Goal: Task Accomplishment & Management: Use online tool/utility

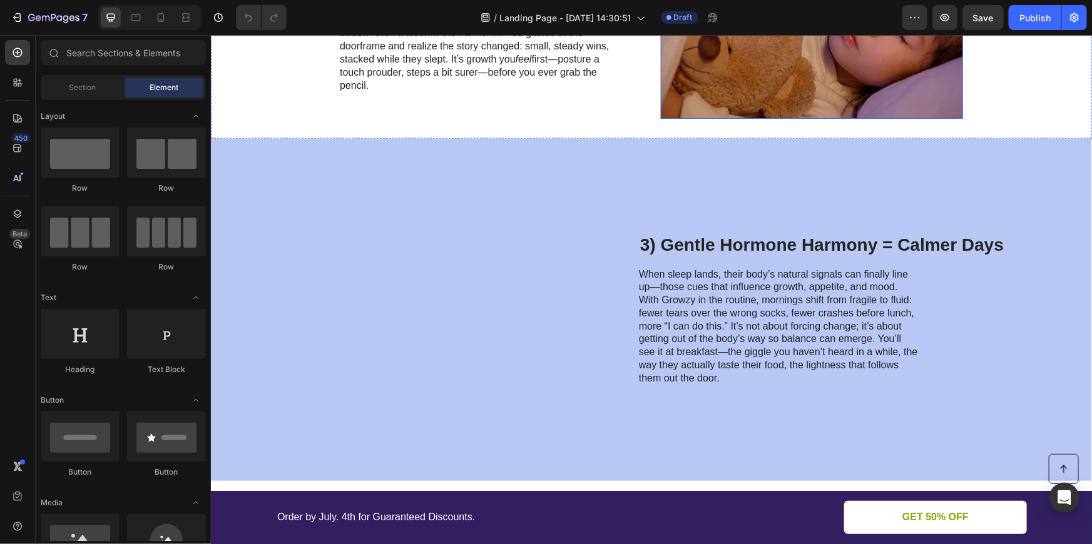
scroll to position [853, 0]
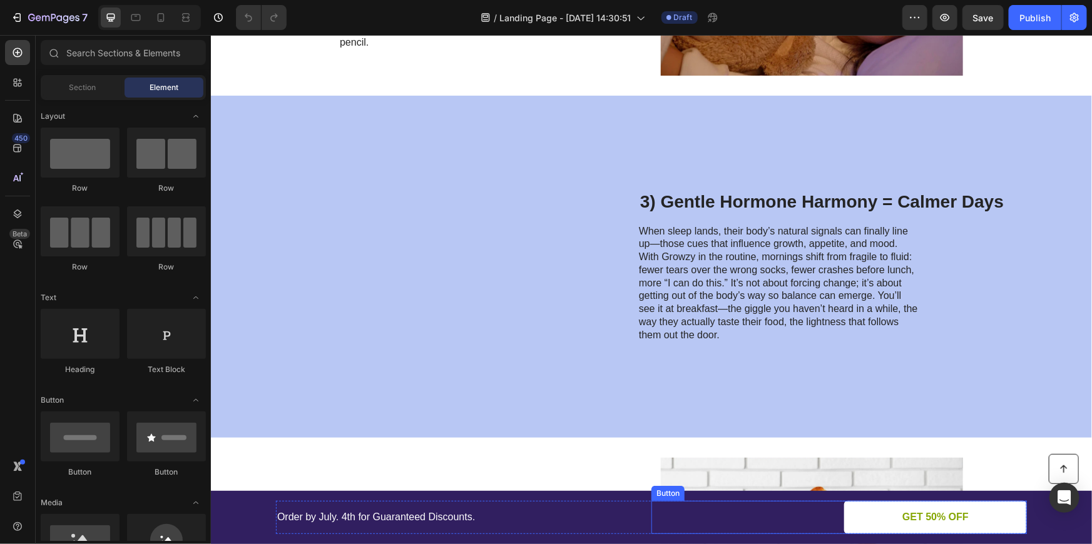
click at [592, 407] on img at bounding box center [448, 266] width 302 height 302
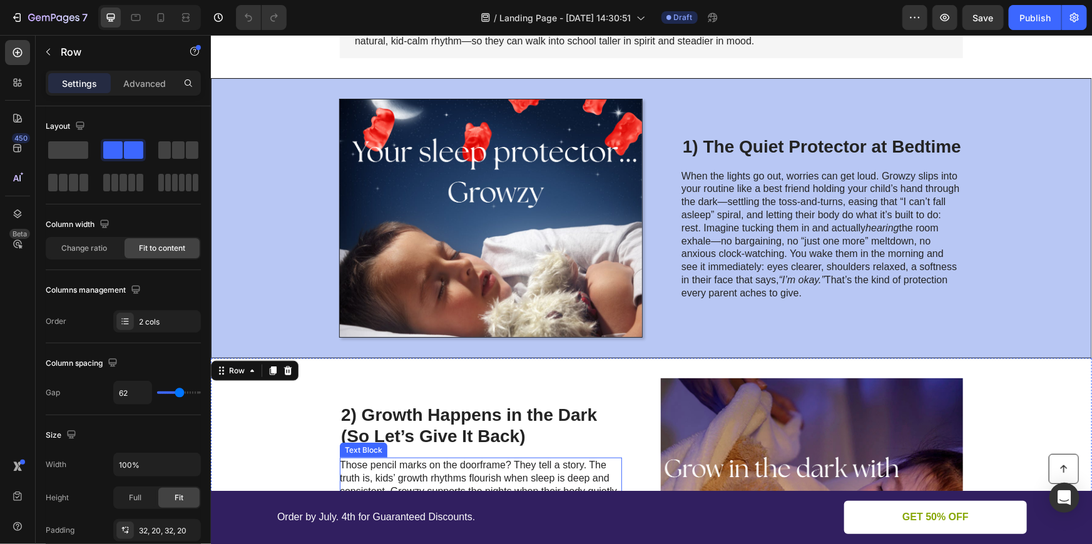
scroll to position [227, 0]
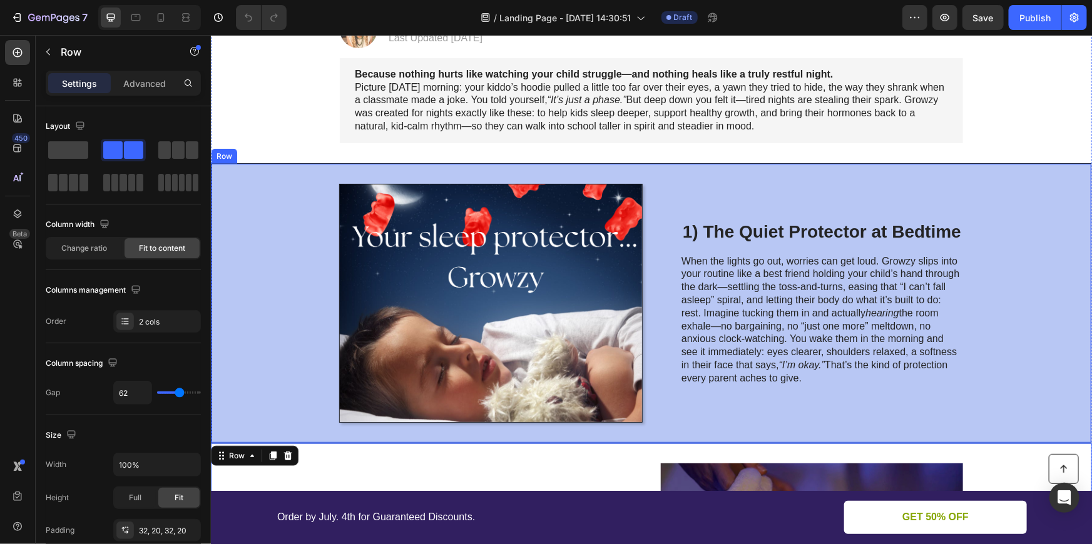
click at [722, 198] on div "1) The Quiet Protector at Bedtime Heading When the lights go out, worries can g…" at bounding box center [822, 302] width 282 height 239
click at [213, 213] on div "Image 1) The Quiet Protector at Bedtime Heading When the lights go out, worries…" at bounding box center [650, 303] width 881 height 280
drag, startPoint x: 263, startPoint y: 213, endPoint x: 286, endPoint y: 184, distance: 37.4
click at [264, 213] on div "Image 1) The Quiet Protector at Bedtime Heading When the lights go out, worries…" at bounding box center [650, 303] width 881 height 280
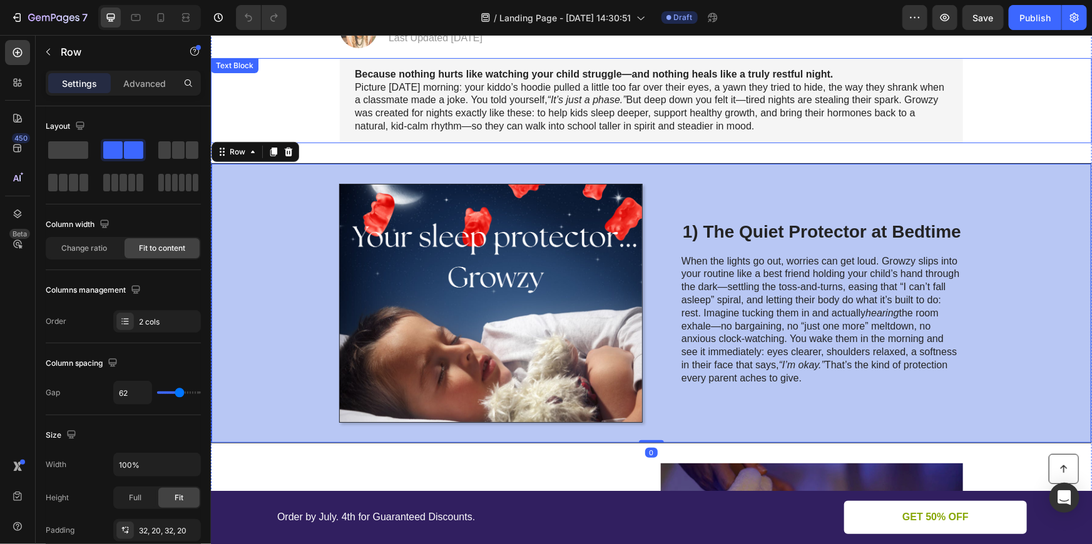
click at [339, 97] on div "Because nothing hurts like watching your child struggle—and nothing heals like …" at bounding box center [650, 100] width 623 height 85
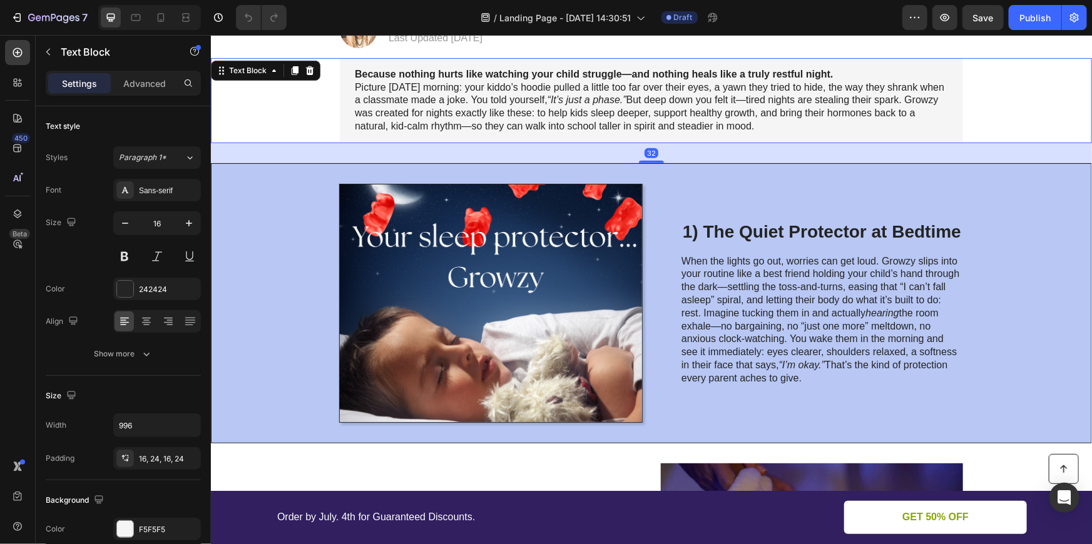
click at [1077, 118] on div "Because nothing hurts like watching your child struggle—and nothing heals like …" at bounding box center [650, 100] width 881 height 85
click at [953, 16] on button "button" at bounding box center [944, 17] width 25 height 25
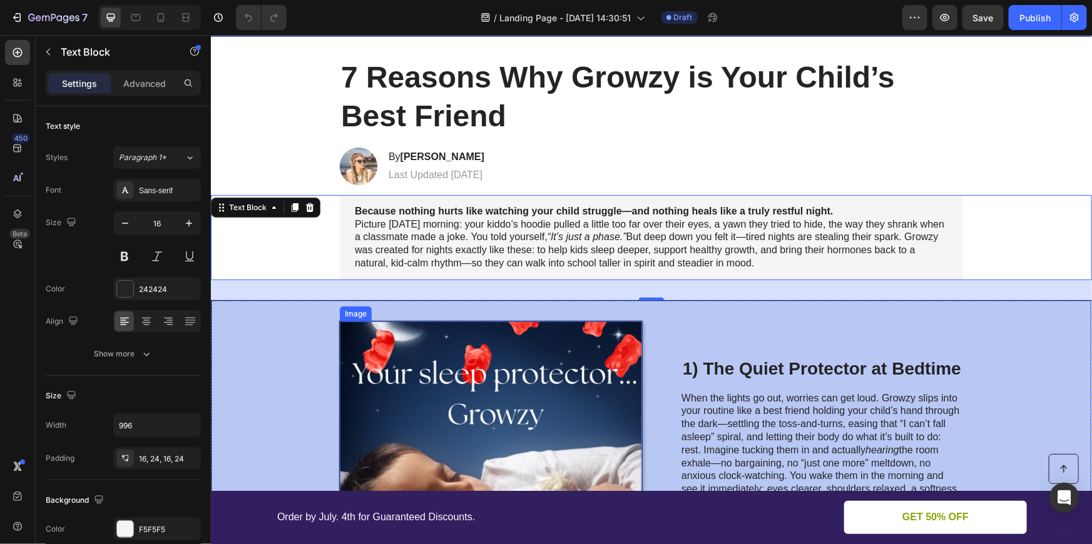
scroll to position [0, 0]
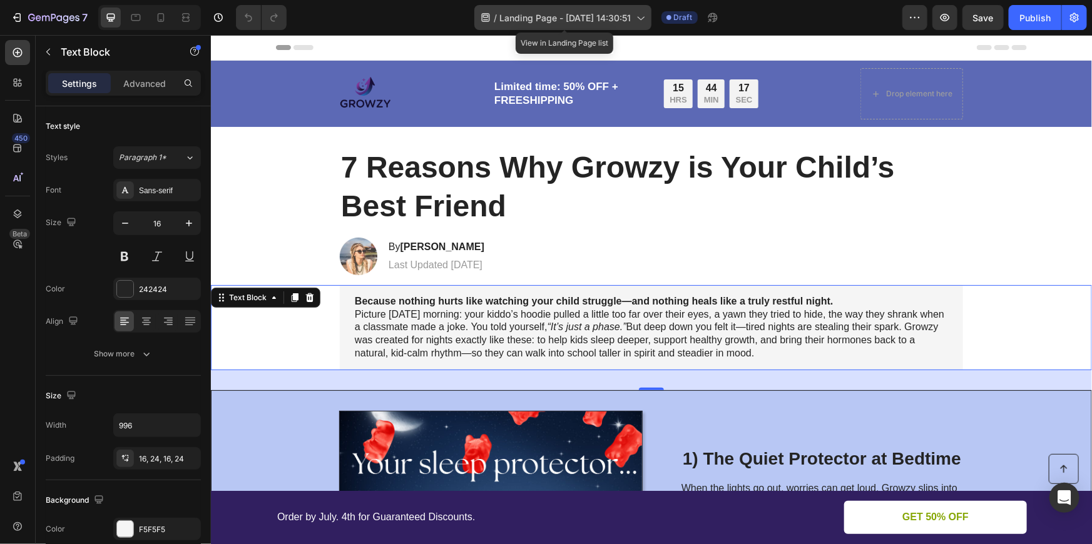
click at [588, 13] on span "Landing Page - [DATE] 14:30:51" at bounding box center [565, 17] width 131 height 13
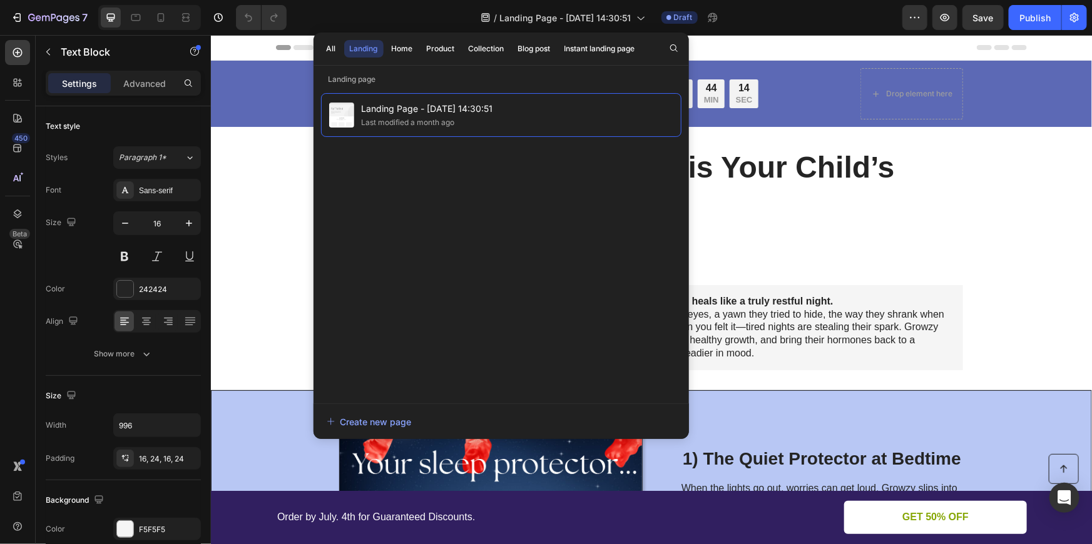
click at [747, 44] on div "Header" at bounding box center [650, 46] width 751 height 25
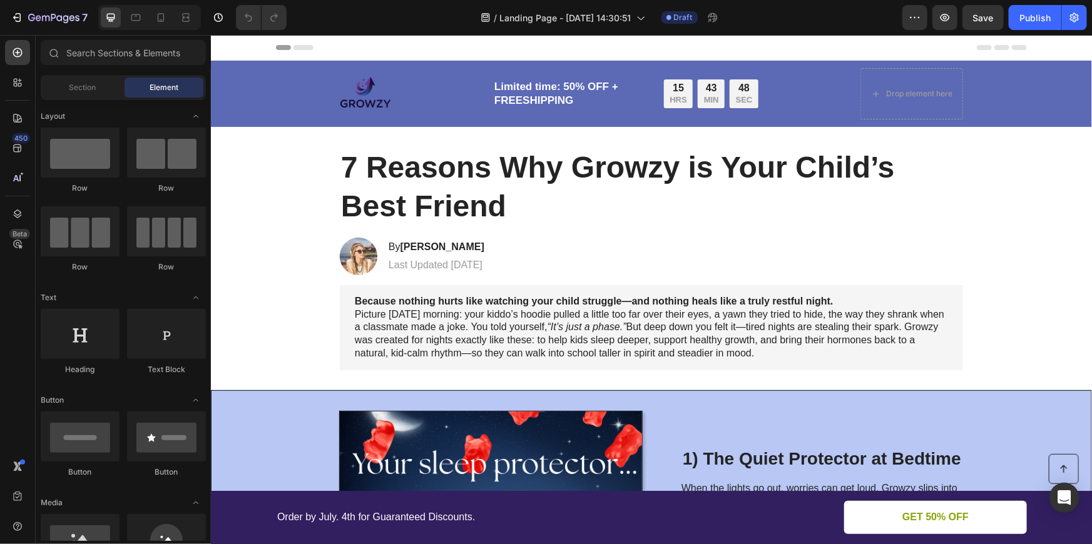
click at [248, 43] on span "Header" at bounding box center [248, 47] width 28 height 13
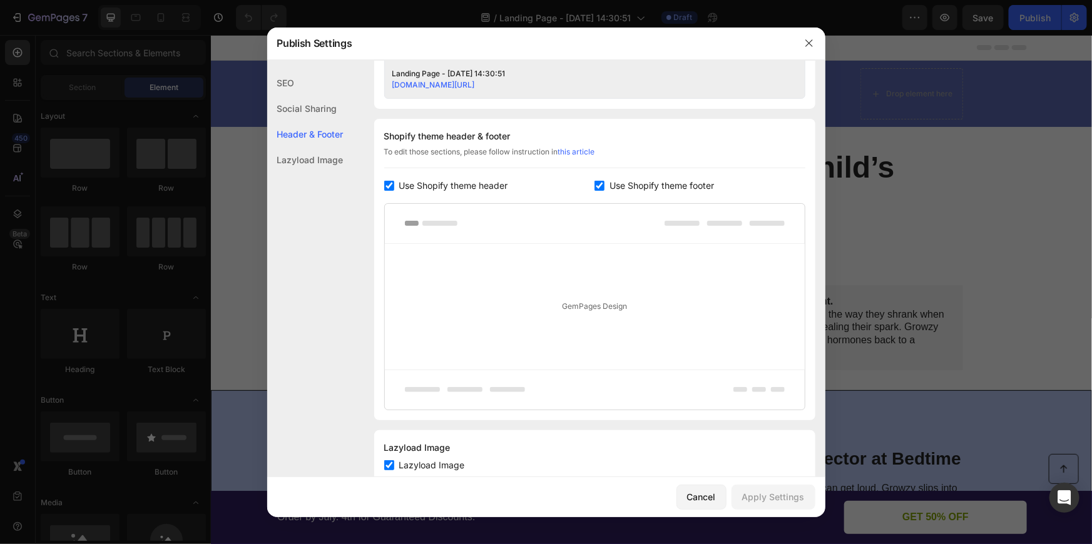
scroll to position [569, 0]
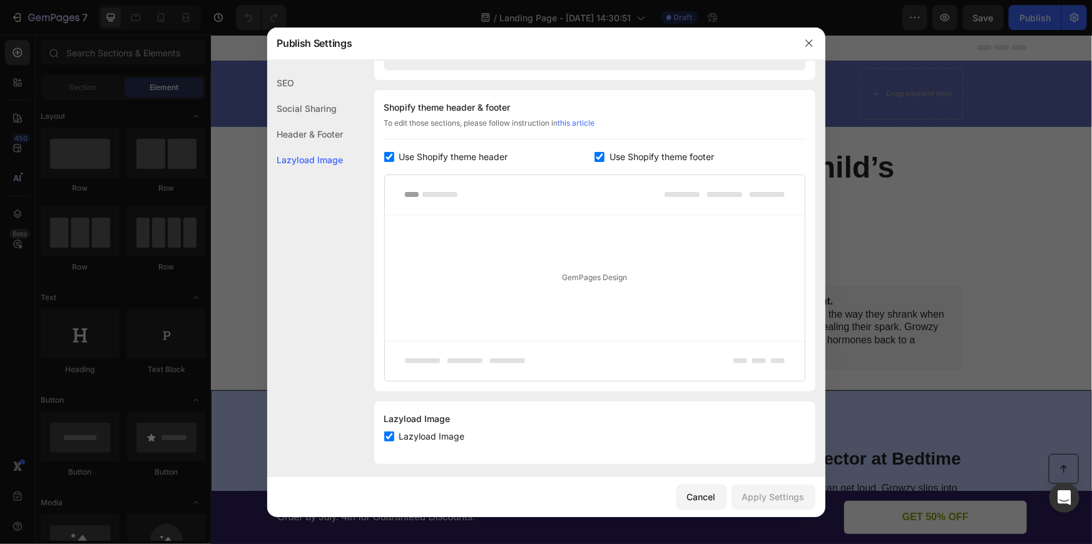
click at [383, 152] on div "Shopify theme header & footer To edit those sections, please follow instruction…" at bounding box center [594, 241] width 441 height 302
click at [595, 156] on input "checkbox" at bounding box center [600, 157] width 10 height 10
checkbox input "false"
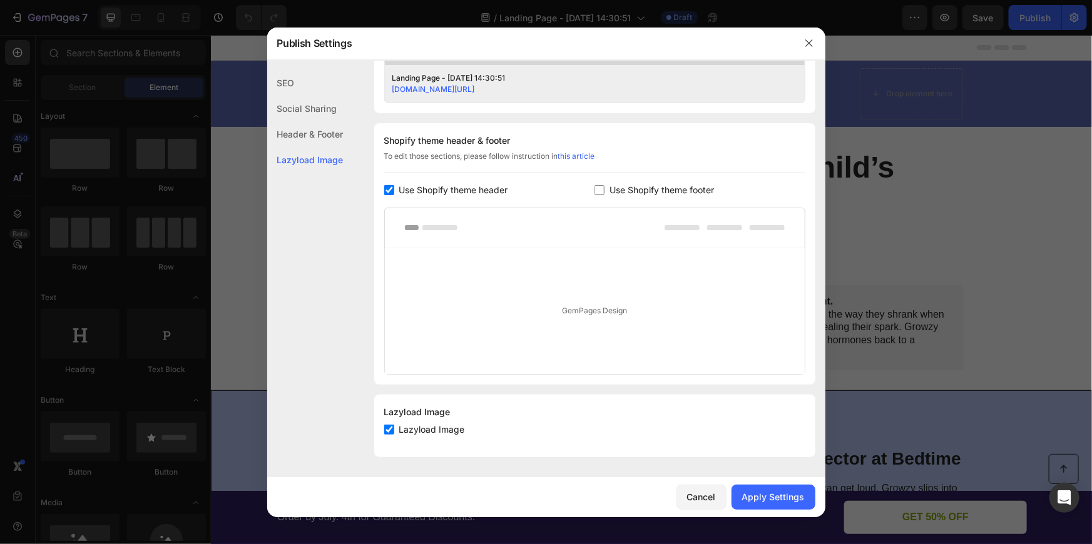
scroll to position [535, 0]
click at [389, 189] on input "checkbox" at bounding box center [389, 191] width 10 height 10
checkbox input "false"
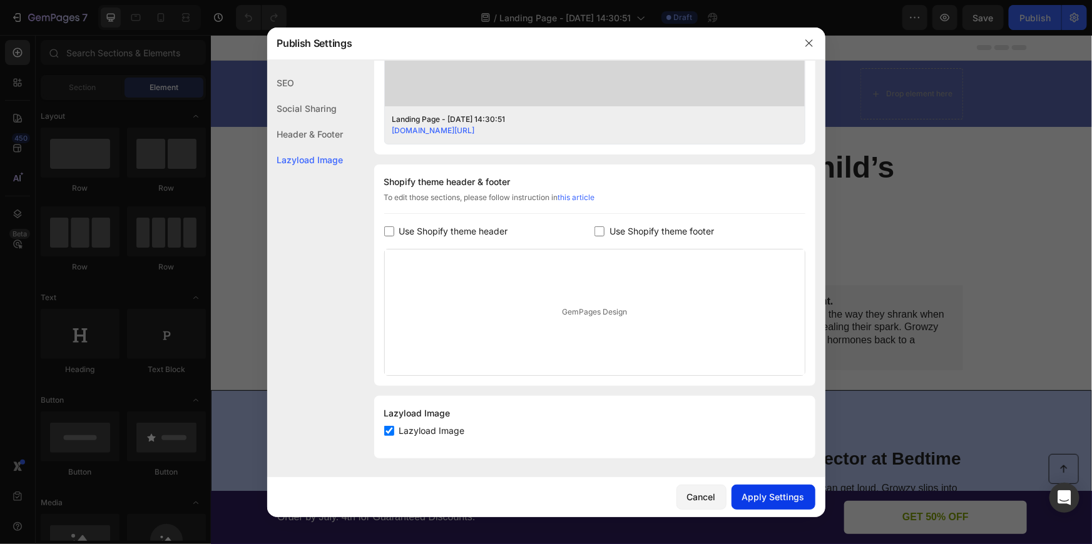
click at [789, 500] on div "Apply Settings" at bounding box center [773, 497] width 63 height 13
click at [813, 39] on icon "button" at bounding box center [809, 43] width 10 height 10
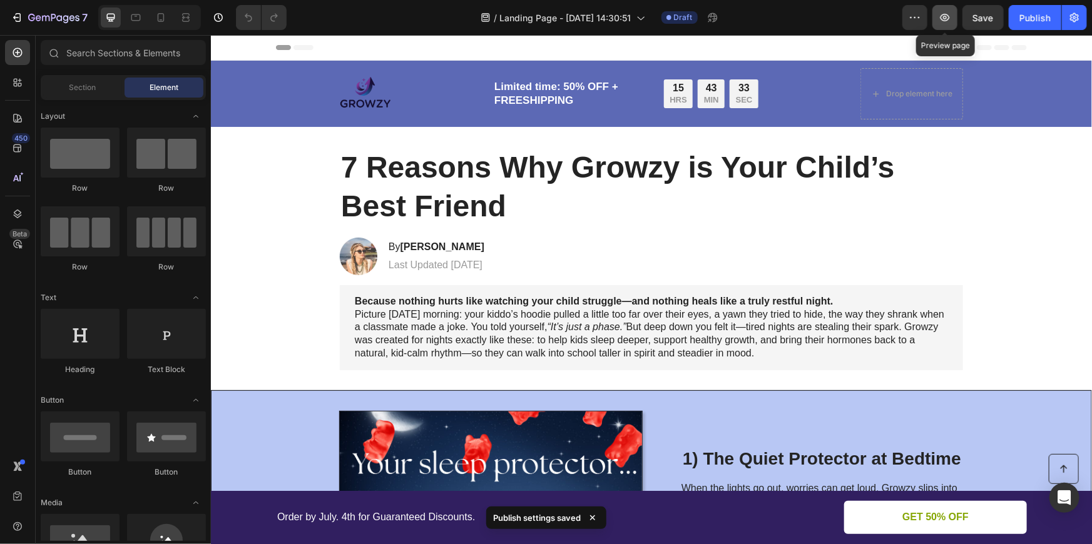
click at [934, 18] on button "button" at bounding box center [944, 17] width 25 height 25
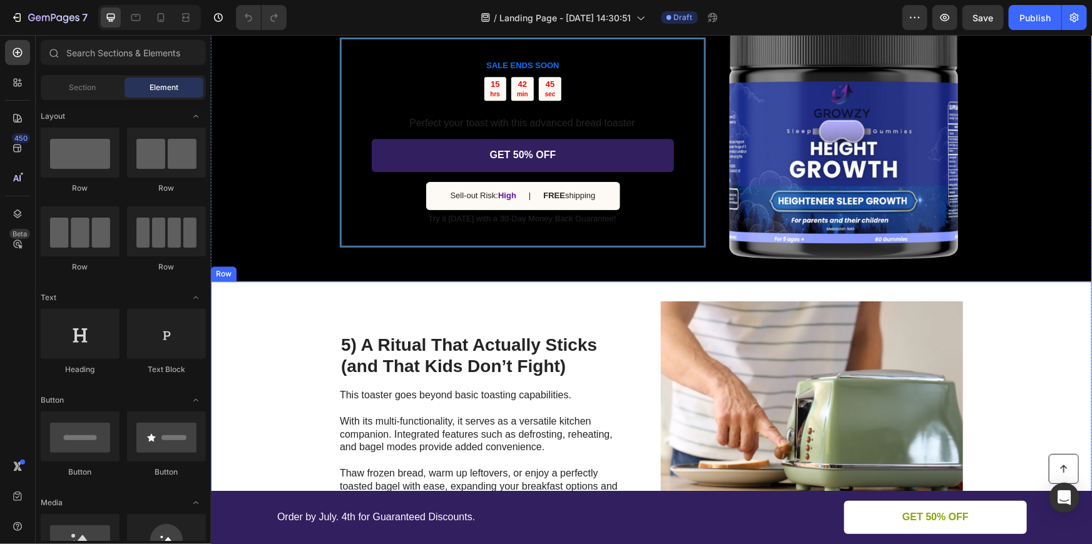
scroll to position [1536, 0]
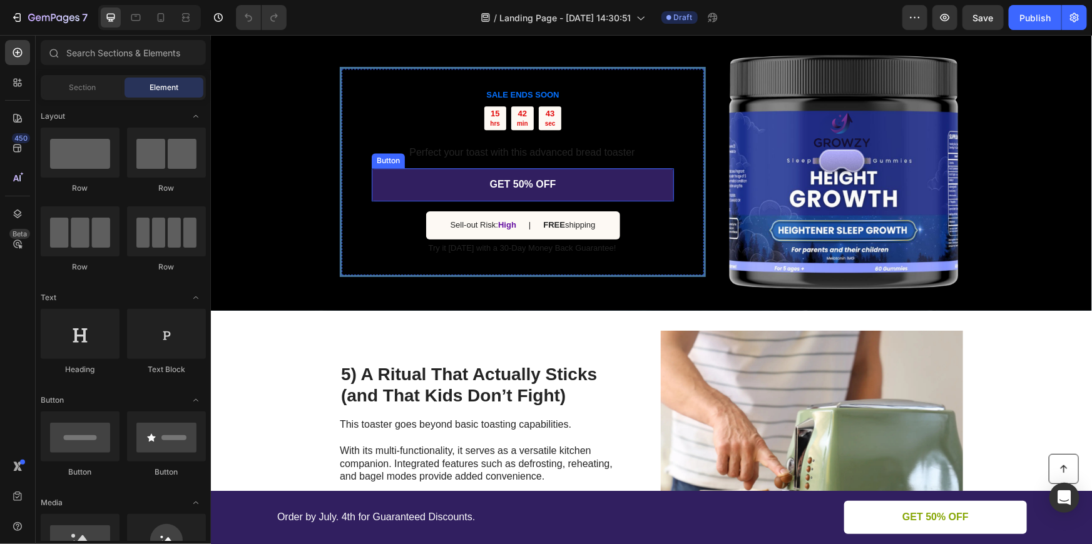
click at [586, 188] on link "GET 50% OFF" at bounding box center [522, 184] width 302 height 33
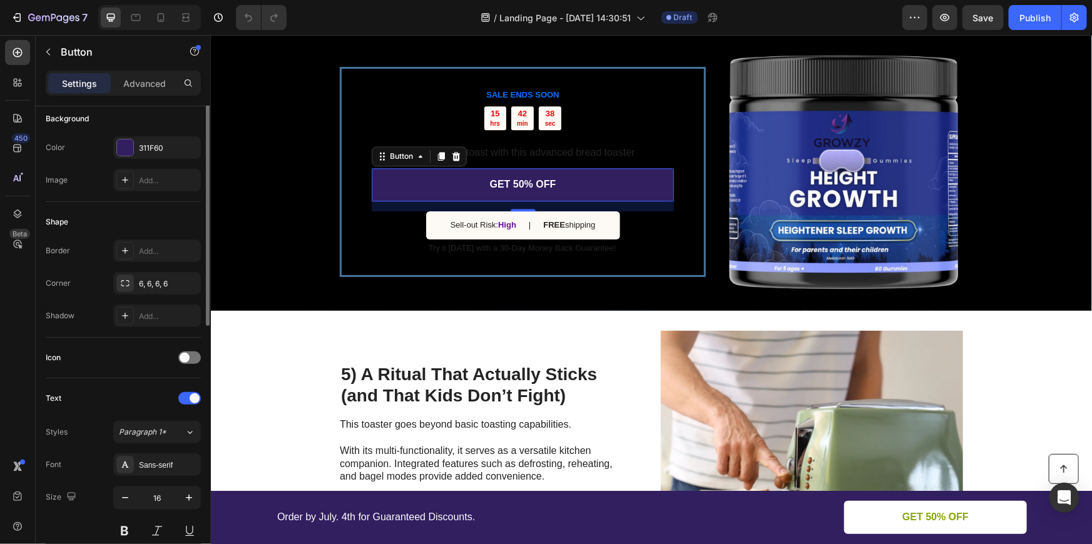
scroll to position [0, 0]
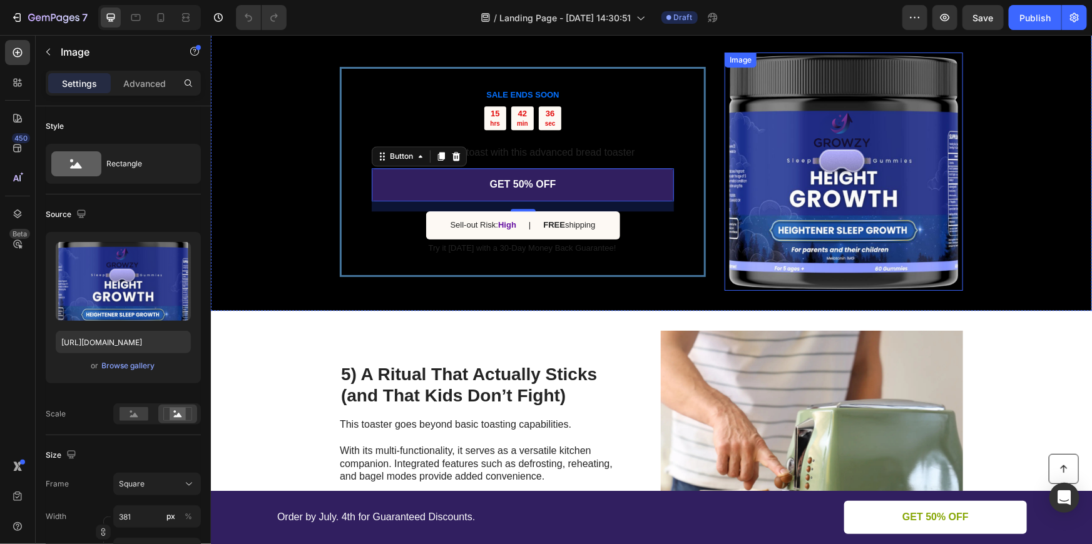
click at [823, 130] on img at bounding box center [843, 171] width 238 height 238
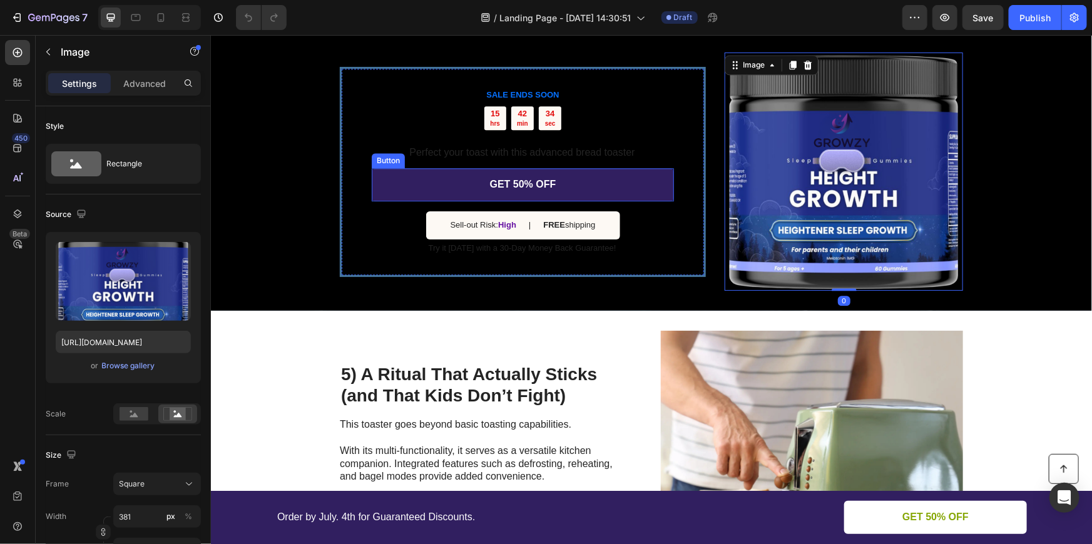
click at [619, 180] on link "GET 50% OFF" at bounding box center [522, 184] width 302 height 33
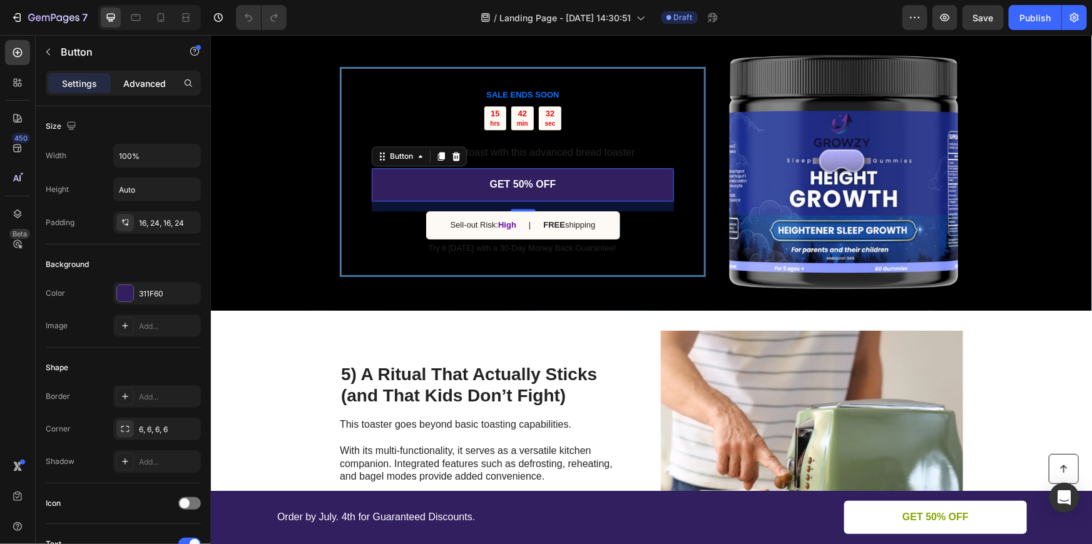
click at [136, 81] on p "Advanced" at bounding box center [144, 83] width 43 height 13
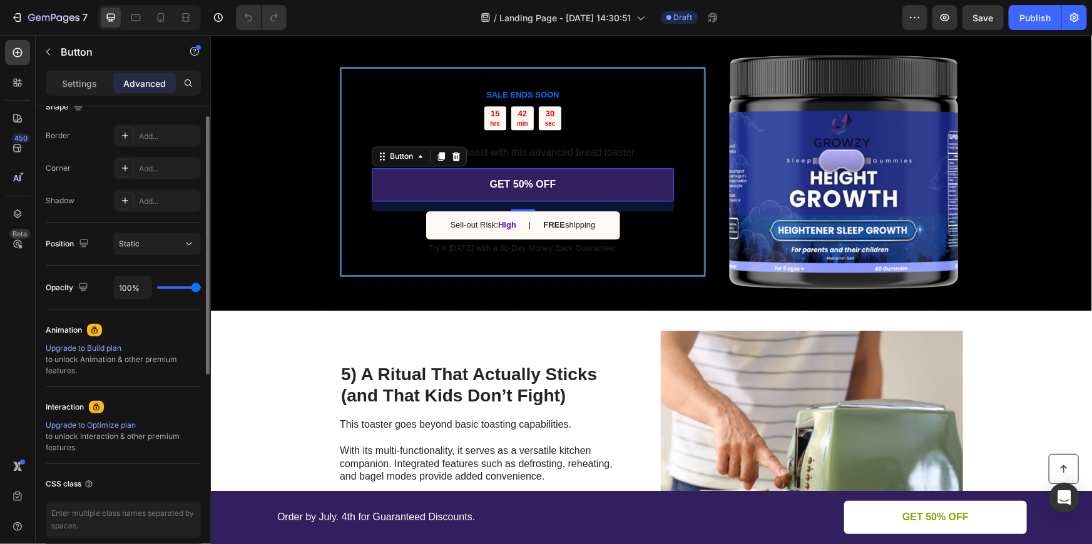
scroll to position [113, 0]
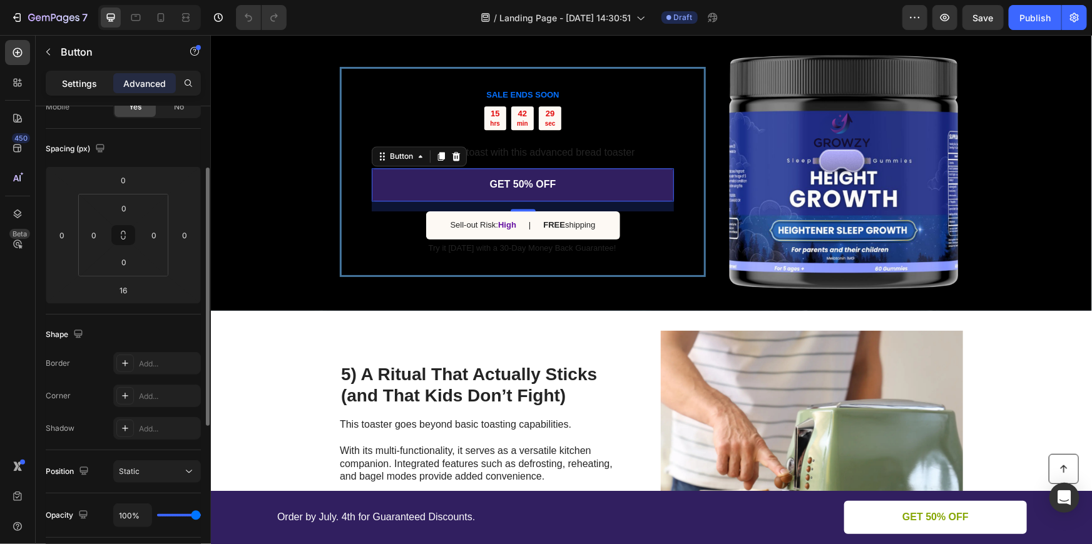
click at [91, 87] on p "Settings" at bounding box center [79, 83] width 35 height 13
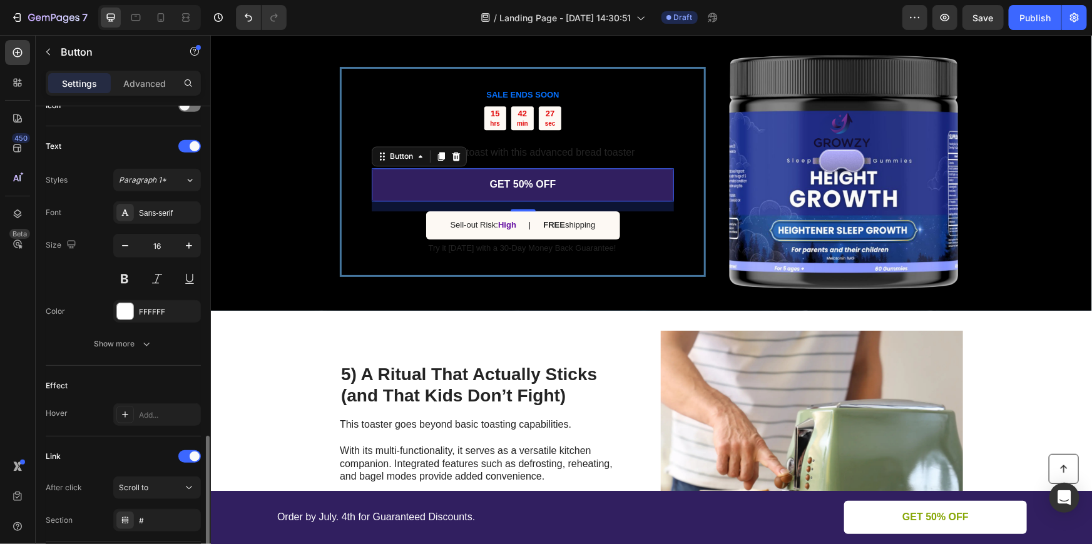
scroll to position [487, 0]
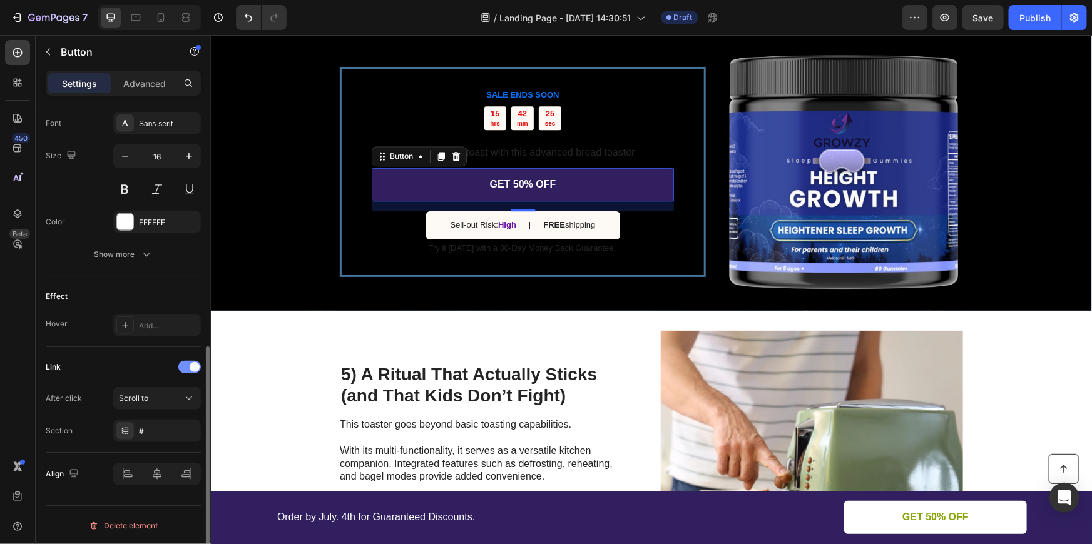
click at [192, 364] on span at bounding box center [195, 367] width 10 height 10
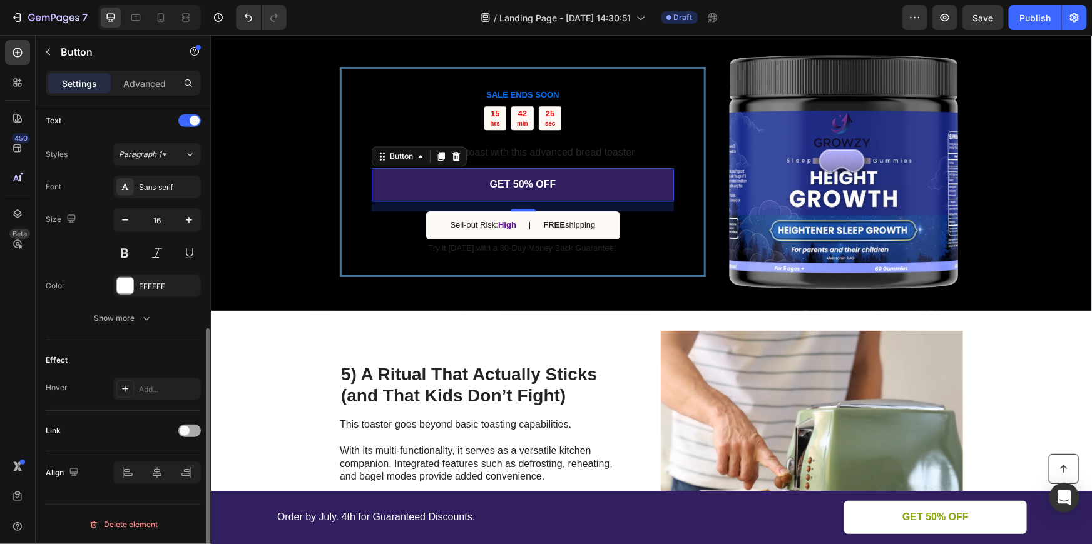
scroll to position [422, 0]
click at [185, 427] on span at bounding box center [185, 432] width 10 height 10
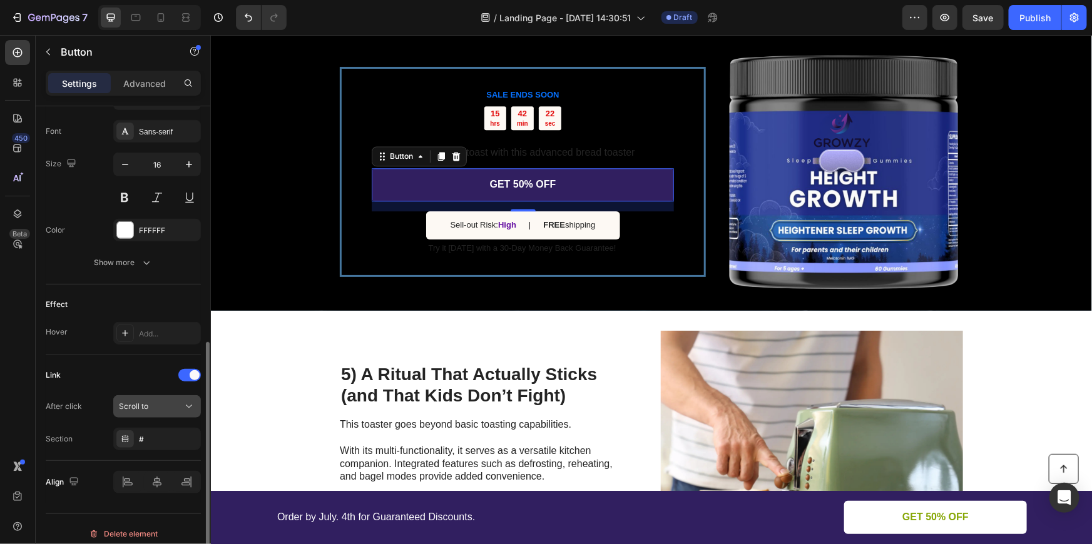
click at [155, 401] on div "Scroll to" at bounding box center [151, 406] width 64 height 11
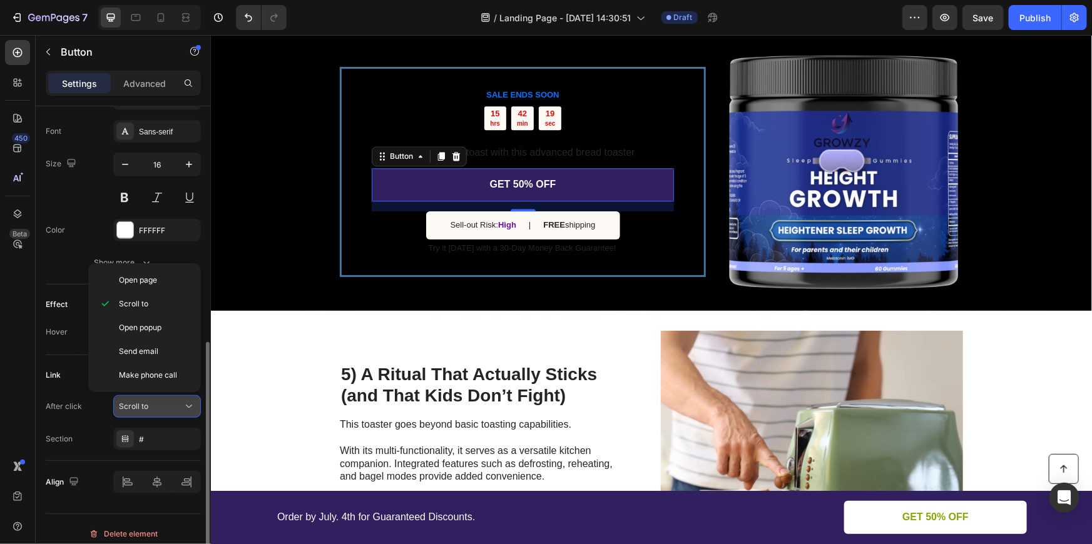
click at [155, 401] on div "Scroll to" at bounding box center [157, 407] width 76 height 13
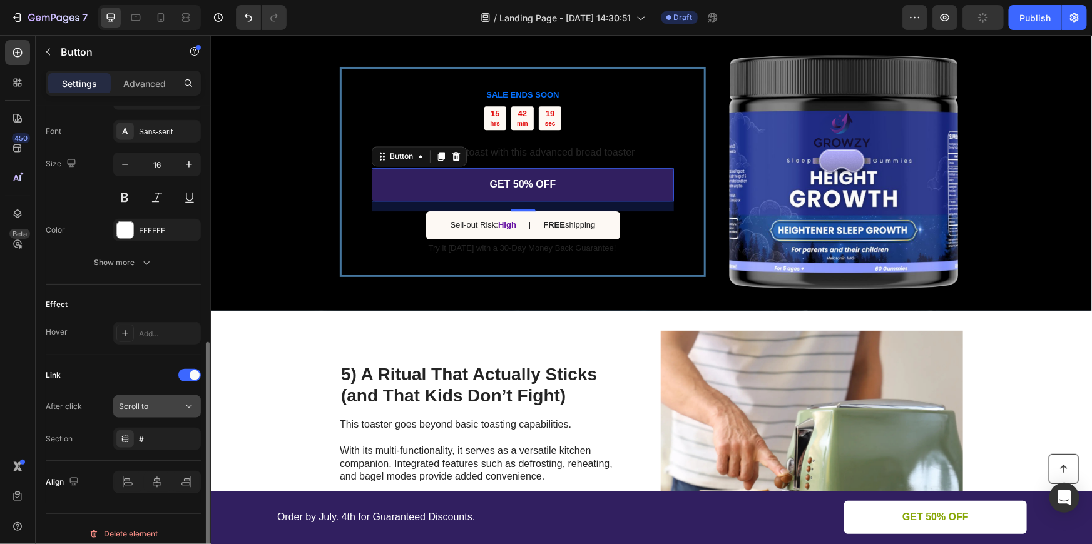
click at [155, 401] on div "Scroll to" at bounding box center [157, 407] width 76 height 13
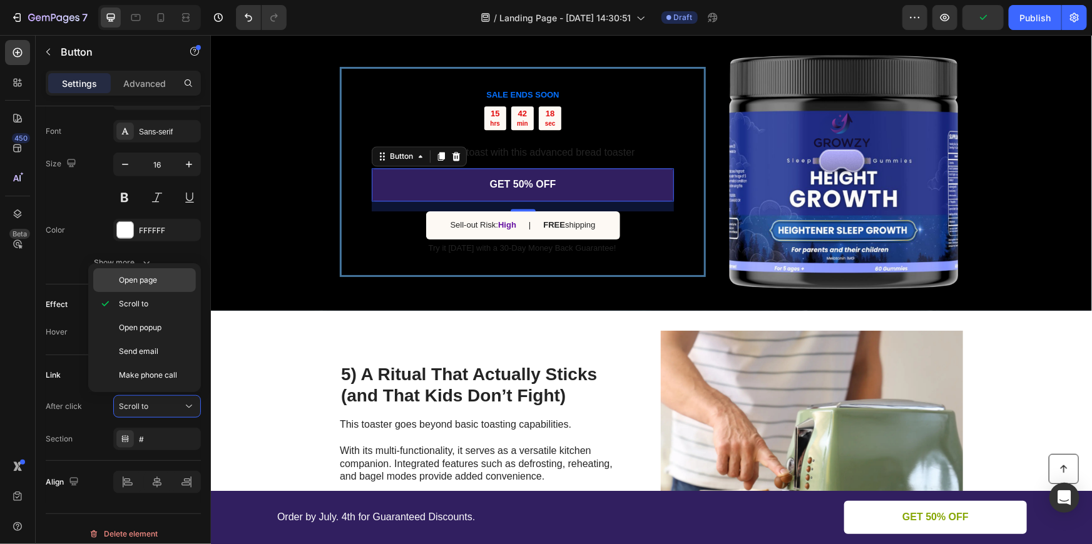
click at [147, 275] on span "Open page" at bounding box center [138, 280] width 38 height 11
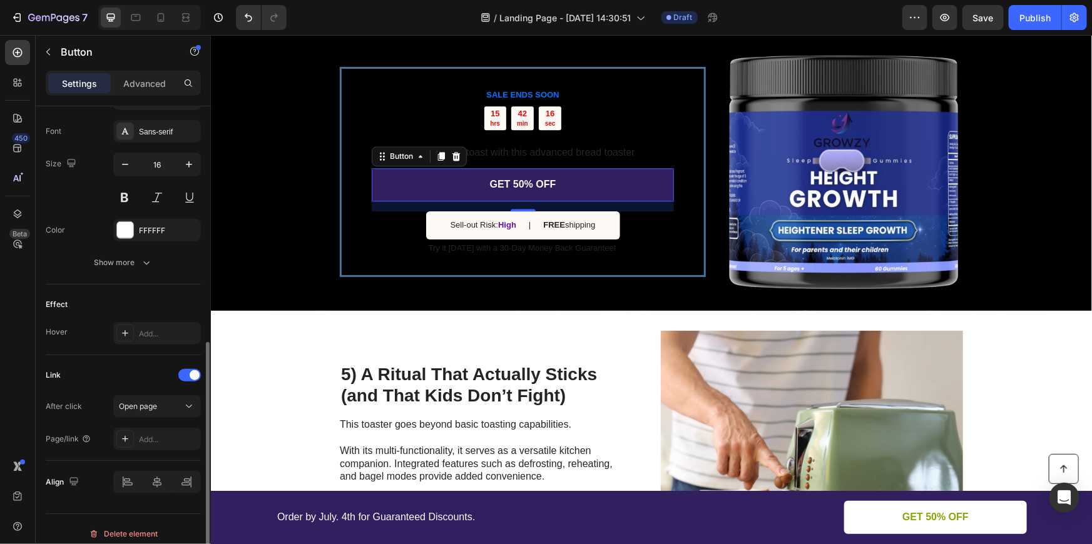
scroll to position [487, 0]
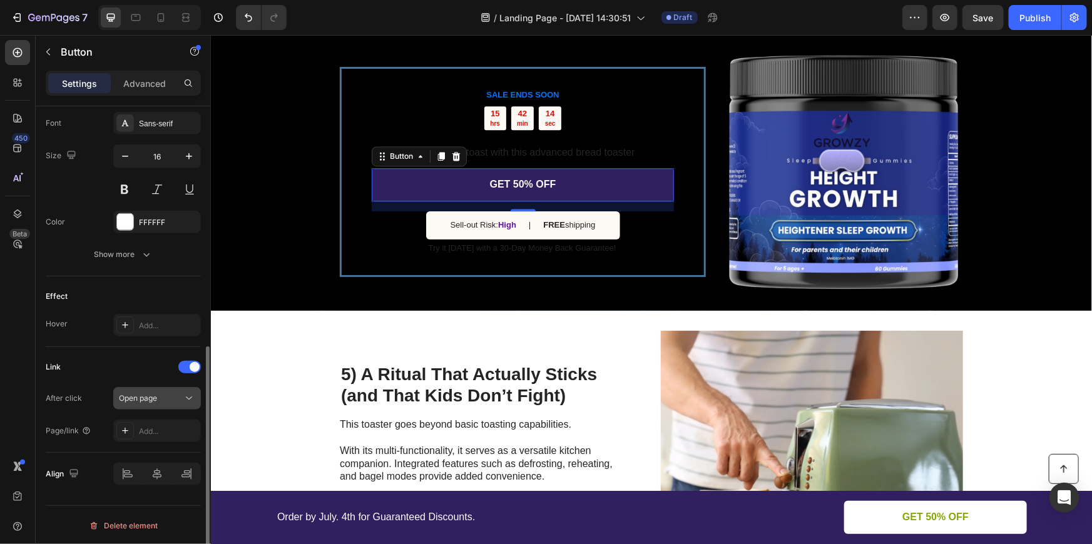
click at [175, 401] on div "Open page" at bounding box center [151, 398] width 64 height 11
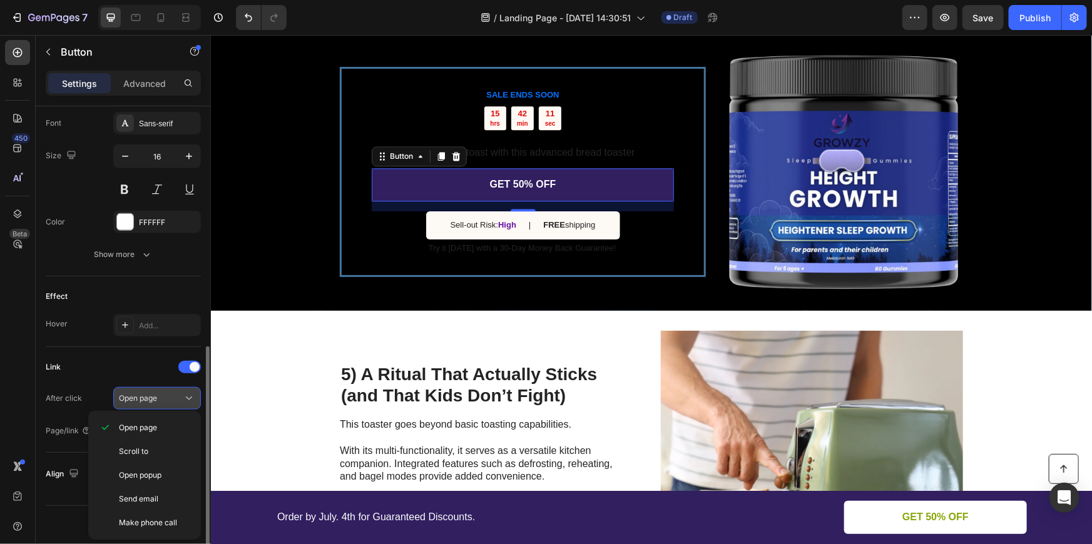
click at [148, 401] on span "Open page" at bounding box center [138, 398] width 38 height 9
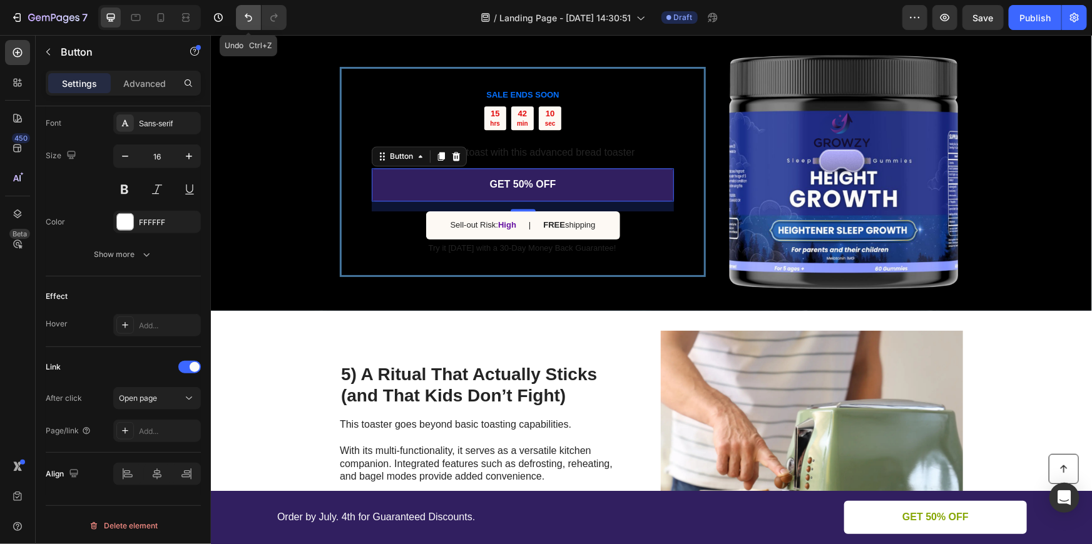
click at [245, 14] on icon "Undo/Redo" at bounding box center [248, 17] width 13 height 13
click at [169, 400] on div "Scroll to" at bounding box center [151, 398] width 64 height 11
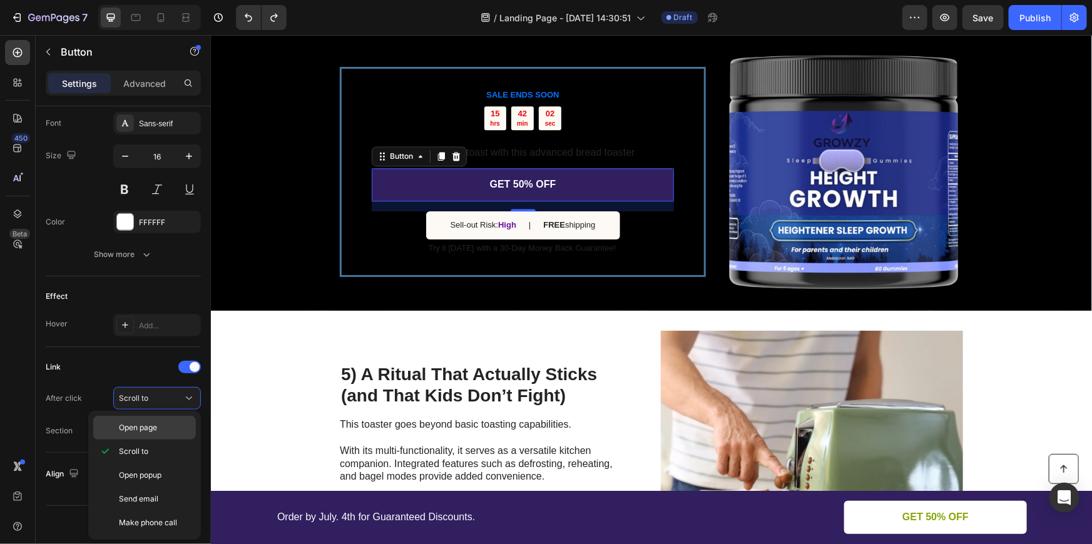
click at [155, 426] on span "Open page" at bounding box center [138, 427] width 38 height 11
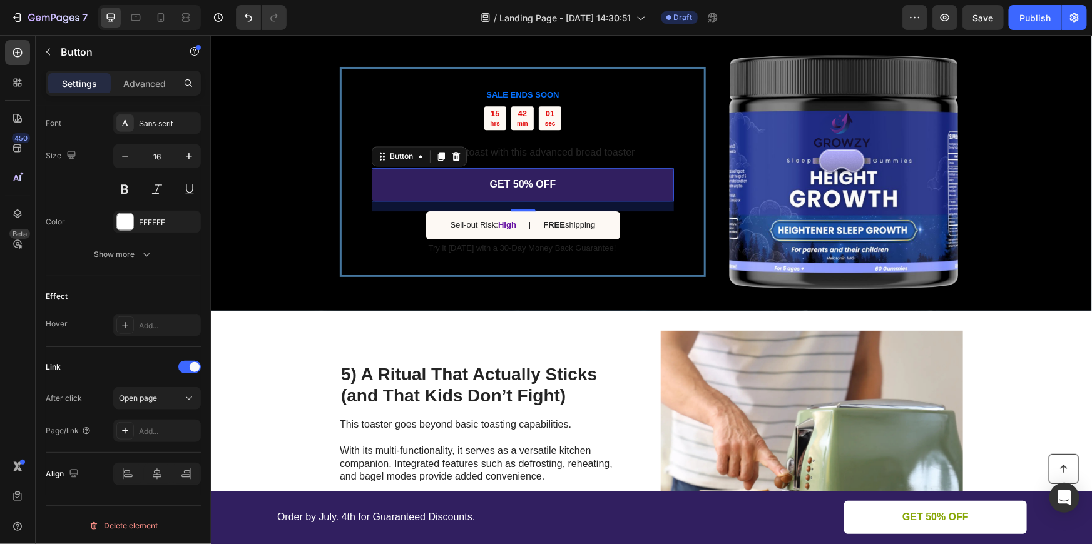
click at [155, 426] on div "Add..." at bounding box center [168, 431] width 59 height 11
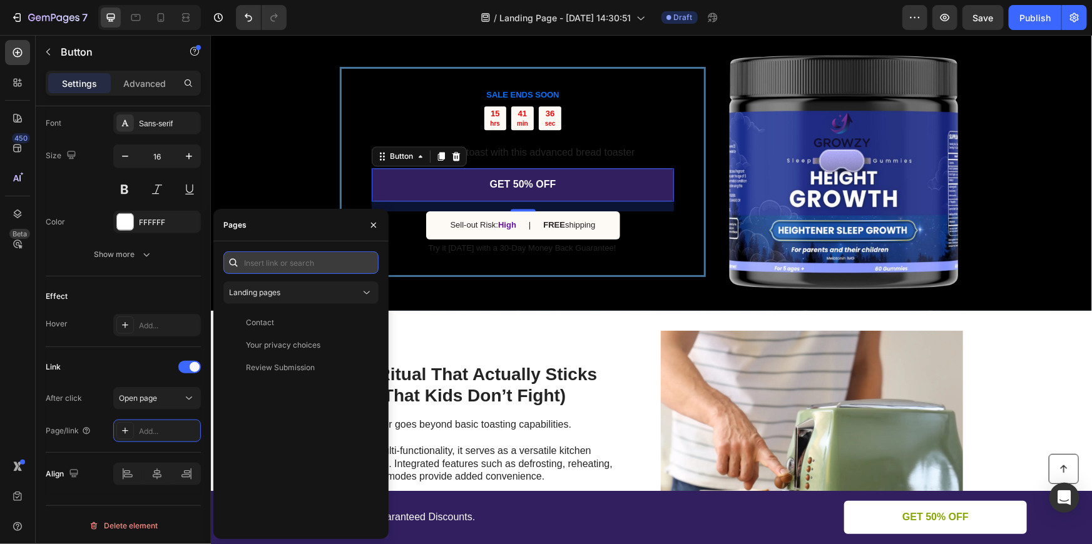
click at [282, 268] on input "text" at bounding box center [300, 263] width 155 height 23
paste input "https://trygrowzy.shop/products/growzy-gummies"
type input "https://trygrowzy.shop/products/growzy-gummies"
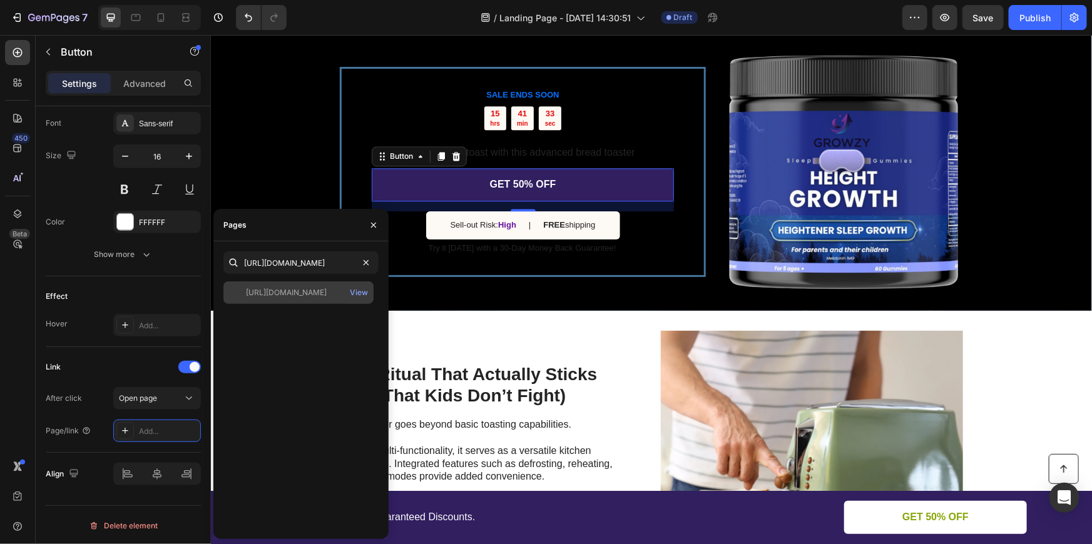
click at [300, 291] on div "https://trygrowzy.shop/products/growzy-gummies" at bounding box center [286, 292] width 81 height 11
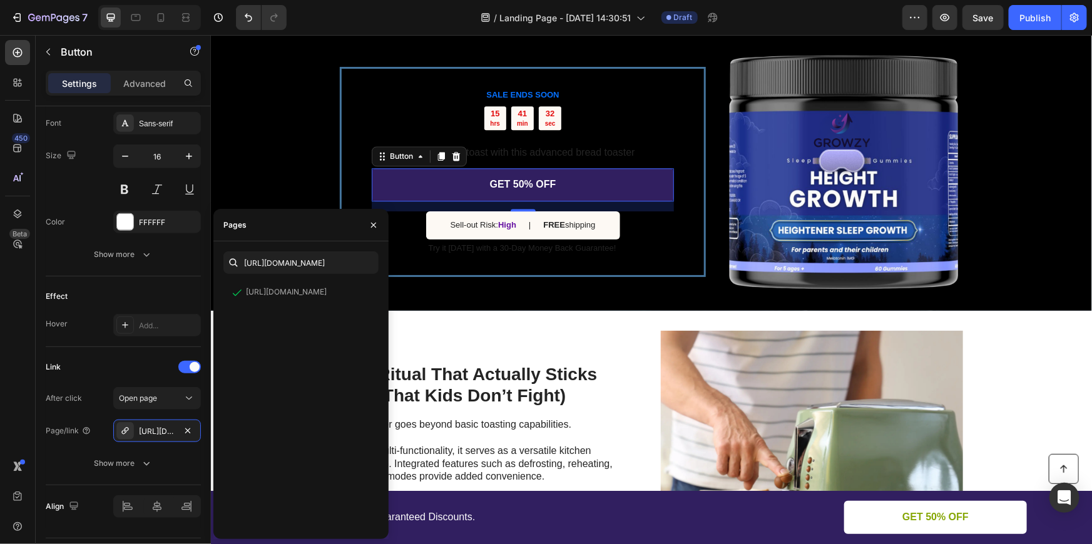
click at [307, 202] on div at bounding box center [650, 171] width 881 height 278
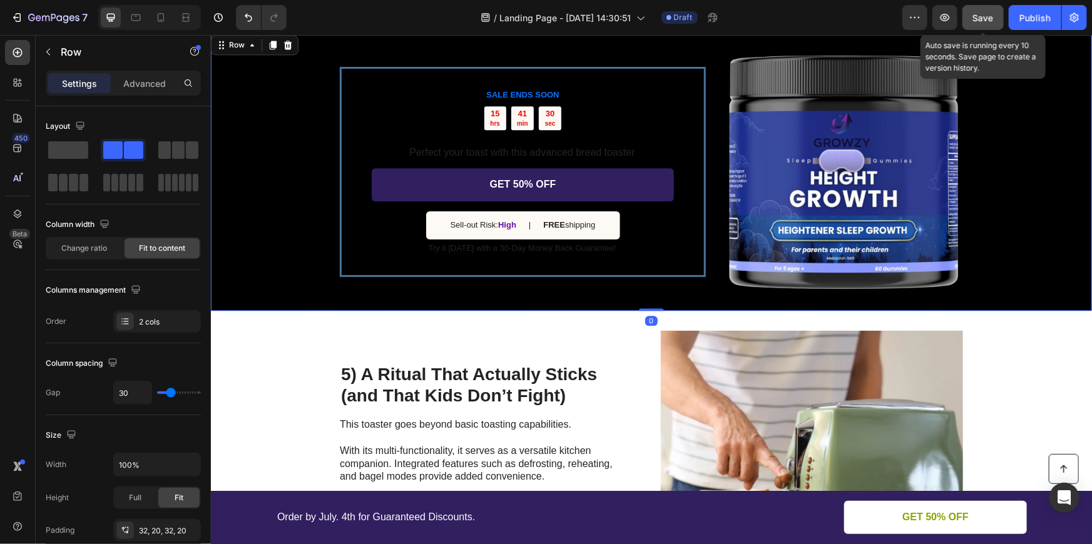
click at [989, 13] on span "Save" at bounding box center [983, 18] width 21 height 11
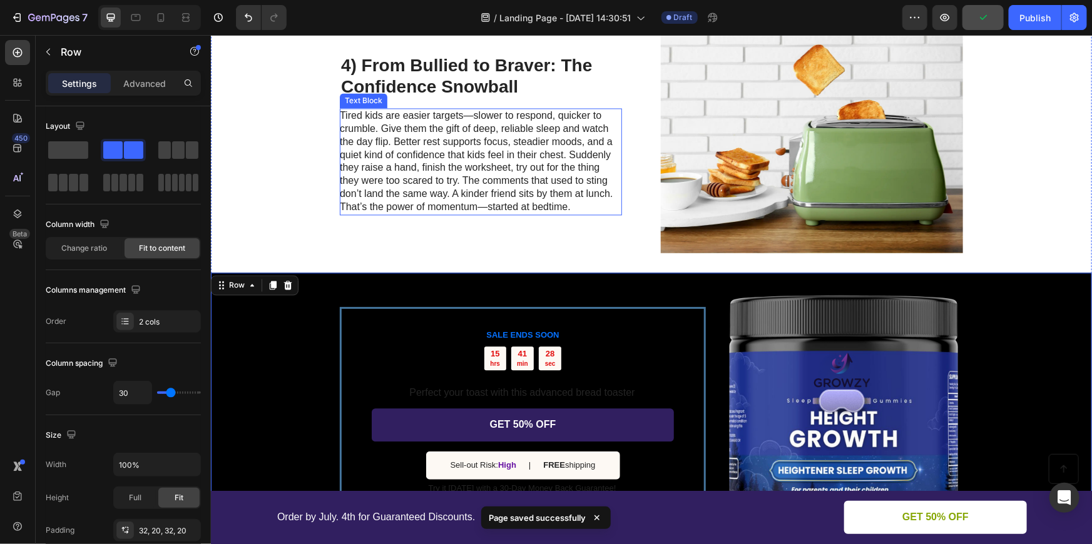
scroll to position [1270, 0]
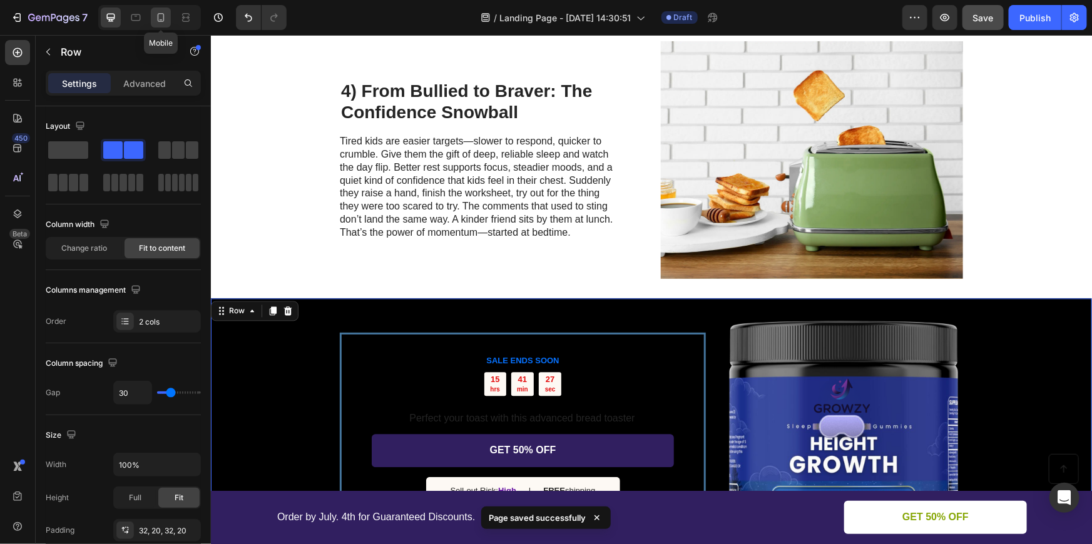
click at [163, 18] on icon at bounding box center [161, 17] width 7 height 9
type input "0"
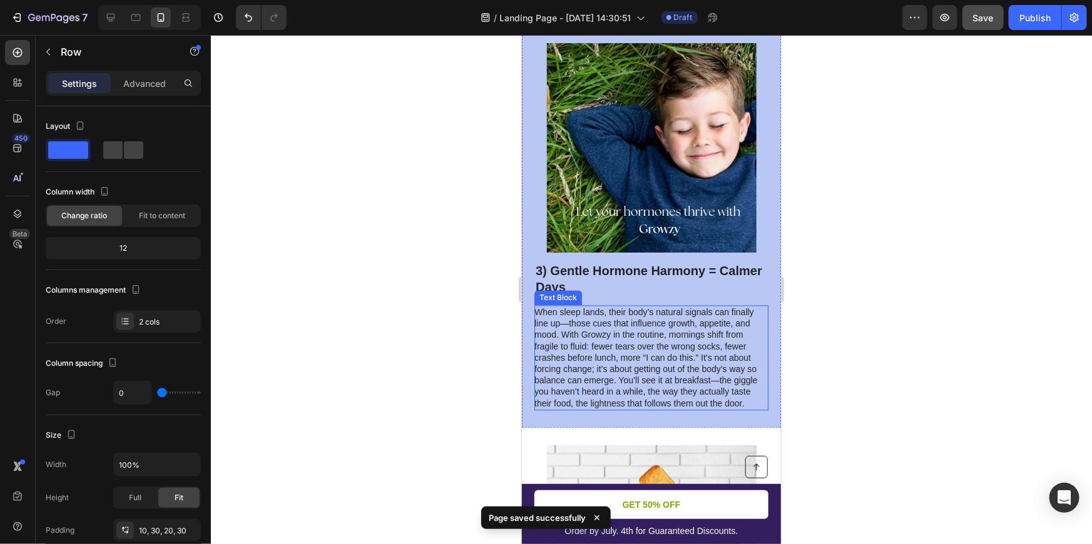
scroll to position [1151, 0]
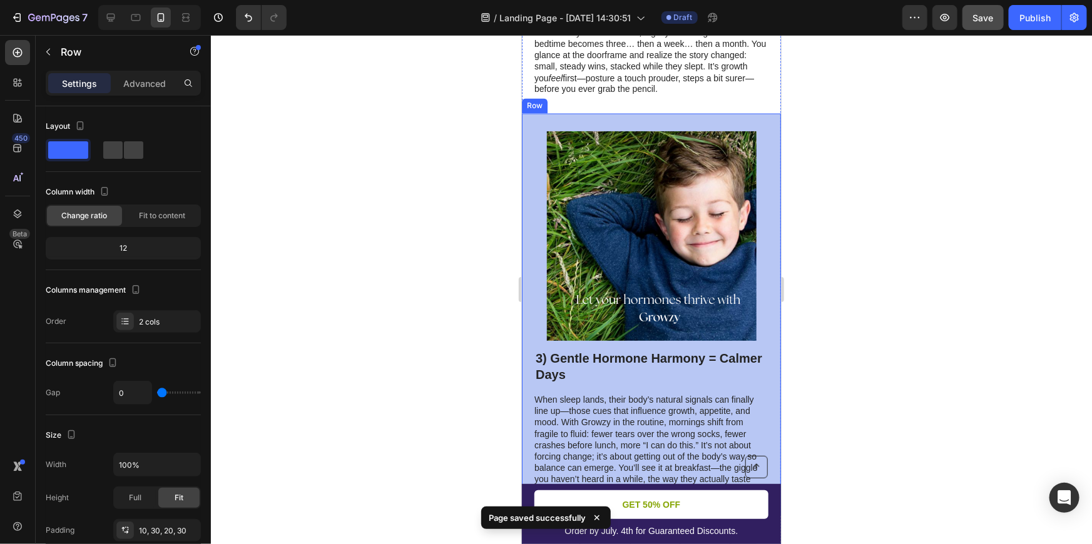
click at [927, 272] on div at bounding box center [651, 289] width 881 height 509
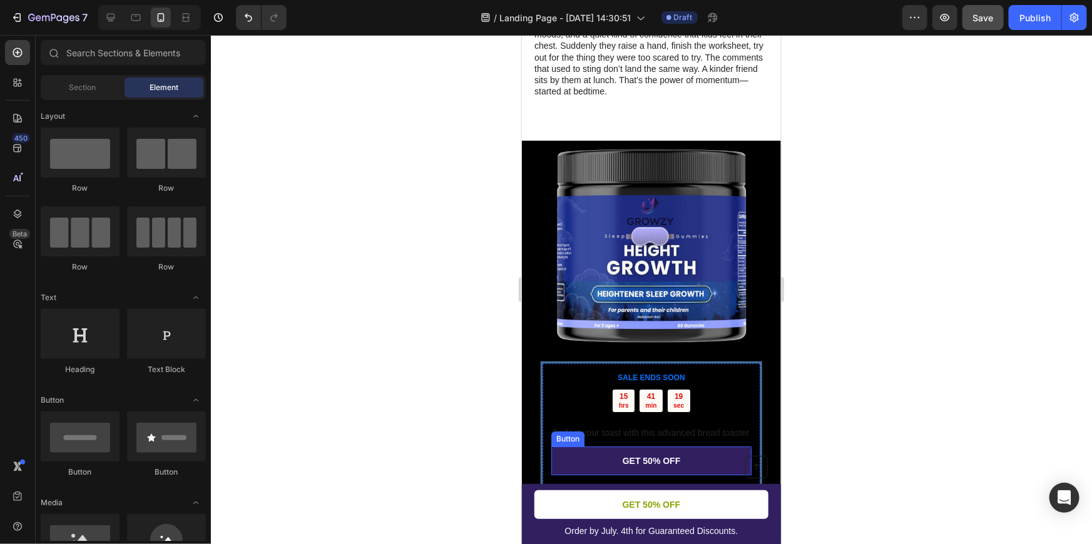
scroll to position [1876, 0]
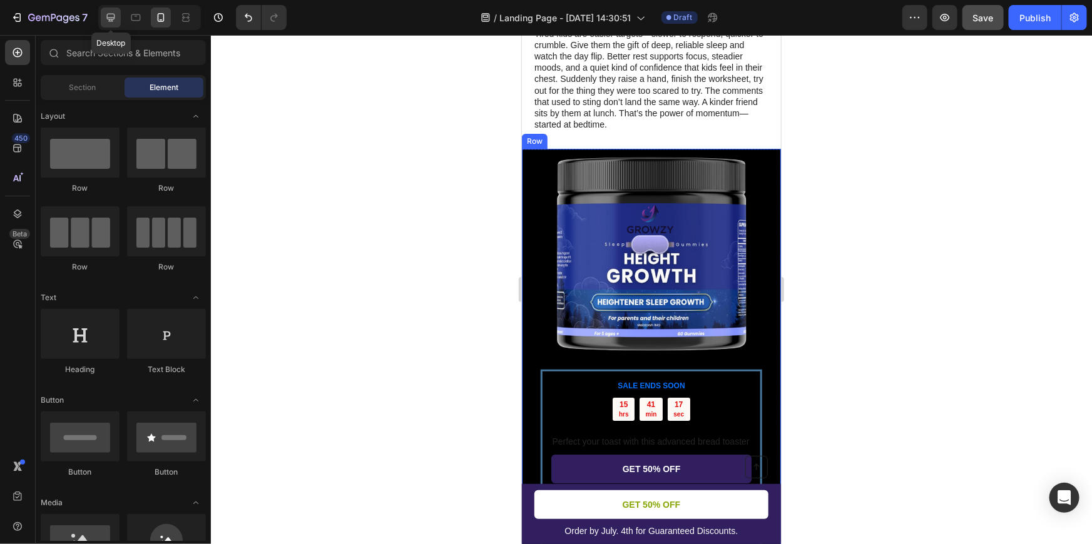
click at [112, 19] on icon at bounding box center [111, 18] width 8 height 8
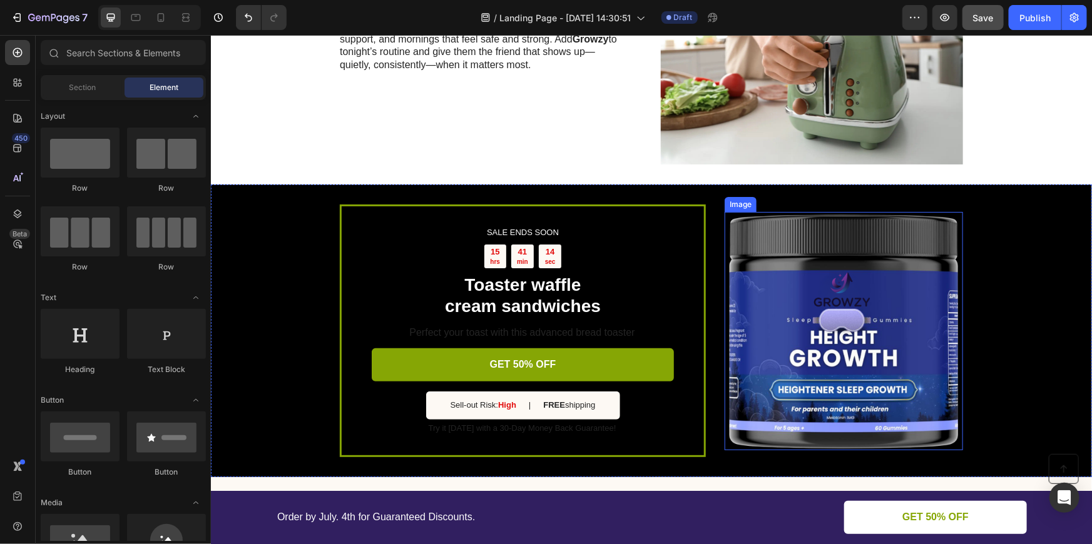
scroll to position [2399, 0]
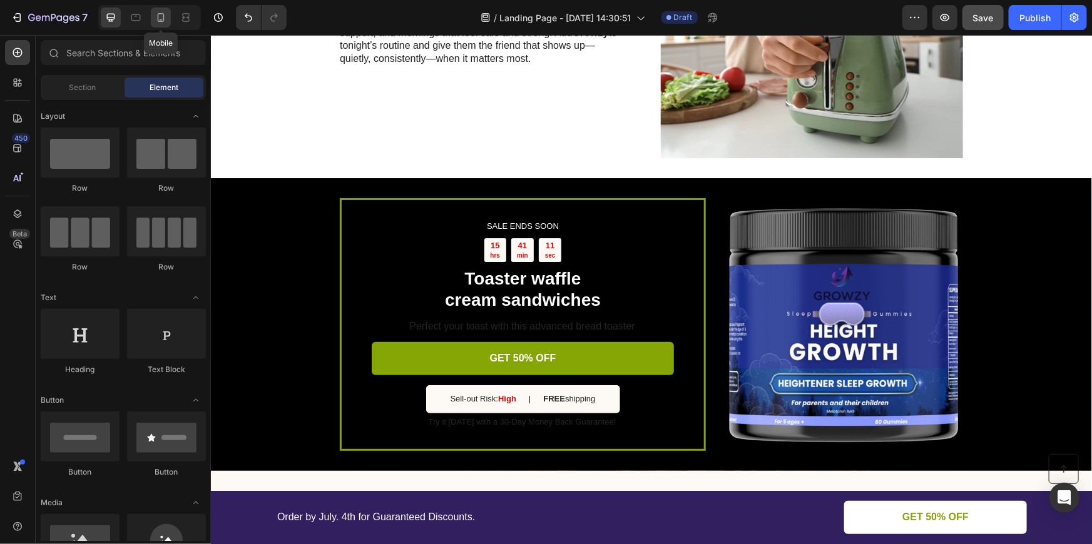
click at [161, 18] on icon at bounding box center [161, 17] width 13 height 13
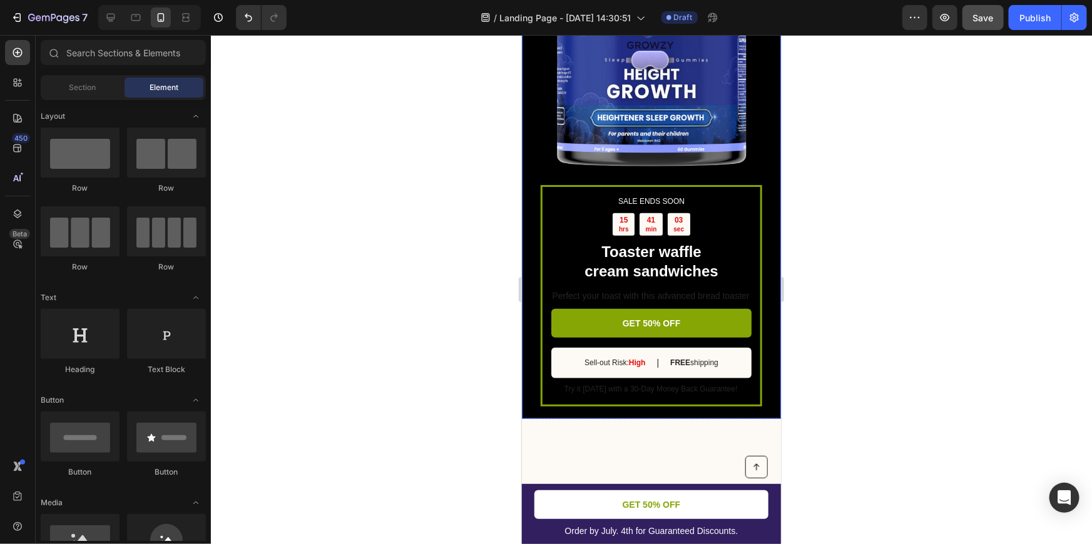
scroll to position [2880, 0]
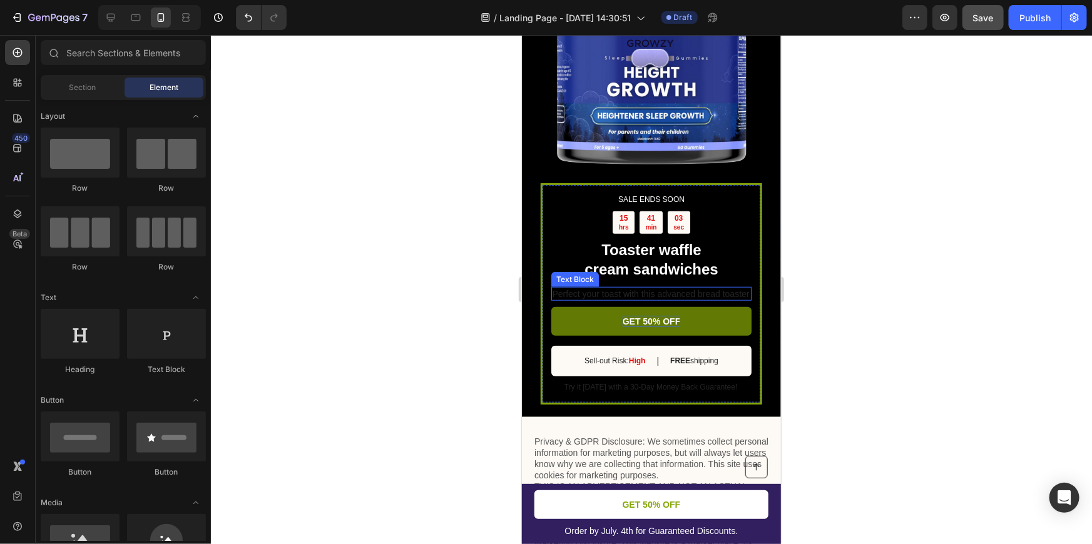
click at [657, 327] on p "GET 50% OFF" at bounding box center [651, 320] width 58 height 11
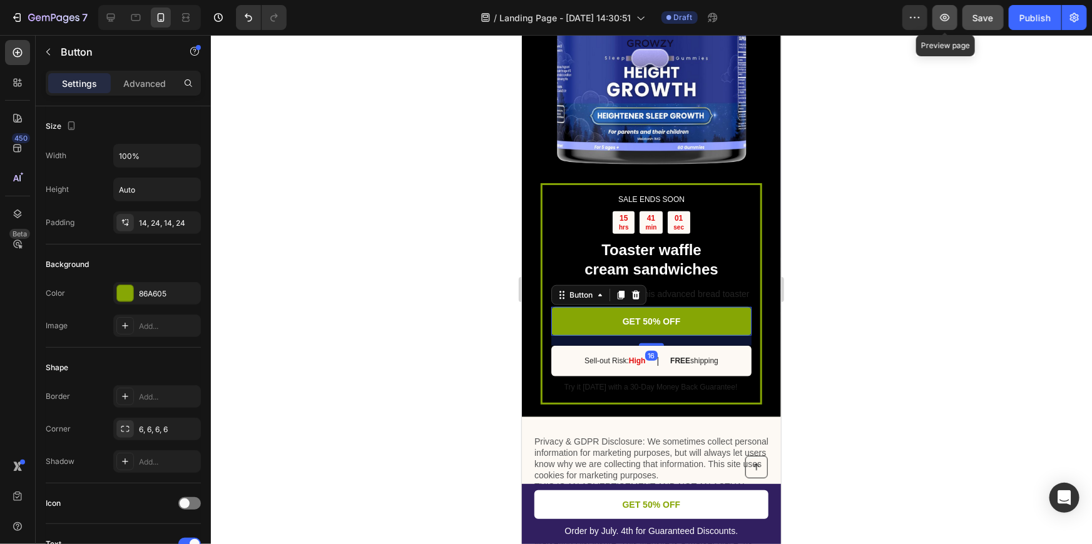
click at [949, 13] on icon "button" at bounding box center [945, 17] width 13 height 13
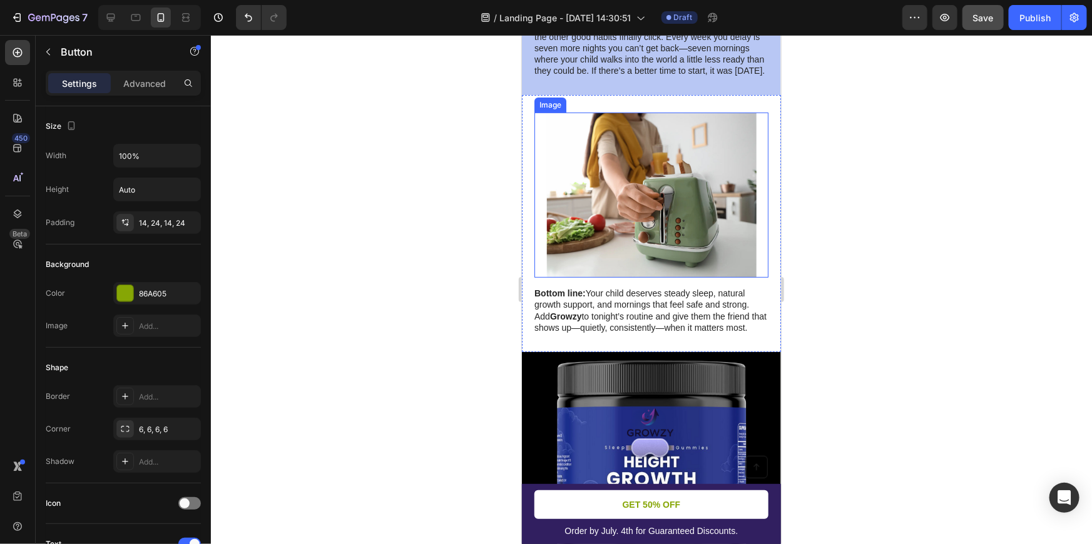
scroll to position [2482, 0]
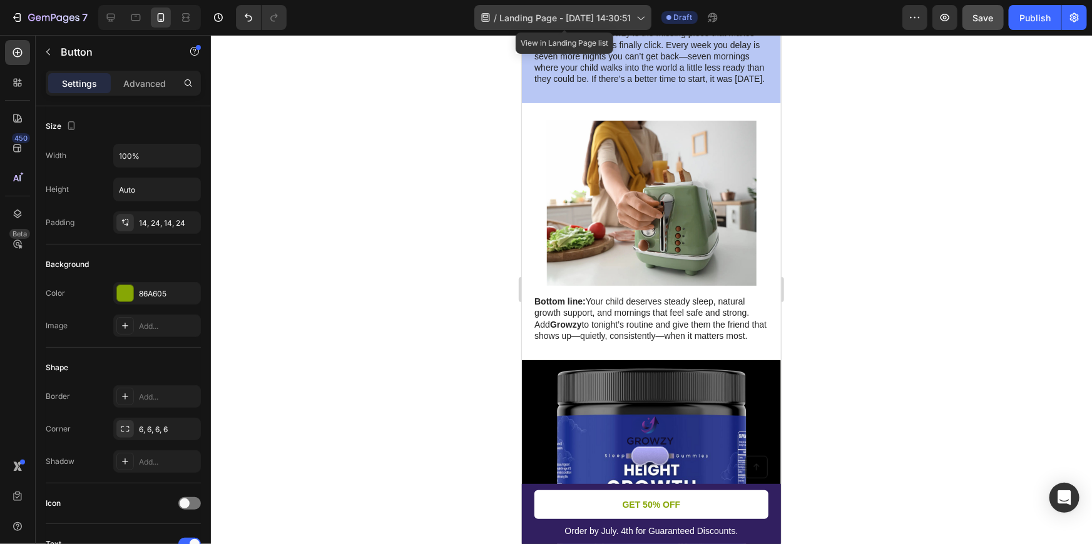
click at [590, 6] on div "/ Landing Page - Aug 30, 14:30:51" at bounding box center [562, 17] width 177 height 25
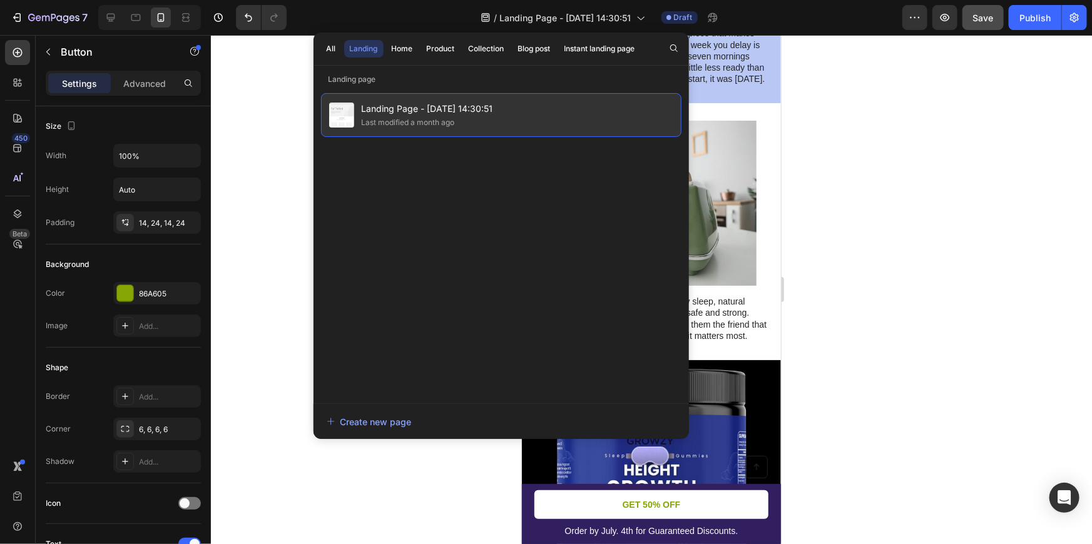
click at [411, 110] on span "Landing Page - [DATE] 14:30:51" at bounding box center [427, 108] width 131 height 15
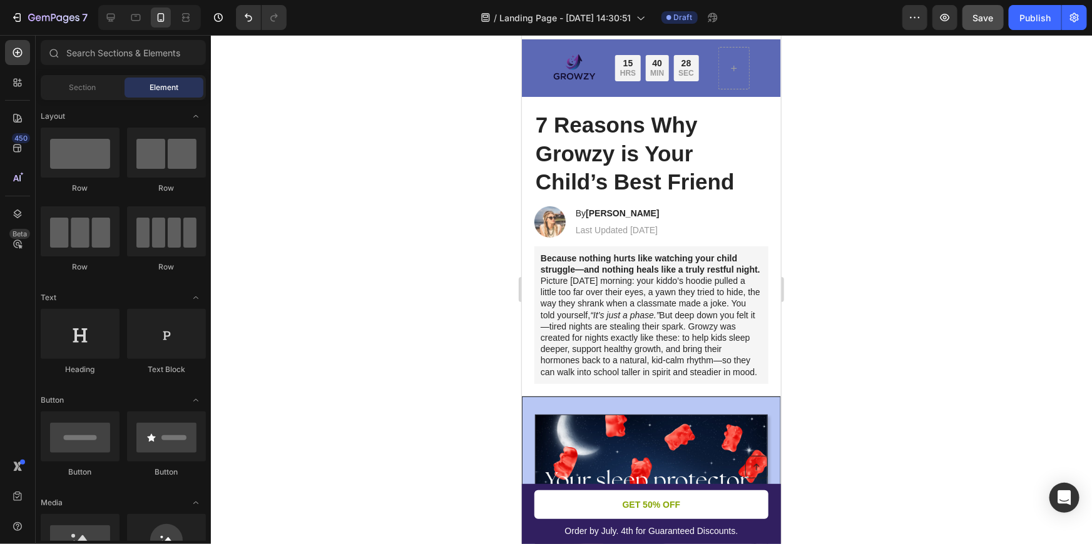
scroll to position [0, 0]
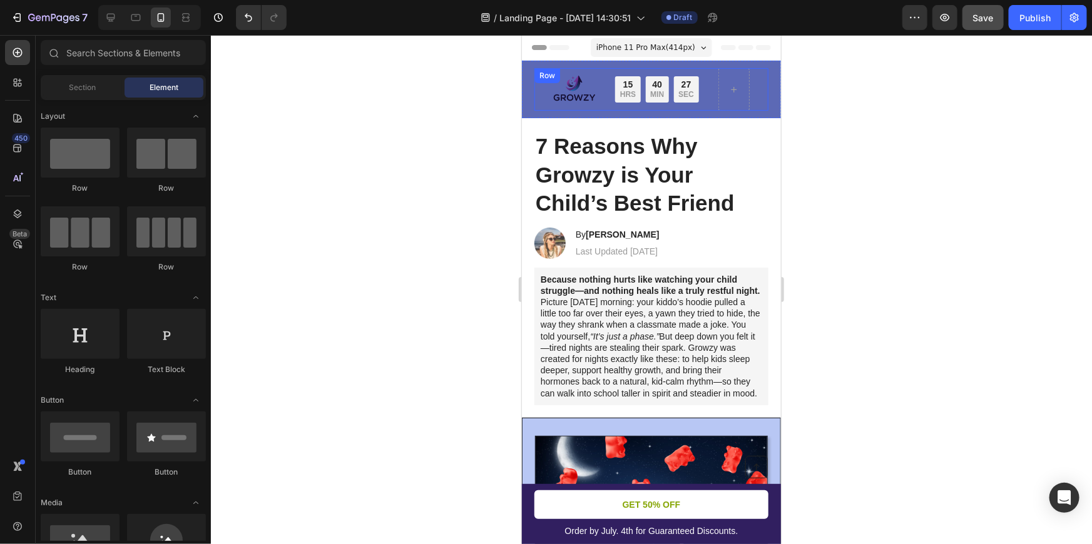
click at [604, 79] on div "Image Limited time: 50% OFF + FREESHIPPING Text Block 15 HRS 40 MIN 27 SEC Coun…" at bounding box center [651, 89] width 234 height 43
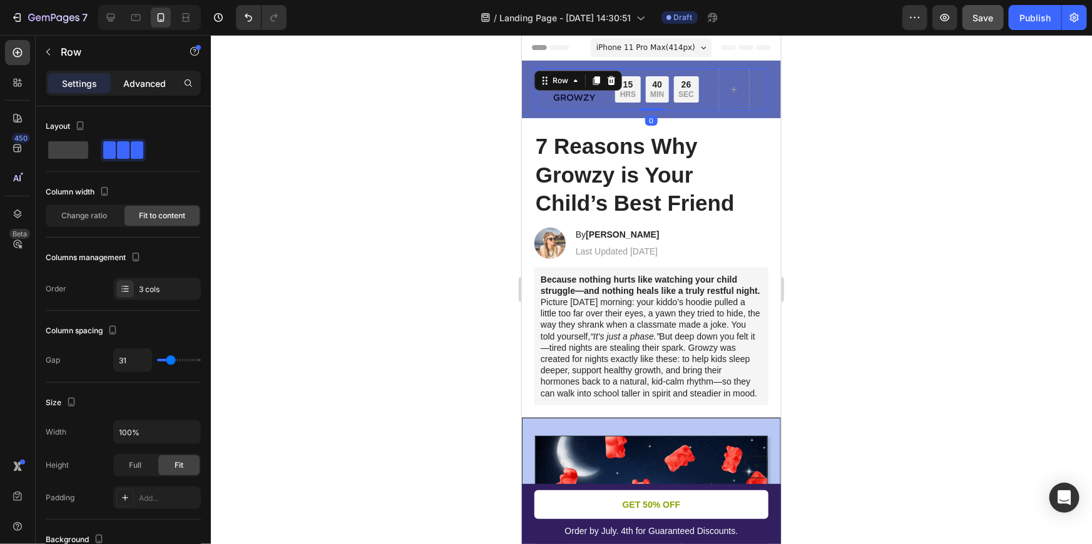
click at [133, 81] on p "Advanced" at bounding box center [144, 83] width 43 height 13
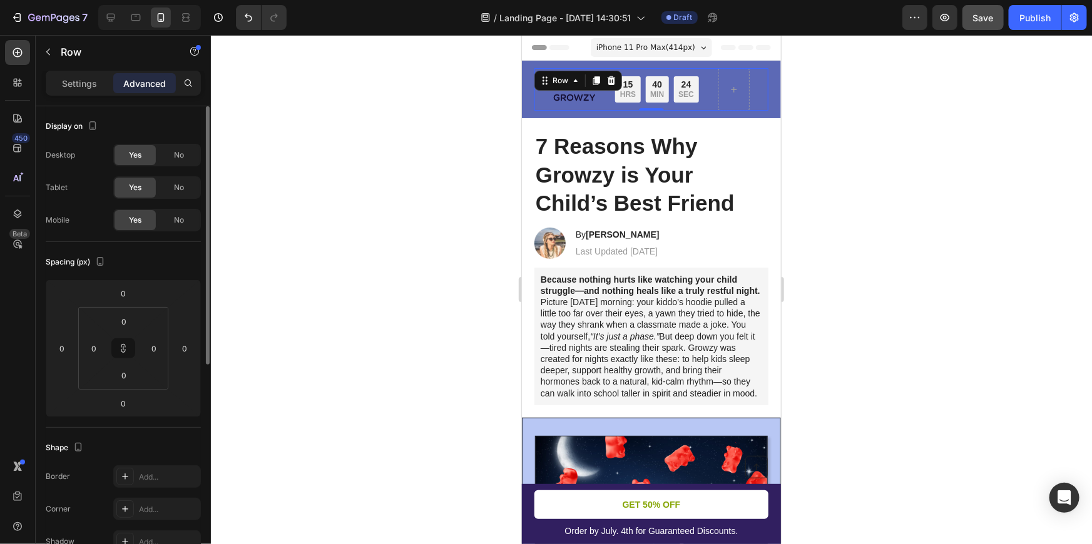
click at [89, 71] on div "Settings Advanced" at bounding box center [123, 83] width 155 height 25
click at [81, 86] on p "Settings" at bounding box center [79, 83] width 35 height 13
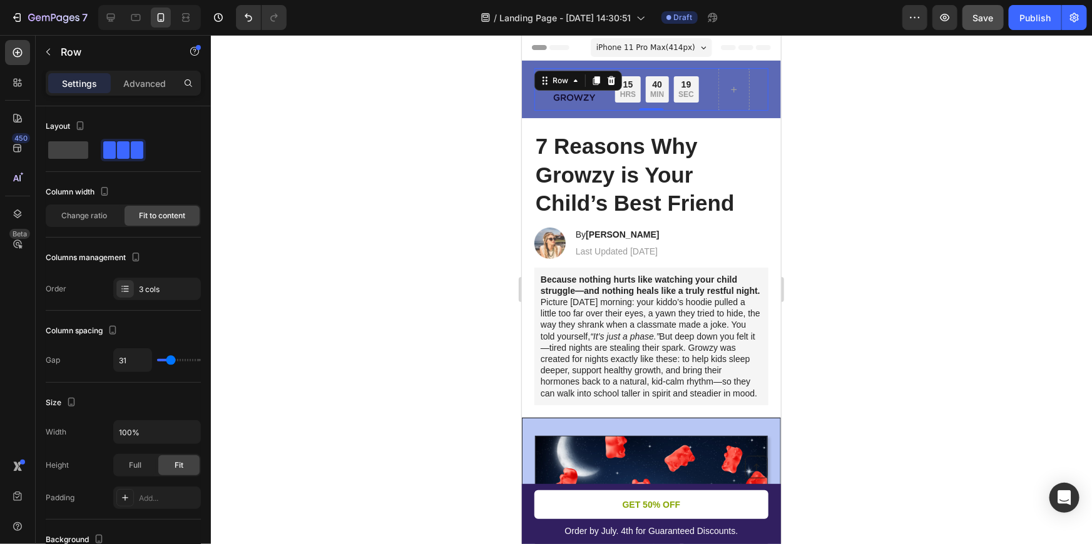
click at [699, 68] on div "Image Limited time: 50% OFF + FREESHIPPING Text Block 15 HRS 40 MIN 19 SEC Coun…" at bounding box center [651, 89] width 234 height 43
click at [383, 77] on div at bounding box center [651, 289] width 881 height 509
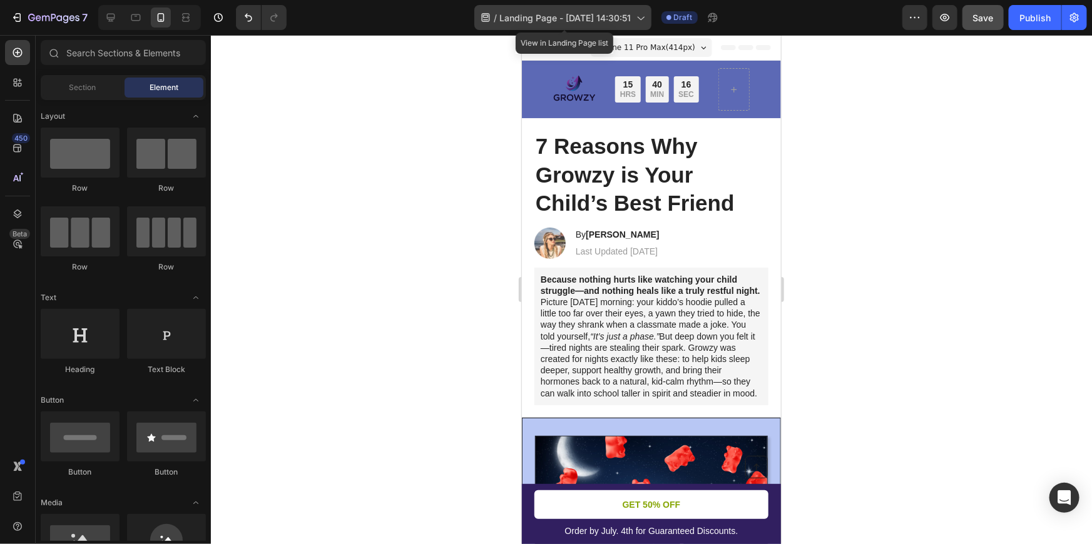
click at [505, 24] on div "/ Landing Page - Aug 30, 14:30:51" at bounding box center [562, 17] width 177 height 25
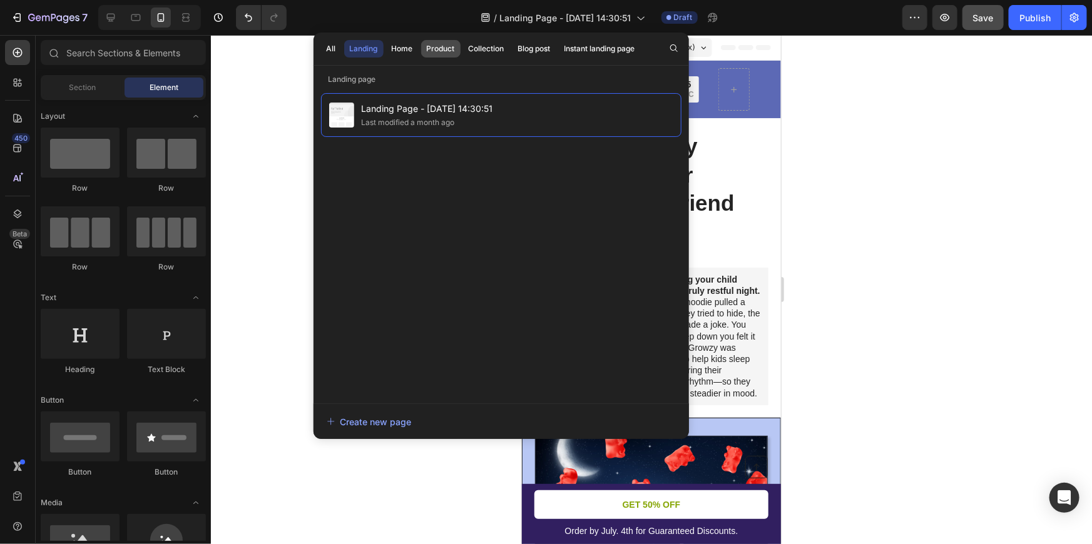
click at [443, 50] on div "Product" at bounding box center [441, 48] width 28 height 11
click at [409, 50] on div "Home" at bounding box center [402, 48] width 21 height 11
click at [375, 53] on div "Landing" at bounding box center [364, 48] width 28 height 11
click at [329, 49] on div "All" at bounding box center [331, 48] width 9 height 11
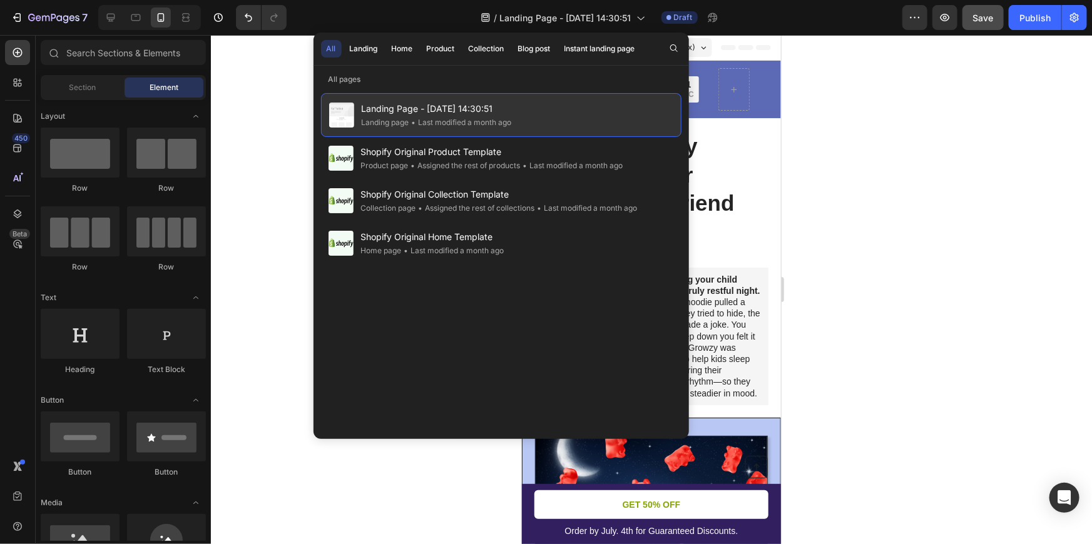
click at [396, 105] on span "Landing Page - [DATE] 14:30:51" at bounding box center [437, 108] width 150 height 15
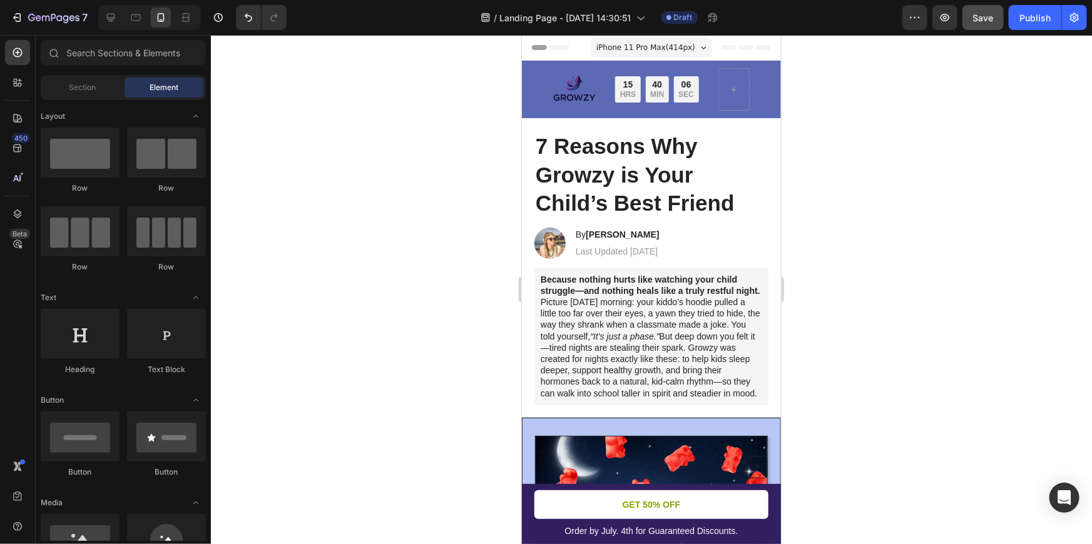
click at [549, 58] on div "Header" at bounding box center [650, 46] width 239 height 25
click at [556, 48] on span "Header" at bounding box center [559, 47] width 28 height 13
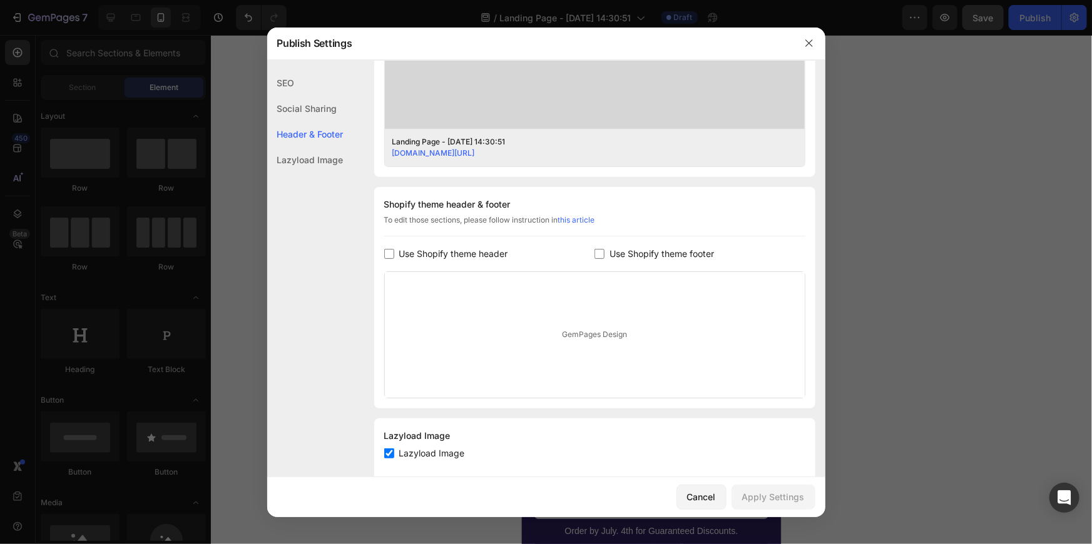
scroll to position [494, 0]
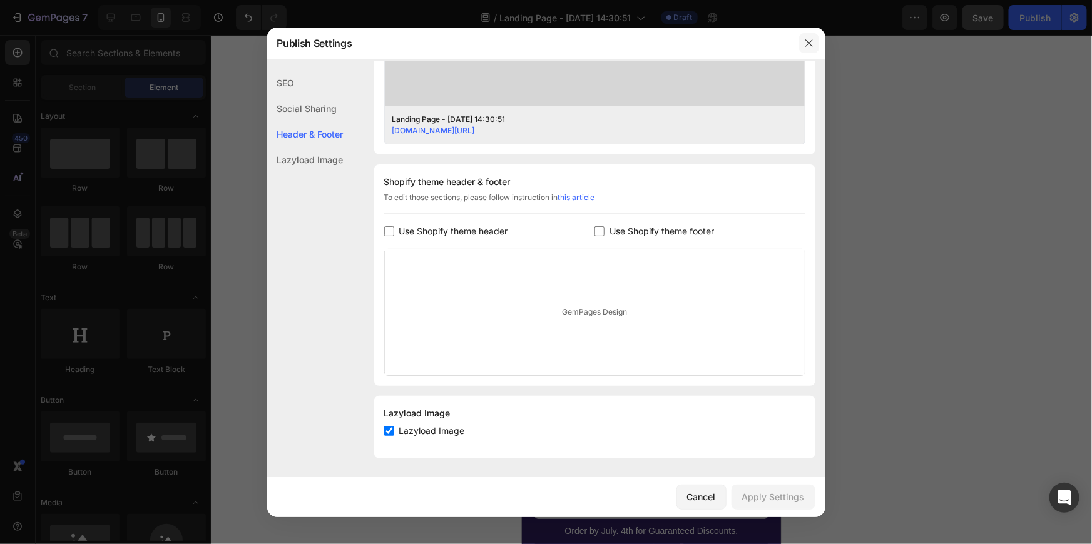
click at [815, 42] on button "button" at bounding box center [809, 43] width 20 height 20
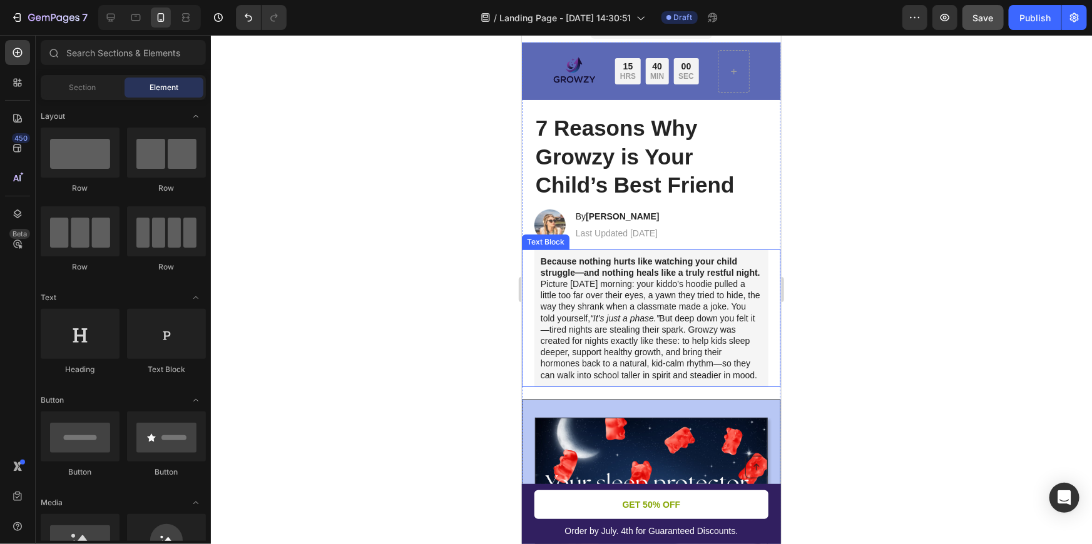
scroll to position [56, 0]
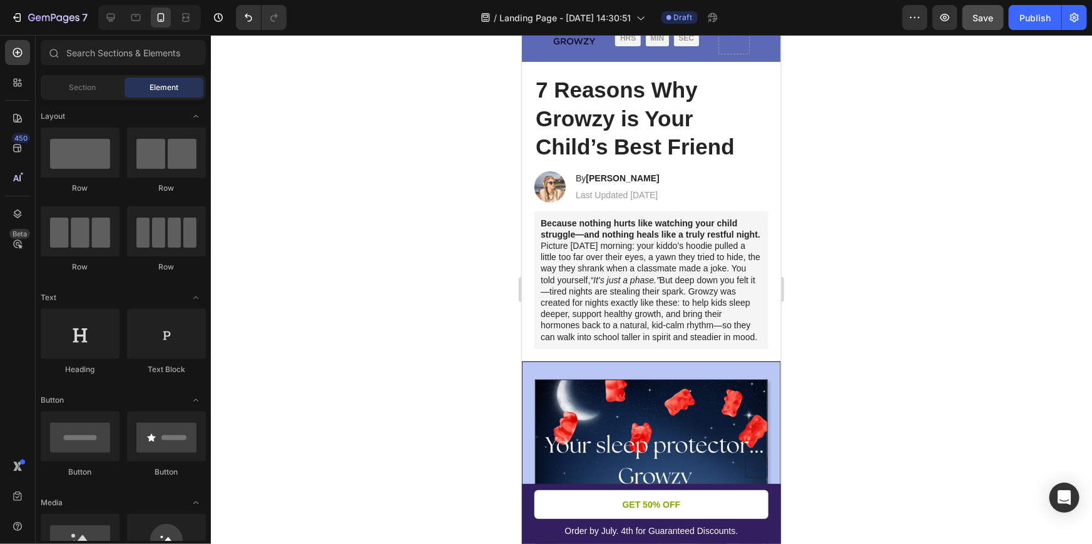
click at [1044, 369] on div at bounding box center [651, 289] width 881 height 509
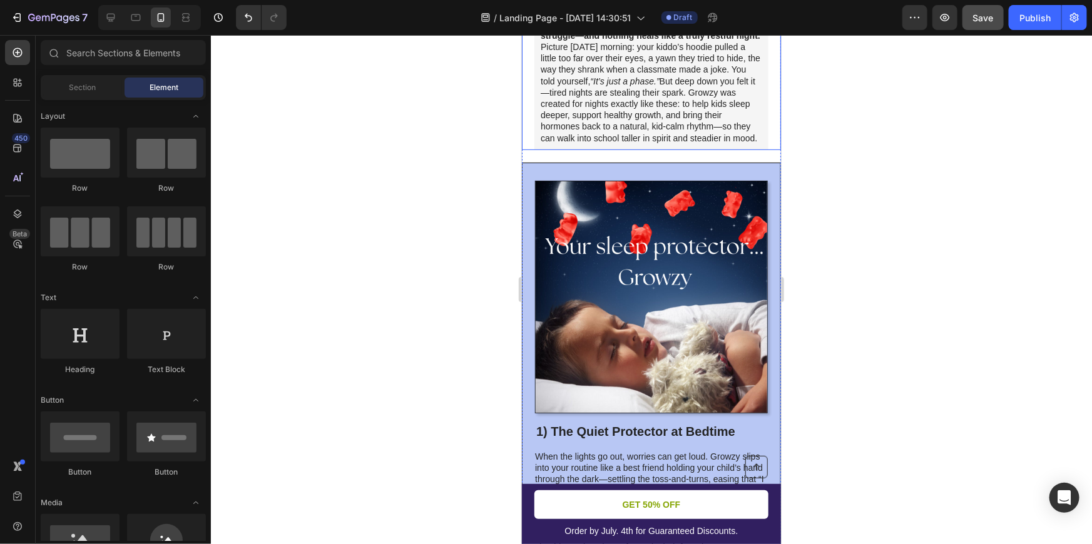
scroll to position [284, 0]
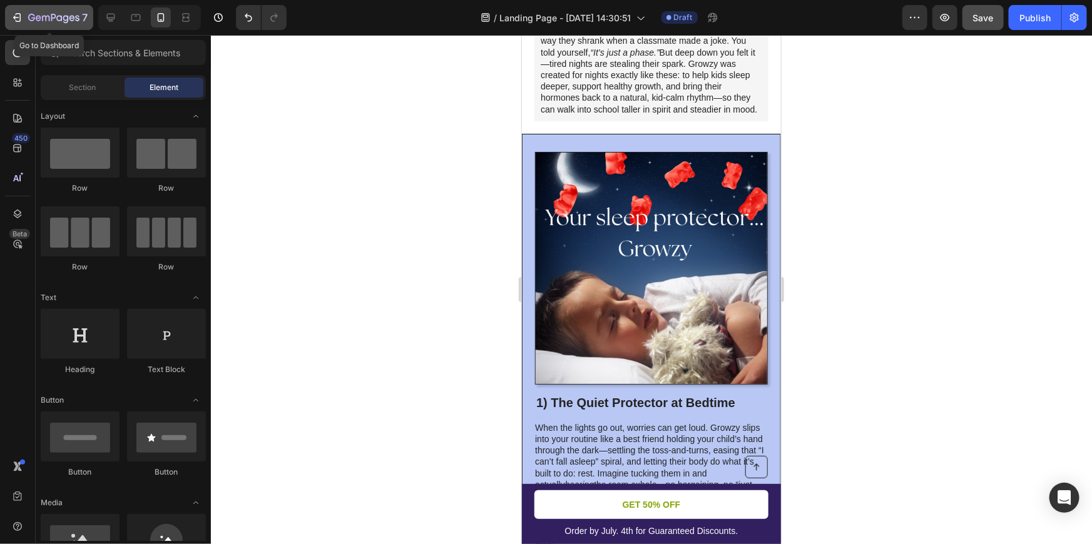
click at [18, 13] on icon "button" at bounding box center [19, 17] width 6 height 9
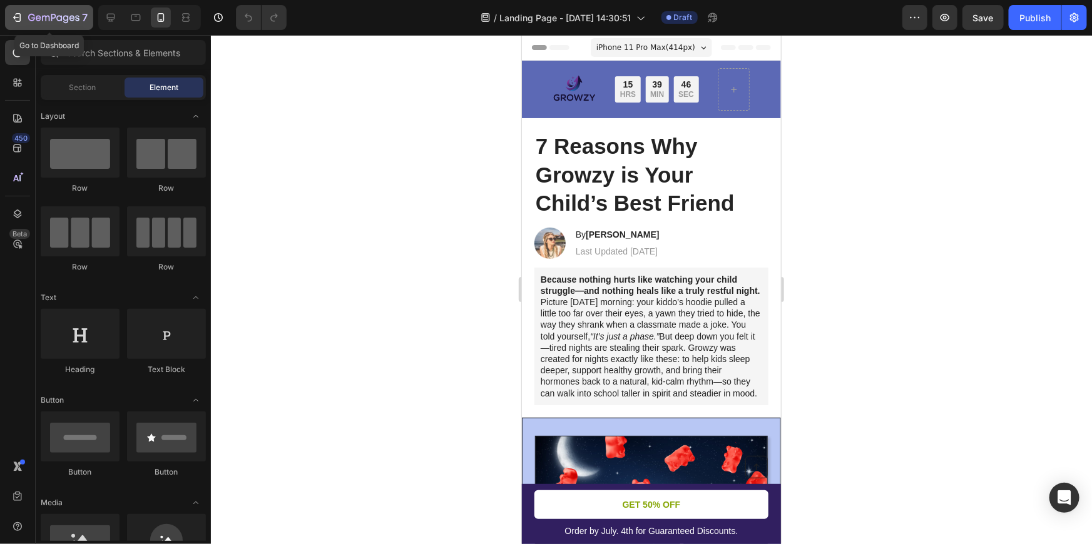
click at [21, 23] on icon "button" at bounding box center [17, 17] width 13 height 13
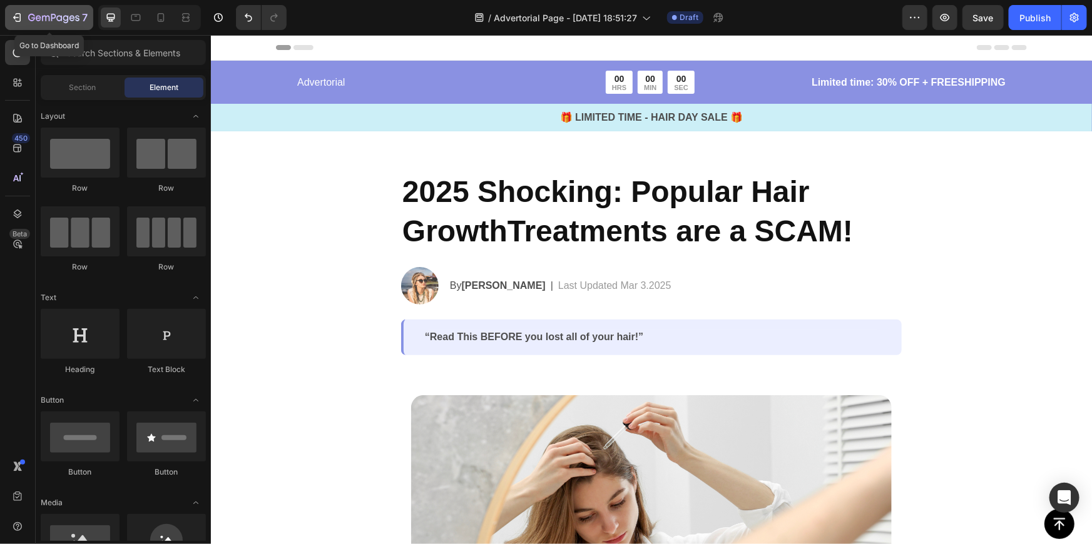
click at [19, 27] on button "7" at bounding box center [49, 17] width 88 height 25
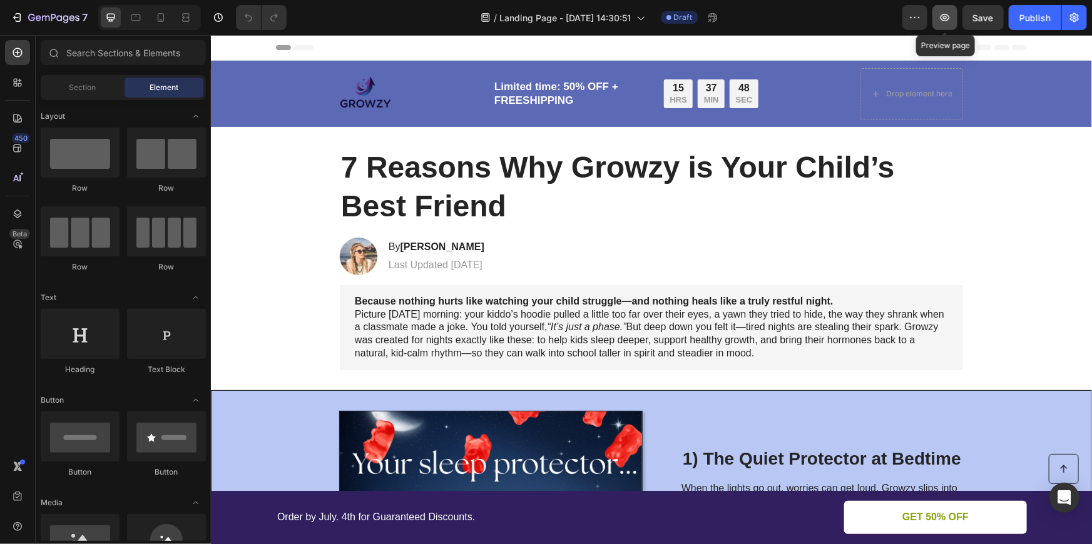
click at [947, 12] on icon "button" at bounding box center [945, 17] width 13 height 13
click at [25, 22] on div "7" at bounding box center [49, 17] width 77 height 15
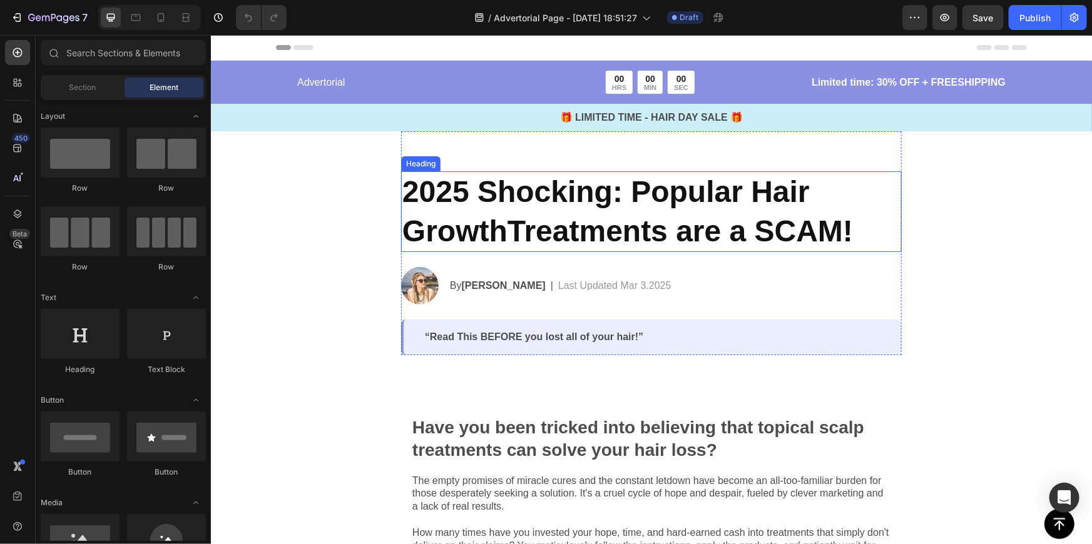
click at [410, 164] on div "Heading" at bounding box center [420, 163] width 34 height 11
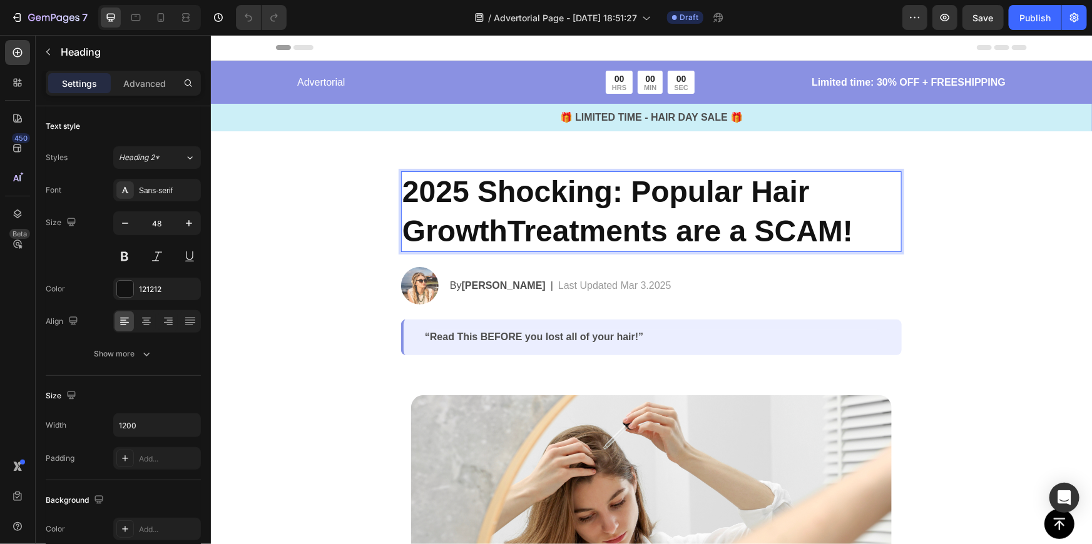
click at [437, 180] on h2 "2025 Shocking: Popular Hair GrowthTreatments are a SCAM!" at bounding box center [651, 211] width 501 height 81
click at [412, 183] on p "2025 Shocking: Popular Hair GrowthTreatments are a SCAM!" at bounding box center [651, 211] width 498 height 78
drag, startPoint x: 406, startPoint y: 185, endPoint x: 436, endPoint y: 191, distance: 30.6
click at [436, 191] on p "2025 Shocking: Popular Hair GrowthTreatments are a SCAM!" at bounding box center [651, 211] width 498 height 78
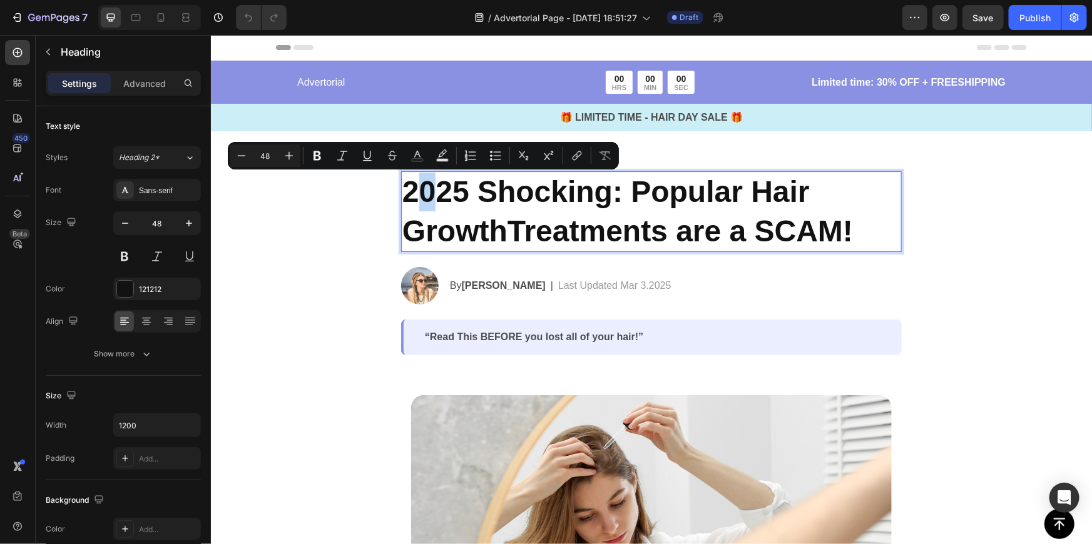
click at [432, 198] on p "2025 Shocking: Popular Hair GrowthTreatments are a SCAM!" at bounding box center [651, 211] width 498 height 78
click at [402, 194] on p "2025 Shocking: Popular Hair GrowthTreatments are a SCAM!" at bounding box center [651, 211] width 498 height 78
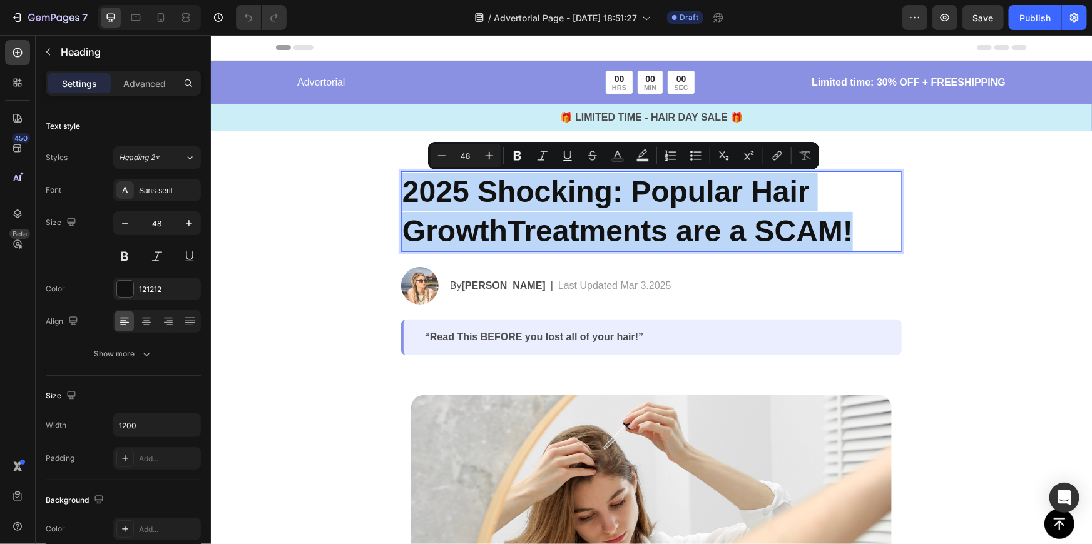
drag, startPoint x: 402, startPoint y: 193, endPoint x: 845, endPoint y: 243, distance: 445.8
click at [845, 243] on p "2025 Shocking: Popular Hair GrowthTreatments are a SCAM!" at bounding box center [651, 211] width 498 height 78
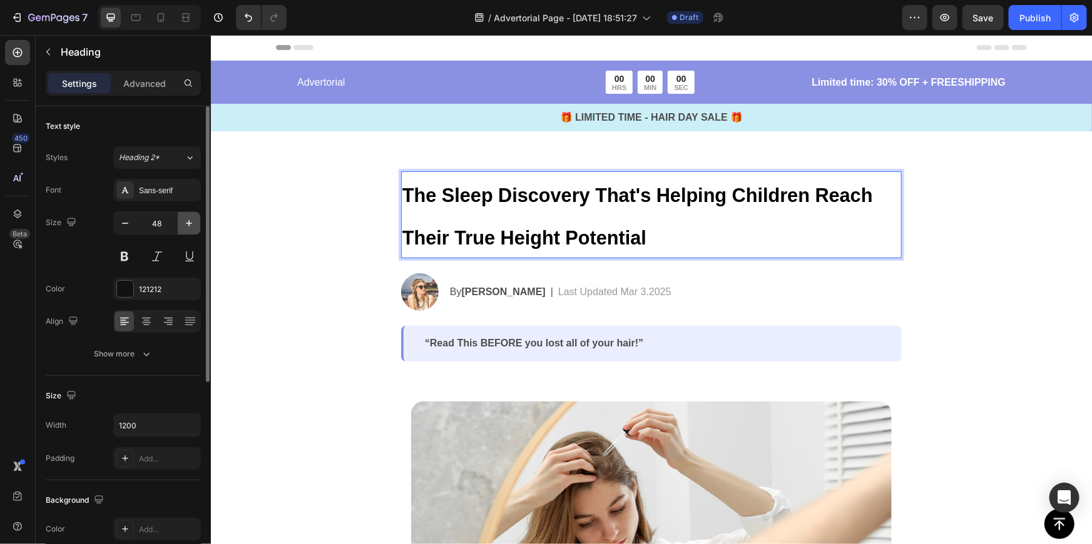
click at [188, 224] on icon "button" at bounding box center [189, 223] width 13 height 13
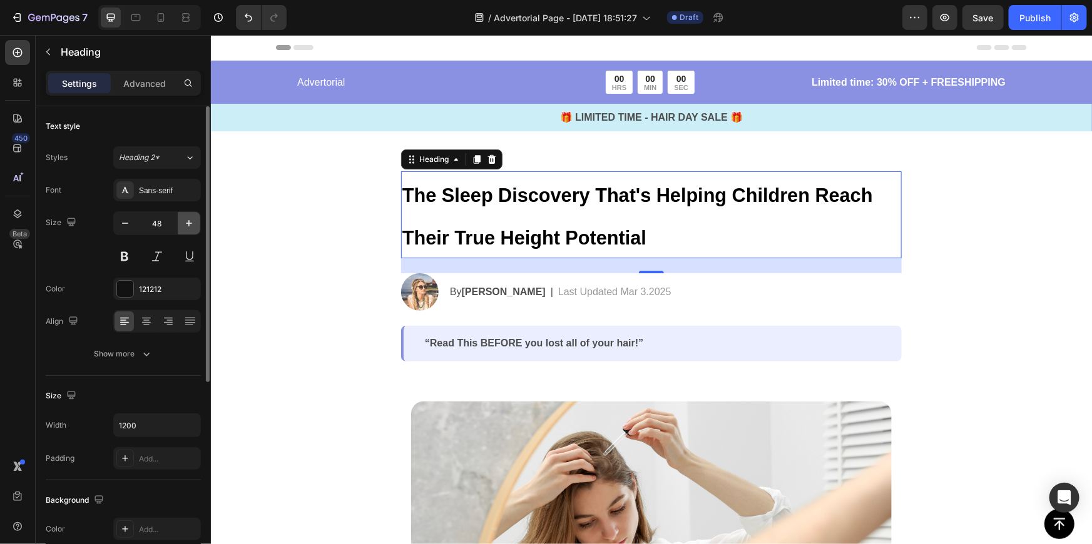
click at [188, 224] on icon "button" at bounding box center [189, 223] width 13 height 13
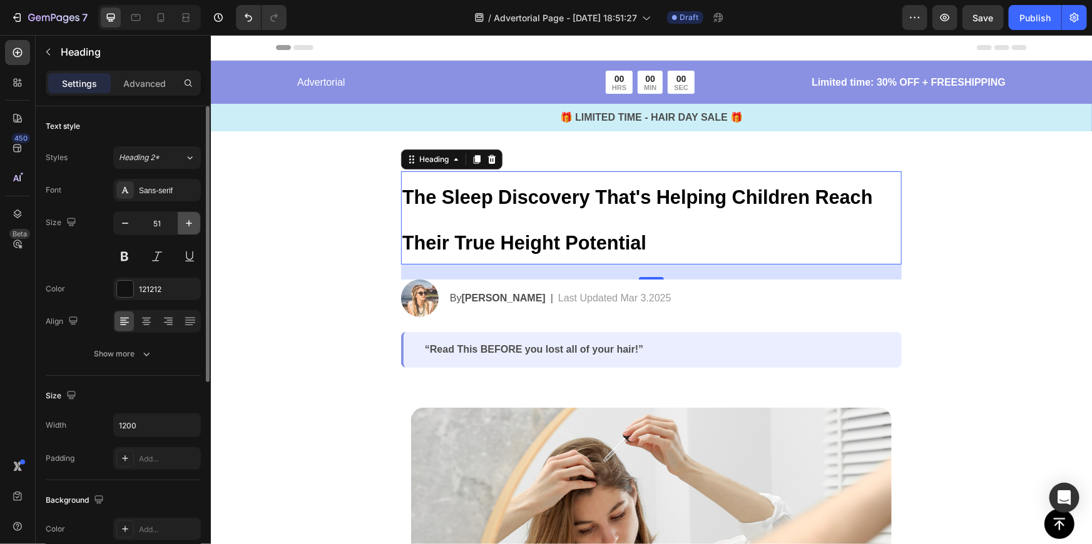
click at [188, 224] on icon "button" at bounding box center [189, 223] width 13 height 13
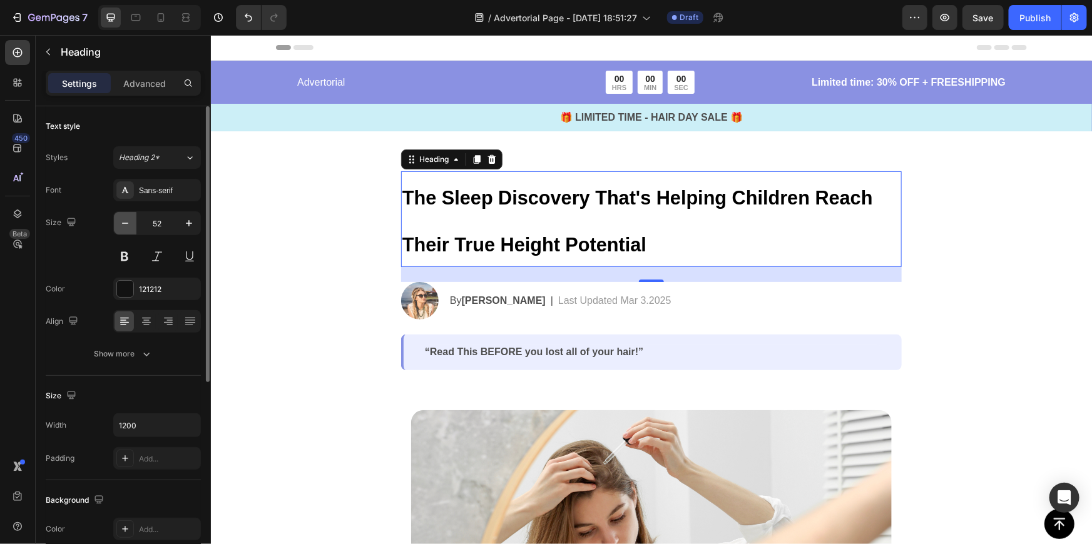
click at [128, 225] on icon "button" at bounding box center [125, 223] width 13 height 13
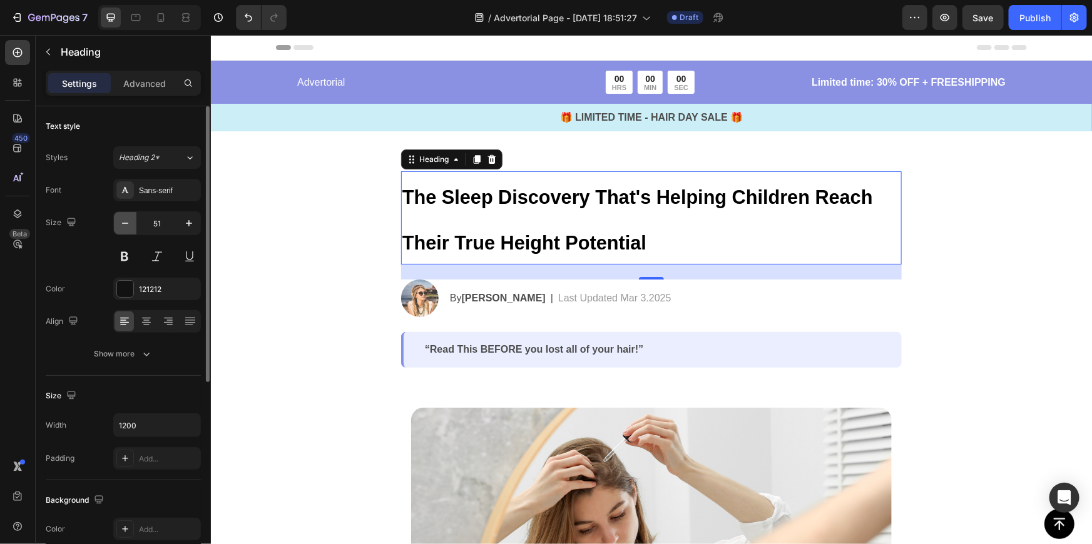
click at [128, 225] on icon "button" at bounding box center [125, 223] width 13 height 13
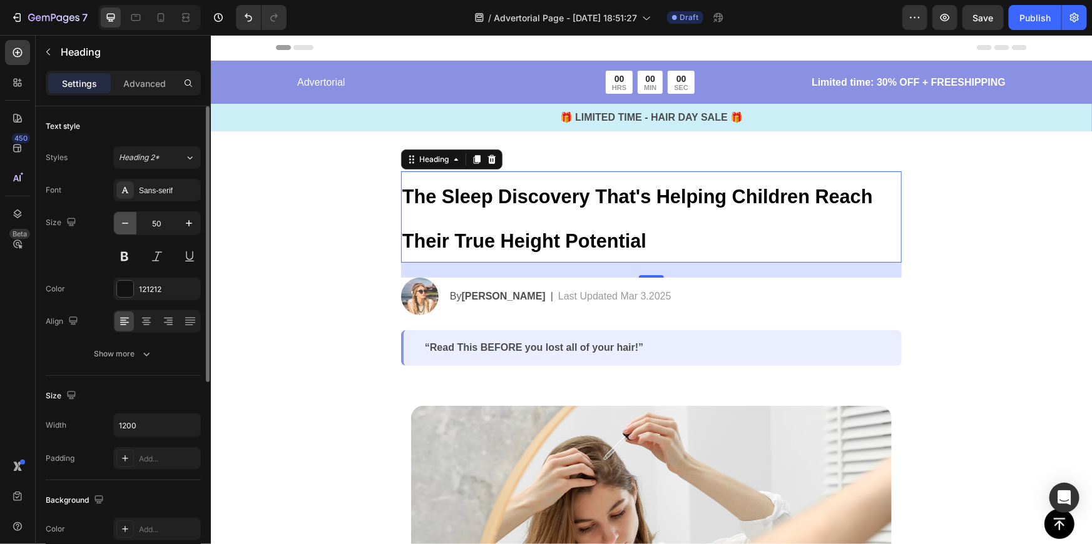
click at [128, 225] on icon "button" at bounding box center [125, 223] width 13 height 13
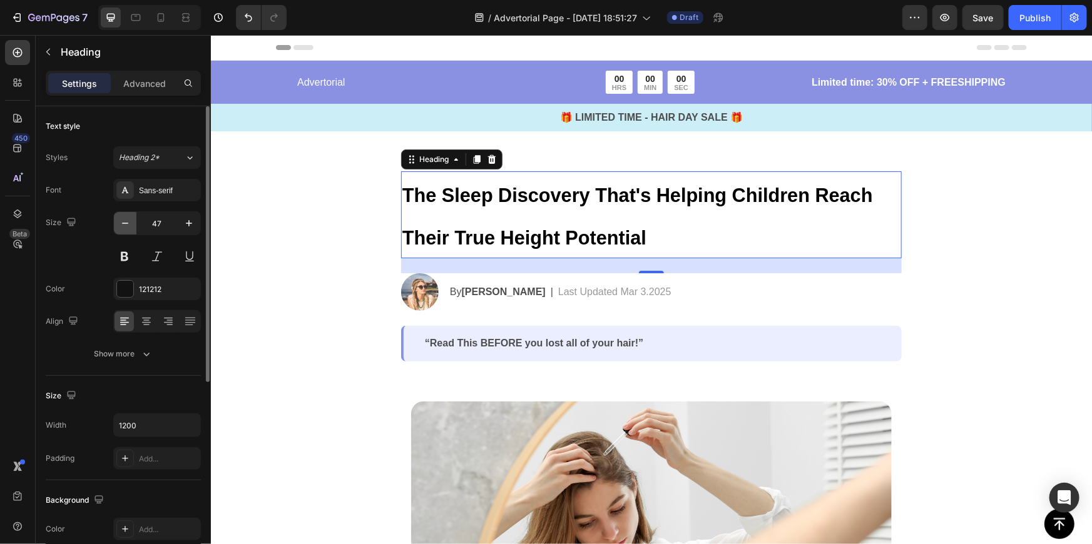
click at [128, 225] on icon "button" at bounding box center [125, 223] width 13 height 13
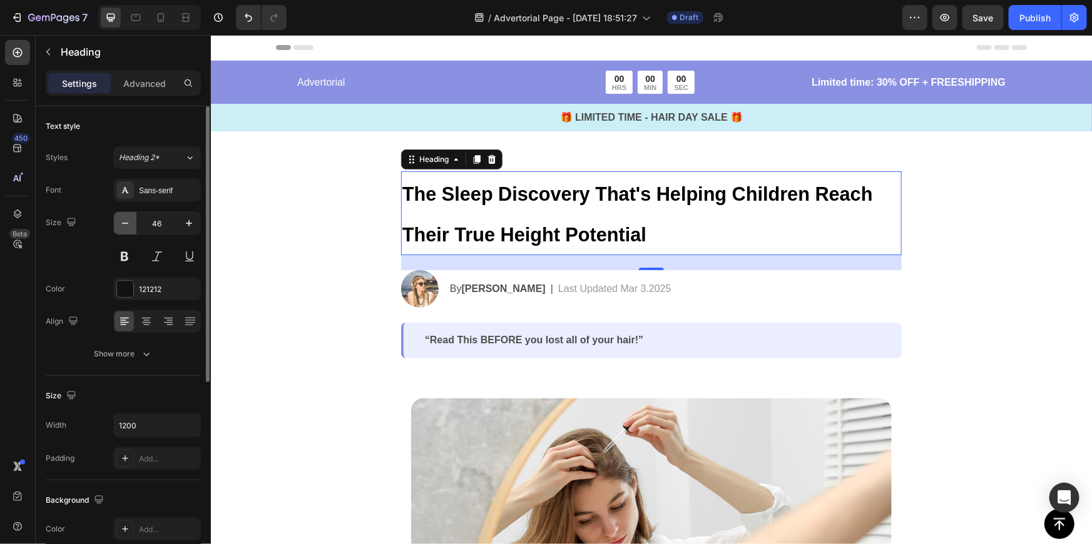
click at [128, 225] on icon "button" at bounding box center [125, 223] width 13 height 13
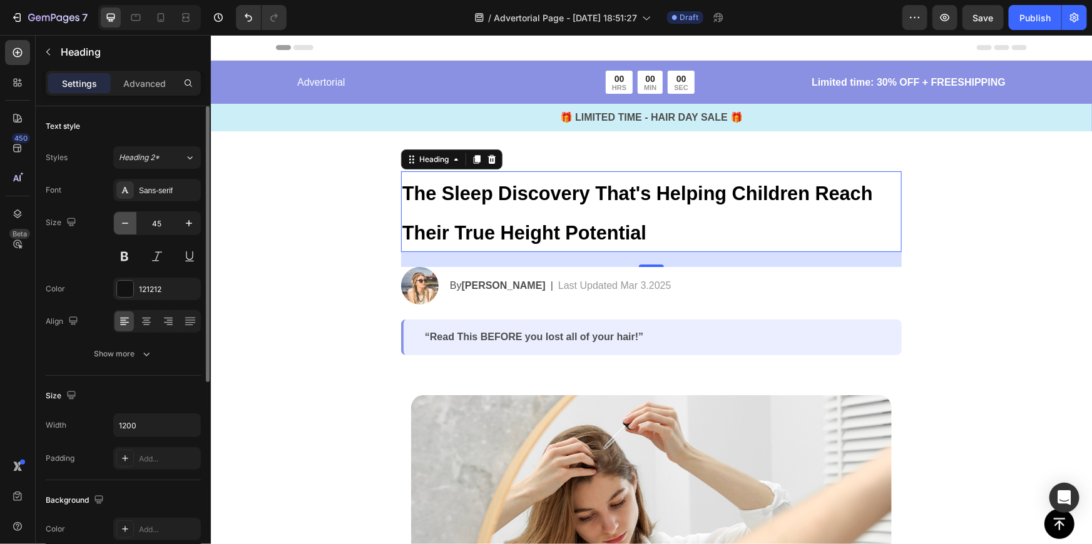
click at [128, 225] on icon "button" at bounding box center [125, 223] width 13 height 13
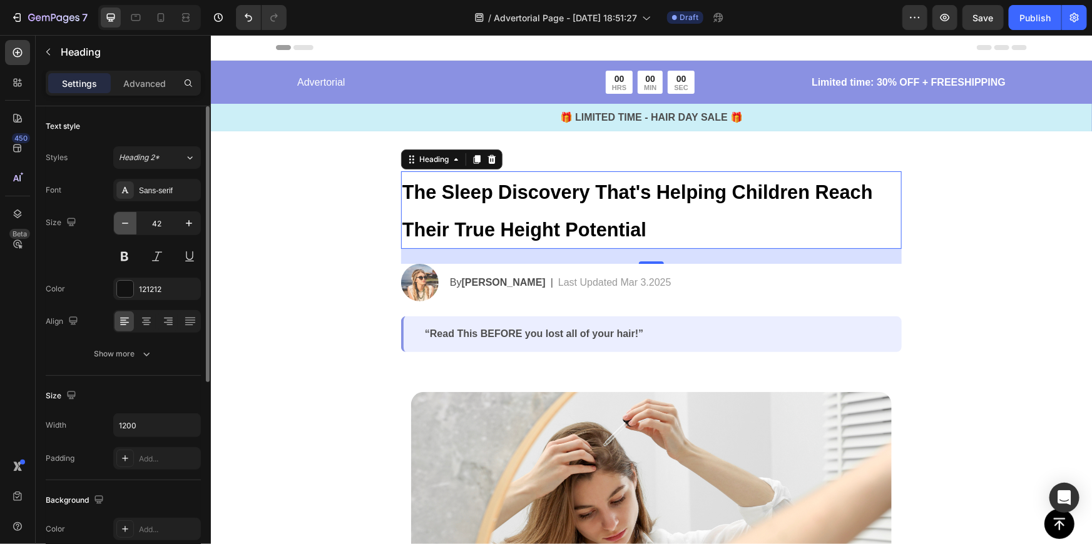
click at [128, 225] on icon "button" at bounding box center [125, 223] width 13 height 13
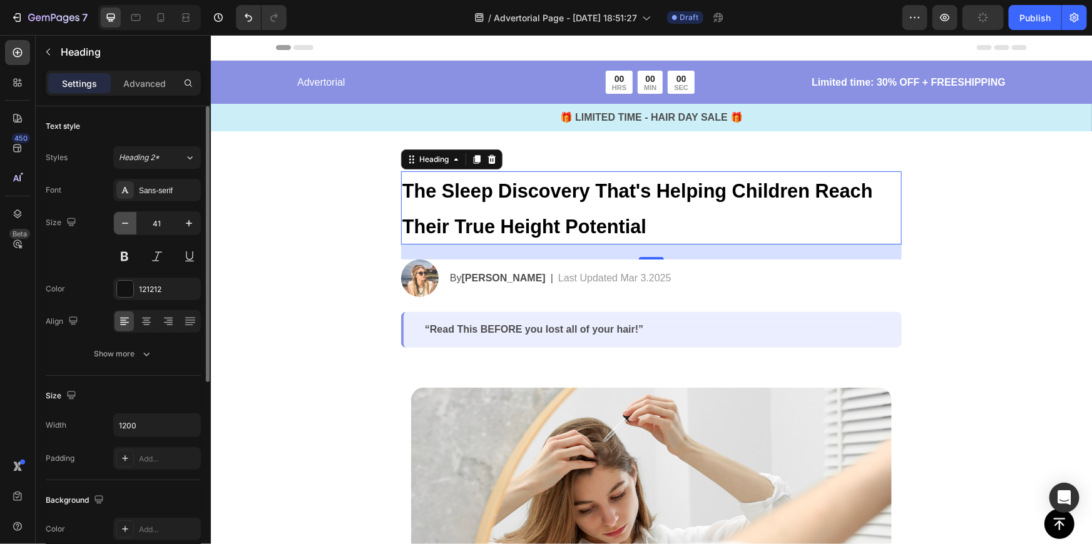
click at [128, 225] on icon "button" at bounding box center [125, 223] width 13 height 13
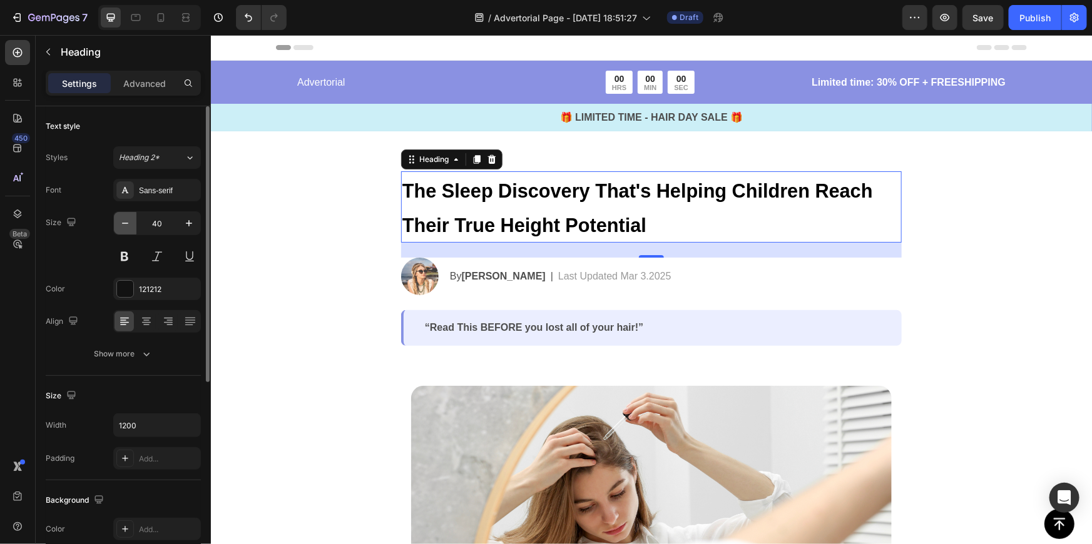
click at [128, 225] on icon "button" at bounding box center [125, 223] width 13 height 13
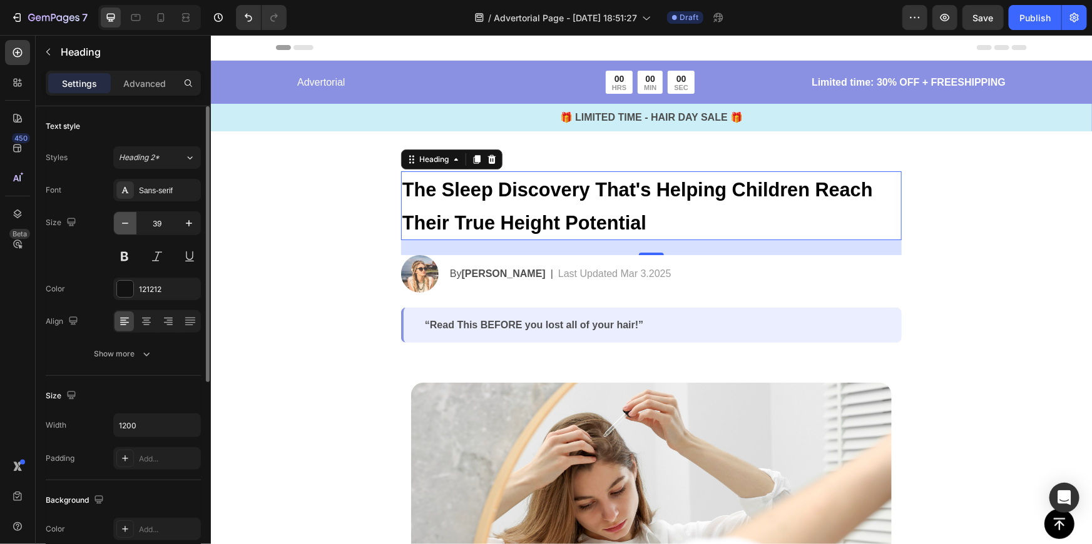
click at [128, 225] on icon "button" at bounding box center [125, 223] width 13 height 13
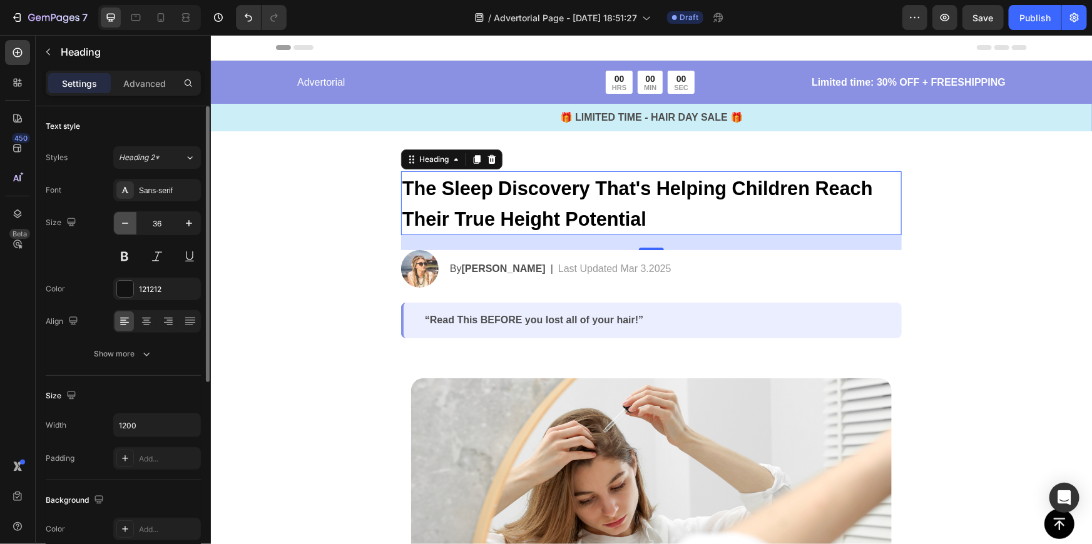
click at [128, 225] on icon "button" at bounding box center [125, 223] width 13 height 13
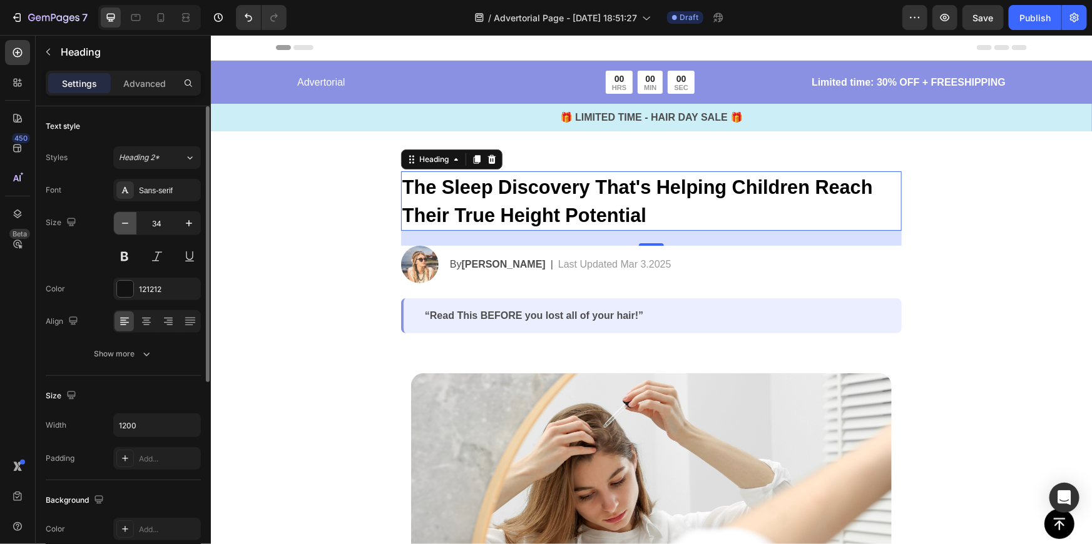
click at [128, 225] on icon "button" at bounding box center [125, 223] width 13 height 13
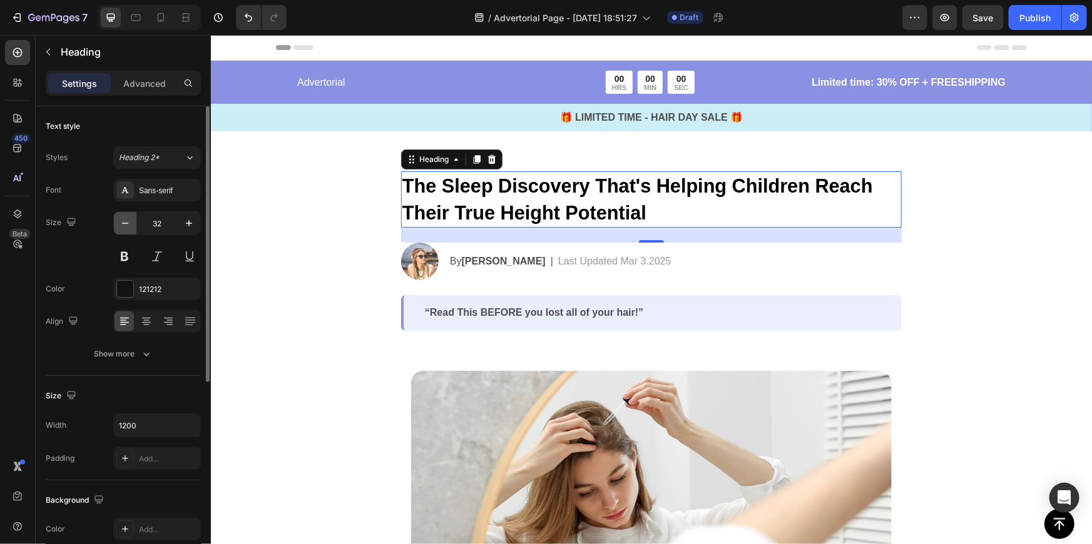
click at [128, 225] on icon "button" at bounding box center [125, 223] width 13 height 13
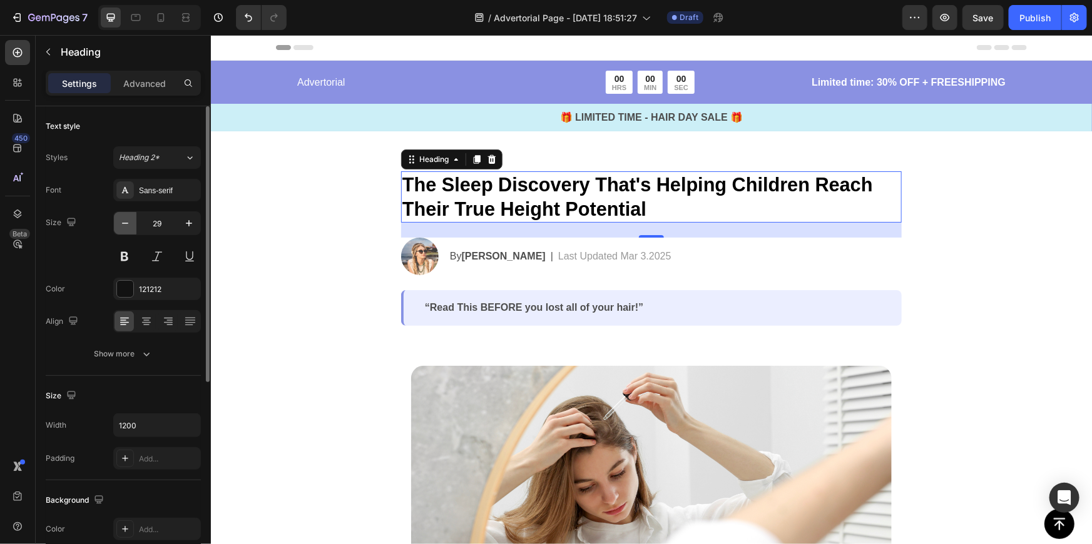
click at [128, 225] on icon "button" at bounding box center [125, 223] width 13 height 13
type input "28"
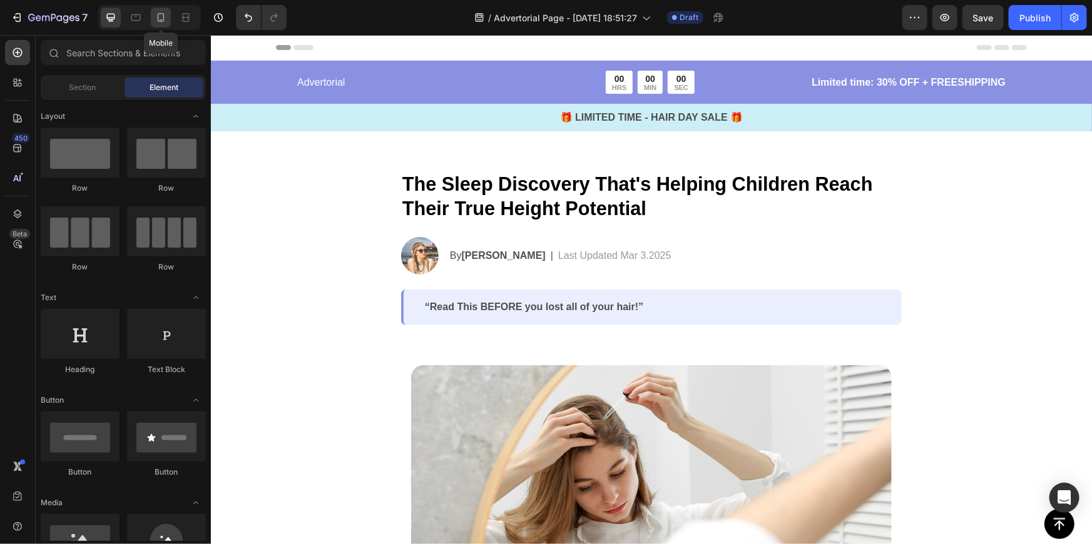
click at [163, 11] on icon at bounding box center [161, 17] width 13 height 13
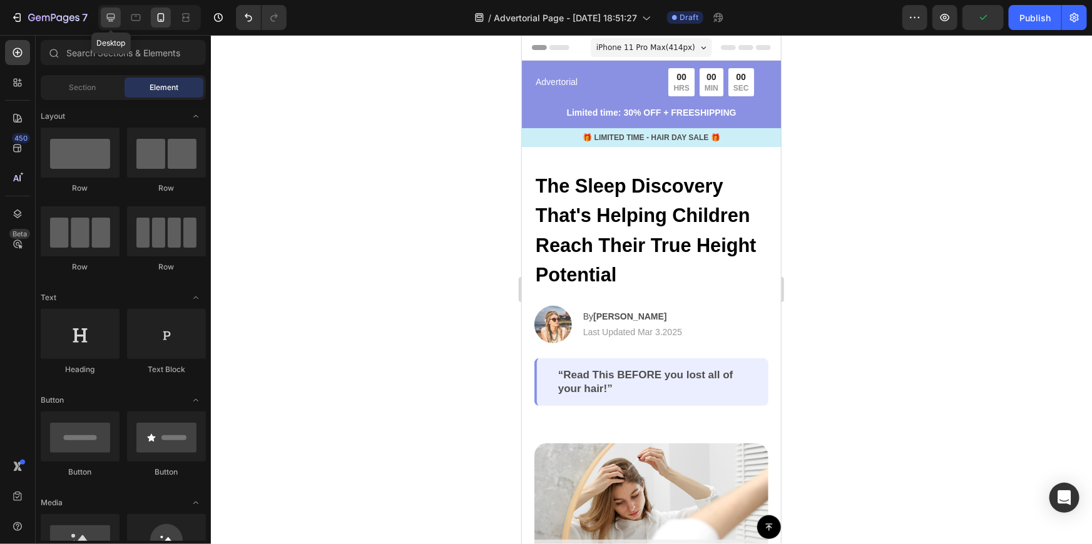
click at [113, 16] on icon at bounding box center [111, 17] width 13 height 13
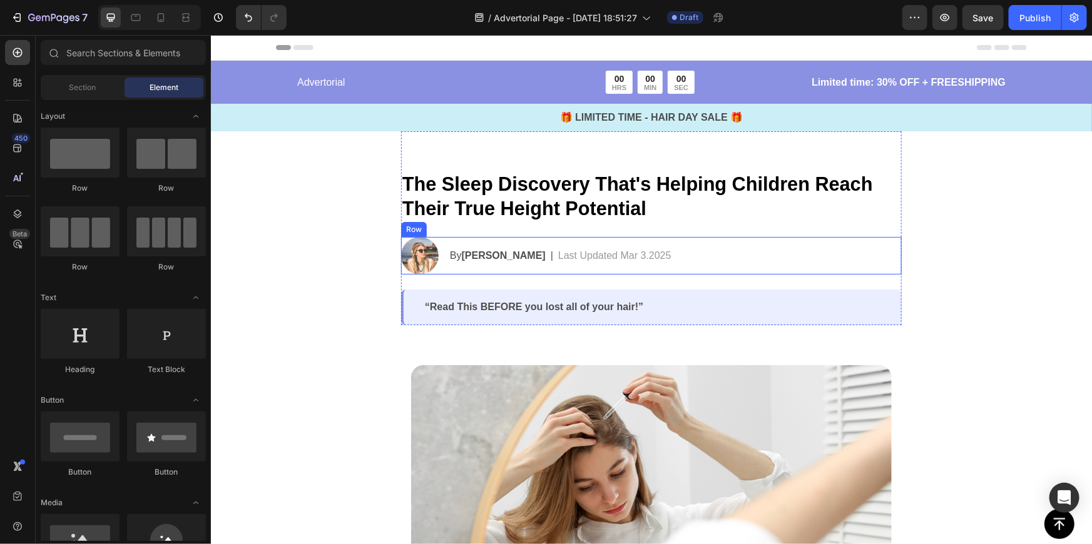
click at [569, 270] on div "By Jessica M. Text Block | Text Block Last Updated Mar 3.2025 Text Block Row" at bounding box center [674, 256] width 453 height 38
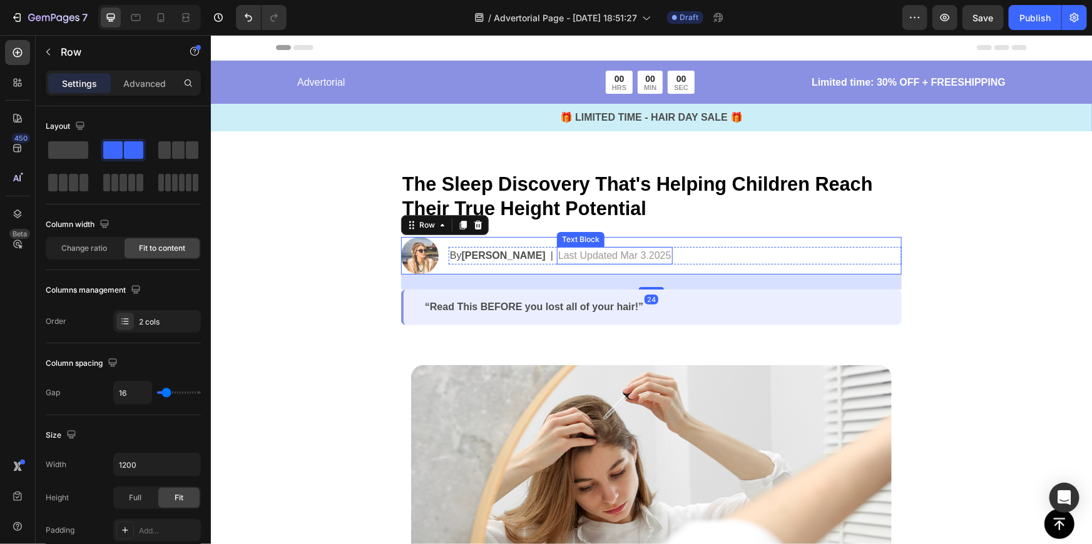
click at [556, 200] on strong "The Sleep Discovery That's Helping Children Reach Their True Height Potential" at bounding box center [637, 195] width 471 height 45
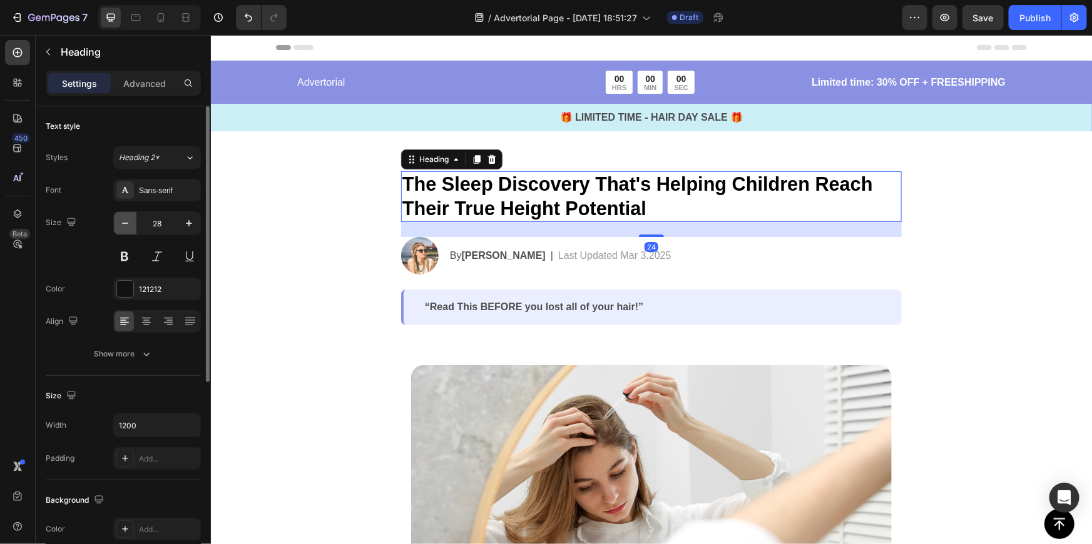
click at [127, 227] on icon "button" at bounding box center [125, 223] width 13 height 13
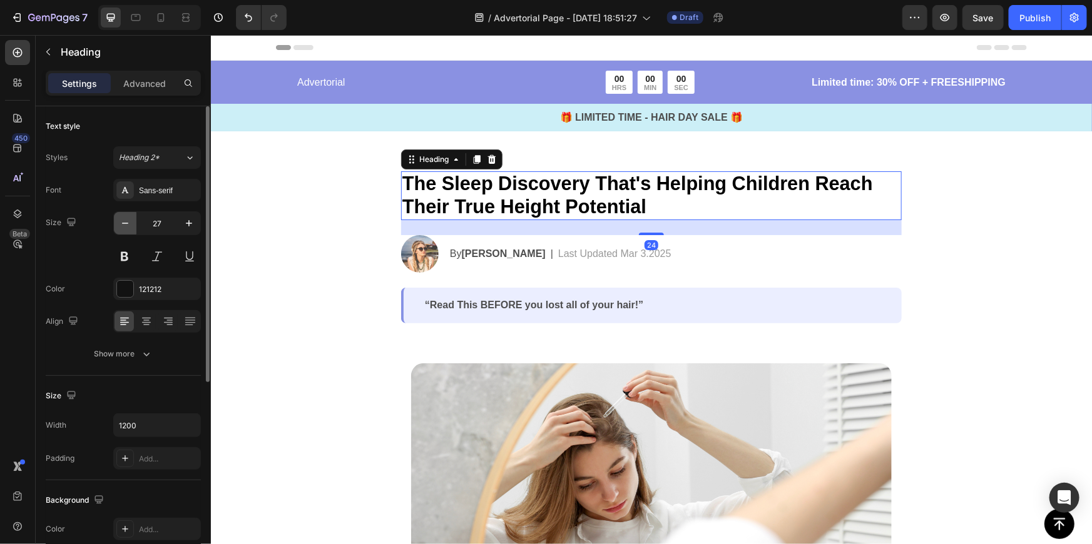
click at [127, 227] on icon "button" at bounding box center [125, 223] width 13 height 13
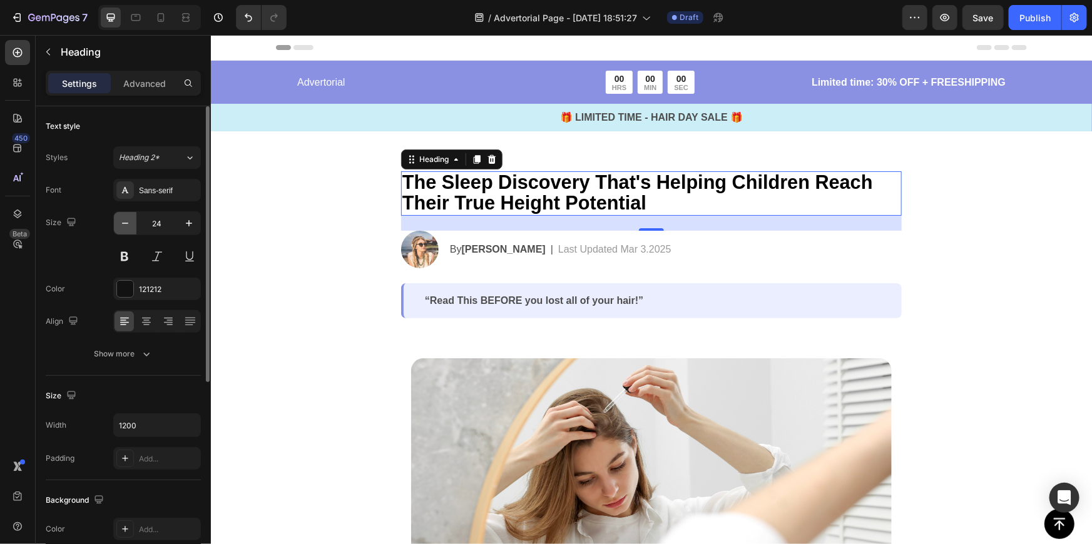
click at [127, 227] on icon "button" at bounding box center [125, 223] width 13 height 13
click at [158, 19] on icon at bounding box center [161, 17] width 7 height 9
type input "35"
type input "100%"
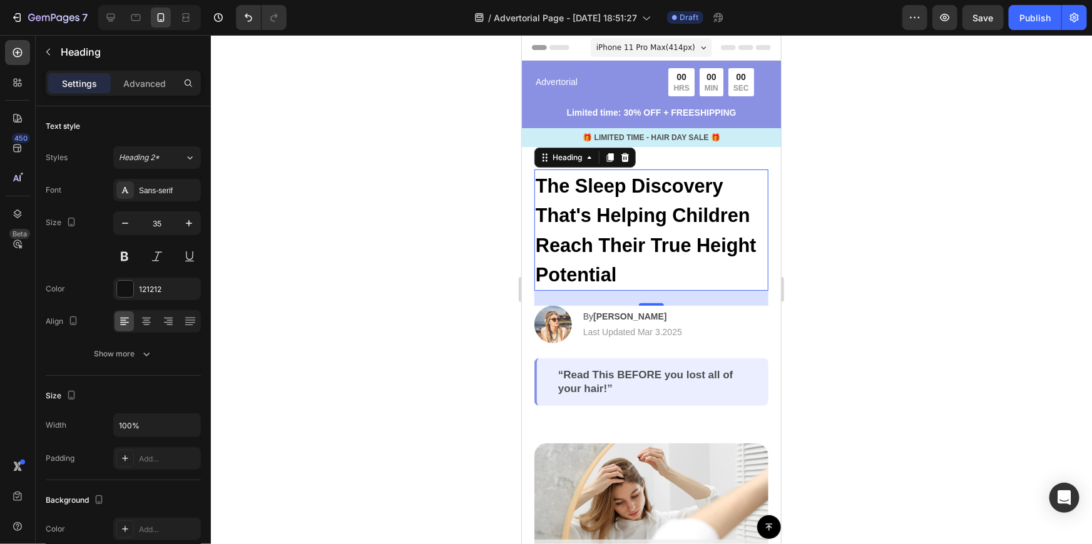
click at [882, 239] on div at bounding box center [651, 289] width 881 height 509
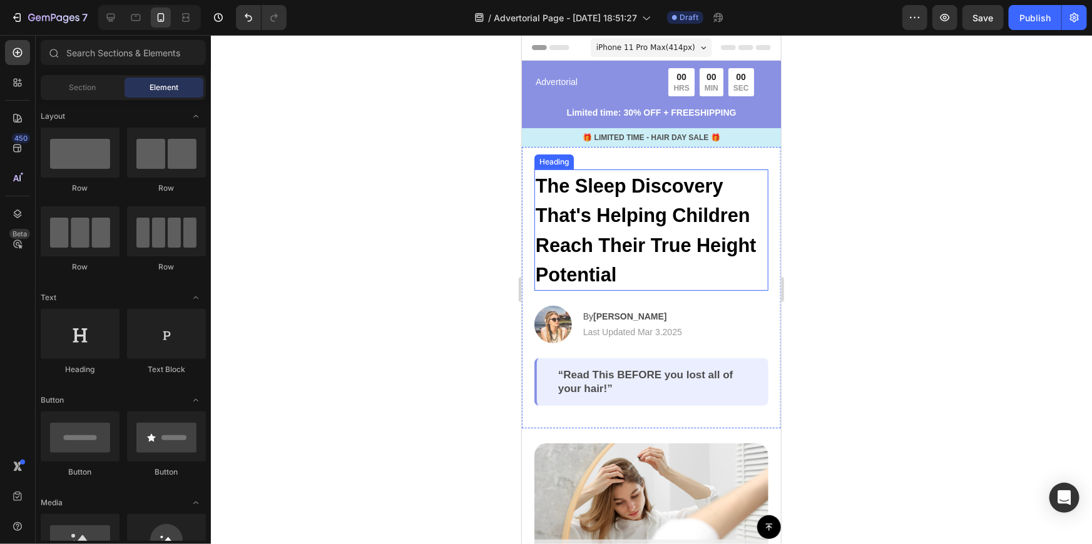
scroll to position [56, 0]
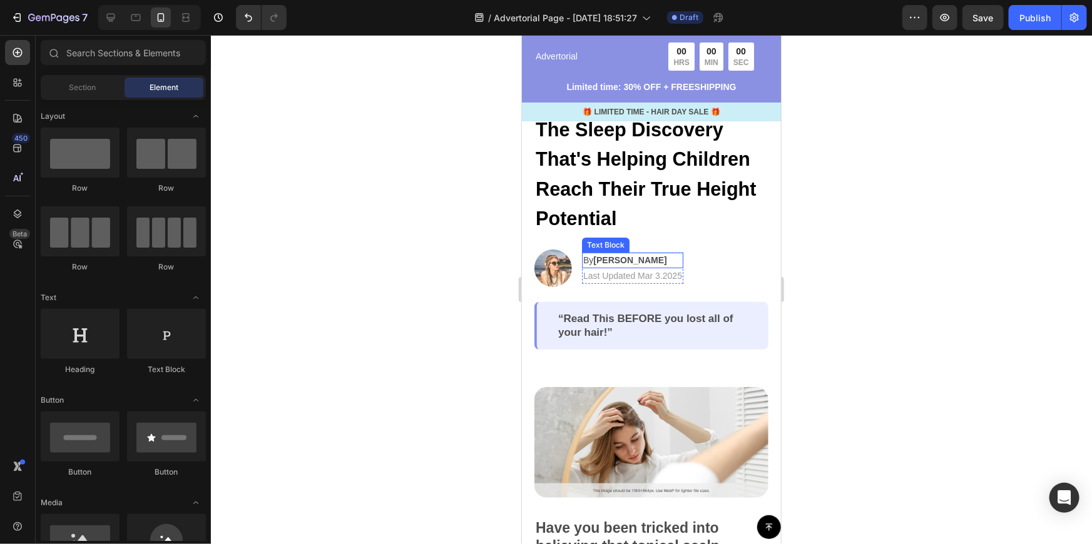
click at [639, 253] on p "By Jessica M." at bounding box center [632, 259] width 99 height 13
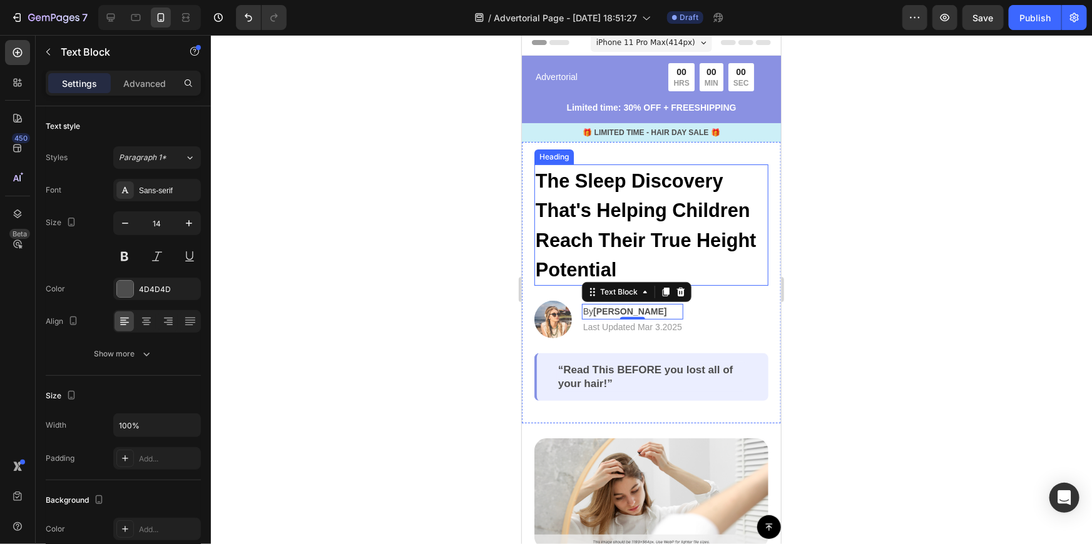
scroll to position [0, 0]
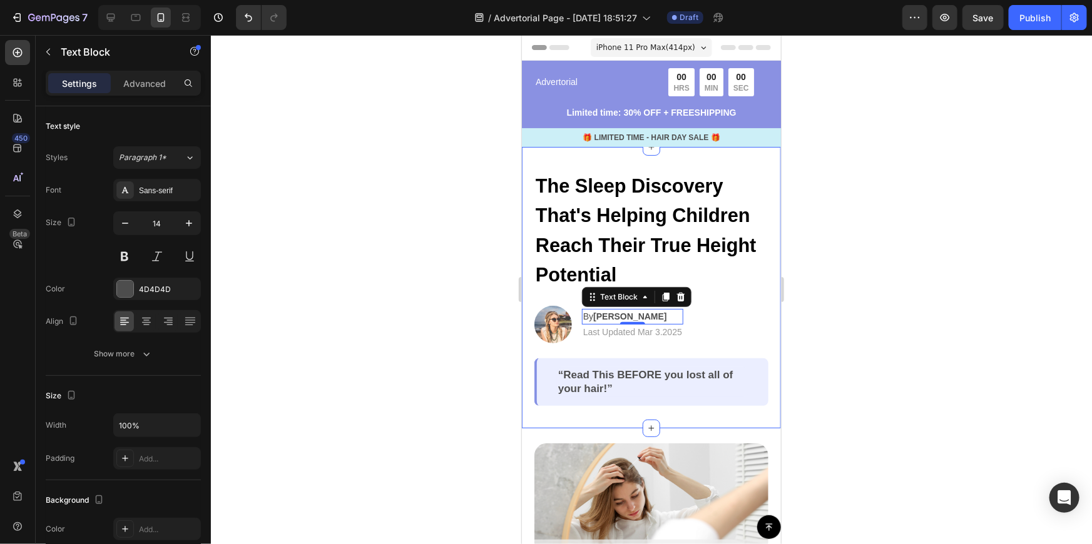
click at [869, 257] on div at bounding box center [651, 289] width 881 height 509
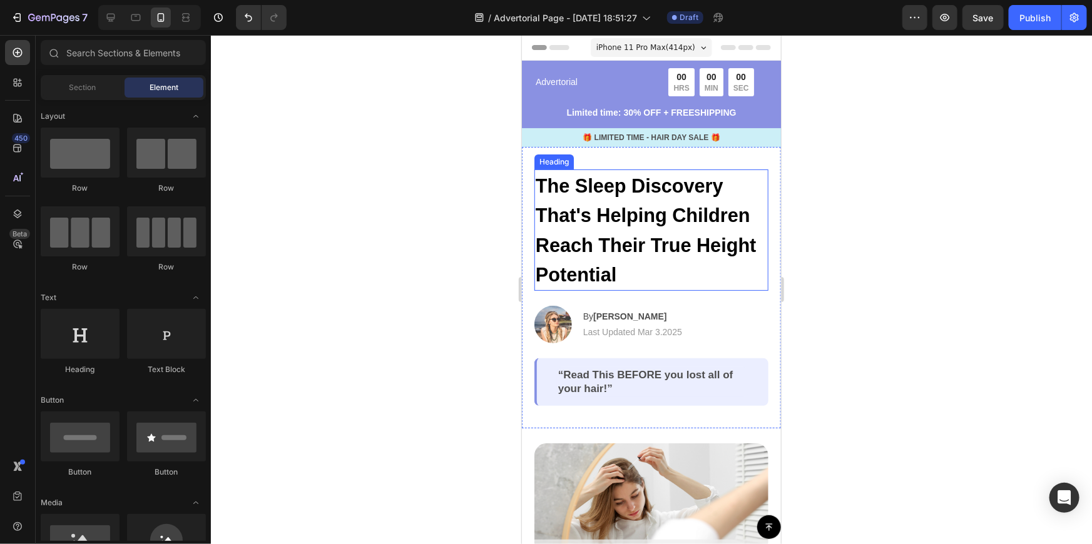
click at [631, 273] on p "⁠⁠⁠⁠⁠⁠⁠ The Sleep Discovery That's Helping Children Reach Their True Height Pot…" at bounding box center [651, 229] width 232 height 119
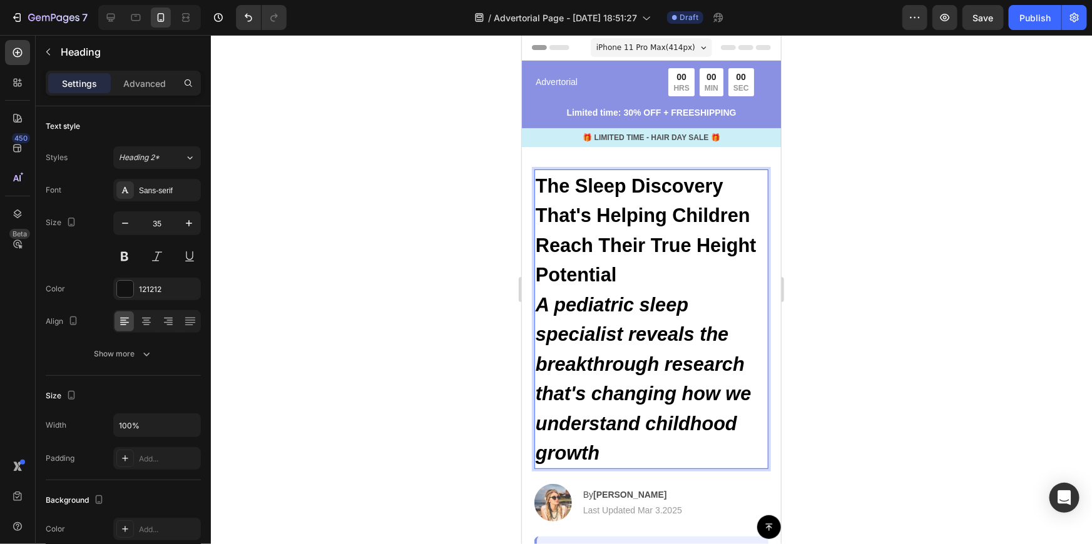
click at [579, 296] on strong "A pediatric sleep specialist reveals the breakthrough research that's changing …" at bounding box center [643, 378] width 216 height 170
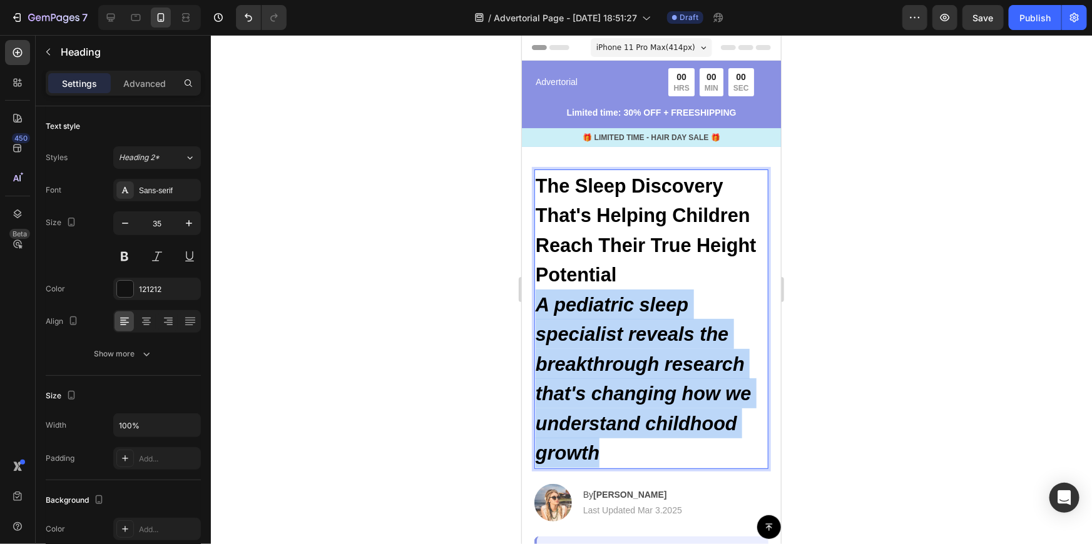
drag, startPoint x: 541, startPoint y: 301, endPoint x: 637, endPoint y: 436, distance: 166.0
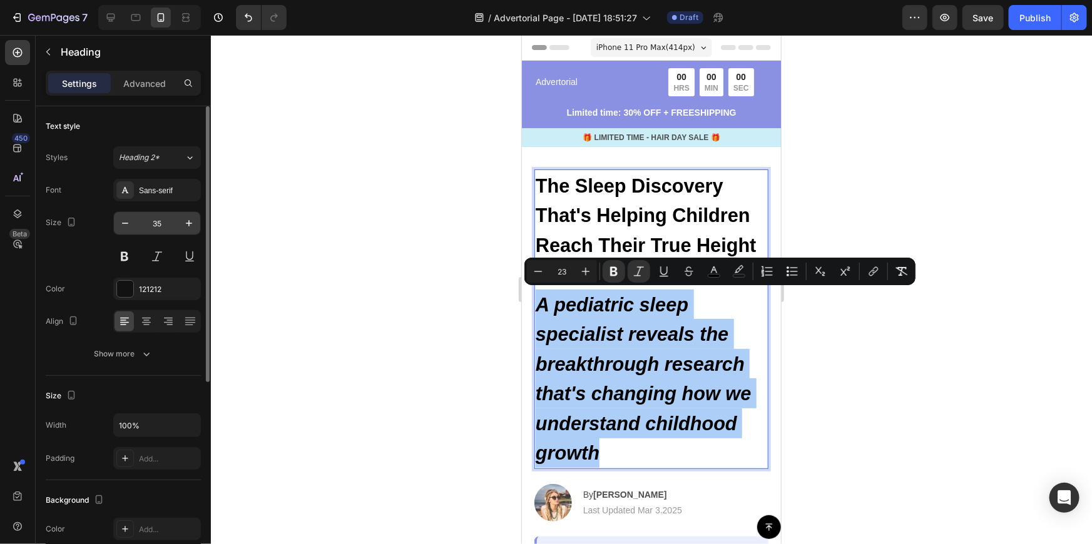
click at [170, 223] on input "35" at bounding box center [156, 223] width 41 height 23
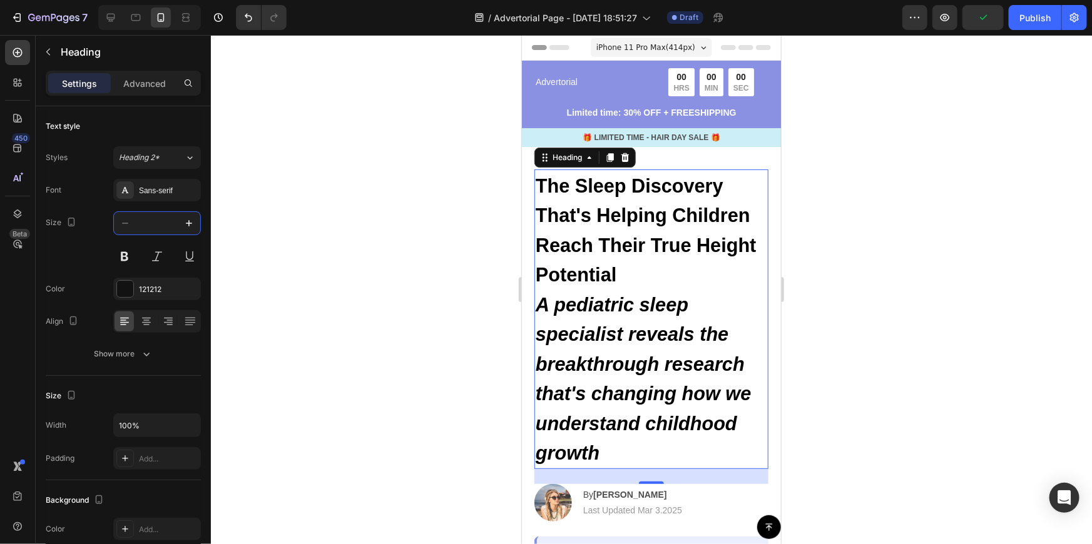
type input "35"
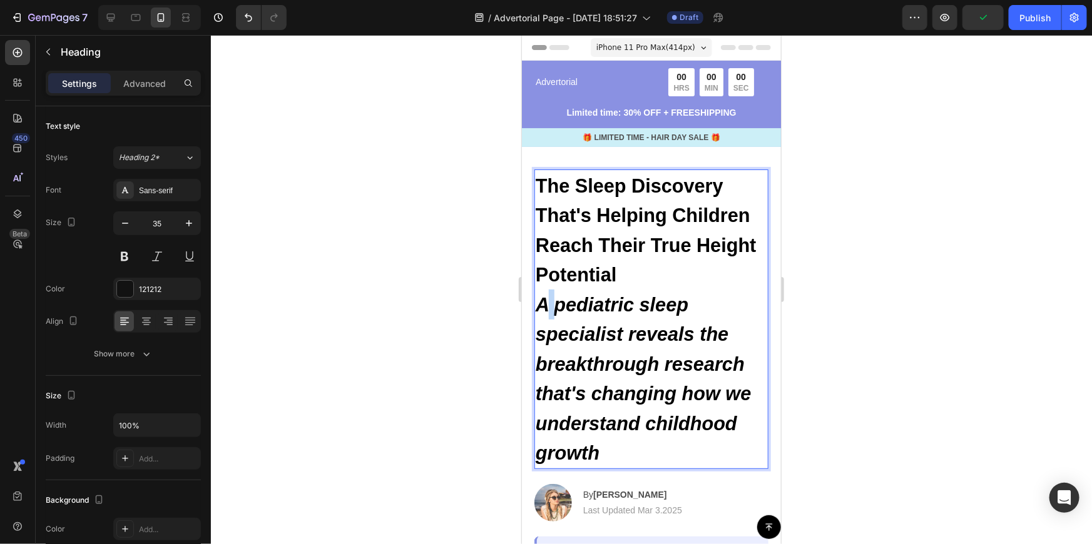
drag, startPoint x: 542, startPoint y: 300, endPoint x: 554, endPoint y: 302, distance: 12.7
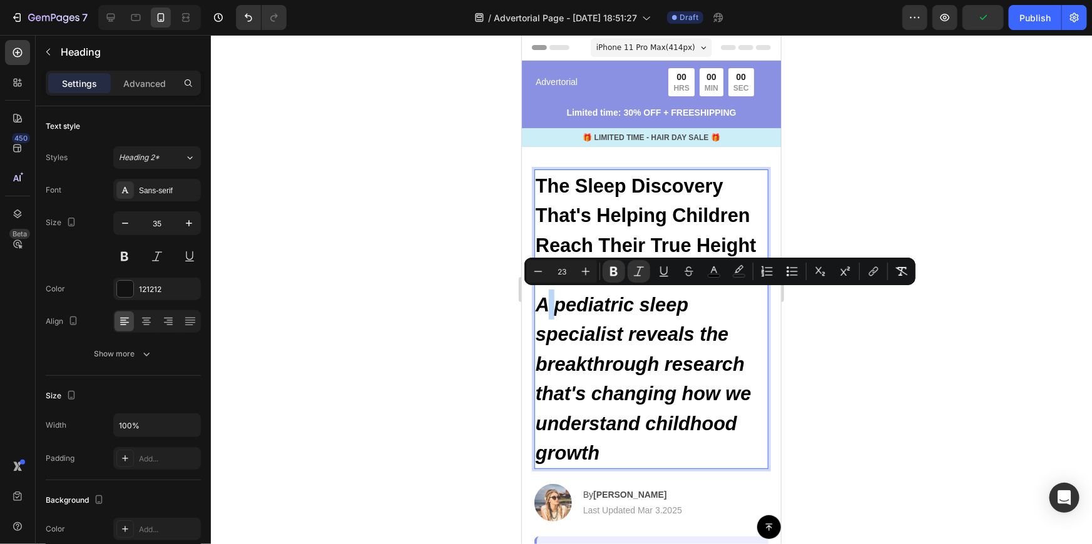
click at [551, 305] on strong "A pediatric sleep specialist reveals the breakthrough research that's changing …" at bounding box center [643, 378] width 216 height 170
click at [549, 312] on p "The Sleep Discovery That's Helping Children Reach Their True Height Potential A…" at bounding box center [651, 318] width 232 height 297
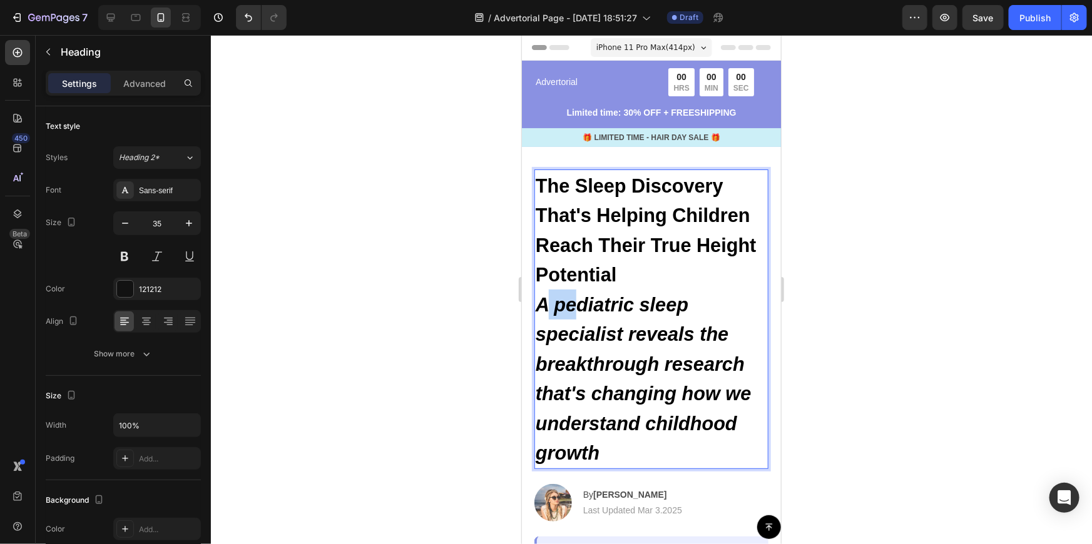
drag, startPoint x: 542, startPoint y: 302, endPoint x: 574, endPoint y: 313, distance: 34.4
click at [574, 313] on p "The Sleep Discovery That's Helping Children Reach Their True Height Potential A…" at bounding box center [651, 318] width 232 height 297
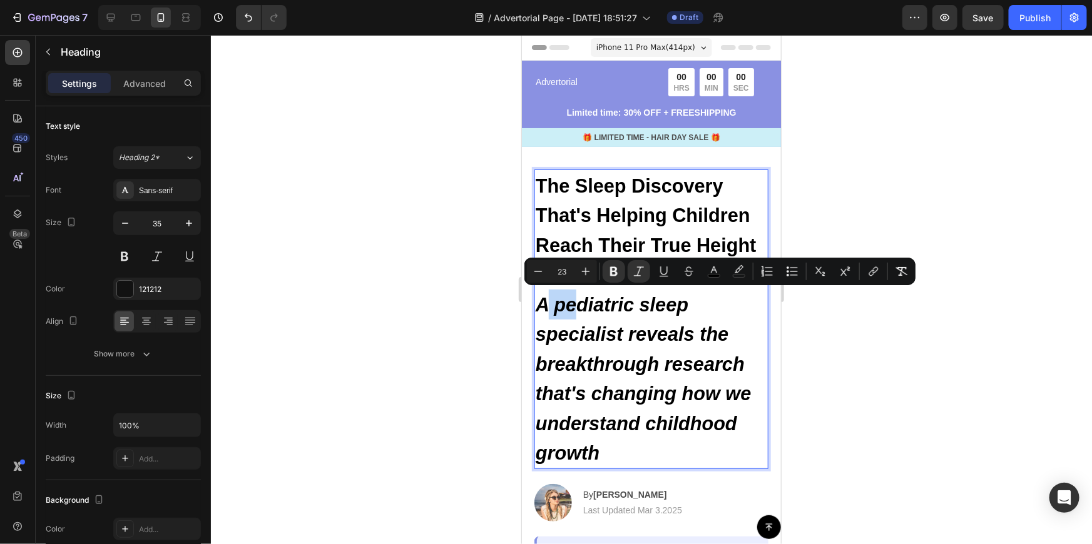
click at [572, 313] on p "The Sleep Discovery That's Helping Children Reach Their True Height Potential A…" at bounding box center [651, 318] width 232 height 297
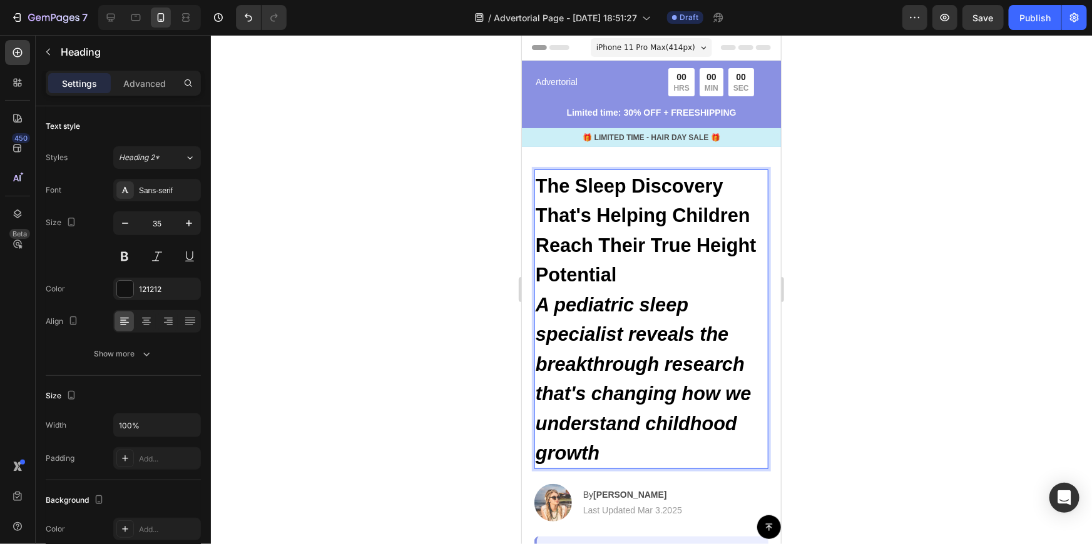
click at [546, 305] on strong "A pediatric sleep specialist reveals the breakthrough research that's changing …" at bounding box center [643, 378] width 216 height 170
click at [546, 304] on strong "A pediatric sleep specialist reveals the breakthrough research that's changing …" at bounding box center [643, 378] width 216 height 170
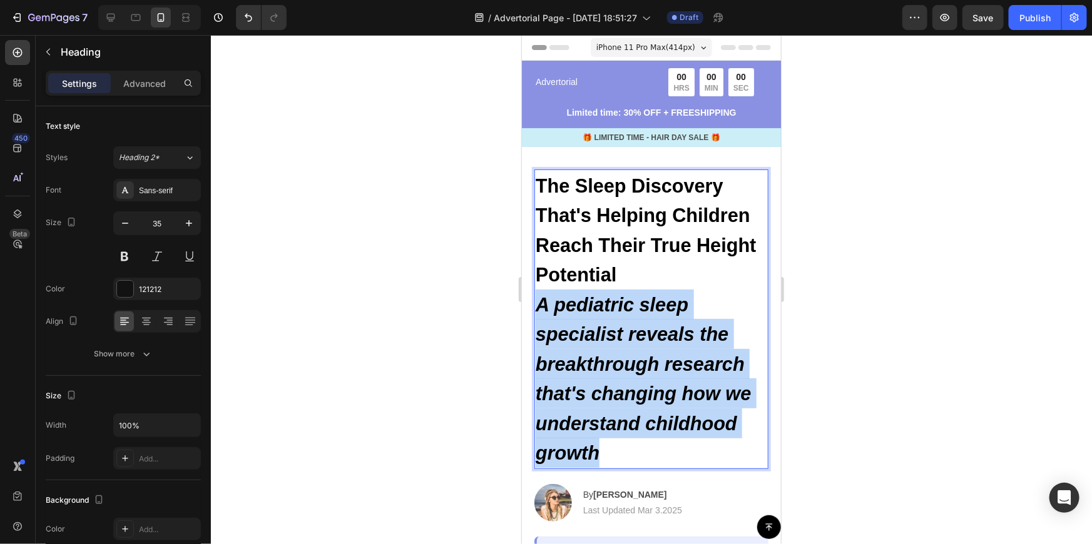
drag, startPoint x: 541, startPoint y: 302, endPoint x: 618, endPoint y: 444, distance: 161.0
click at [618, 444] on p "The Sleep Discovery That's Helping Children Reach Their True Height Potential A…" at bounding box center [651, 318] width 232 height 297
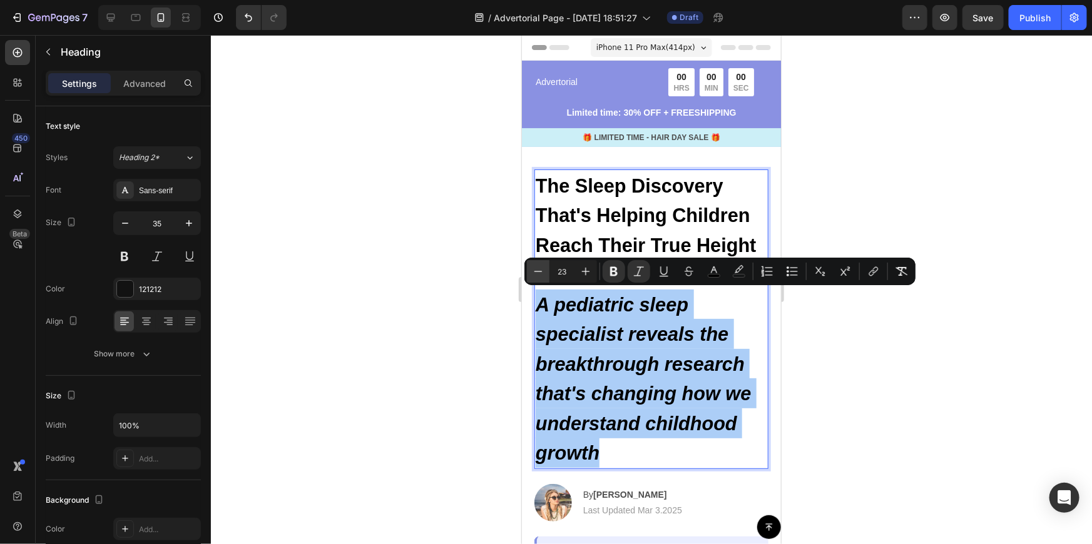
click at [544, 270] on icon "Editor contextual toolbar" at bounding box center [538, 271] width 13 height 13
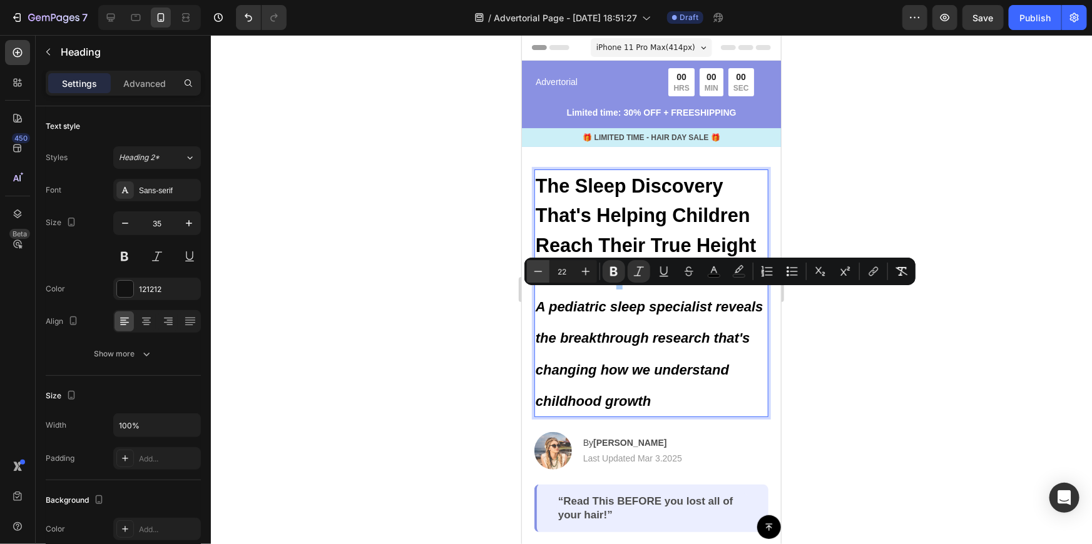
click at [544, 270] on icon "Editor contextual toolbar" at bounding box center [538, 271] width 13 height 13
type input "21"
click at [615, 275] on icon "Editor contextual toolbar" at bounding box center [614, 271] width 8 height 9
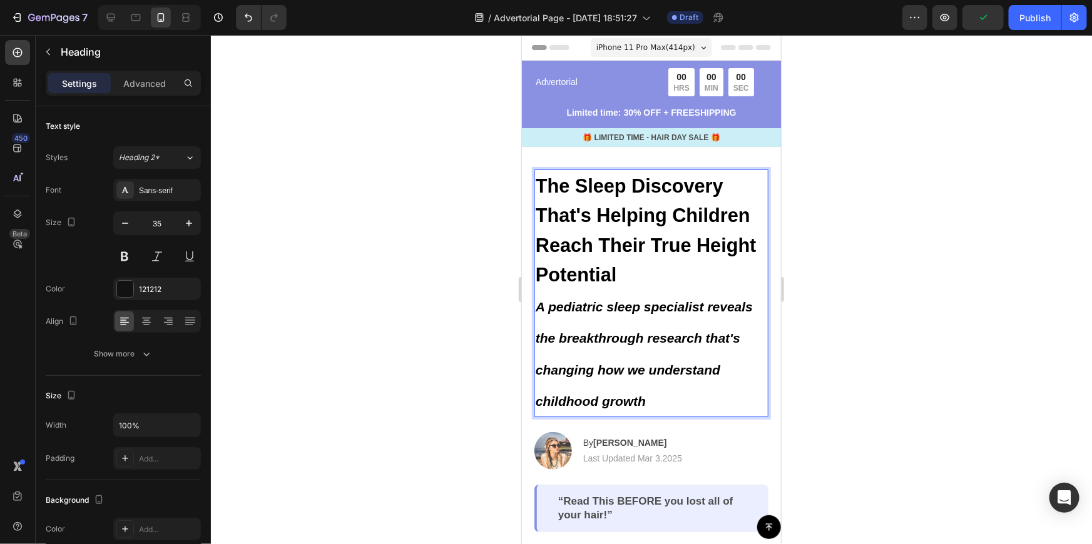
click at [546, 304] on icon "A pediatric sleep specialist reveals the breakthrough research that's changing …" at bounding box center [643, 354] width 217 height 110
drag, startPoint x: 539, startPoint y: 302, endPoint x: 560, endPoint y: 308, distance: 21.6
click at [560, 308] on icon "A pediatric sleep specialist reveals the breakthrough research that's changing …" at bounding box center [643, 354] width 217 height 110
click at [549, 307] on icon "A pediatric sleep specialist reveals the breakthrough research that's changing …" at bounding box center [643, 354] width 217 height 110
click at [543, 305] on icon "A pediatric sleep specialist reveals the breakthrough research that's changing …" at bounding box center [643, 354] width 217 height 110
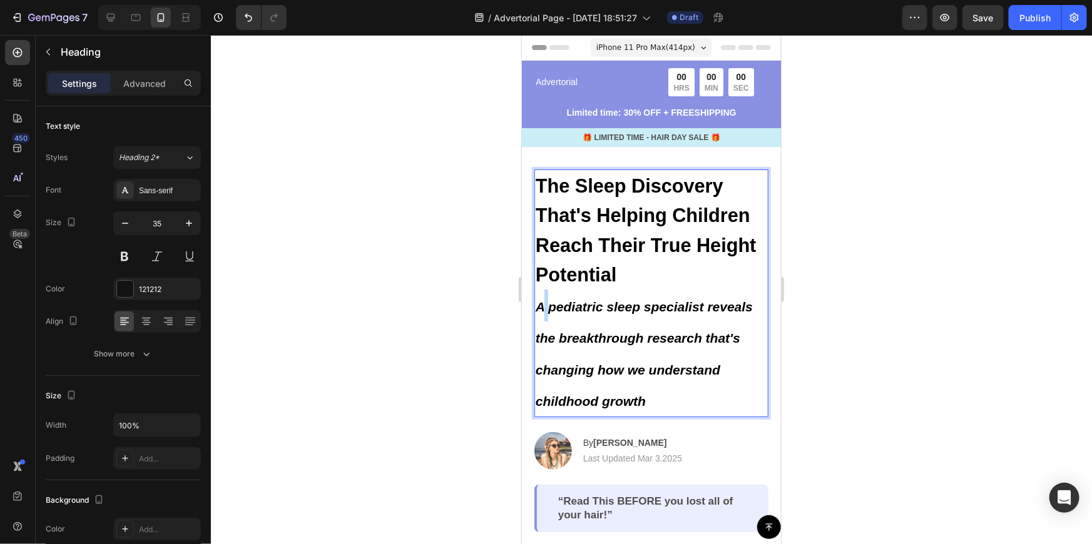
click at [543, 305] on icon "A pediatric sleep specialist reveals the breakthrough research that's changing …" at bounding box center [643, 354] width 217 height 110
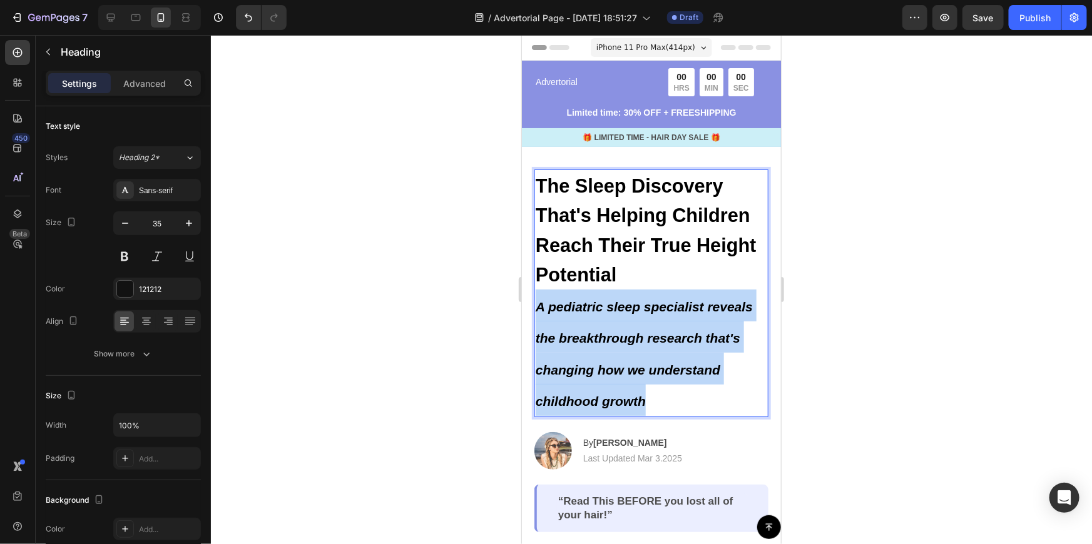
click at [543, 305] on icon "A pediatric sleep specialist reveals the breakthrough research that's changing …" at bounding box center [643, 354] width 217 height 110
drag, startPoint x: 574, startPoint y: 304, endPoint x: 649, endPoint y: 340, distance: 82.8
click at [649, 340] on icon "A pediatric sleep specialist reveals the breakthrough research that's changing …" at bounding box center [643, 354] width 217 height 110
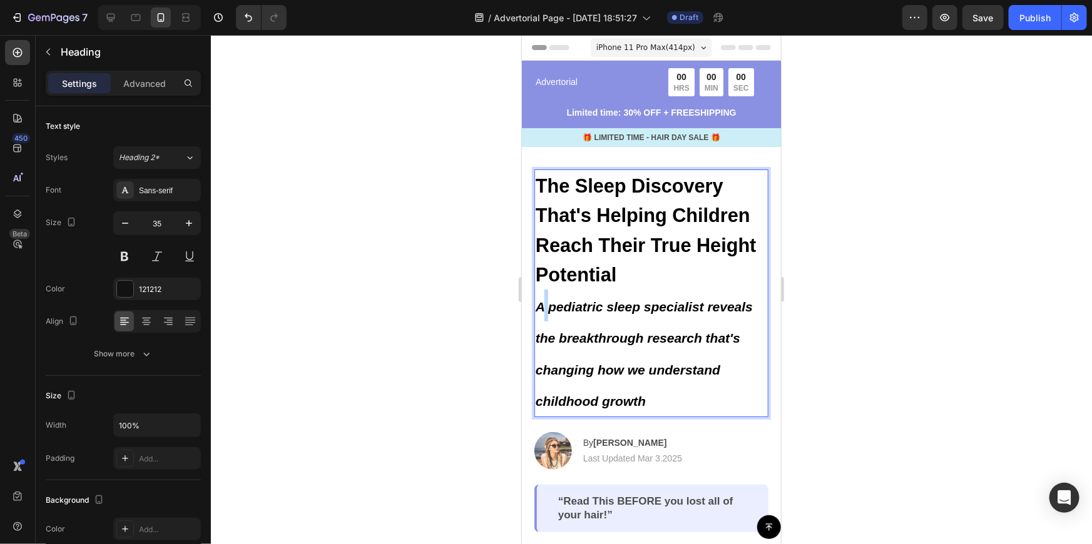
click at [546, 299] on icon "A pediatric sleep specialist reveals the breakthrough research that's changing …" at bounding box center [643, 354] width 217 height 110
click at [539, 299] on icon "A pediatric sleep specialist reveals the breakthrough research that's changing …" at bounding box center [643, 354] width 217 height 110
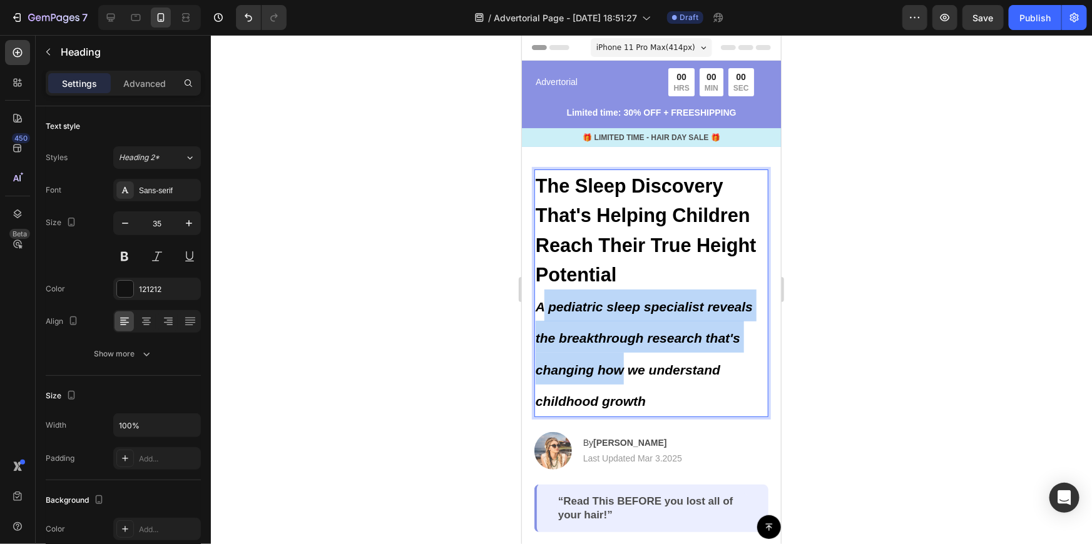
drag, startPoint x: 539, startPoint y: 299, endPoint x: 603, endPoint y: 374, distance: 98.1
click at [603, 374] on p "The Sleep Discovery That's Helping Children Reach Their True Height Potential A…" at bounding box center [651, 292] width 232 height 245
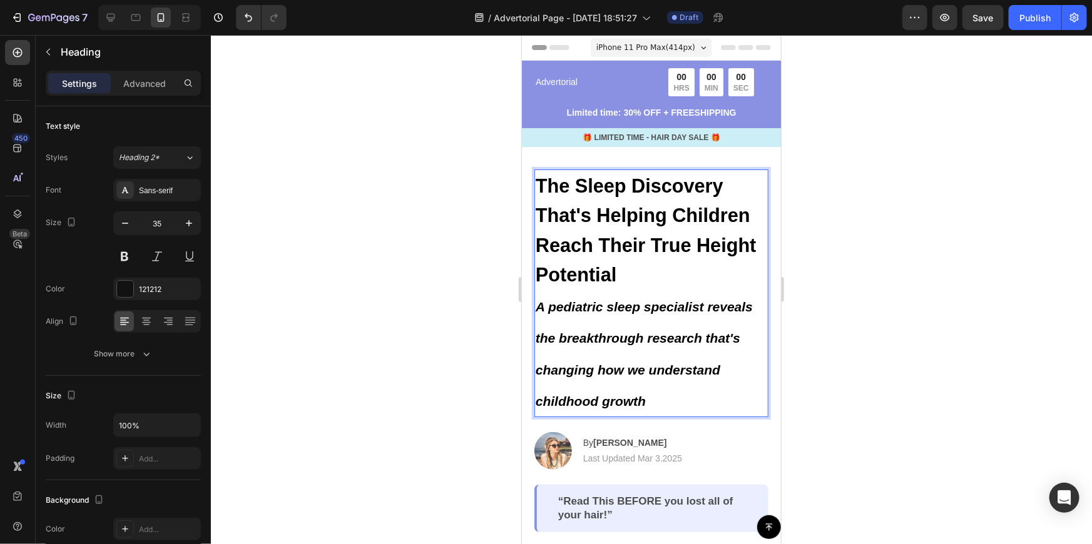
click at [640, 381] on p "The Sleep Discovery That's Helping Children Reach Their True Height Potential A…" at bounding box center [651, 292] width 232 height 245
click at [542, 304] on icon "A pediatric sleep specialist reveals the breakthrough research that's changing …" at bounding box center [643, 354] width 217 height 110
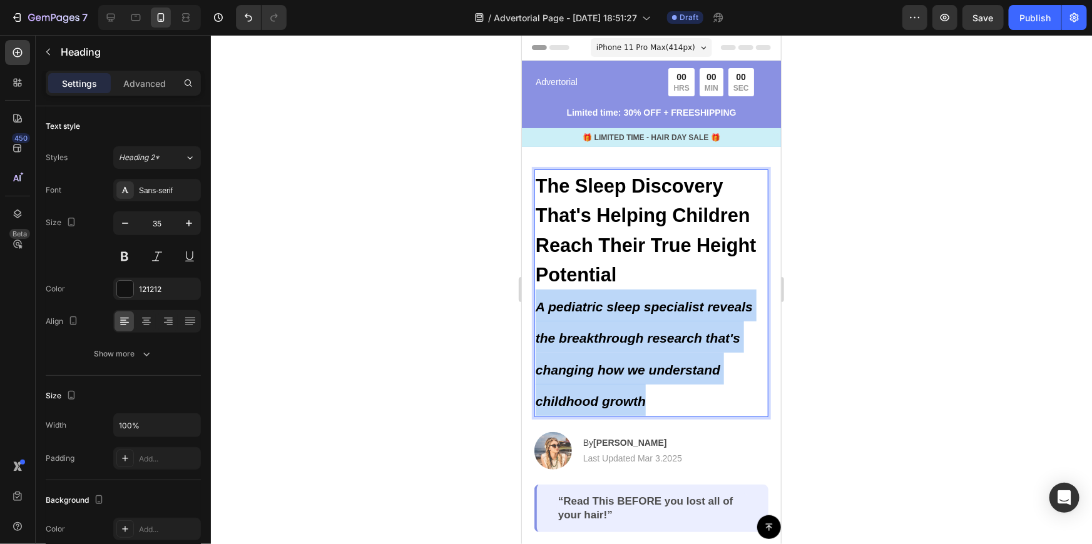
drag, startPoint x: 539, startPoint y: 302, endPoint x: 647, endPoint y: 394, distance: 142.1
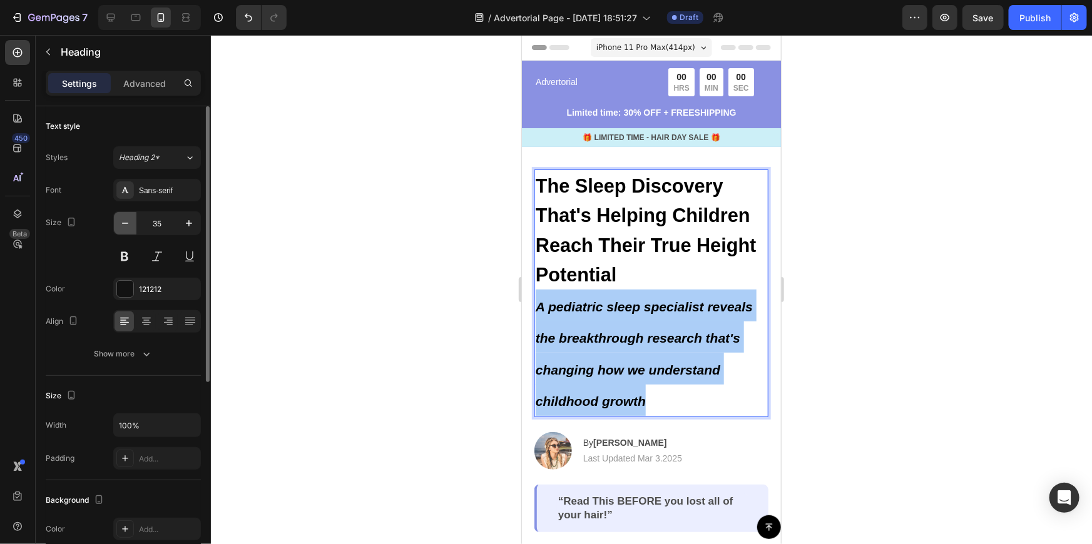
click at [129, 223] on icon "button" at bounding box center [125, 223] width 13 height 13
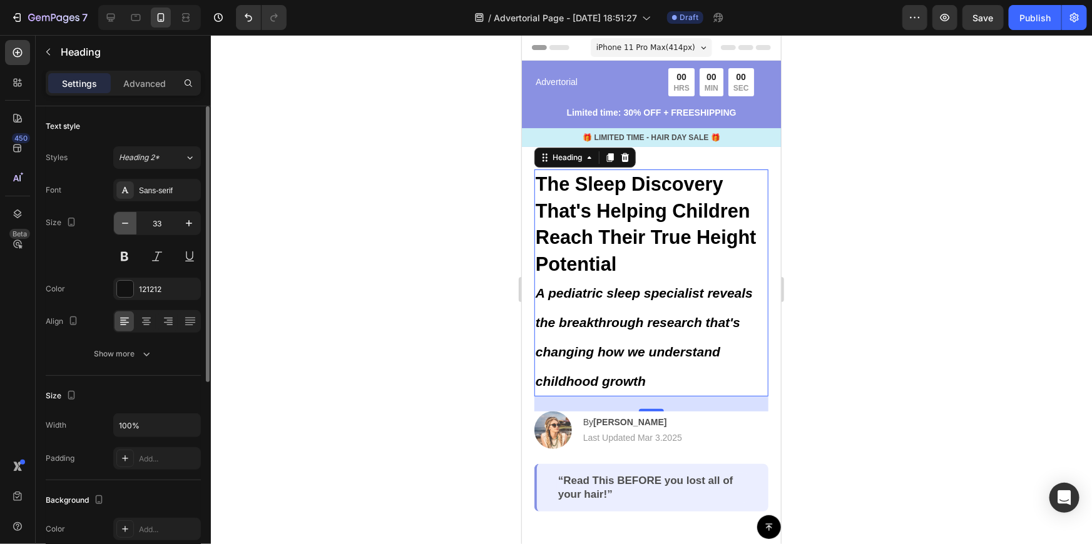
click at [129, 223] on icon "button" at bounding box center [125, 223] width 13 height 13
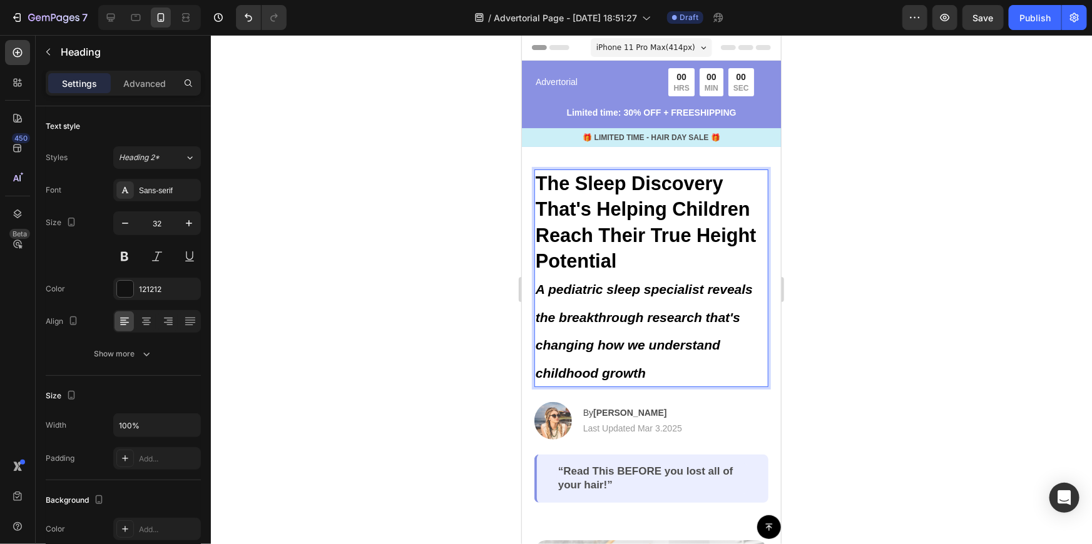
click at [561, 314] on icon "A pediatric sleep specialist reveals the breakthrough research that's changing …" at bounding box center [643, 331] width 217 height 98
click at [126, 223] on icon "button" at bounding box center [125, 223] width 6 height 1
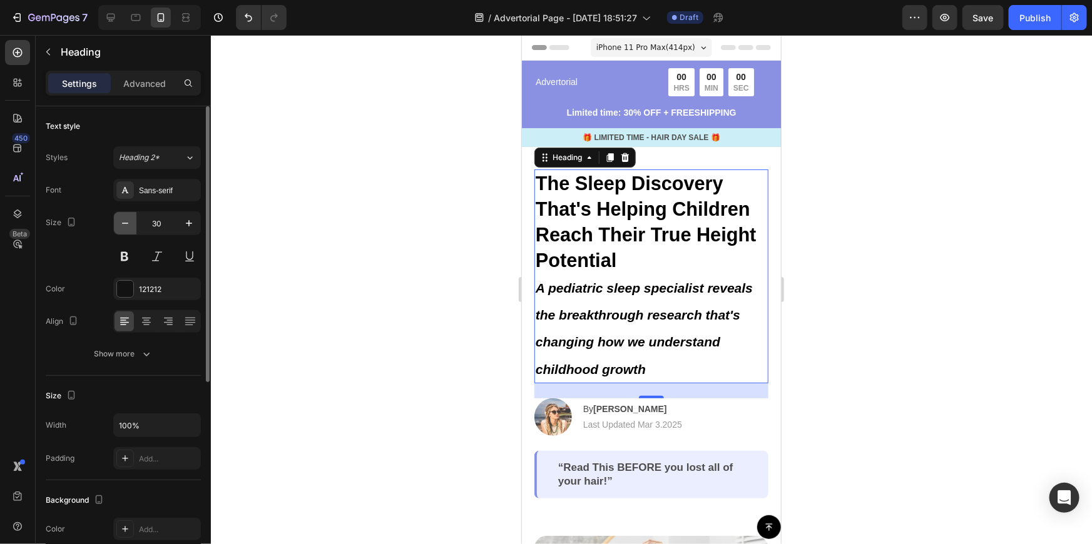
click at [126, 223] on icon "button" at bounding box center [125, 223] width 6 height 1
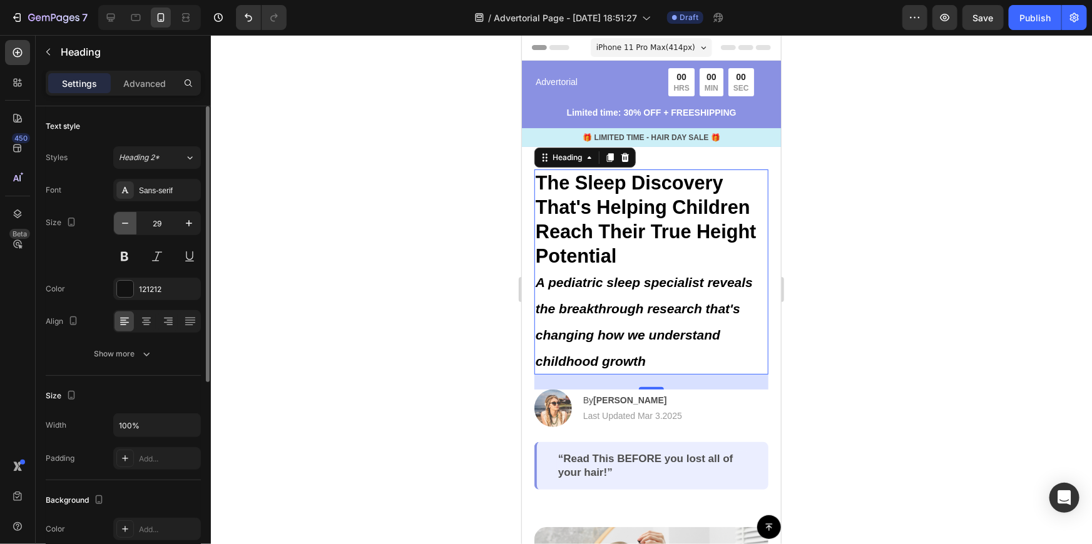
click at [126, 223] on icon "button" at bounding box center [125, 223] width 6 height 1
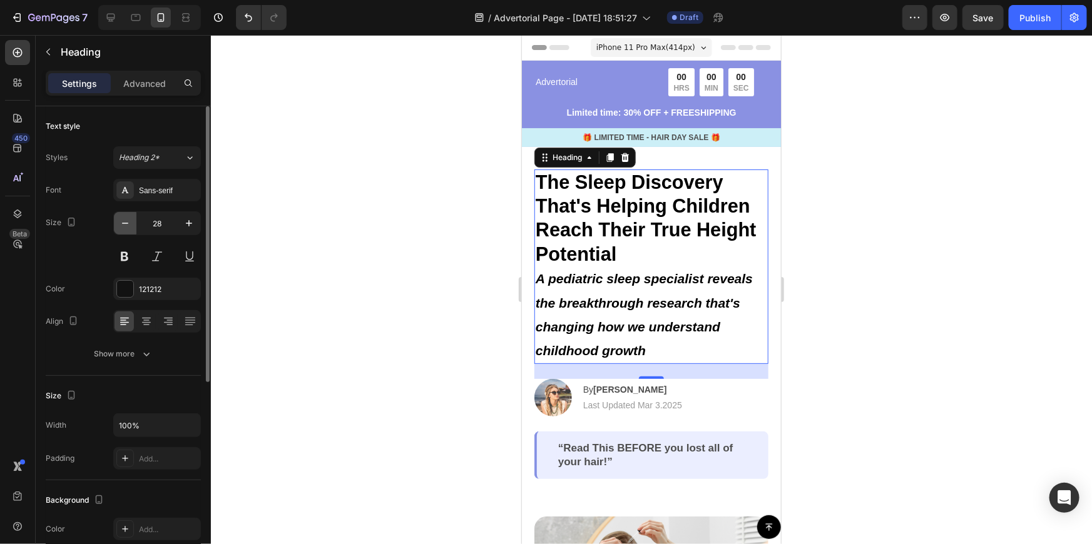
click at [126, 223] on icon "button" at bounding box center [125, 223] width 6 height 1
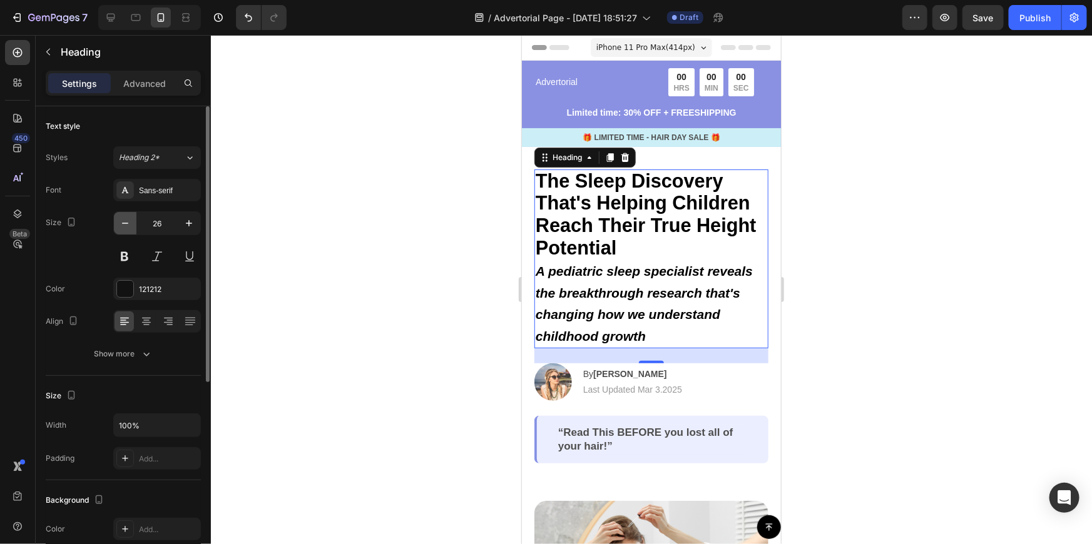
click at [126, 223] on icon "button" at bounding box center [125, 223] width 6 height 1
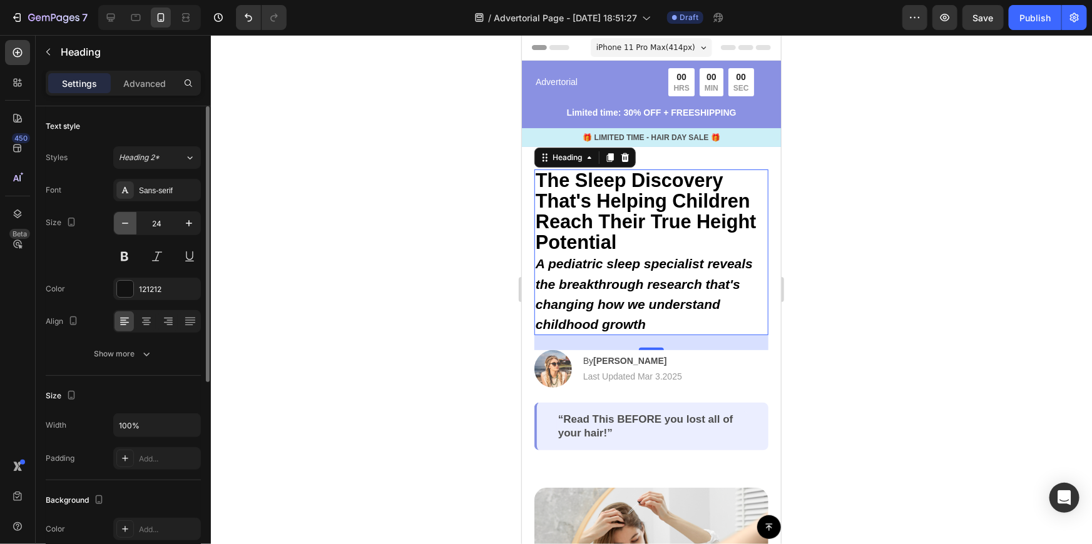
click at [128, 222] on icon "button" at bounding box center [125, 223] width 13 height 13
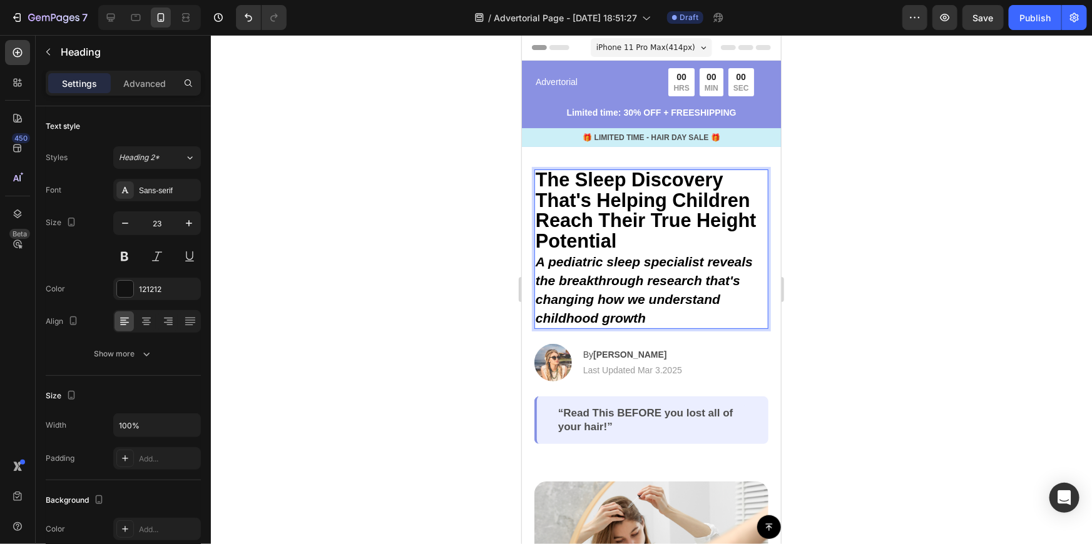
click at [589, 265] on icon "A pediatric sleep specialist reveals the breakthrough research that's changing …" at bounding box center [643, 289] width 217 height 71
click at [185, 227] on icon "button" at bounding box center [189, 223] width 13 height 13
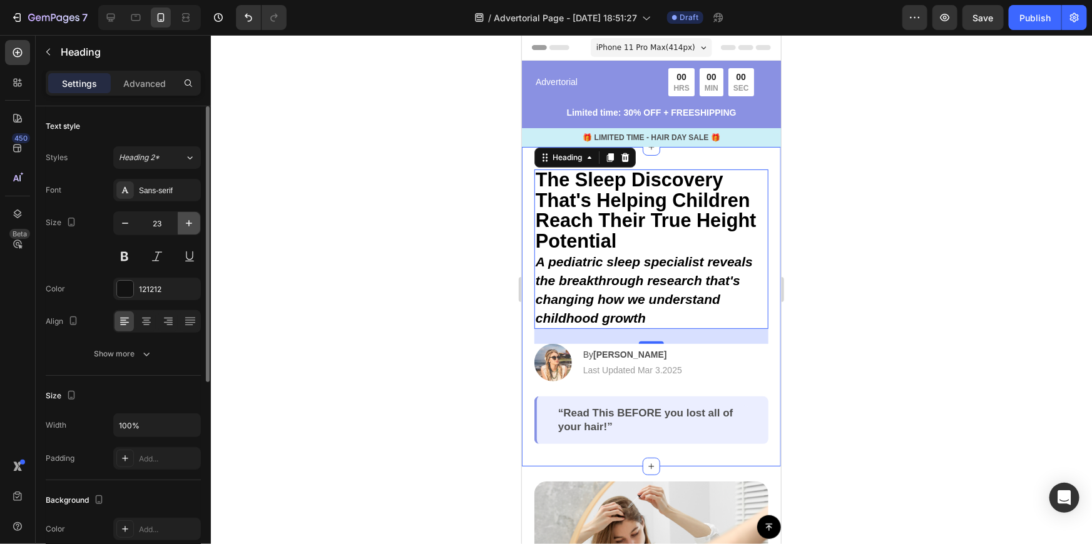
click at [185, 227] on icon "button" at bounding box center [189, 223] width 13 height 13
type input "25"
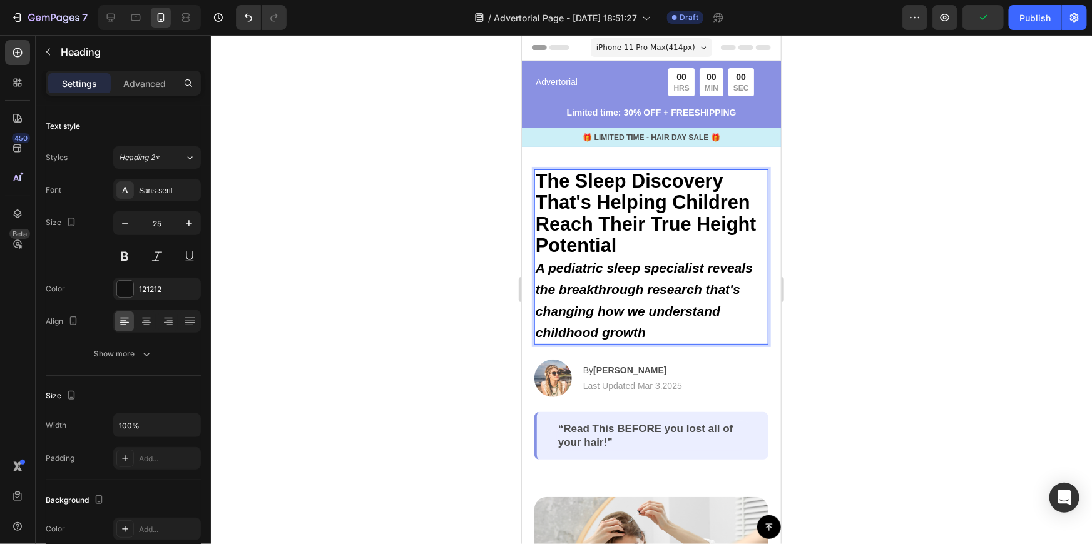
click at [541, 267] on icon "A pediatric sleep specialist reveals the breakthrough research that's changing …" at bounding box center [643, 299] width 217 height 79
click at [541, 266] on icon "A pediatric sleep specialist reveals the breakthrough research that's changing …" at bounding box center [643, 299] width 217 height 79
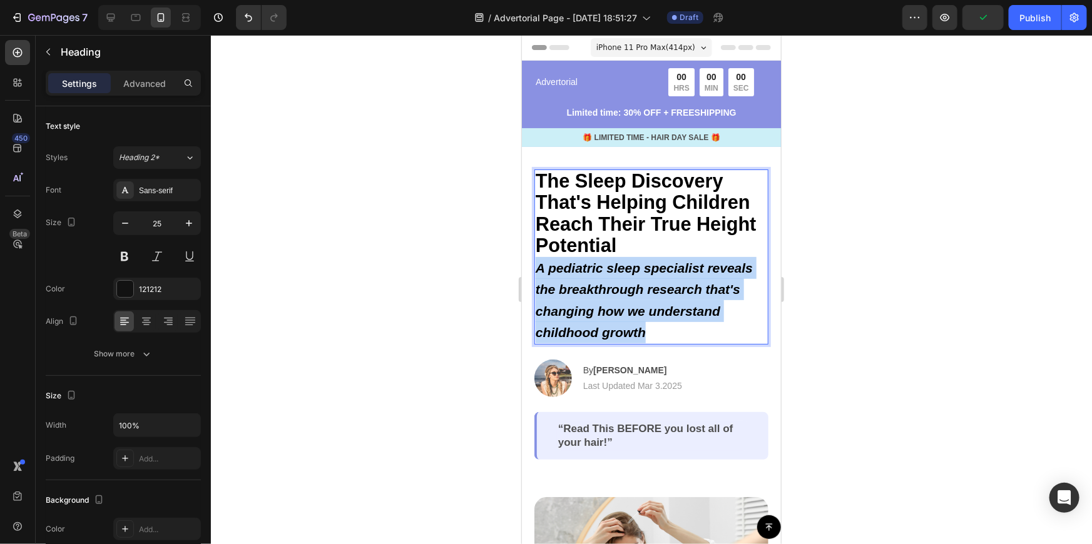
click at [541, 266] on icon "A pediatric sleep specialist reveals the breakthrough research that's changing …" at bounding box center [643, 299] width 217 height 79
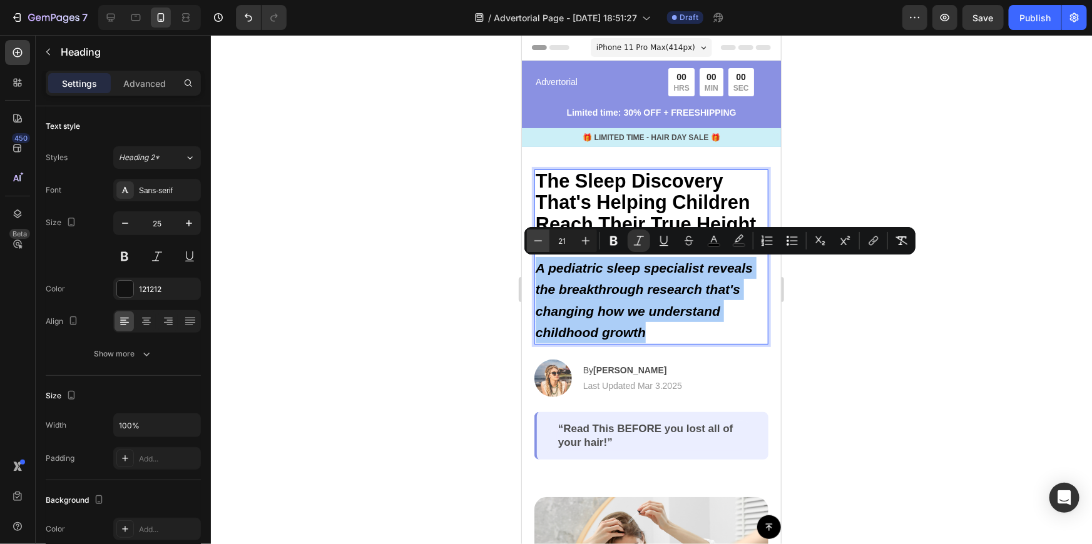
click at [540, 242] on icon "Editor contextual toolbar" at bounding box center [538, 241] width 13 height 13
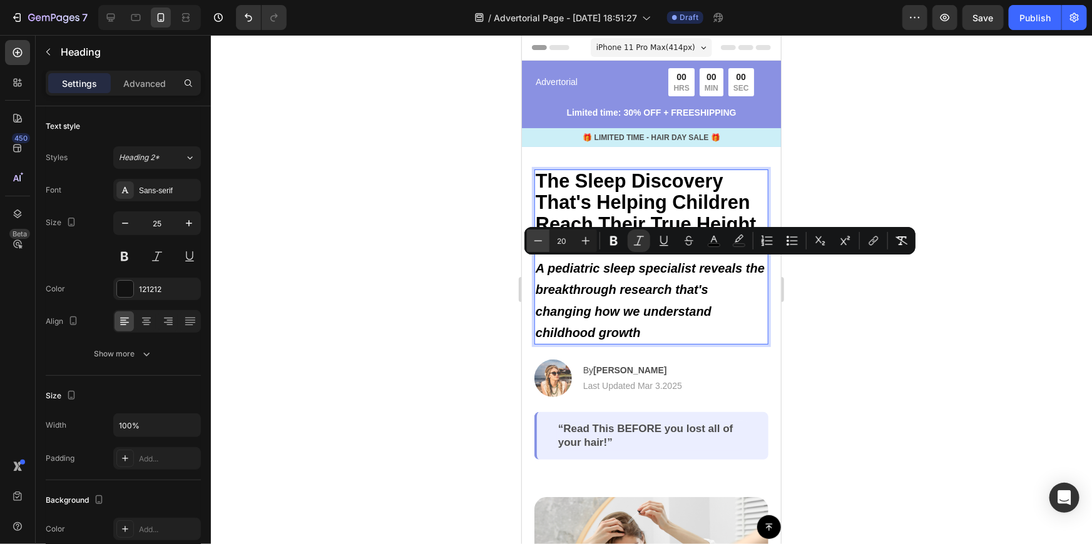
click at [540, 242] on icon "Editor contextual toolbar" at bounding box center [538, 241] width 13 height 13
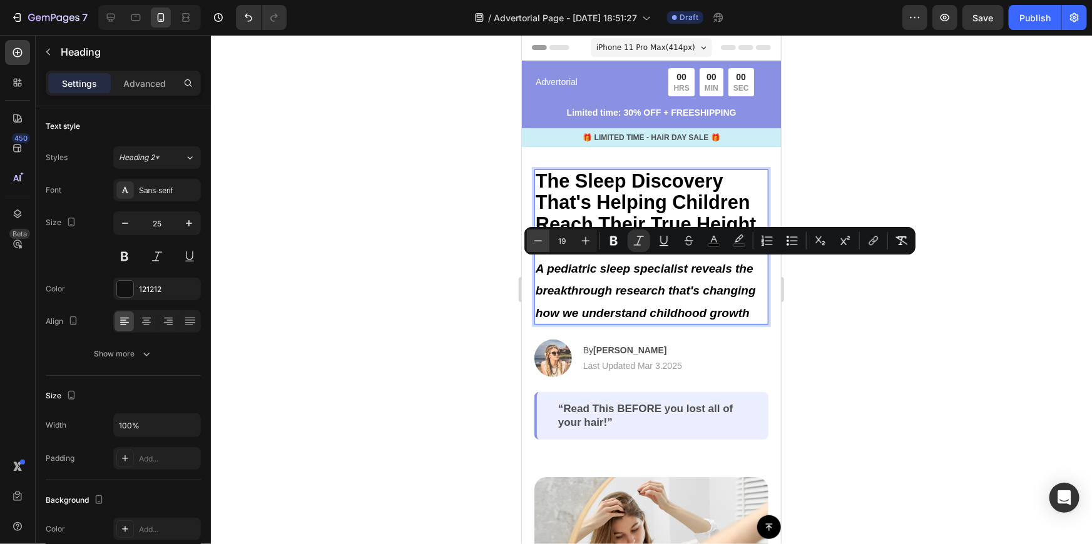
click at [540, 242] on icon "Editor contextual toolbar" at bounding box center [538, 241] width 13 height 13
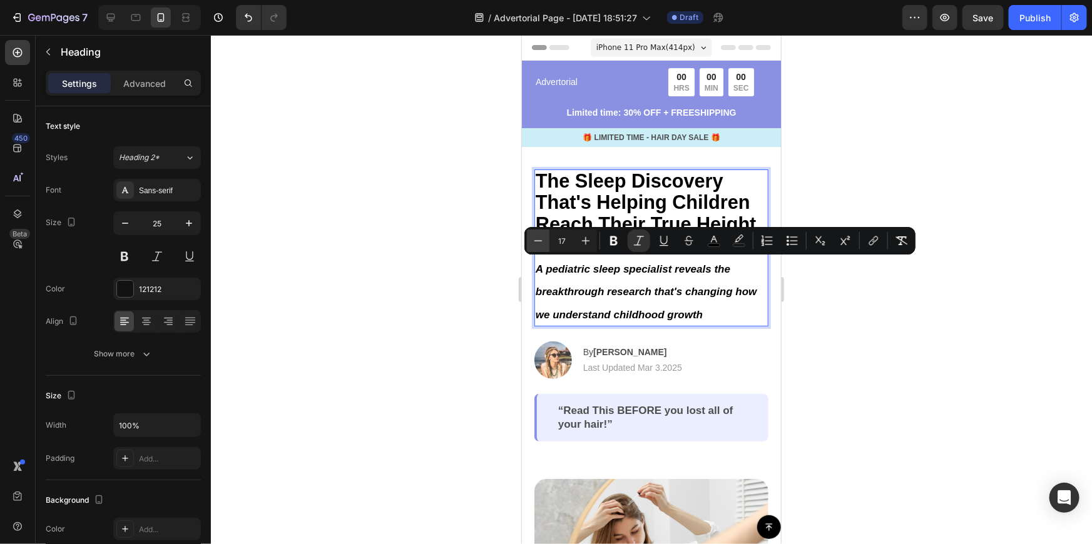
click at [540, 242] on icon "Editor contextual toolbar" at bounding box center [538, 241] width 13 height 13
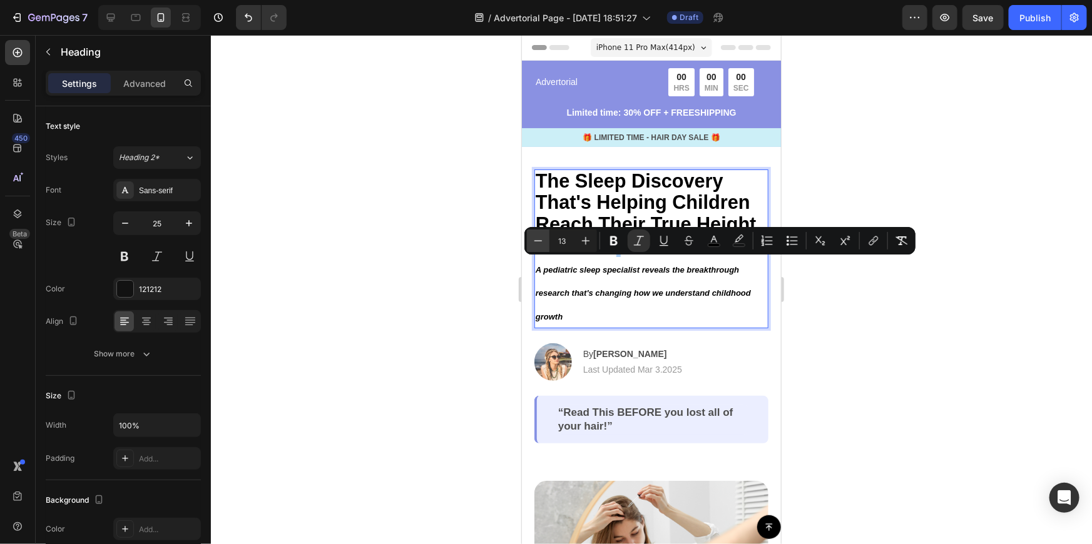
click at [540, 242] on icon "Editor contextual toolbar" at bounding box center [538, 241] width 13 height 13
type input "12"
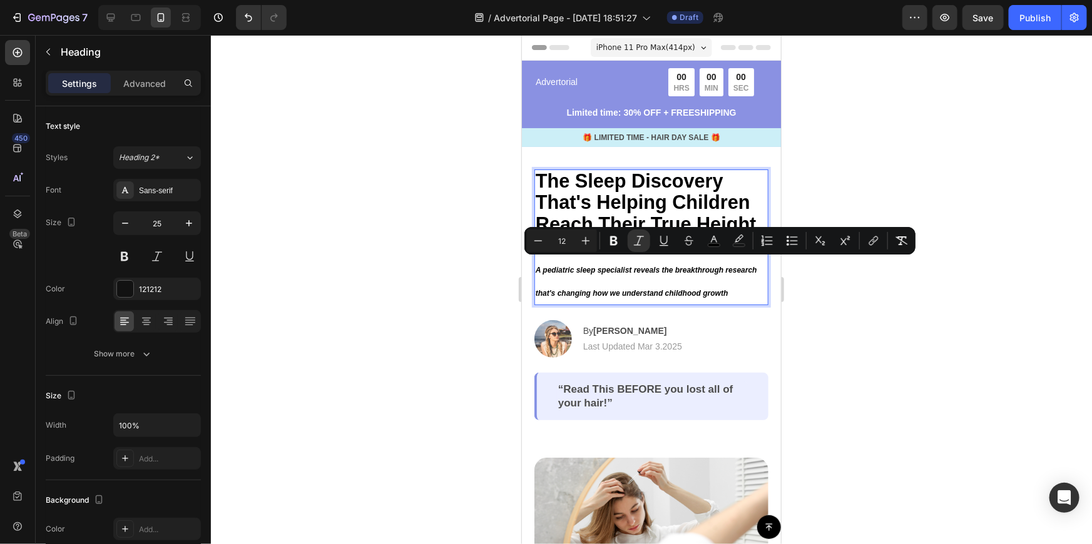
click at [924, 351] on div at bounding box center [651, 289] width 881 height 509
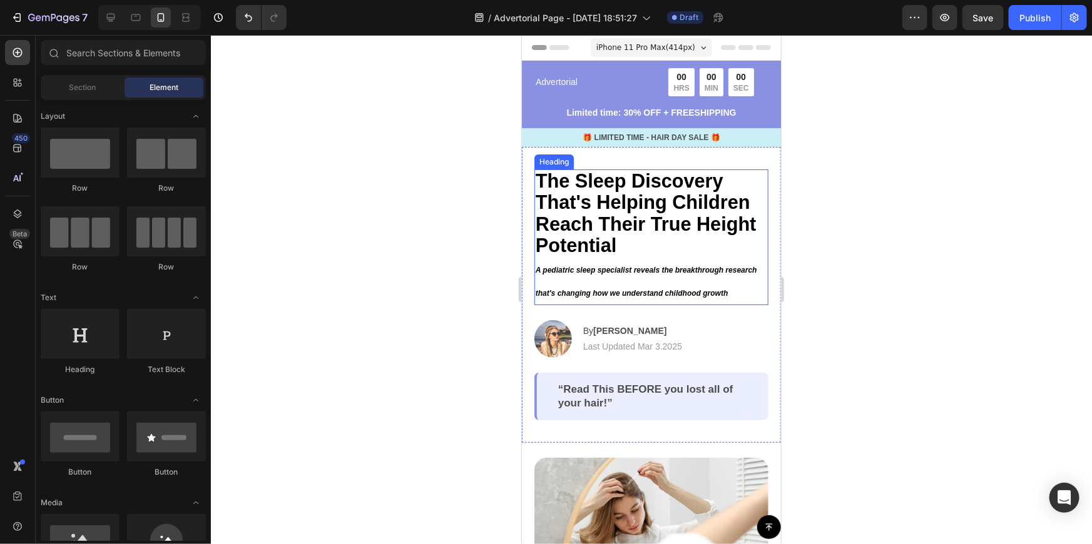
click at [692, 278] on p "⁠⁠⁠⁠⁠⁠⁠ The Sleep Discovery That's Helping Children Reach Their True Height Pot…" at bounding box center [651, 236] width 232 height 133
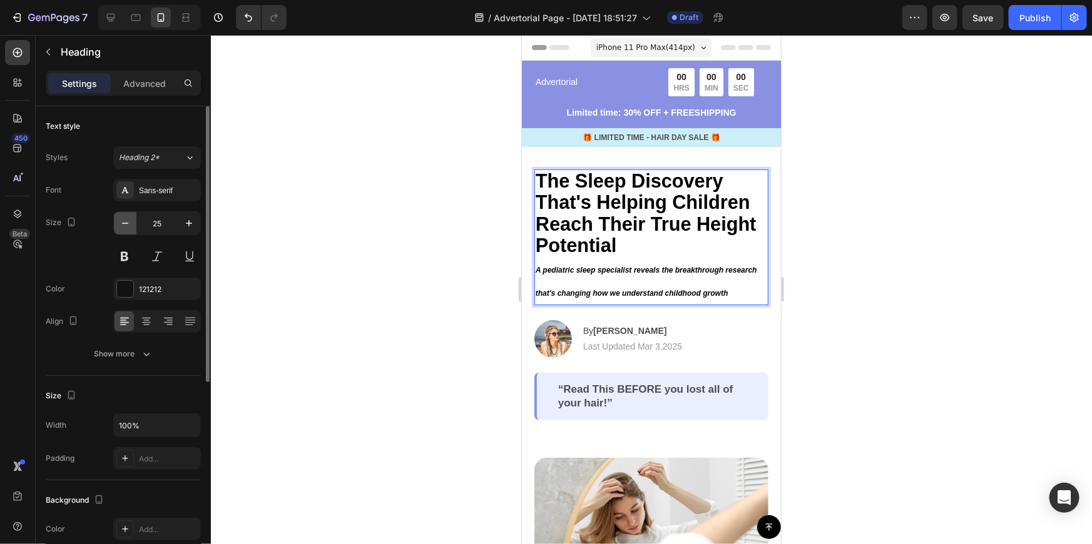
click at [130, 222] on icon "button" at bounding box center [125, 223] width 13 height 13
type input "24"
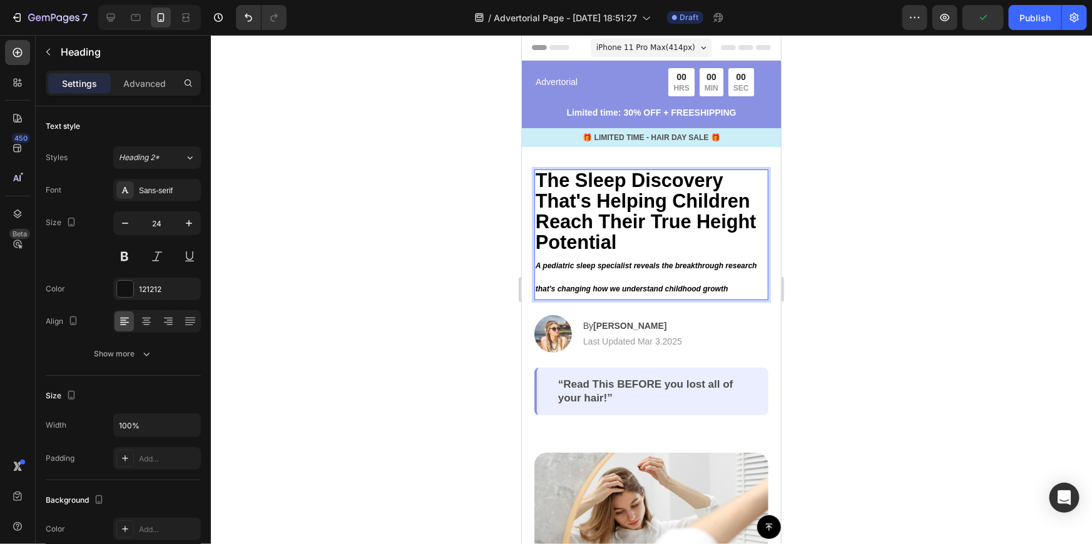
click at [660, 275] on p "The Sleep Discovery That's Helping Children Reach Their True Height Potential A…" at bounding box center [651, 234] width 232 height 128
drag, startPoint x: 574, startPoint y: 268, endPoint x: 544, endPoint y: 267, distance: 29.5
click at [572, 268] on icon "A pediatric sleep specialist reveals the breakthrough research that's changing …" at bounding box center [646, 276] width 222 height 31
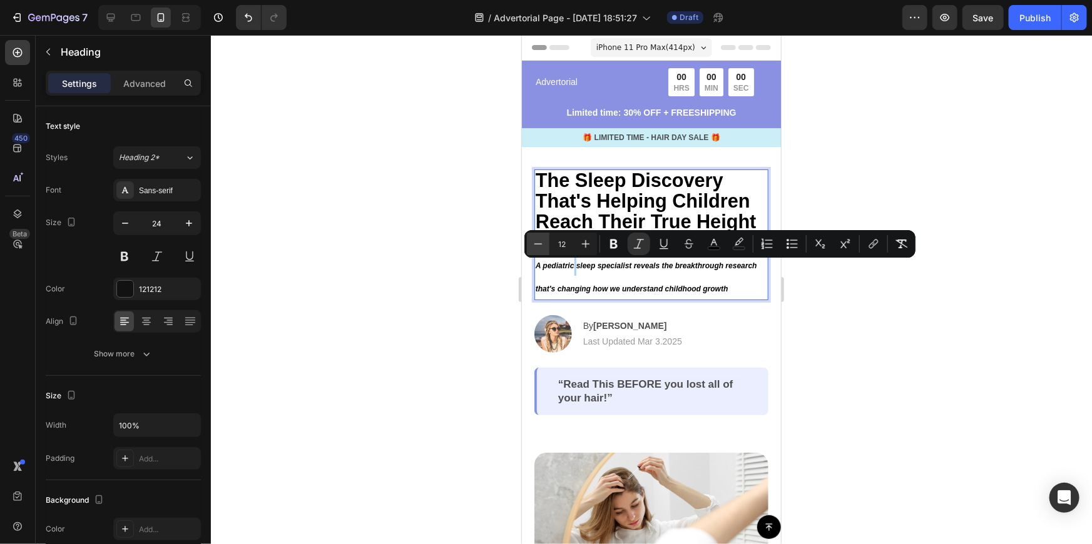
click at [541, 249] on icon "Editor contextual toolbar" at bounding box center [538, 244] width 13 height 13
click at [578, 247] on button "Plus" at bounding box center [585, 244] width 23 height 23
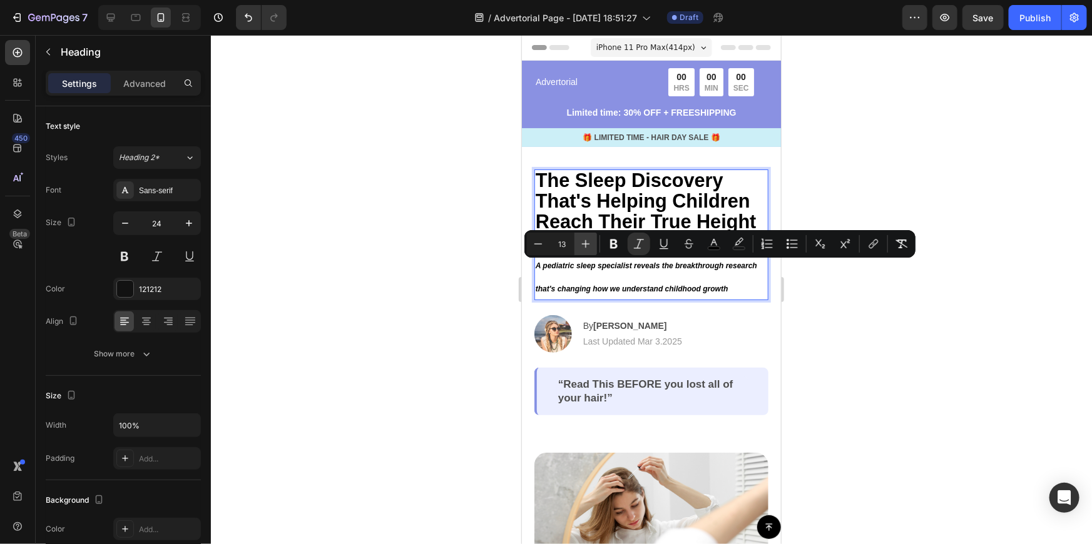
click at [578, 247] on button "Plus" at bounding box center [585, 244] width 23 height 23
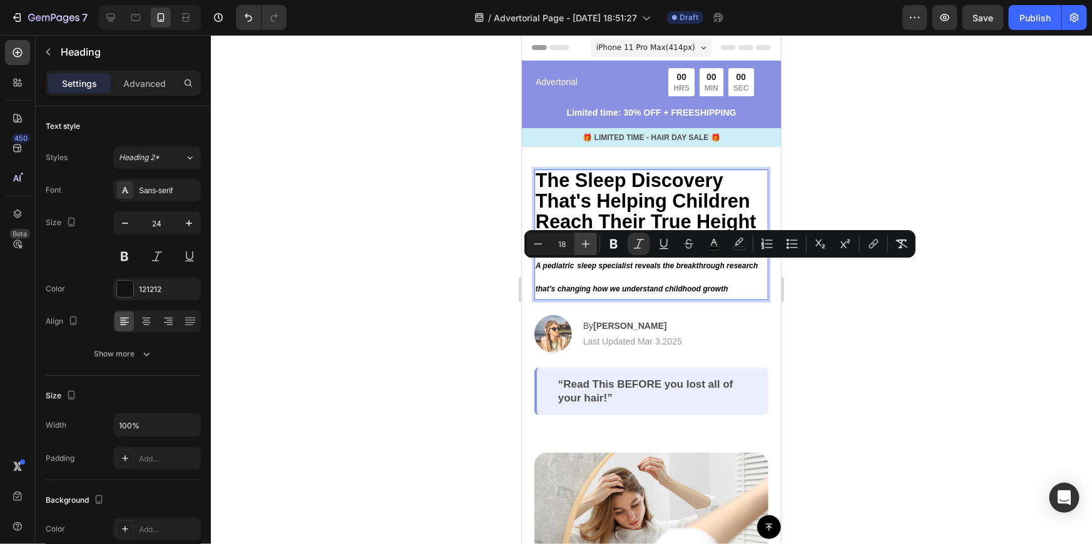
click at [578, 247] on button "Plus" at bounding box center [585, 244] width 23 height 23
click at [538, 245] on icon "Editor contextual toolbar" at bounding box center [538, 244] width 13 height 13
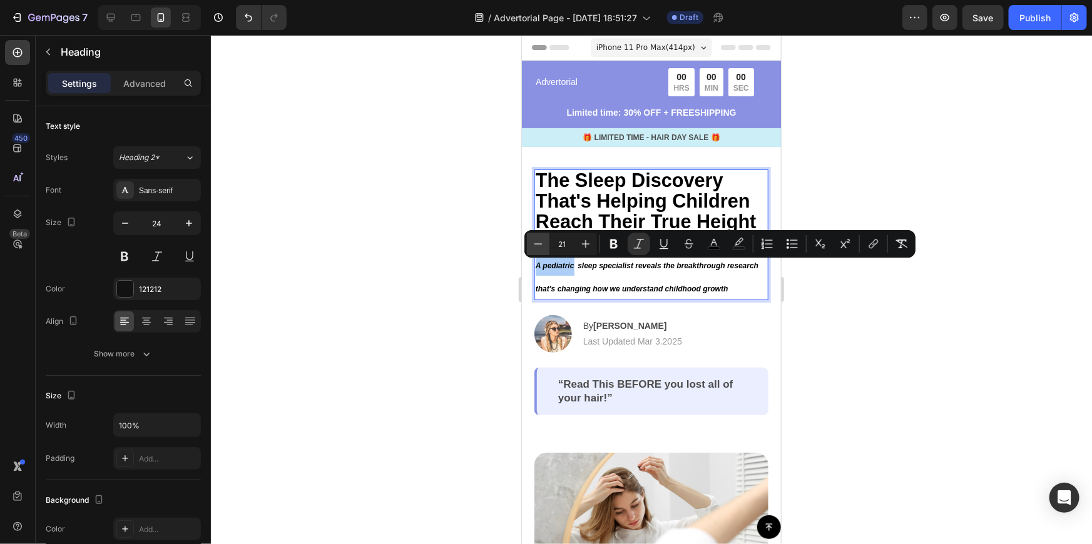
click at [538, 245] on icon "Editor contextual toolbar" at bounding box center [538, 244] width 13 height 13
type input "19"
click at [778, 250] on div "Minus 19 Plus Bold Italic Underline Strikethrough color color Numbered List Bul…" at bounding box center [720, 244] width 386 height 23
click at [768, 252] on button "Numbered List" at bounding box center [767, 244] width 23 height 23
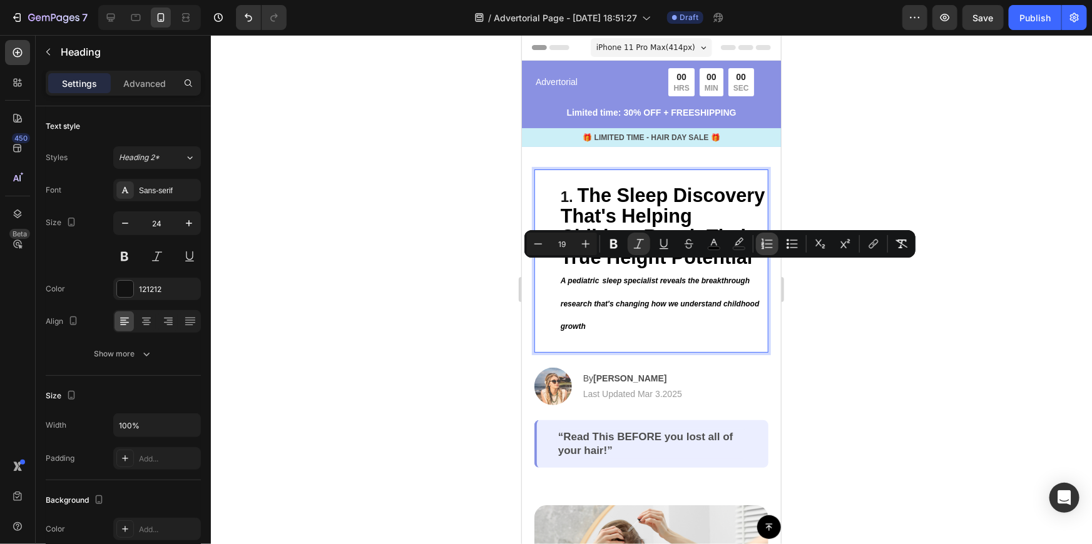
click at [768, 252] on button "Numbered List" at bounding box center [767, 244] width 23 height 23
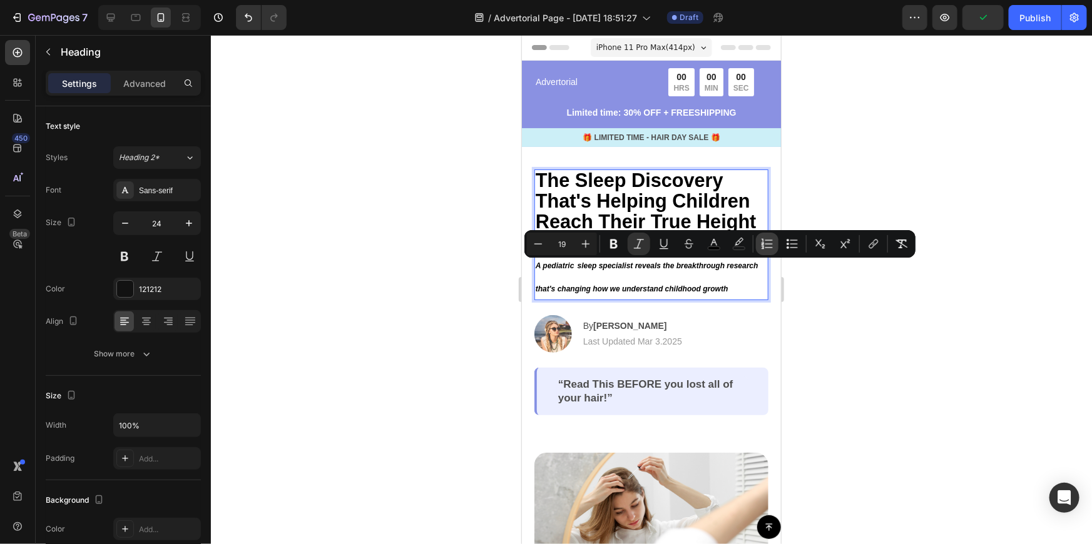
click at [768, 252] on button "Numbered List" at bounding box center [767, 244] width 23 height 23
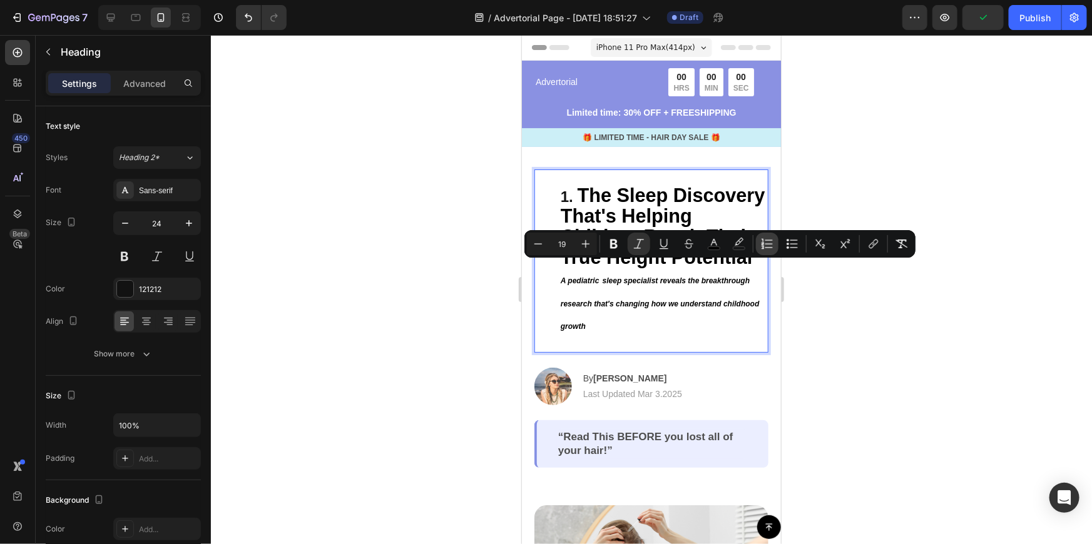
click at [768, 252] on button "Numbered List" at bounding box center [767, 244] width 23 height 23
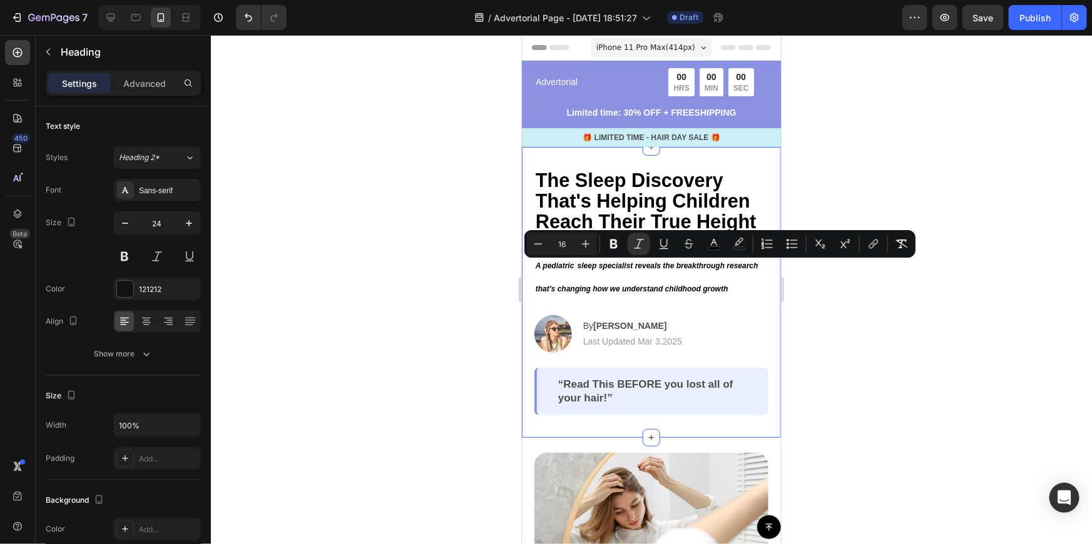
click at [767, 288] on div "⁠⁠⁠⁠⁠⁠⁠ The Sleep Discovery That's Helping Children Reach Their True Height Pot…" at bounding box center [650, 291] width 259 height 291
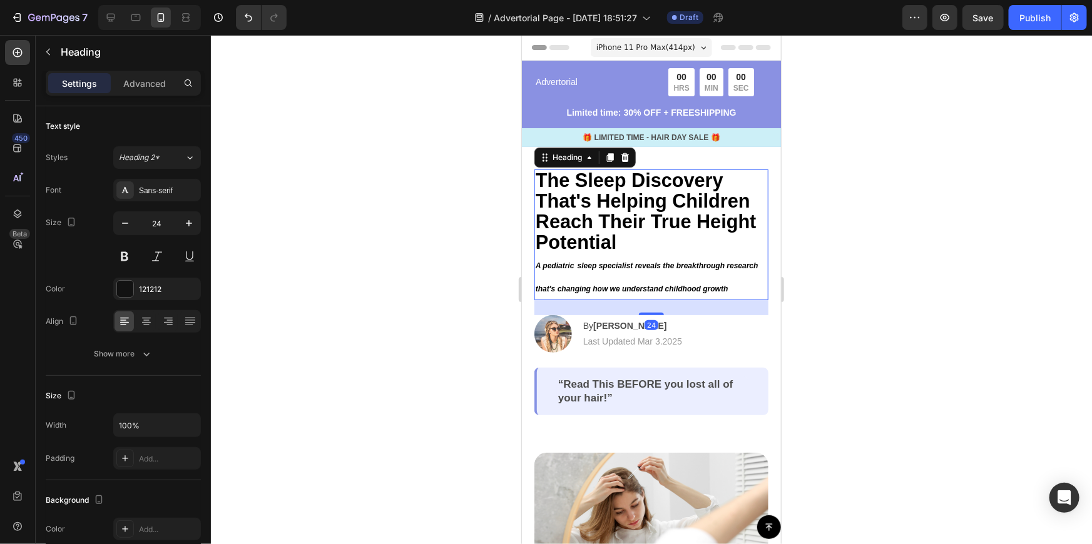
click at [572, 279] on p "⁠⁠⁠⁠⁠⁠⁠ The Sleep Discovery That's Helping Children Reach Their True Height Pot…" at bounding box center [651, 234] width 232 height 128
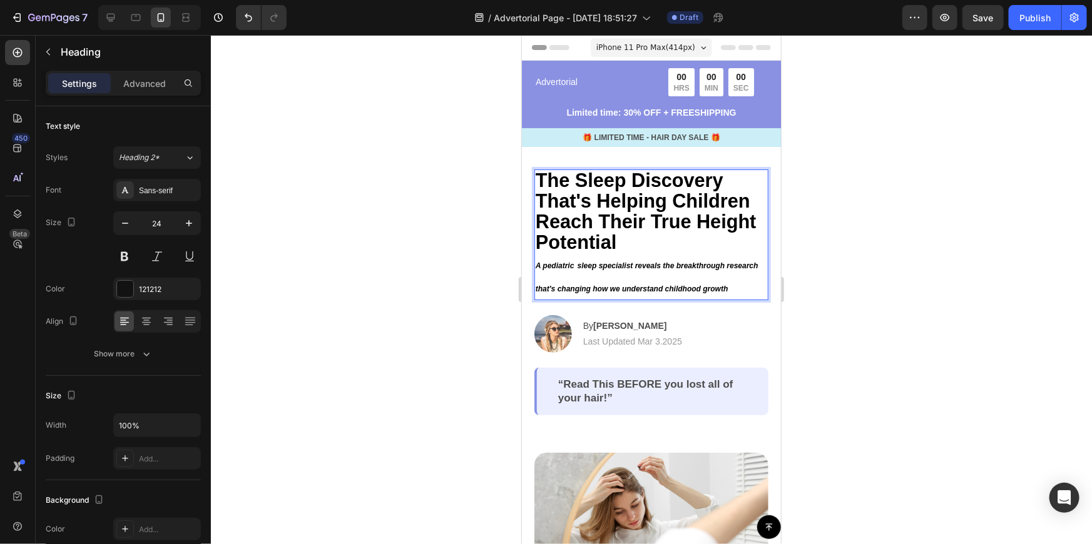
click at [561, 279] on p "The Sleep Discovery That's Helping Children Reach Their True Height Potential A…" at bounding box center [651, 234] width 232 height 128
click at [535, 289] on icon "sleep specialist reveals the breakthrough research that's changing how we under…" at bounding box center [646, 276] width 223 height 31
click at [752, 265] on icon "sleep specialist reveals the breakthrough researc that's changing how we unders…" at bounding box center [644, 276] width 218 height 31
click at [870, 275] on div at bounding box center [651, 289] width 881 height 509
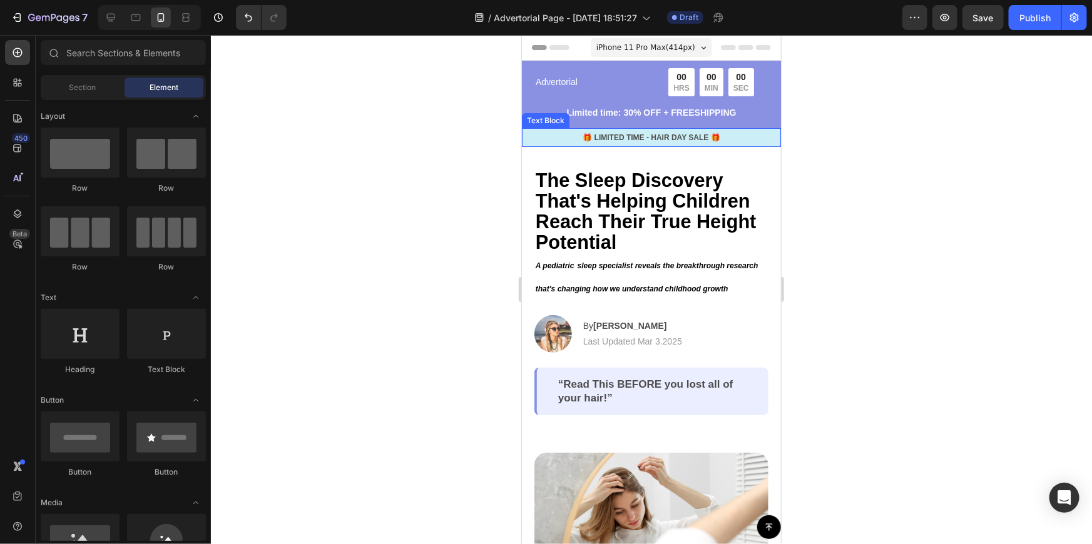
click at [730, 135] on p "🎁 LIMITED TIME - HAIR DAY SALE 🎁" at bounding box center [651, 136] width 257 height 11
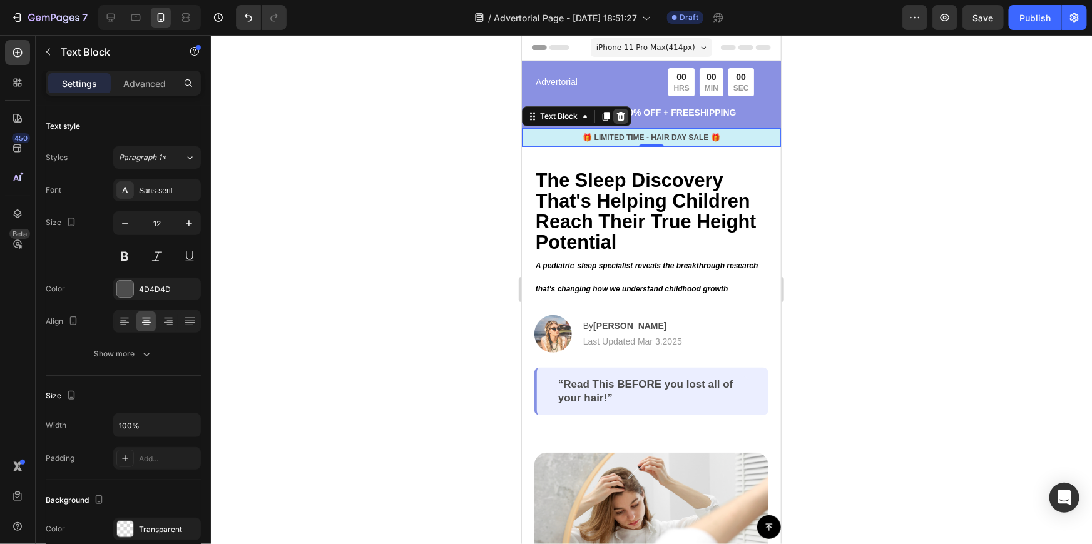
click at [625, 113] on div at bounding box center [620, 115] width 15 height 15
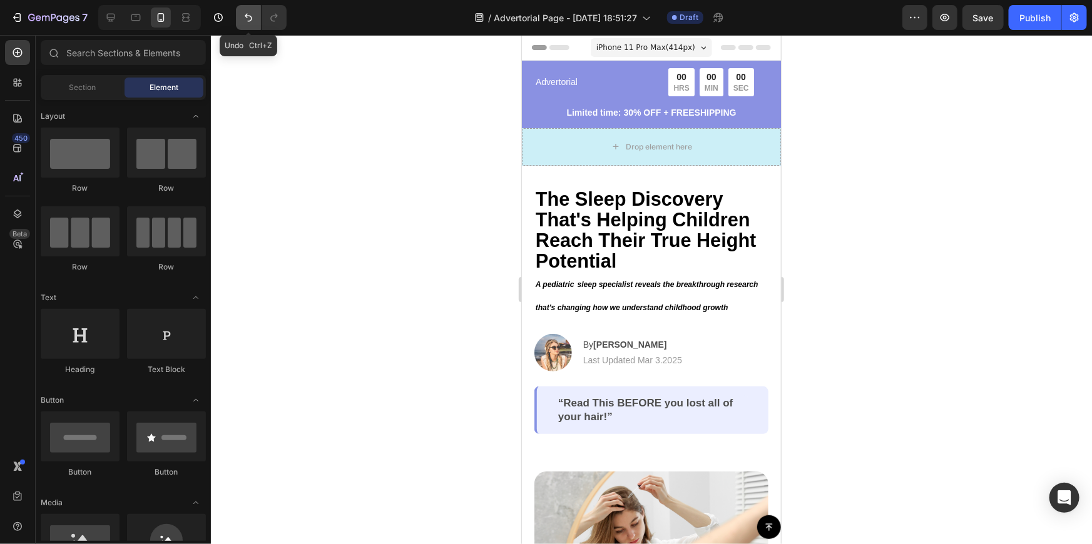
click at [244, 9] on button "Undo/Redo" at bounding box center [248, 17] width 25 height 25
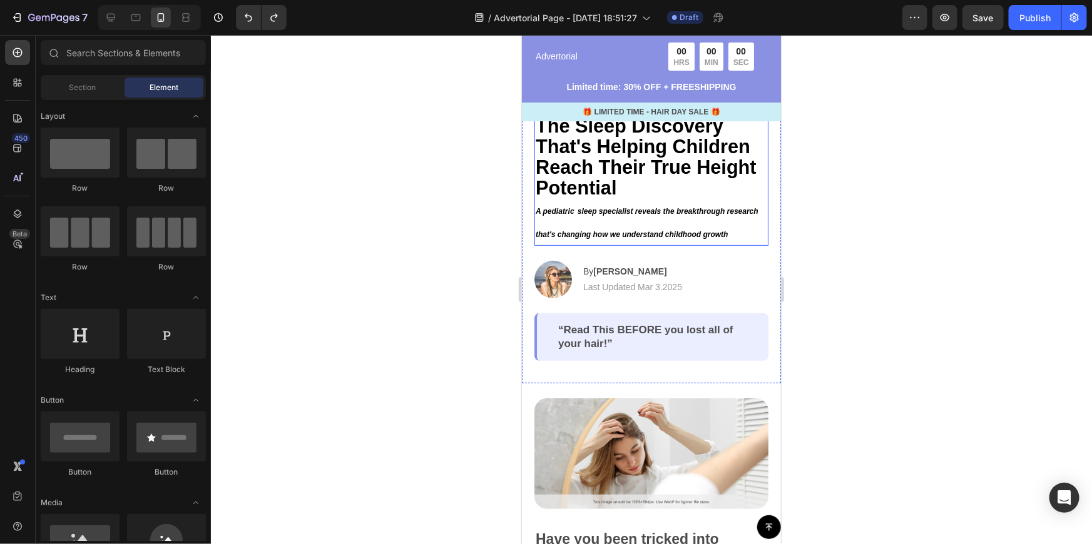
scroll to position [56, 0]
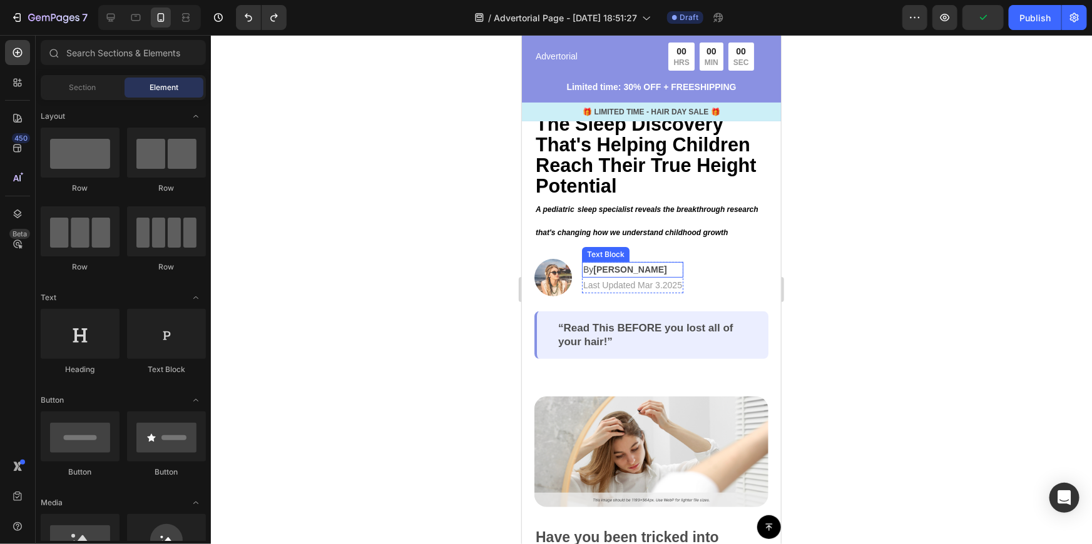
click at [646, 271] on p "By Jessica M." at bounding box center [632, 269] width 99 height 13
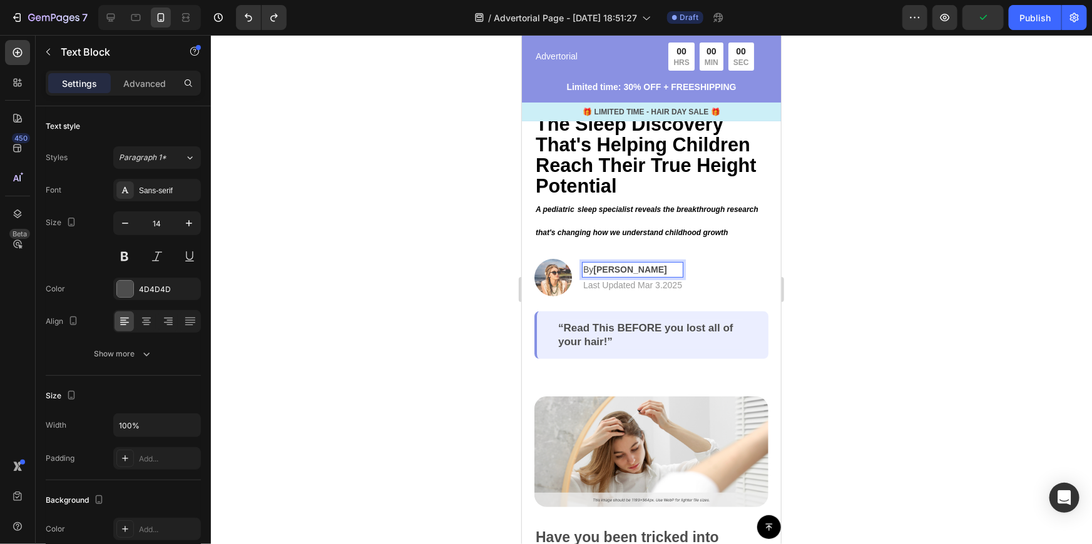
click at [646, 271] on p "By Jessica M." at bounding box center [632, 269] width 99 height 13
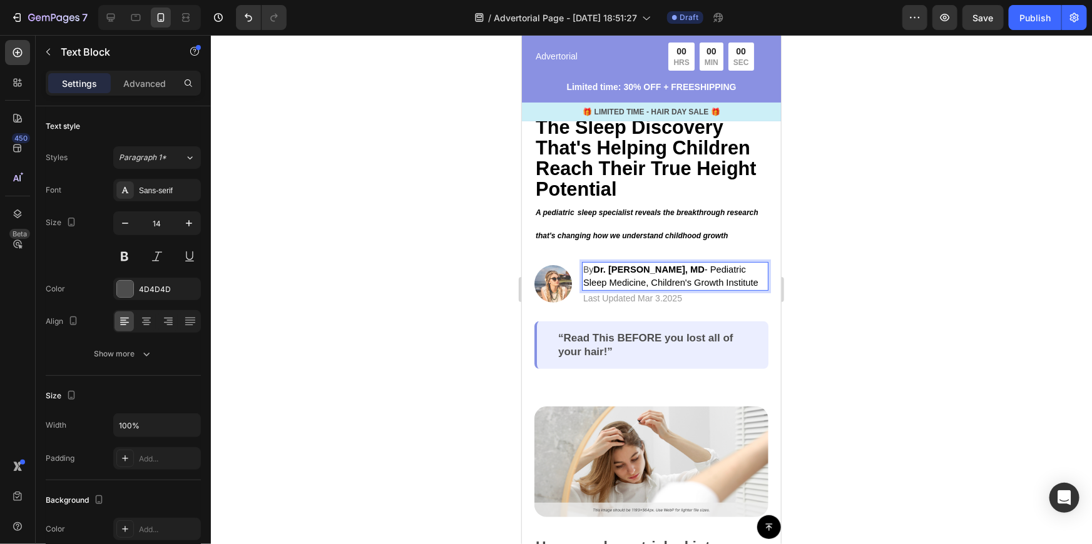
click at [807, 273] on div at bounding box center [651, 289] width 881 height 509
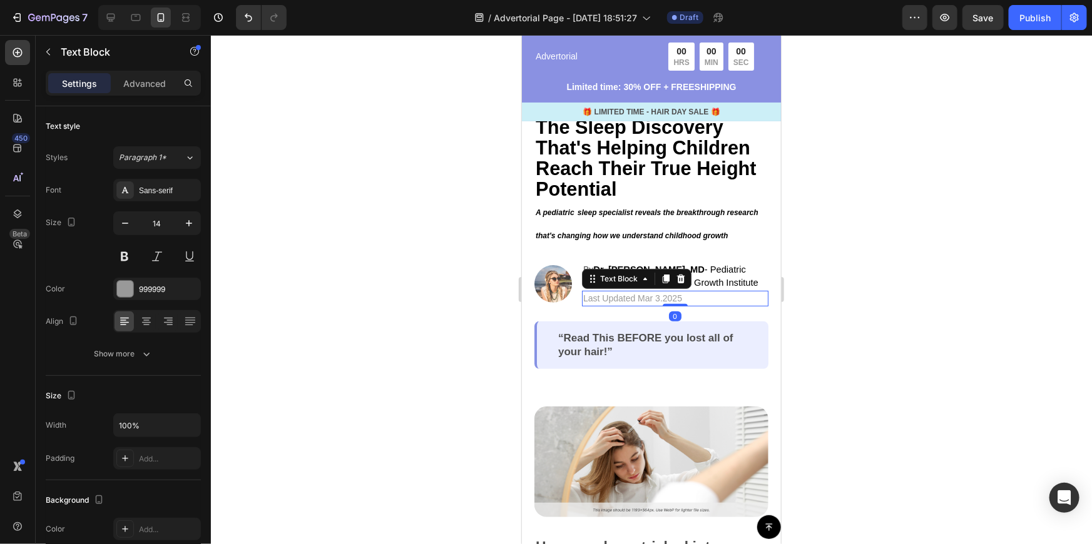
click at [648, 301] on p "Last Updated Mar 3.2025" at bounding box center [675, 298] width 184 height 13
click at [649, 300] on p "Last Updated Mar 3.2025" at bounding box center [675, 298] width 184 height 13
click at [660, 300] on p "Last Updated Mar 3.2025" at bounding box center [675, 298] width 184 height 13
click at [663, 300] on p "Last Updated .2025" at bounding box center [675, 298] width 184 height 13
click at [840, 244] on div at bounding box center [651, 289] width 881 height 509
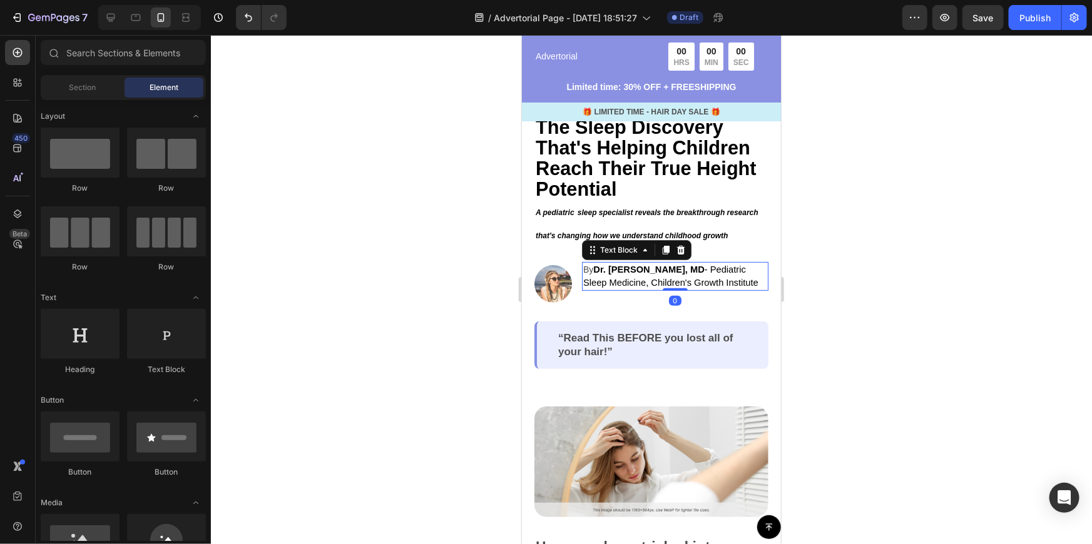
click at [600, 273] on strong "Dr. [PERSON_NAME], MD" at bounding box center [648, 269] width 111 height 10
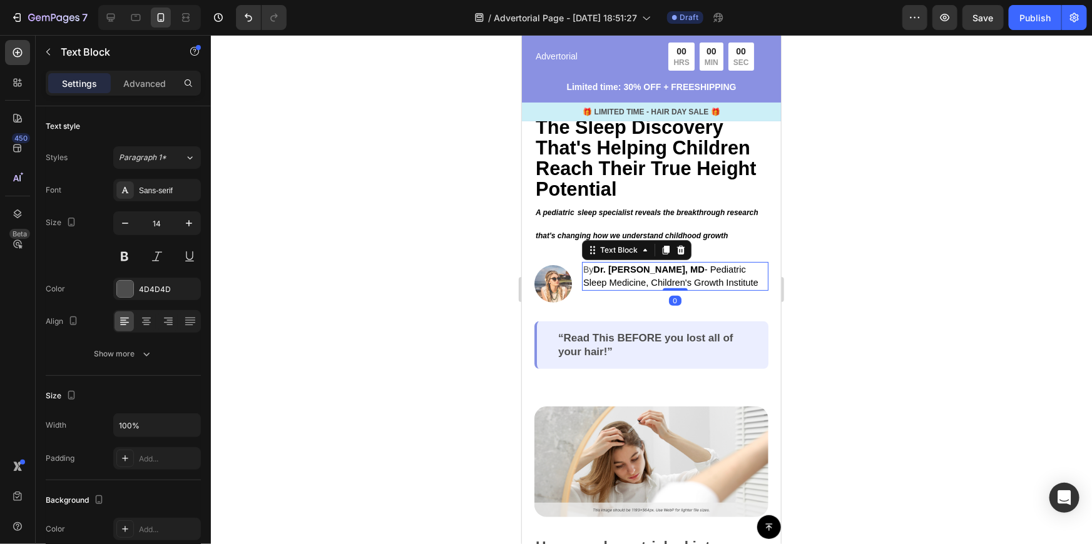
click at [904, 277] on div at bounding box center [651, 289] width 881 height 509
click at [738, 282] on span "Dr. Sarah Mitchell, MD - Pediatric Sleep Medicine, Children's Growth Institute" at bounding box center [670, 275] width 175 height 23
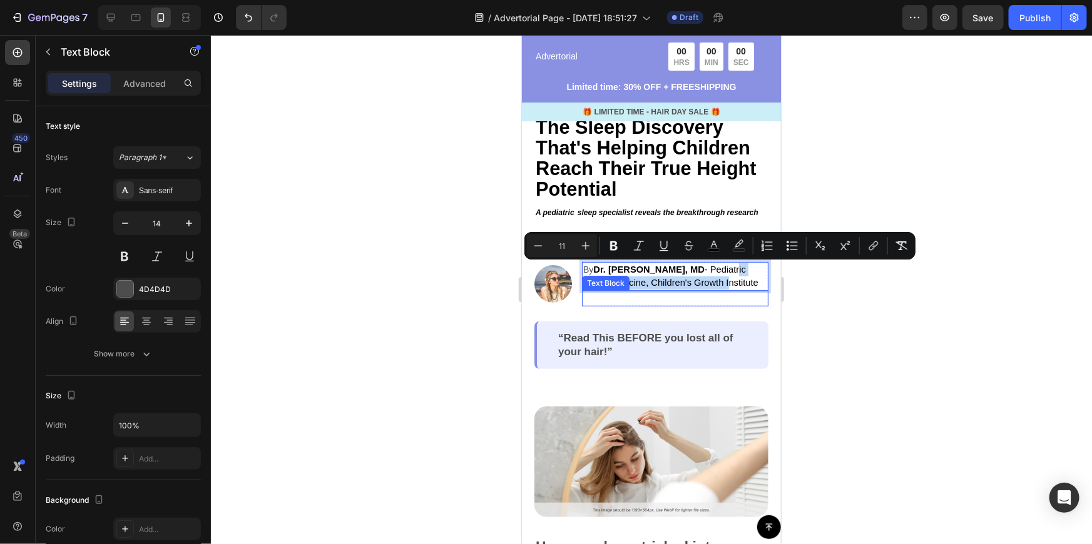
drag, startPoint x: 725, startPoint y: 275, endPoint x: 724, endPoint y: 300, distance: 25.7
click at [826, 286] on div at bounding box center [651, 289] width 881 height 509
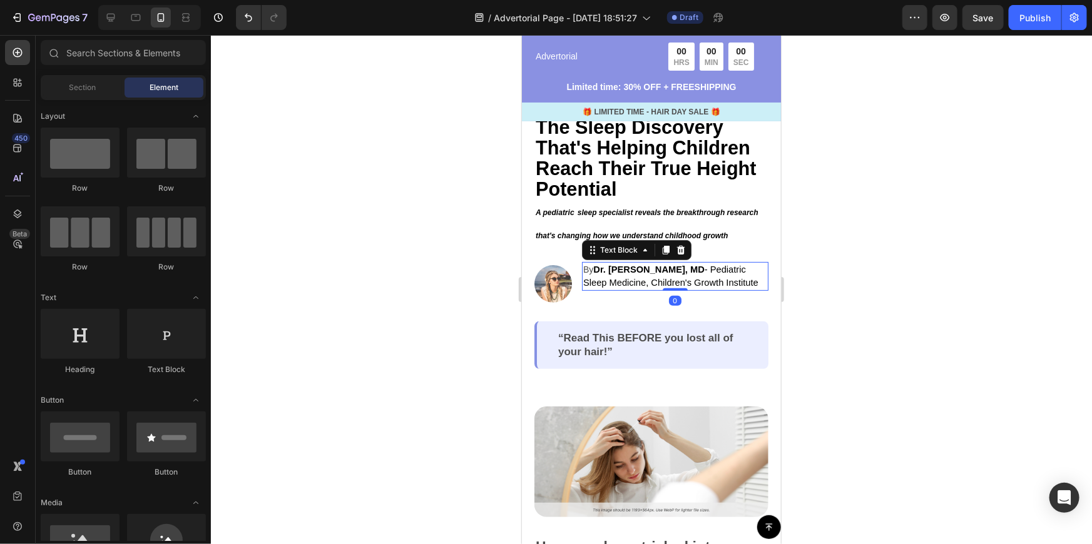
click at [590, 269] on p "By Dr. Sarah Mitchell, MD - Pediatric Sleep Medicine, Children's Growth Institu…" at bounding box center [675, 276] width 184 height 26
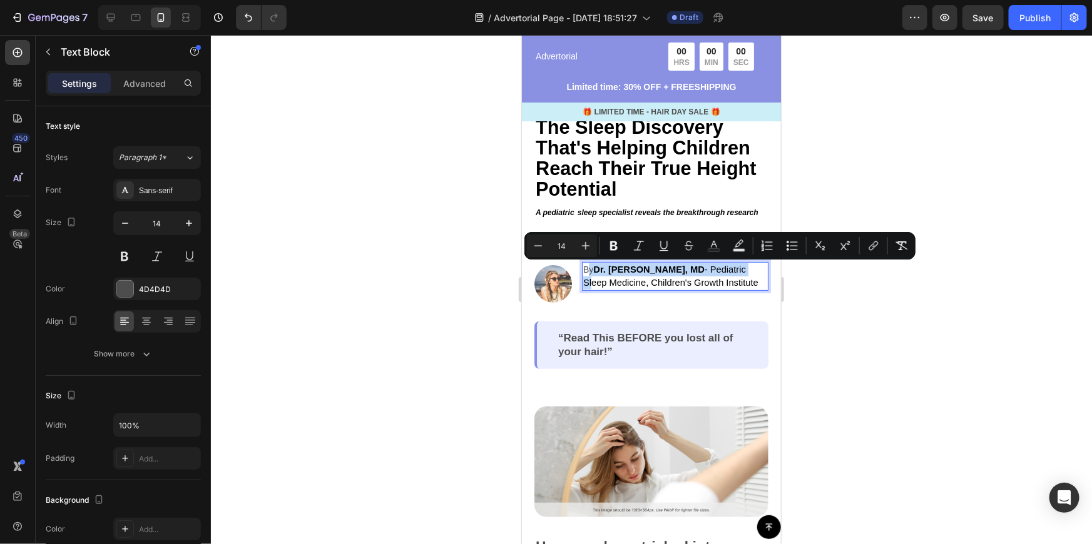
drag, startPoint x: 590, startPoint y: 269, endPoint x: 588, endPoint y: 278, distance: 9.6
click at [865, 323] on div at bounding box center [651, 289] width 881 height 509
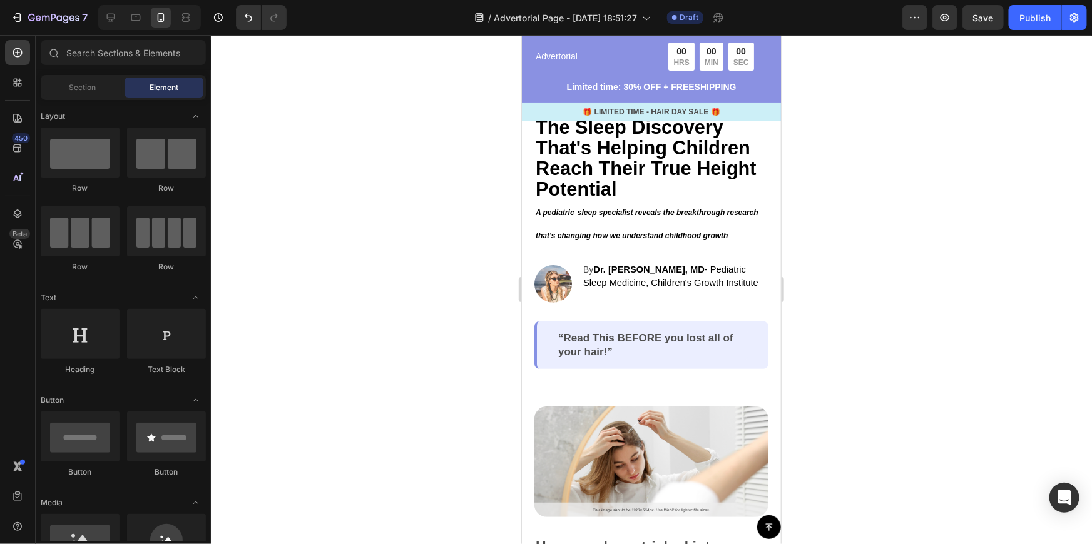
click at [673, 285] on span "Dr. Sarah Mitchell, MD - Pediatric Sleep Medicine, Children's Growth Institute" at bounding box center [670, 275] width 175 height 23
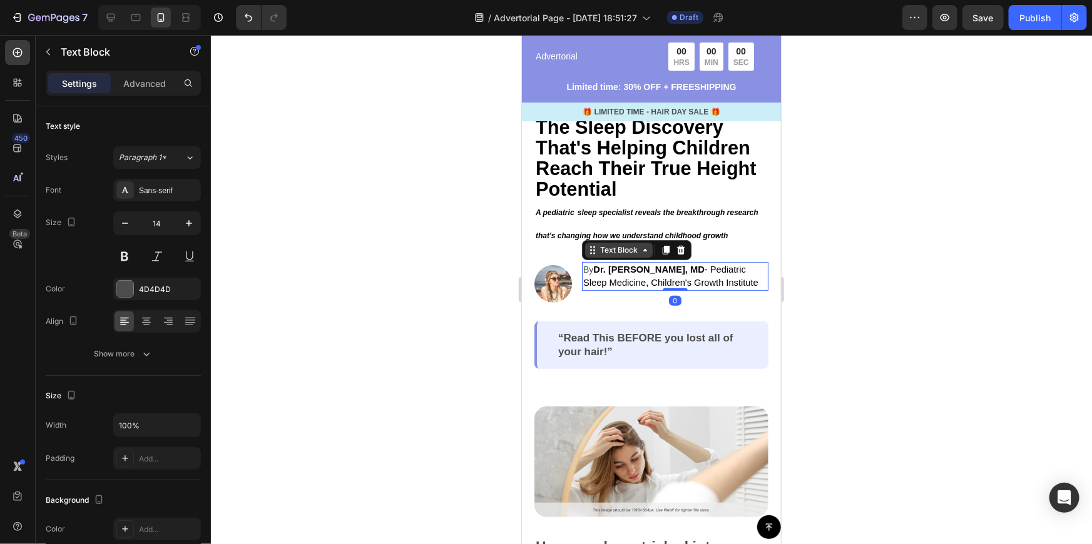
click at [597, 253] on div "Text Block" at bounding box center [618, 249] width 43 height 11
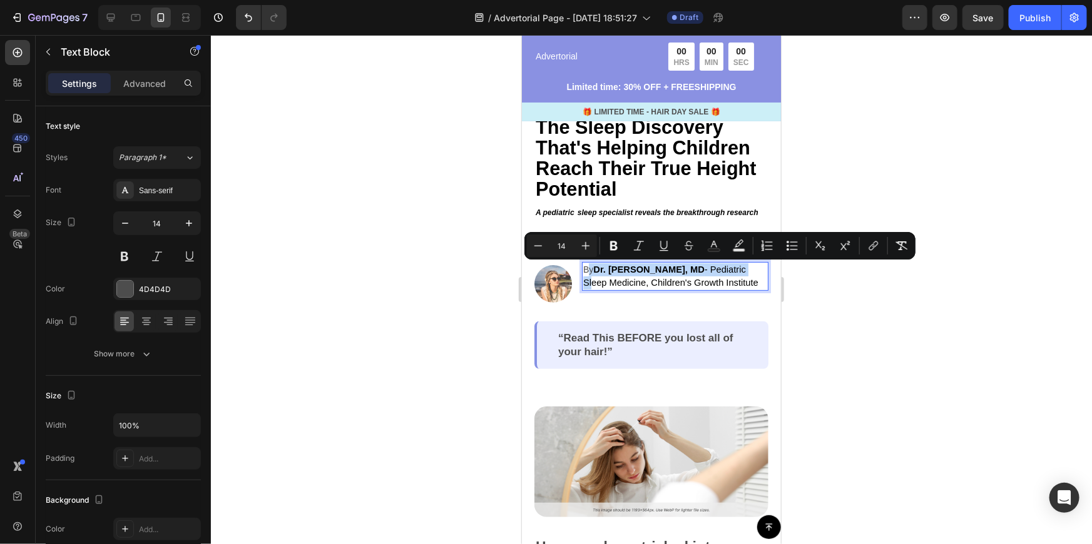
drag, startPoint x: 590, startPoint y: 273, endPoint x: 589, endPoint y: 289, distance: 15.7
click at [869, 329] on div at bounding box center [651, 289] width 881 height 509
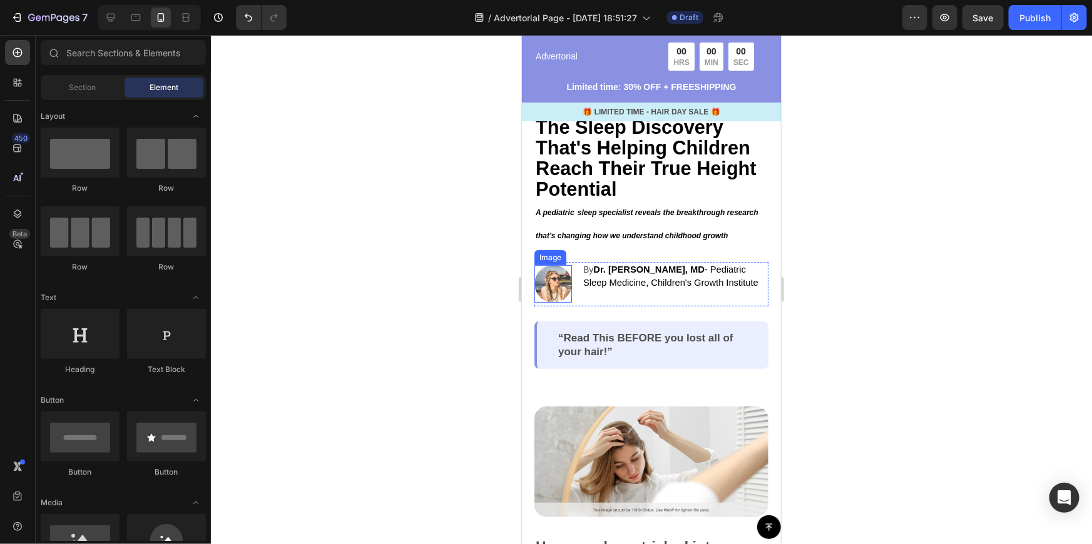
click at [559, 279] on img at bounding box center [553, 284] width 38 height 38
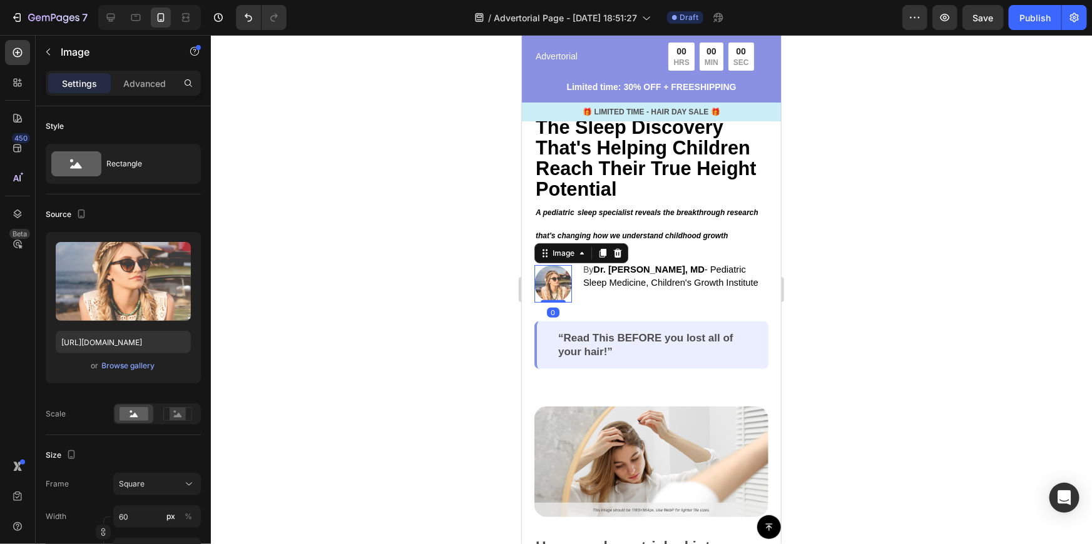
click at [906, 326] on div at bounding box center [651, 289] width 881 height 509
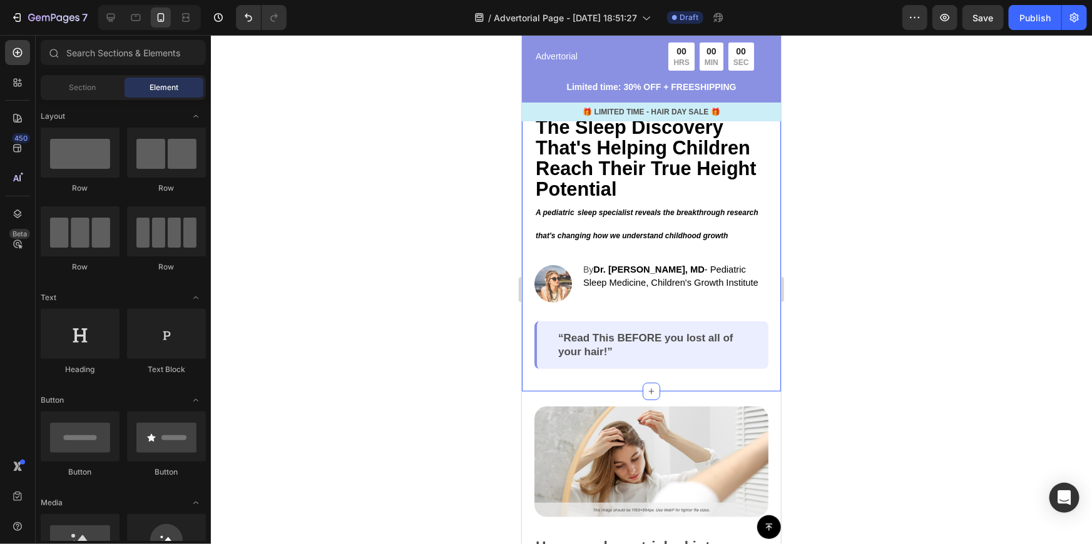
click at [534, 281] on img at bounding box center [553, 284] width 38 height 38
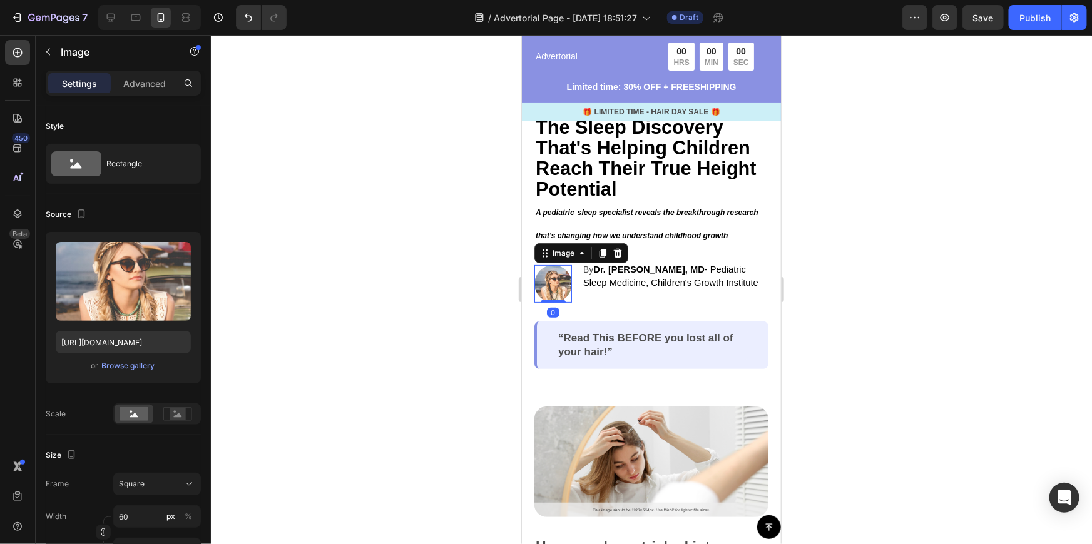
click at [562, 296] on div "Image 0" at bounding box center [553, 284] width 38 height 38
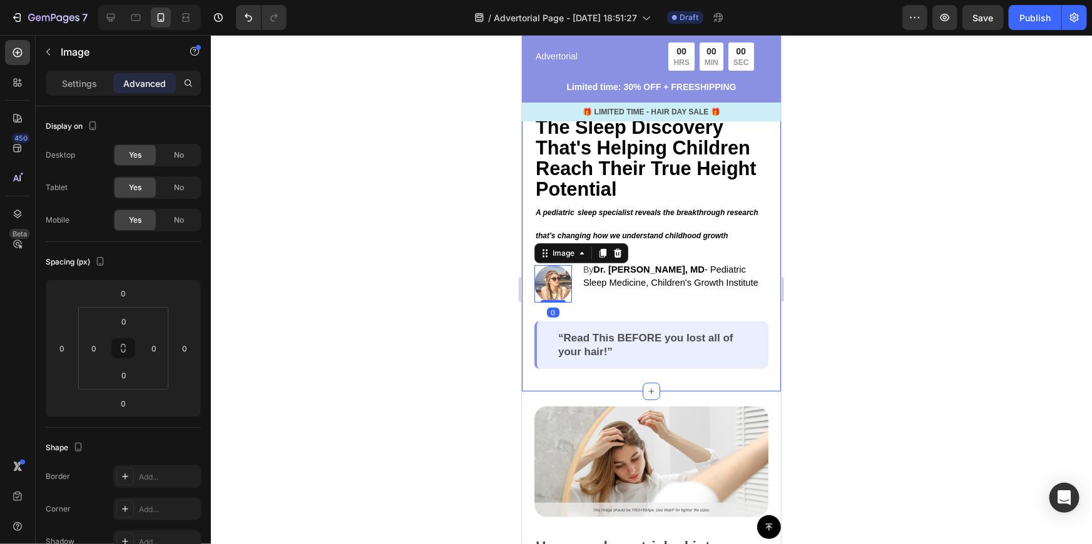
click at [851, 290] on div at bounding box center [651, 289] width 881 height 509
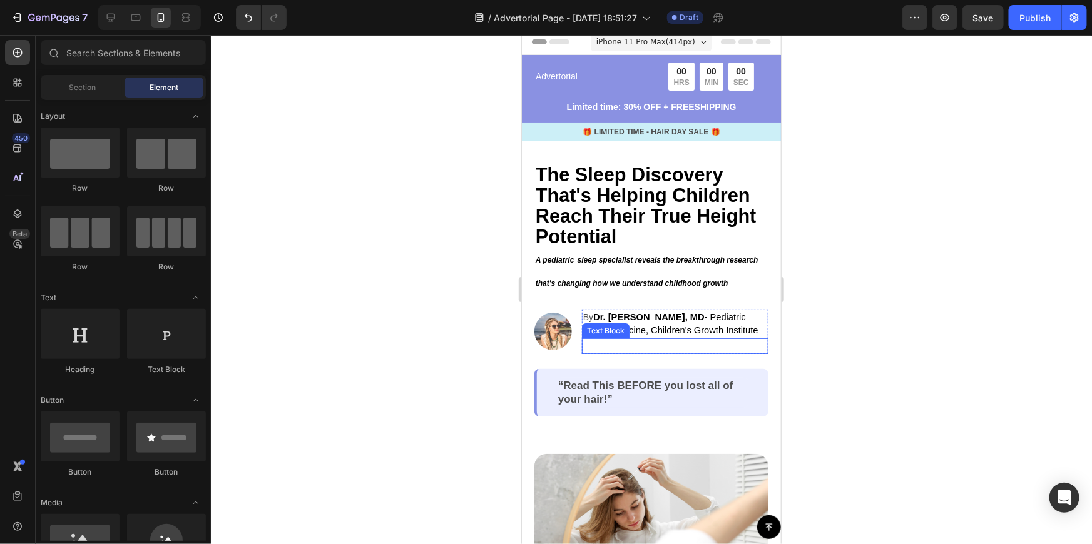
scroll to position [0, 0]
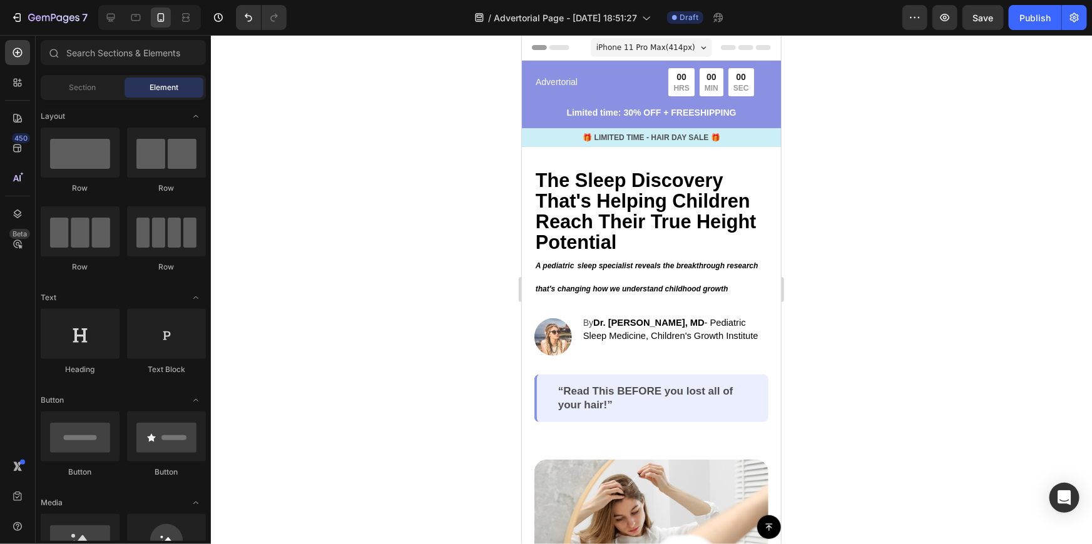
click at [872, 200] on div at bounding box center [651, 289] width 881 height 509
click at [663, 287] on icon "sleep specialist reveals the breakthrough research that's changing how we under…" at bounding box center [646, 276] width 223 height 31
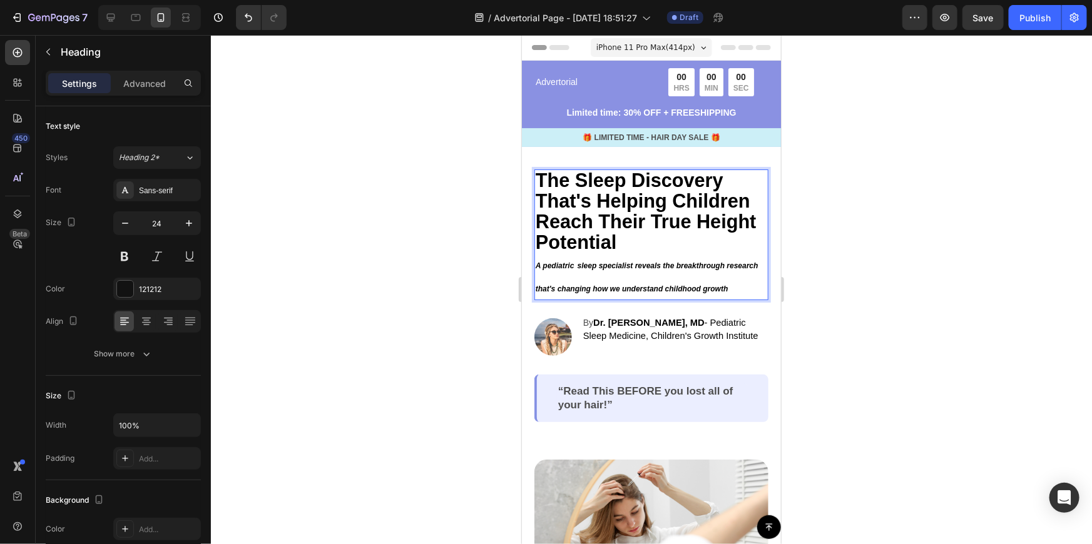
click at [649, 283] on p "The Sleep Discovery That's Helping Children Reach Their True Height Potential A…" at bounding box center [651, 234] width 232 height 128
click at [534, 262] on h2 "The Sleep Discovery That's Helping Children Reach Their True Height Potential A…" at bounding box center [651, 234] width 234 height 131
click at [538, 262] on p "The Sleep Discovery That's Helping Children Reach Their True Height Potential A…" at bounding box center [651, 234] width 232 height 128
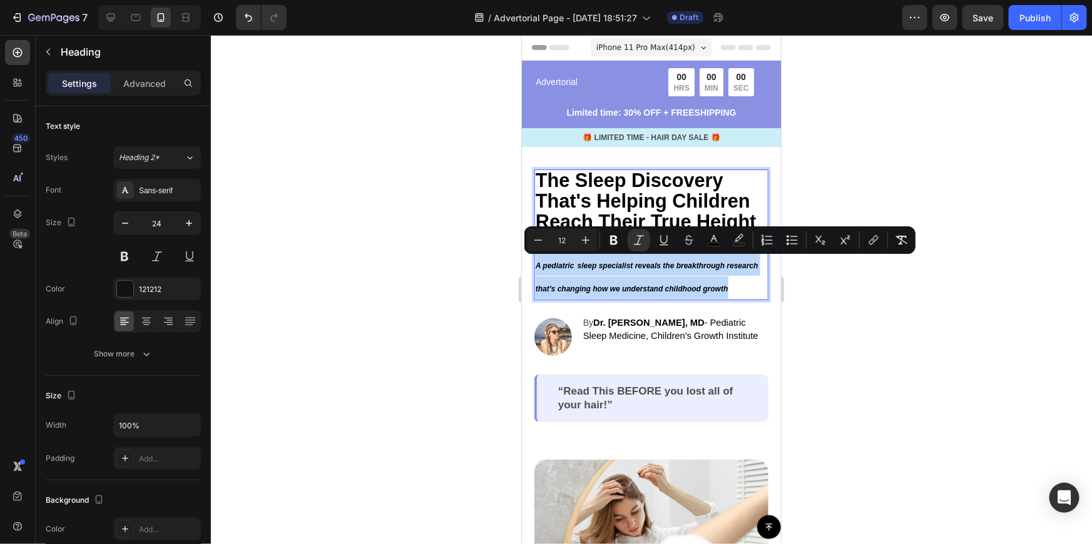
drag, startPoint x: 536, startPoint y: 263, endPoint x: 736, endPoint y: 299, distance: 202.7
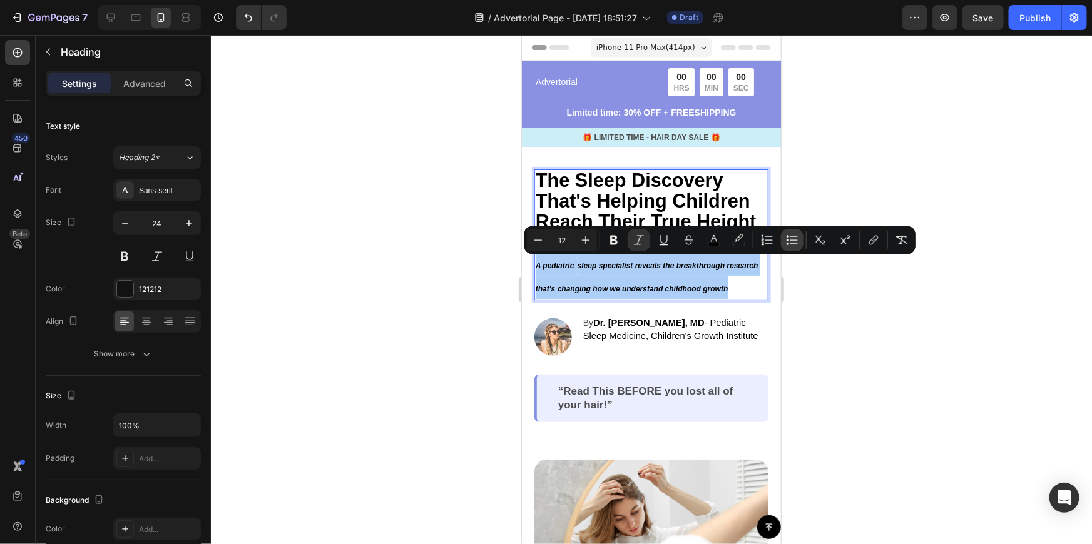
click at [794, 248] on button "Bulleted List" at bounding box center [792, 240] width 23 height 23
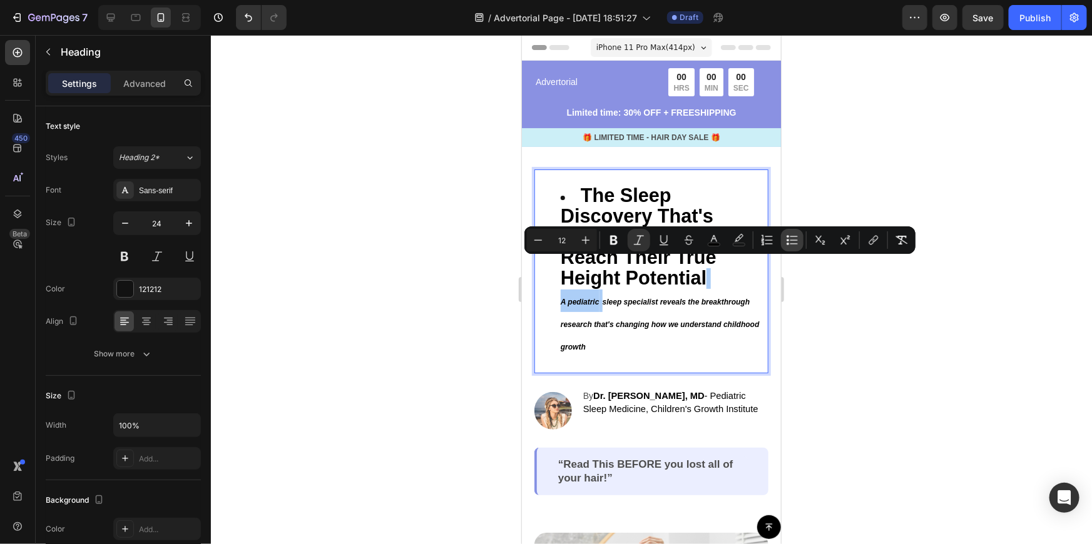
click at [794, 248] on button "Bulleted List" at bounding box center [792, 240] width 23 height 23
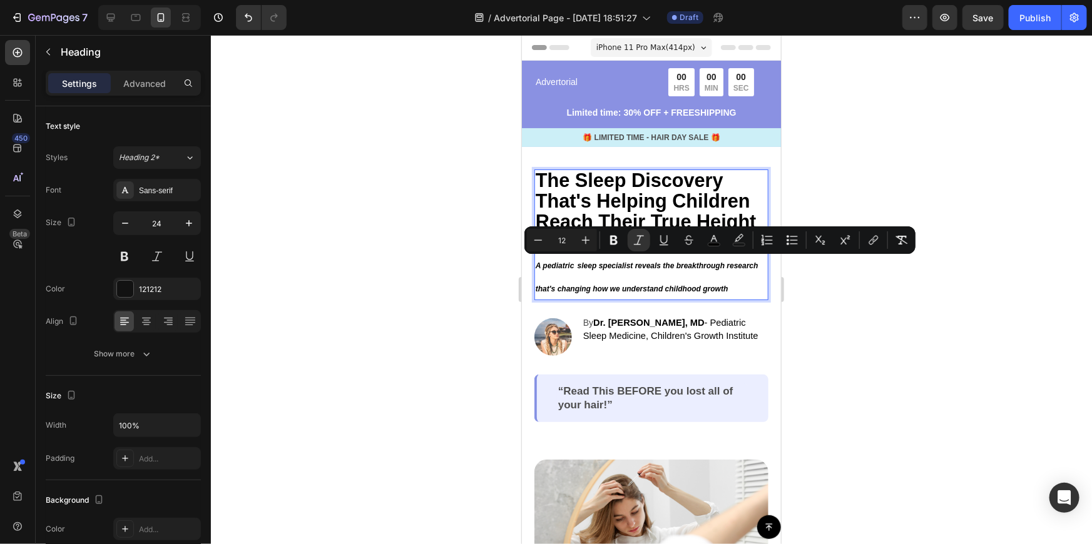
click at [841, 309] on div at bounding box center [651, 289] width 881 height 509
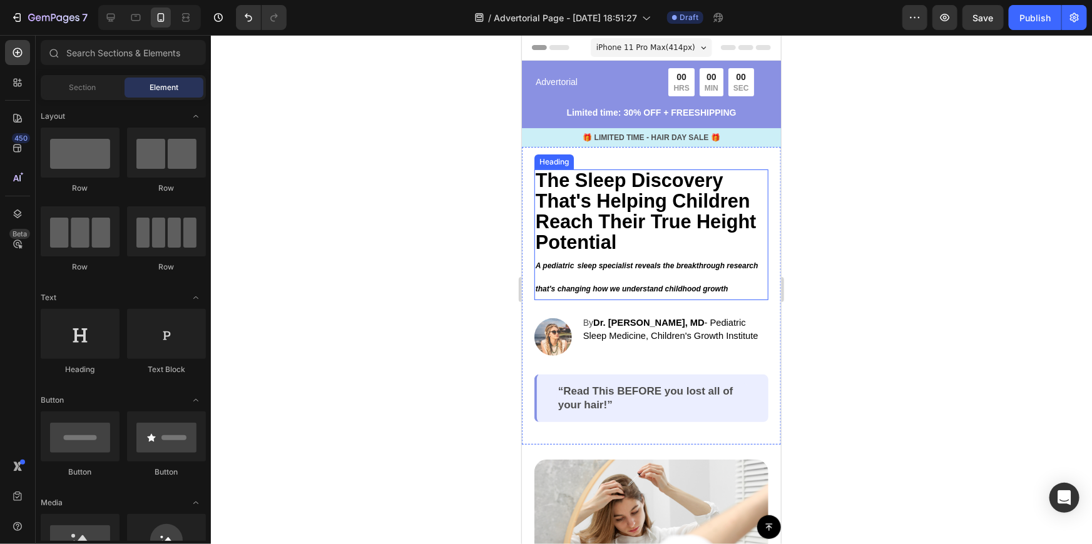
click at [615, 281] on p "⁠⁠⁠⁠⁠⁠⁠ The Sleep Discovery That's Helping Children Reach Their True Height Pot…" at bounding box center [651, 234] width 232 height 128
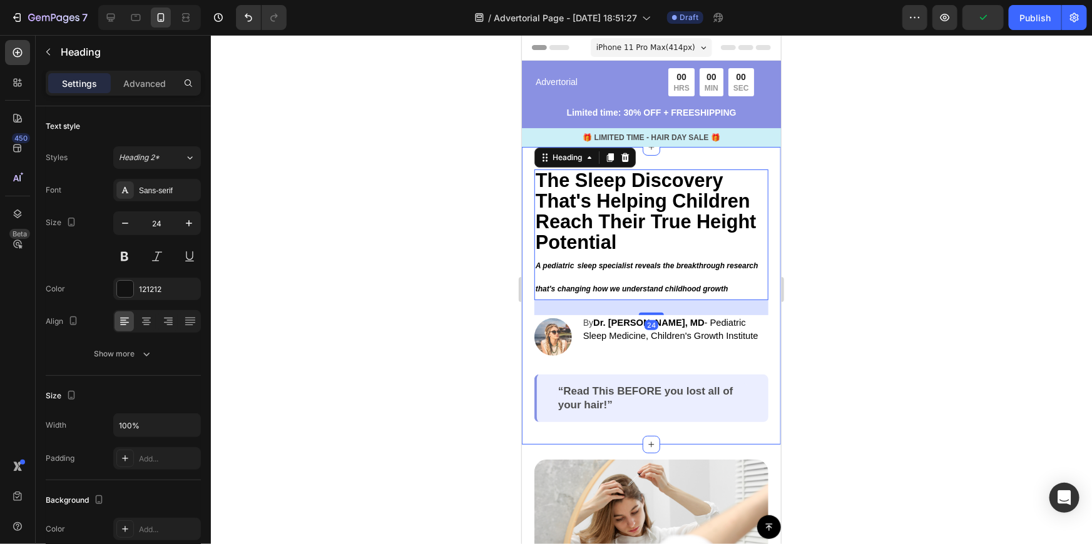
click at [963, 275] on div at bounding box center [651, 289] width 881 height 509
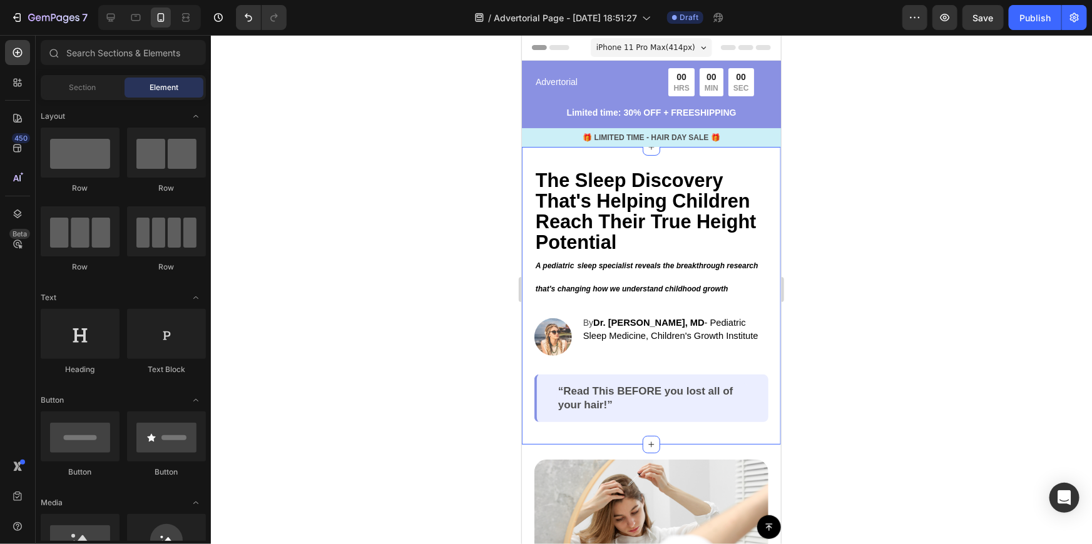
click at [996, 276] on div at bounding box center [651, 289] width 881 height 509
click at [660, 285] on icon "sleep specialist reveals the breakthrough research that's changing how we under…" at bounding box center [646, 276] width 223 height 31
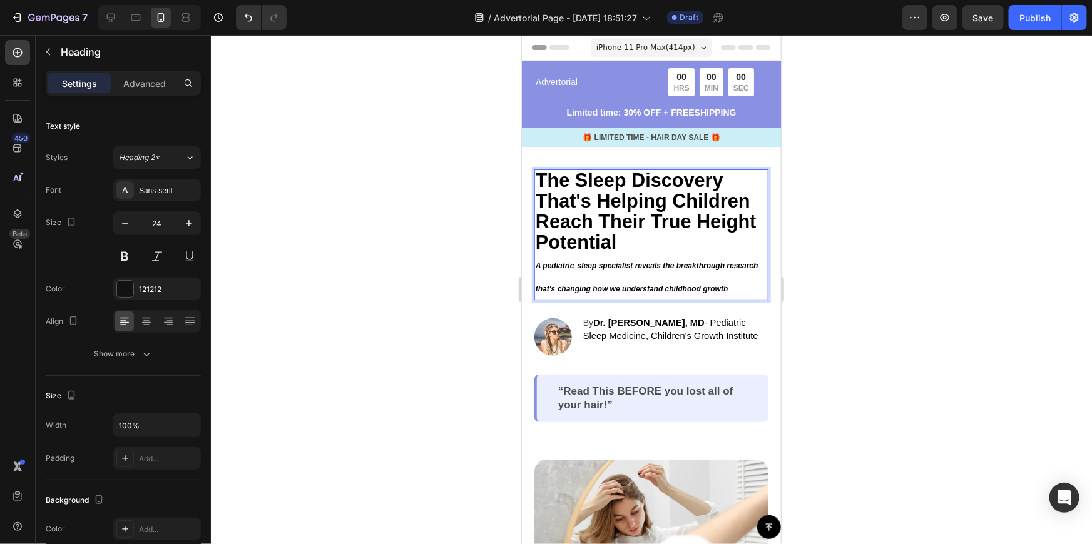
click at [539, 265] on icon "A pediatric" at bounding box center [554, 265] width 39 height 9
click at [536, 265] on icon "A pediatric" at bounding box center [554, 265] width 39 height 9
click at [544, 267] on icon "A pediatric" at bounding box center [554, 265] width 39 height 9
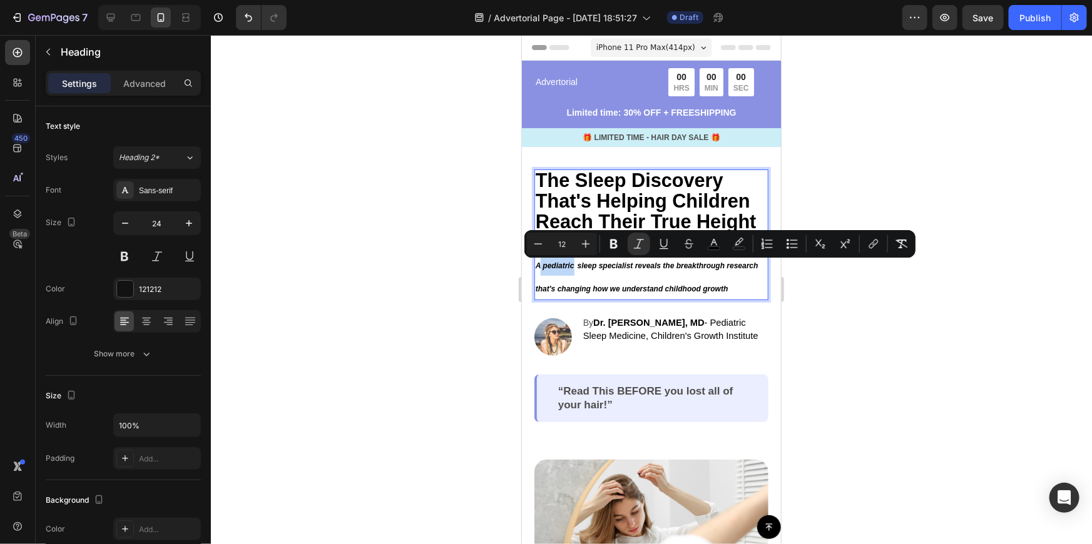
click at [538, 270] on icon "A pediatric" at bounding box center [554, 265] width 39 height 9
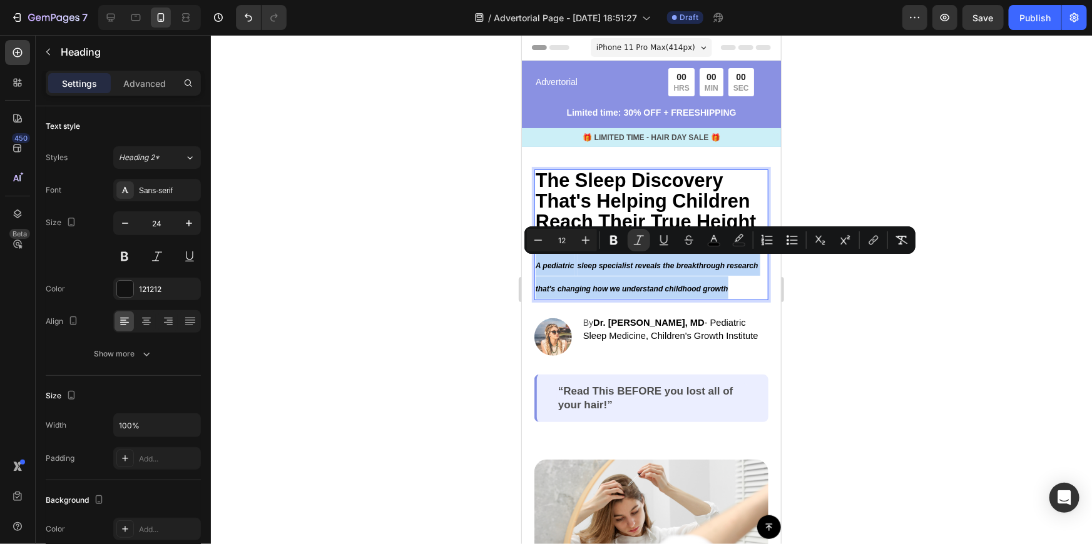
drag, startPoint x: 537, startPoint y: 266, endPoint x: 730, endPoint y: 282, distance: 194.0
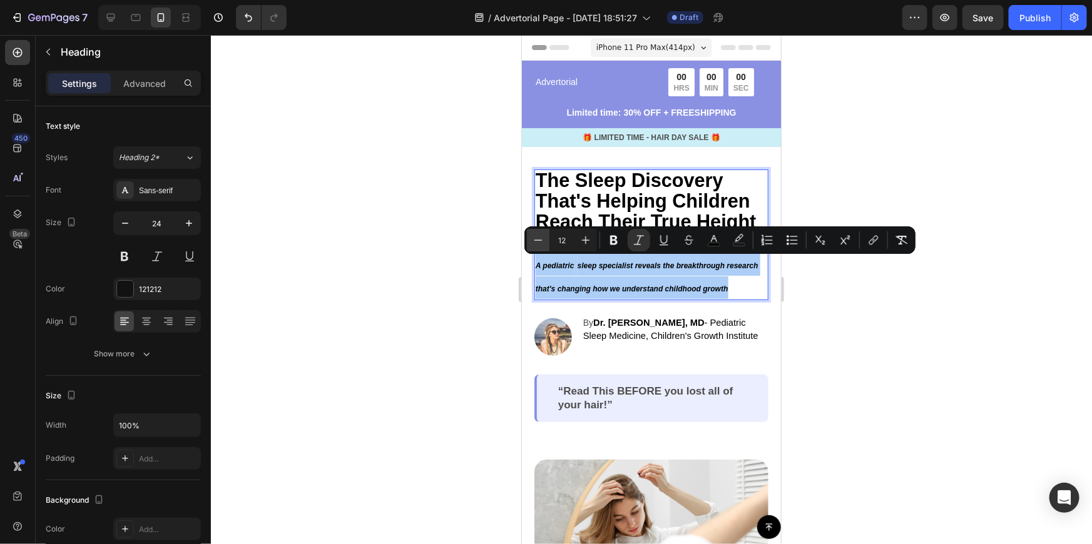
click at [540, 242] on icon "Editor contextual toolbar" at bounding box center [538, 240] width 13 height 13
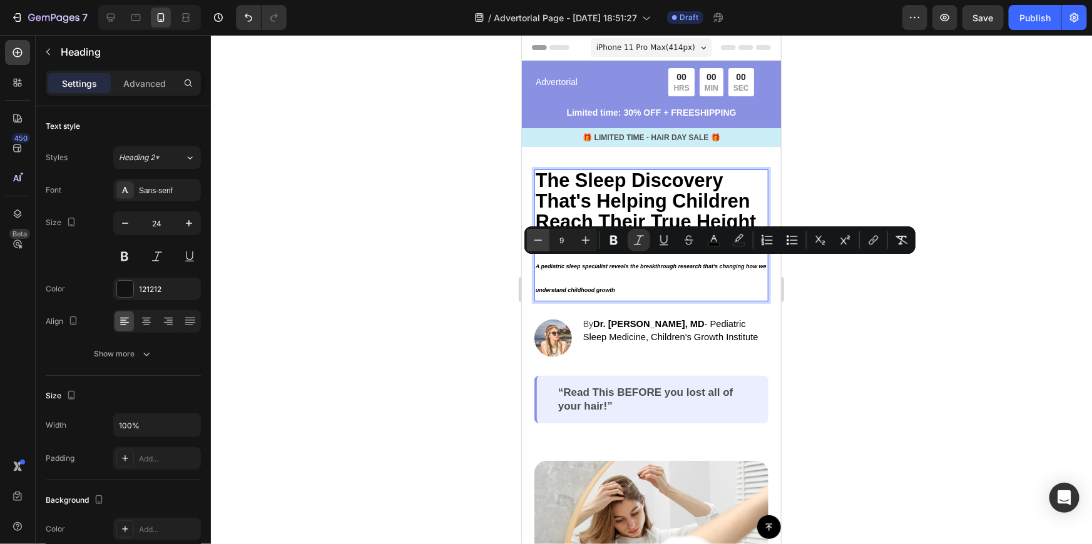
click at [540, 242] on icon "Editor contextual toolbar" at bounding box center [538, 240] width 13 height 13
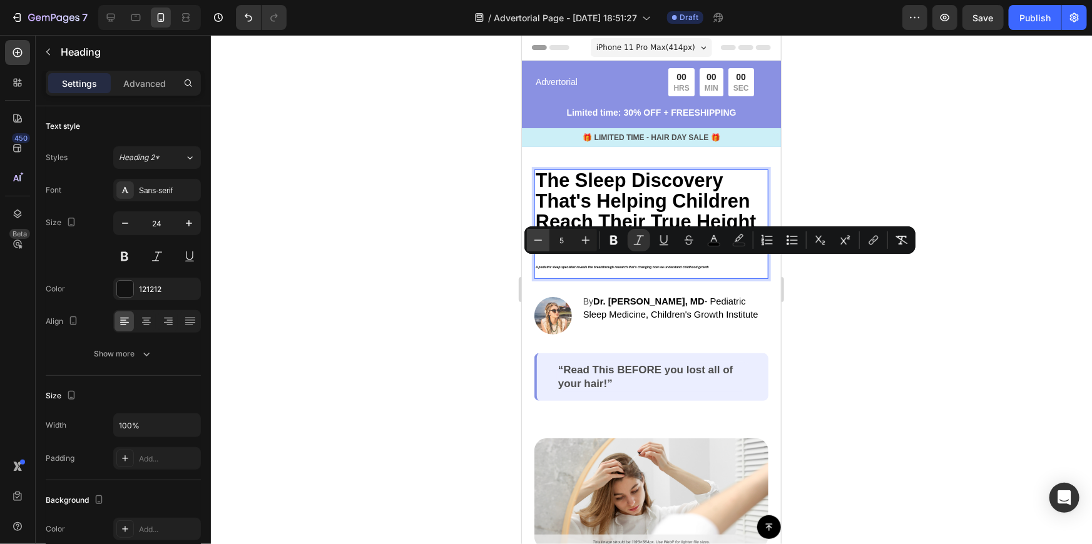
click at [540, 242] on icon "Editor contextual toolbar" at bounding box center [538, 240] width 13 height 13
click at [585, 240] on icon "Editor contextual toolbar" at bounding box center [586, 241] width 8 height 8
click at [586, 239] on icon "Editor contextual toolbar" at bounding box center [586, 241] width 8 height 8
click at [587, 238] on icon "Editor contextual toolbar" at bounding box center [585, 240] width 13 height 13
type input "7"
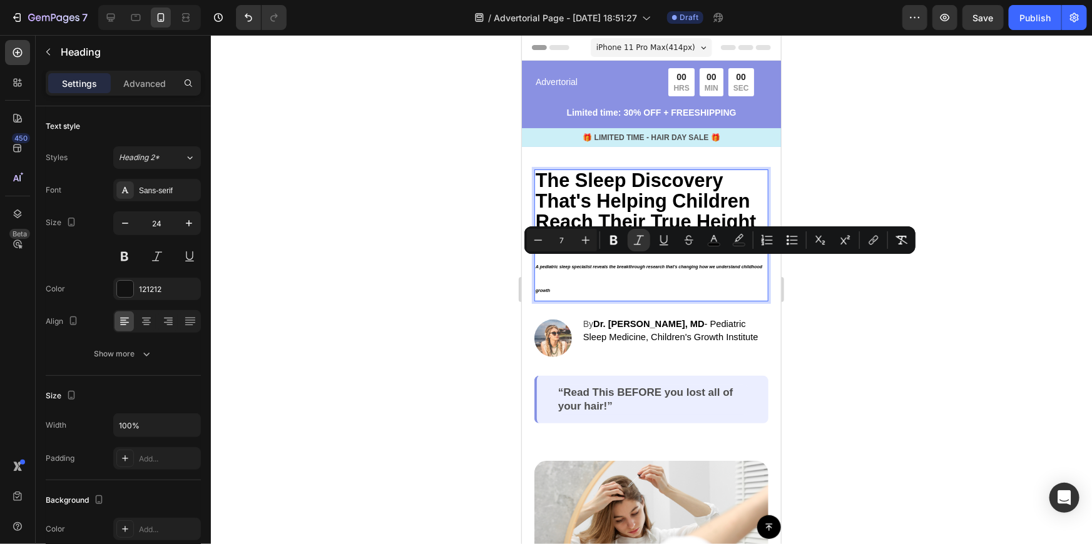
click at [870, 334] on div at bounding box center [651, 289] width 881 height 509
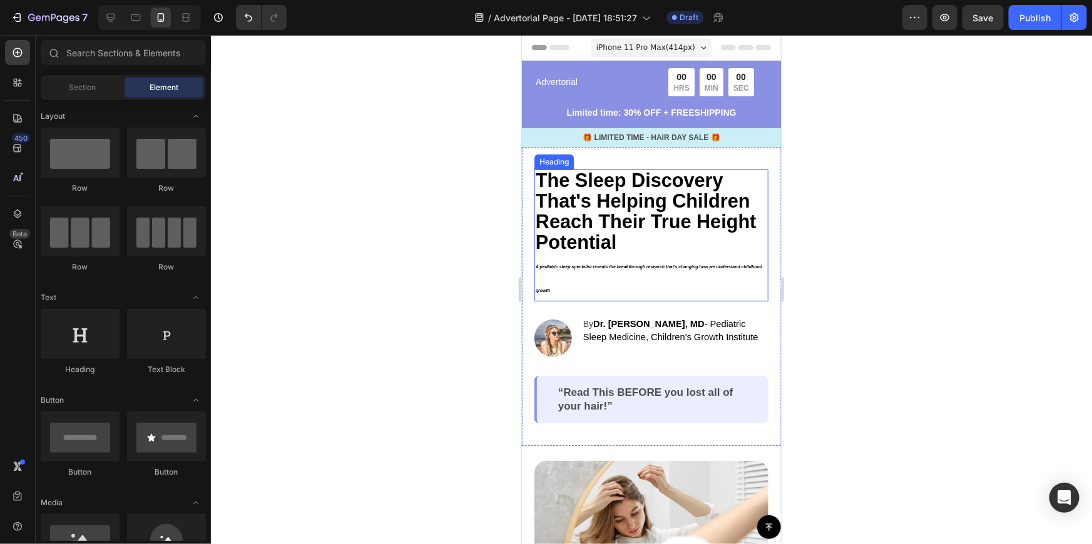
click at [543, 267] on icon "A pediatric sleep specialist reveals the breakthrough research that's changing …" at bounding box center [648, 278] width 227 height 28
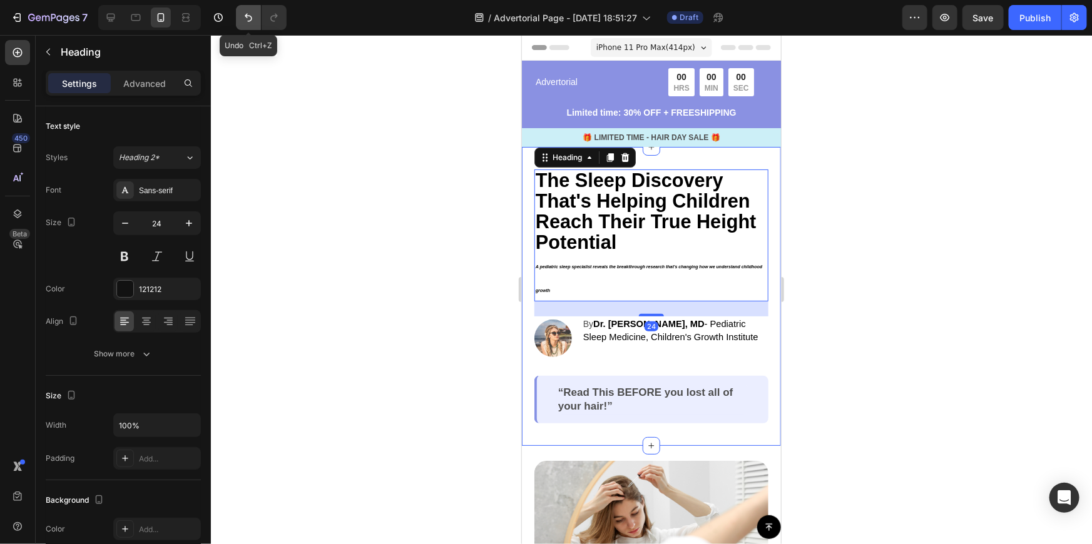
click at [246, 25] on button "Undo/Redo" at bounding box center [248, 17] width 25 height 25
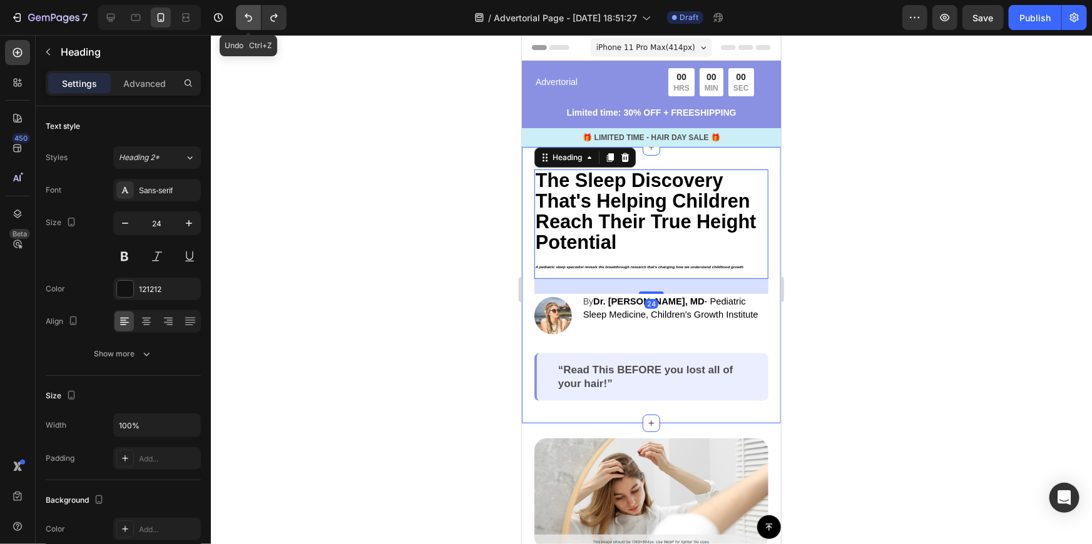
click at [246, 25] on button "Undo/Redo" at bounding box center [248, 17] width 25 height 25
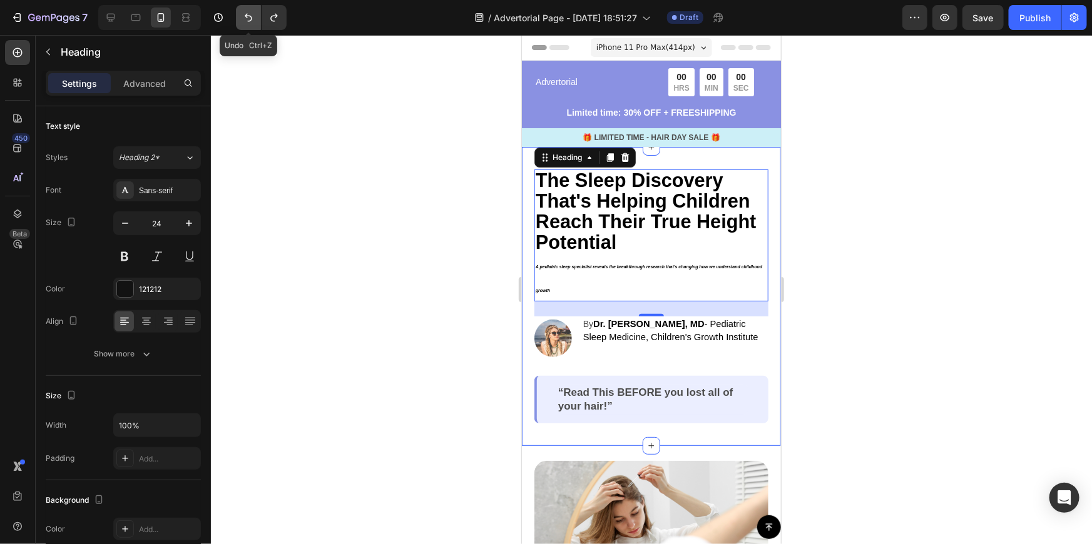
click at [246, 25] on button "Undo/Redo" at bounding box center [248, 17] width 25 height 25
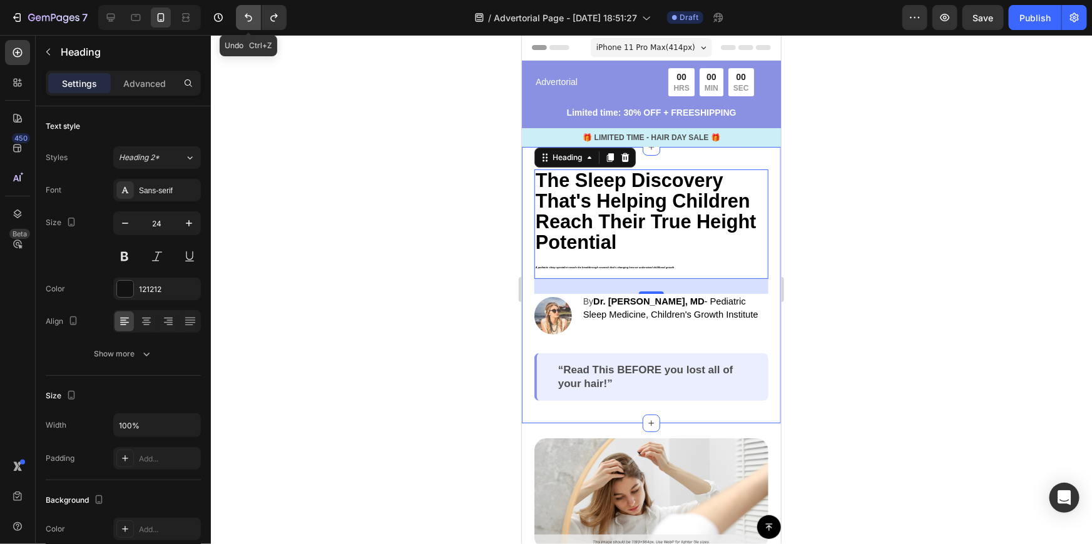
click at [246, 25] on button "Undo/Redo" at bounding box center [248, 17] width 25 height 25
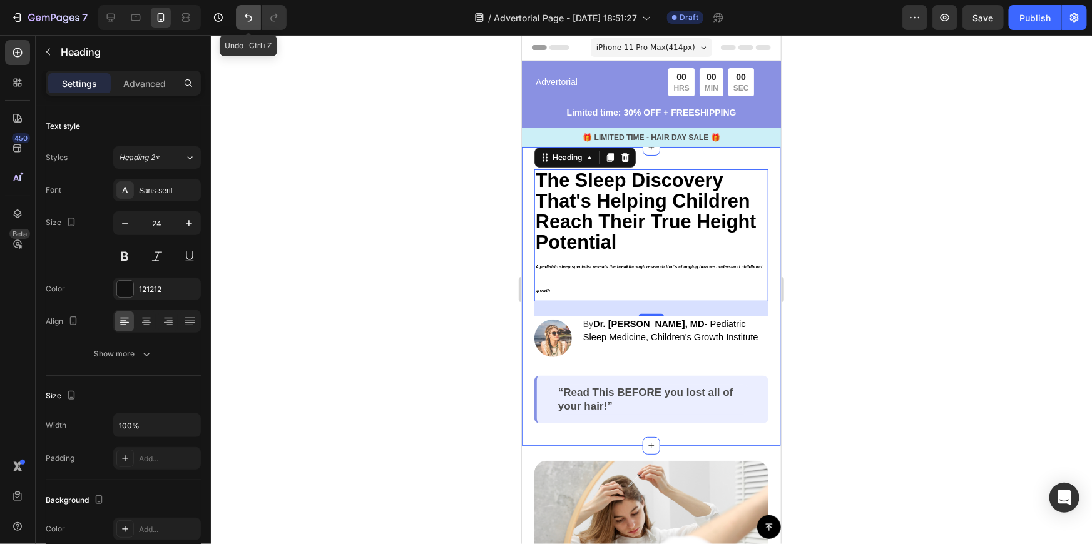
click at [246, 25] on button "Undo/Redo" at bounding box center [248, 17] width 25 height 25
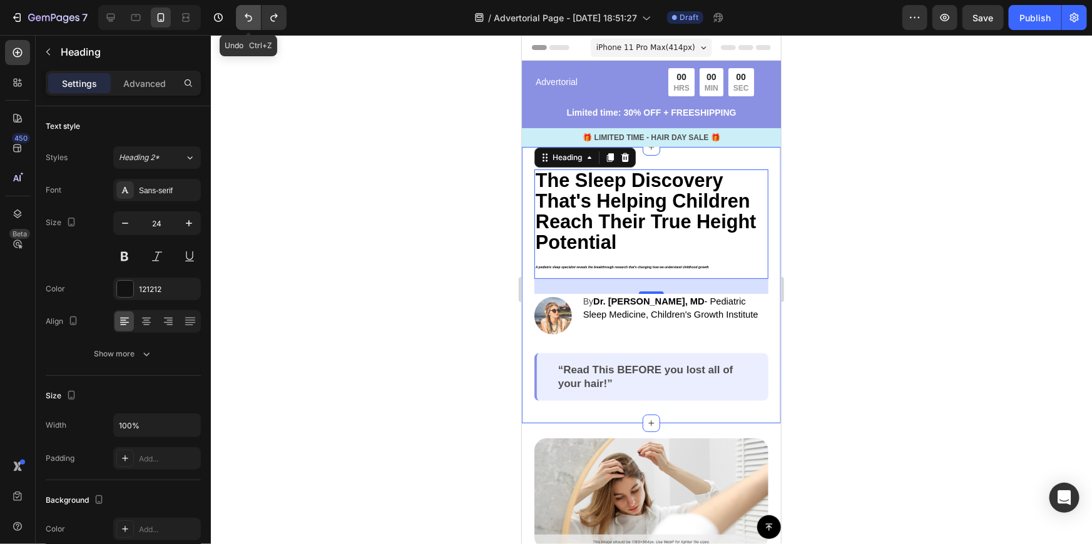
click at [246, 25] on button "Undo/Redo" at bounding box center [248, 17] width 25 height 25
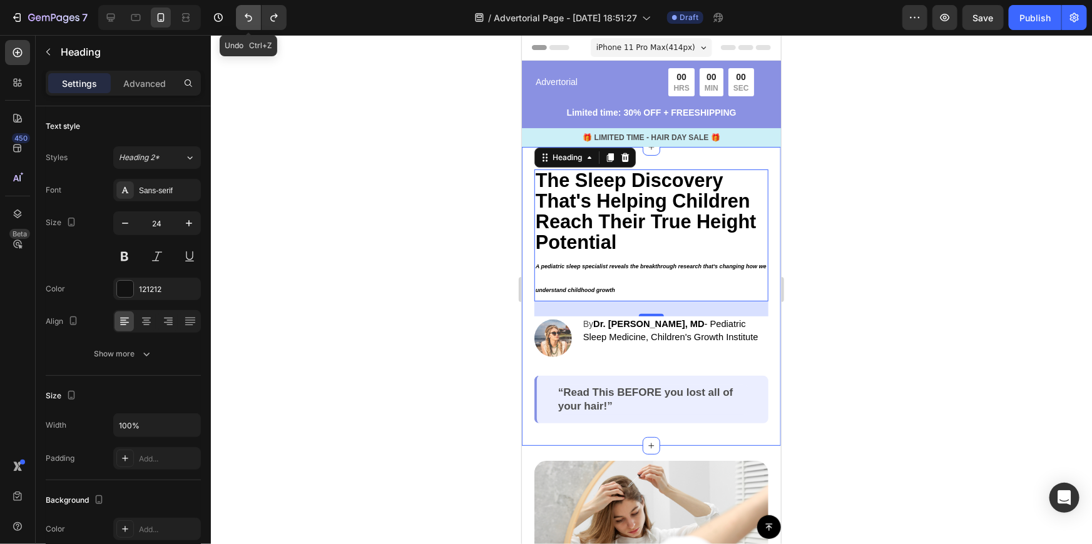
click at [246, 25] on button "Undo/Redo" at bounding box center [248, 17] width 25 height 25
click at [250, 21] on icon "Undo/Redo" at bounding box center [248, 17] width 13 height 13
click at [250, 22] on icon "Undo/Redo" at bounding box center [248, 17] width 13 height 13
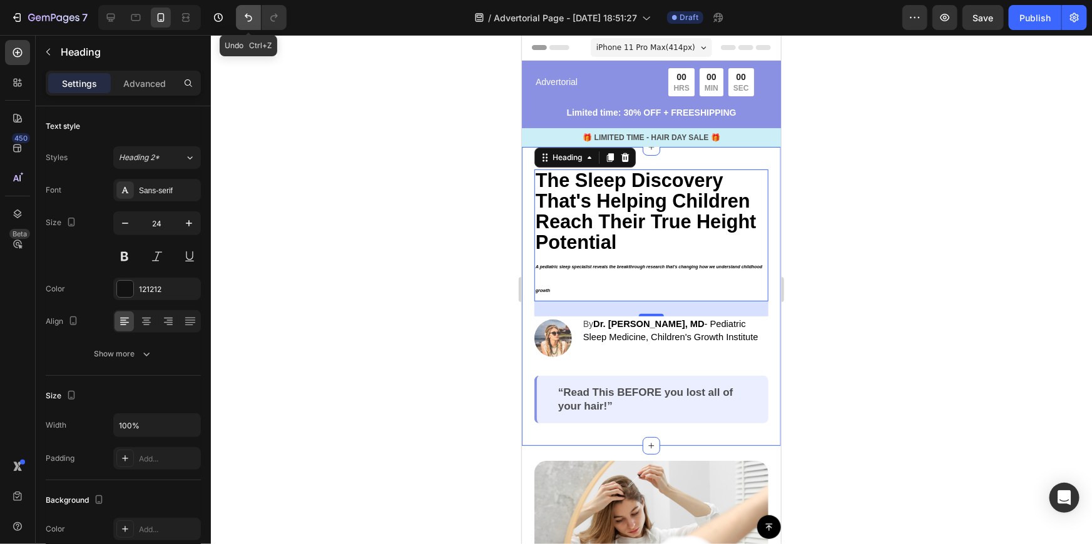
click at [250, 22] on icon "Undo/Redo" at bounding box center [248, 17] width 13 height 13
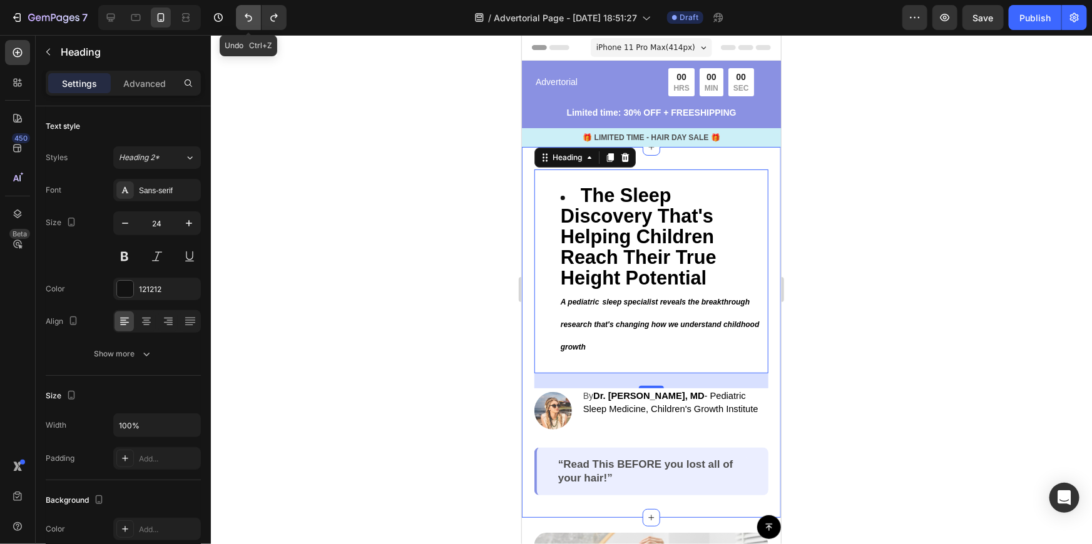
click at [250, 22] on icon "Undo/Redo" at bounding box center [248, 17] width 13 height 13
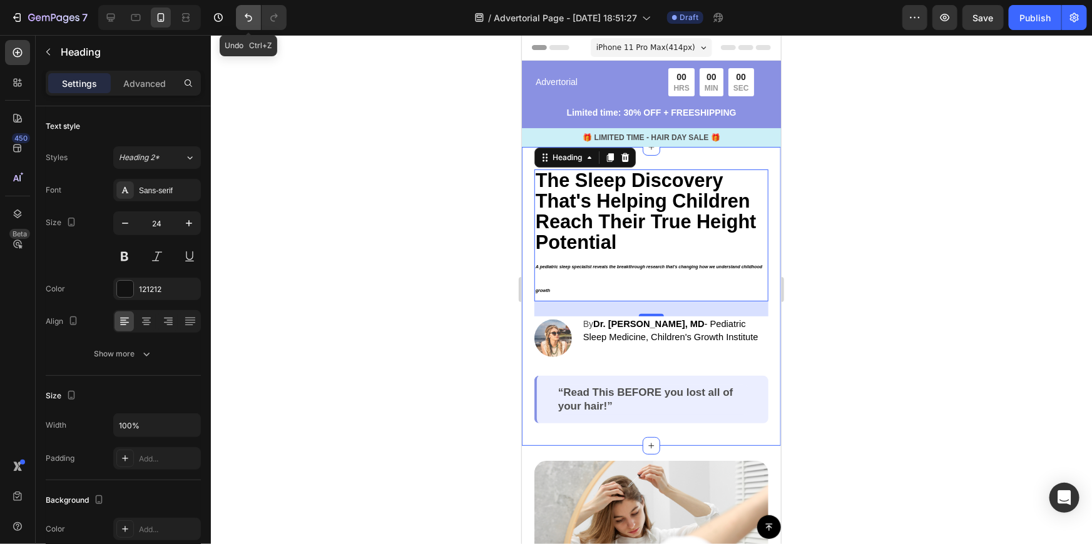
click at [250, 22] on icon "Undo/Redo" at bounding box center [248, 17] width 13 height 13
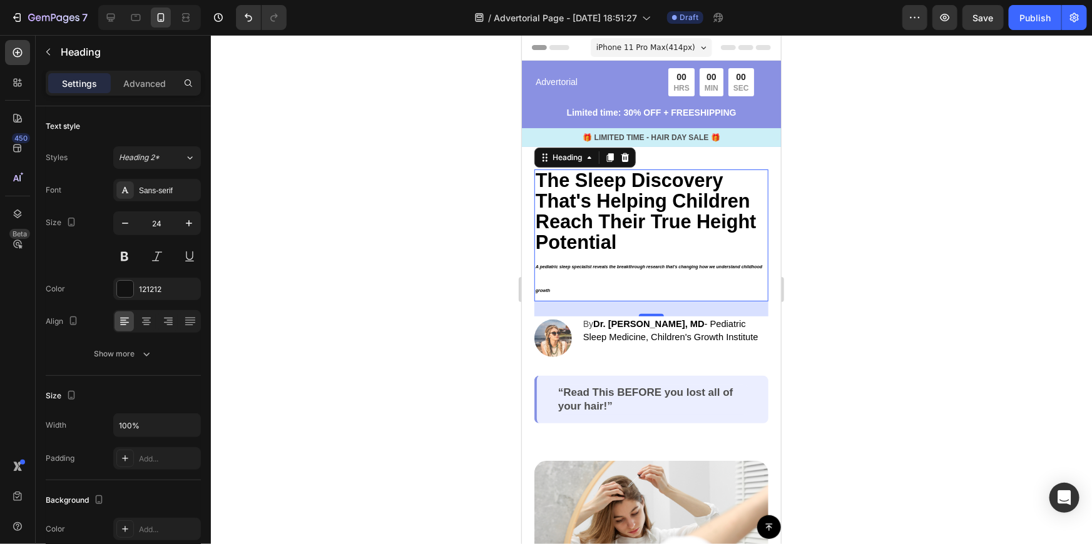
click at [644, 279] on h2 "The Sleep Discovery That's Helping Children Reach Their True Height Potential A…" at bounding box center [651, 235] width 234 height 132
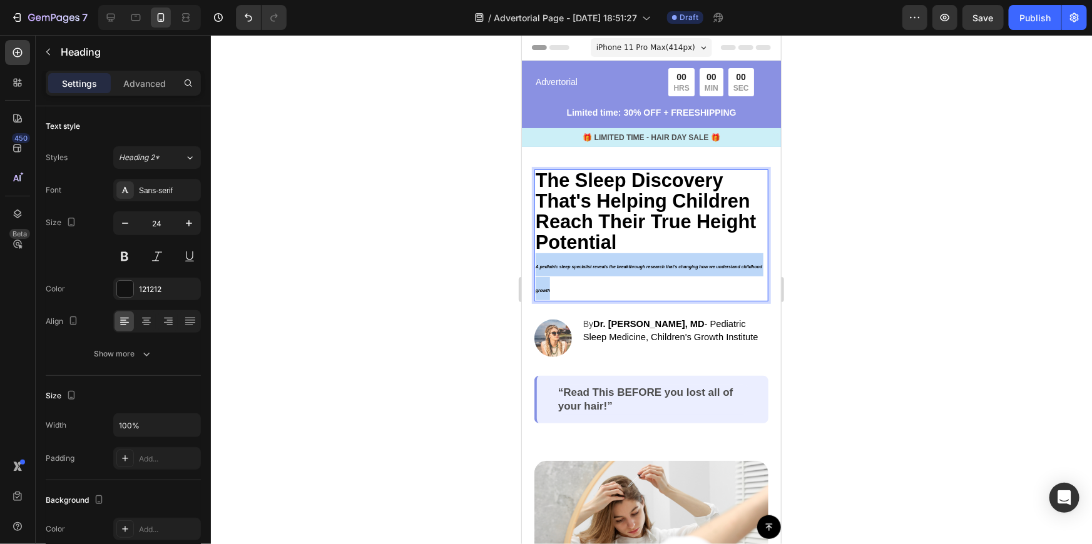
drag, startPoint x: 536, startPoint y: 266, endPoint x: 579, endPoint y: 290, distance: 49.8
click at [579, 290] on p "The Sleep Discovery That's Helping Children Reach Their True Height Potential A…" at bounding box center [651, 235] width 232 height 130
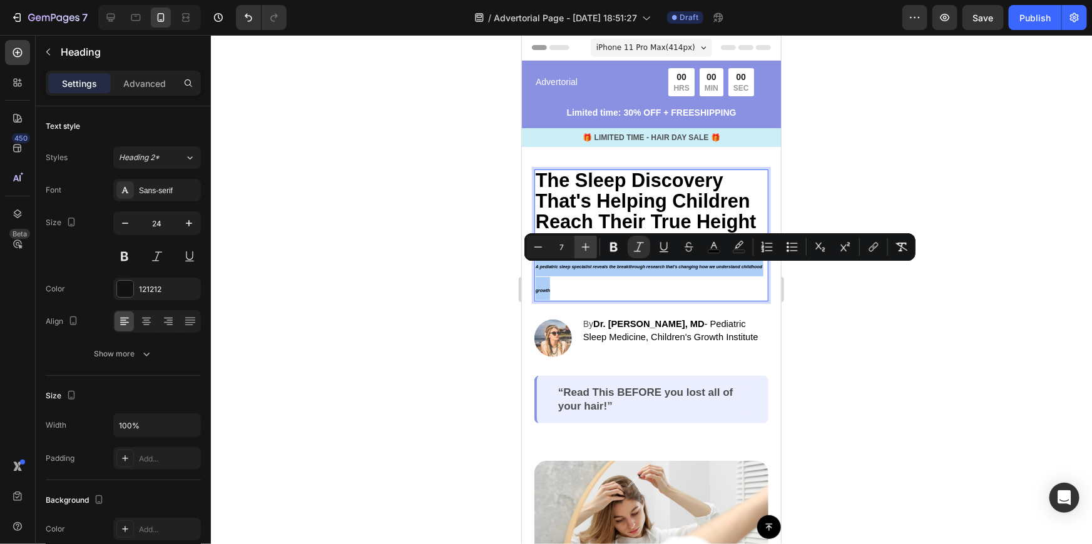
click at [586, 245] on icon "Editor contextual toolbar" at bounding box center [585, 247] width 13 height 13
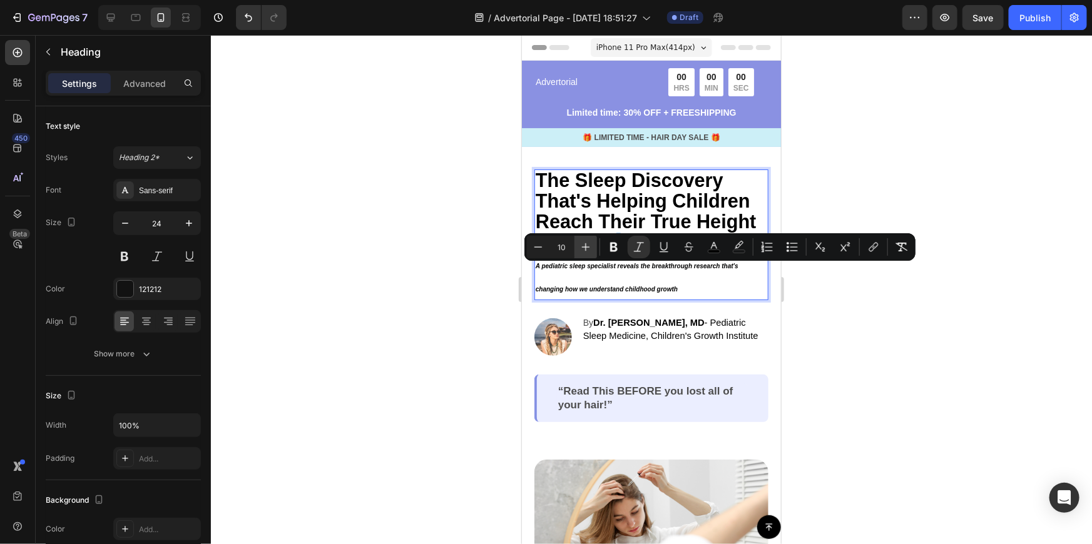
click at [586, 245] on icon "Editor contextual toolbar" at bounding box center [585, 247] width 13 height 13
type input "12"
click at [932, 355] on div at bounding box center [651, 289] width 881 height 509
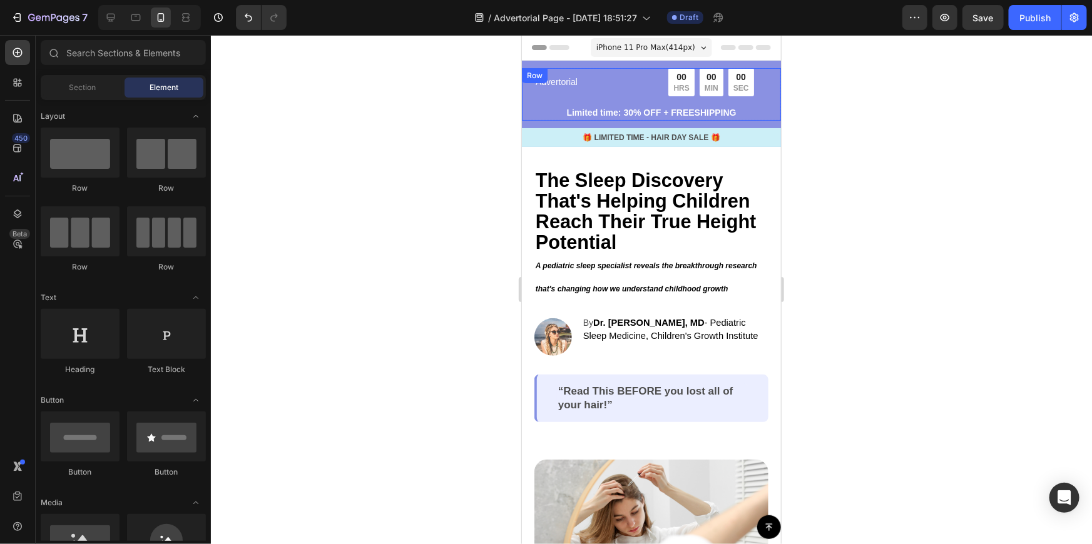
click at [596, 95] on div "Advertorial Text Block 00 HRS 00 MIN 00 SEC Countdown Timer Row" at bounding box center [651, 86] width 234 height 37
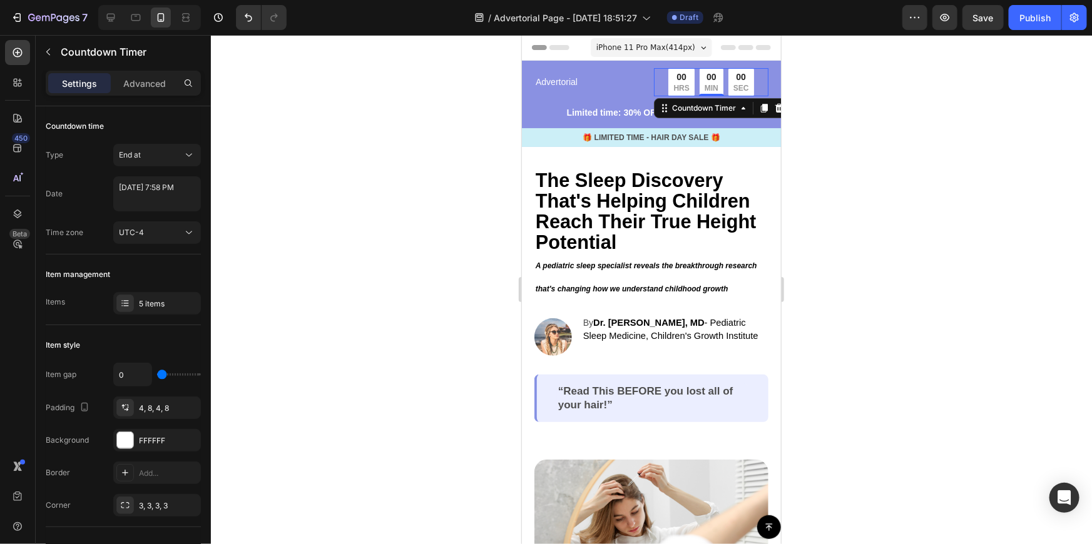
click at [713, 93] on div "00 HRS 00 MIN 00 SEC Countdown Timer 0" at bounding box center [710, 82] width 115 height 28
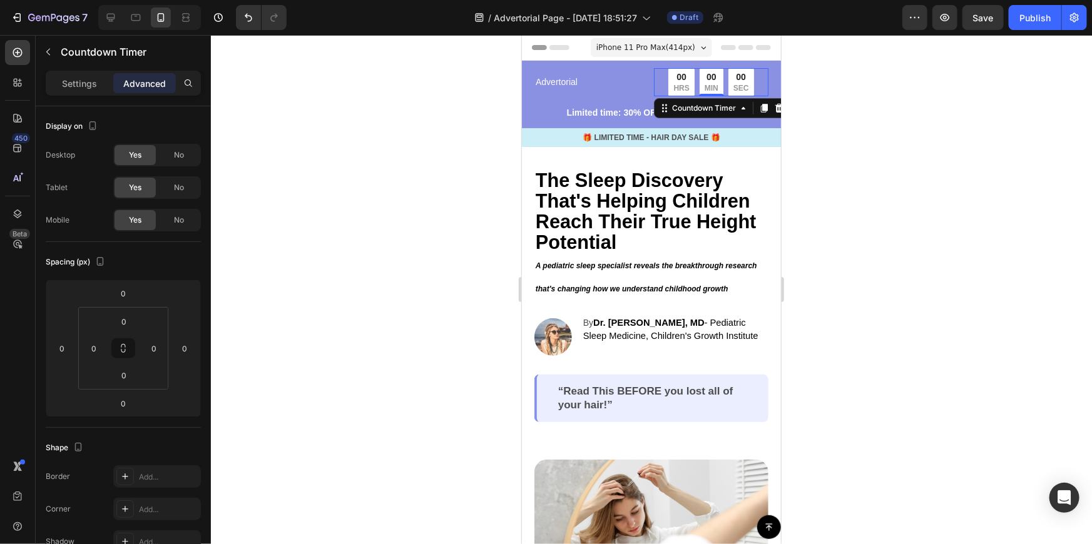
click at [720, 89] on div "00 HRS 00 MIN 00 SEC" at bounding box center [710, 82] width 85 height 28
click at [733, 86] on p "SEC" at bounding box center [741, 88] width 16 height 10
click at [588, 95] on div "Advertorial Text Block 00 HRS 00 MIN 00 SEC Countdown Timer 0 Row" at bounding box center [651, 86] width 234 height 37
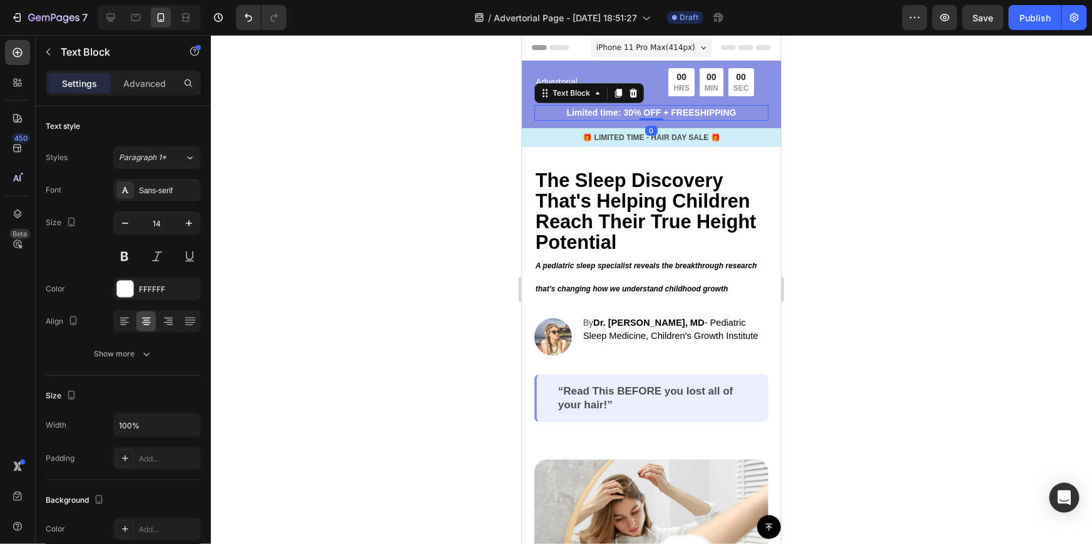
click at [636, 108] on p "Limited time: 30% OFF + FREESHIPPING" at bounding box center [651, 112] width 232 height 13
click at [690, 110] on p "Limited time: 30% OFF + FREESHIPPING" at bounding box center [651, 112] width 232 height 13
click at [717, 108] on p "Limited time: 30% OFF + FREESHIPPING" at bounding box center [651, 112] width 232 height 13
click at [733, 92] on p "SEC" at bounding box center [741, 88] width 16 height 10
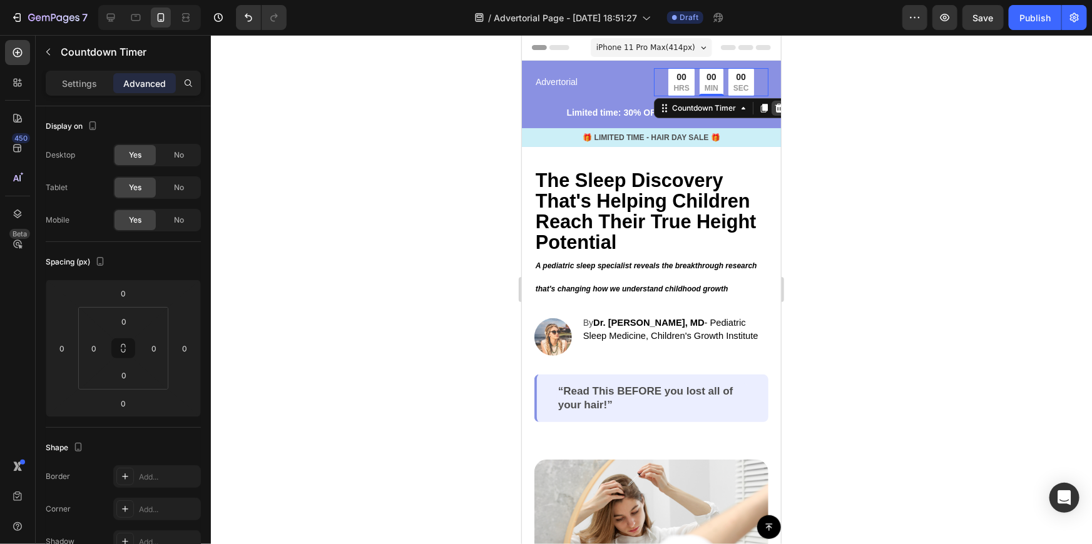
click at [773, 107] on icon at bounding box center [778, 108] width 10 height 10
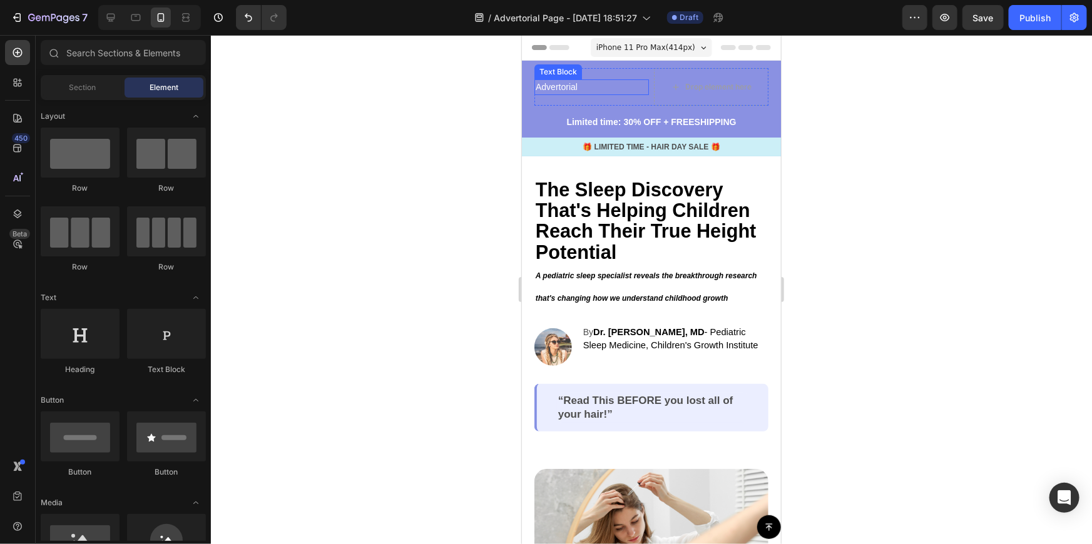
click at [574, 87] on p "Advertorial" at bounding box center [591, 86] width 112 height 13
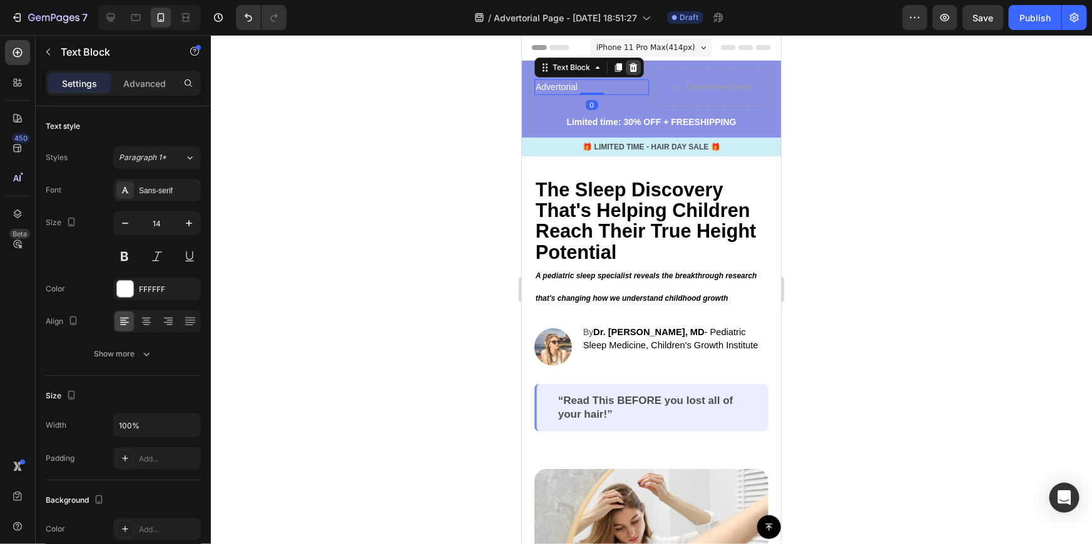
click at [630, 64] on icon at bounding box center [633, 66] width 8 height 9
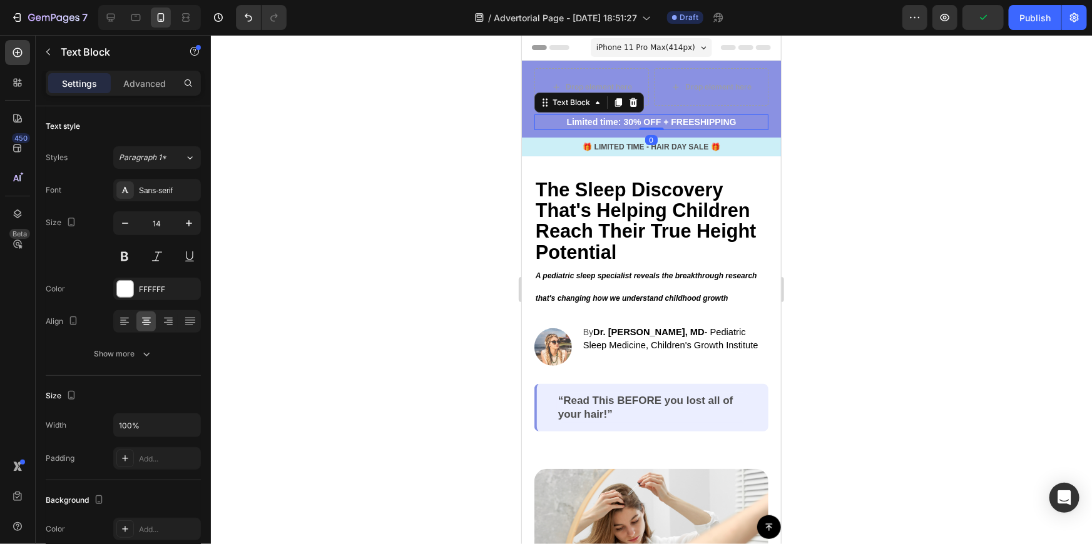
click at [648, 118] on p "Limited time: 30% OFF + FREESHIPPING" at bounding box center [651, 121] width 232 height 13
click at [738, 123] on p "Limited time: 30% OFF + FREESHIPPING" at bounding box center [651, 121] width 232 height 13
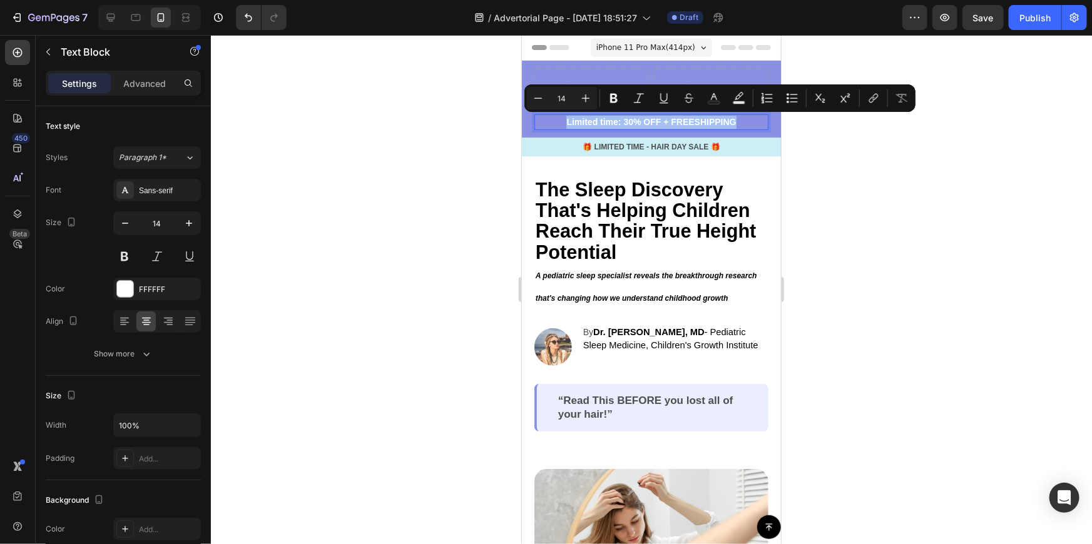
drag, startPoint x: 732, startPoint y: 122, endPoint x: 554, endPoint y: 125, distance: 177.1
click at [554, 125] on p "Limited time: 30% OFF + FREESHIPPING" at bounding box center [651, 121] width 232 height 13
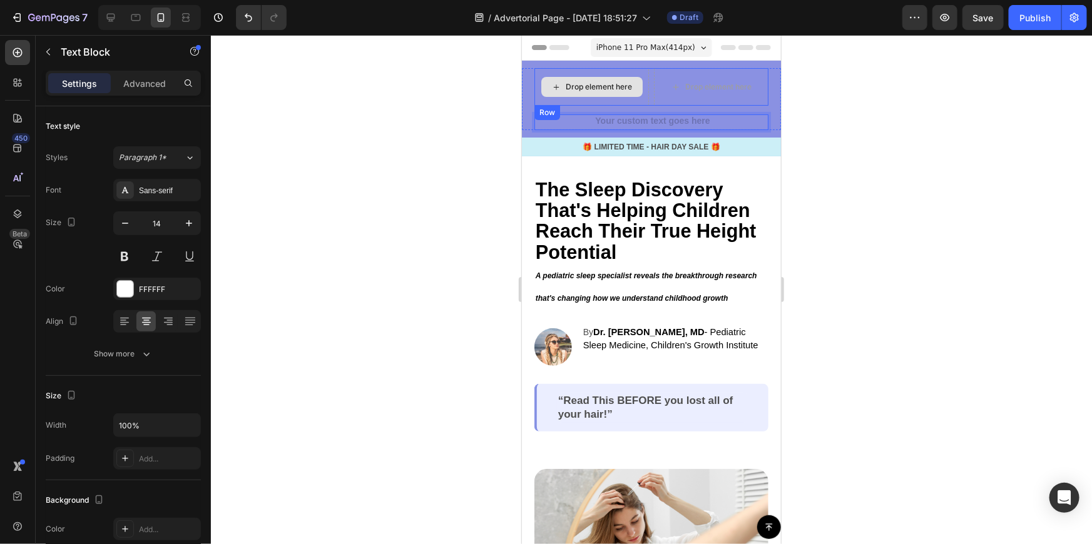
click at [574, 94] on div "Drop element here" at bounding box center [591, 86] width 101 height 20
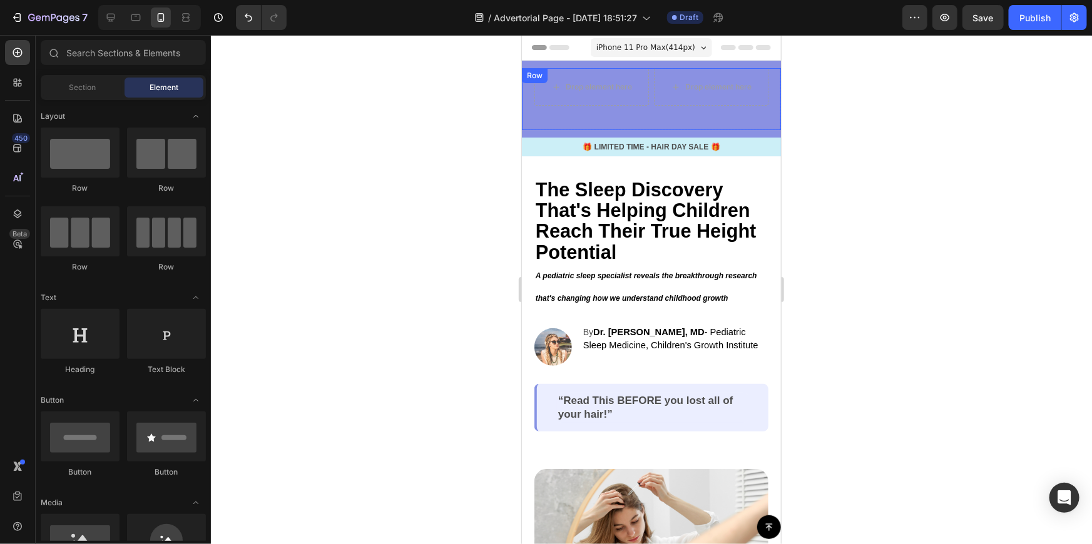
click at [652, 108] on div "Drop element here Drop element here Row" at bounding box center [651, 91] width 234 height 46
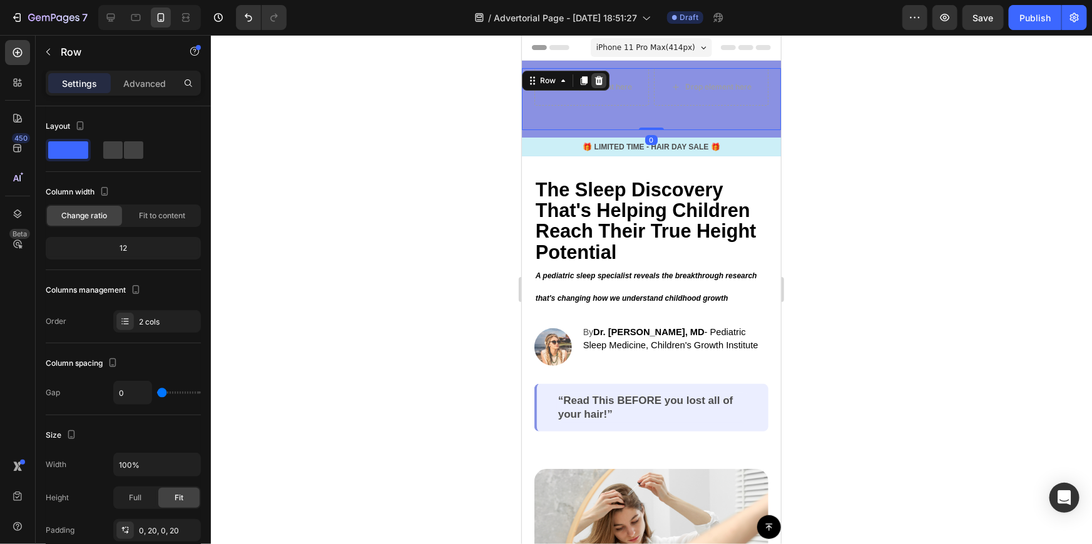
click at [598, 78] on icon at bounding box center [599, 80] width 8 height 9
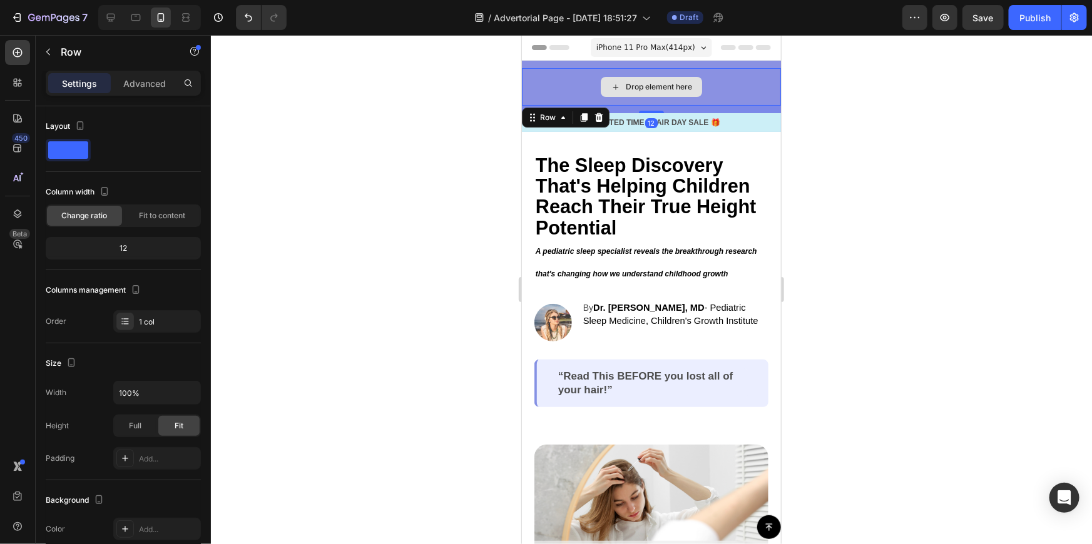
click at [720, 84] on div "Drop element here" at bounding box center [650, 87] width 259 height 38
click at [864, 84] on div at bounding box center [651, 289] width 881 height 509
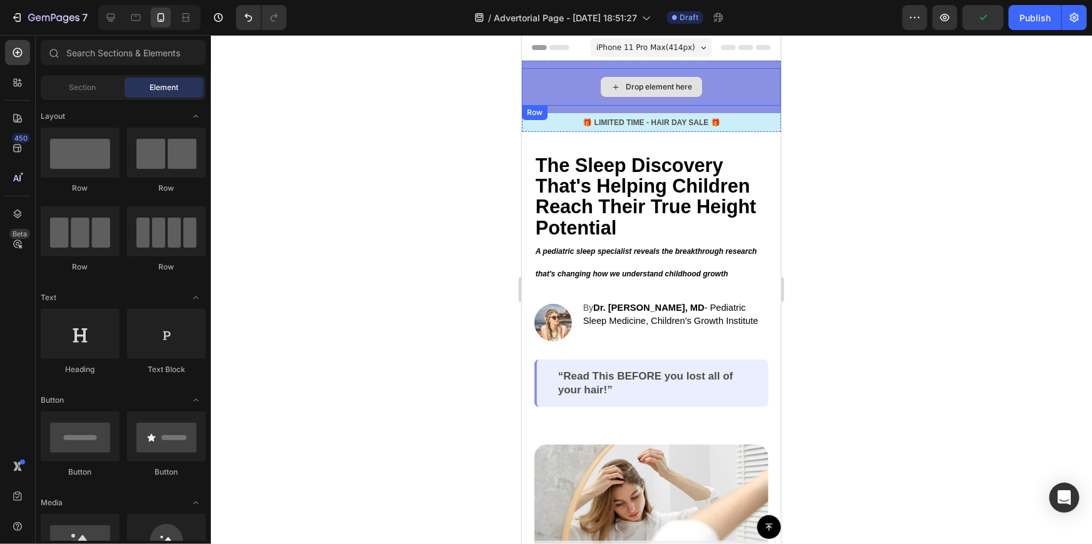
click at [574, 78] on div "Drop element here" at bounding box center [650, 87] width 259 height 38
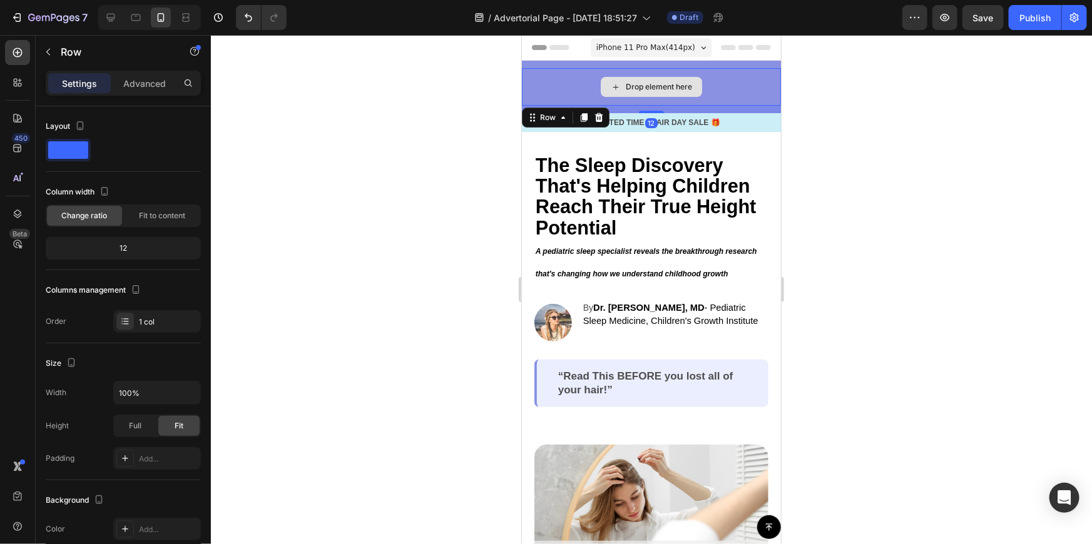
click at [569, 88] on div "Drop element here" at bounding box center [650, 87] width 259 height 38
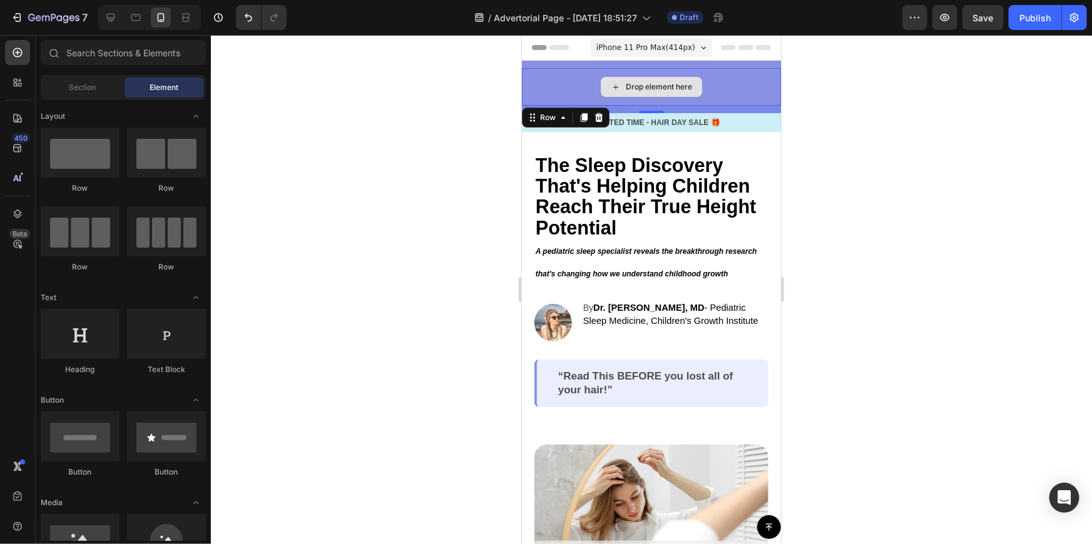
click at [629, 82] on div "Drop element here" at bounding box center [658, 86] width 66 height 10
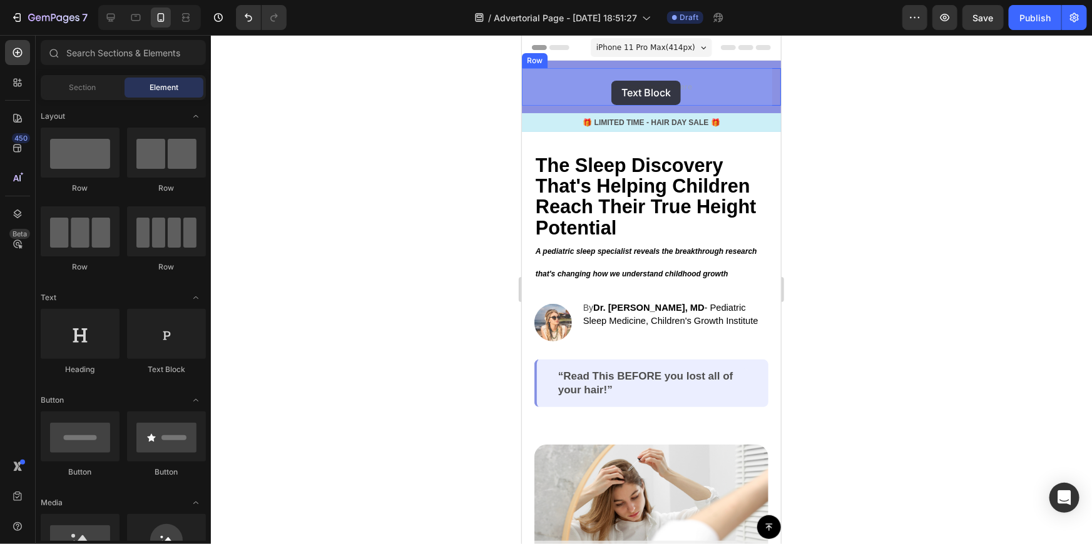
drag, startPoint x: 662, startPoint y: 372, endPoint x: 611, endPoint y: 79, distance: 297.3
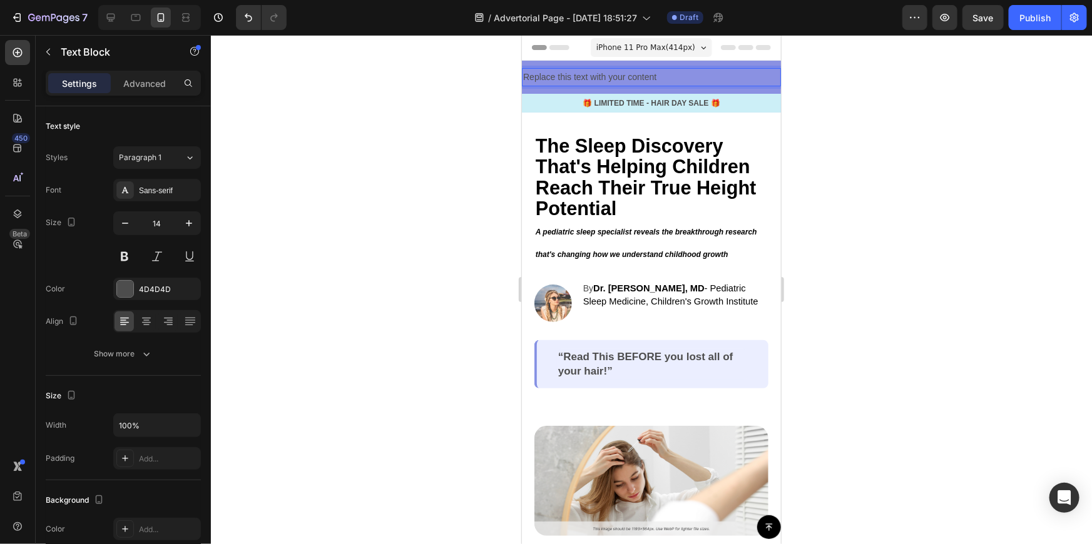
click at [617, 71] on div "Replace this text with your content" at bounding box center [650, 77] width 259 height 18
click at [616, 71] on p "Replace this text with your content" at bounding box center [651, 77] width 257 height 16
click at [614, 76] on p "Replace this text with your content" at bounding box center [651, 77] width 257 height 16
click at [654, 105] on p "🎁 LIMITED TIME - HAIR DAY SALE 🎁" at bounding box center [651, 102] width 257 height 11
click at [623, 83] on icon at bounding box center [620, 81] width 8 height 9
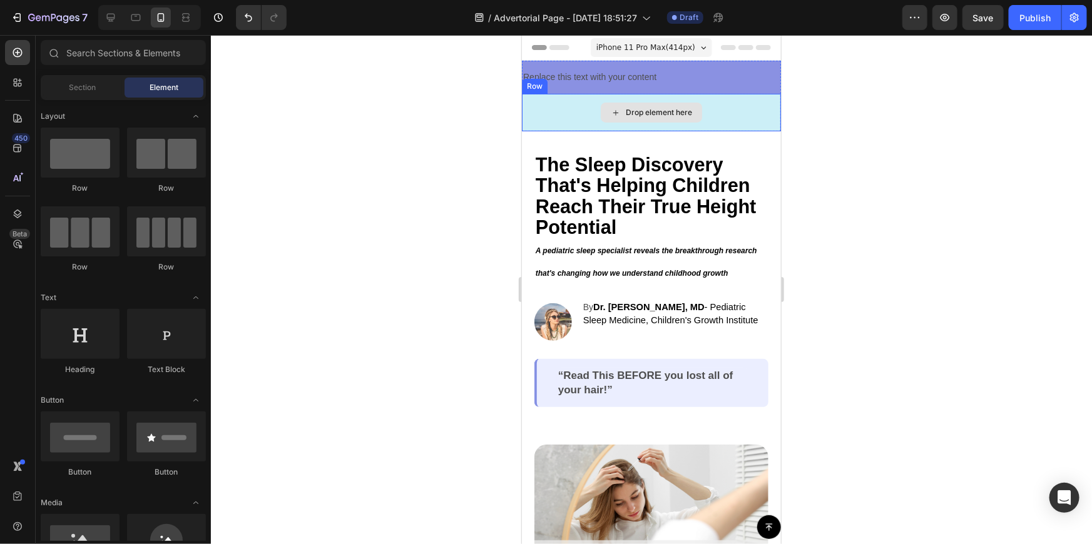
click at [725, 112] on div "Drop element here" at bounding box center [650, 112] width 259 height 38
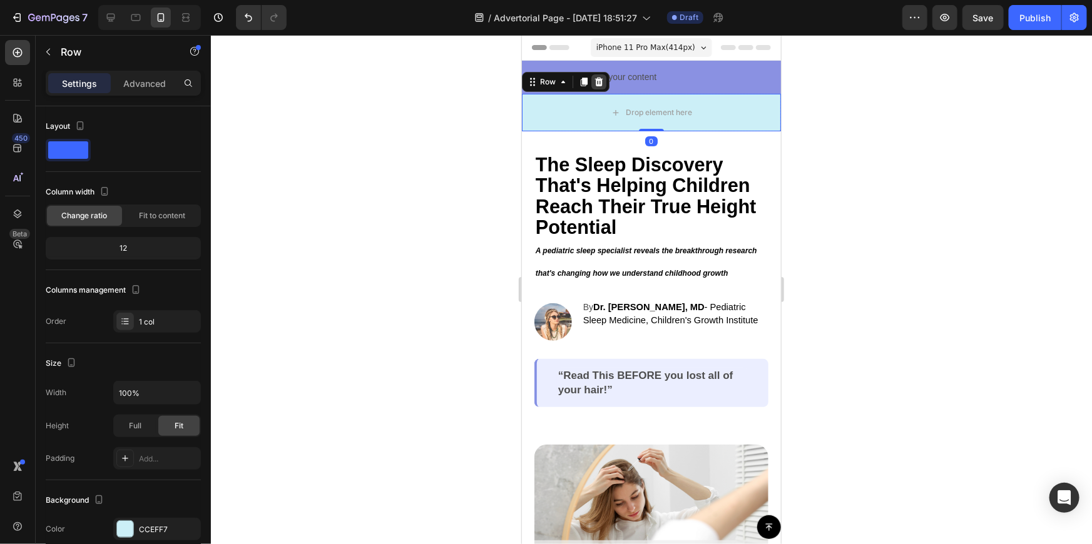
click at [596, 80] on icon at bounding box center [599, 81] width 8 height 9
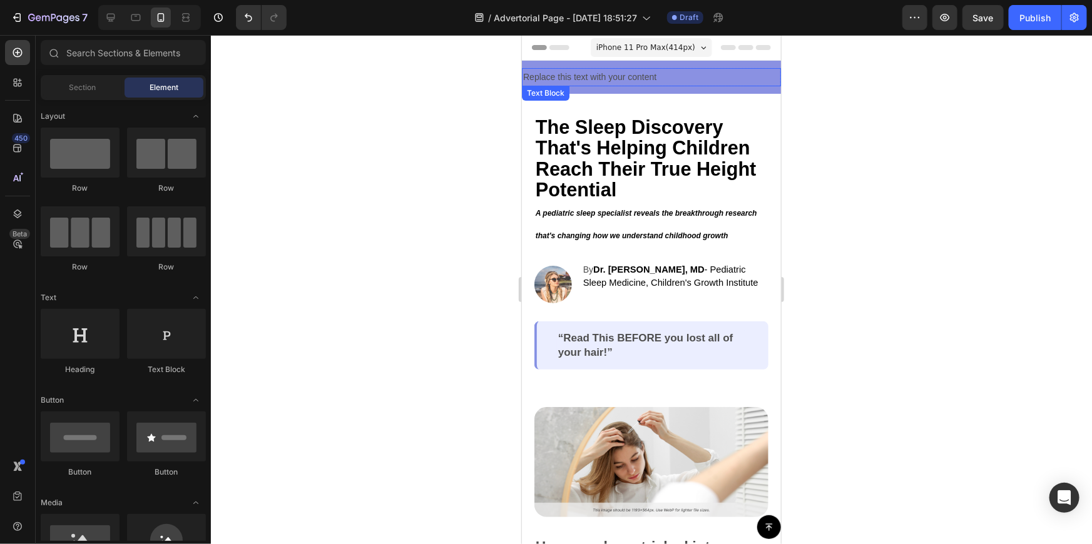
click at [692, 75] on p "Replace this text with your content" at bounding box center [651, 77] width 257 height 16
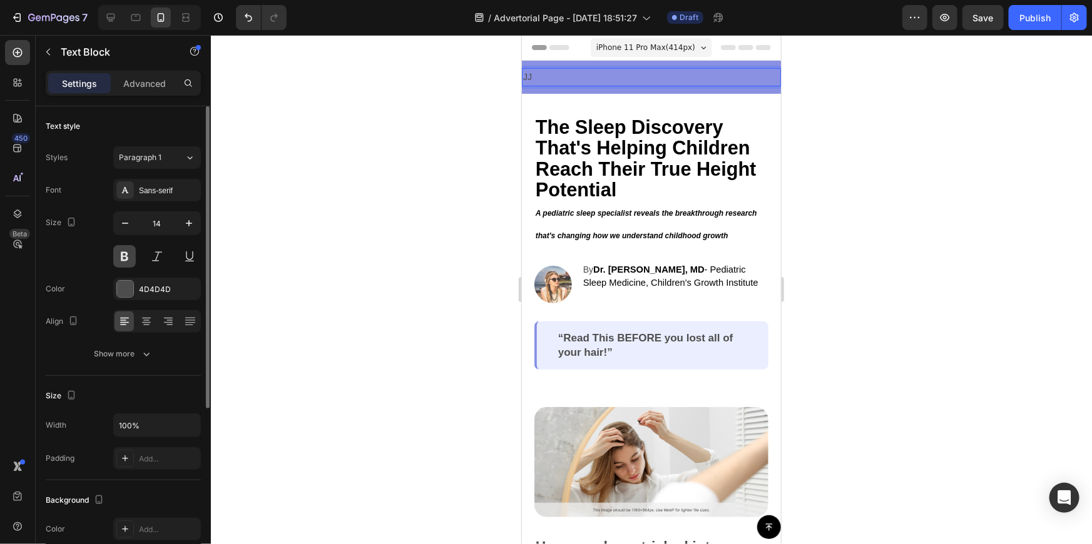
click at [122, 253] on button at bounding box center [124, 256] width 23 height 23
drag, startPoint x: 588, startPoint y: 74, endPoint x: 578, endPoint y: 77, distance: 10.5
click at [580, 77] on p "JJ" at bounding box center [651, 77] width 257 height 16
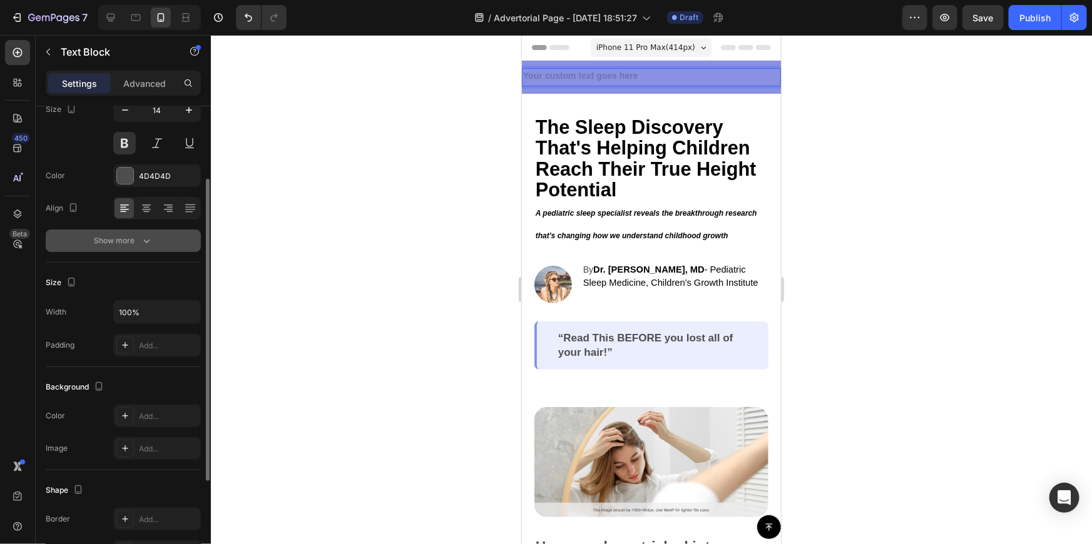
scroll to position [267, 0]
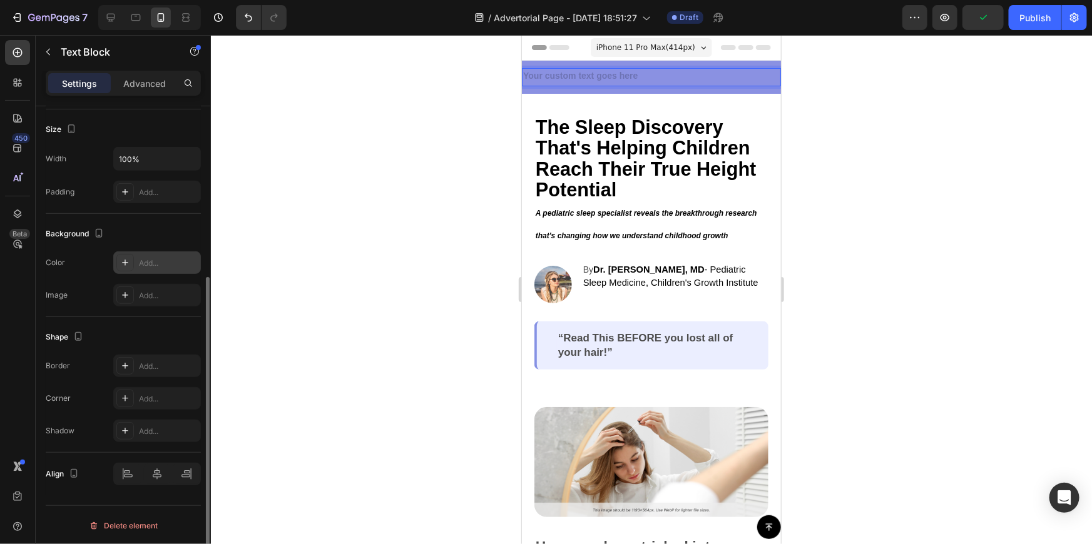
click at [160, 265] on div "Add..." at bounding box center [168, 263] width 59 height 11
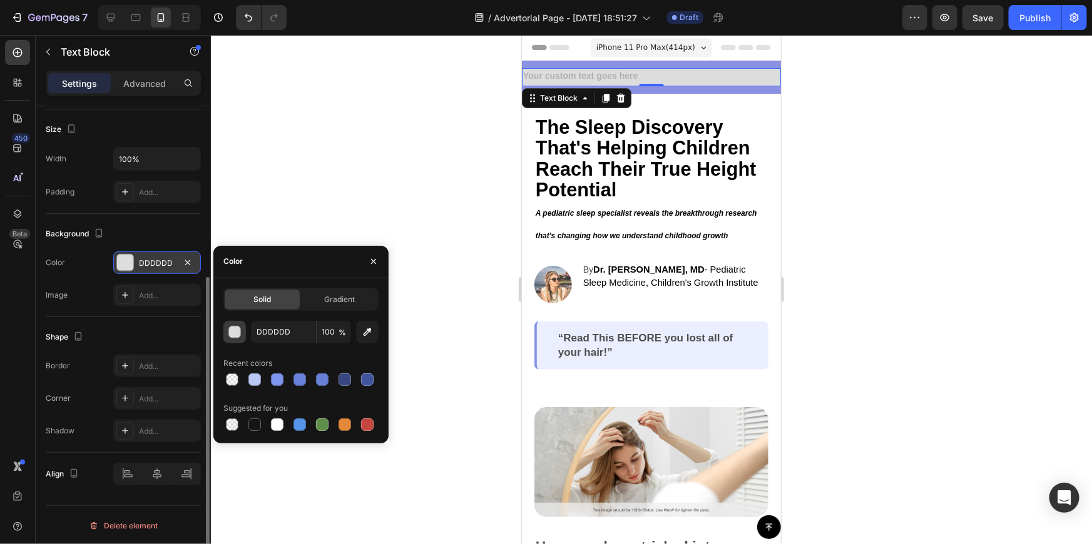
click at [238, 331] on div "button" at bounding box center [235, 333] width 13 height 13
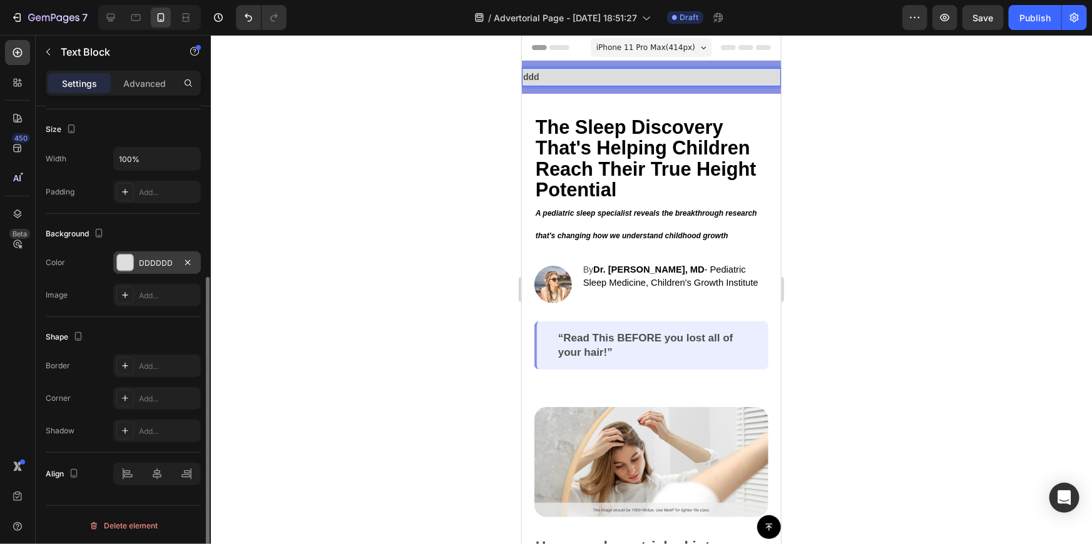
click at [128, 259] on div at bounding box center [125, 263] width 16 height 16
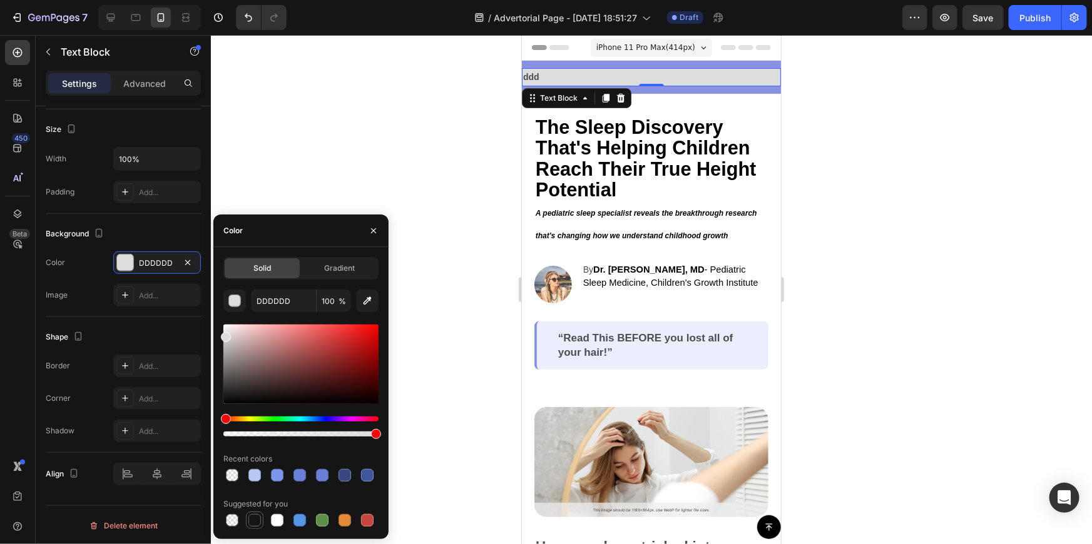
click at [250, 513] on div at bounding box center [254, 520] width 15 height 15
type input "151515"
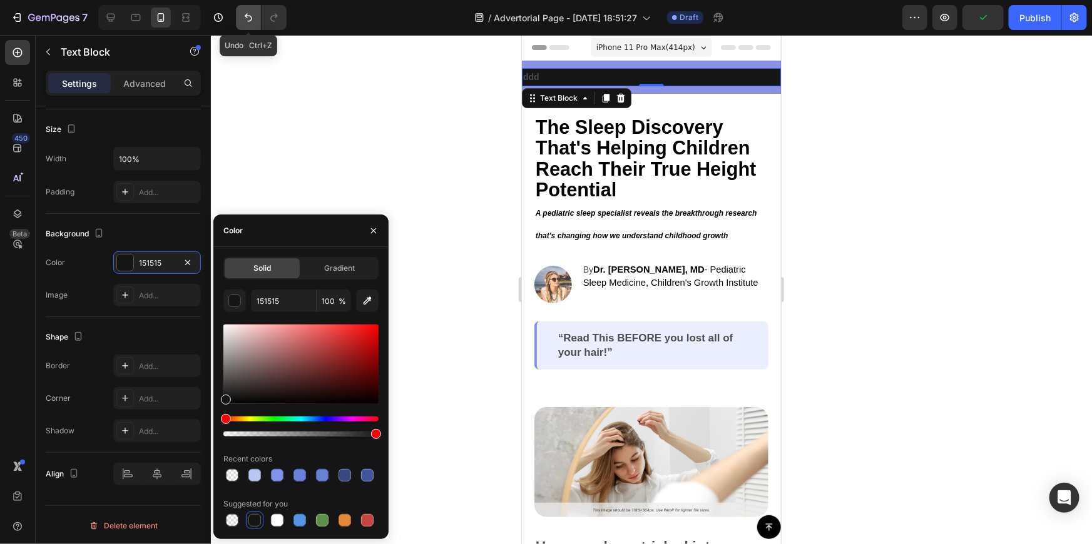
click at [245, 13] on icon "Undo/Redo" at bounding box center [248, 17] width 13 height 13
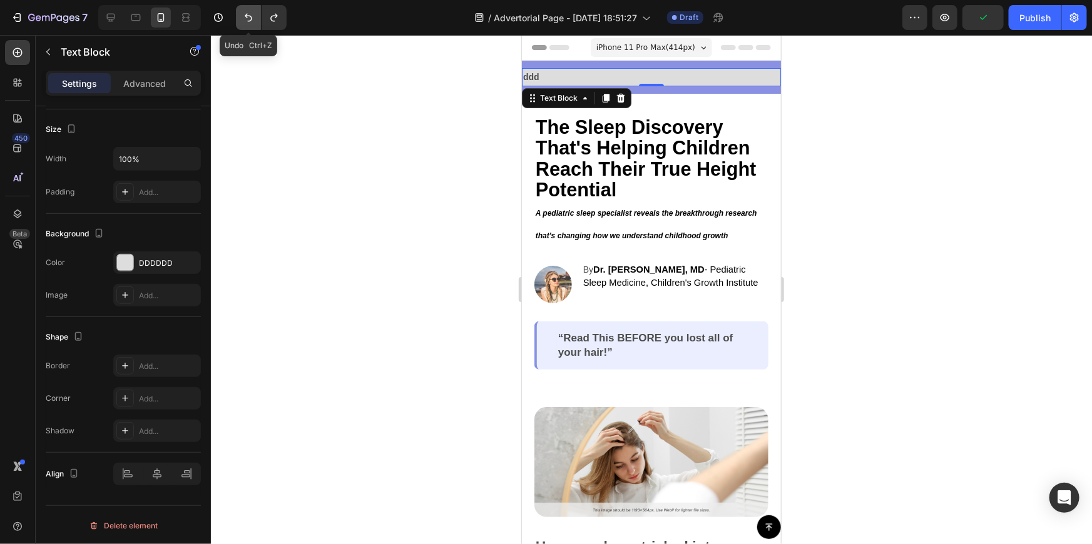
click at [247, 14] on icon "Undo/Redo" at bounding box center [249, 18] width 8 height 8
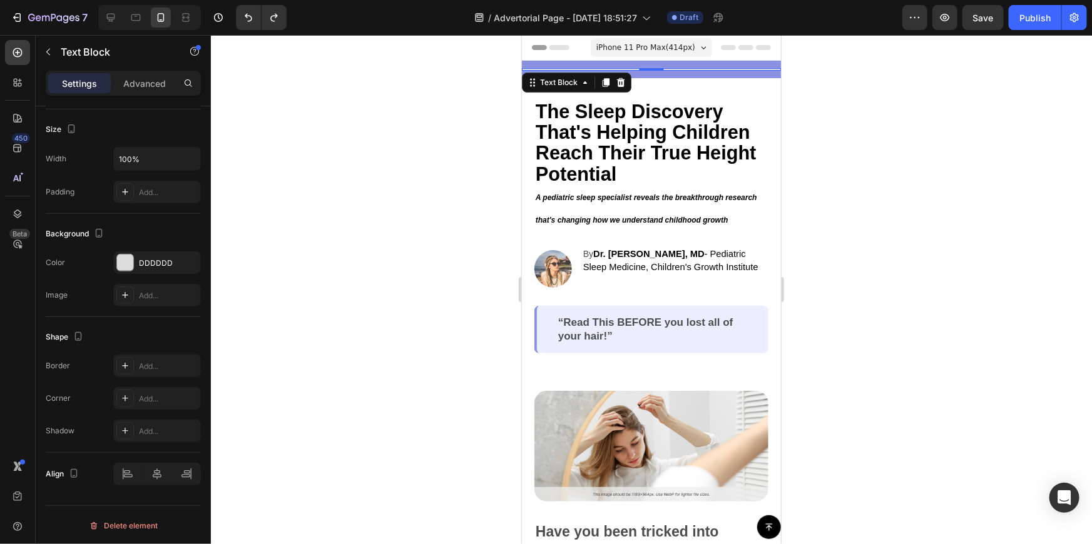
click at [316, 49] on div at bounding box center [651, 289] width 881 height 509
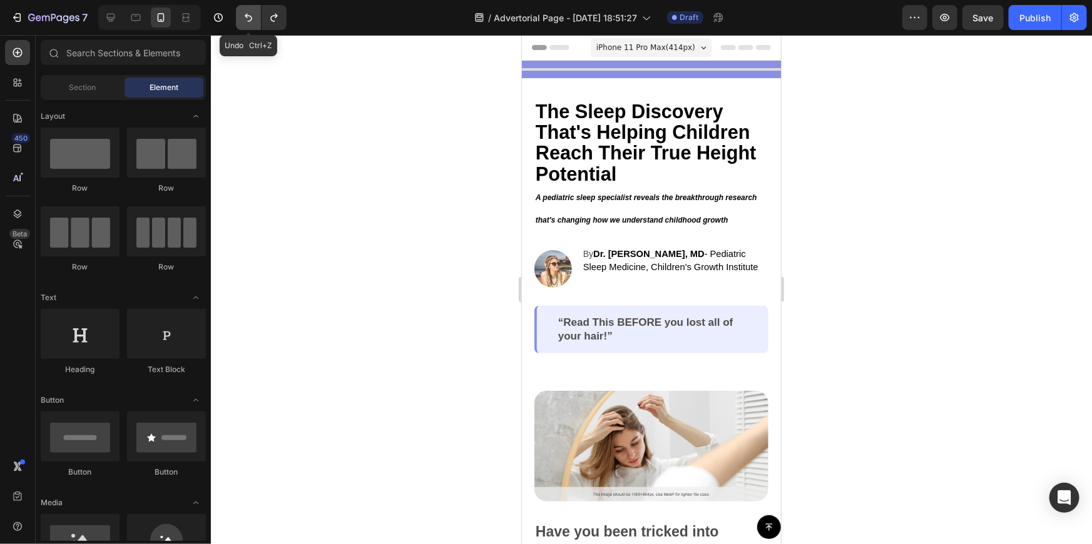
click at [255, 22] on button "Undo/Redo" at bounding box center [248, 17] width 25 height 25
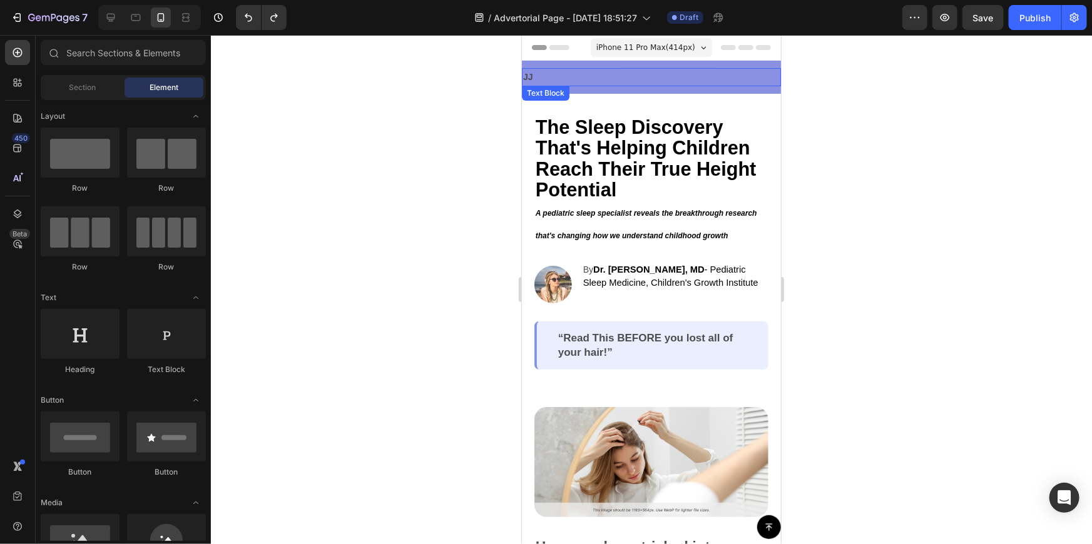
click at [556, 76] on p "JJ" at bounding box center [651, 77] width 257 height 16
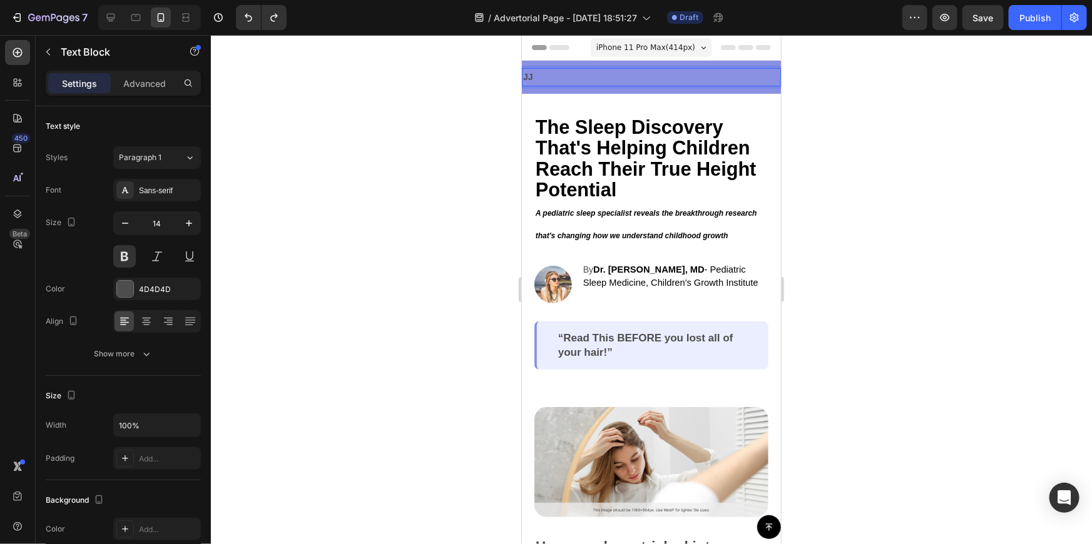
click at [556, 76] on p "JJ" at bounding box center [651, 77] width 257 height 16
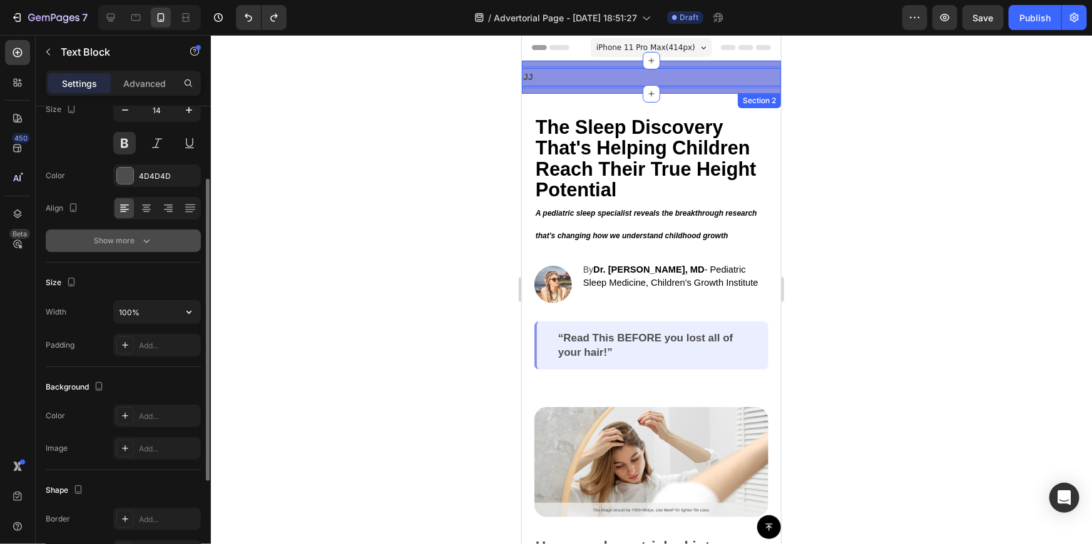
scroll to position [56, 0]
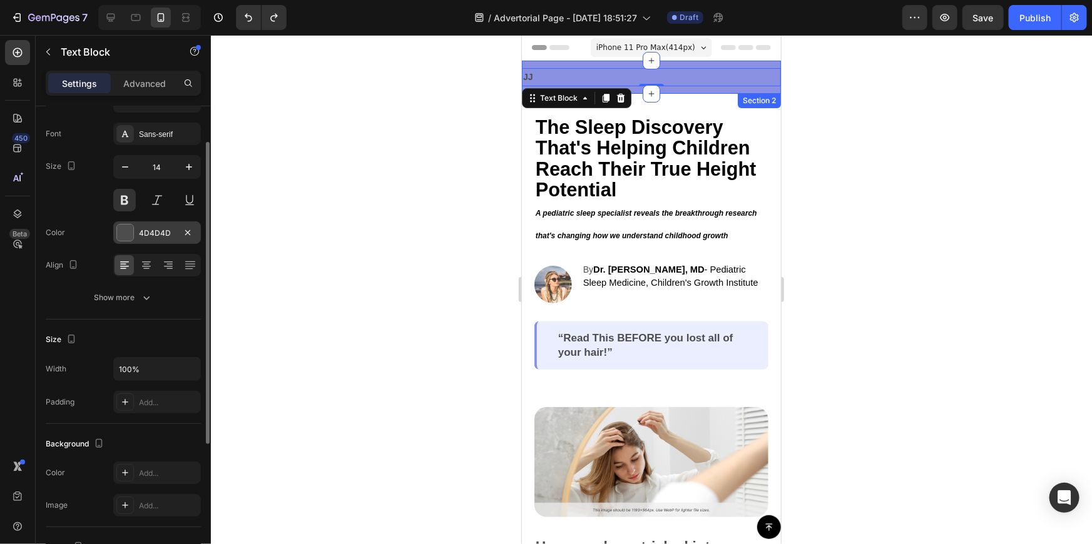
click at [128, 233] on div at bounding box center [125, 233] width 16 height 16
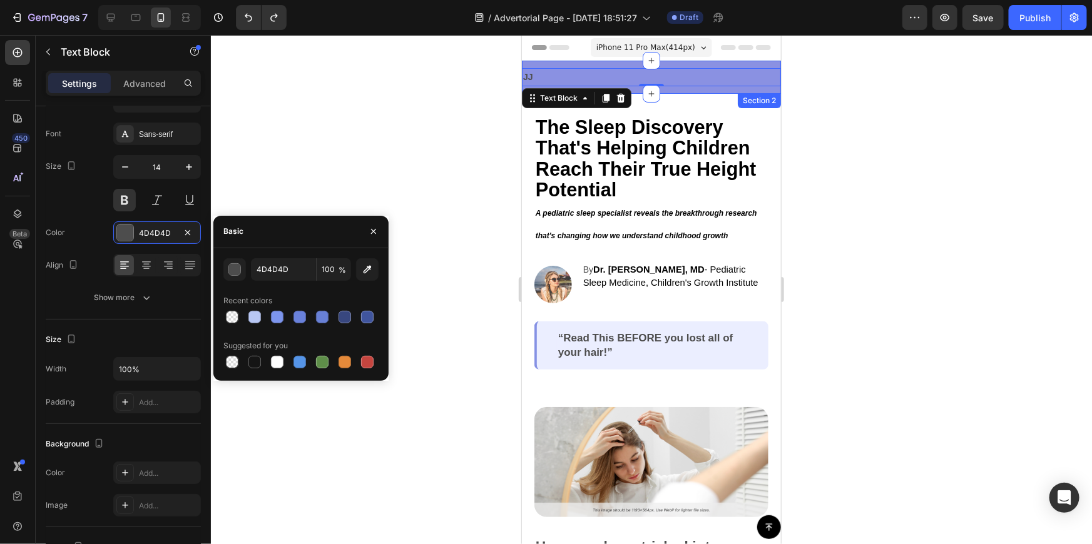
click at [361, 168] on div at bounding box center [651, 289] width 881 height 509
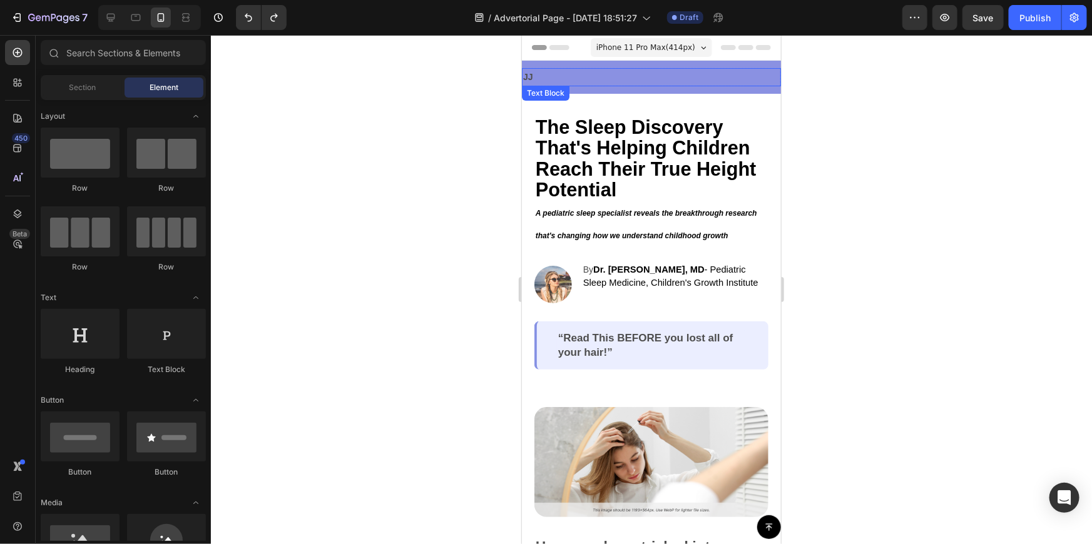
click at [547, 69] on p "JJ" at bounding box center [651, 77] width 257 height 16
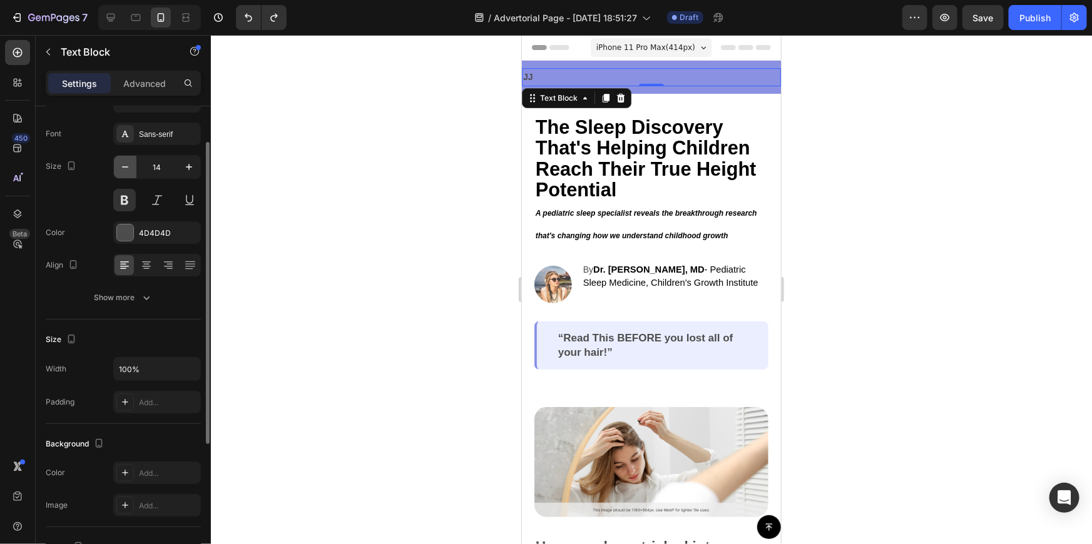
scroll to position [0, 0]
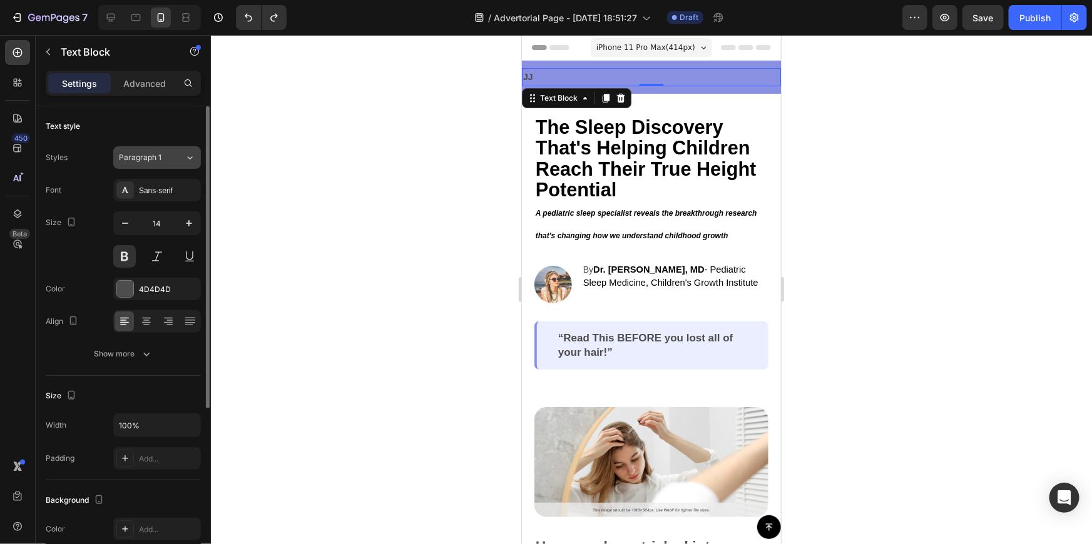
click at [150, 160] on span "Paragraph 1" at bounding box center [140, 157] width 43 height 11
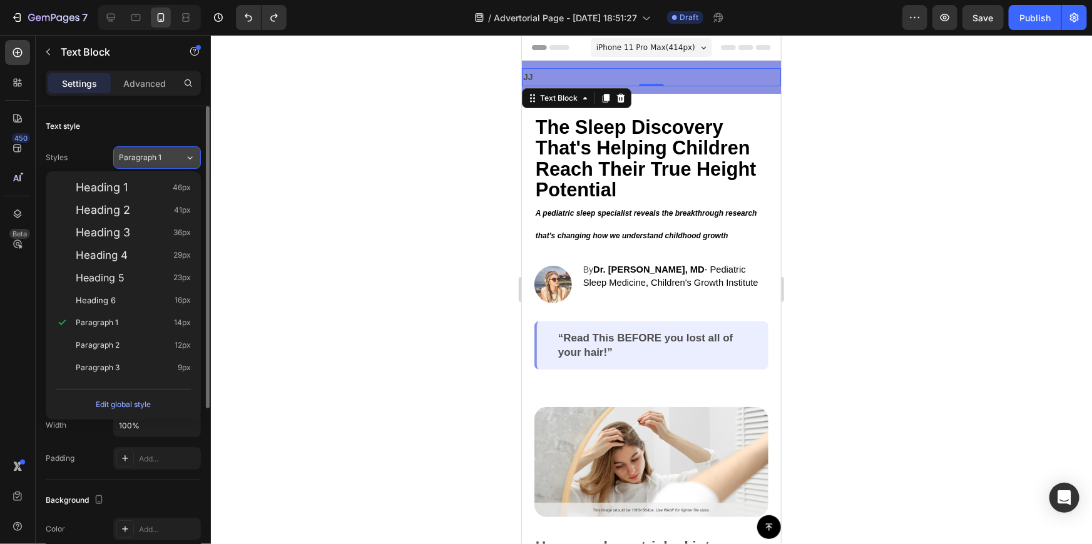
click at [158, 158] on span "Paragraph 1" at bounding box center [140, 157] width 43 height 11
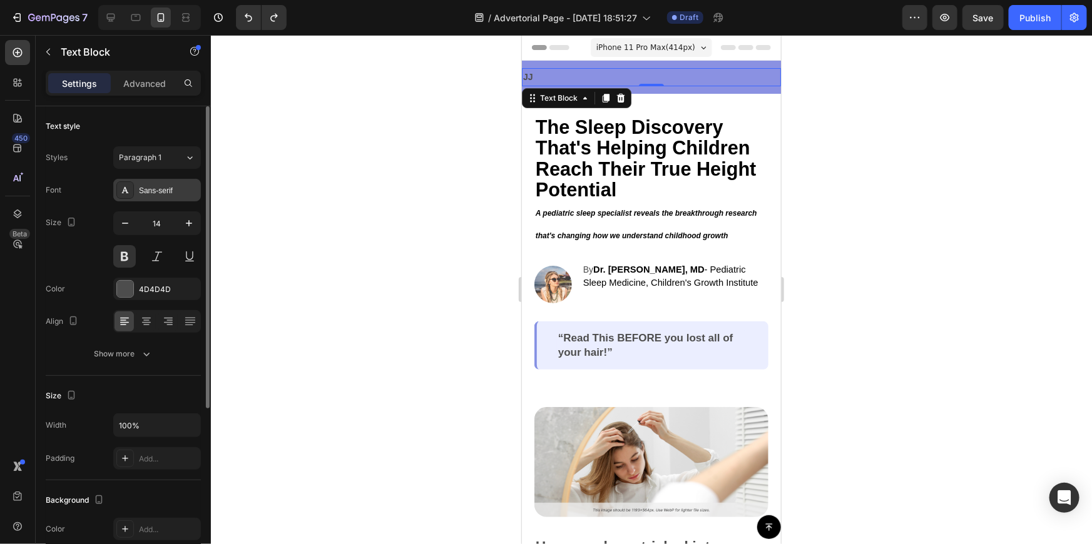
click at [165, 194] on div "Sans-serif" at bounding box center [168, 190] width 59 height 11
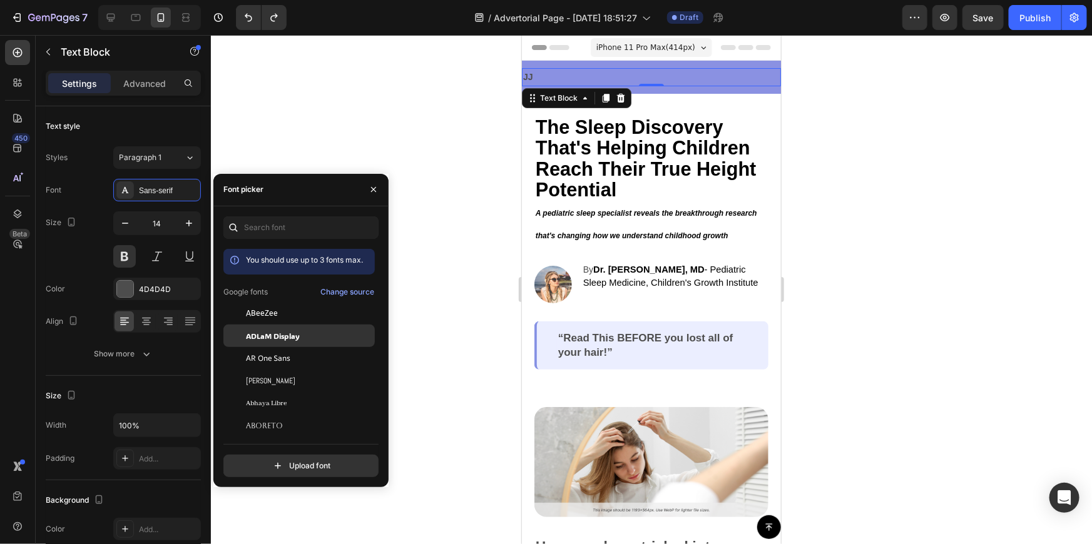
click at [276, 332] on span "ADLaM Display" at bounding box center [273, 335] width 54 height 11
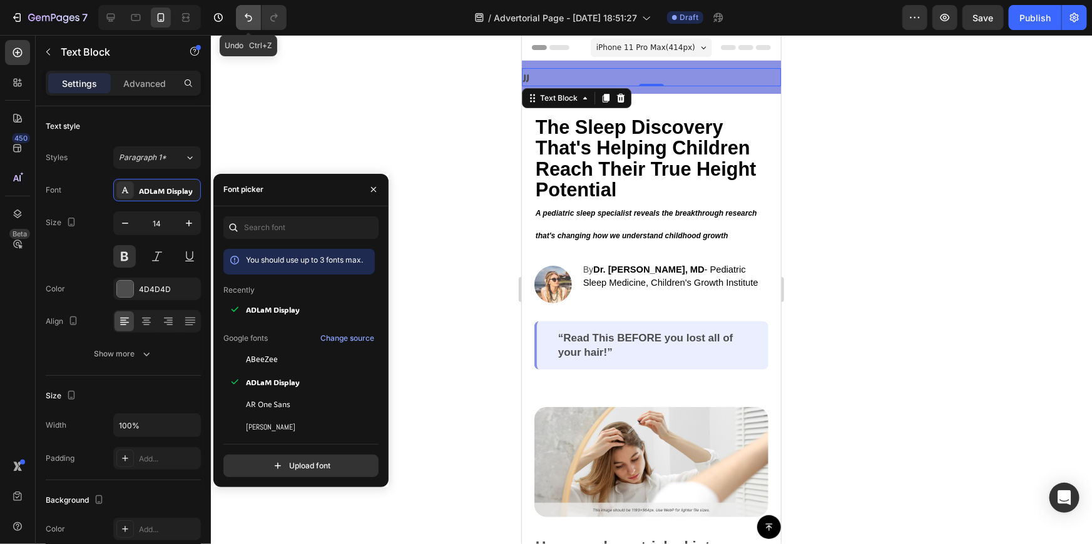
click at [252, 13] on icon "Undo/Redo" at bounding box center [248, 17] width 13 height 13
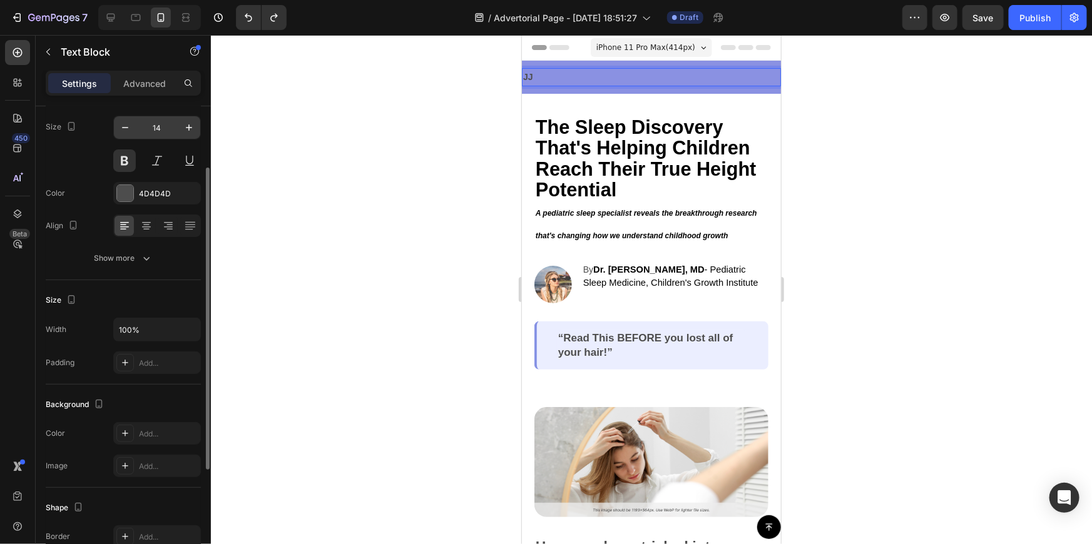
scroll to position [39, 0]
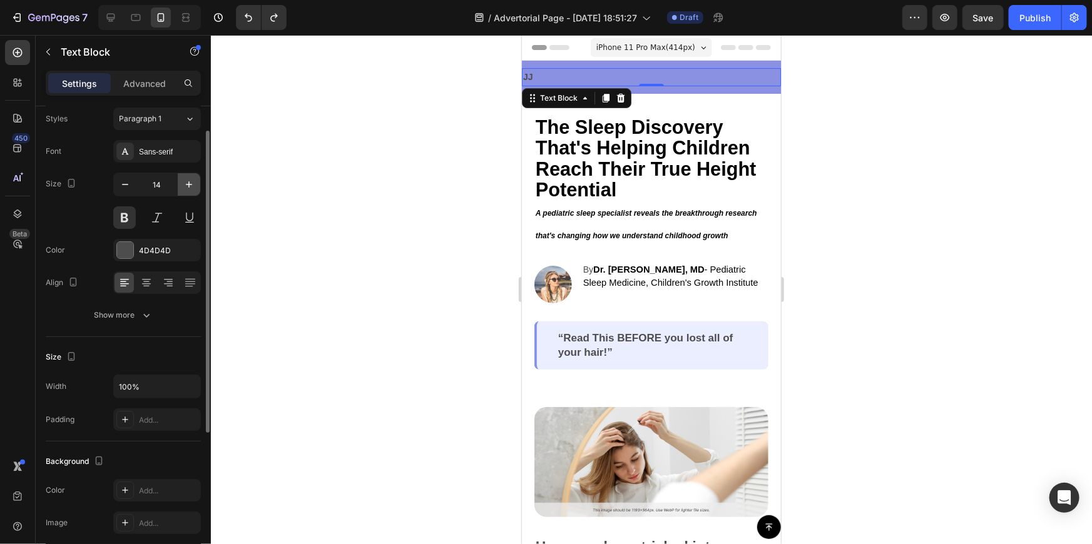
click at [191, 182] on icon "button" at bounding box center [189, 184] width 13 height 13
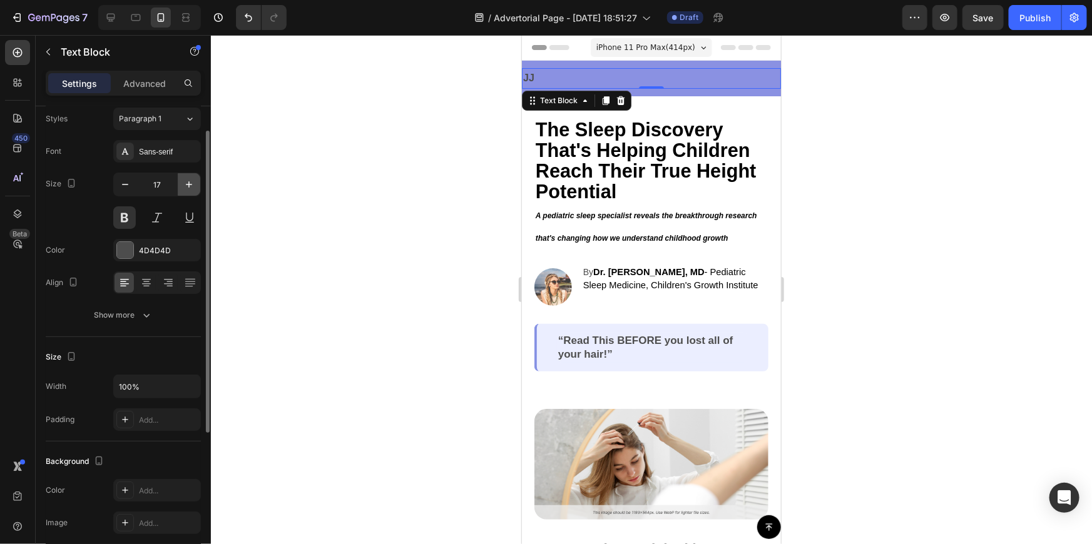
click at [191, 182] on icon "button" at bounding box center [189, 184] width 13 height 13
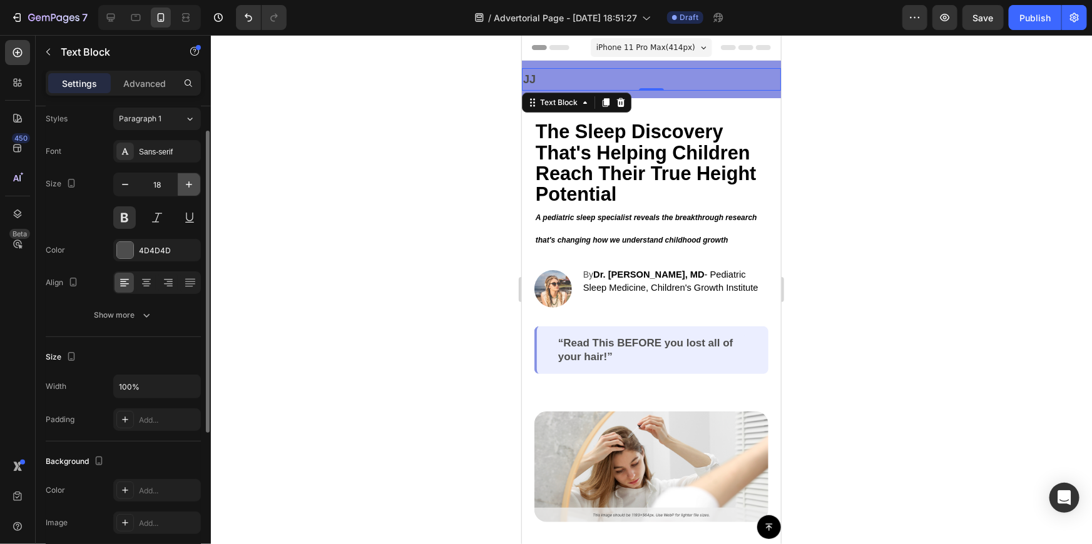
click at [191, 182] on icon "button" at bounding box center [189, 184] width 13 height 13
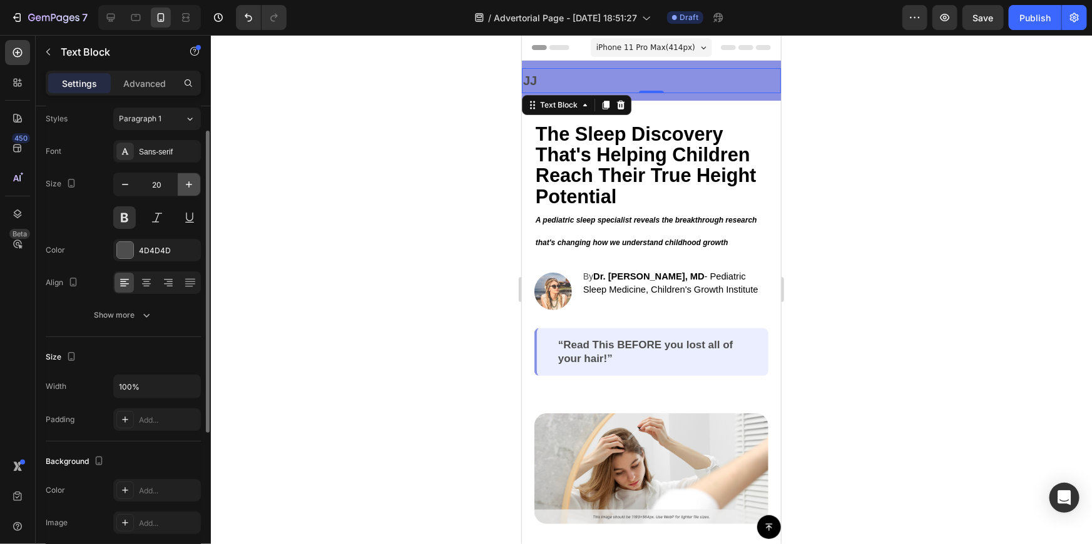
click at [191, 182] on icon "button" at bounding box center [189, 184] width 13 height 13
click at [192, 182] on icon "button" at bounding box center [189, 184] width 13 height 13
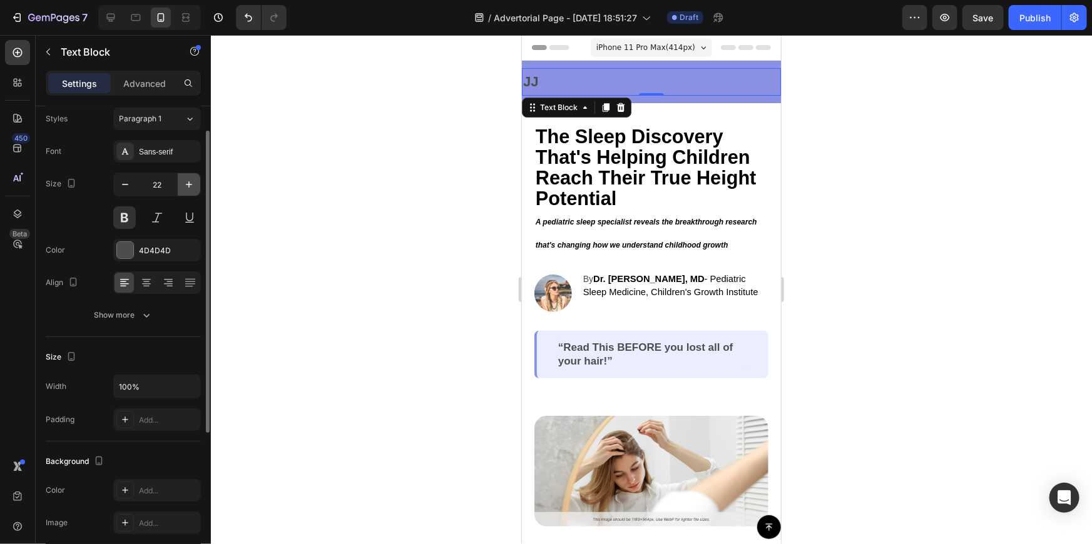
click at [194, 182] on icon "button" at bounding box center [189, 184] width 13 height 13
click at [195, 182] on button "button" at bounding box center [189, 184] width 23 height 23
click at [199, 182] on button "button" at bounding box center [189, 184] width 23 height 23
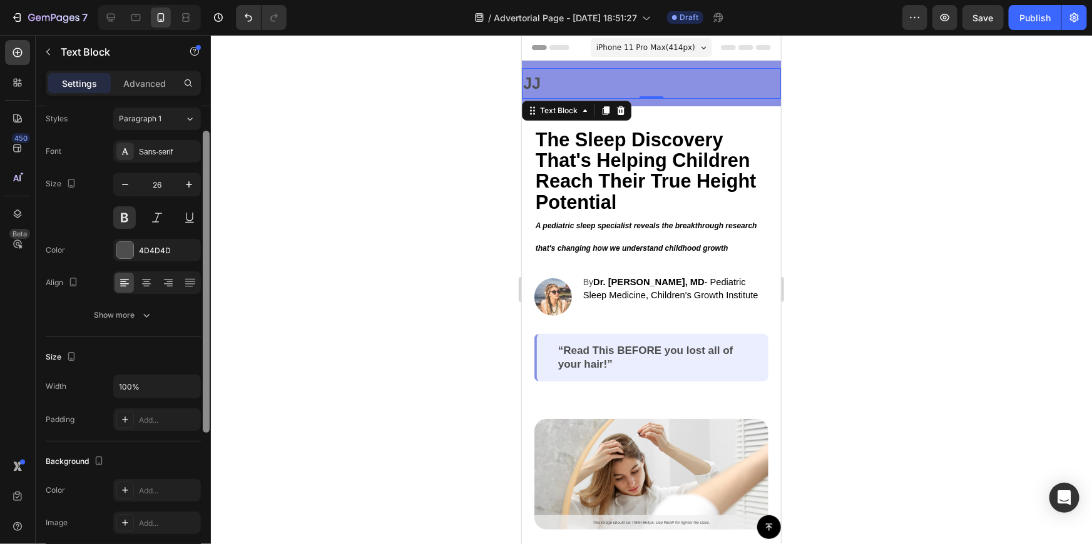
click at [202, 181] on div at bounding box center [206, 343] width 9 height 474
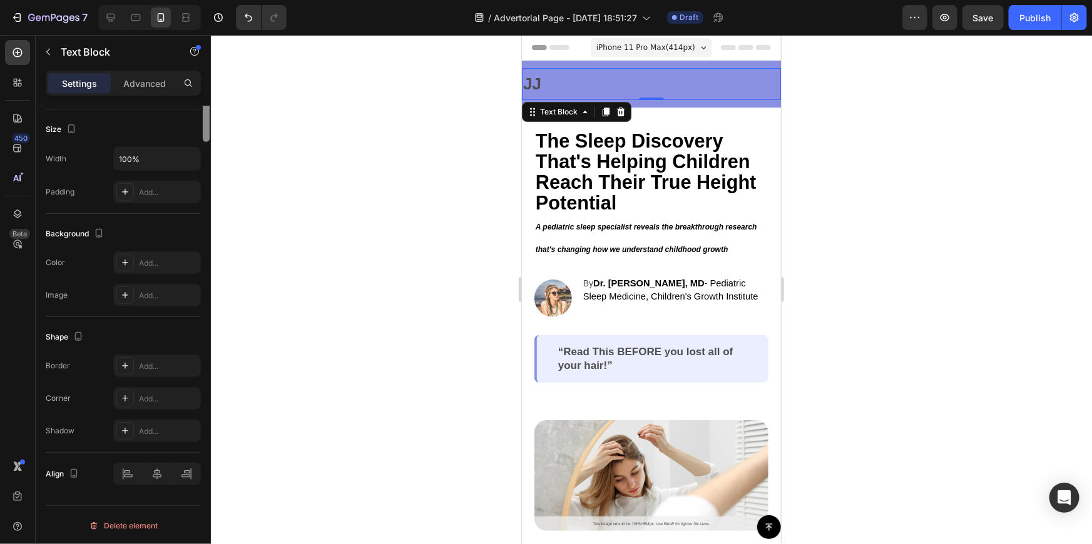
scroll to position [0, 0]
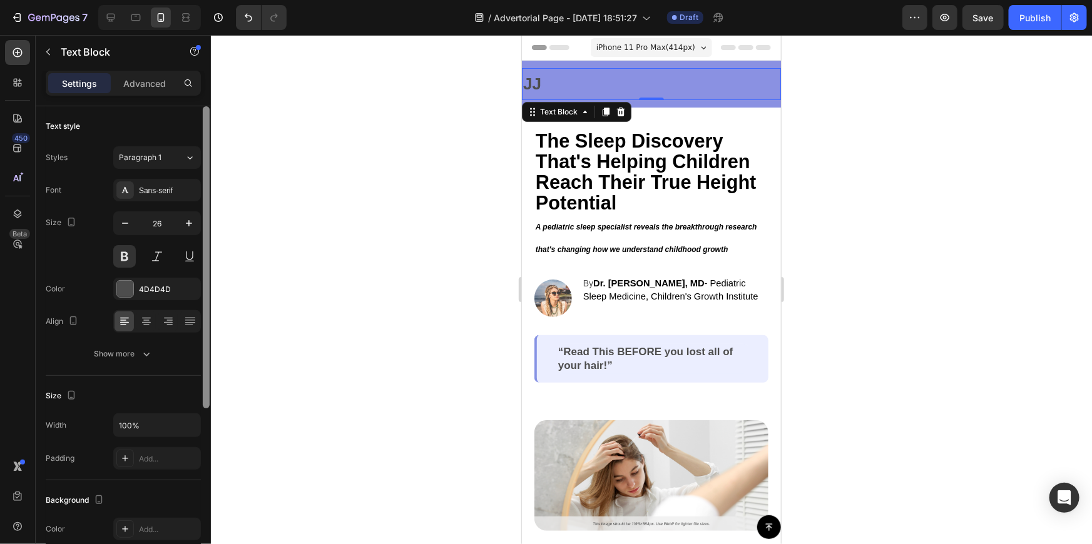
click at [203, 181] on div at bounding box center [206, 343] width 9 height 474
click at [206, 181] on div at bounding box center [206, 257] width 7 height 302
click at [207, 181] on div at bounding box center [206, 257] width 7 height 302
click at [185, 221] on icon "button" at bounding box center [189, 223] width 13 height 13
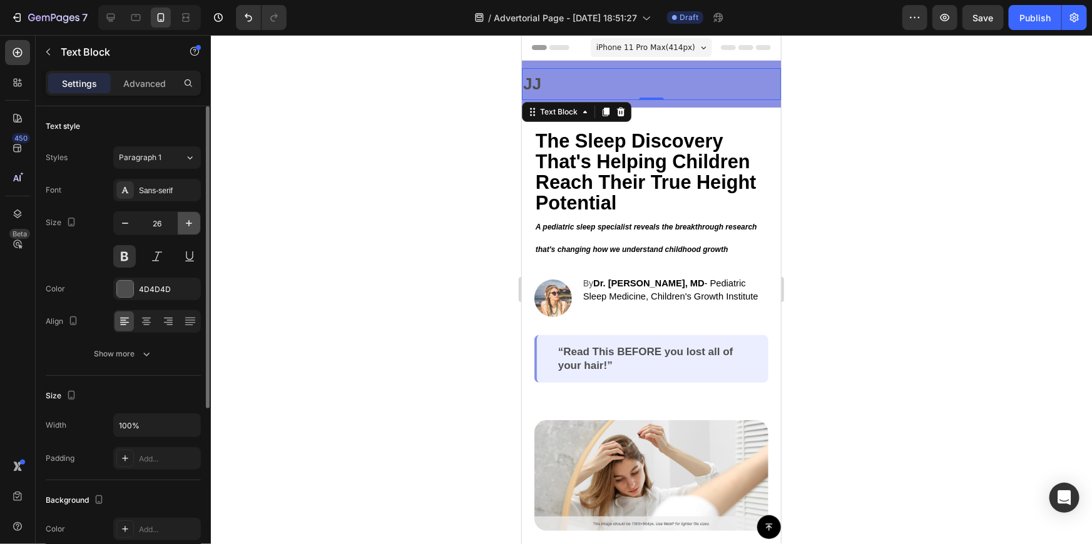
click at [185, 221] on icon "button" at bounding box center [189, 223] width 13 height 13
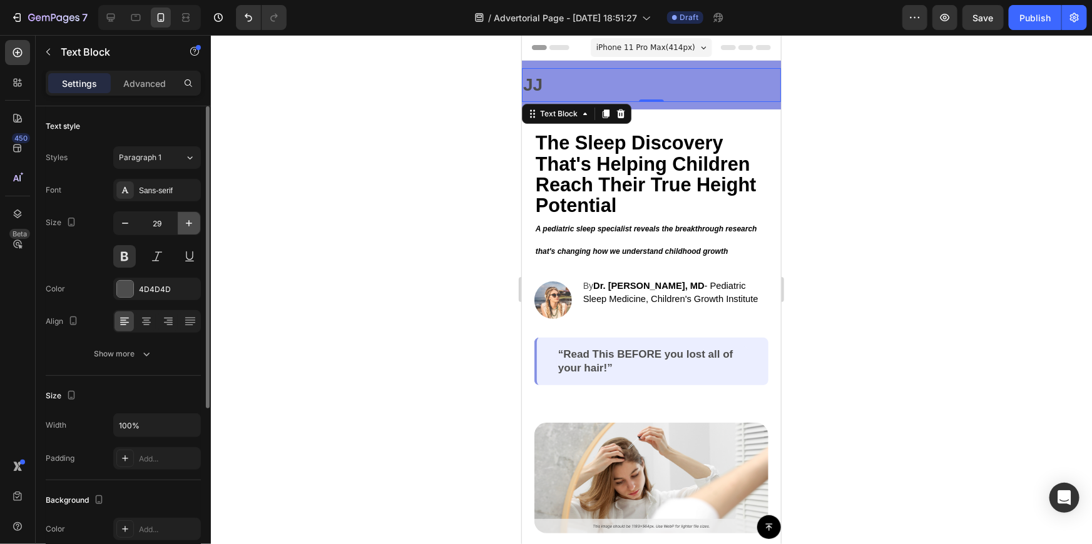
click at [186, 221] on icon "button" at bounding box center [189, 223] width 13 height 13
click at [190, 221] on icon "button" at bounding box center [189, 223] width 13 height 13
click at [194, 221] on icon "button" at bounding box center [189, 223] width 13 height 13
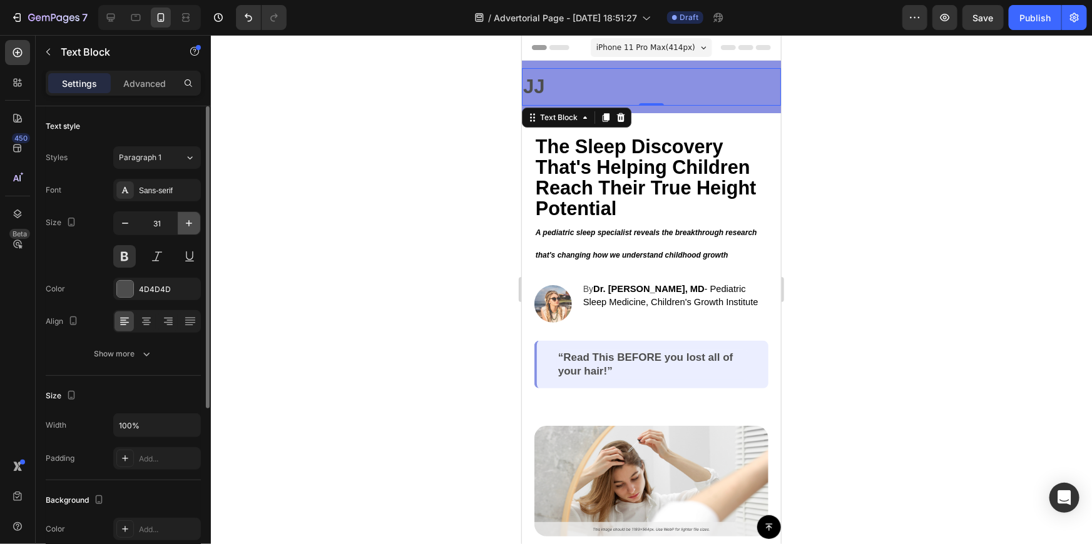
click at [197, 221] on button "button" at bounding box center [189, 223] width 23 height 23
click at [198, 221] on button "button" at bounding box center [189, 223] width 23 height 23
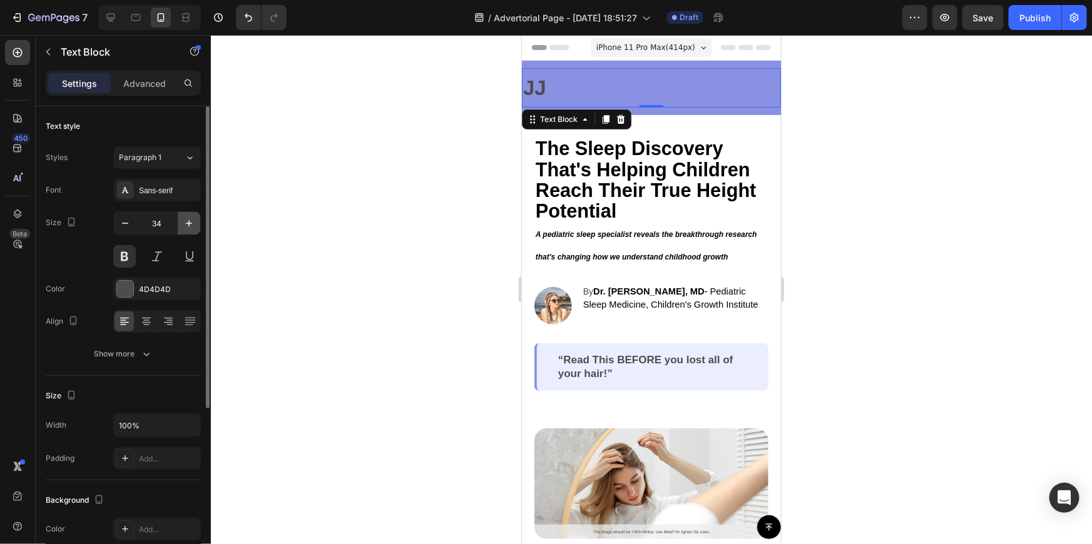
click at [198, 221] on button "button" at bounding box center [189, 223] width 23 height 23
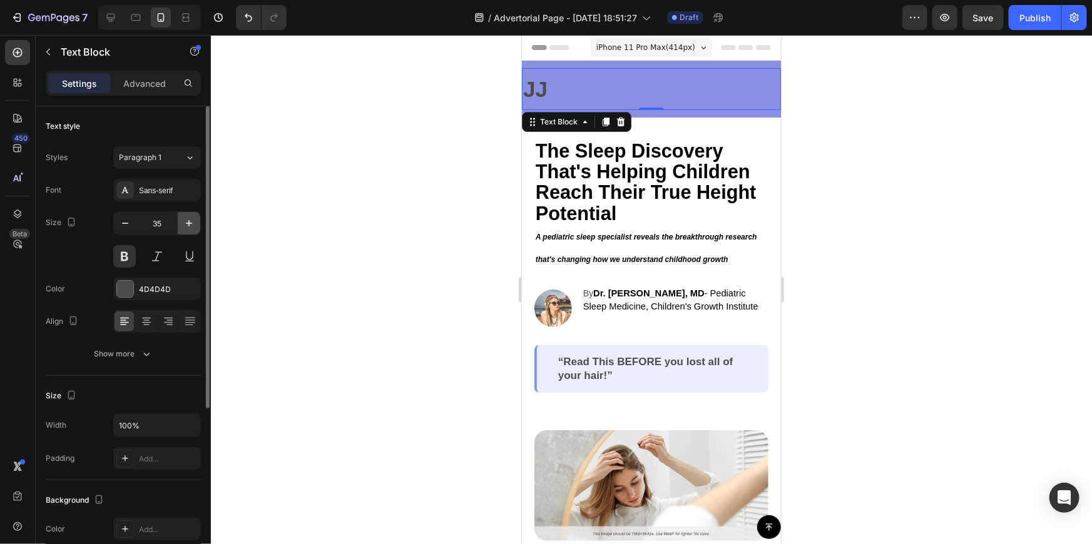
click at [199, 221] on button "button" at bounding box center [189, 223] width 23 height 23
click at [200, 220] on button "button" at bounding box center [189, 223] width 23 height 23
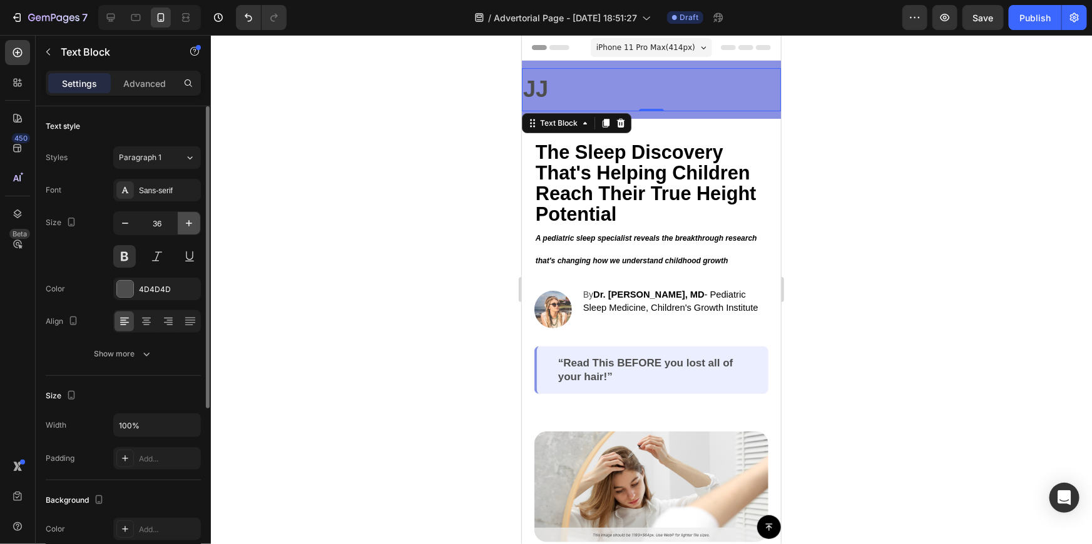
click at [200, 220] on button "button" at bounding box center [189, 223] width 23 height 23
click at [202, 220] on div at bounding box center [206, 343] width 9 height 474
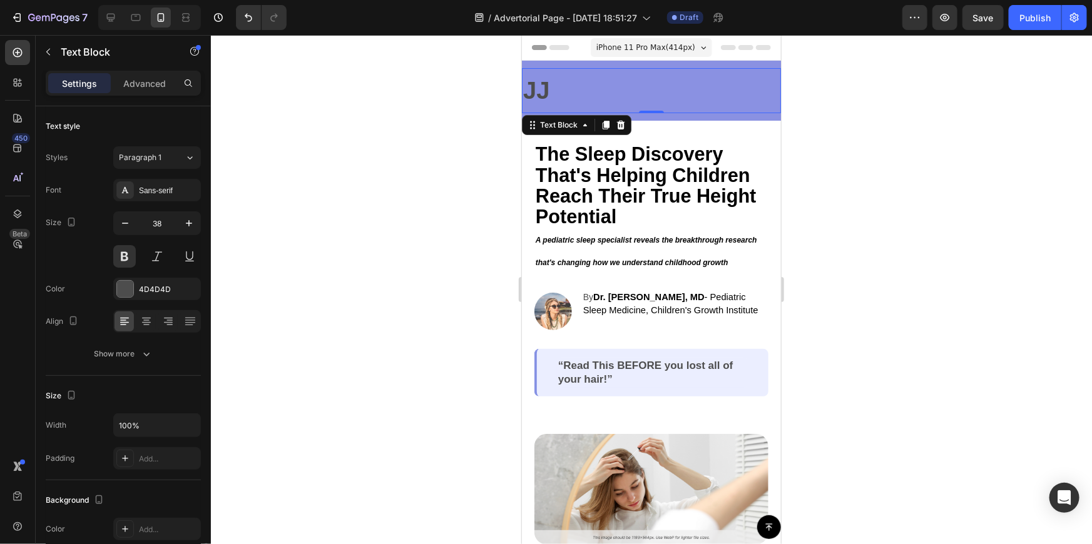
click at [188, 223] on icon "button" at bounding box center [189, 223] width 6 height 6
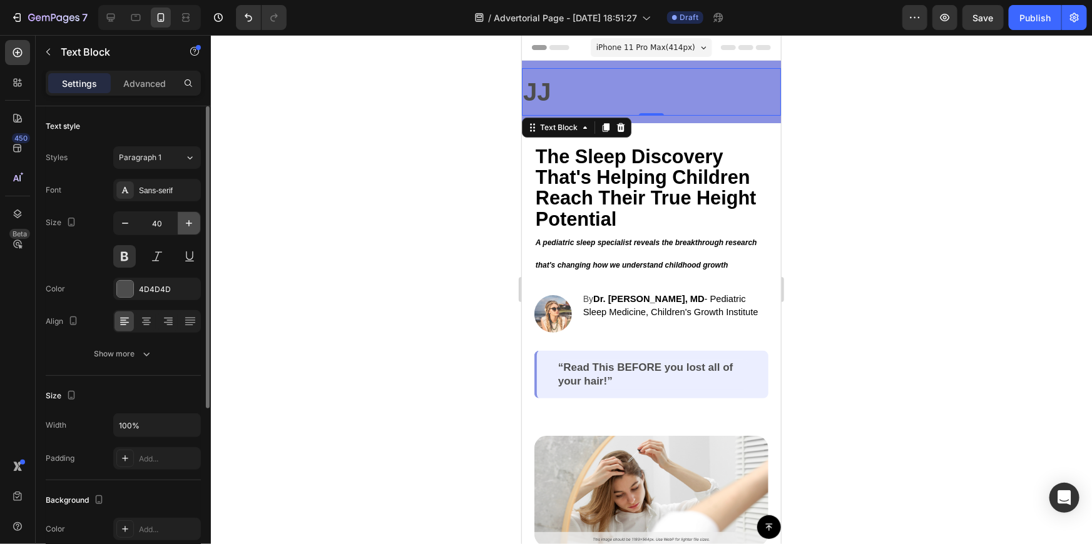
drag, startPoint x: 188, startPoint y: 223, endPoint x: 312, endPoint y: 198, distance: 125.7
click at [189, 223] on icon "button" at bounding box center [189, 223] width 6 height 6
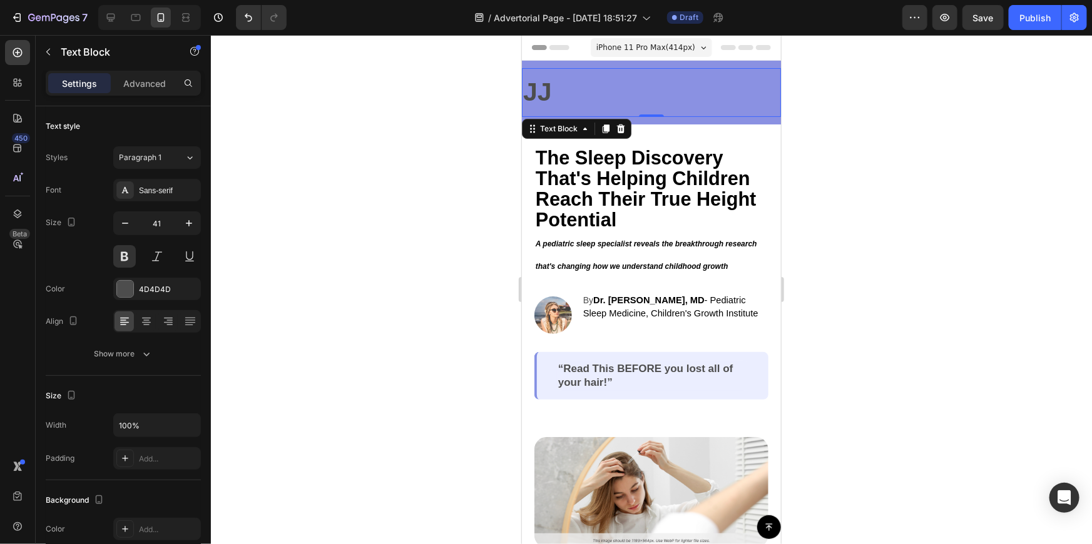
type input "42"
click at [936, 106] on div at bounding box center [651, 289] width 881 height 509
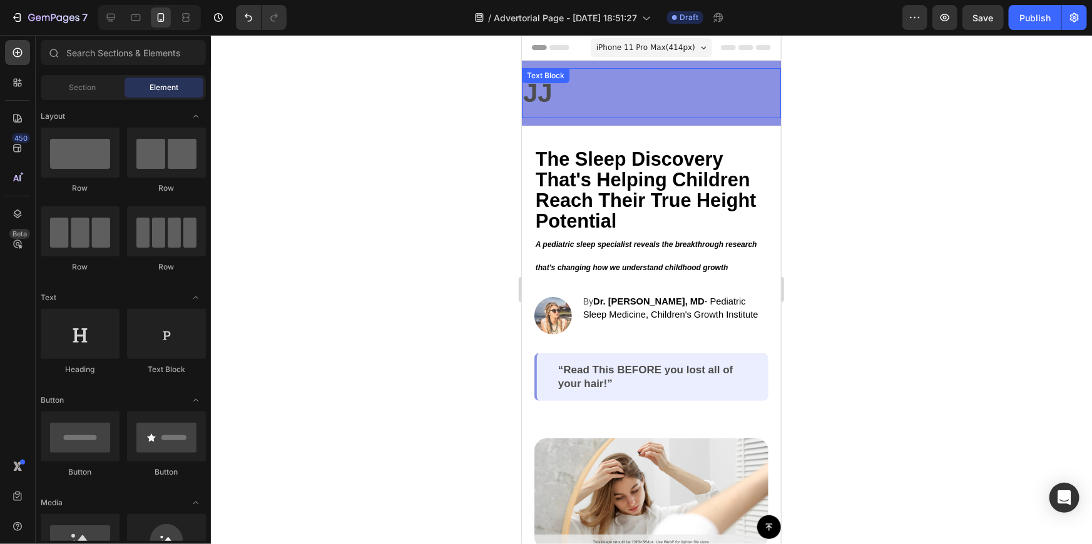
click at [593, 91] on p "JJ" at bounding box center [651, 93] width 257 height 48
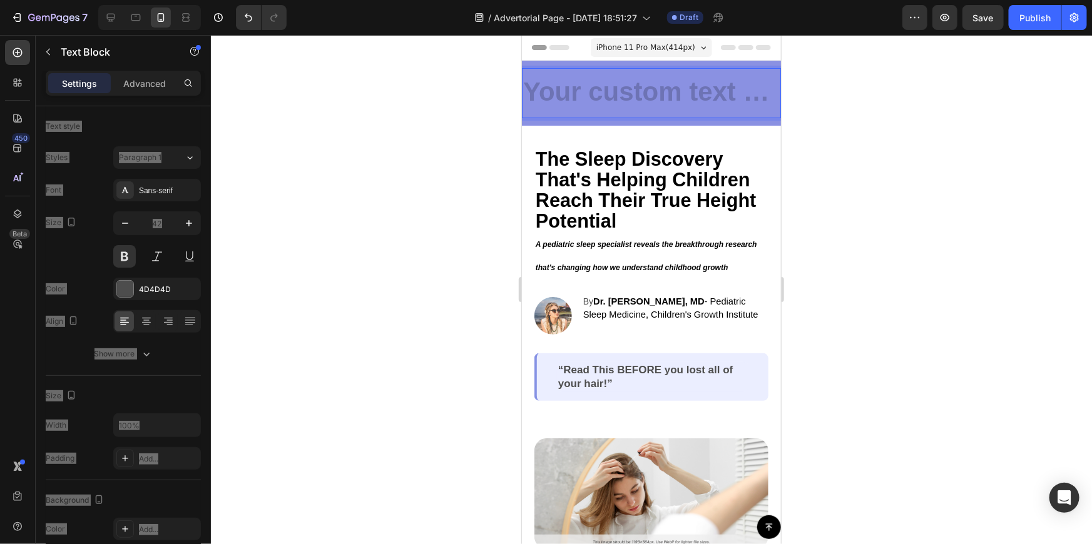
click at [545, 89] on div "Rich Text Editor. Editing area: main" at bounding box center [650, 93] width 259 height 50
click at [753, 115] on p "Rich Text Editor. Editing area: main" at bounding box center [651, 93] width 257 height 48
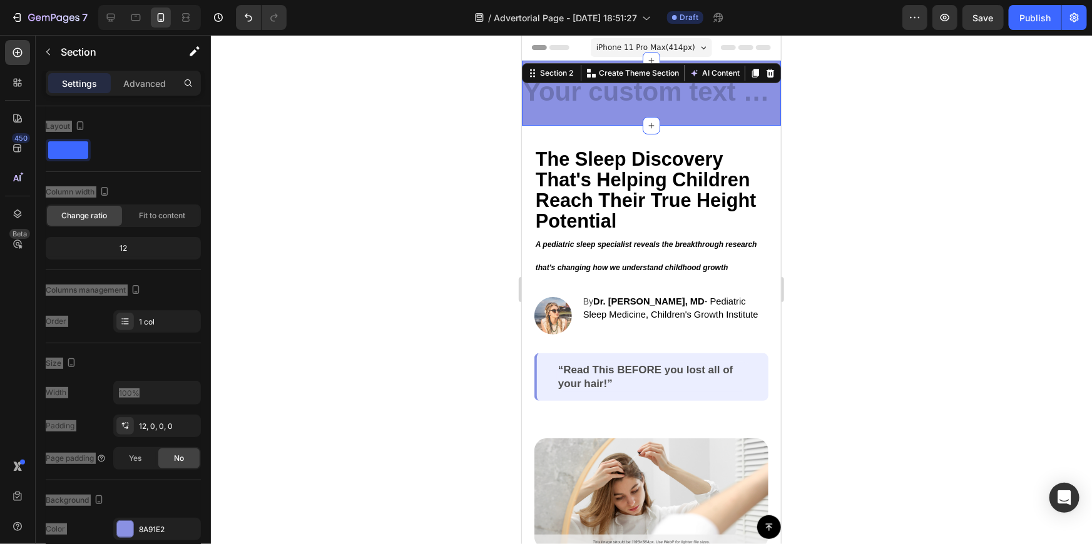
click at [747, 121] on div "Text Block Row" at bounding box center [650, 97] width 259 height 58
click at [745, 118] on div "Text Block Row" at bounding box center [650, 97] width 259 height 58
click at [78, 153] on span at bounding box center [68, 150] width 40 height 18
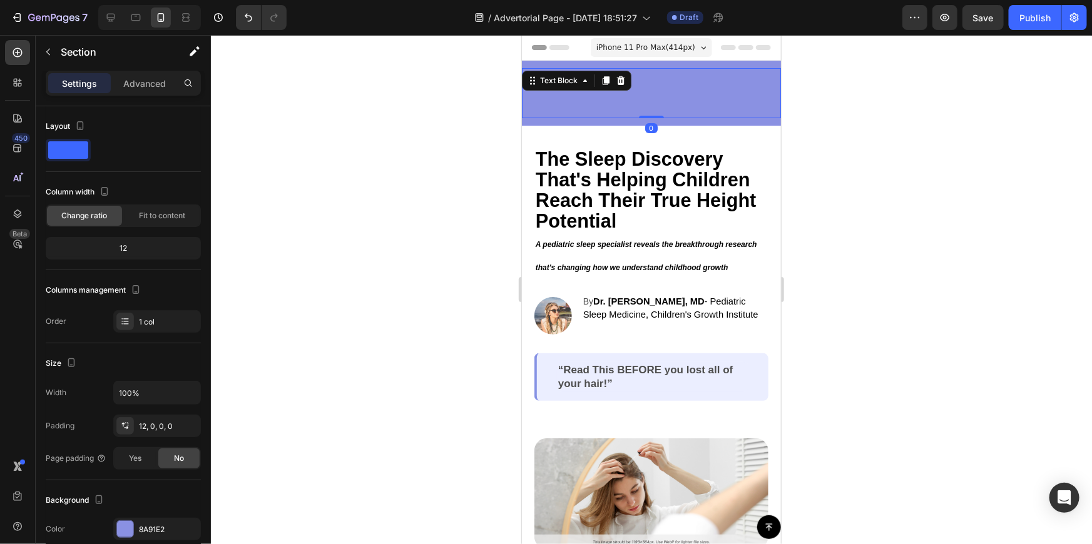
click at [569, 100] on p "Rich Text Editor. Editing area: main" at bounding box center [651, 93] width 257 height 48
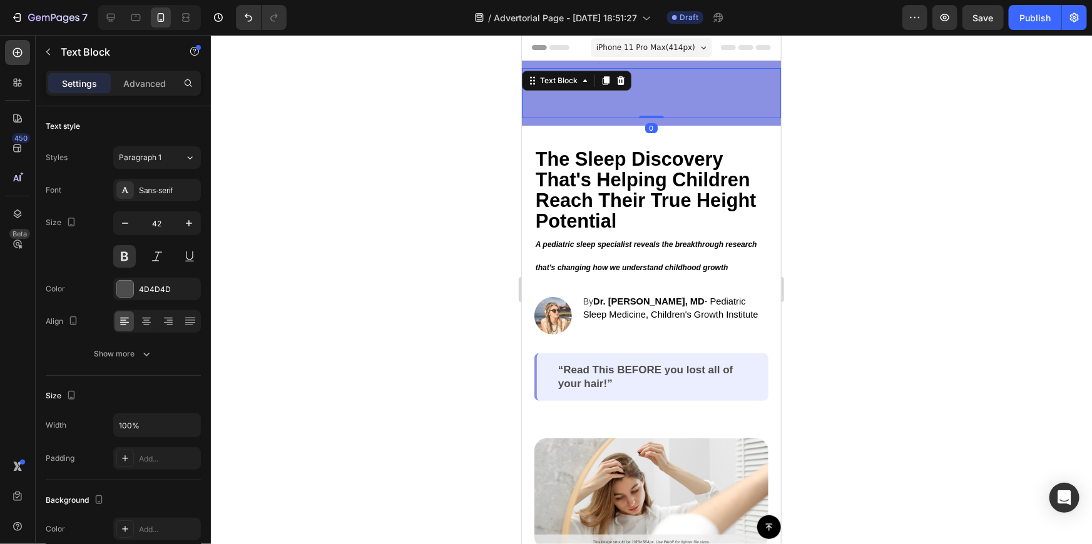
click at [434, 118] on div at bounding box center [651, 289] width 881 height 509
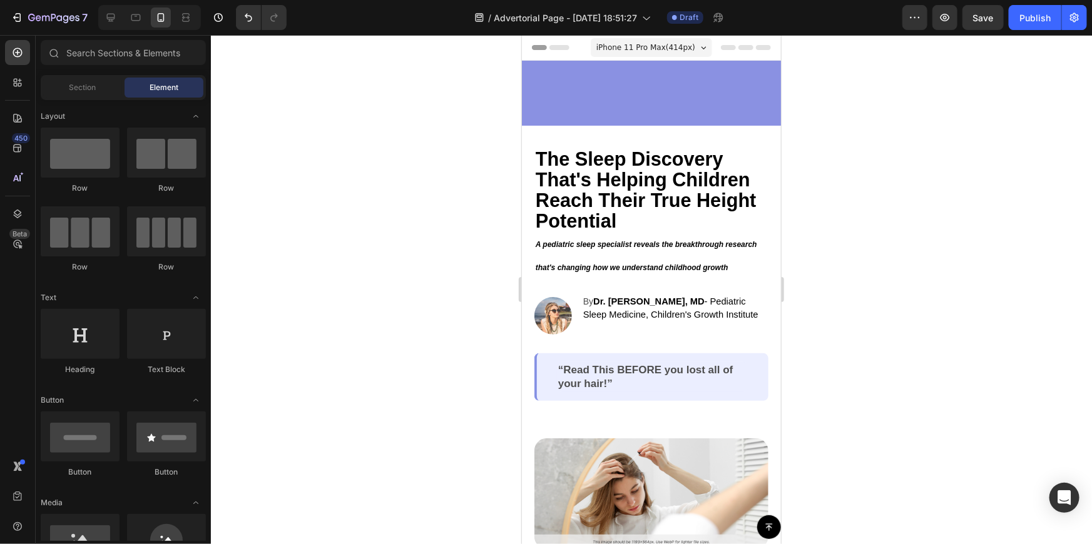
click at [676, 84] on p "Rich Text Editor. Editing area: main" at bounding box center [651, 93] width 257 height 48
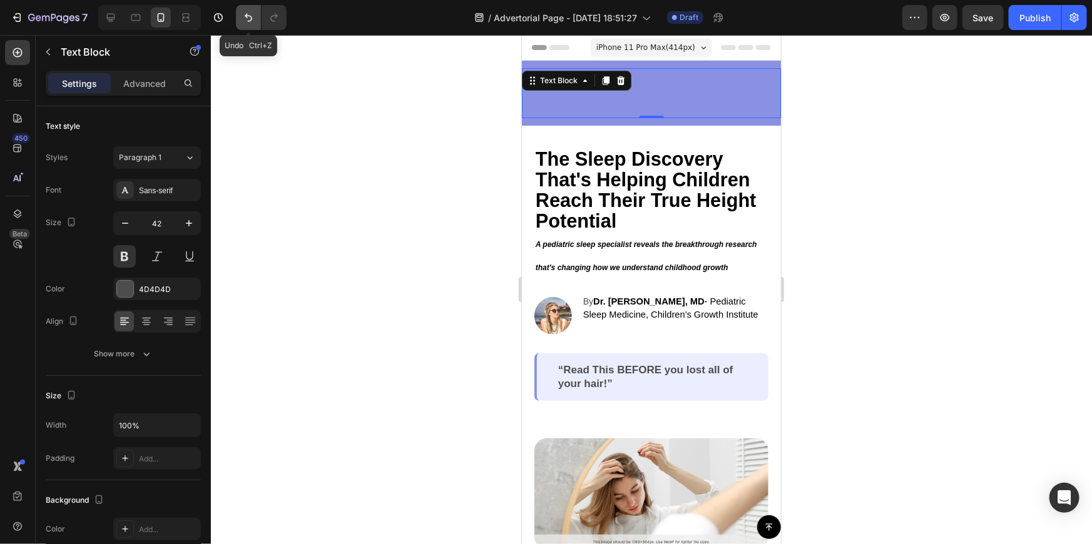
click at [244, 22] on icon "Undo/Redo" at bounding box center [248, 17] width 13 height 13
click at [377, 92] on div at bounding box center [651, 289] width 881 height 509
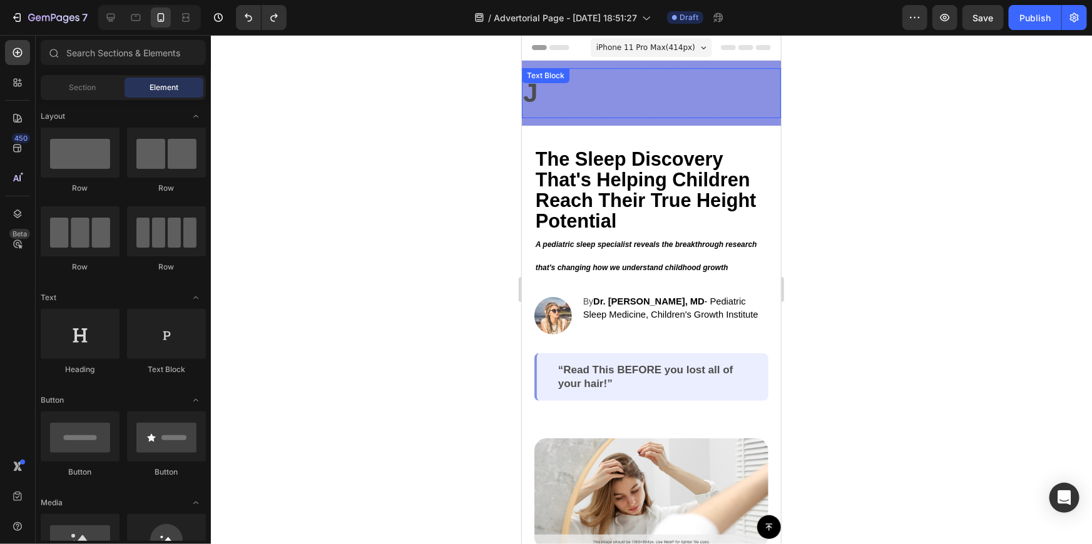
click at [553, 93] on p "J" at bounding box center [651, 93] width 257 height 48
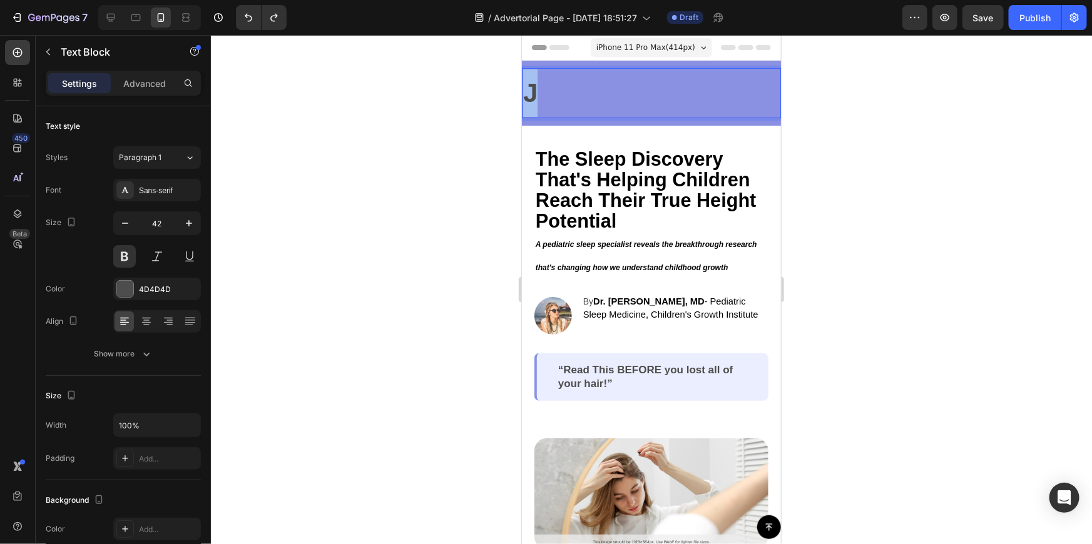
click at [553, 93] on p "J" at bounding box center [651, 93] width 257 height 48
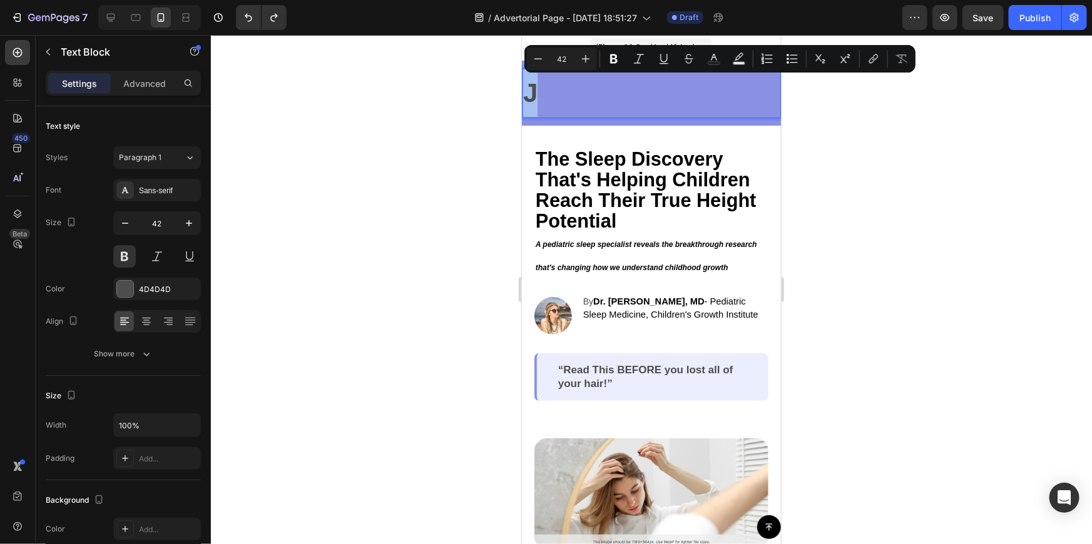
click at [553, 93] on p "J" at bounding box center [651, 93] width 257 height 48
click at [528, 93] on p "J" at bounding box center [651, 93] width 257 height 48
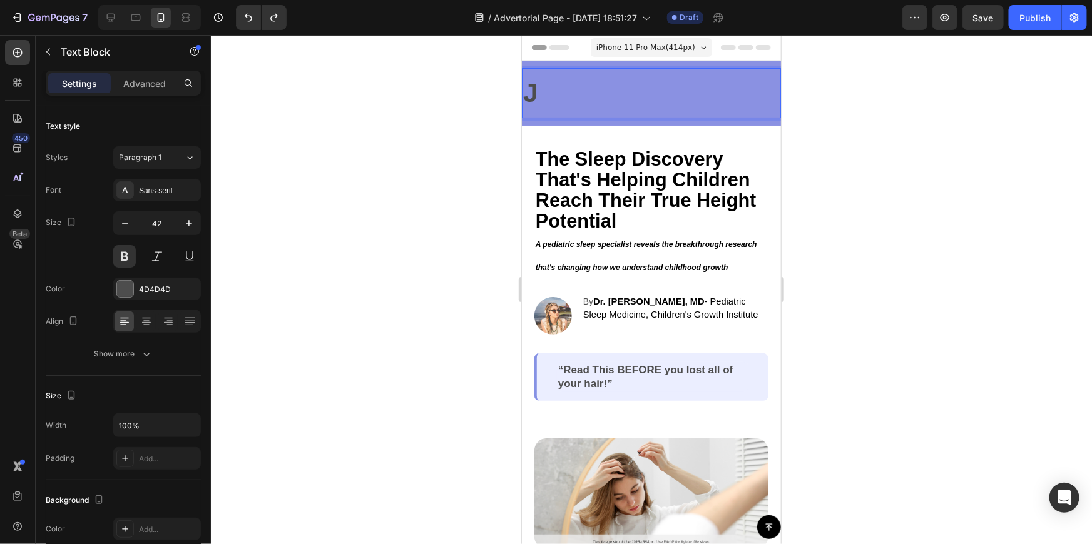
click at [548, 93] on p "J" at bounding box center [651, 93] width 257 height 48
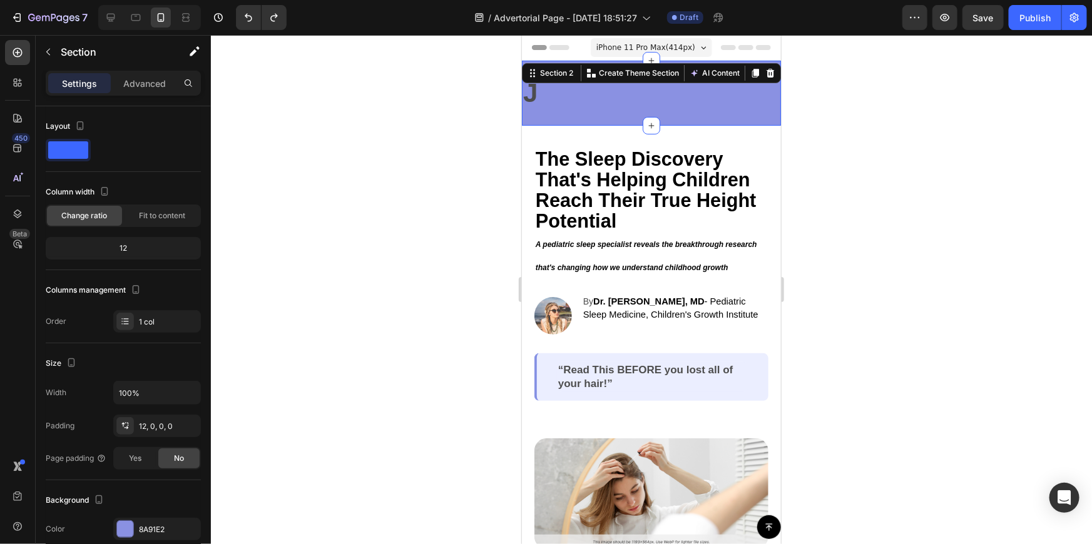
click at [561, 118] on div "J Text Block Row" at bounding box center [650, 97] width 259 height 58
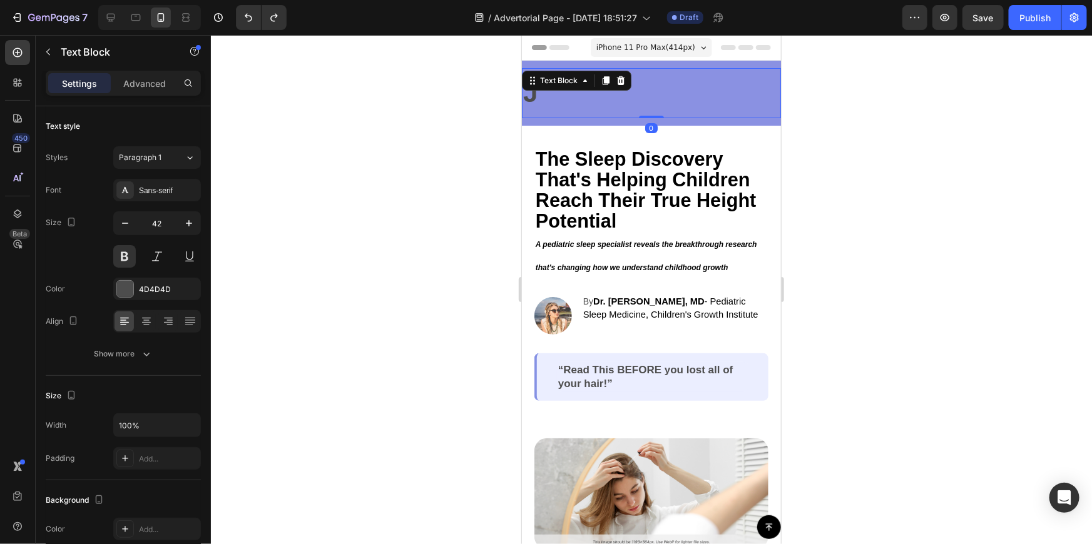
click at [585, 105] on p "J" at bounding box center [651, 93] width 257 height 48
click at [683, 62] on div "J Text Block 0 Row Section 2" at bounding box center [650, 92] width 259 height 65
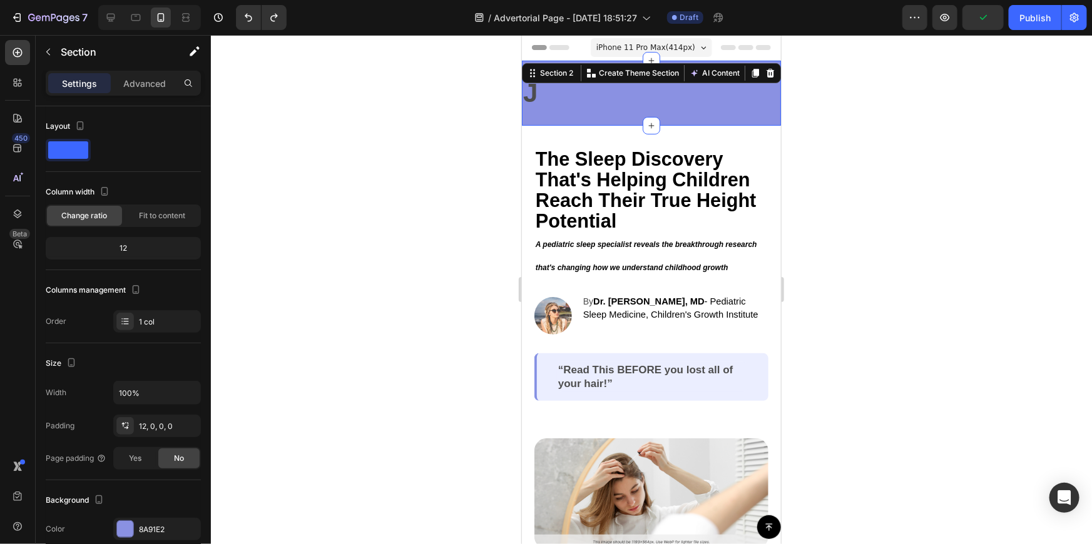
click at [830, 105] on div at bounding box center [651, 289] width 881 height 509
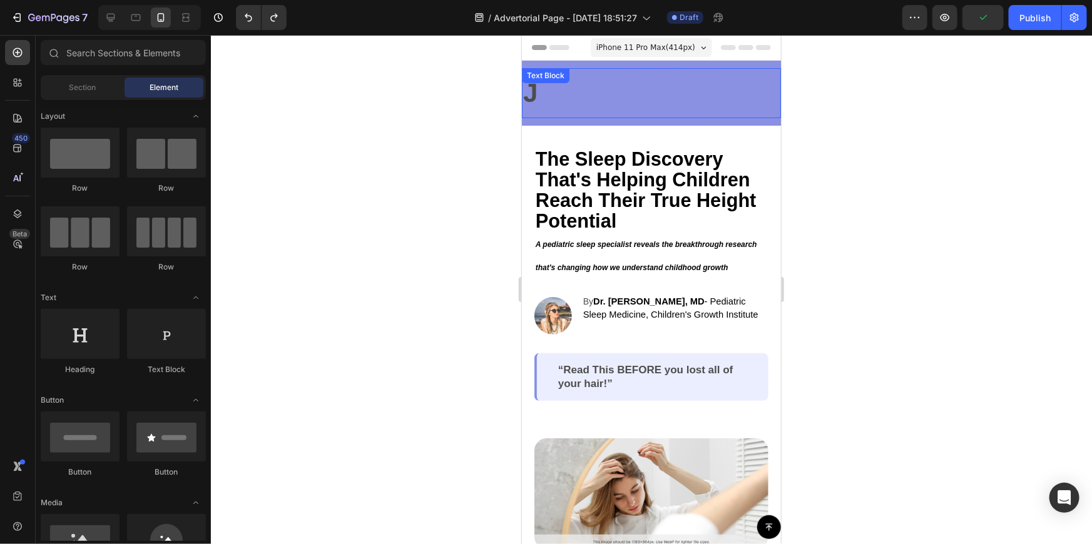
click at [733, 116] on p "J" at bounding box center [651, 93] width 257 height 48
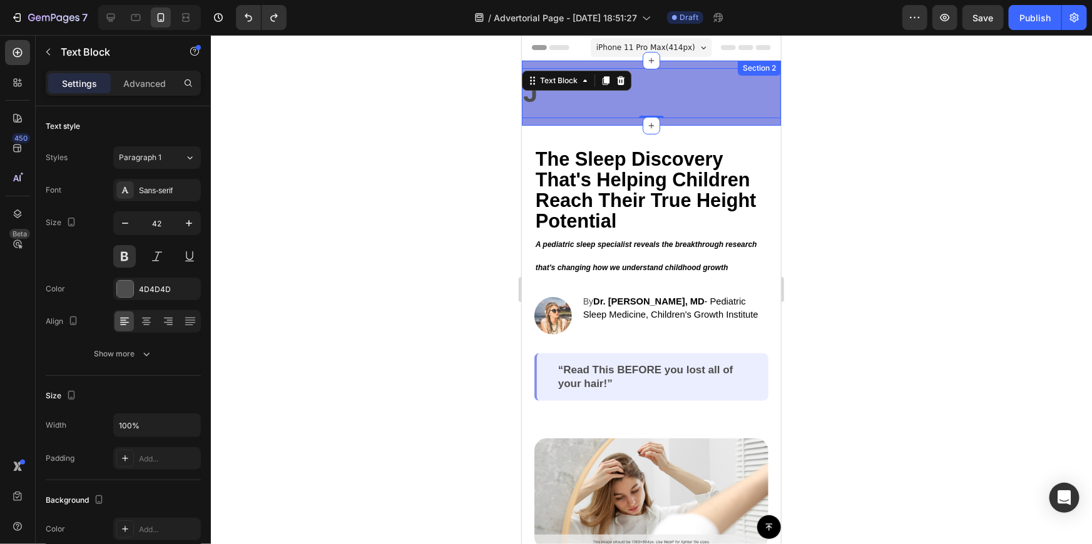
click at [733, 121] on div "J Text Block 0 Row" at bounding box center [650, 97] width 259 height 58
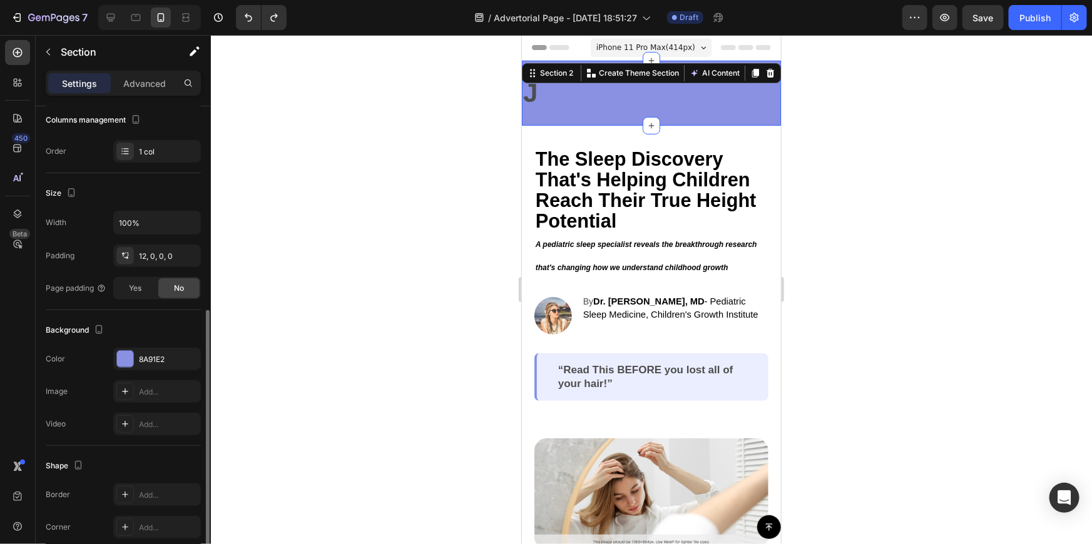
scroll to position [227, 0]
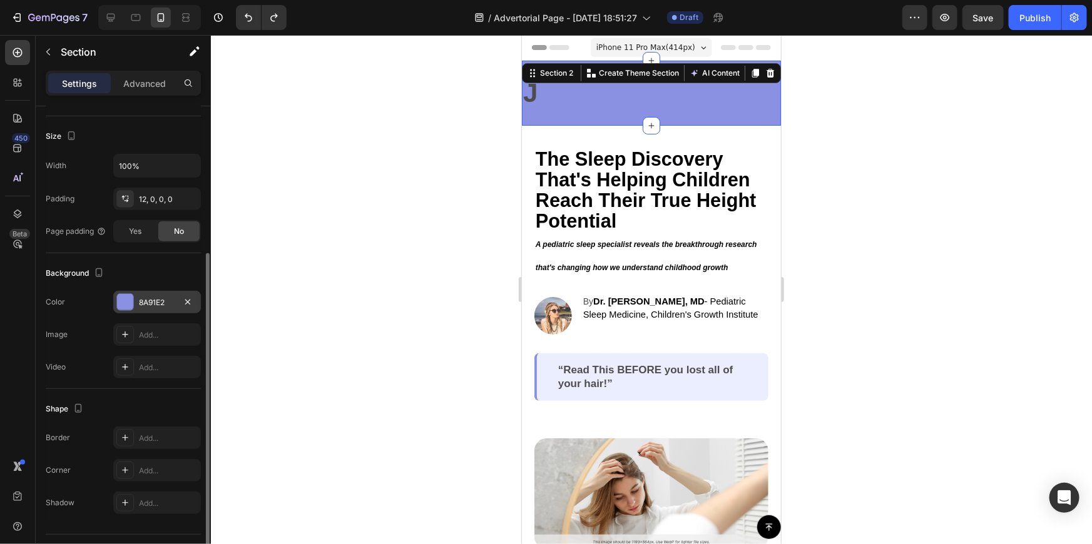
click at [120, 300] on div at bounding box center [125, 302] width 16 height 16
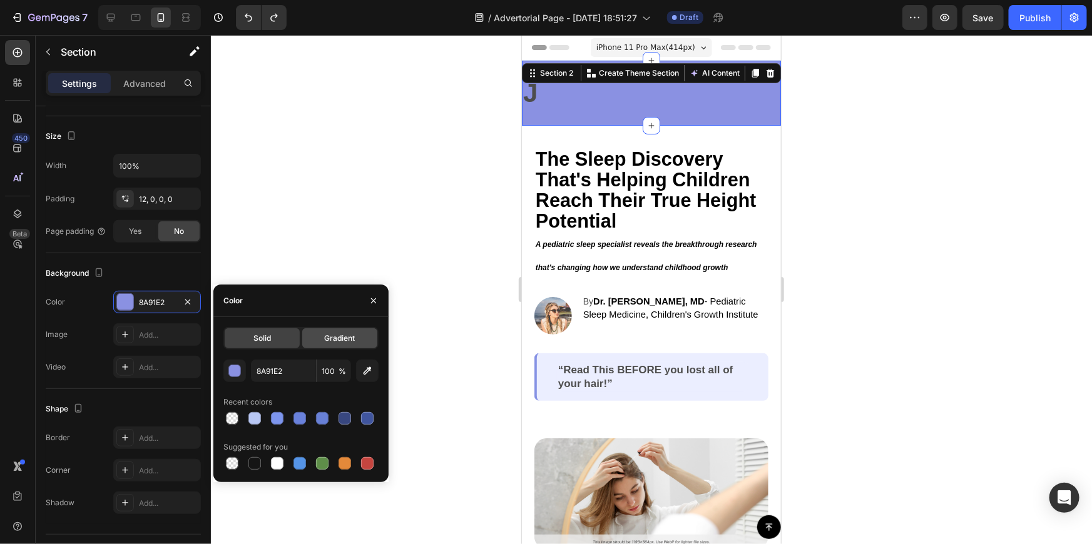
click at [319, 348] on div "Gradient" at bounding box center [339, 339] width 75 height 20
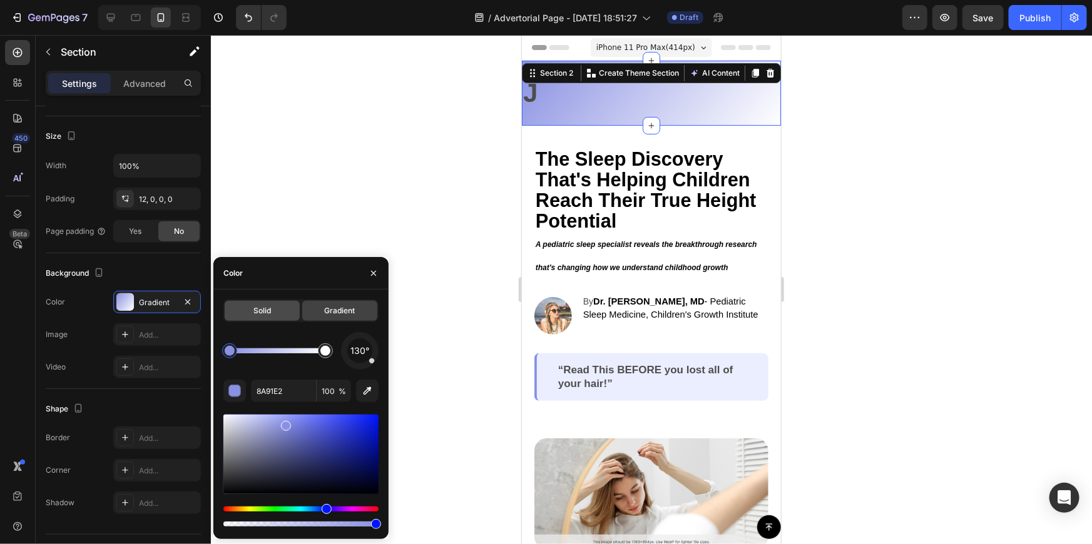
click at [273, 308] on div "Solid" at bounding box center [262, 311] width 75 height 20
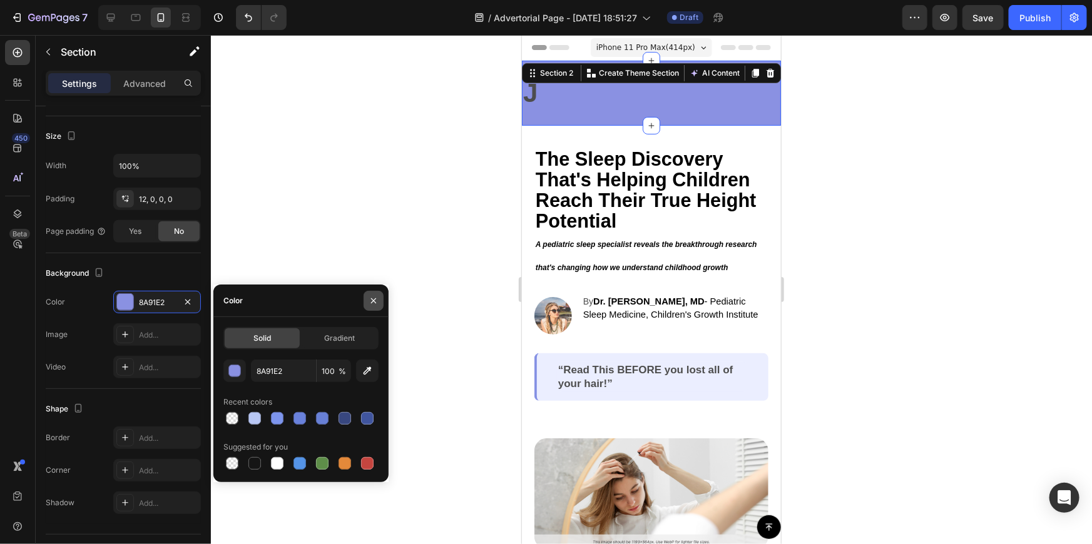
click at [376, 299] on icon "button" at bounding box center [374, 301] width 10 height 10
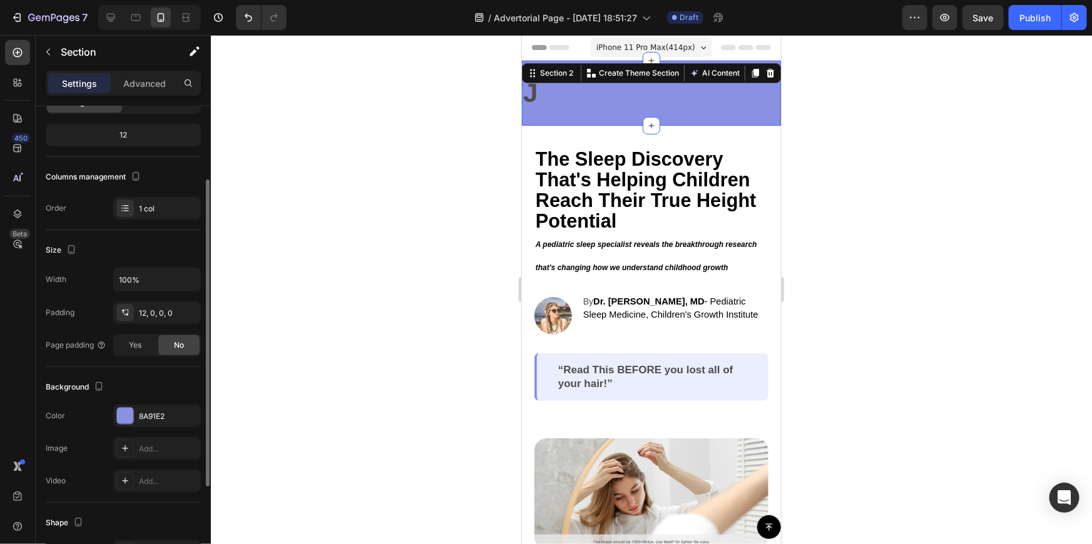
scroll to position [0, 0]
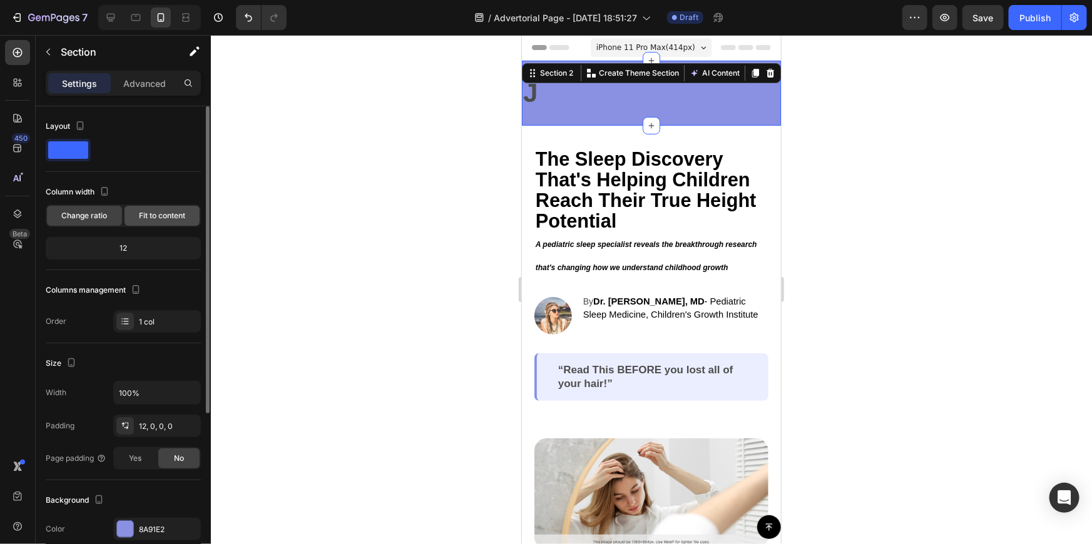
click at [159, 214] on span "Fit to content" at bounding box center [162, 215] width 46 height 11
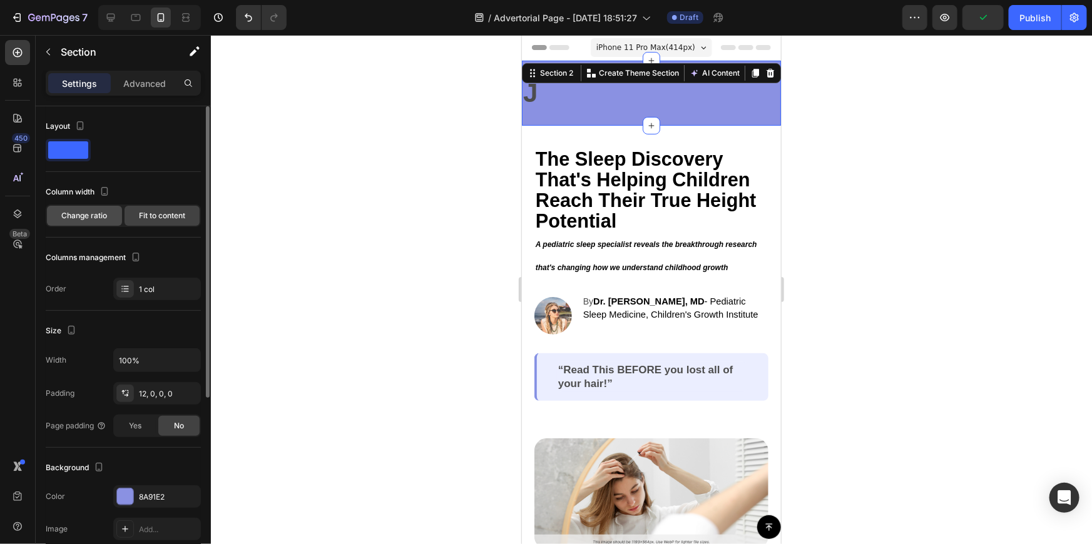
click at [89, 214] on span "Change ratio" at bounding box center [85, 215] width 46 height 11
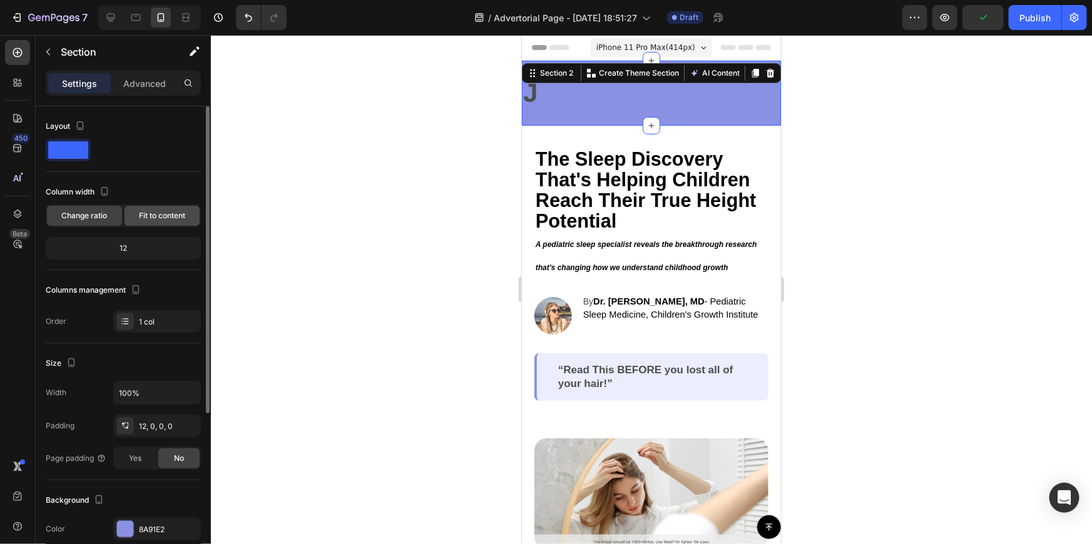
click at [136, 218] on div "Fit to content" at bounding box center [162, 216] width 75 height 20
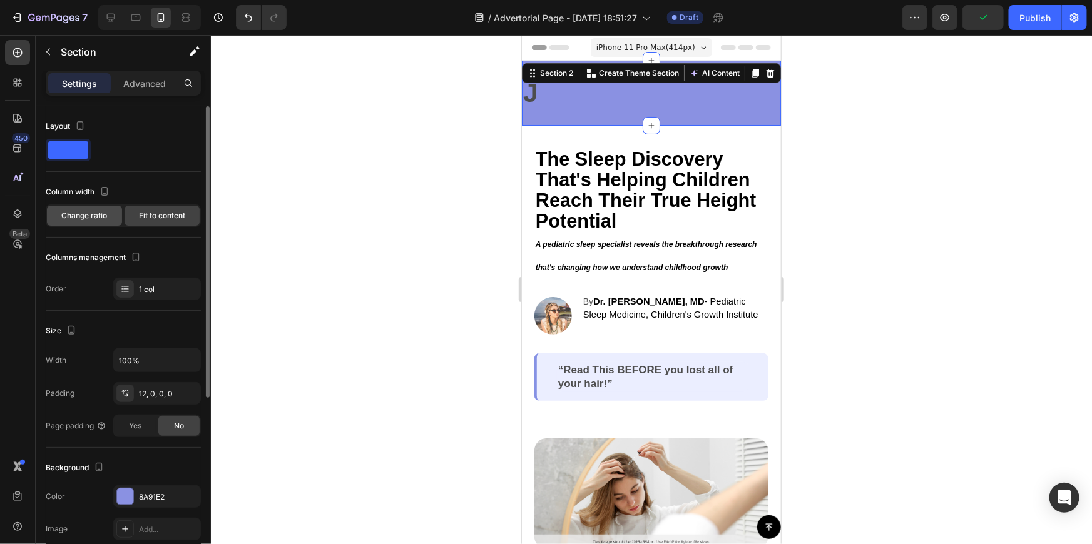
click at [95, 217] on span "Change ratio" at bounding box center [85, 215] width 46 height 11
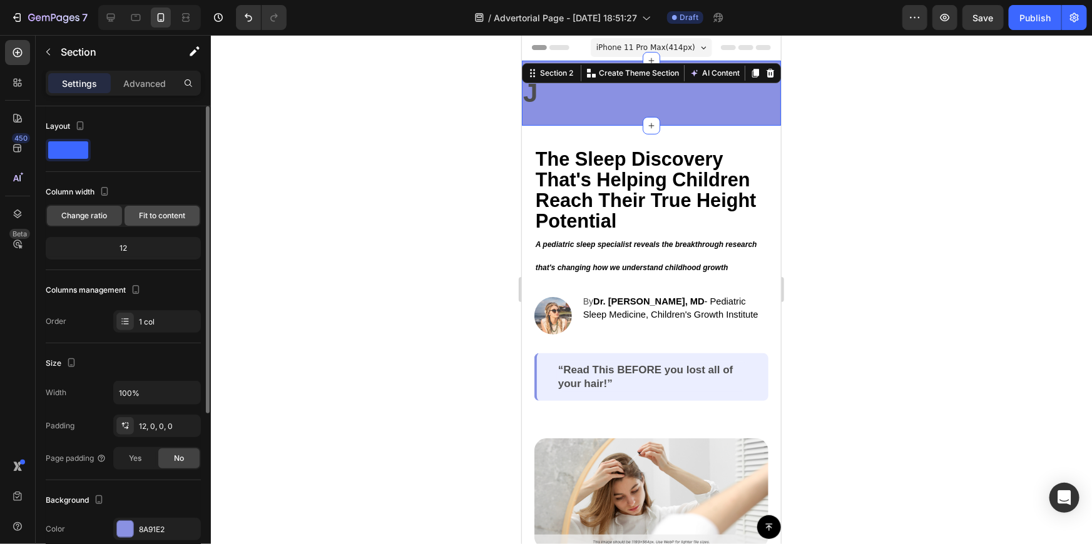
click at [145, 221] on div "Fit to content" at bounding box center [162, 216] width 75 height 20
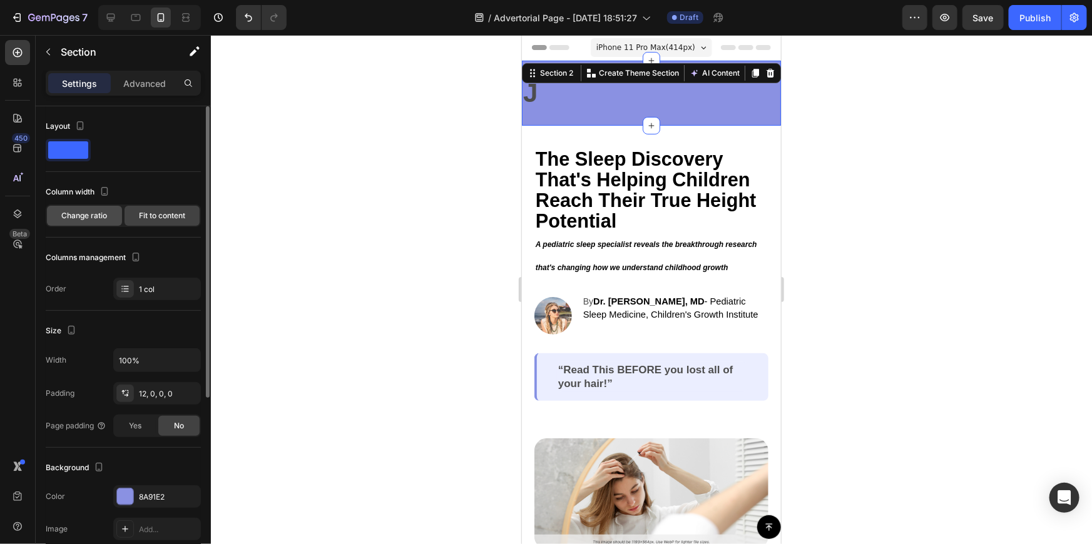
click at [103, 213] on span "Change ratio" at bounding box center [85, 215] width 46 height 11
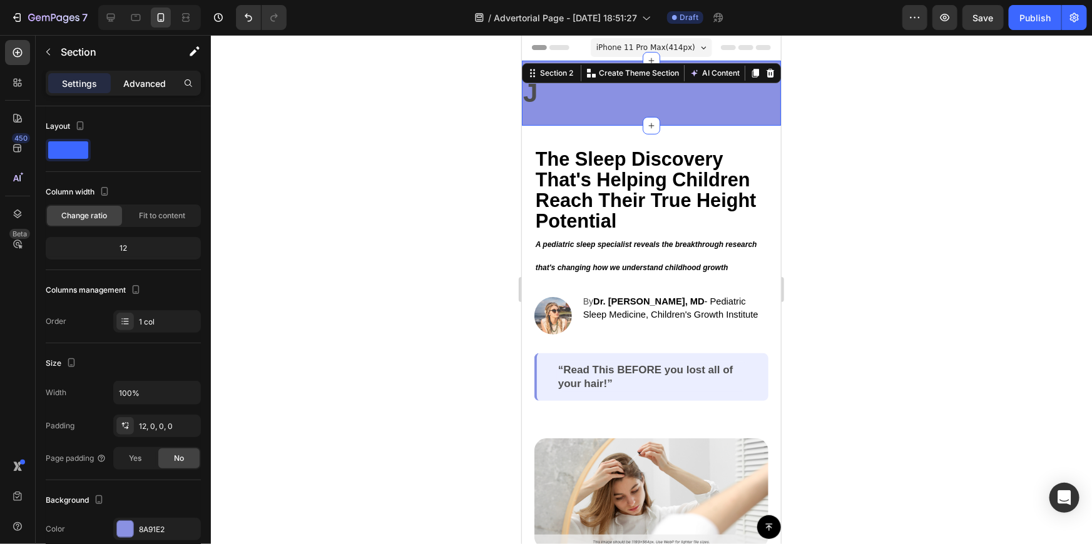
click at [148, 79] on p "Advanced" at bounding box center [144, 83] width 43 height 13
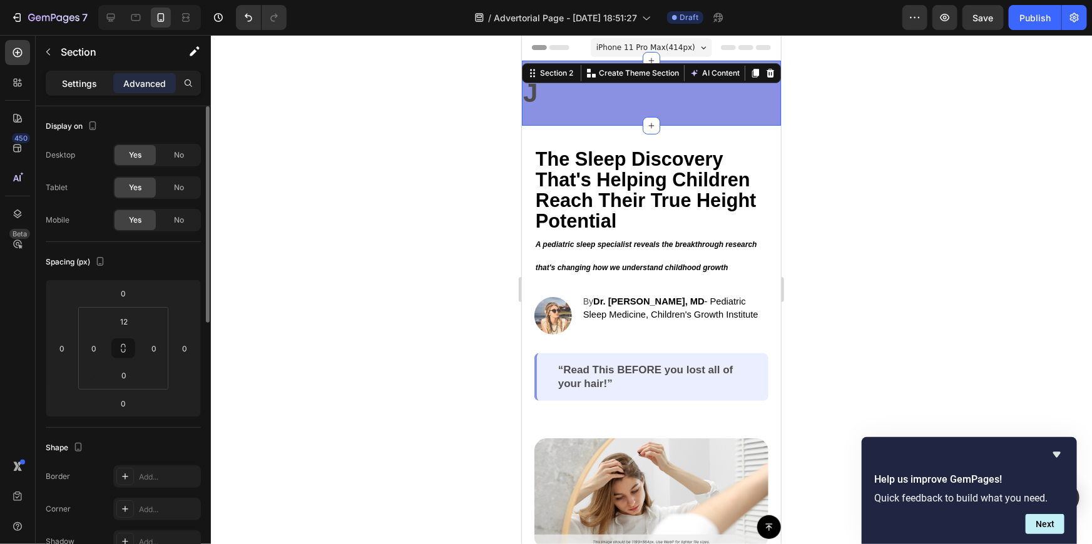
click at [84, 87] on p "Settings" at bounding box center [79, 83] width 35 height 13
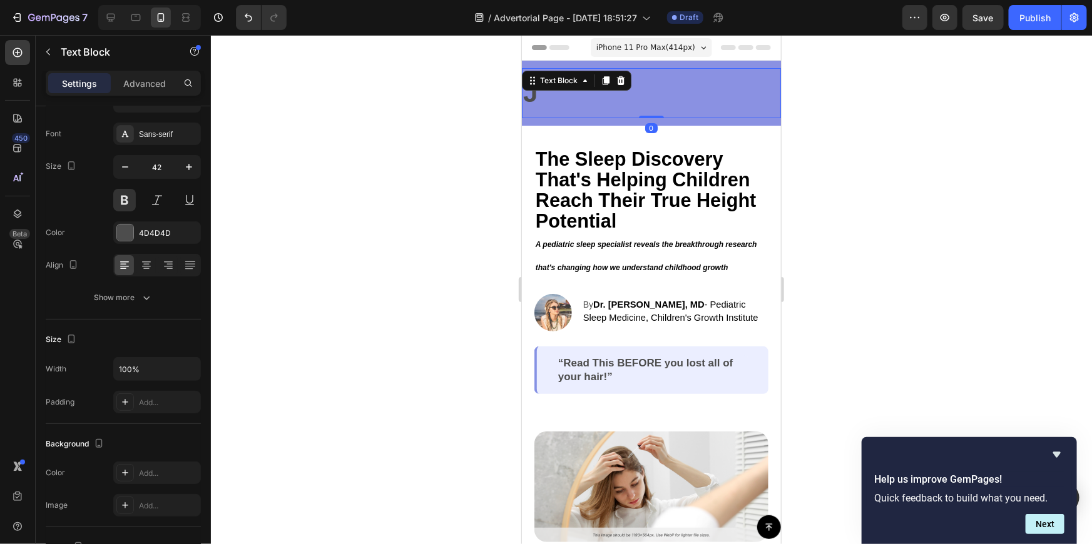
click at [584, 87] on div "J Text Block 0" at bounding box center [650, 93] width 259 height 50
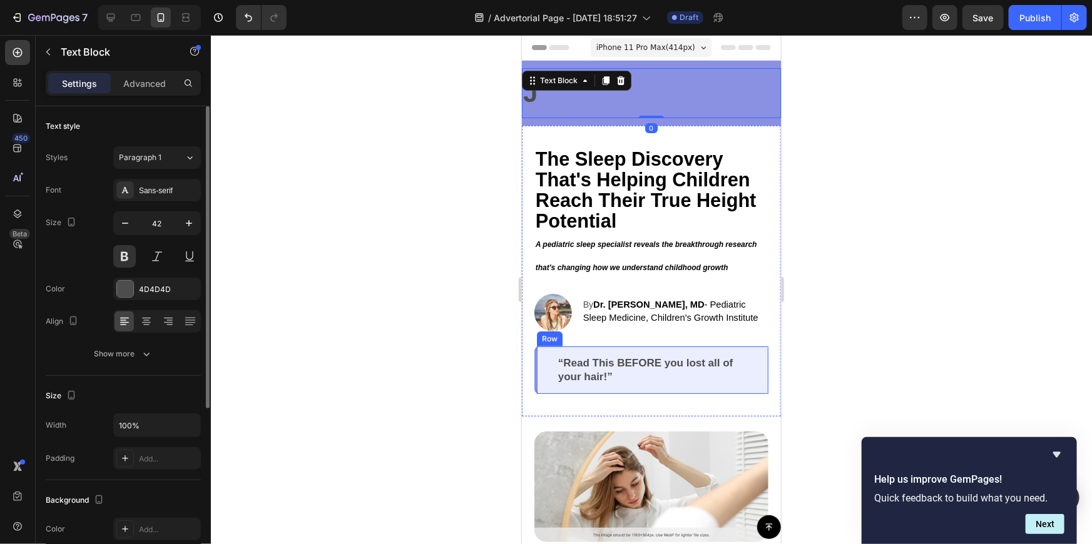
click at [650, 353] on div "“Read This BEFORE you lost all of your hair!” Text Block Row" at bounding box center [651, 370] width 234 height 48
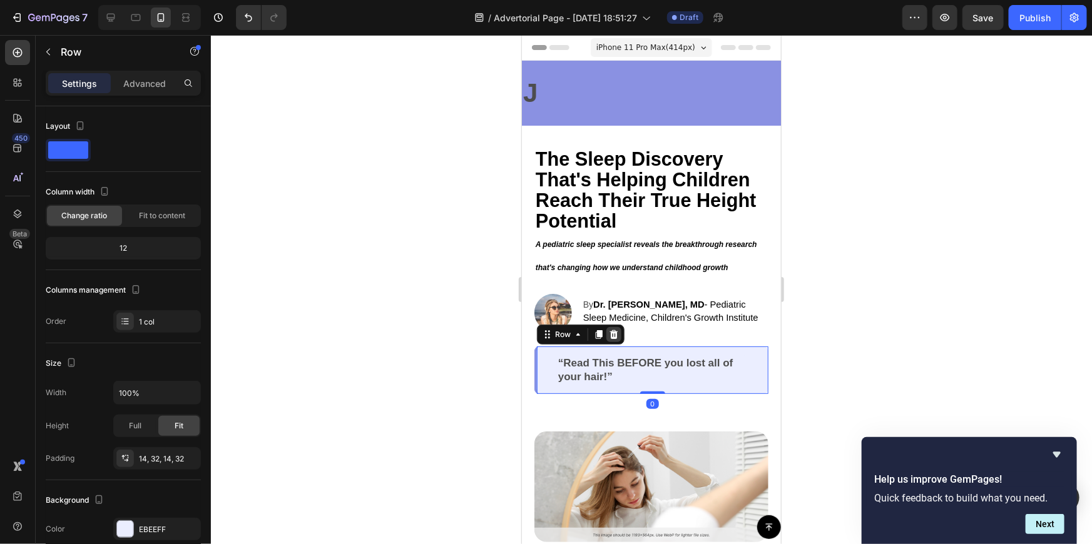
click at [618, 337] on div at bounding box center [613, 334] width 15 height 15
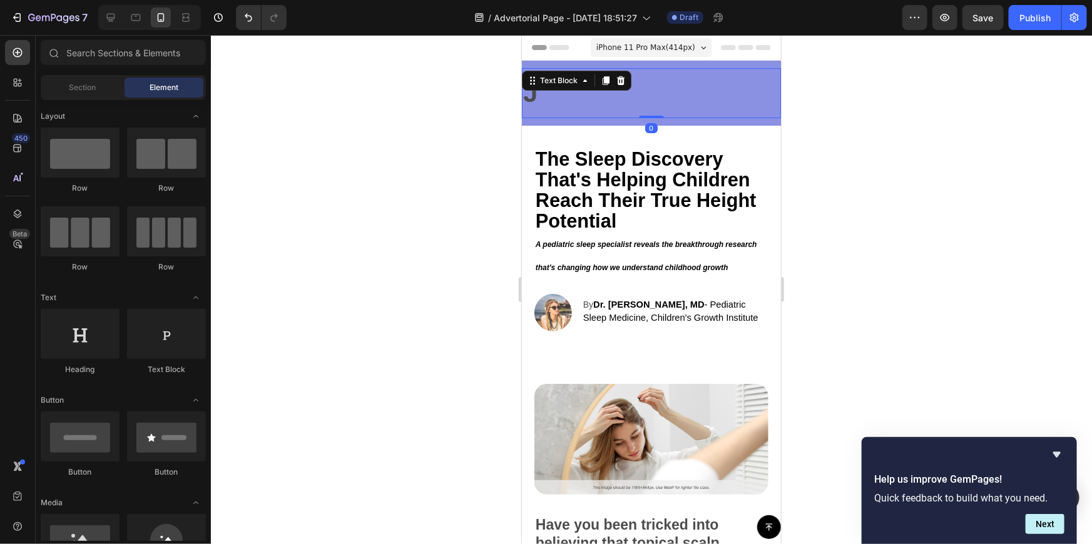
click at [554, 88] on div "J Text Block 0" at bounding box center [650, 93] width 259 height 50
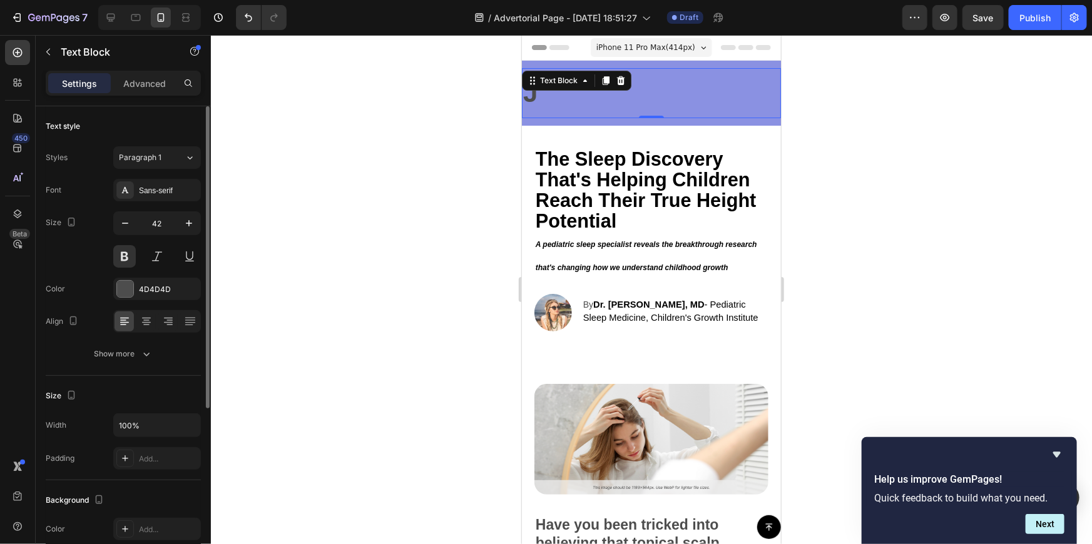
scroll to position [56, 0]
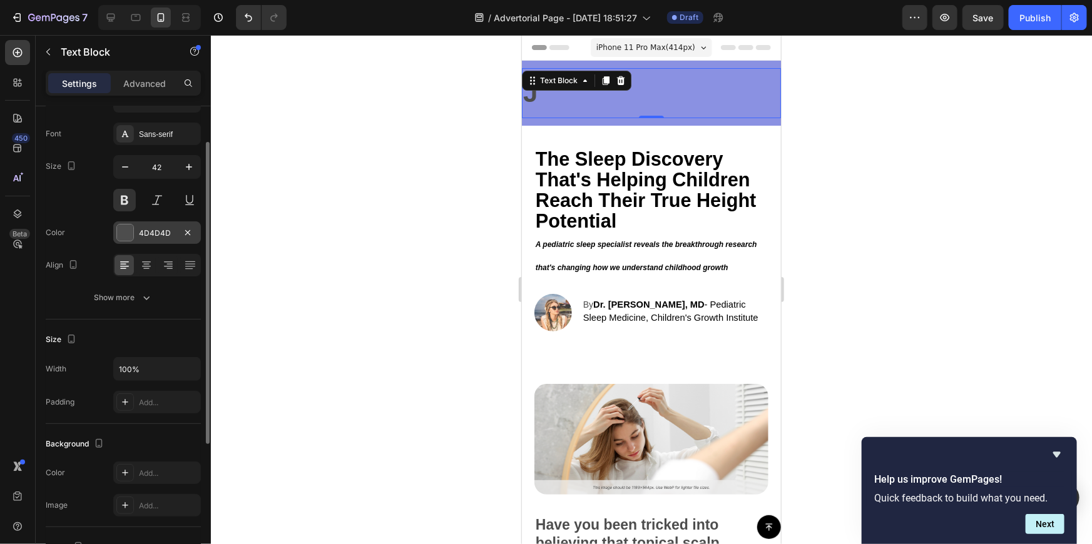
click at [129, 235] on div at bounding box center [125, 233] width 16 height 16
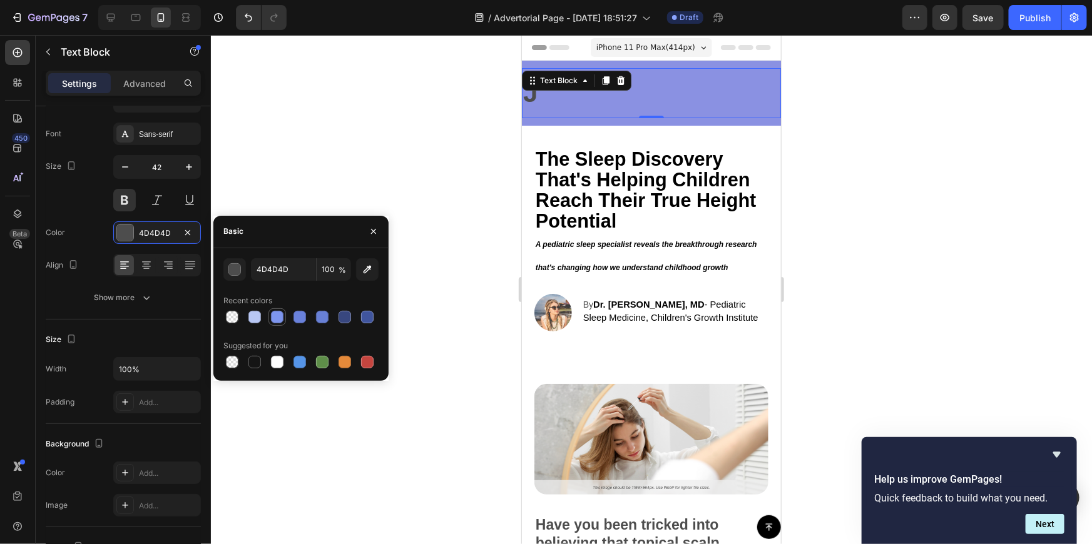
click at [277, 312] on div at bounding box center [277, 317] width 13 height 13
click at [258, 363] on div at bounding box center [254, 362] width 13 height 13
click at [278, 357] on div at bounding box center [277, 362] width 13 height 13
type input "FFFFFF"
click at [324, 189] on div at bounding box center [651, 289] width 881 height 509
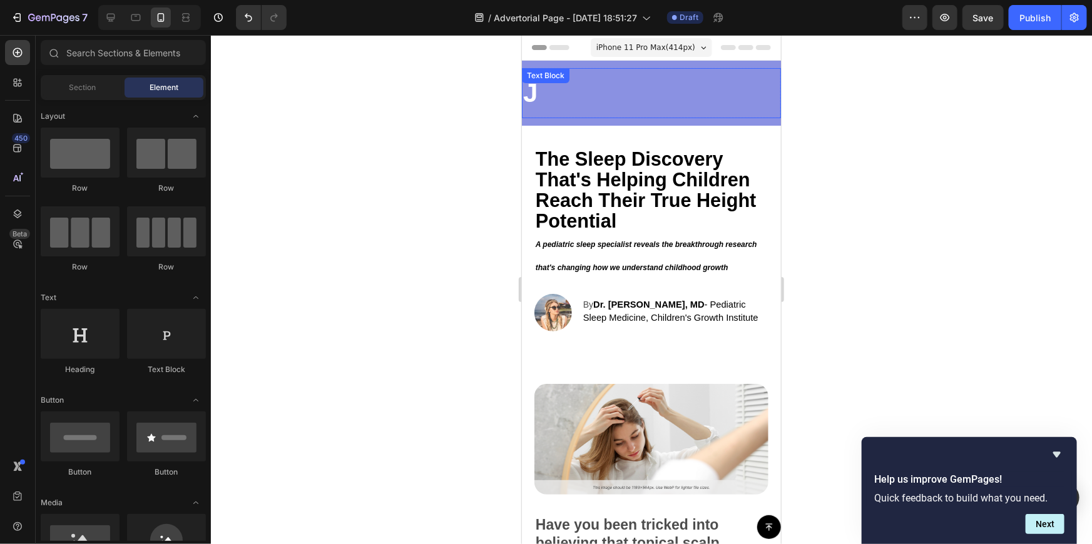
click at [597, 94] on p "J" at bounding box center [651, 93] width 257 height 48
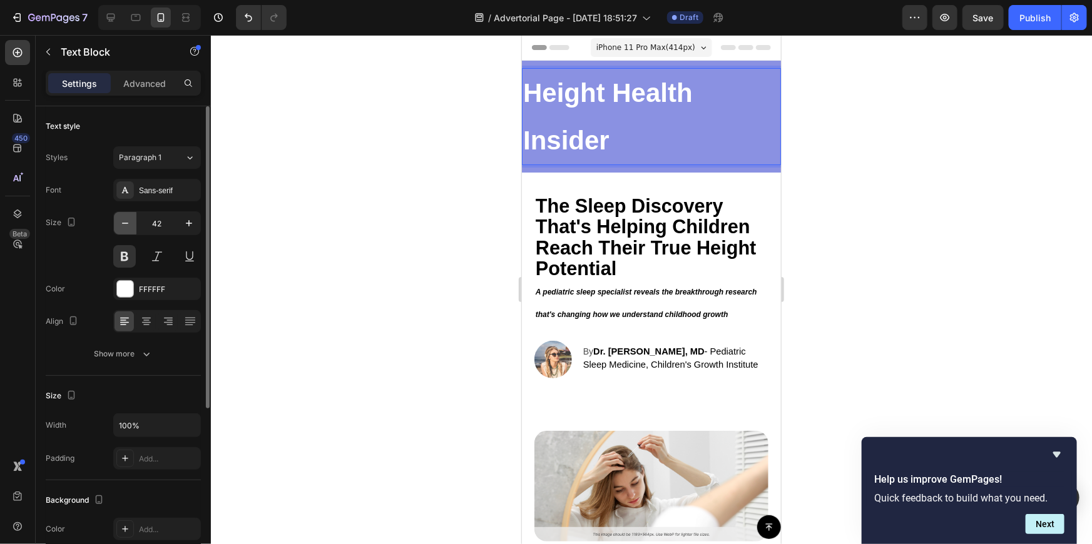
click at [122, 228] on icon "button" at bounding box center [125, 223] width 13 height 13
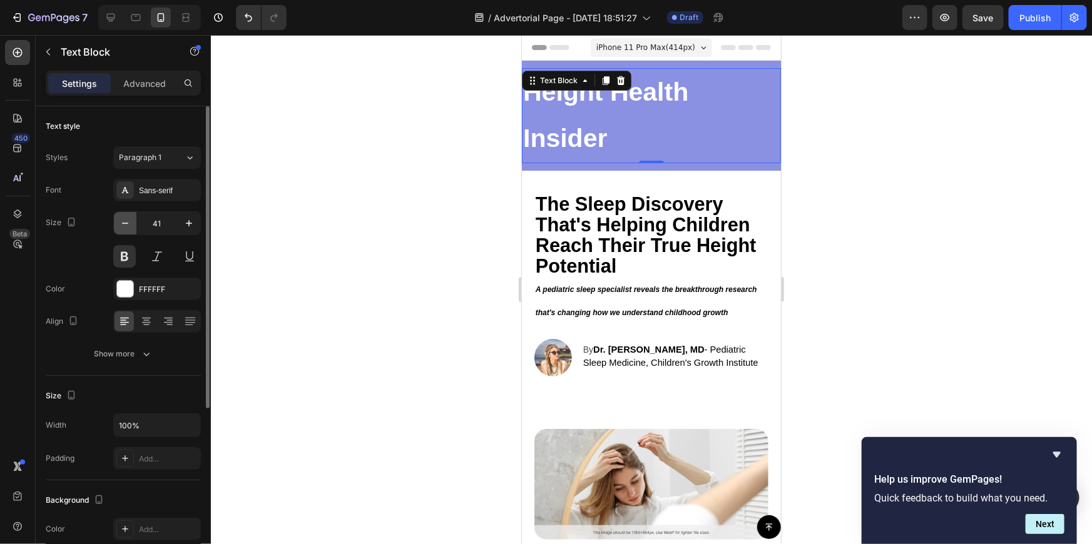
click at [122, 228] on icon "button" at bounding box center [125, 223] width 13 height 13
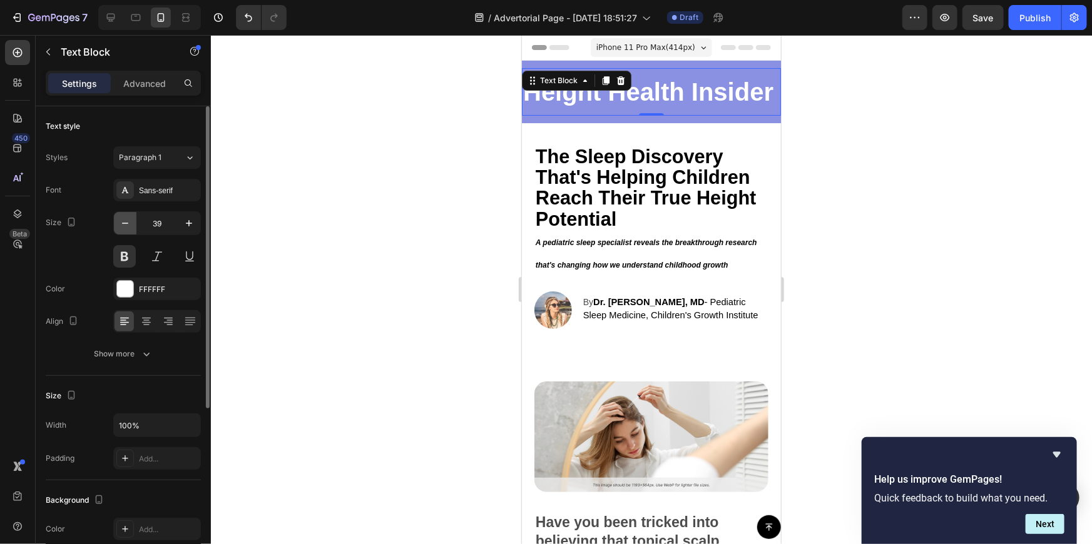
click at [122, 228] on icon "button" at bounding box center [125, 223] width 13 height 13
type input "38"
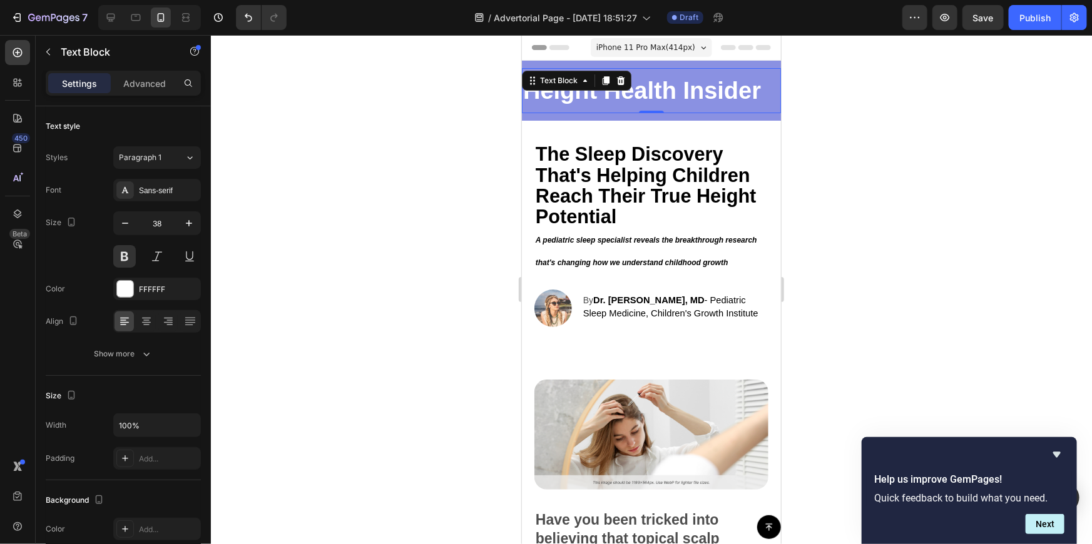
click at [892, 185] on div at bounding box center [651, 289] width 881 height 509
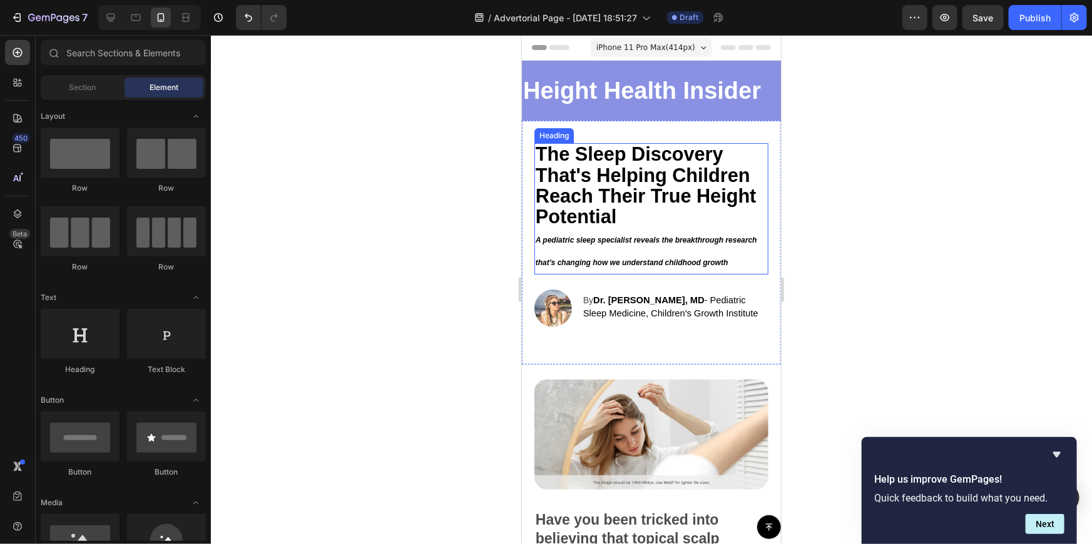
click at [720, 260] on icon "A pediatric sleep specialist reveals the breakthrough research that's changing …" at bounding box center [646, 250] width 222 height 31
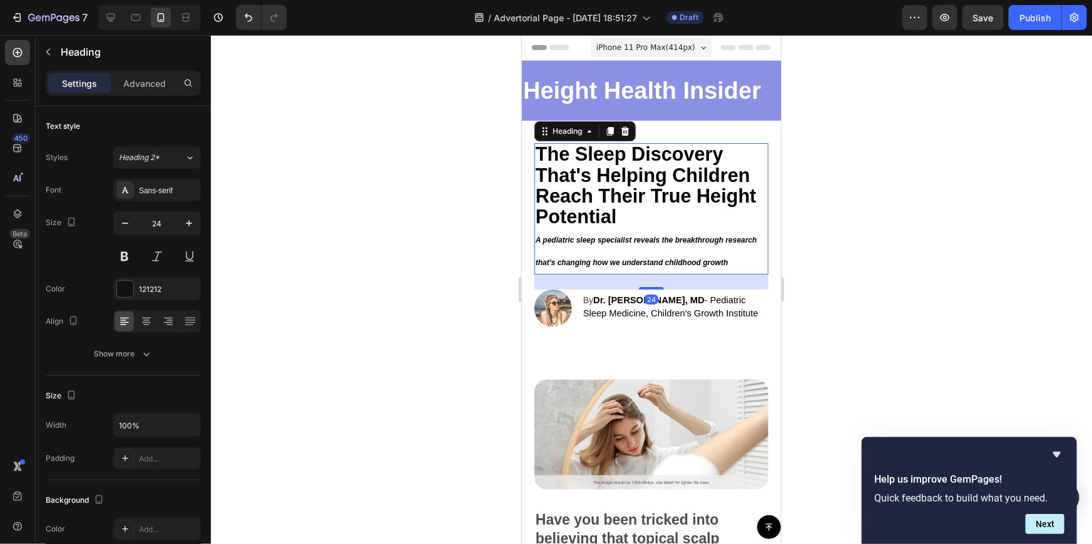
click at [686, 252] on h2 "The Sleep Discovery That's Helping Children Reach Their True Height Potential A…" at bounding box center [651, 208] width 234 height 131
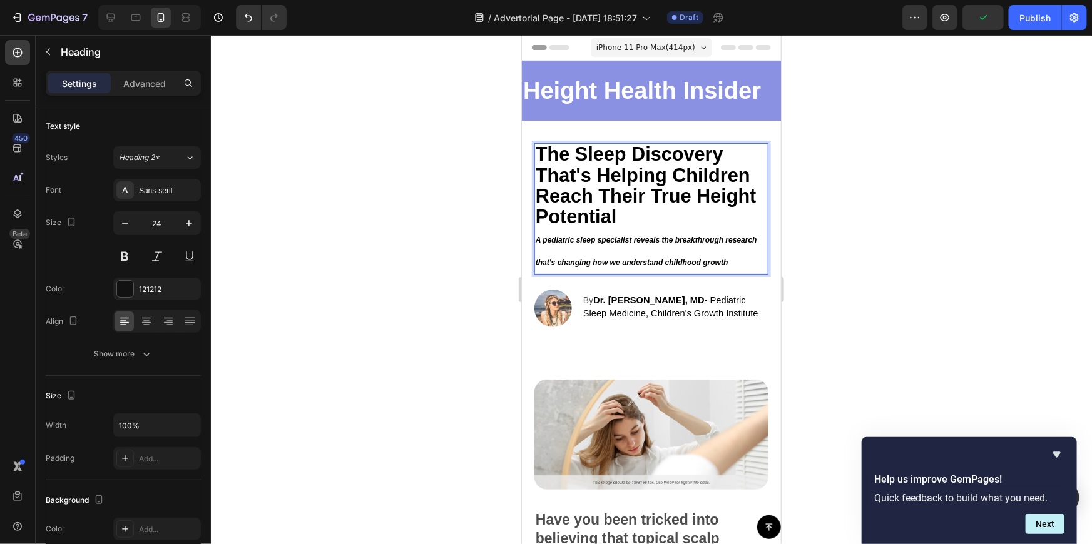
click at [631, 246] on p "The Sleep Discovery That's Helping Children Reach Their True Height Potential A…" at bounding box center [651, 208] width 232 height 128
drag, startPoint x: 574, startPoint y: 248, endPoint x: 563, endPoint y: 250, distance: 11.4
click at [573, 248] on p "The Sleep Discovery That's Helping Children Reach Their True Height Potential A…" at bounding box center [651, 208] width 232 height 128
click at [548, 249] on p "The Sleep Discovery That's Helping Children Reach Their True Height Potential A…" at bounding box center [651, 208] width 232 height 128
click at [540, 244] on icon "A pediatric sleep specialist reveals the breakthrough research that's changing …" at bounding box center [646, 250] width 222 height 31
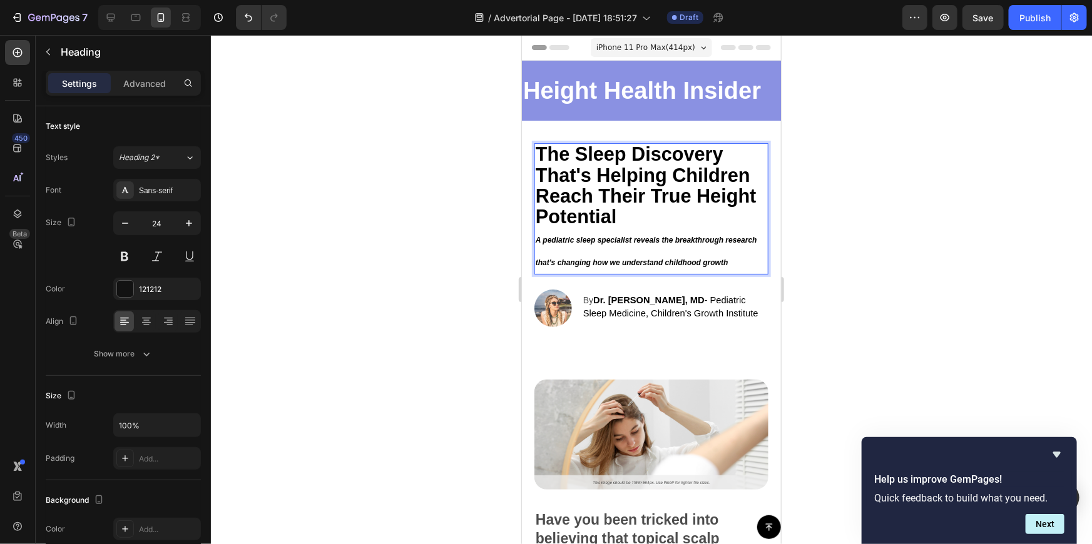
click at [549, 255] on p "The Sleep Discovery That's Helping Children Reach Their True Height Potential A…" at bounding box center [651, 208] width 232 height 128
click at [543, 250] on p "The Sleep Discovery That's Helping Children Reach Their True Height Potential A…" at bounding box center [651, 208] width 232 height 128
click at [540, 256] on p "The Sleep Discovery That's Helping Children Reach Their True Height Potential A…" at bounding box center [651, 208] width 232 height 128
drag, startPoint x: 536, startPoint y: 257, endPoint x: 546, endPoint y: 259, distance: 10.2
click at [536, 258] on p "The Sleep Discovery That's Helping Children Reach Their True Height Potential A…" at bounding box center [651, 208] width 232 height 128
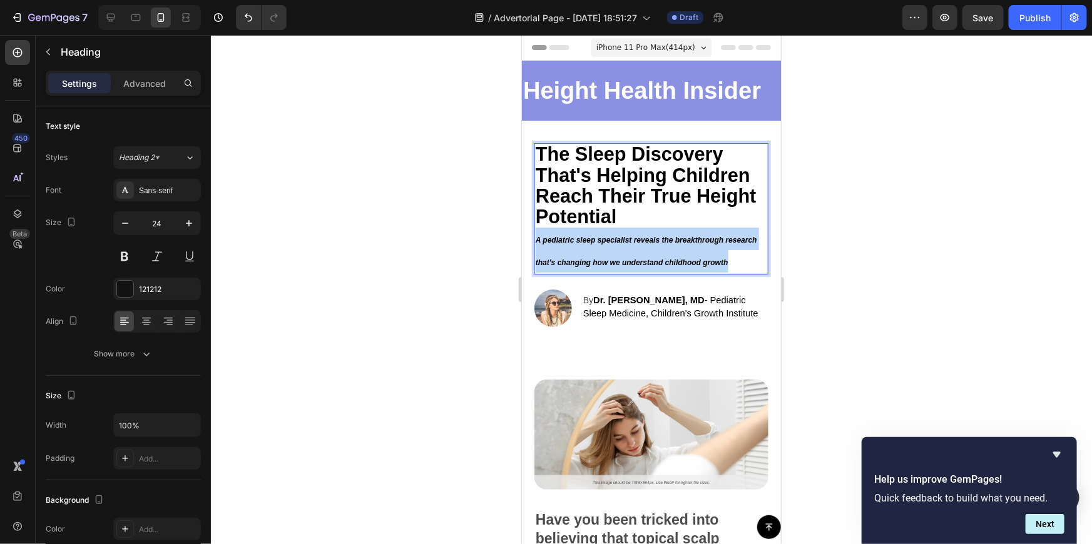
drag, startPoint x: 537, startPoint y: 242, endPoint x: 735, endPoint y: 267, distance: 199.3
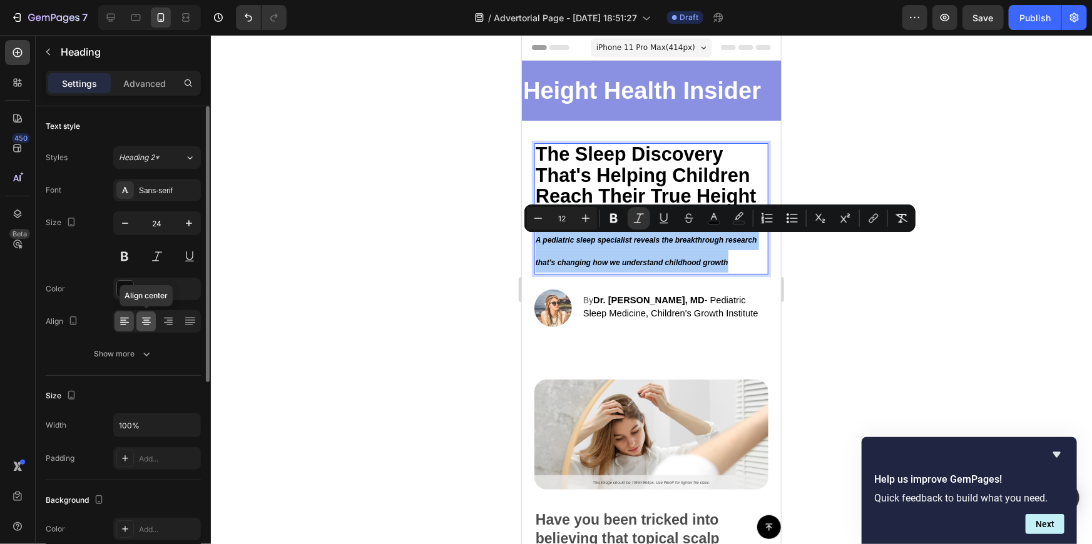
click at [148, 321] on icon at bounding box center [146, 321] width 13 height 13
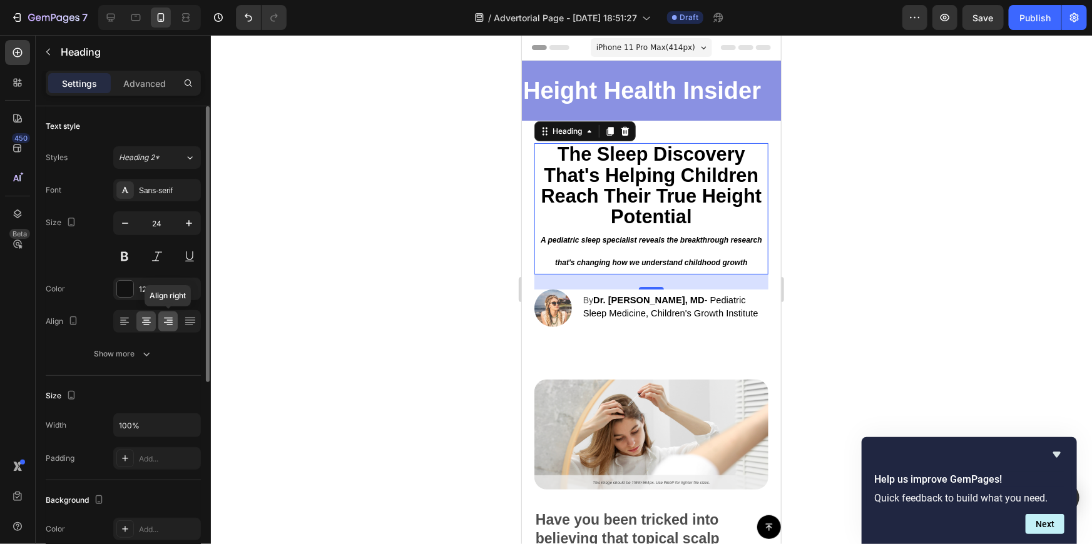
click at [161, 320] on div at bounding box center [167, 322] width 19 height 20
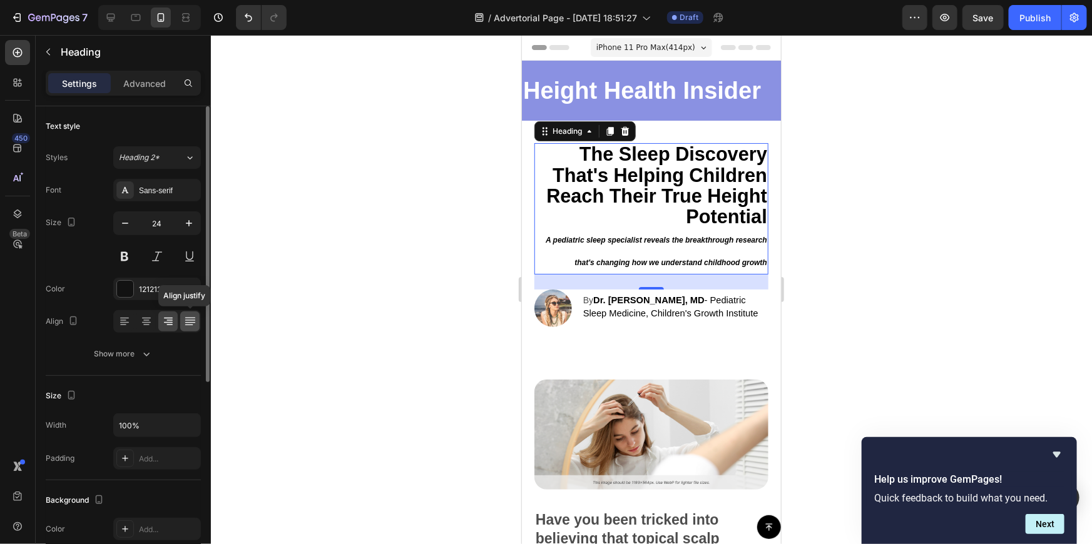
click at [193, 318] on icon at bounding box center [190, 318] width 10 height 1
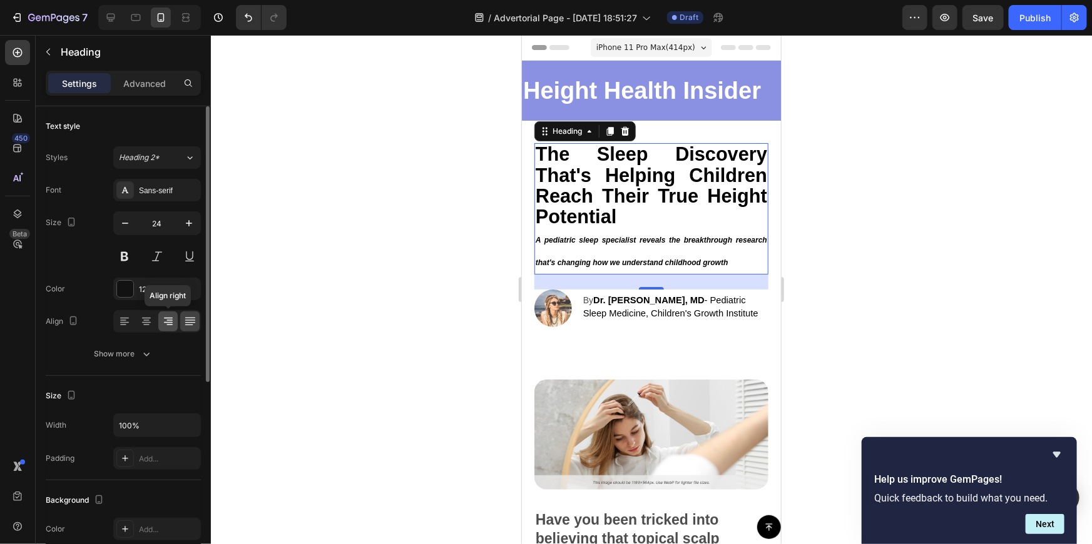
click at [162, 322] on icon at bounding box center [168, 321] width 13 height 13
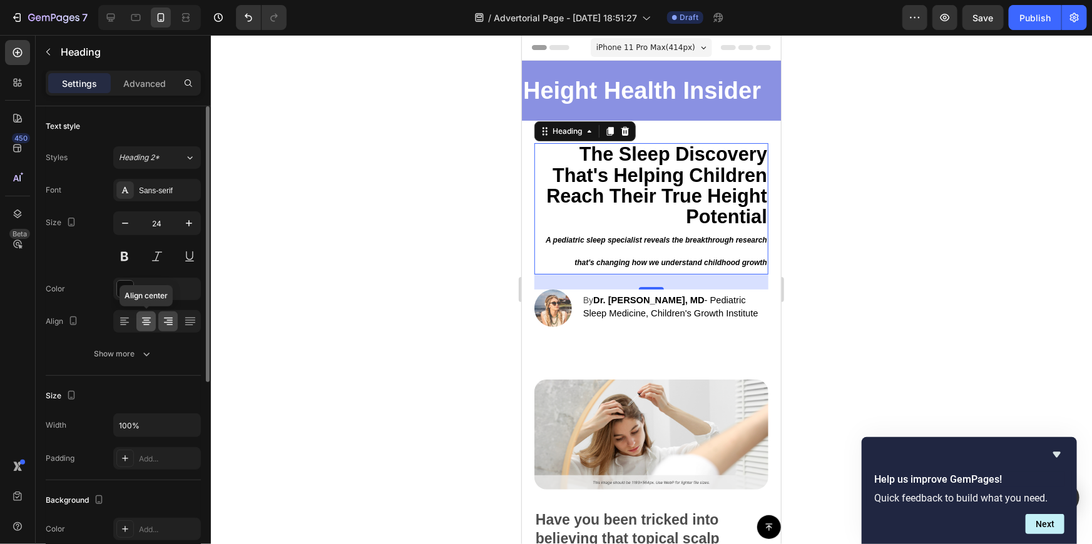
click at [149, 323] on icon at bounding box center [146, 321] width 13 height 13
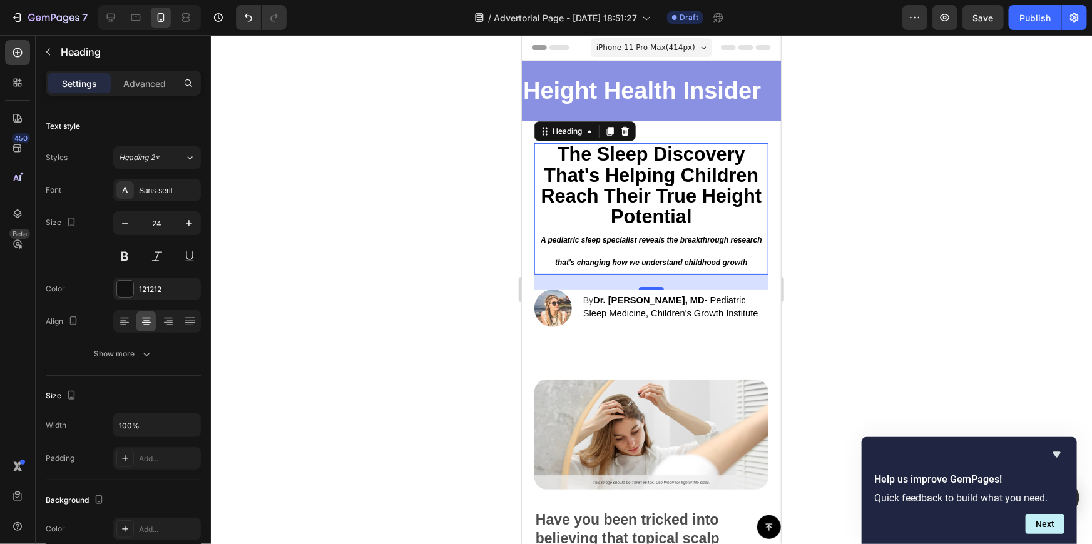
click at [912, 262] on div at bounding box center [651, 289] width 881 height 509
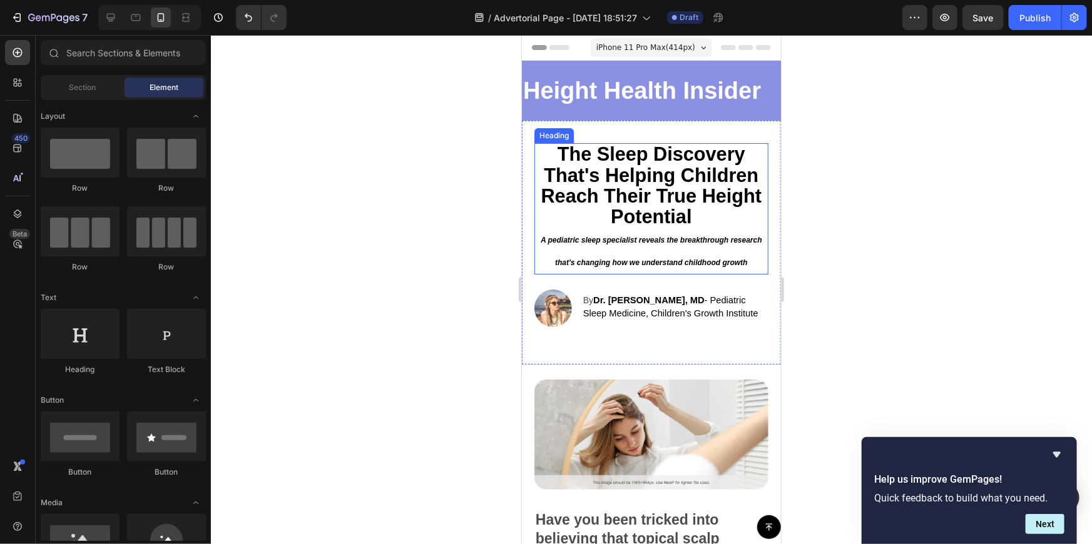
click at [620, 196] on strong "The Sleep Discovery That's Helping Children Reach Their True Height Potential" at bounding box center [651, 185] width 221 height 84
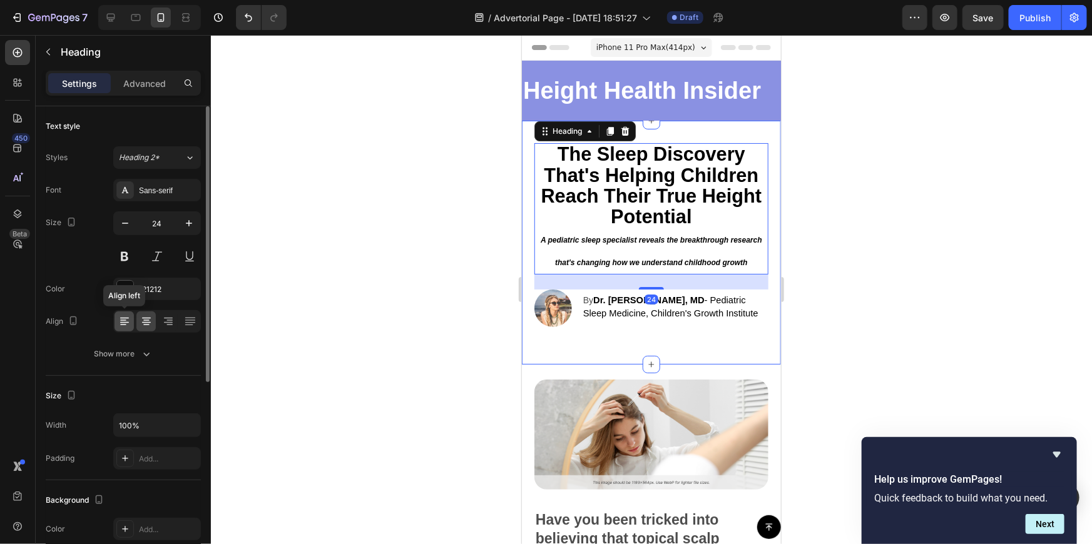
click at [125, 320] on icon at bounding box center [124, 321] width 13 height 13
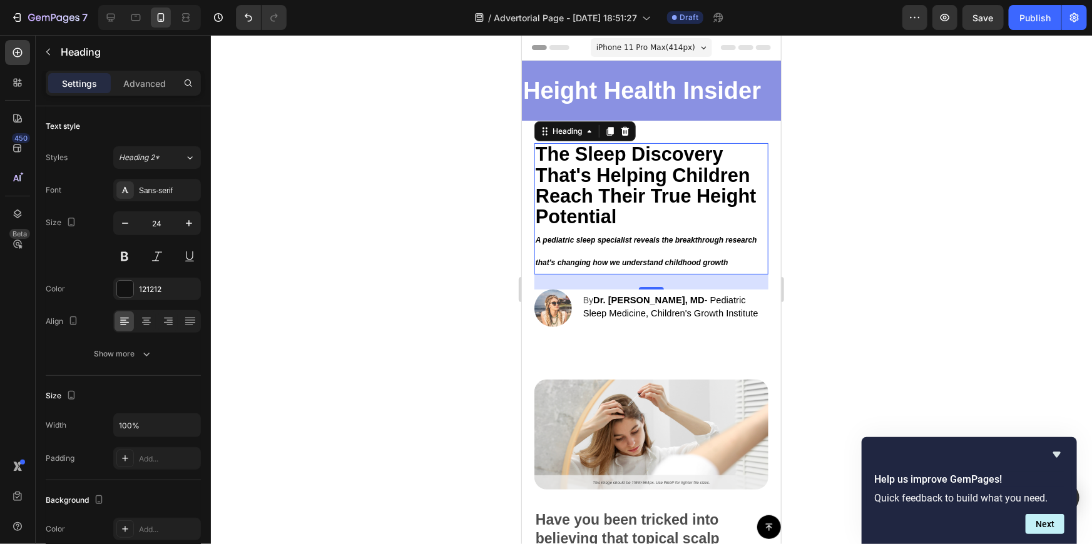
click at [972, 207] on div at bounding box center [651, 289] width 881 height 509
click at [636, 250] on p "⁠⁠⁠⁠⁠⁠⁠ The Sleep Discovery That's Helping Children Reach Their True Height Pot…" at bounding box center [651, 208] width 232 height 128
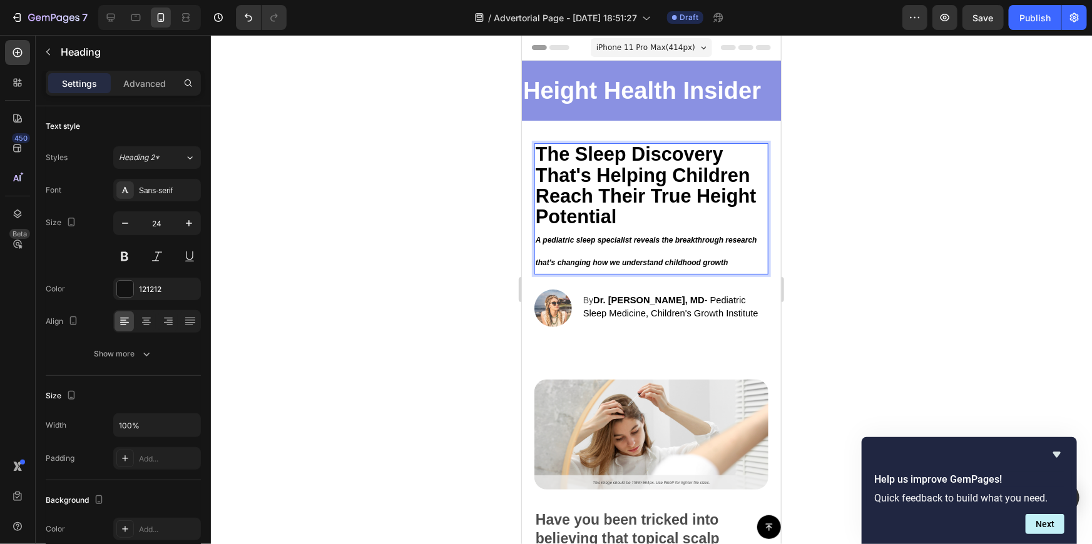
click at [656, 262] on icon "A pediatric sleep specialist reveals the breakthrough research that's changing …" at bounding box center [646, 250] width 222 height 31
click at [926, 240] on div at bounding box center [651, 289] width 881 height 509
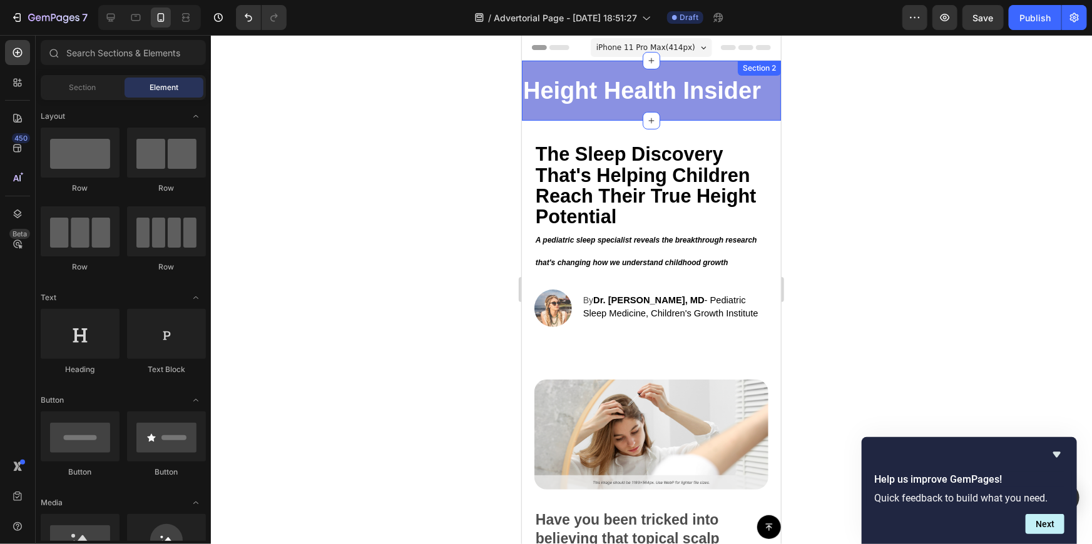
click at [656, 61] on div "Height Health Insider Text Block Row Section 2" at bounding box center [650, 90] width 259 height 60
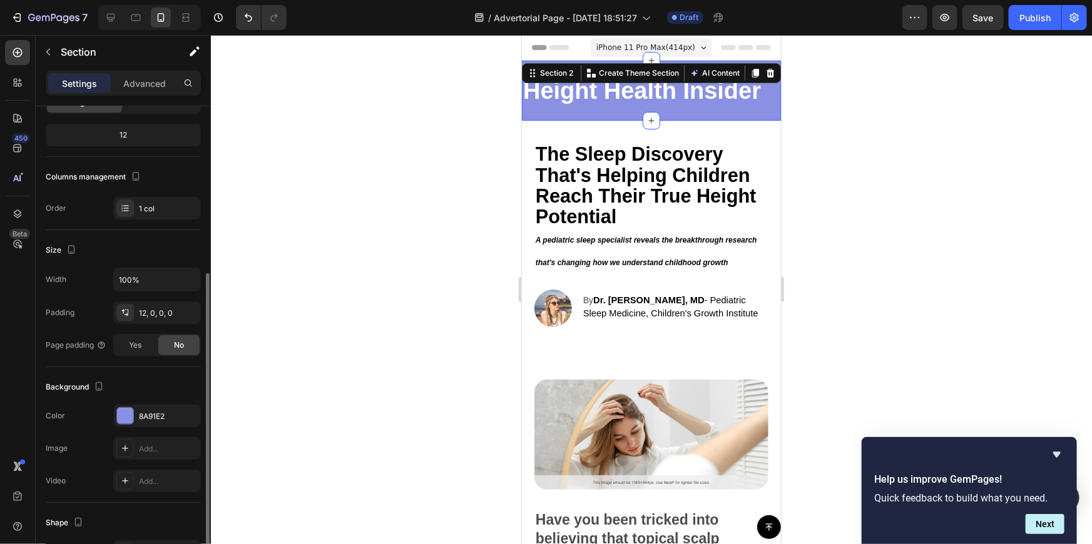
scroll to position [170, 0]
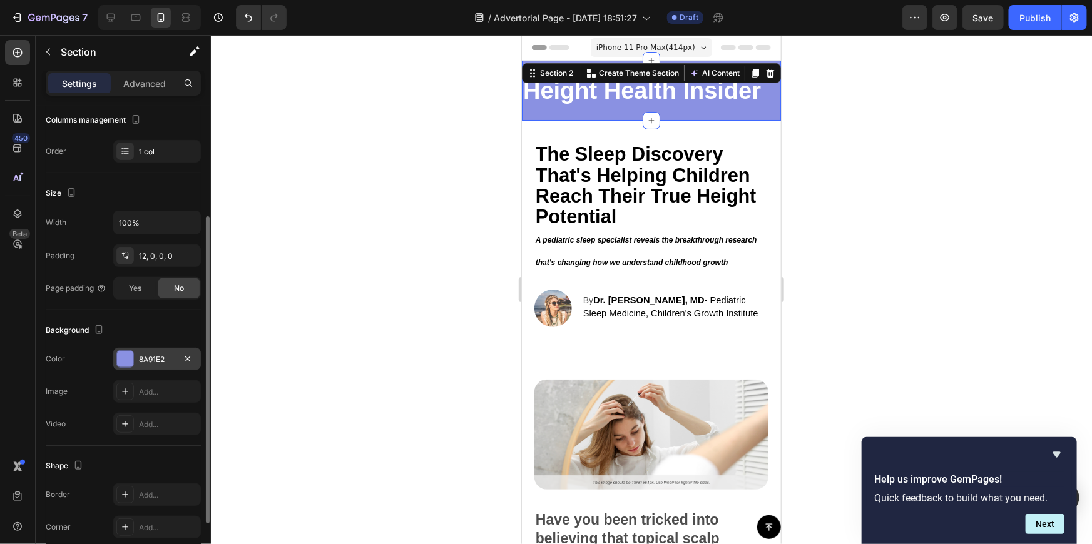
click at [133, 360] on div at bounding box center [125, 359] width 16 height 16
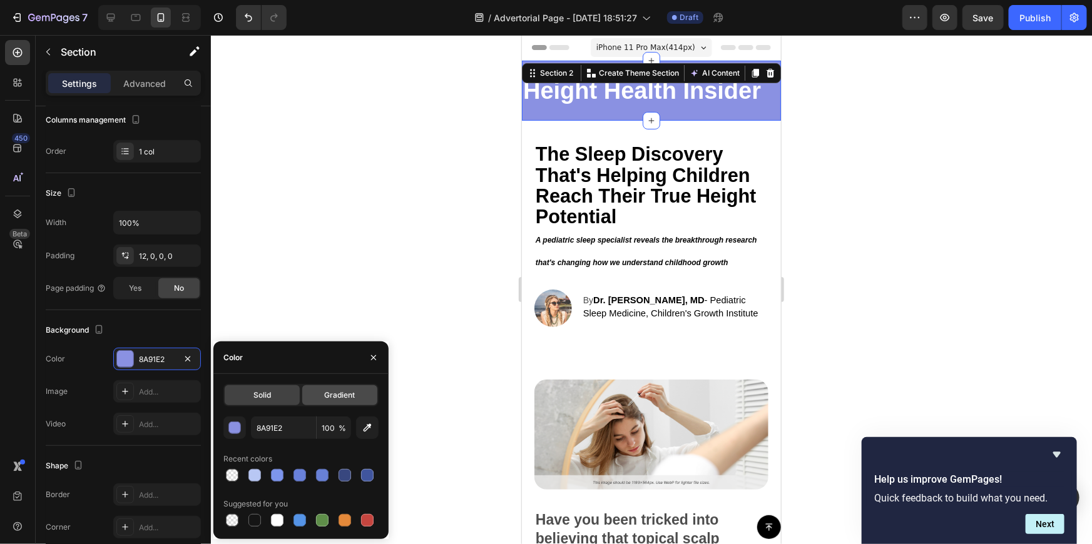
click at [327, 391] on span "Gradient" at bounding box center [339, 395] width 31 height 11
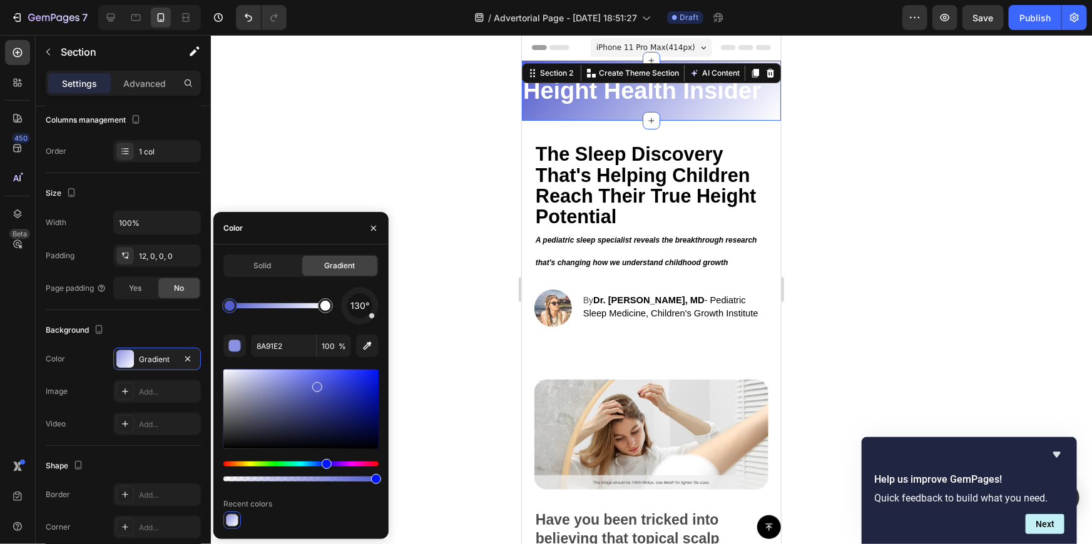
drag, startPoint x: 309, startPoint y: 408, endPoint x: 319, endPoint y: 391, distance: 19.6
click at [316, 385] on div at bounding box center [300, 409] width 155 height 79
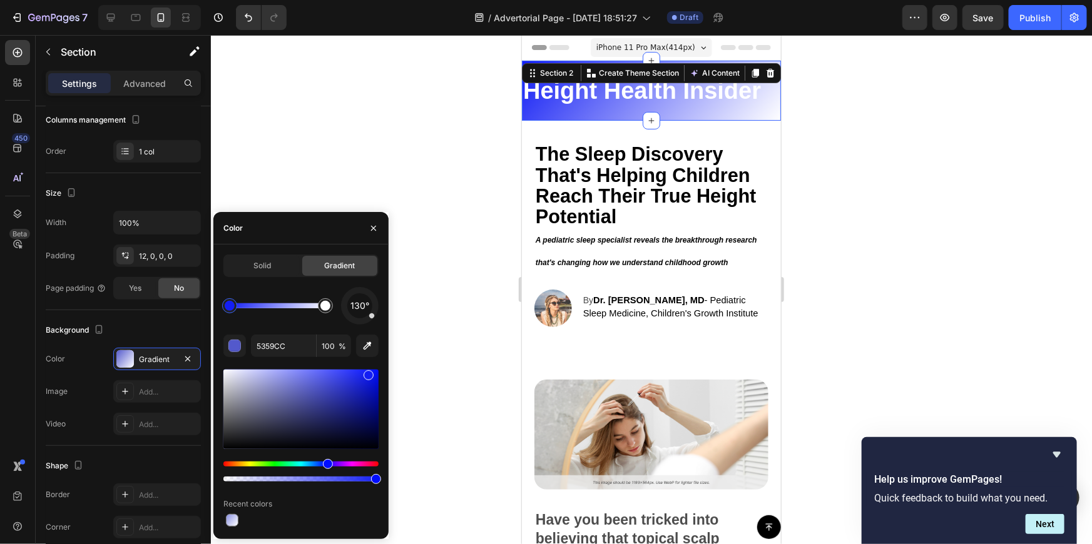
drag, startPoint x: 319, startPoint y: 392, endPoint x: 367, endPoint y: 372, distance: 52.5
click at [367, 372] on div at bounding box center [369, 375] width 10 height 10
type input "131EF4"
click at [419, 148] on div at bounding box center [651, 289] width 881 height 509
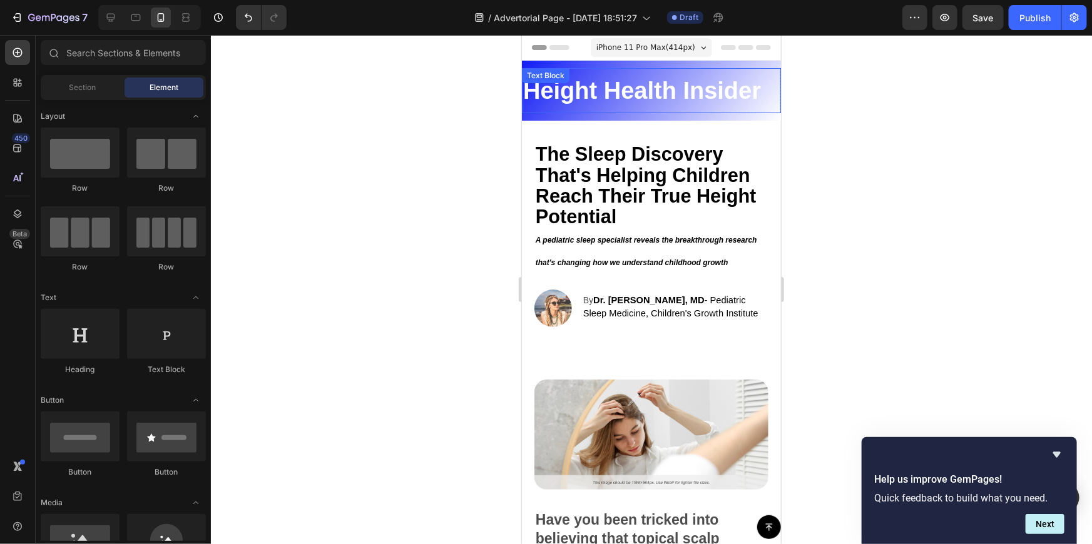
click at [715, 83] on p "Height Health Insider" at bounding box center [651, 90] width 257 height 43
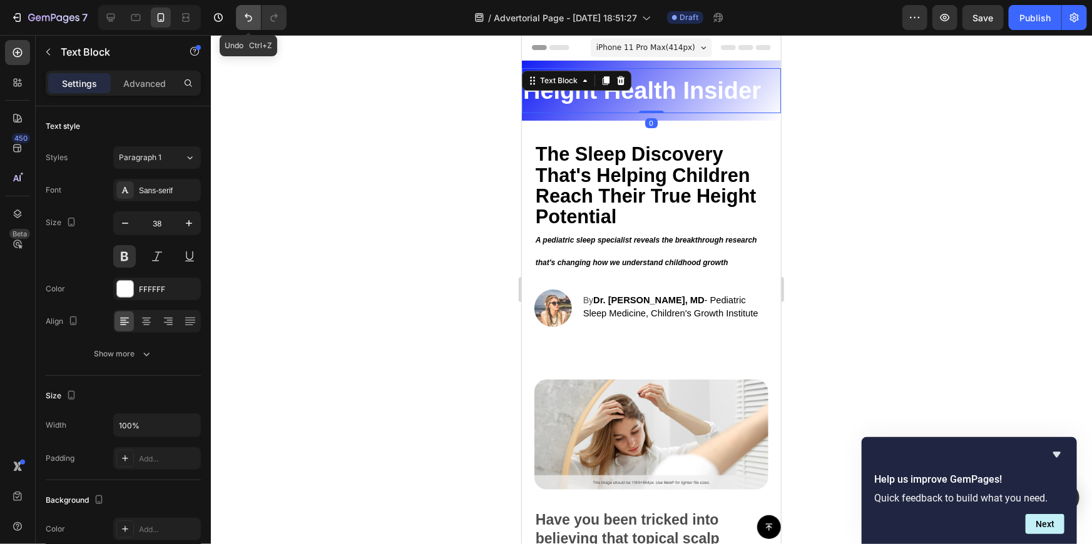
click at [243, 15] on icon "Undo/Redo" at bounding box center [248, 17] width 13 height 13
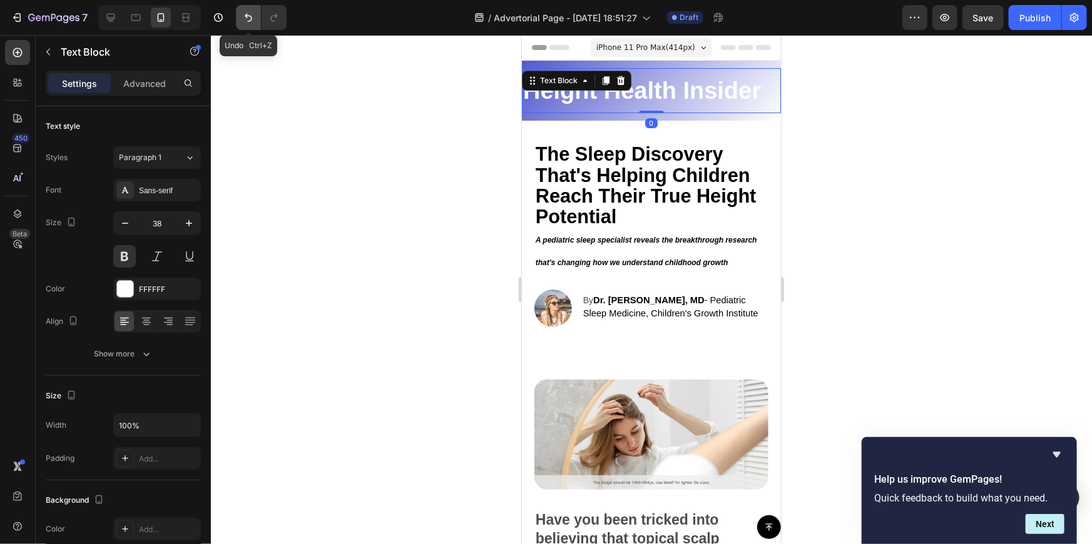
click at [243, 15] on icon "Undo/Redo" at bounding box center [248, 17] width 13 height 13
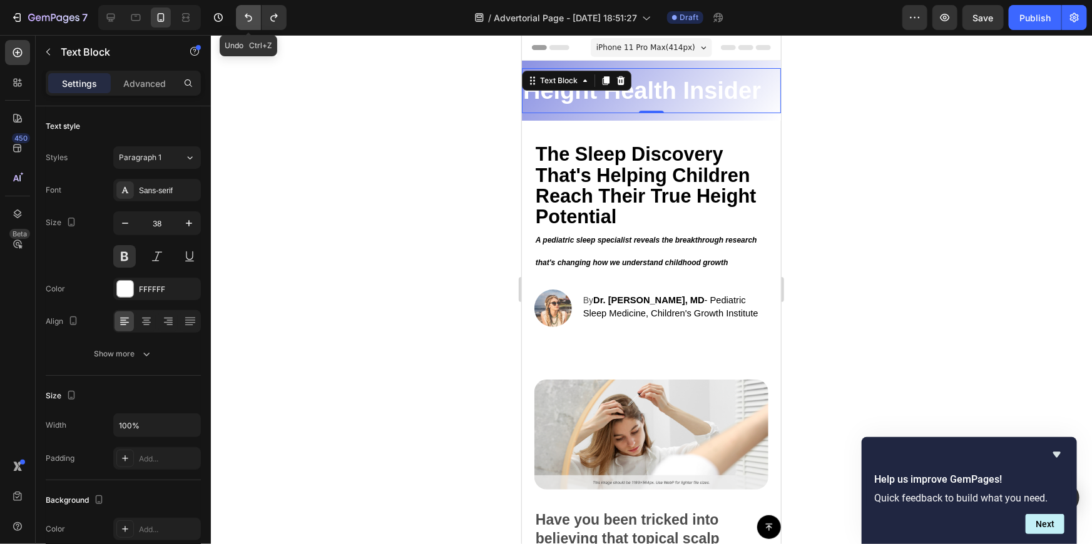
click at [243, 15] on icon "Undo/Redo" at bounding box center [248, 17] width 13 height 13
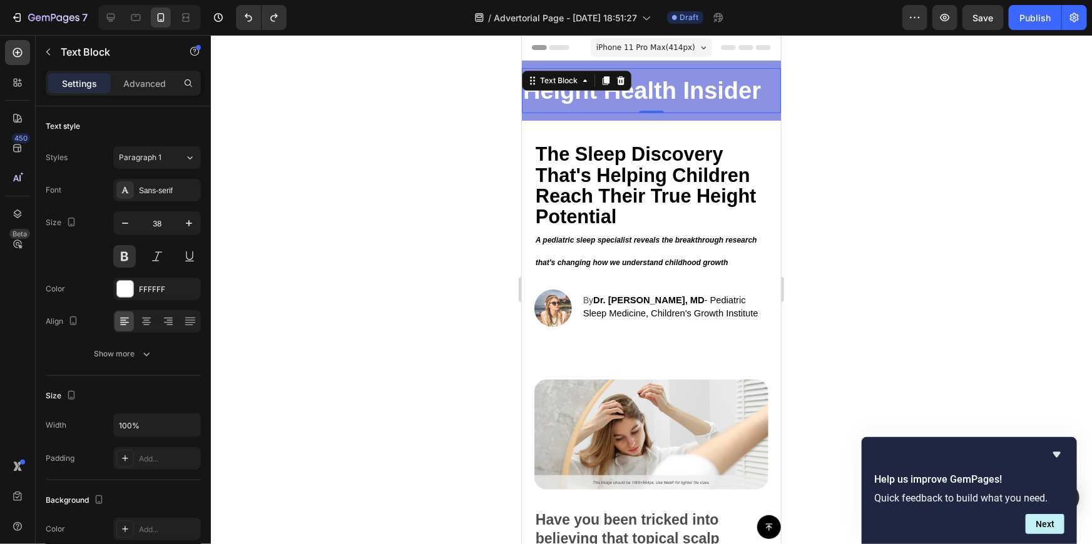
click at [887, 134] on div at bounding box center [651, 289] width 881 height 509
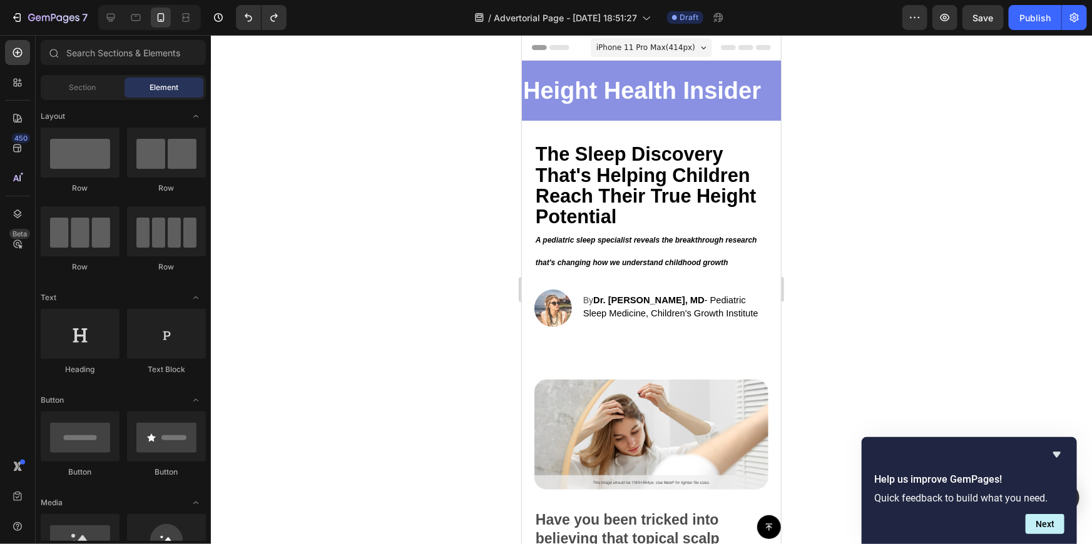
click at [972, 191] on div at bounding box center [651, 289] width 881 height 509
click at [554, 294] on img at bounding box center [553, 308] width 38 height 38
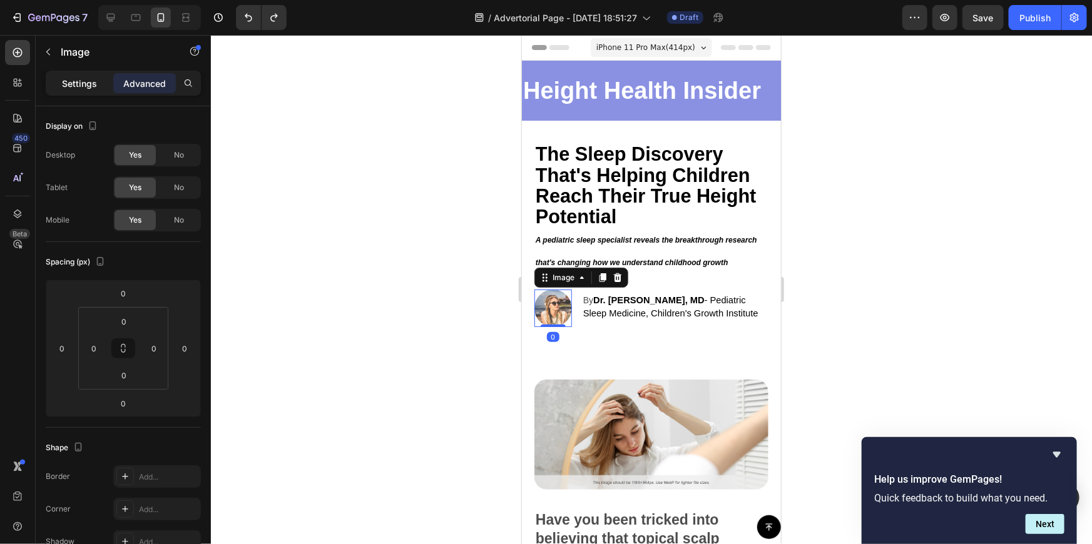
click at [92, 88] on p "Settings" at bounding box center [79, 83] width 35 height 13
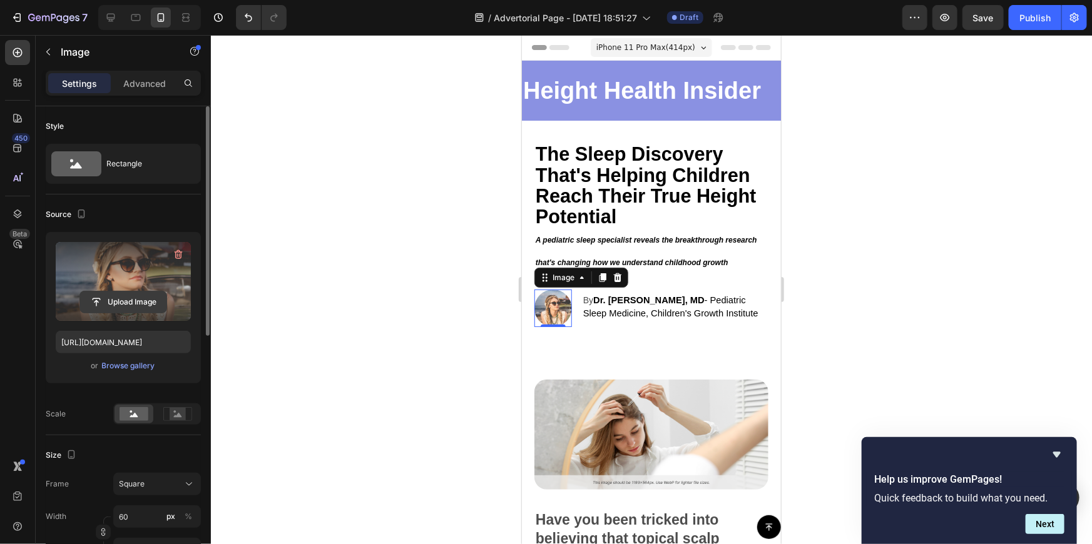
click at [140, 296] on input "file" at bounding box center [123, 302] width 86 height 21
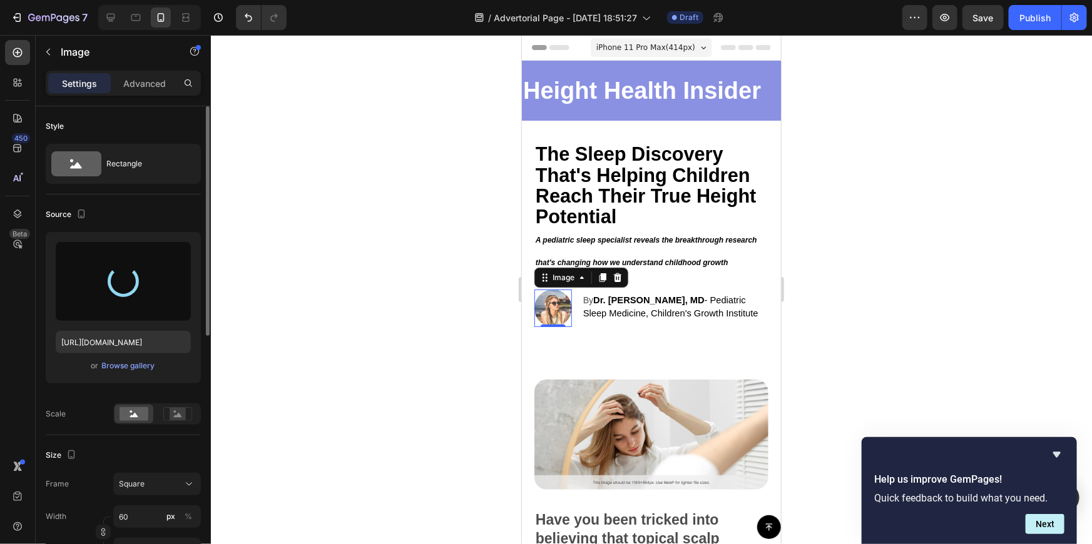
type input "https://cdn.shopify.com/s/files/1/0727/8487/1602/files/gempages_582170627067085…"
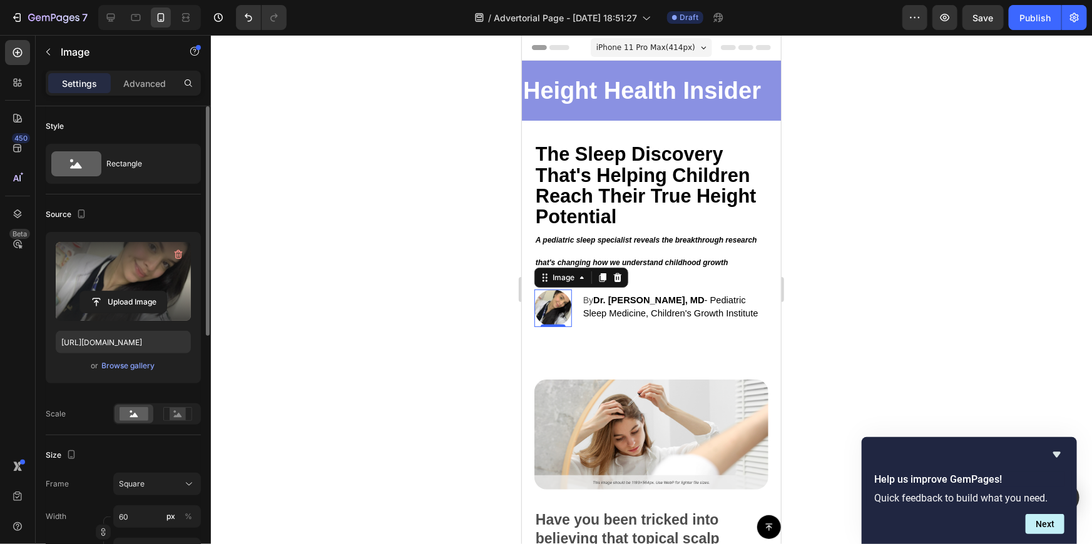
click at [377, 237] on div at bounding box center [651, 289] width 881 height 509
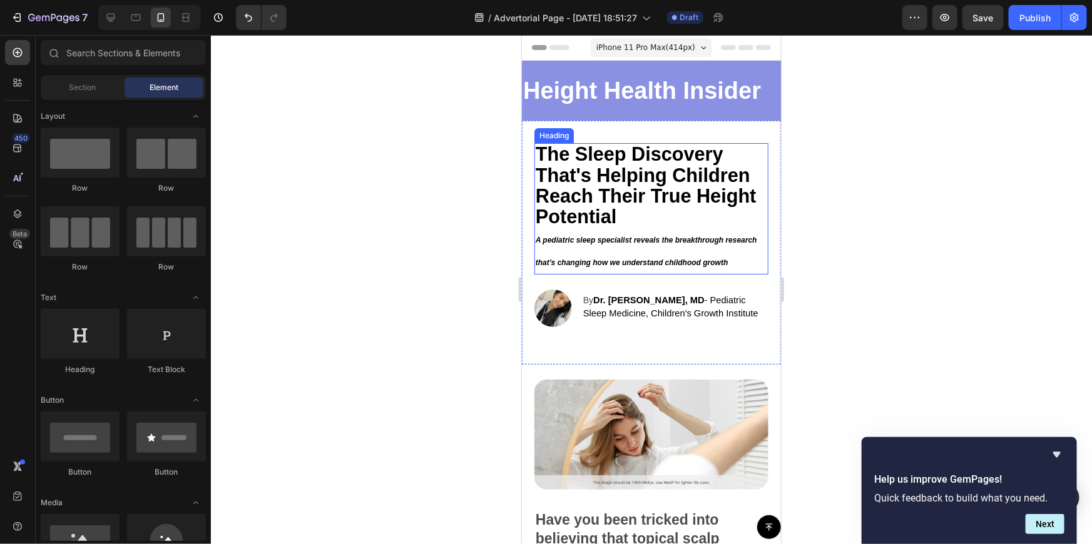
click at [886, 230] on div at bounding box center [651, 289] width 881 height 509
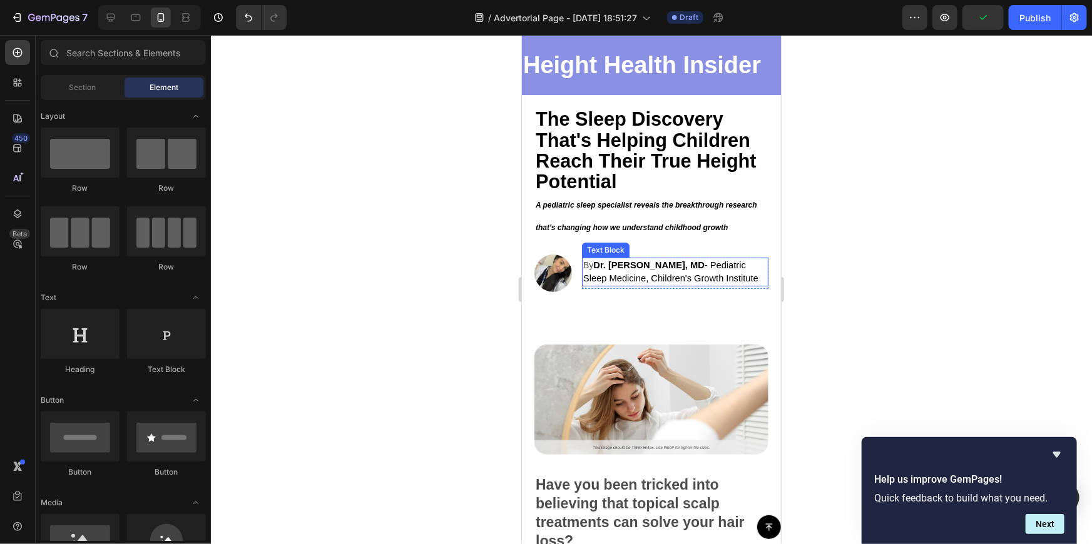
scroll to position [0, 0]
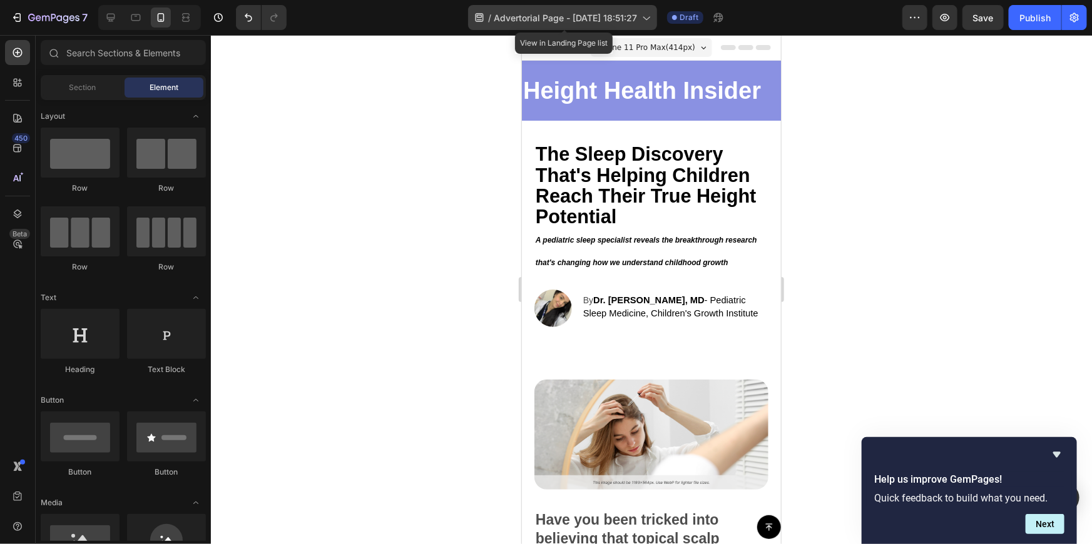
click at [620, 14] on span "Advertorial Page - [DATE] 18:51:27" at bounding box center [565, 17] width 143 height 13
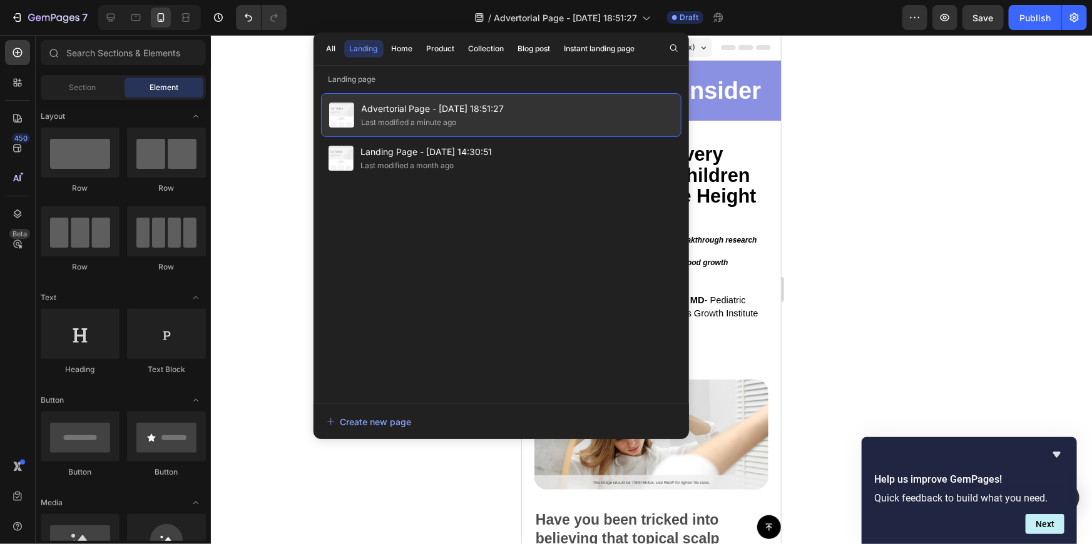
click at [469, 113] on span "Advertorial Page - [DATE] 18:51:27" at bounding box center [433, 108] width 143 height 15
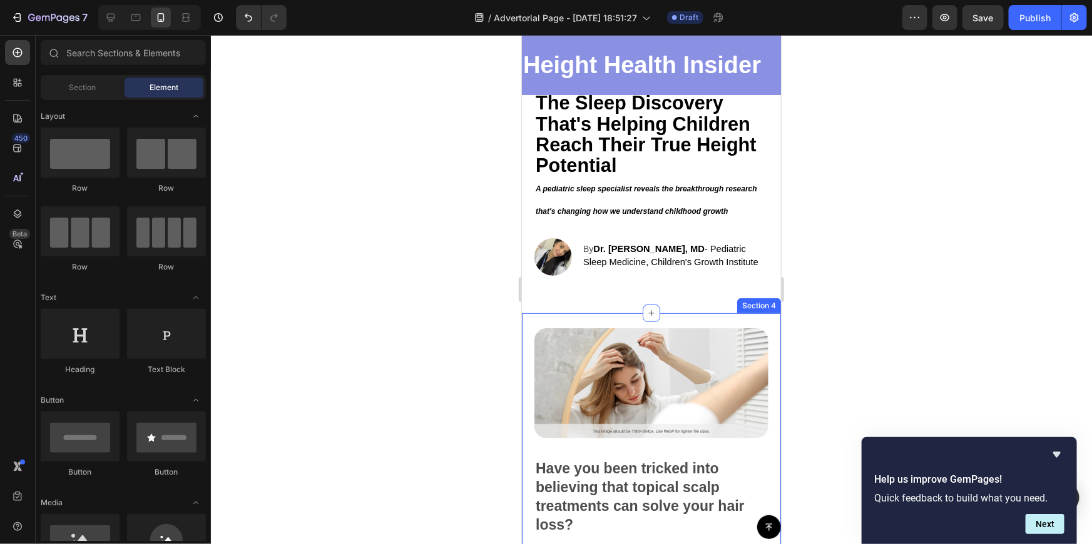
scroll to position [56, 0]
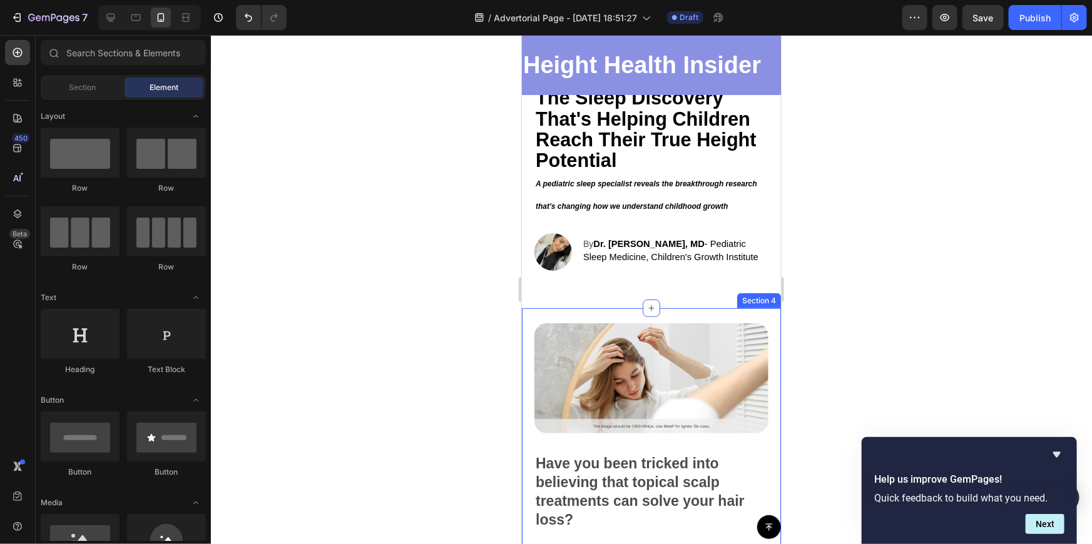
click at [676, 370] on img at bounding box center [651, 378] width 234 height 111
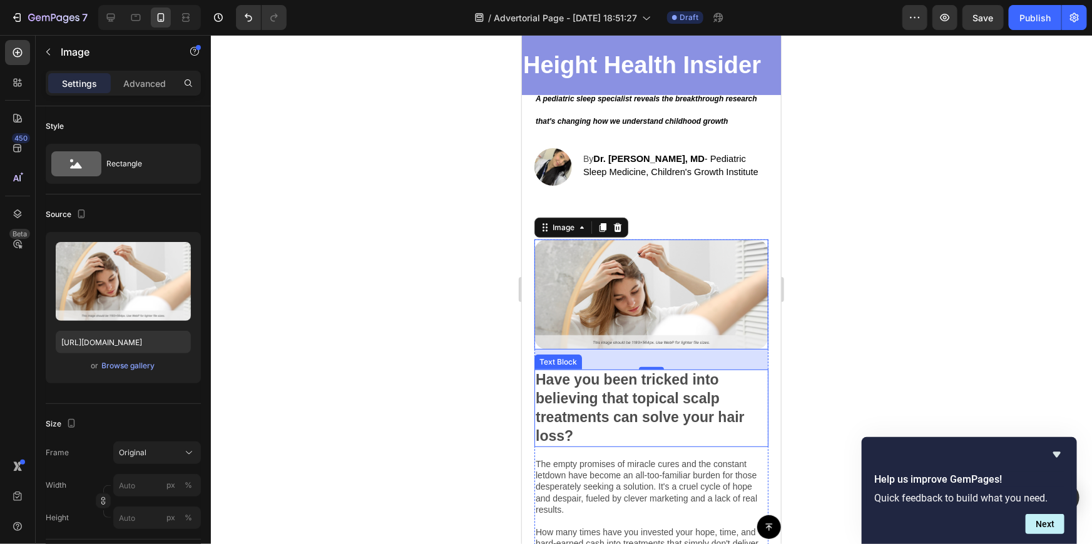
scroll to position [113, 0]
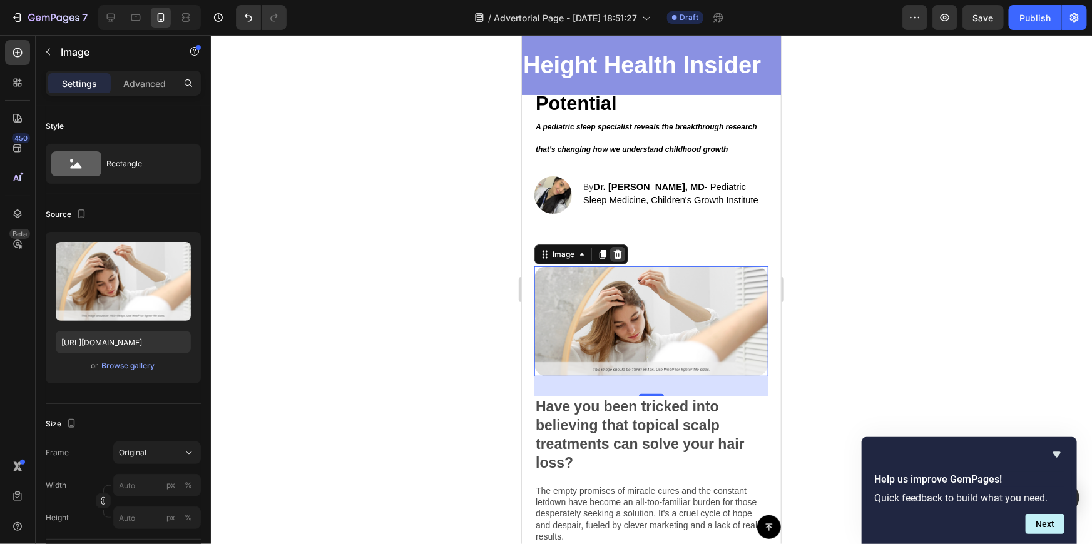
click at [620, 256] on icon at bounding box center [617, 254] width 10 height 10
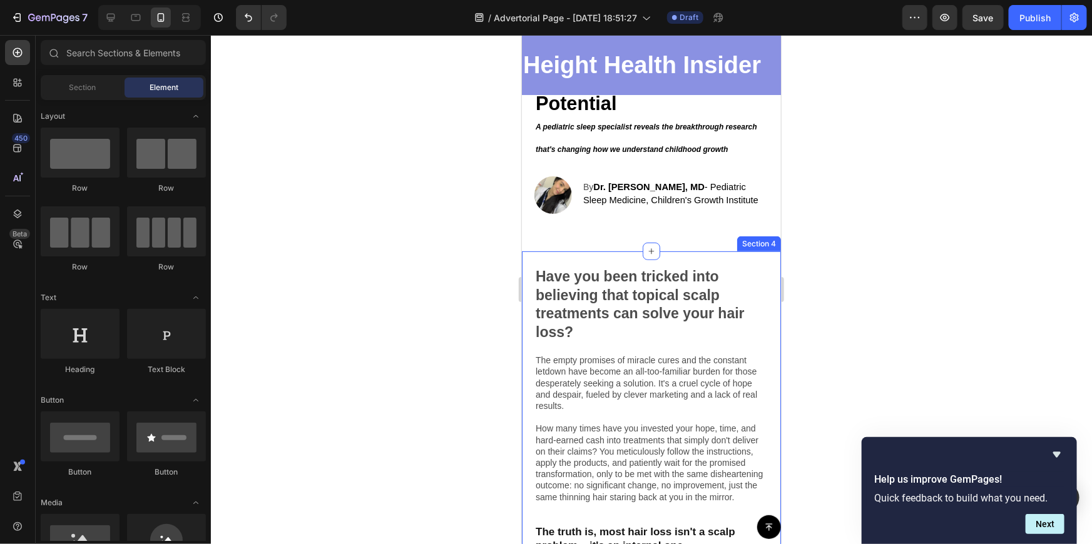
click at [584, 232] on div "The Sleep Discovery That's Helping Children Reach Their True Height Potential A…" at bounding box center [650, 128] width 259 height 243
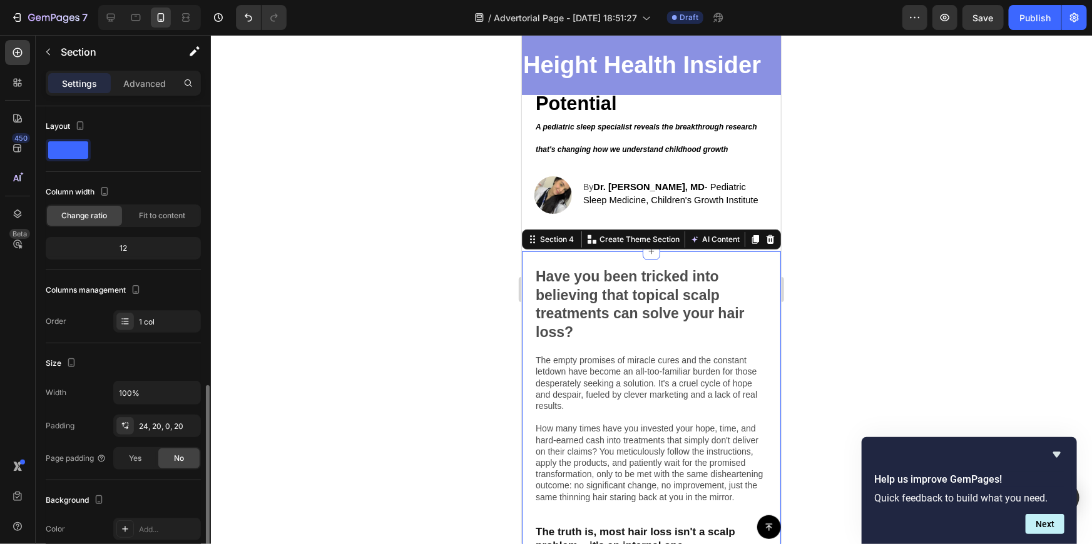
scroll to position [170, 0]
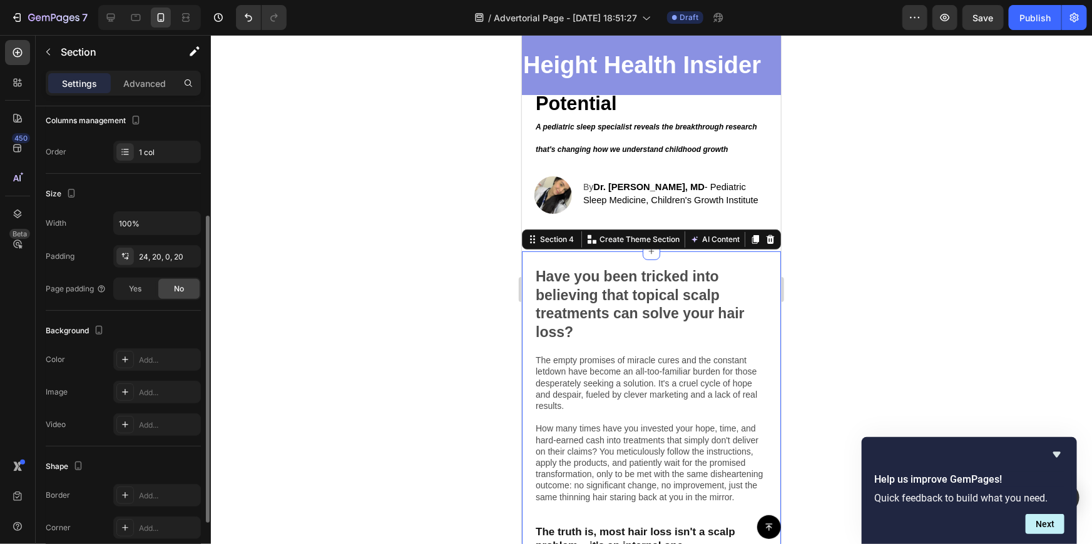
click at [593, 257] on div "Have you been tricked into believing that topical scalp treatments can solve yo…" at bounding box center [650, 454] width 259 height 407
click at [581, 257] on div "Have you been tricked into believing that topical scalp treatments can solve yo…" at bounding box center [650, 454] width 259 height 407
click at [377, 250] on div at bounding box center [651, 289] width 881 height 509
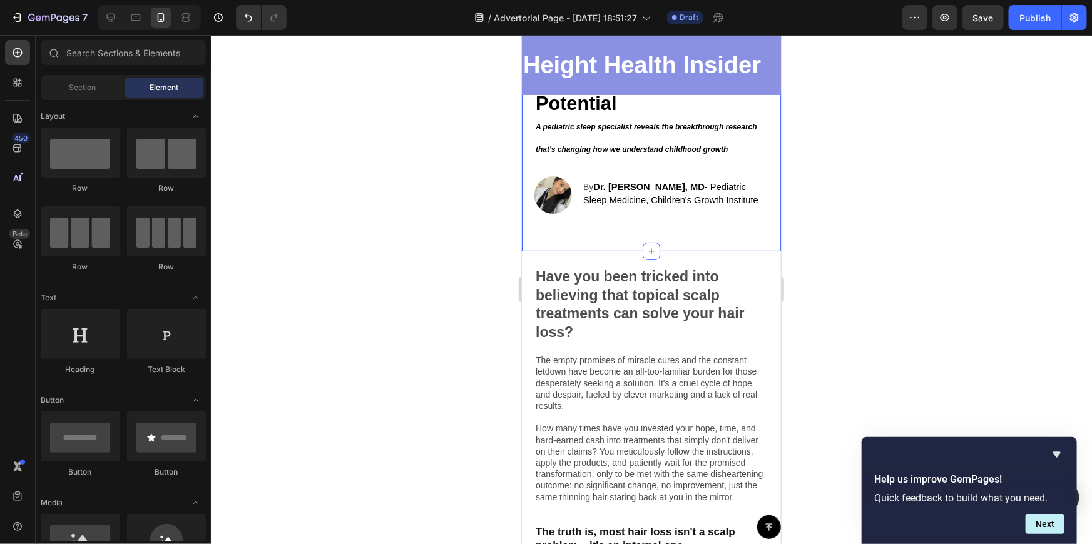
click at [586, 234] on div "The Sleep Discovery That's Helping Children Reach Their True Height Potential A…" at bounding box center [650, 128] width 259 height 243
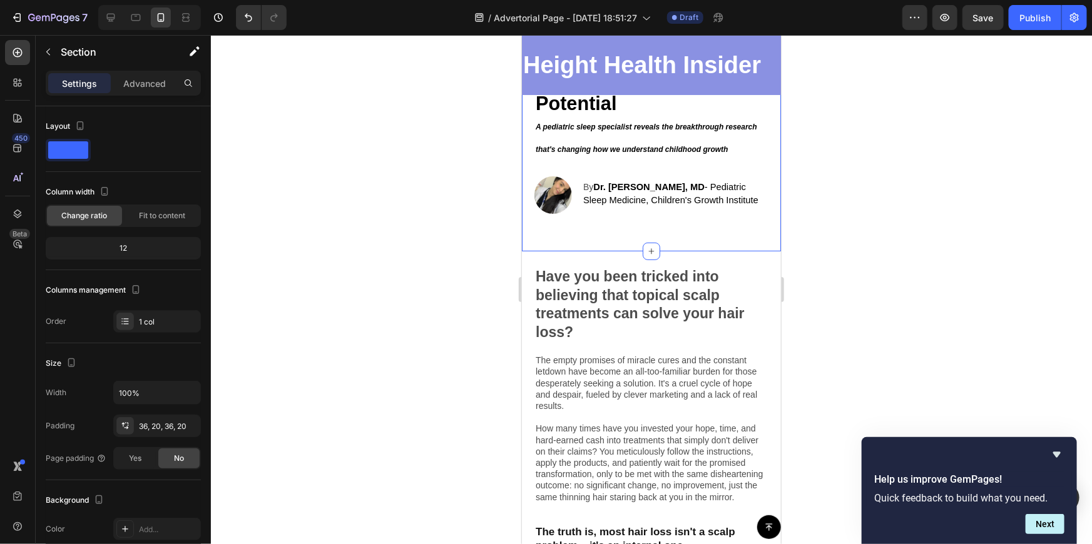
click at [613, 233] on div "The Sleep Discovery That's Helping Children Reach Their True Height Potential A…" at bounding box center [650, 128] width 259 height 243
click at [49, 56] on icon "button" at bounding box center [48, 52] width 10 height 10
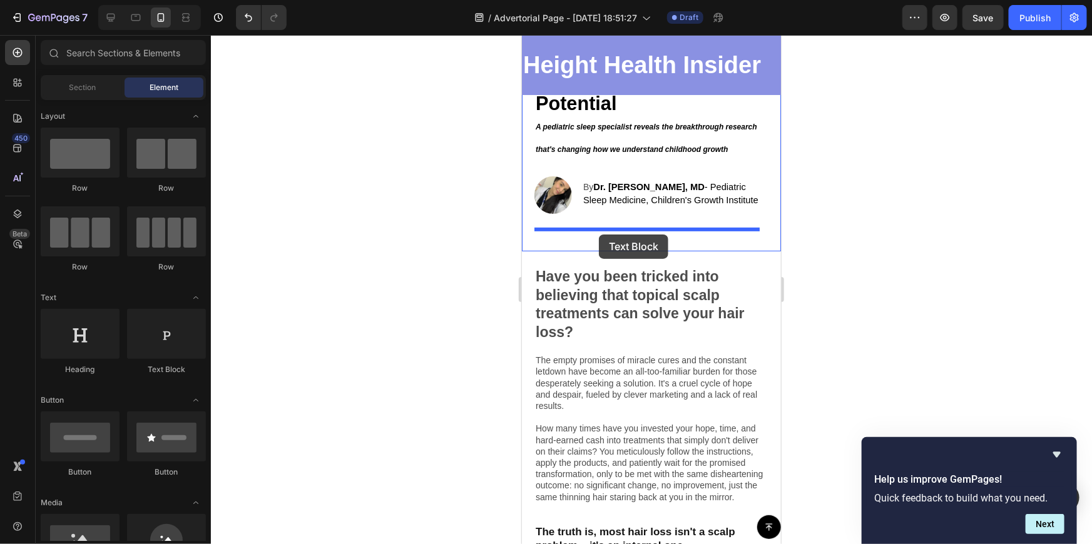
drag, startPoint x: 689, startPoint y: 374, endPoint x: 598, endPoint y: 234, distance: 166.5
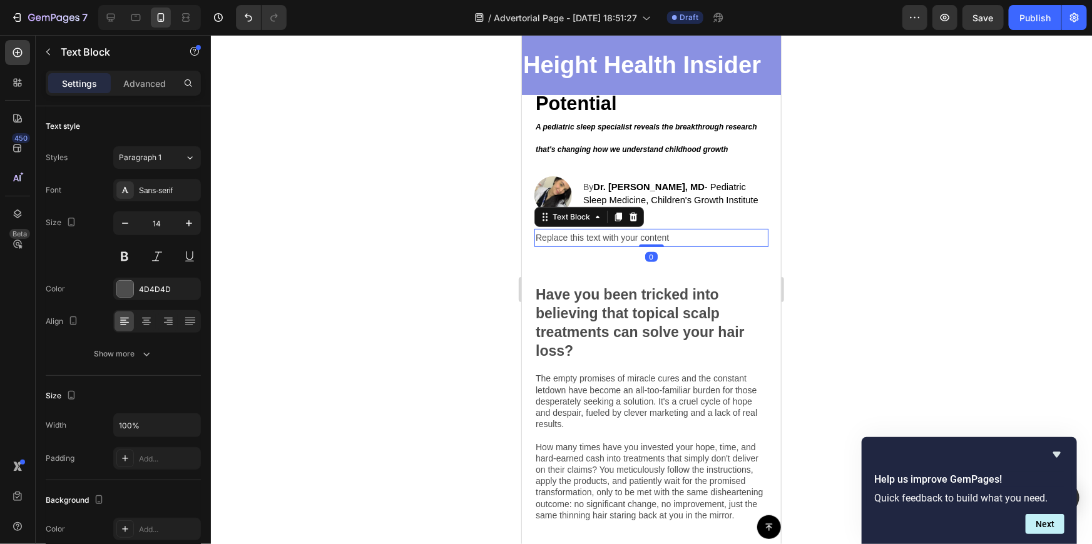
click at [611, 242] on div "Replace this text with your content" at bounding box center [651, 237] width 234 height 18
click at [546, 238] on p "Replace this text with your content" at bounding box center [651, 238] width 232 height 16
click at [539, 237] on p "Replace this text with your content" at bounding box center [651, 238] width 232 height 16
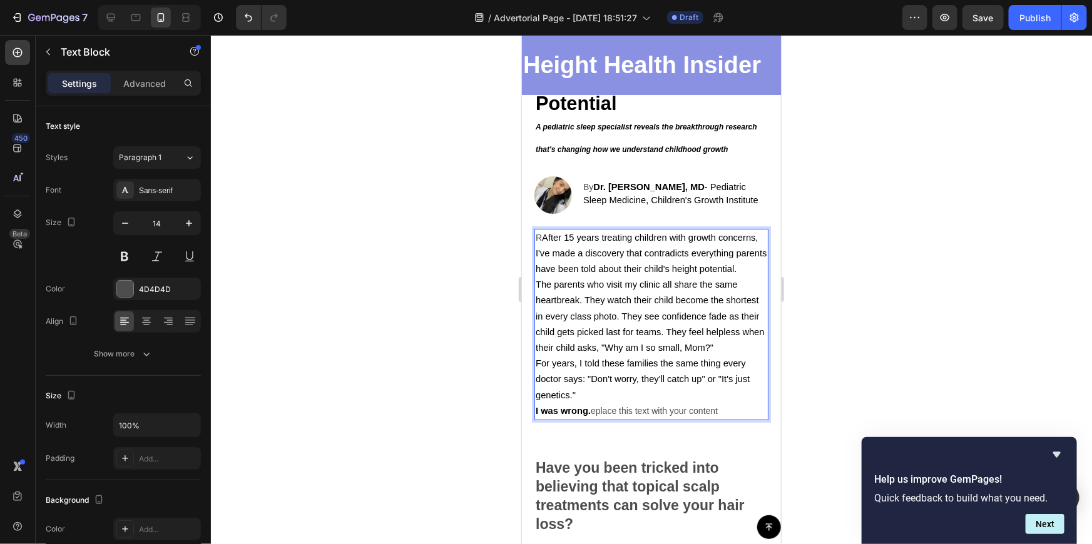
click at [546, 239] on span "After 15 years treating children with growth concerns, I've made a discovery th…" at bounding box center [650, 252] width 231 height 41
click at [539, 237] on p "R After 15 years treating children with growth concerns, I've made a discovery …" at bounding box center [651, 254] width 232 height 48
click at [928, 279] on div at bounding box center [651, 289] width 881 height 509
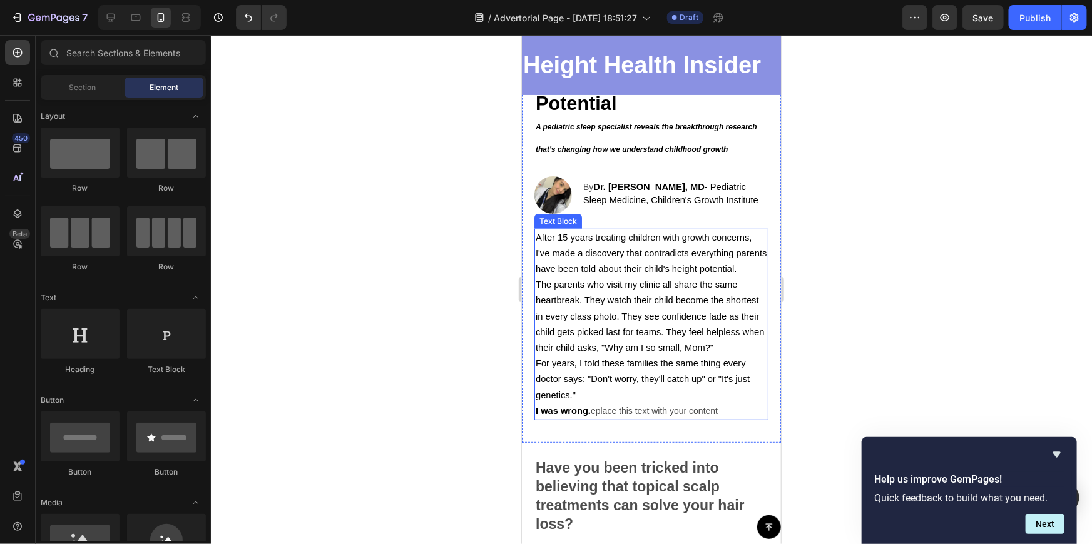
click at [668, 419] on p "I was wrong. eplace this text with your content" at bounding box center [651, 411] width 232 height 16
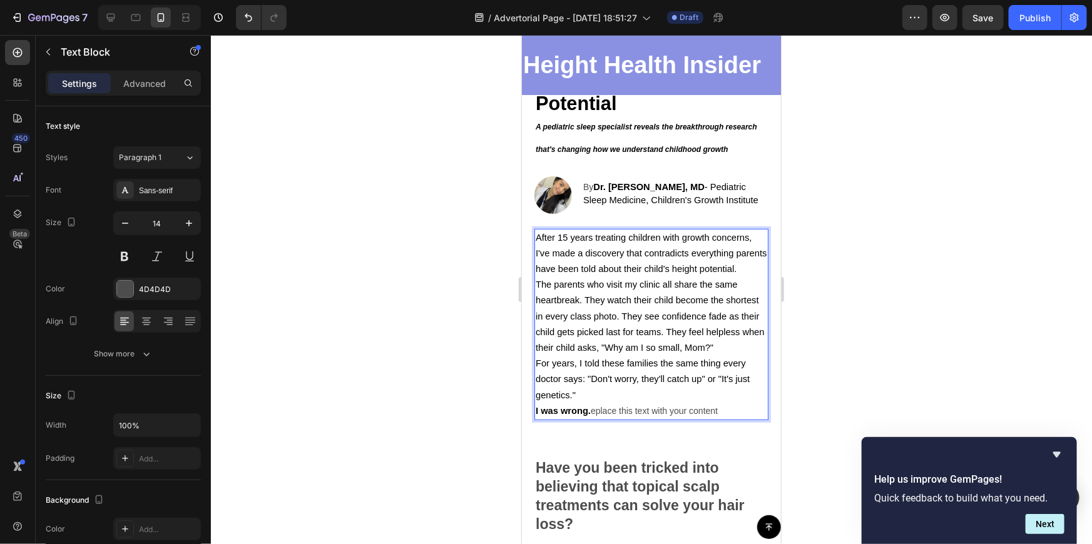
drag, startPoint x: 688, startPoint y: 449, endPoint x: 698, endPoint y: 448, distance: 10.1
click at [698, 419] on p "I was wrong. eplace this text with your content" at bounding box center [651, 411] width 232 height 16
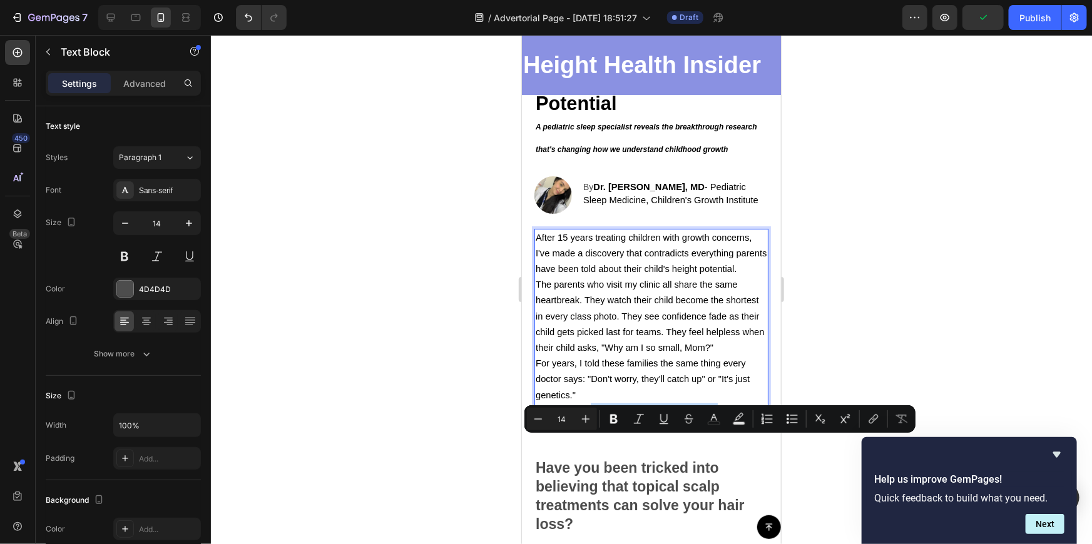
drag, startPoint x: 718, startPoint y: 444, endPoint x: 591, endPoint y: 444, distance: 126.4
click at [591, 419] on p "I was wrong. eplace this text with your content" at bounding box center [651, 411] width 232 height 16
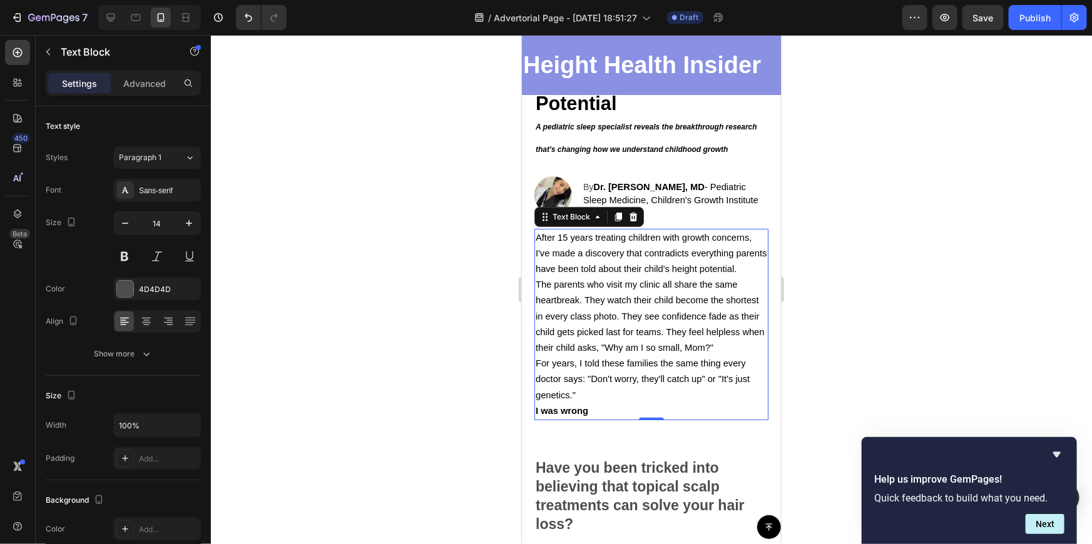
click at [834, 382] on div at bounding box center [651, 289] width 881 height 509
click at [681, 403] on p "For years, I told these families the same thing every doctor says: "Don't worry…" at bounding box center [651, 379] width 232 height 48
click at [146, 316] on icon at bounding box center [146, 321] width 13 height 13
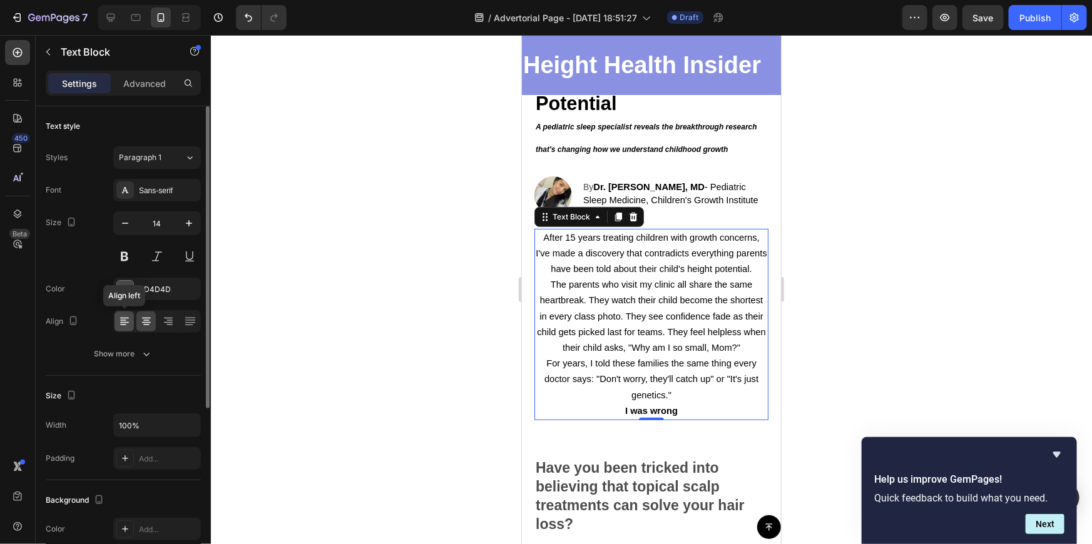
click at [129, 318] on icon at bounding box center [124, 321] width 13 height 13
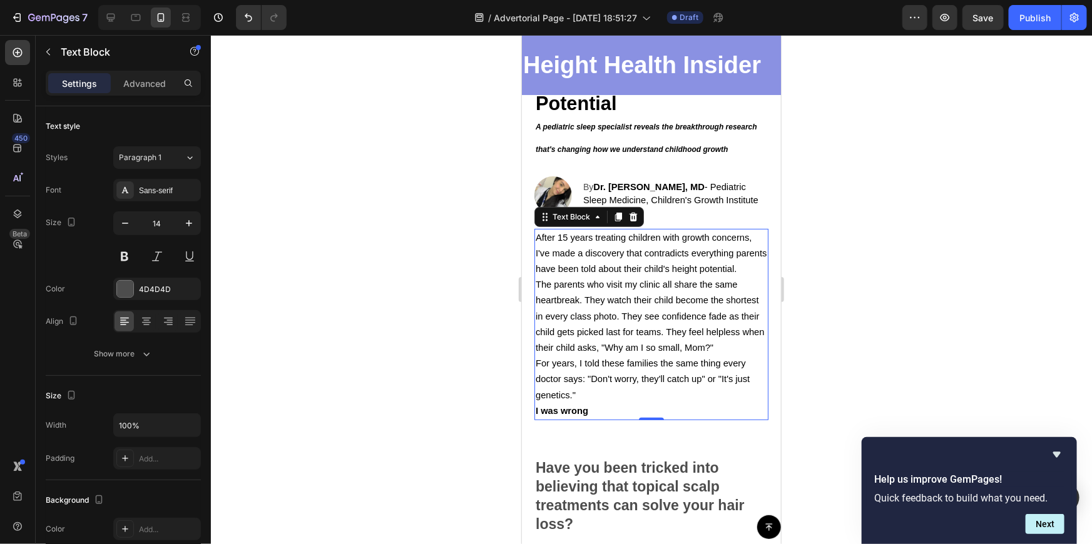
click at [896, 281] on div at bounding box center [651, 289] width 881 height 509
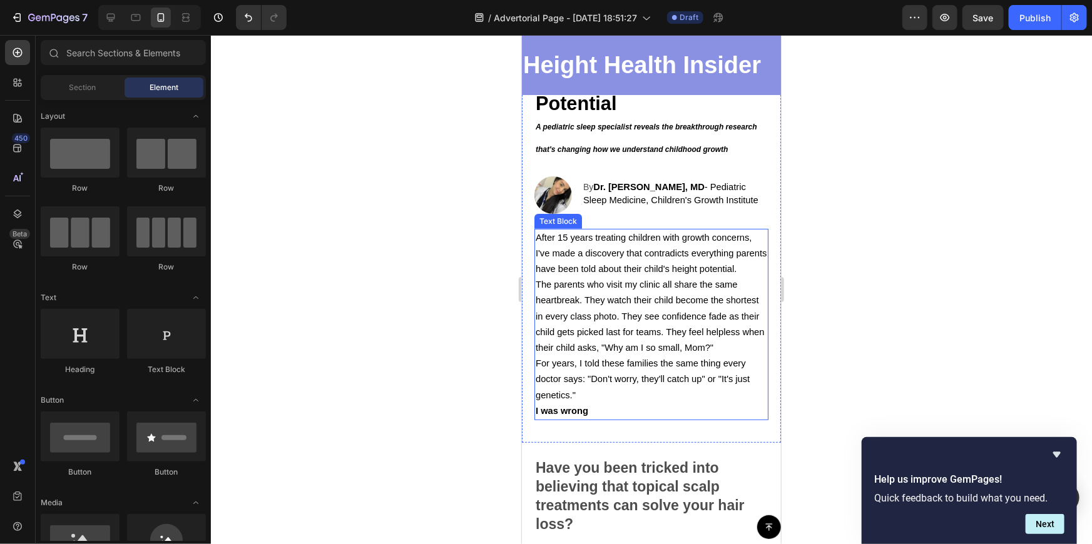
click at [660, 270] on span "After 15 years treating children with growth concerns, I've made a discovery th…" at bounding box center [650, 252] width 231 height 41
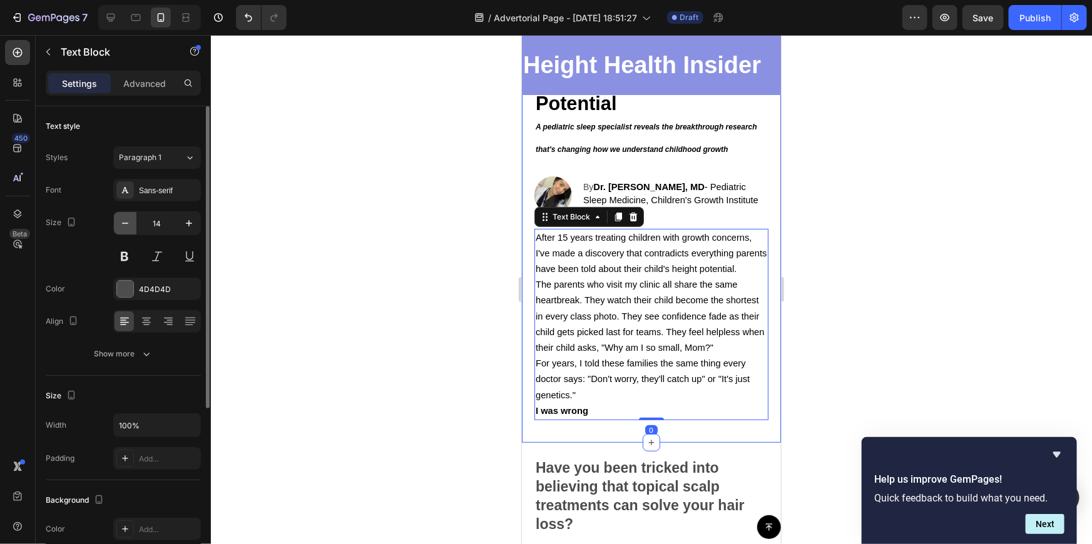
click at [115, 223] on button "button" at bounding box center [125, 223] width 23 height 23
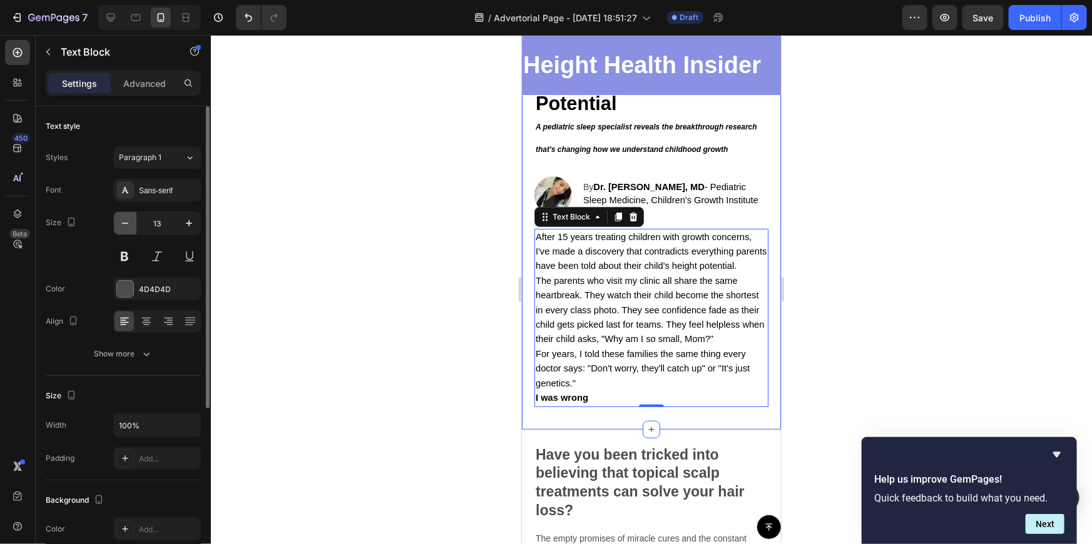
click at [115, 223] on button "button" at bounding box center [125, 223] width 23 height 23
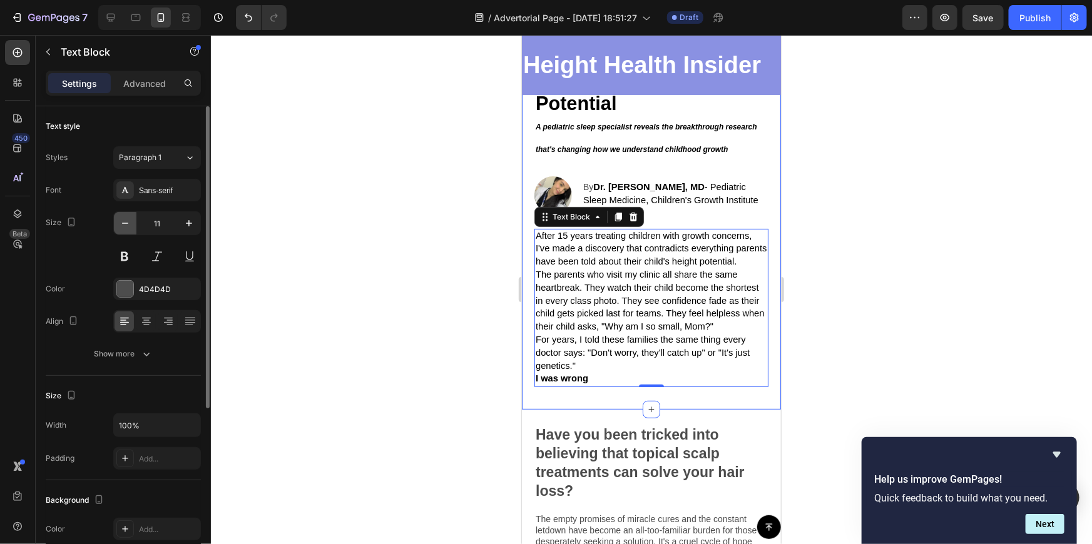
click at [115, 223] on button "button" at bounding box center [125, 223] width 23 height 23
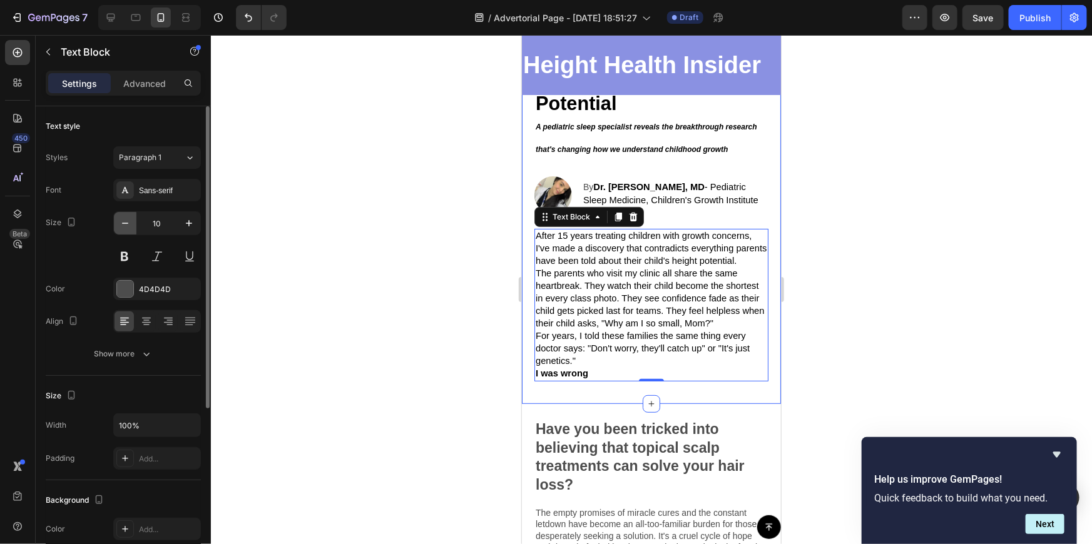
click at [115, 223] on button "button" at bounding box center [125, 223] width 23 height 23
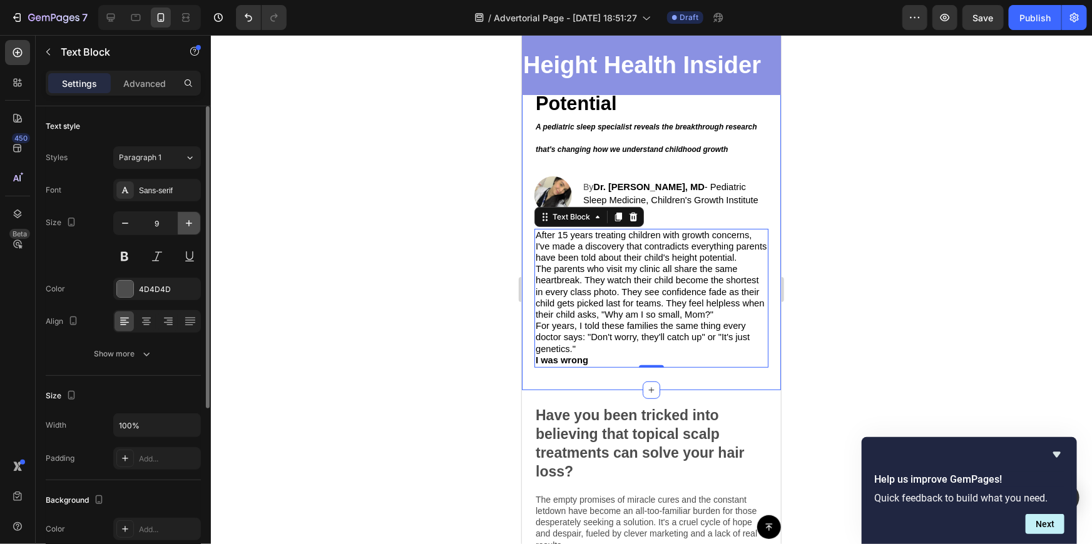
click at [190, 220] on icon "button" at bounding box center [189, 223] width 13 height 13
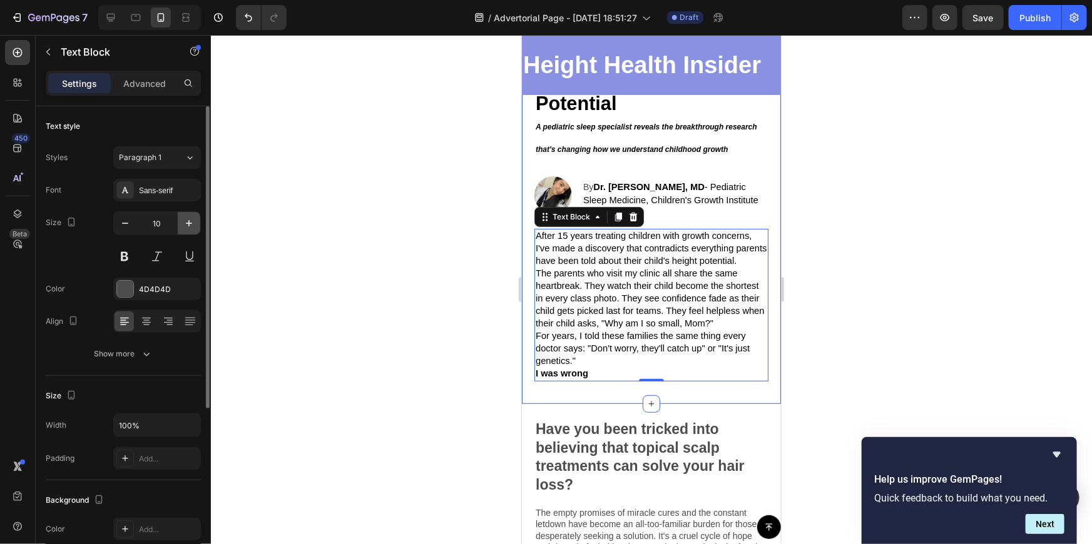
type input "11"
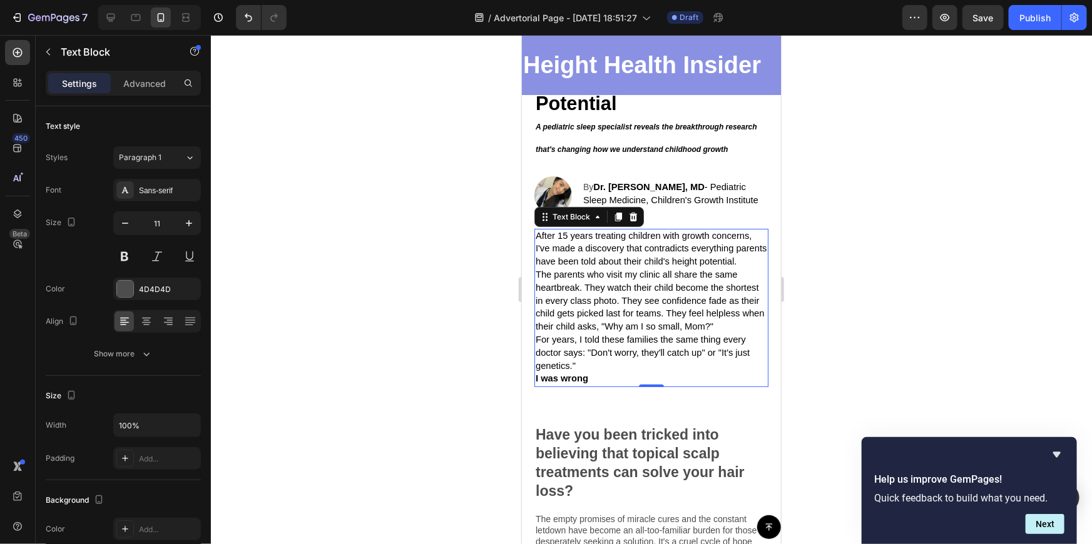
click at [834, 249] on div at bounding box center [651, 289] width 881 height 509
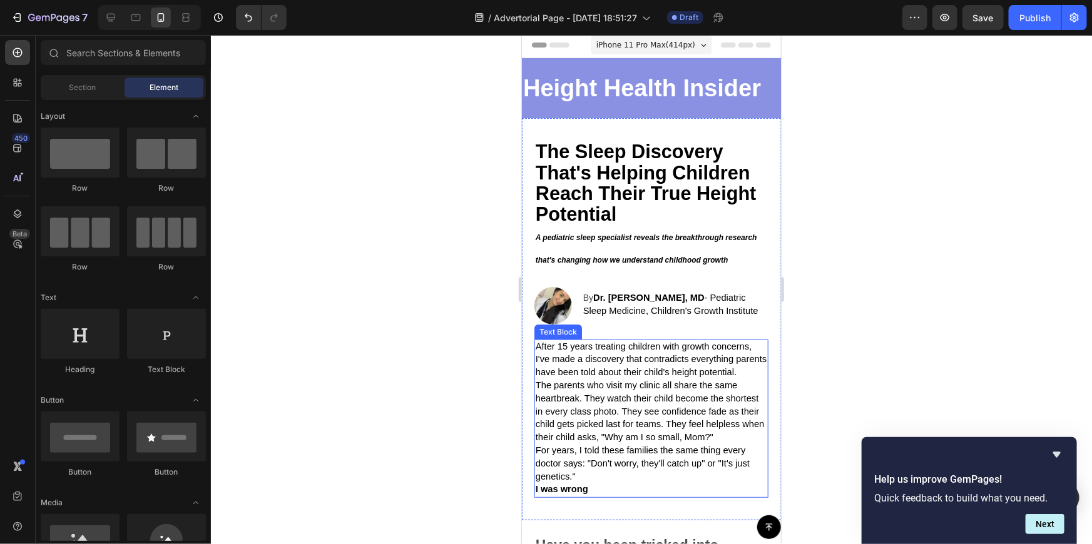
scroll to position [0, 0]
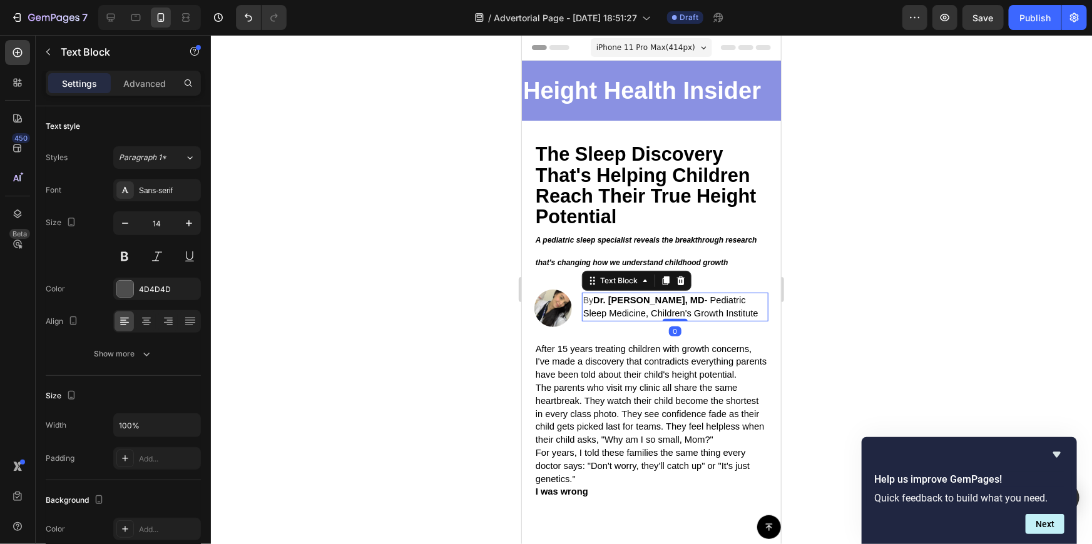
click at [685, 304] on strong "Dr. [PERSON_NAME], MD" at bounding box center [648, 300] width 111 height 10
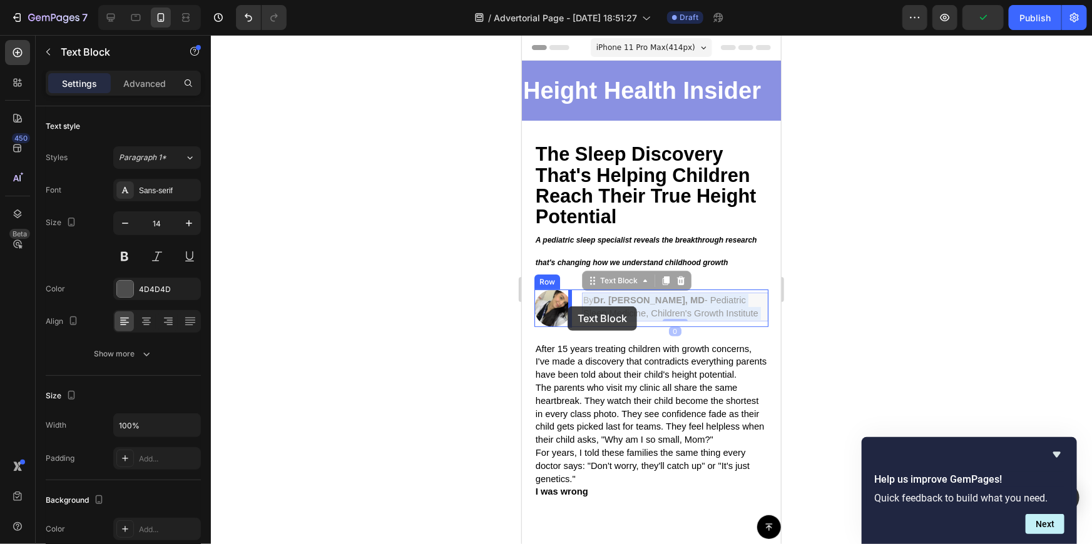
drag, startPoint x: 703, startPoint y: 304, endPoint x: 567, endPoint y: 306, distance: 135.8
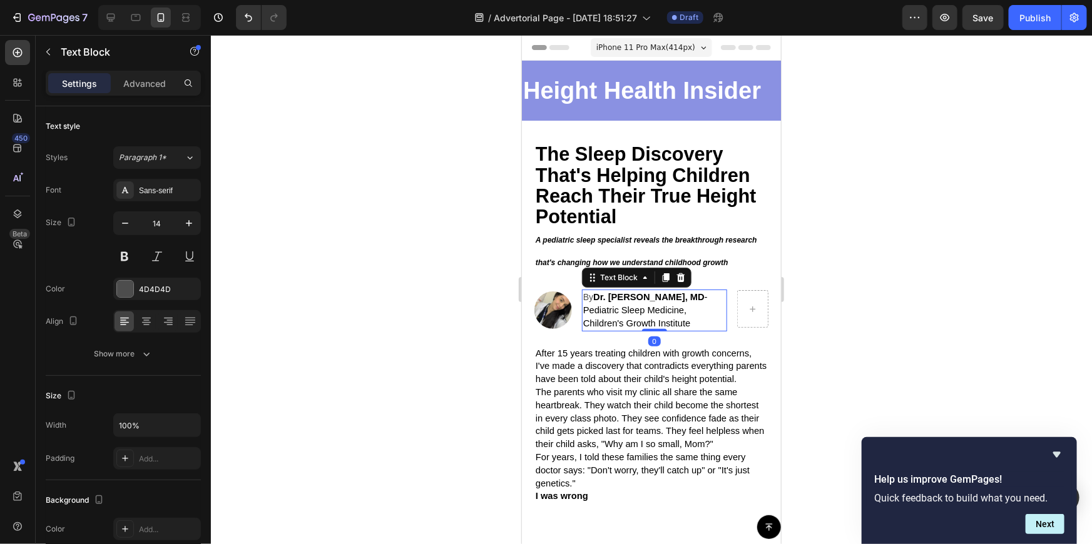
click at [882, 283] on div at bounding box center [651, 289] width 881 height 509
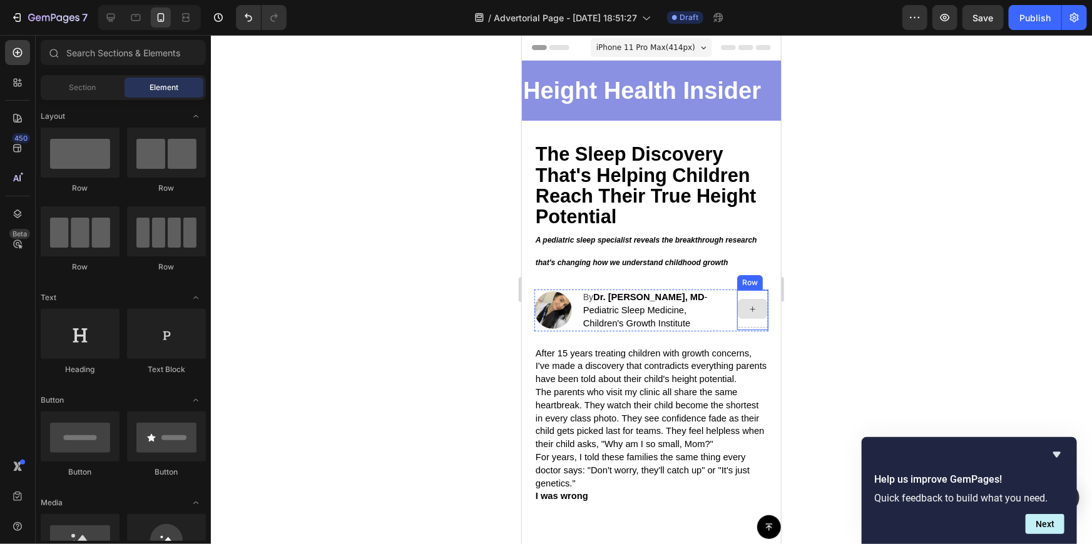
click at [747, 306] on icon at bounding box center [752, 309] width 10 height 11
click at [755, 304] on div at bounding box center [752, 309] width 30 height 20
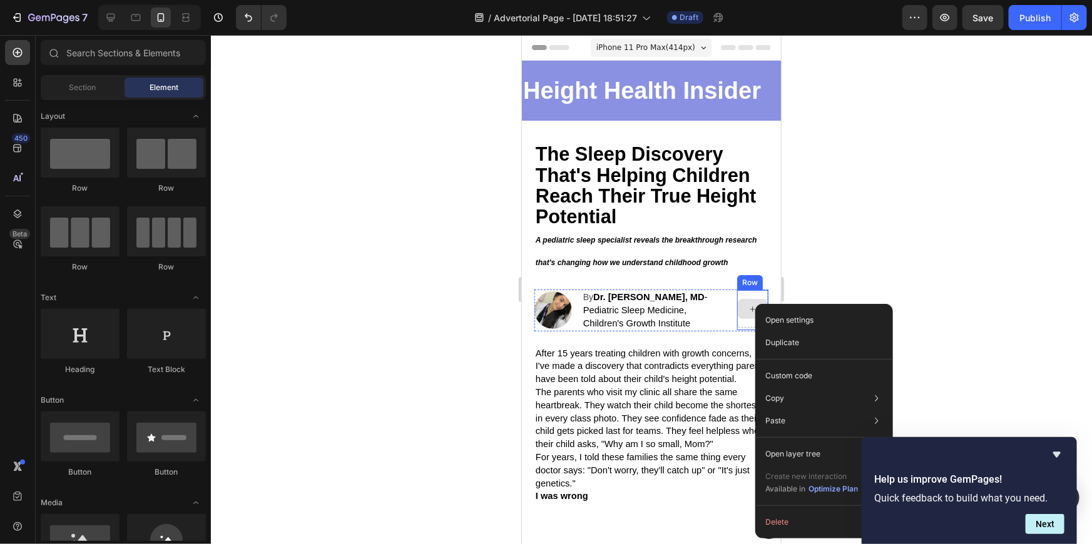
click at [745, 302] on div at bounding box center [752, 309] width 30 height 20
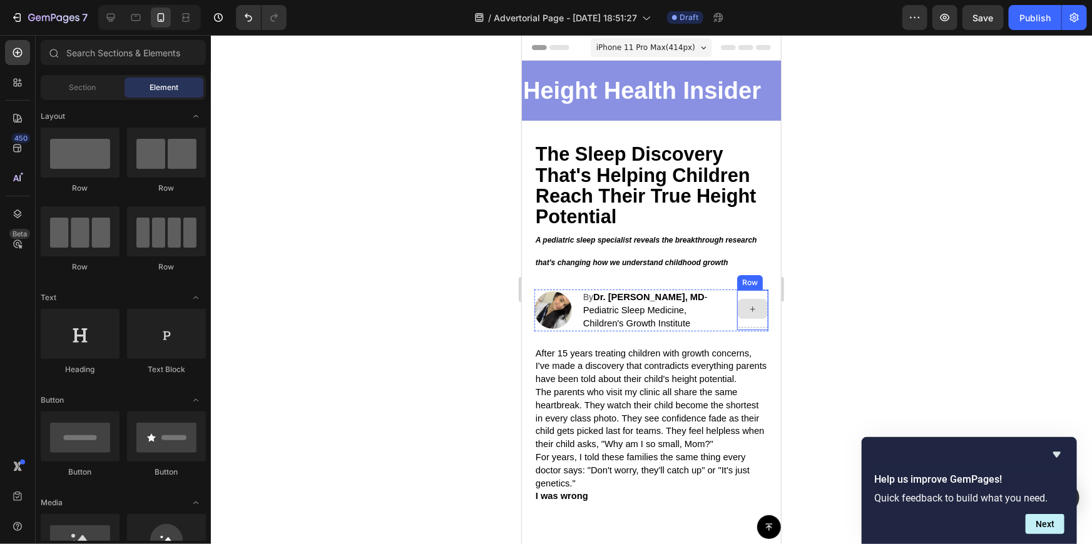
click at [745, 302] on div at bounding box center [752, 309] width 30 height 20
click at [835, 276] on div at bounding box center [651, 289] width 881 height 509
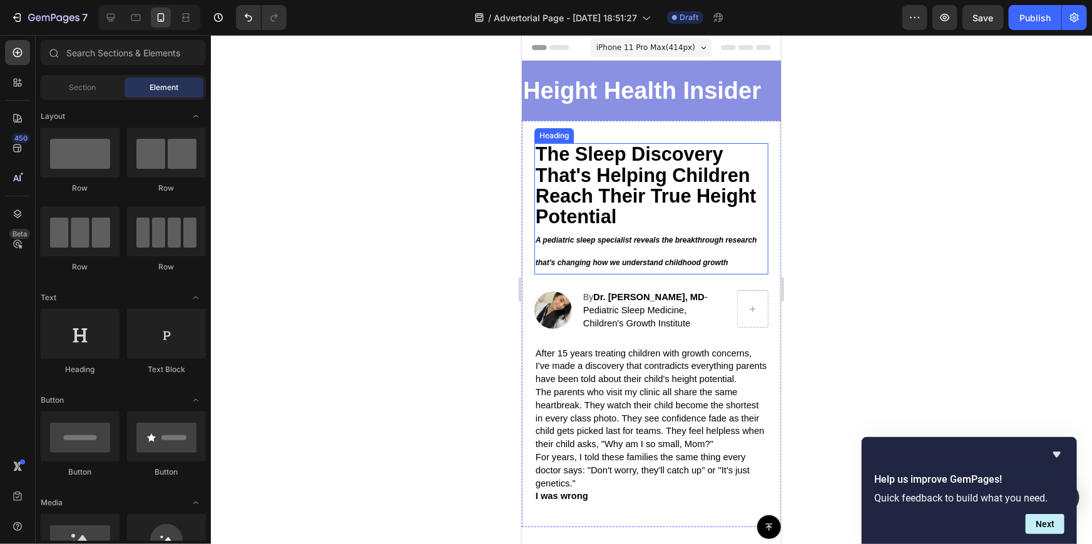
click at [680, 256] on h2 "The Sleep Discovery That's Helping Children Reach Their True Height Potential A…" at bounding box center [651, 208] width 234 height 131
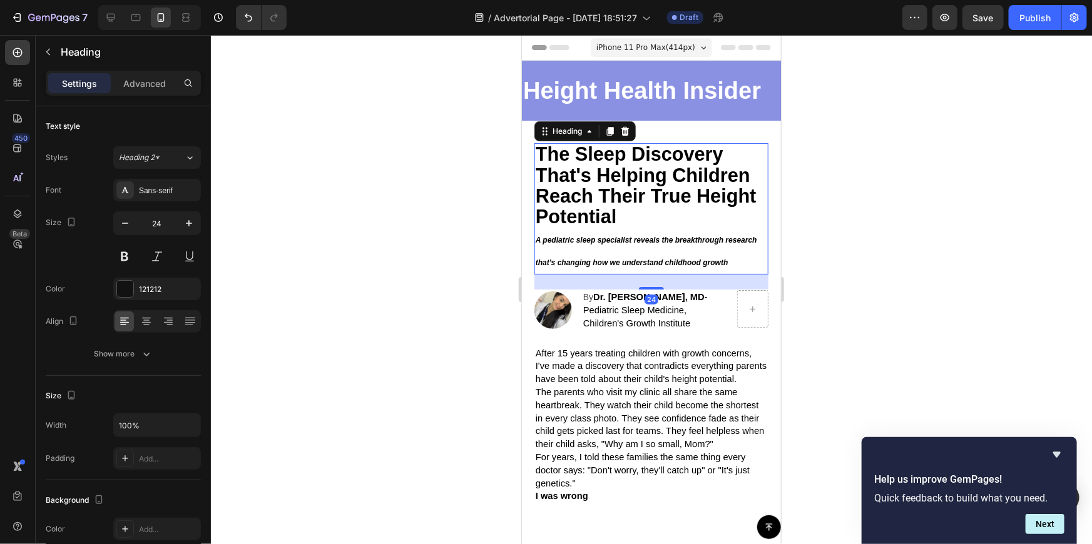
click at [646, 257] on h2 "The Sleep Discovery That's Helping Children Reach Their True Height Potential A…" at bounding box center [651, 208] width 234 height 131
click at [981, 293] on div at bounding box center [651, 289] width 881 height 509
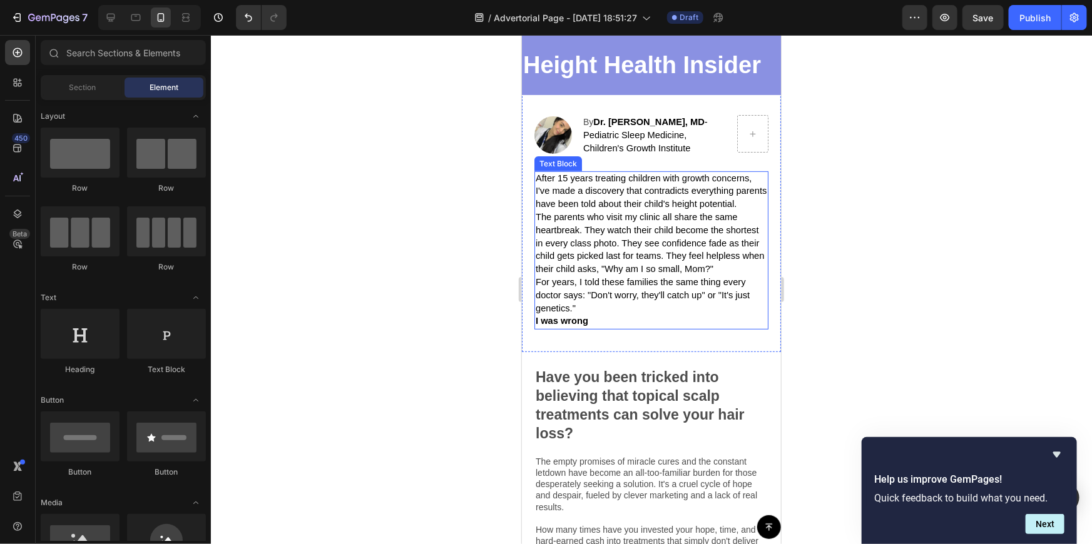
scroll to position [170, 0]
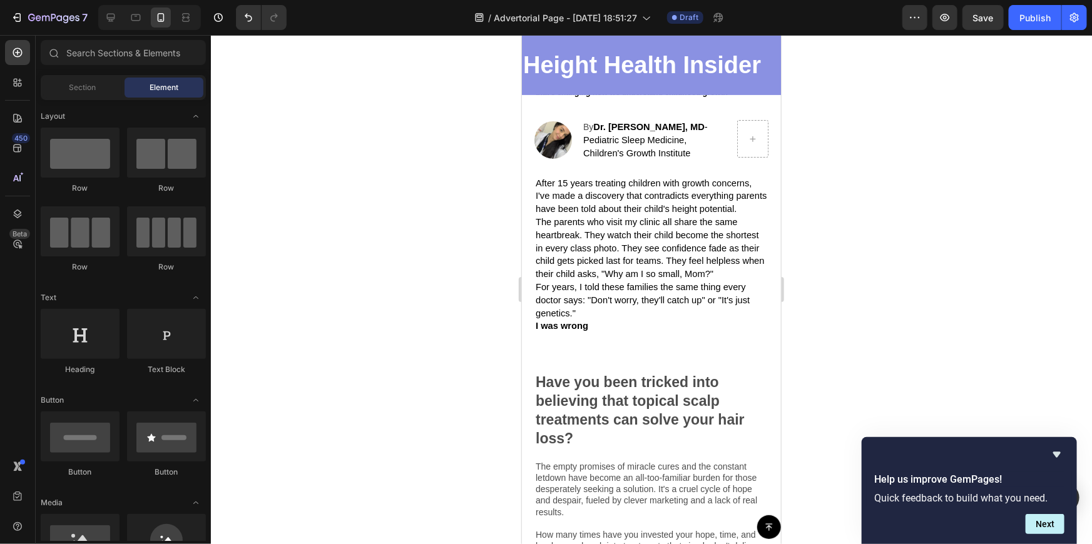
click at [834, 274] on div at bounding box center [651, 289] width 881 height 509
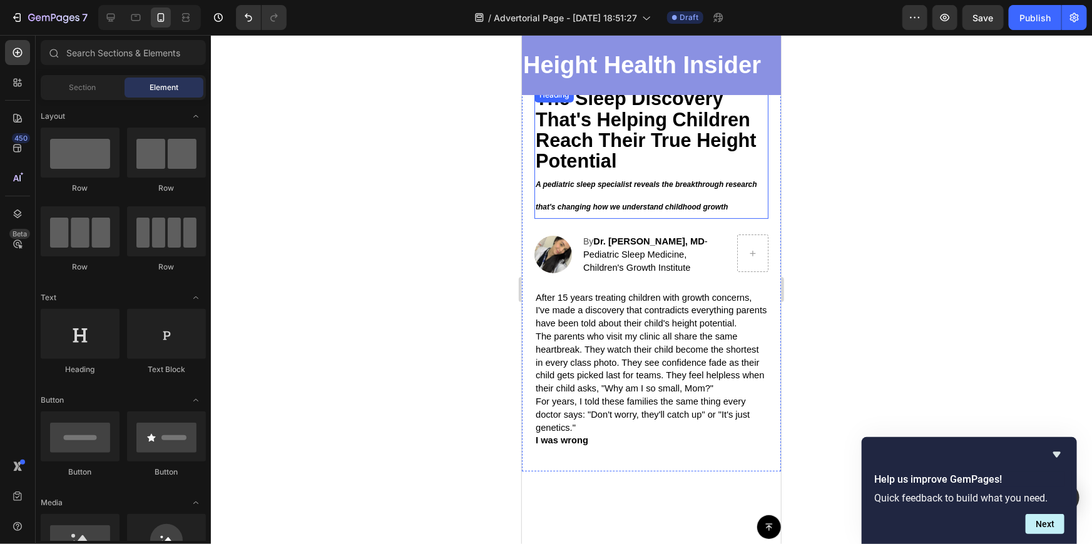
scroll to position [56, 0]
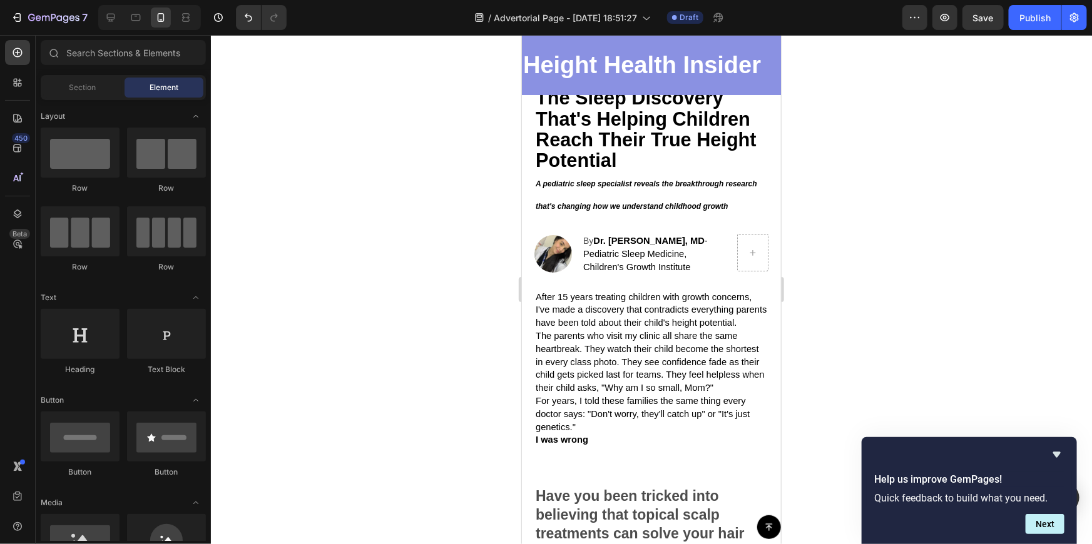
click at [838, 205] on div at bounding box center [651, 289] width 881 height 509
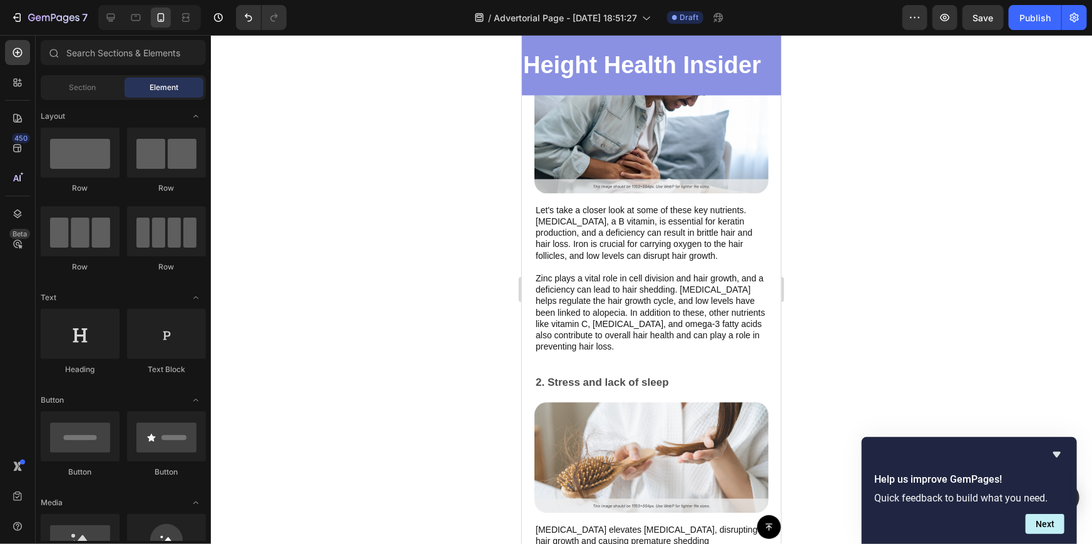
scroll to position [1308, 0]
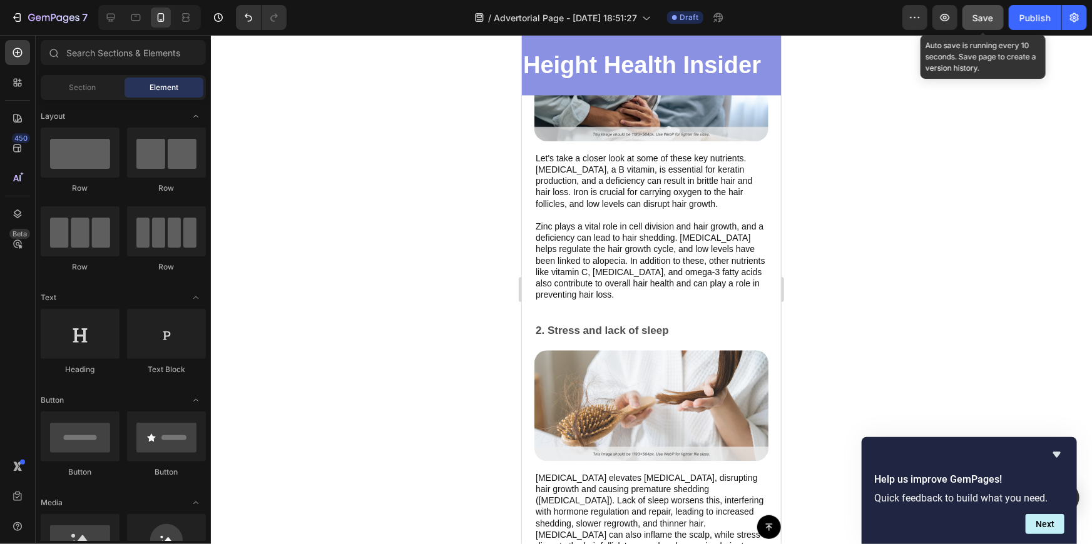
click at [987, 13] on span "Save" at bounding box center [983, 18] width 21 height 11
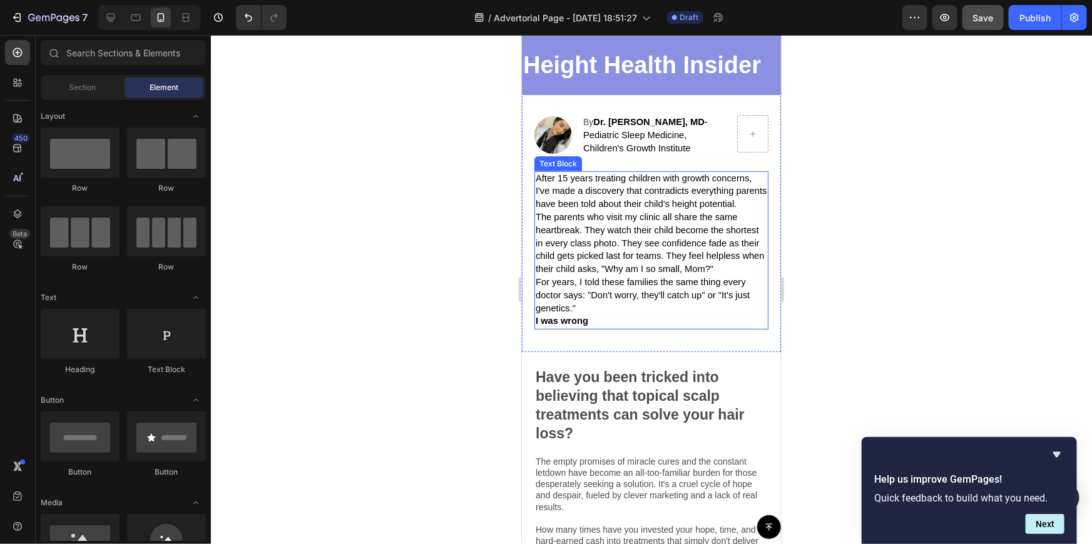
scroll to position [170, 0]
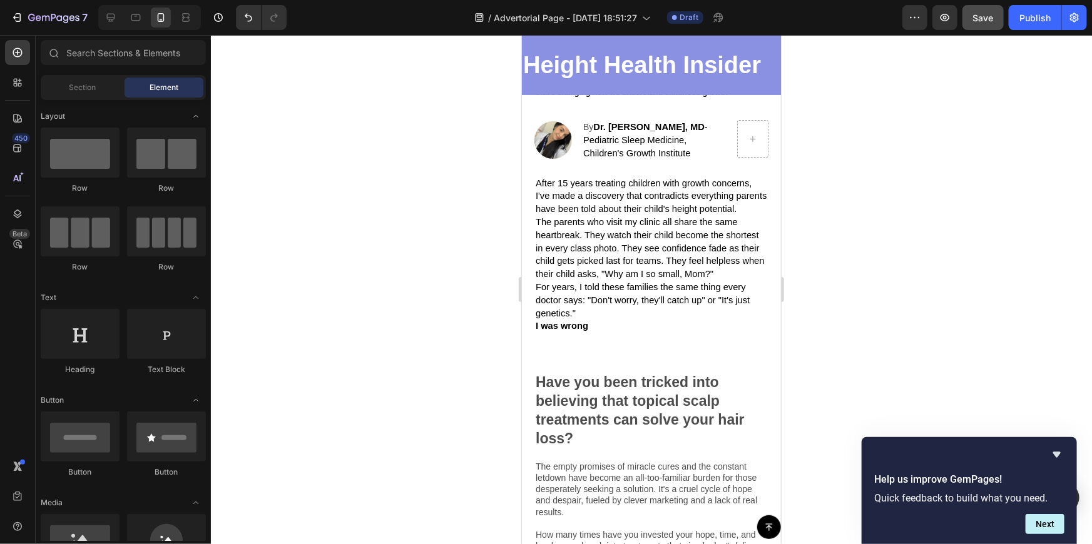
click at [897, 275] on div at bounding box center [651, 289] width 881 height 509
click at [118, 18] on div at bounding box center [111, 18] width 20 height 20
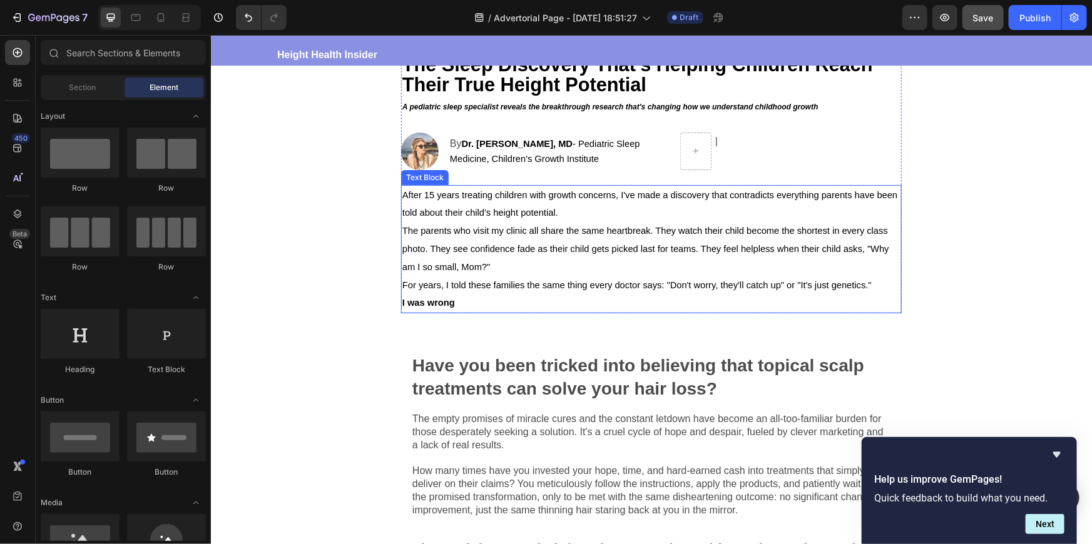
scroll to position [113, 0]
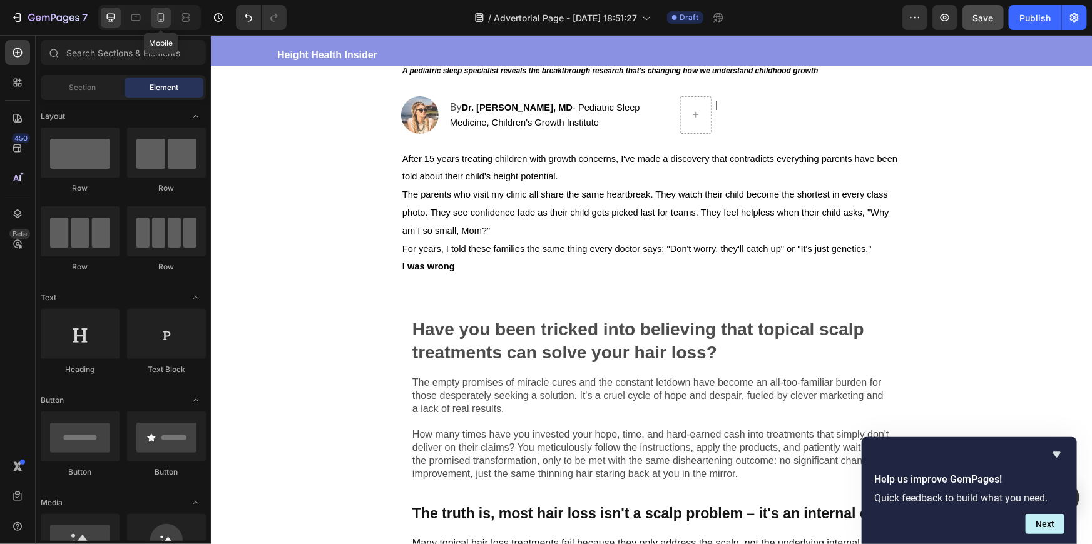
click at [158, 14] on icon at bounding box center [161, 17] width 7 height 9
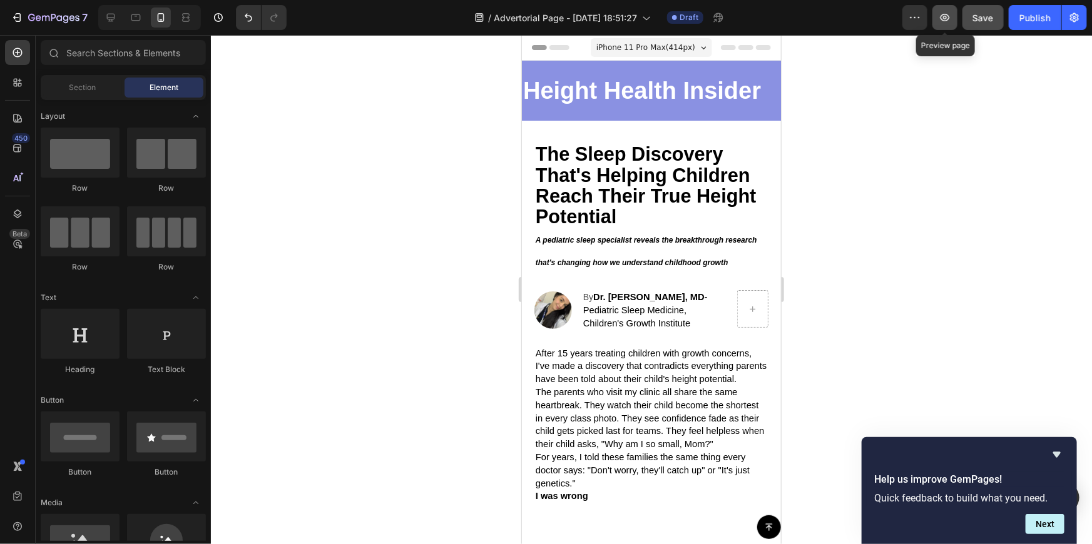
click at [945, 16] on icon "button" at bounding box center [945, 18] width 4 height 4
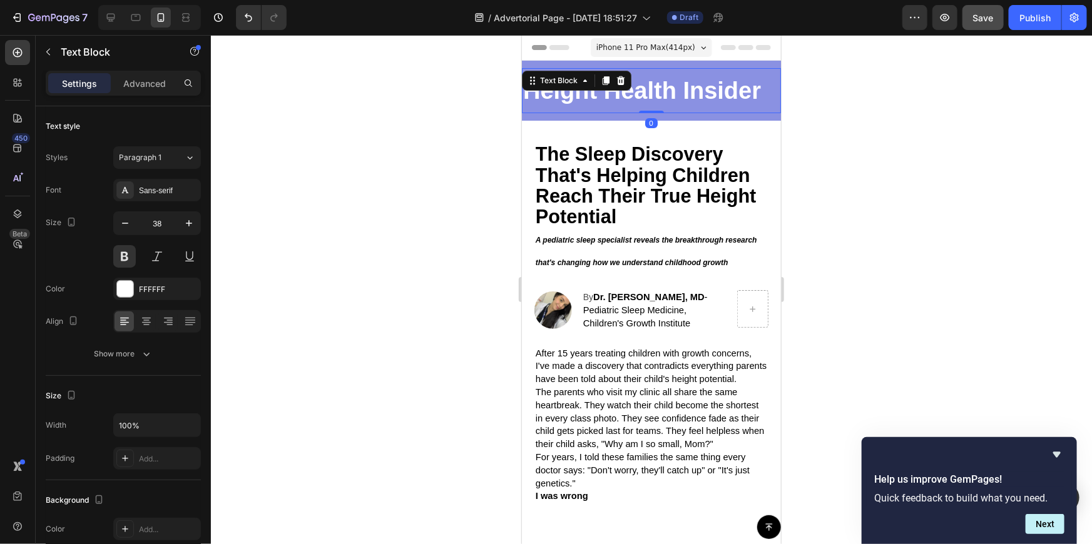
click at [705, 88] on p "Height Health Insider" at bounding box center [651, 90] width 257 height 43
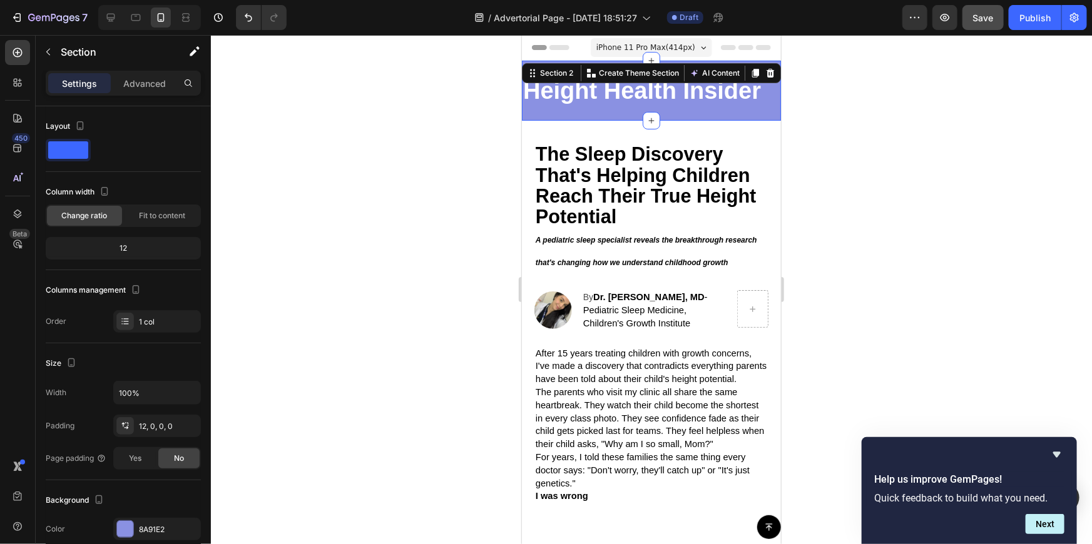
click at [693, 61] on div "Height Health Insider Text Block Row Section 2 You can create reusable sections…" at bounding box center [650, 90] width 259 height 60
click at [387, 127] on div at bounding box center [651, 289] width 881 height 509
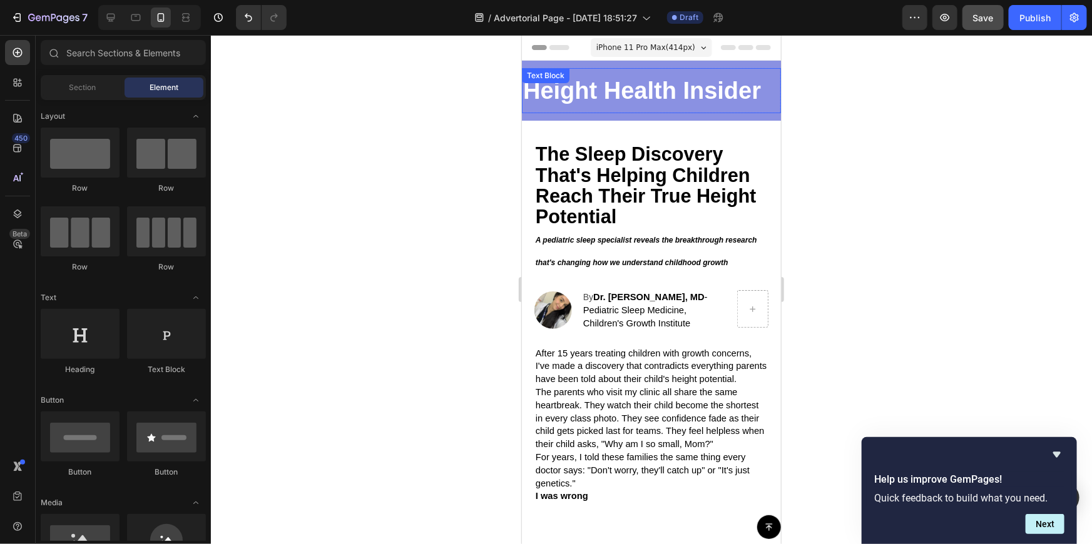
click at [551, 87] on div "Height Health Insider Text Block" at bounding box center [650, 90] width 259 height 45
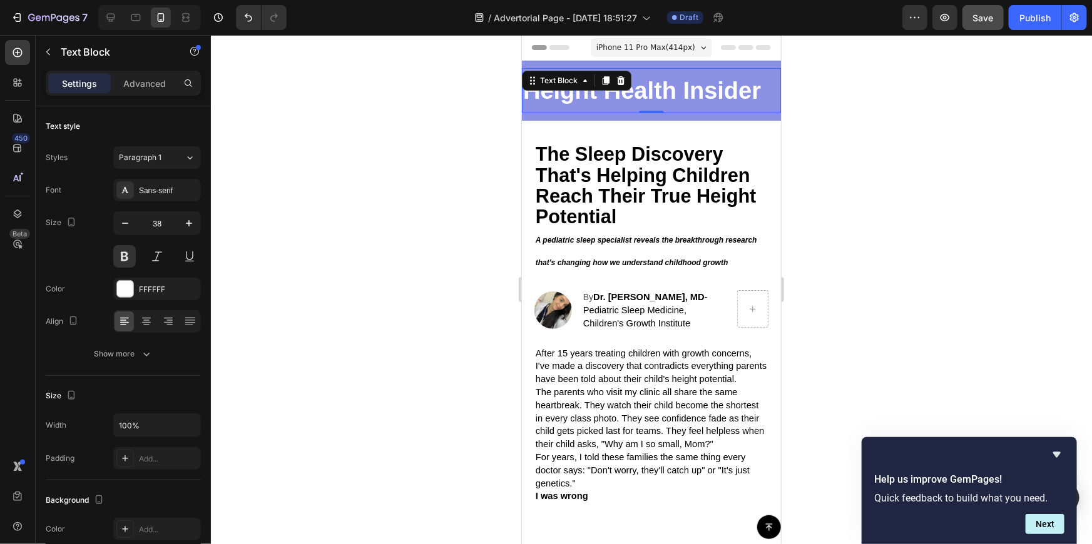
click at [548, 46] on span "Header" at bounding box center [559, 47] width 28 height 13
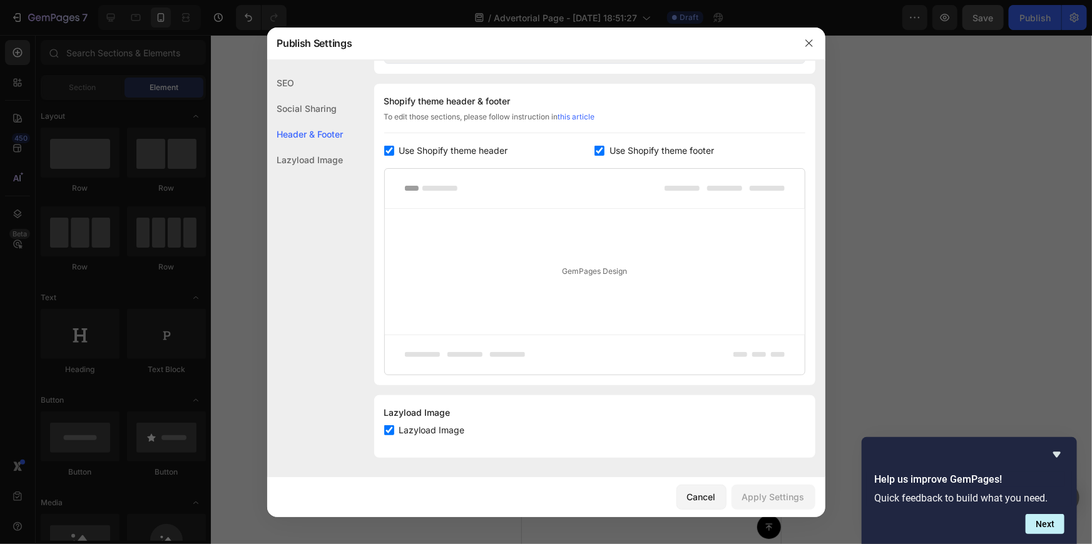
click at [385, 150] on input "checkbox" at bounding box center [389, 151] width 10 height 10
checkbox input "false"
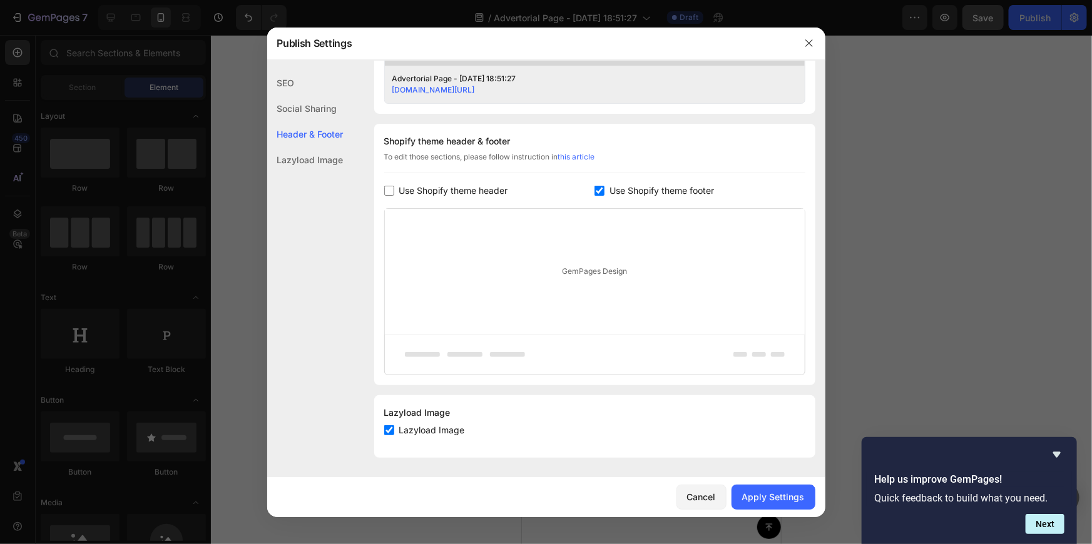
click at [600, 184] on div "Use Shopify theme footer" at bounding box center [700, 190] width 211 height 15
checkbox input "false"
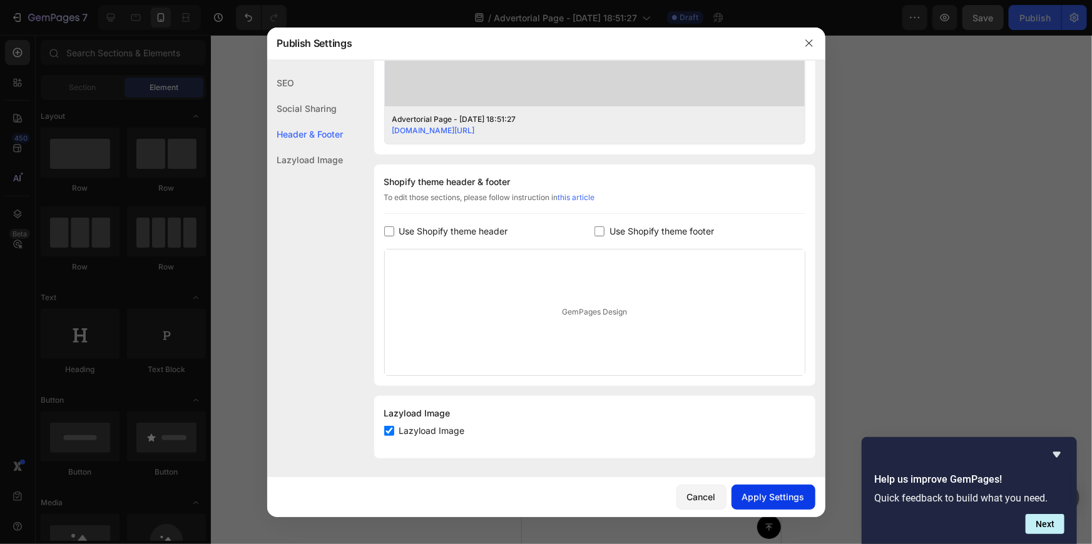
click at [807, 501] on button "Apply Settings" at bounding box center [774, 497] width 84 height 25
click at [912, 255] on div at bounding box center [546, 272] width 1092 height 544
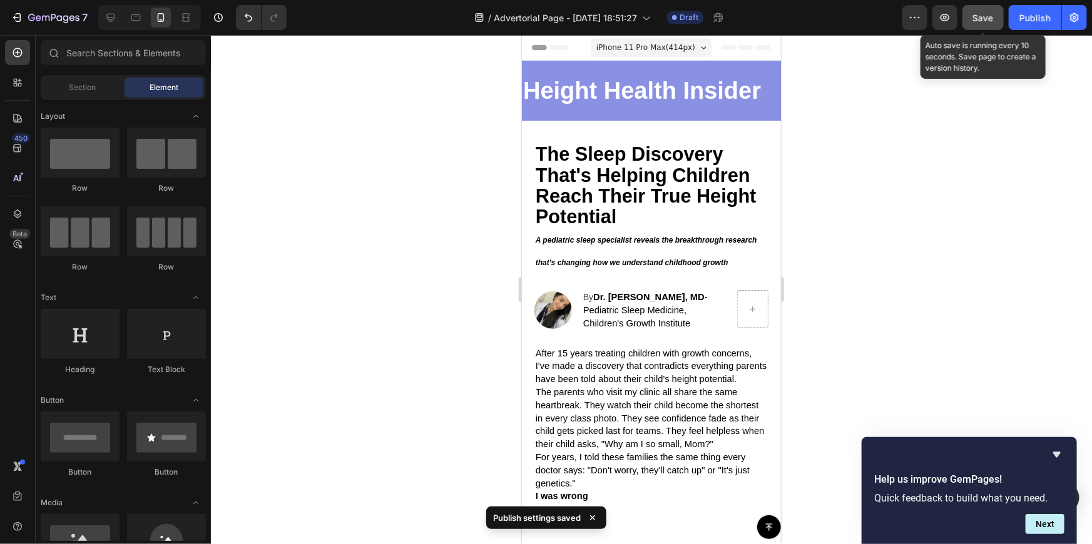
click at [984, 13] on span "Save" at bounding box center [983, 18] width 21 height 11
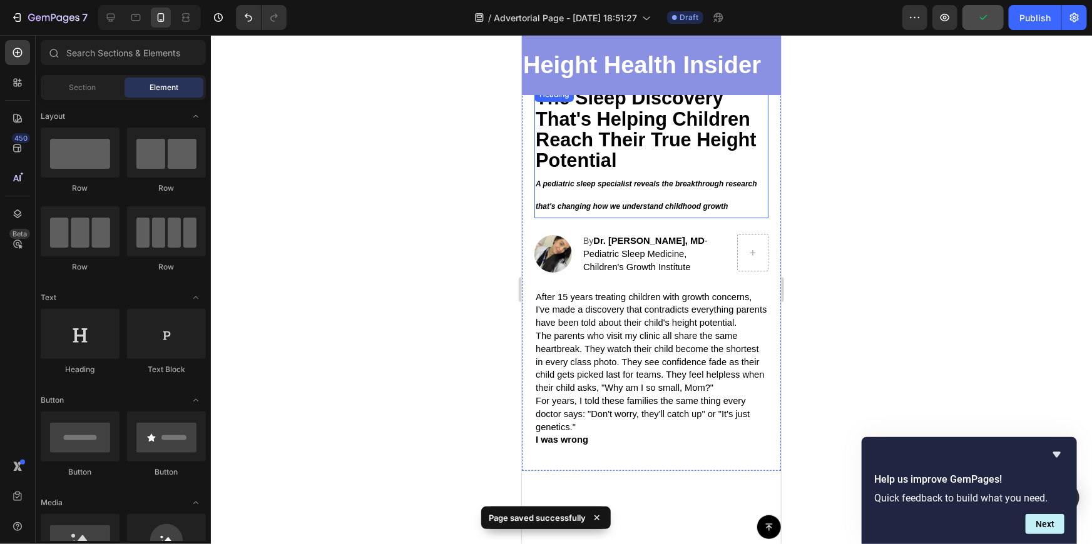
scroll to position [0, 0]
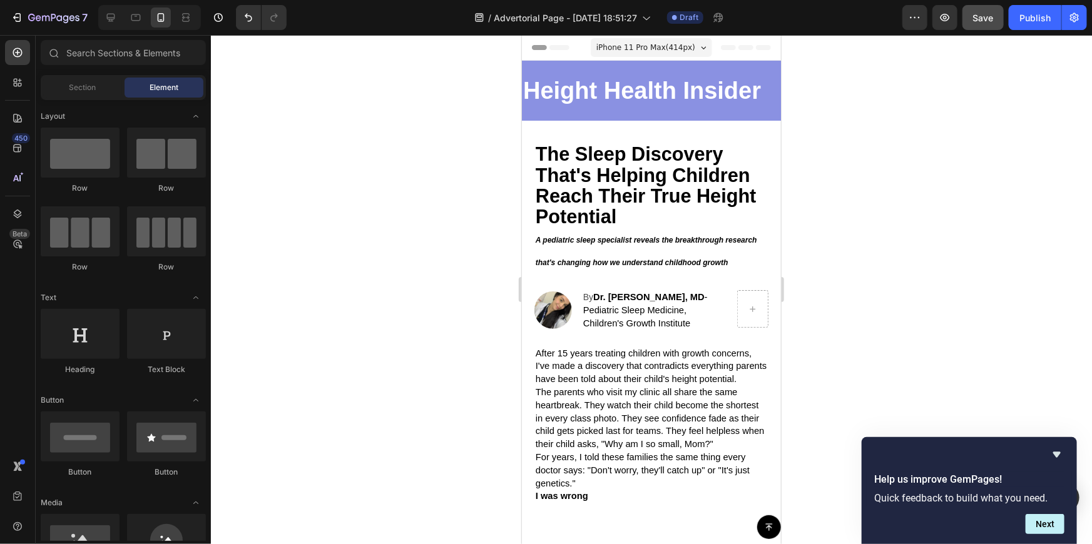
click at [554, 44] on span "Header" at bounding box center [559, 47] width 28 height 13
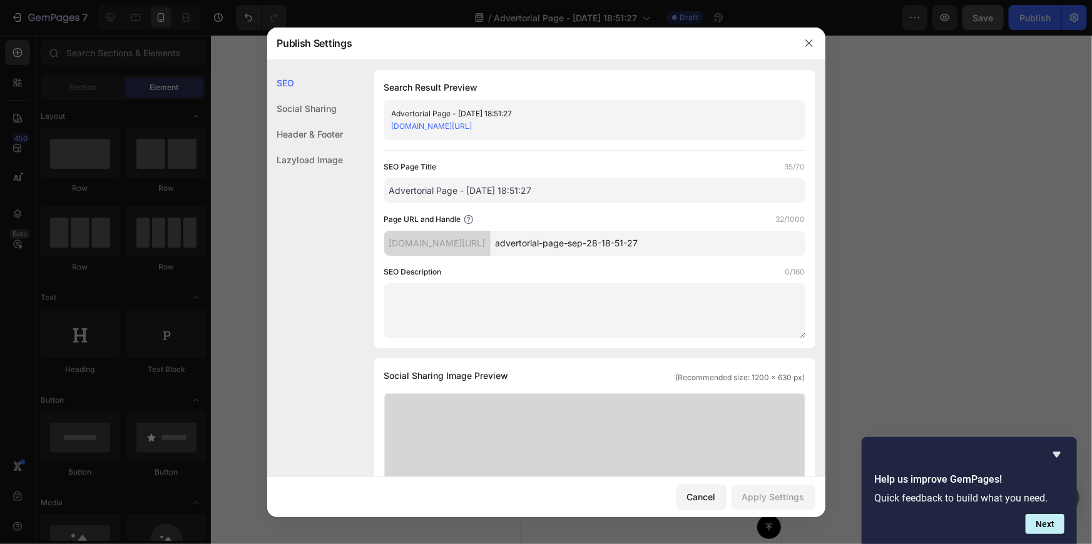
click at [310, 123] on div "Header & Footer" at bounding box center [305, 134] width 76 height 26
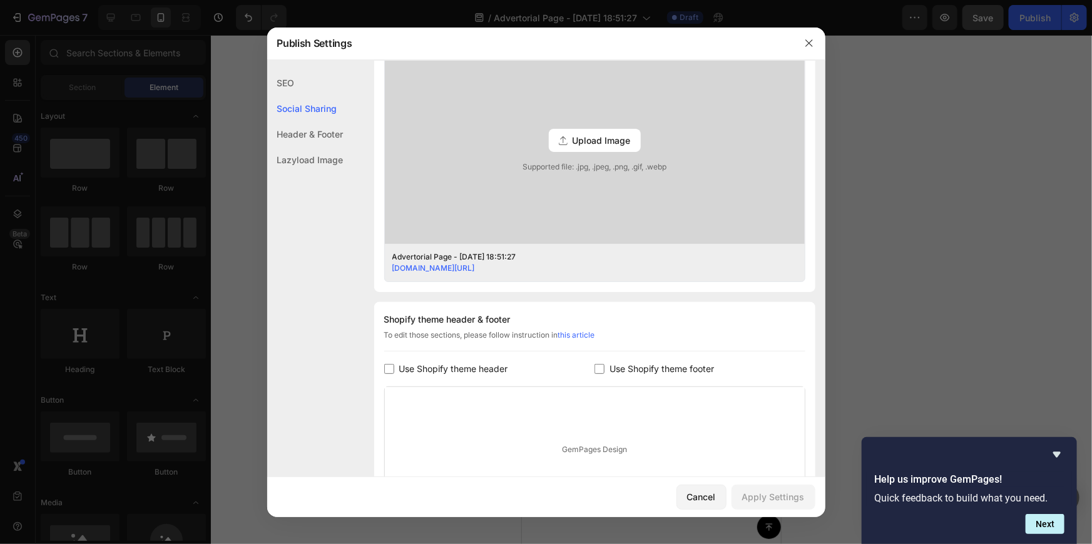
scroll to position [494, 0]
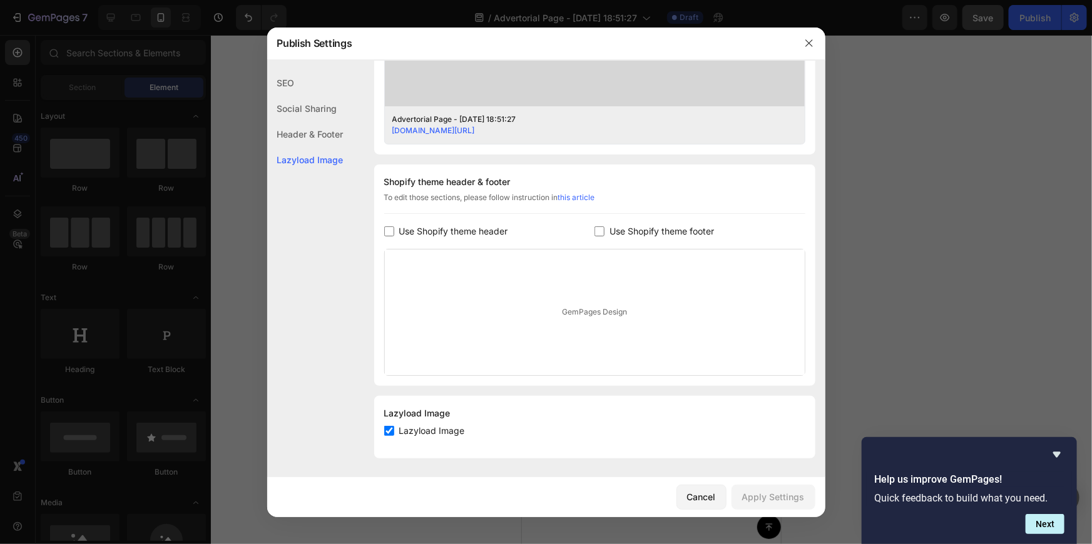
click at [391, 426] on input "checkbox" at bounding box center [389, 431] width 10 height 10
checkbox input "false"
click at [772, 485] on button "Apply Settings" at bounding box center [774, 497] width 84 height 25
click at [812, 44] on icon "button" at bounding box center [809, 43] width 10 height 10
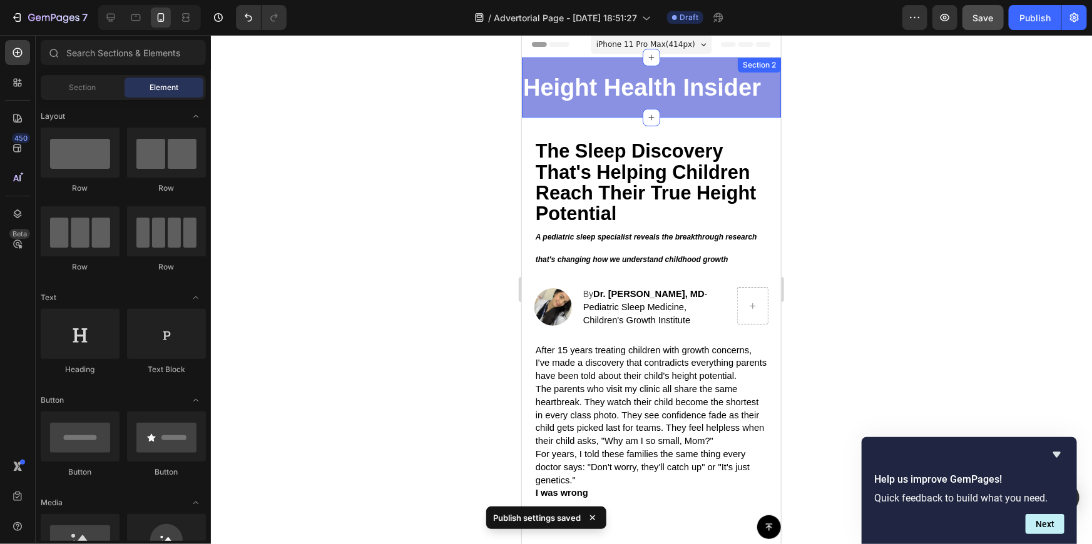
scroll to position [0, 0]
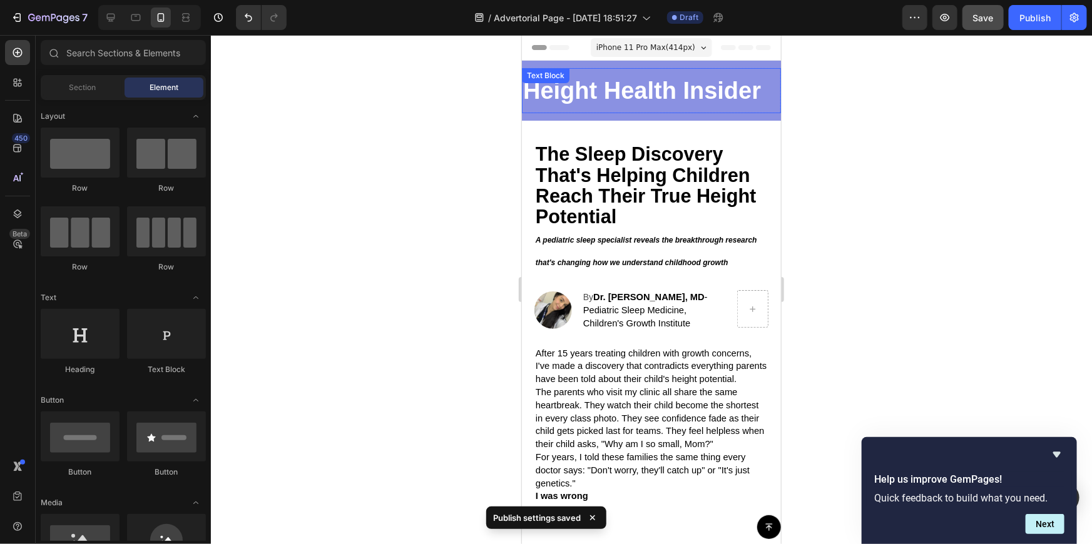
click at [683, 69] on p "Height Health Insider" at bounding box center [651, 90] width 257 height 43
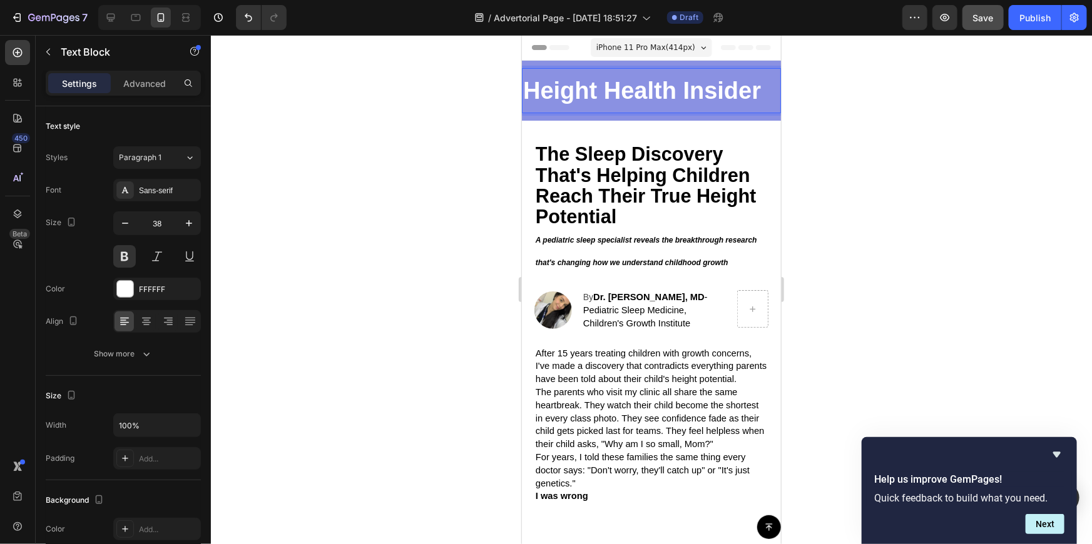
click at [572, 112] on div "Height Health Insider" at bounding box center [650, 90] width 259 height 45
click at [826, 96] on div at bounding box center [651, 289] width 881 height 509
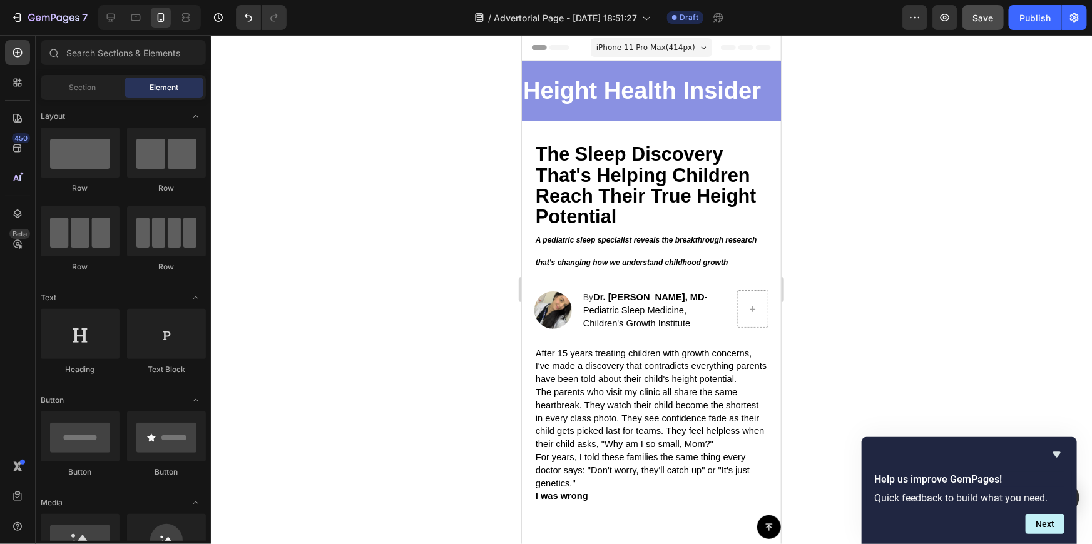
click at [551, 49] on span "Header" at bounding box center [559, 47] width 28 height 13
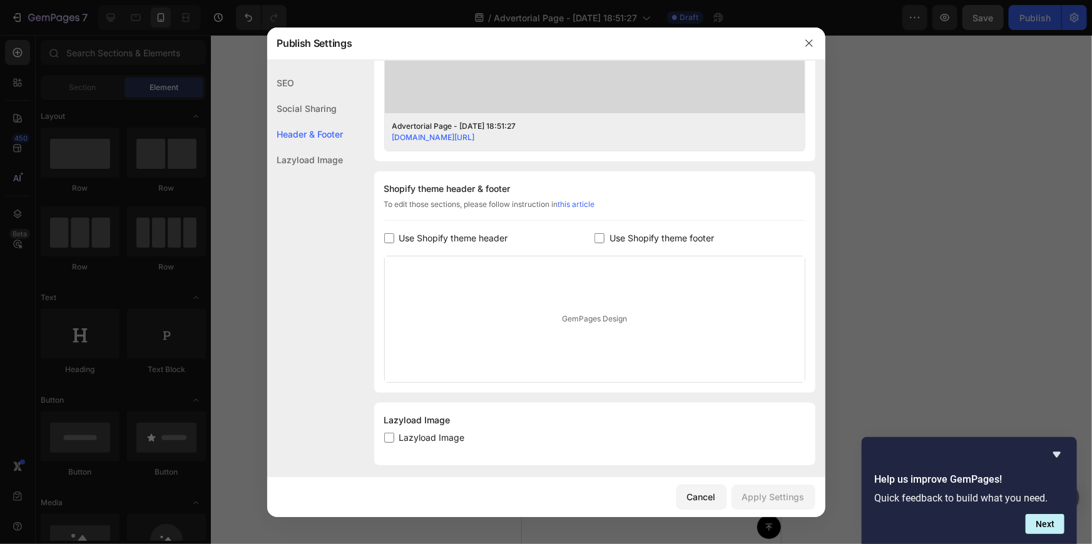
scroll to position [494, 0]
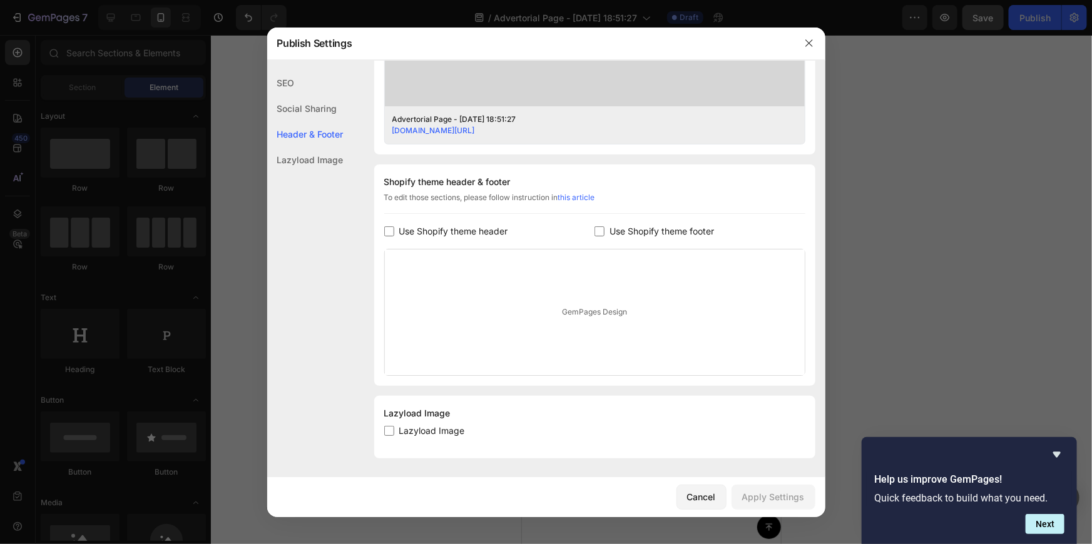
click at [388, 431] on input "checkbox" at bounding box center [389, 431] width 10 height 10
click at [390, 429] on input "checkbox" at bounding box center [389, 431] width 10 height 10
checkbox input "true"
click at [332, 149] on div "Lazyload Image" at bounding box center [305, 160] width 76 height 26
click at [332, 157] on div "Lazyload Image" at bounding box center [305, 160] width 76 height 26
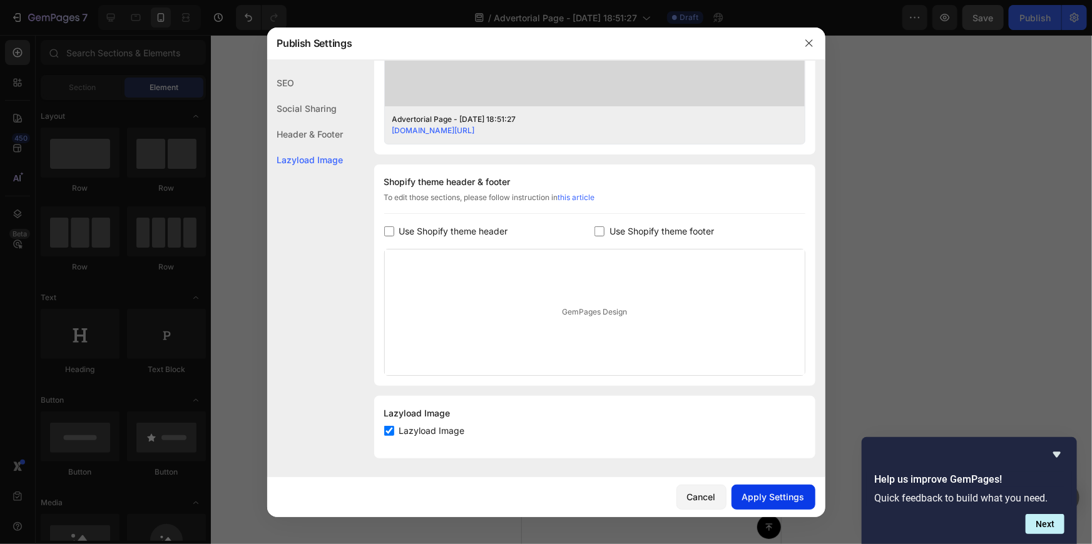
click at [782, 503] on div "Apply Settings" at bounding box center [773, 497] width 63 height 13
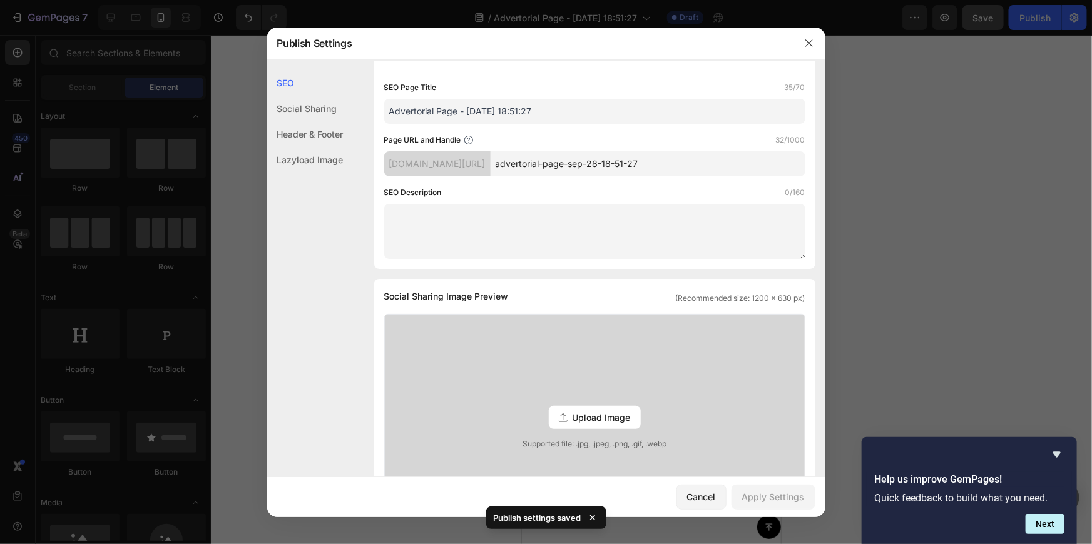
scroll to position [0, 0]
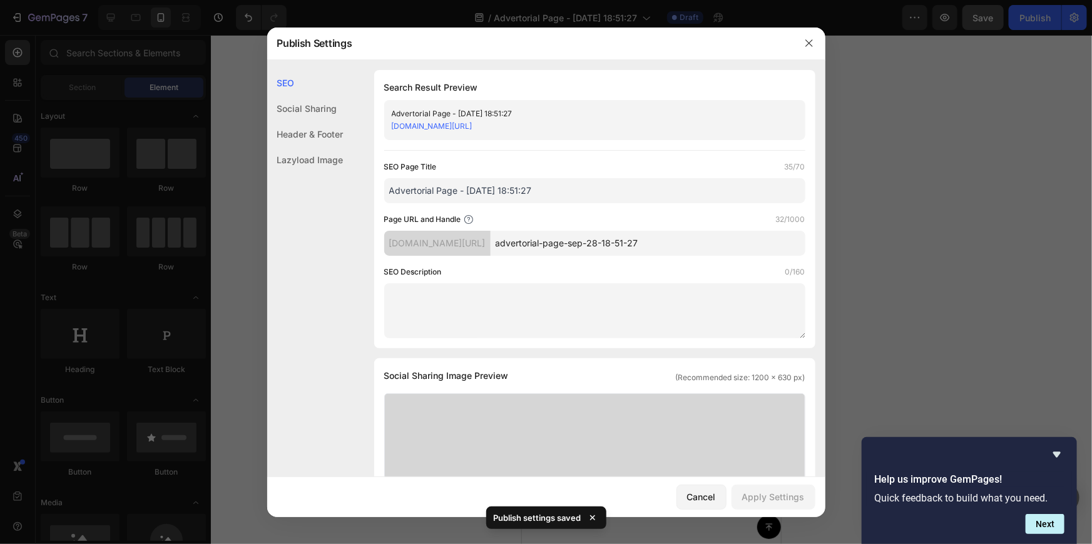
click at [584, 241] on input "advertorial-page-sep-28-18-51-27" at bounding box center [648, 243] width 315 height 25
click at [491, 242] on div "pa22wc-1d.myshopify.com/pages/" at bounding box center [437, 243] width 106 height 25
click at [491, 241] on div "pa22wc-1d.myshopify.com/pages/" at bounding box center [437, 243] width 106 height 25
click at [605, 243] on input "advertorial-page-sep-28-18-51-27" at bounding box center [648, 243] width 315 height 25
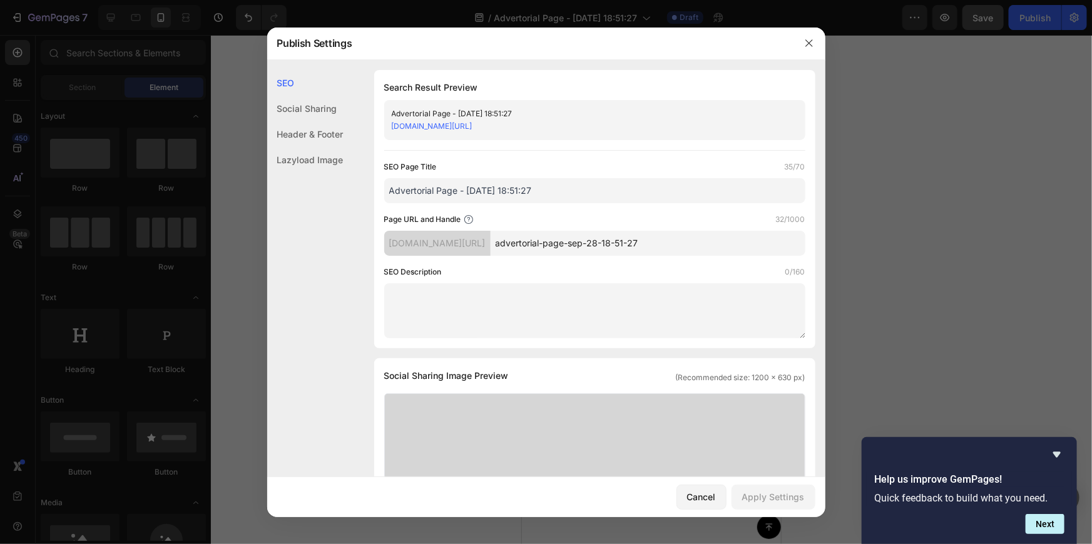
click at [504, 188] on input "Advertorial Page - [DATE] 18:51:27" at bounding box center [594, 190] width 421 height 25
click at [439, 191] on input "Advertorial Page - [DATE] 18:51:27" at bounding box center [594, 190] width 421 height 25
click at [432, 191] on input "Advertorial Page - [DATE] 18:51:27" at bounding box center [594, 190] width 421 height 25
click at [418, 188] on input "Advertorial Page - [DATE] 18:51:27" at bounding box center [594, 190] width 421 height 25
click at [441, 244] on div "pa22wc-1d.myshopify.com/pages/" at bounding box center [437, 243] width 106 height 25
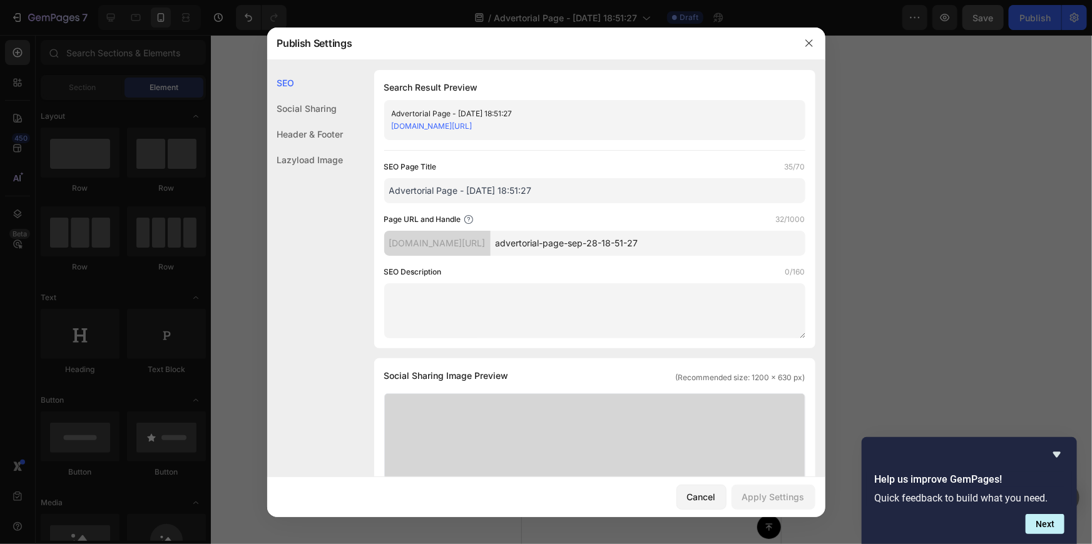
click at [319, 130] on div "Header & Footer" at bounding box center [305, 134] width 76 height 26
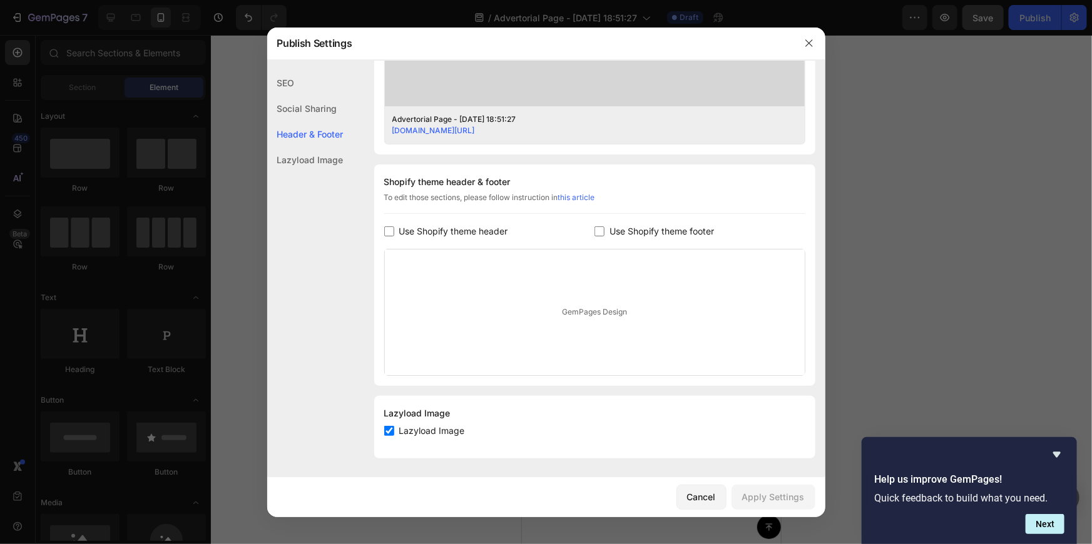
click at [312, 112] on div "Social Sharing" at bounding box center [305, 109] width 76 height 26
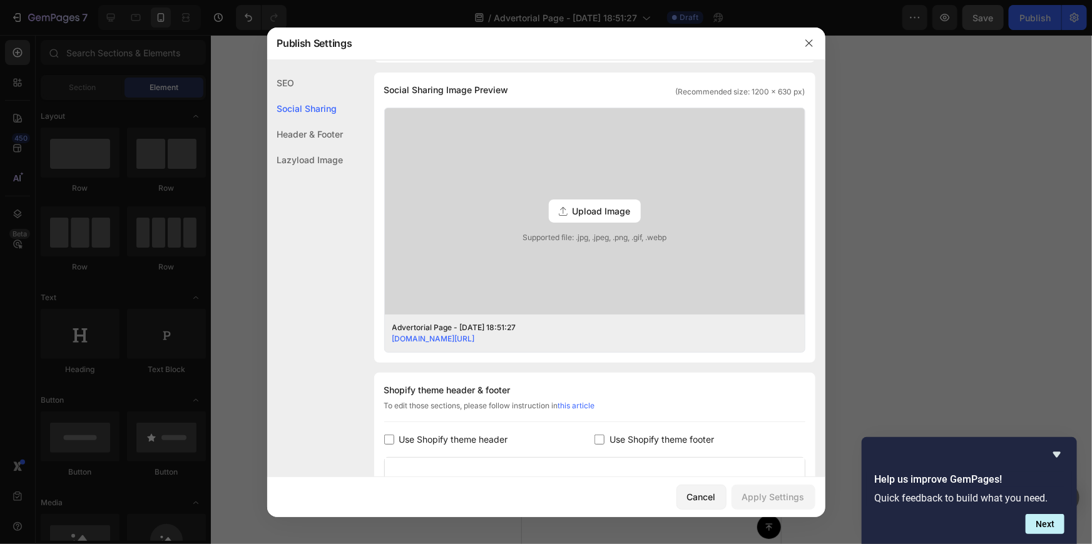
click at [309, 151] on div "Lazyload Image" at bounding box center [305, 160] width 76 height 26
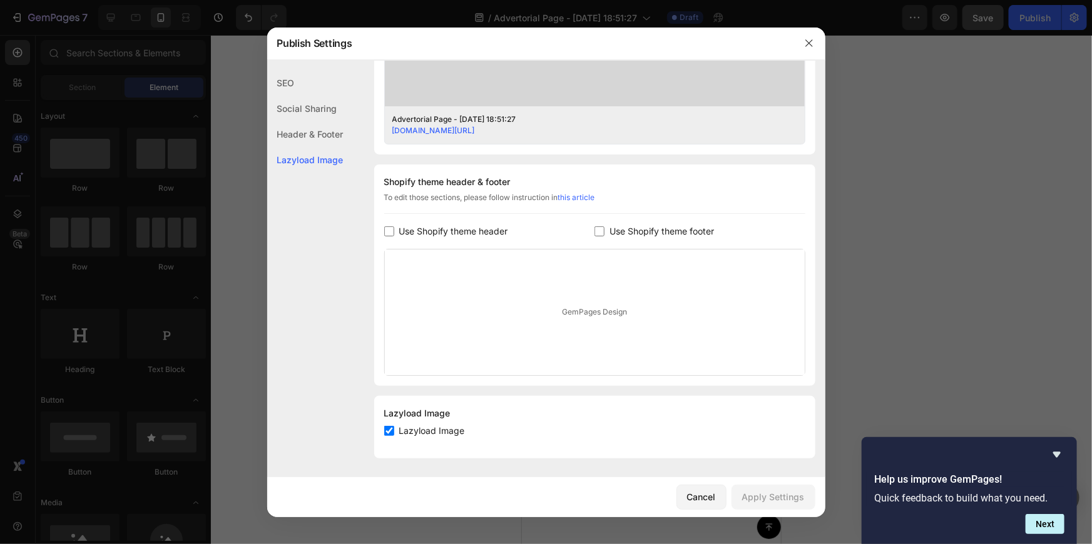
scroll to position [494, 0]
click at [901, 151] on div at bounding box center [546, 272] width 1092 height 544
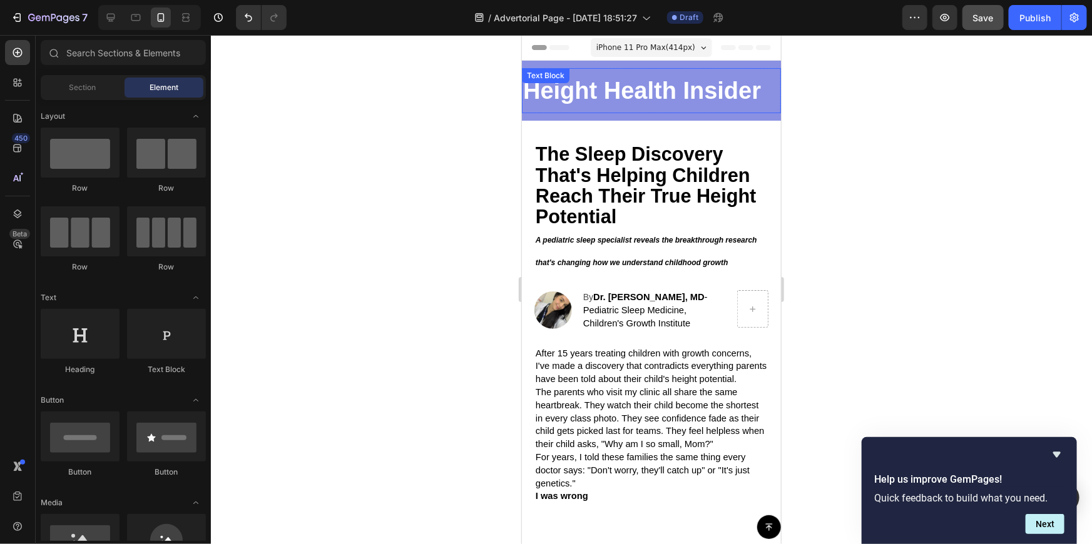
click at [608, 103] on p "Height Health Insider" at bounding box center [651, 90] width 257 height 43
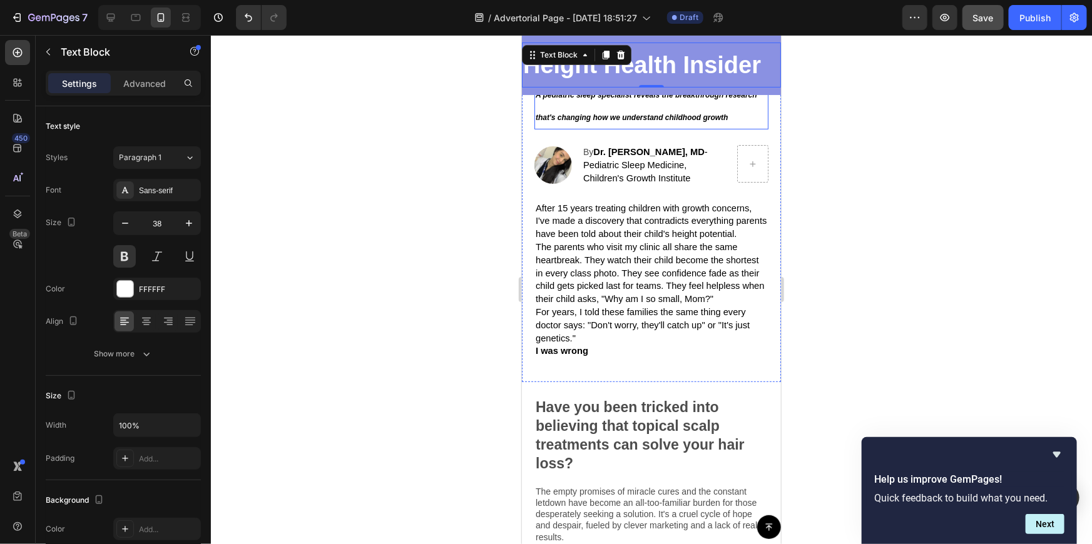
scroll to position [0, 0]
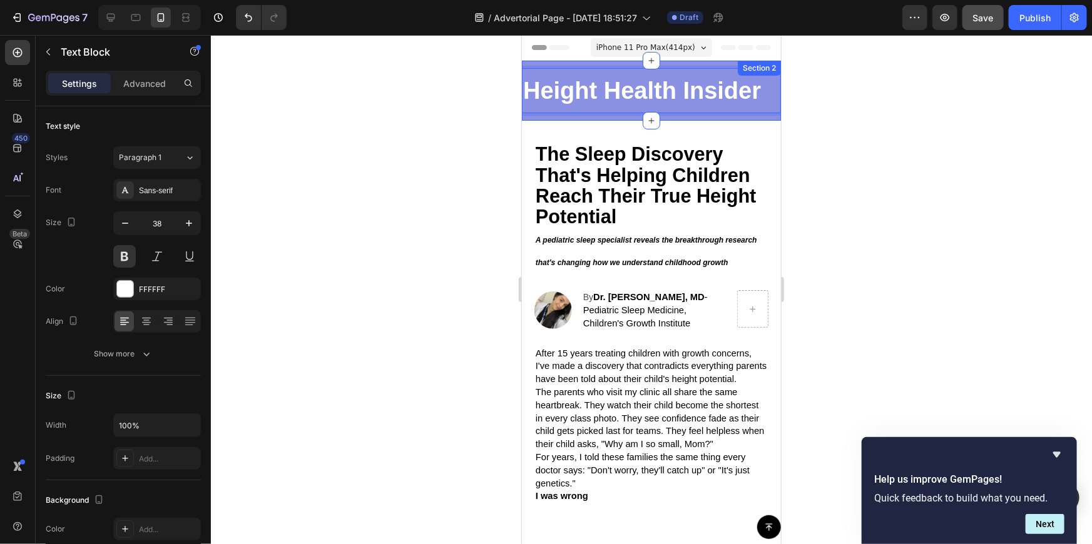
click at [734, 120] on div "Height Health Insider Text Block 0 Row" at bounding box center [650, 94] width 259 height 53
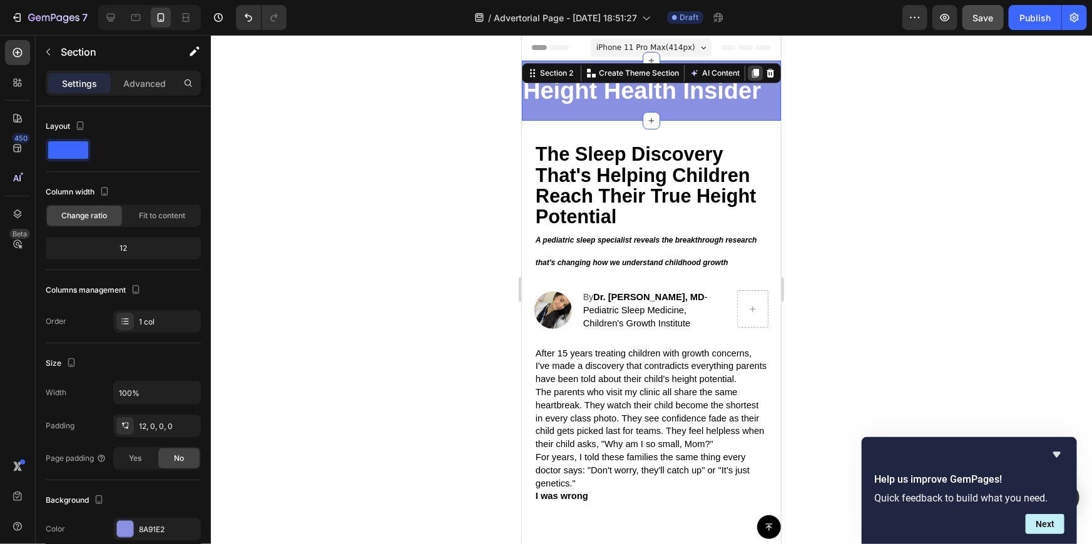
click at [750, 68] on icon at bounding box center [755, 73] width 10 height 10
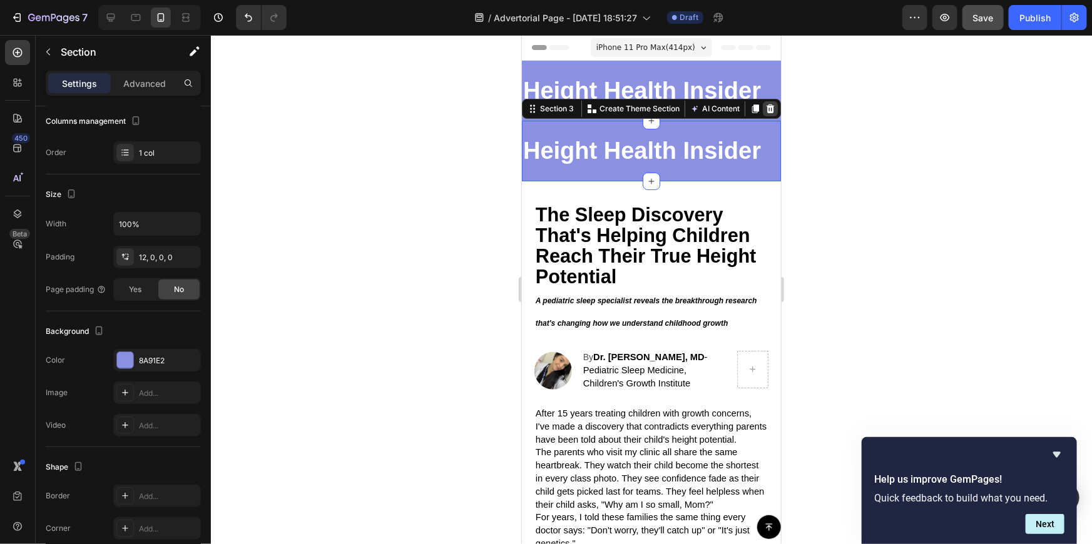
click at [765, 105] on icon at bounding box center [770, 108] width 10 height 10
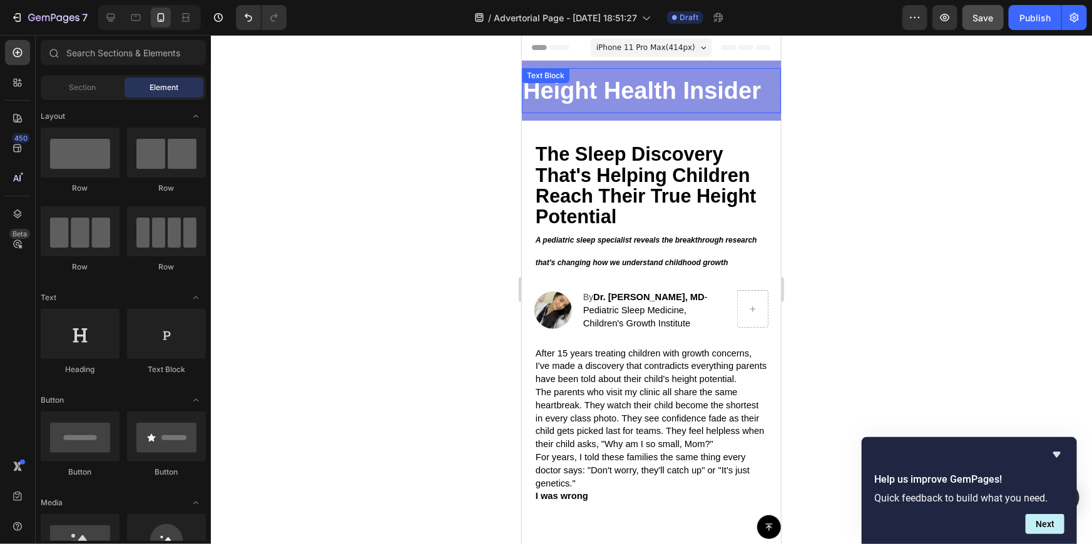
click at [707, 95] on p "Height Health Insider" at bounding box center [651, 90] width 257 height 43
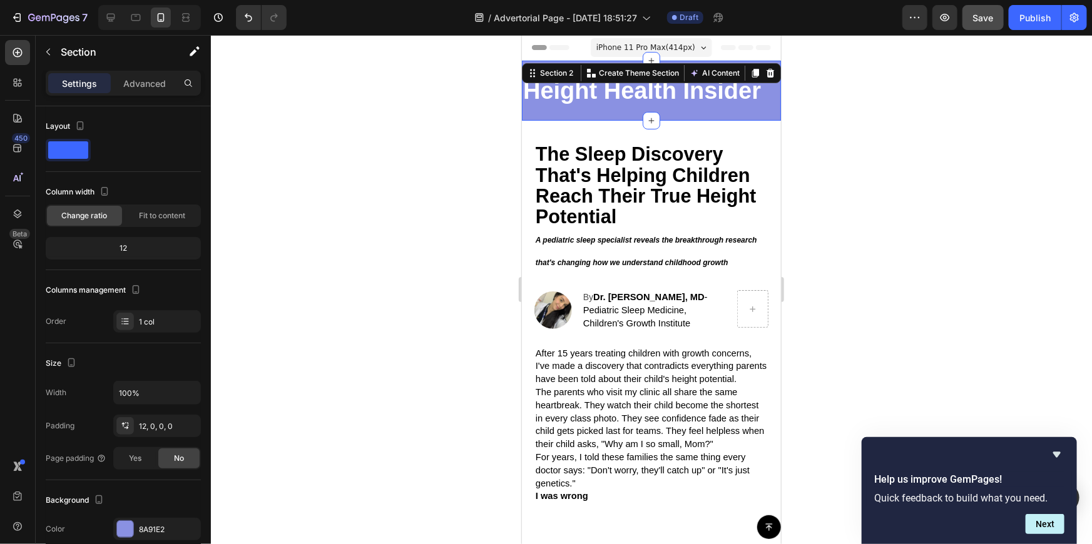
click at [685, 116] on div "Height Health Insider Text Block Row" at bounding box center [650, 94] width 259 height 53
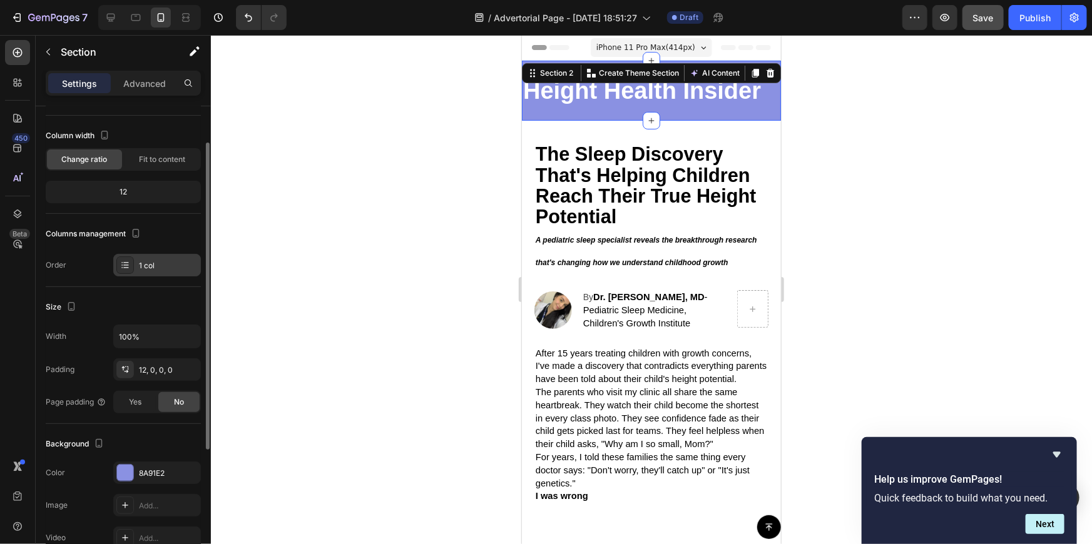
click at [141, 256] on div "1 col" at bounding box center [157, 265] width 88 height 23
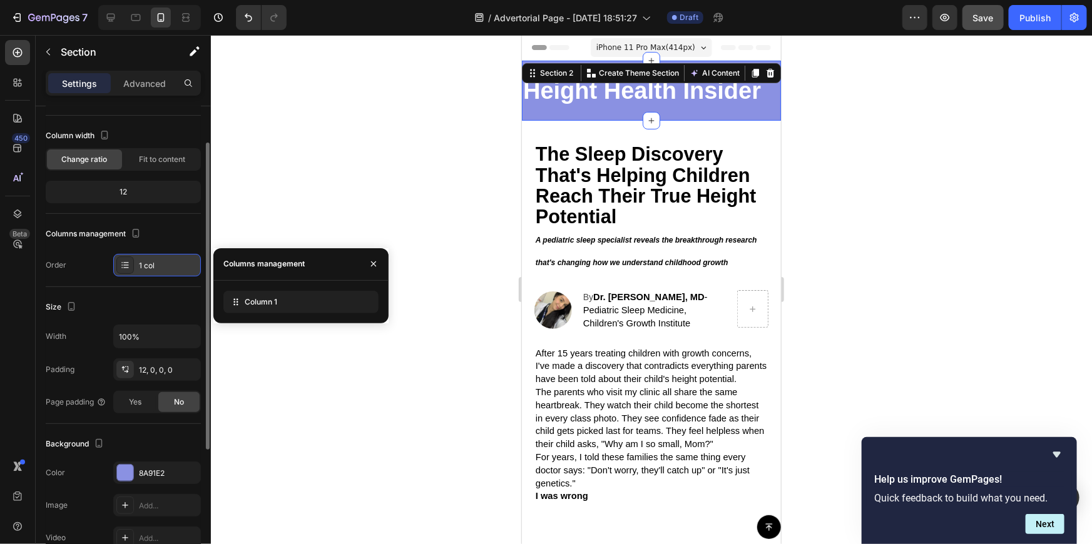
click at [152, 256] on div "1 col" at bounding box center [157, 265] width 88 height 23
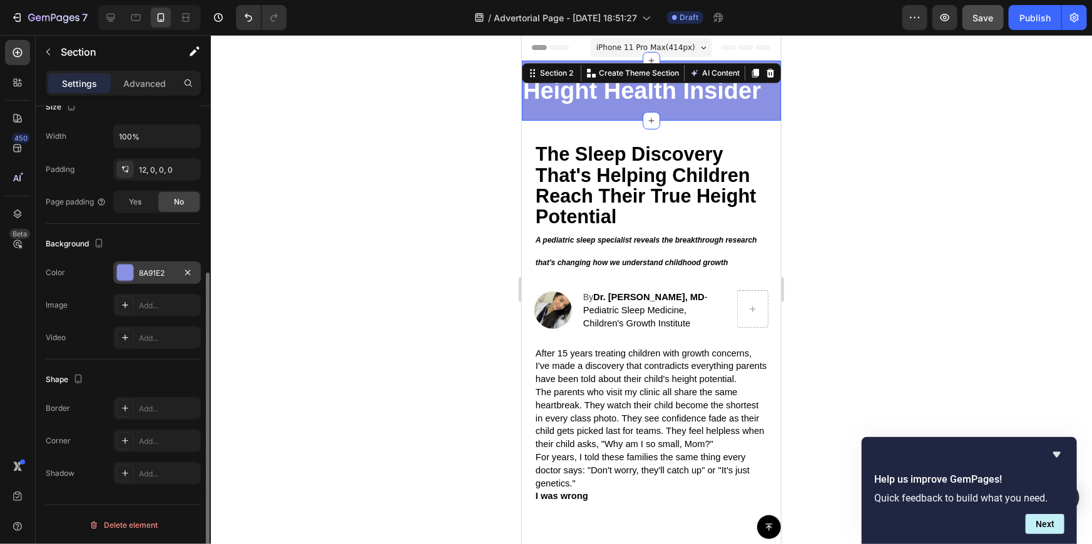
scroll to position [0, 0]
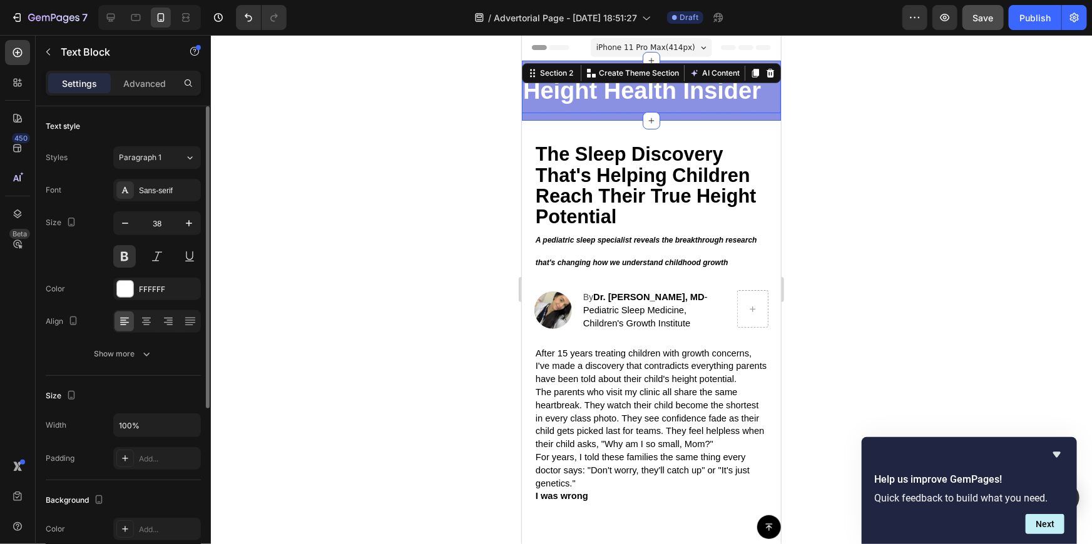
click at [554, 105] on p "Height Health Insider" at bounding box center [651, 90] width 257 height 43
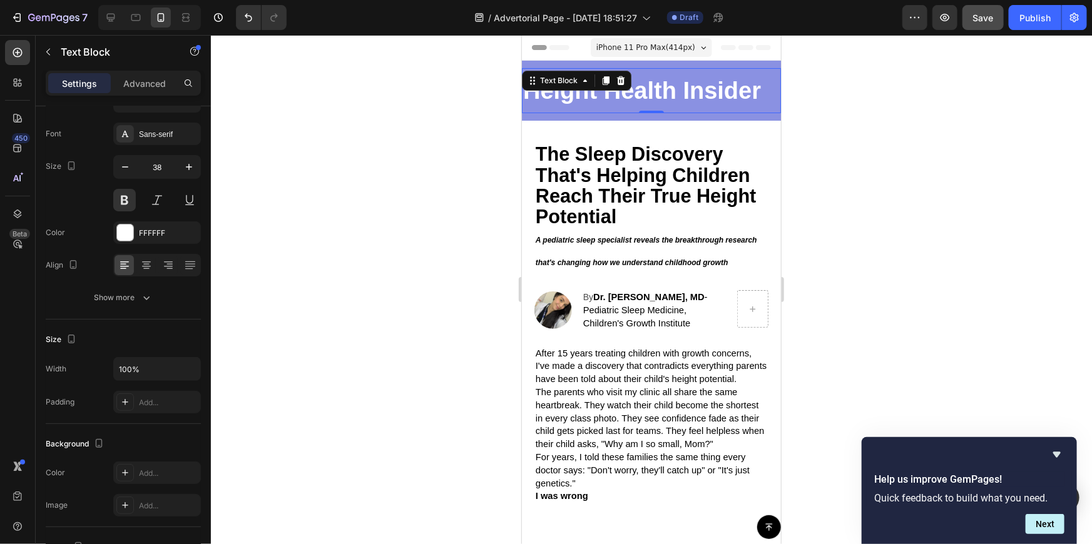
click at [357, 187] on div at bounding box center [651, 289] width 881 height 509
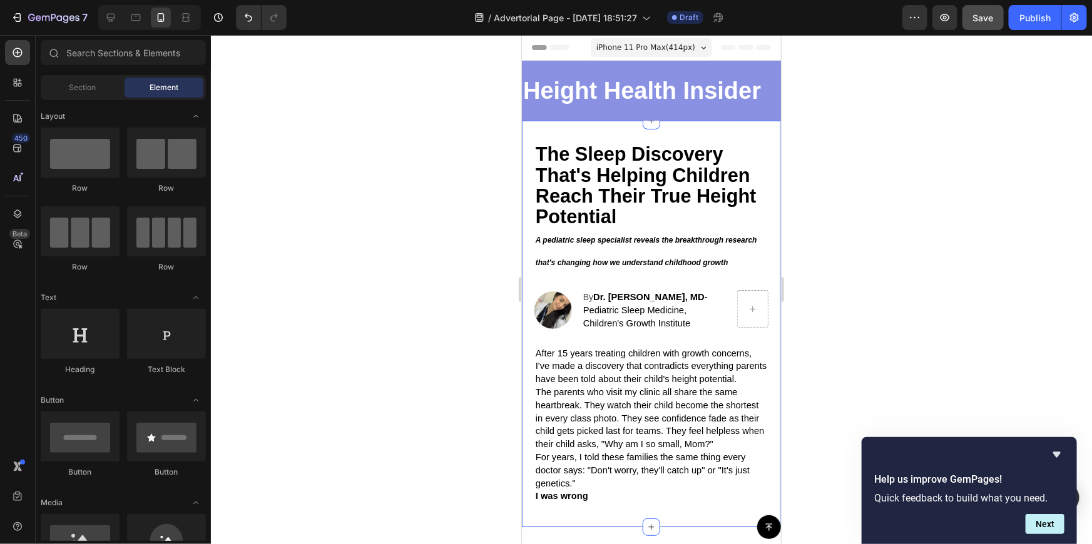
click at [614, 93] on p "Height Health Insider" at bounding box center [651, 90] width 257 height 43
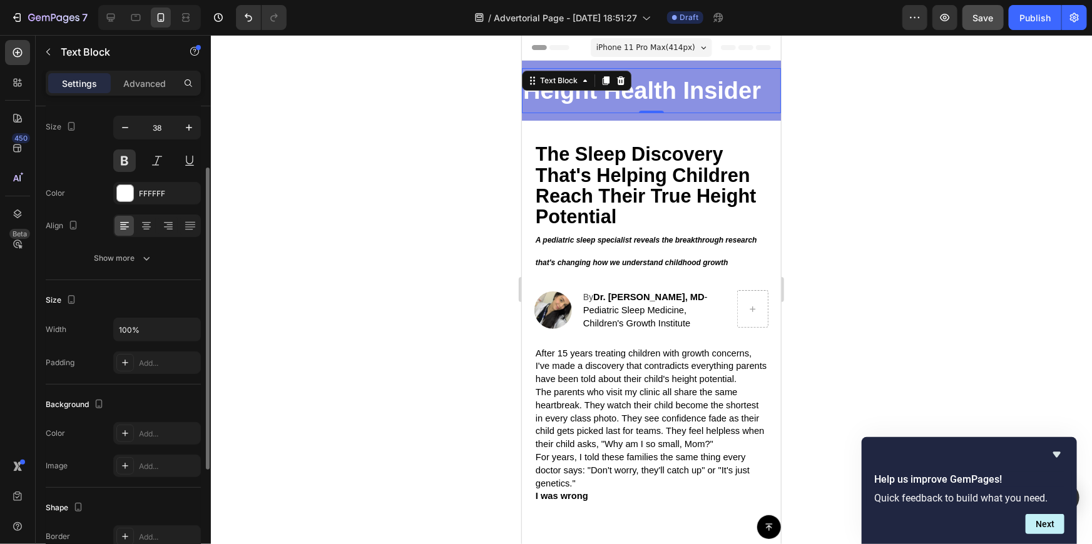
scroll to position [39, 0]
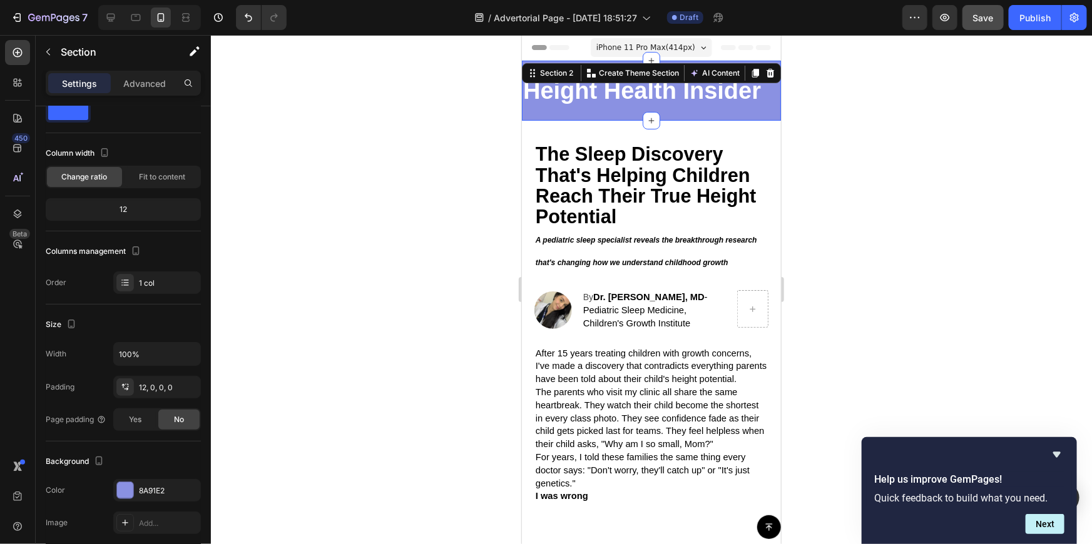
click at [578, 113] on div "Height Health Insider Text Block Row" at bounding box center [650, 94] width 259 height 53
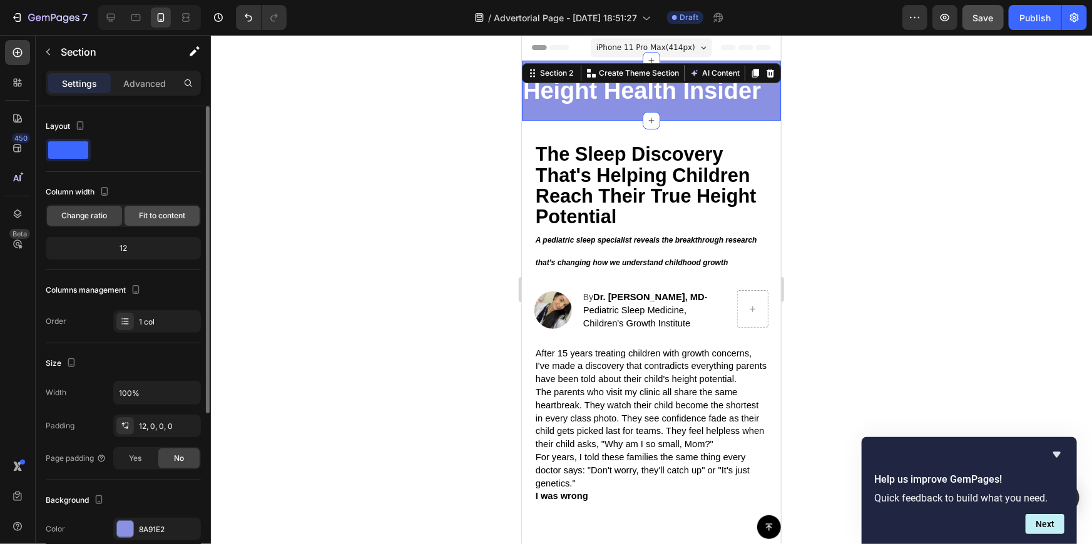
click at [157, 213] on span "Fit to content" at bounding box center [162, 215] width 46 height 11
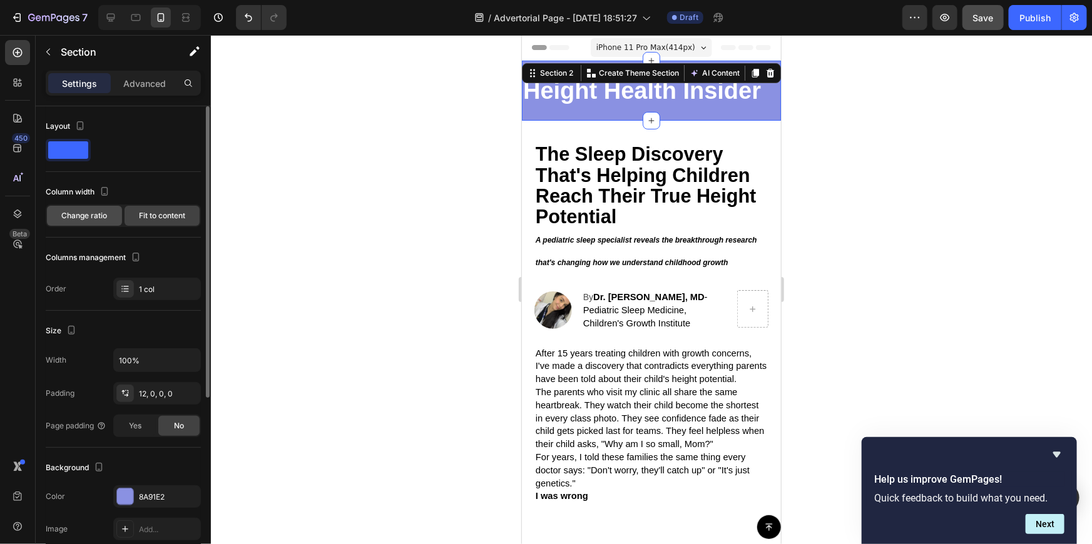
click at [104, 215] on span "Change ratio" at bounding box center [85, 215] width 46 height 11
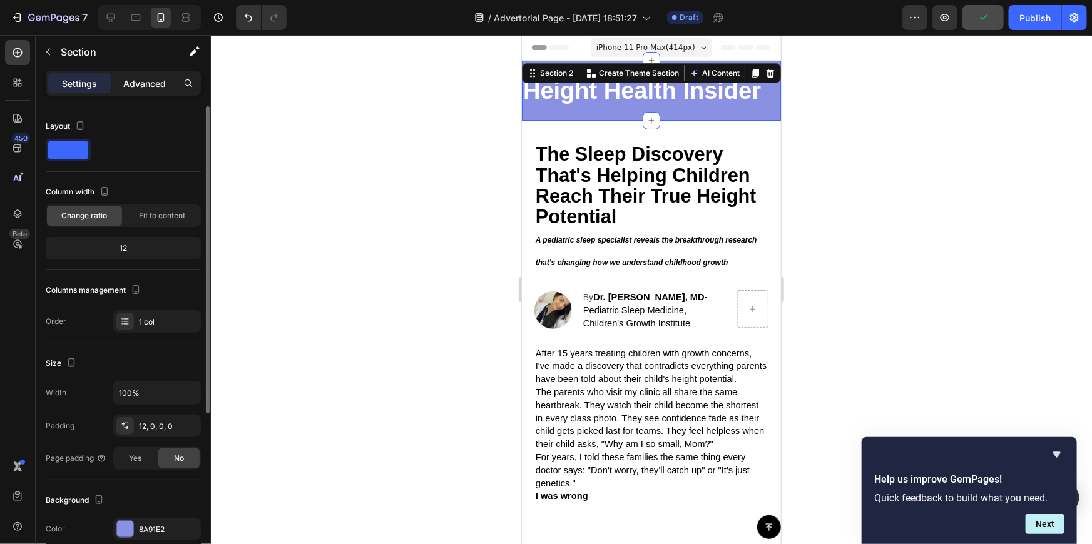
click at [141, 73] on div "Advanced" at bounding box center [144, 83] width 63 height 20
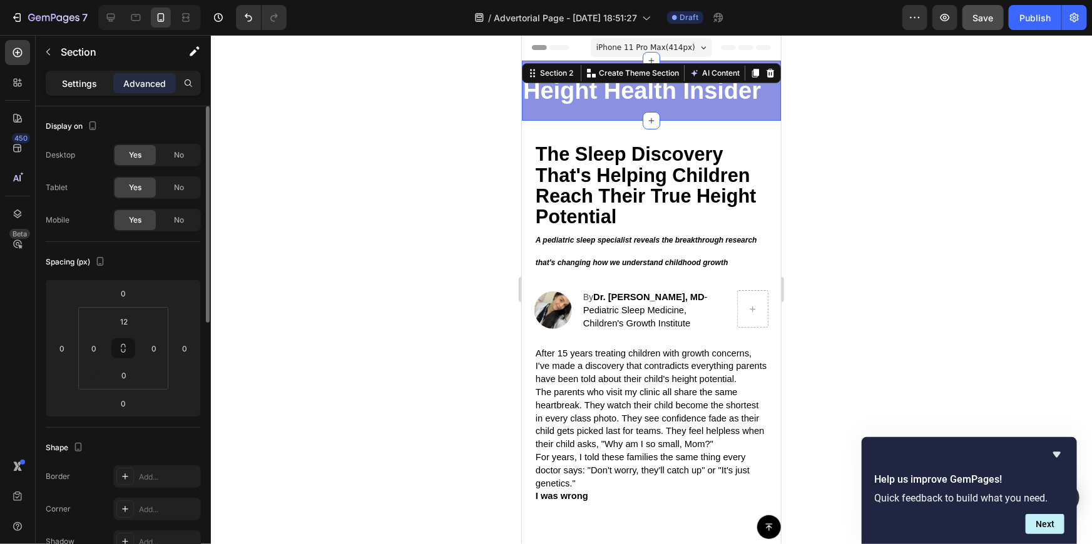
click at [96, 77] on p "Settings" at bounding box center [79, 83] width 35 height 13
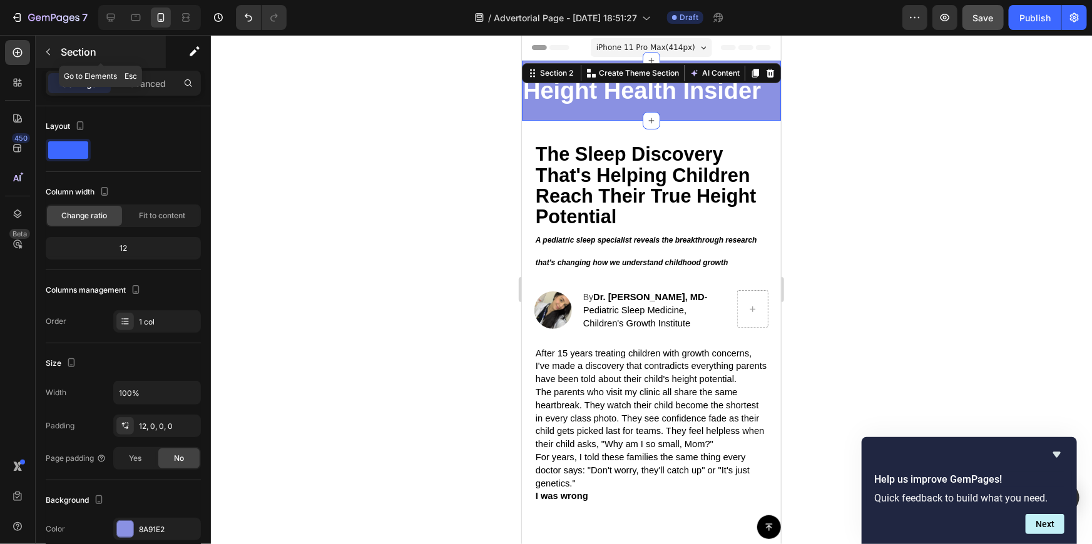
click at [155, 55] on p "Section" at bounding box center [112, 51] width 103 height 15
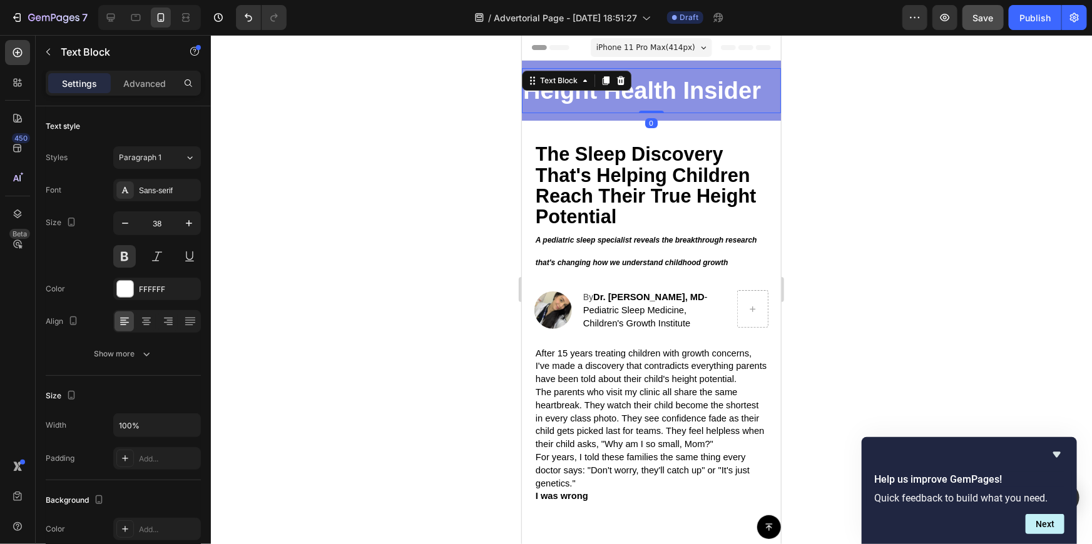
click at [655, 73] on p "Height Health Insider" at bounding box center [651, 90] width 257 height 43
click at [962, 146] on div at bounding box center [651, 289] width 881 height 509
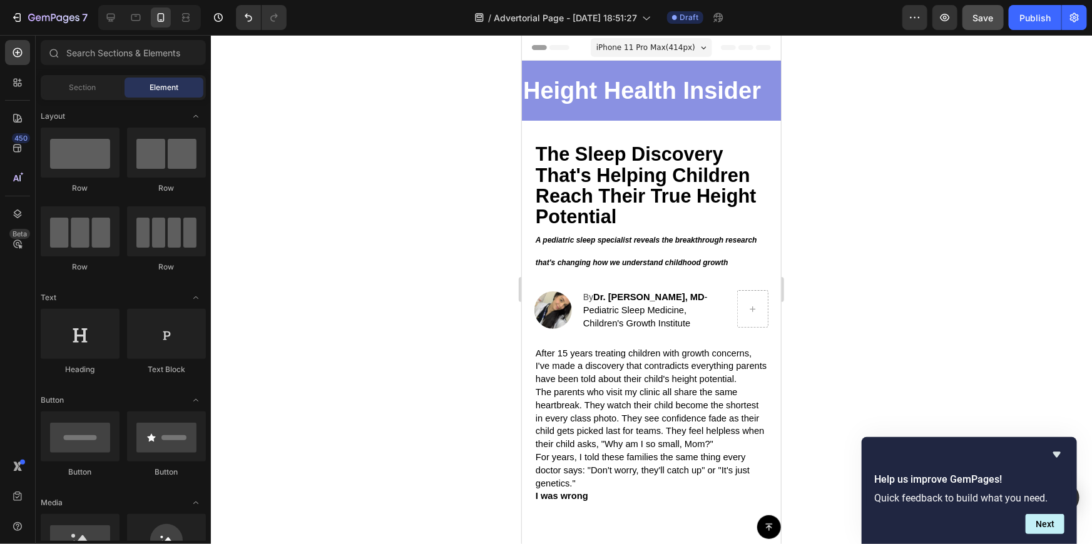
click at [708, 89] on p "Height Health Insider" at bounding box center [651, 90] width 257 height 43
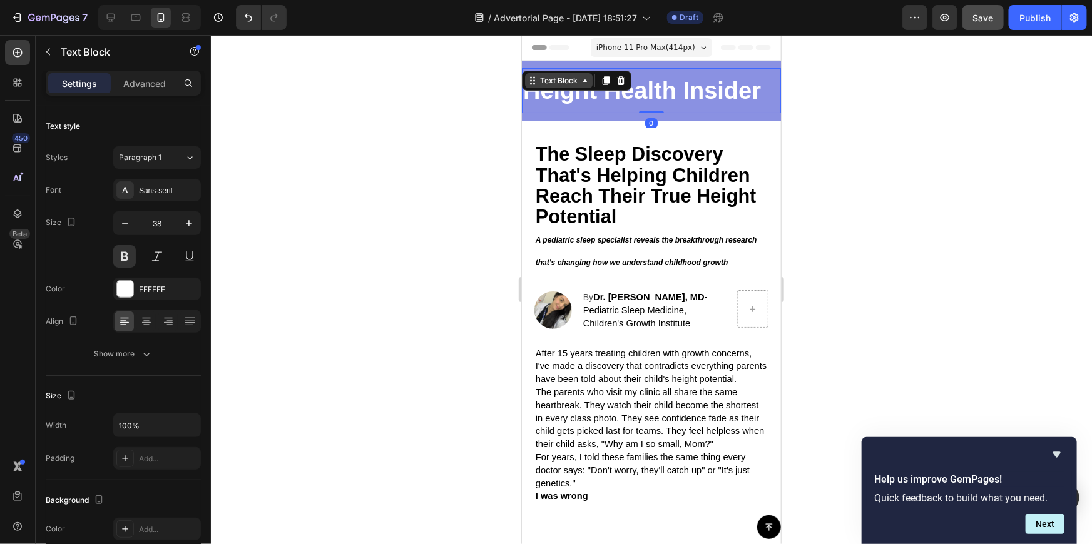
click at [582, 77] on icon at bounding box center [584, 80] width 10 height 10
drag, startPoint x: 471, startPoint y: 105, endPoint x: 3, endPoint y: 65, distance: 469.1
click at [471, 105] on div at bounding box center [651, 289] width 881 height 509
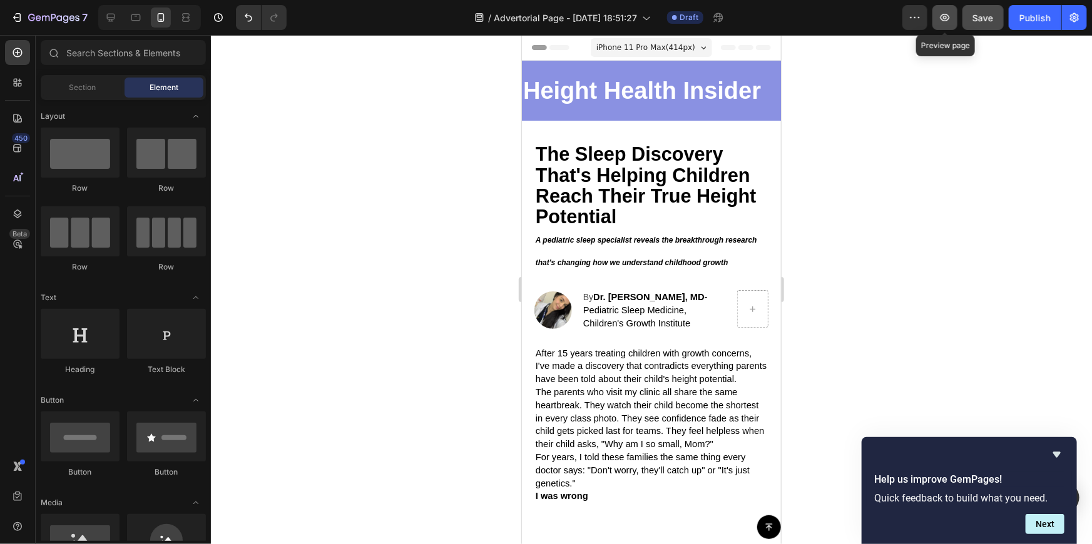
click at [948, 19] on icon "button" at bounding box center [945, 17] width 13 height 13
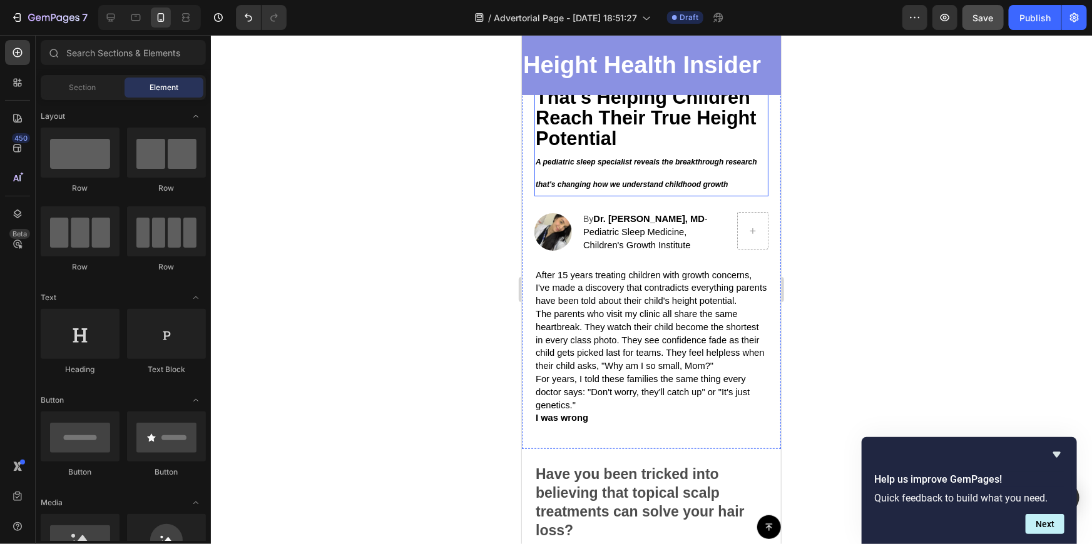
scroll to position [113, 0]
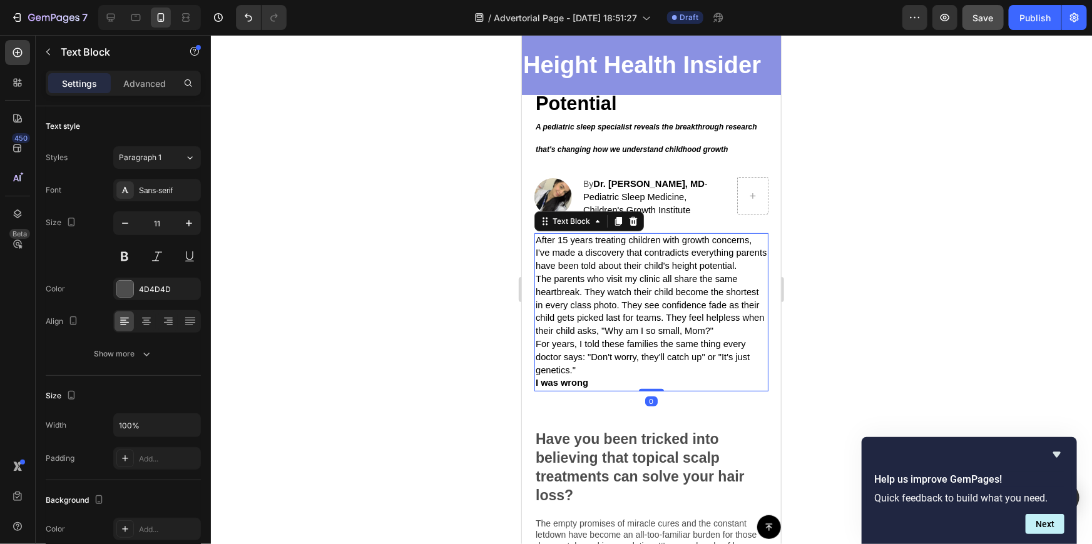
click at [630, 251] on span "After 15 years treating children with growth concerns, I've made a discovery th…" at bounding box center [650, 253] width 231 height 36
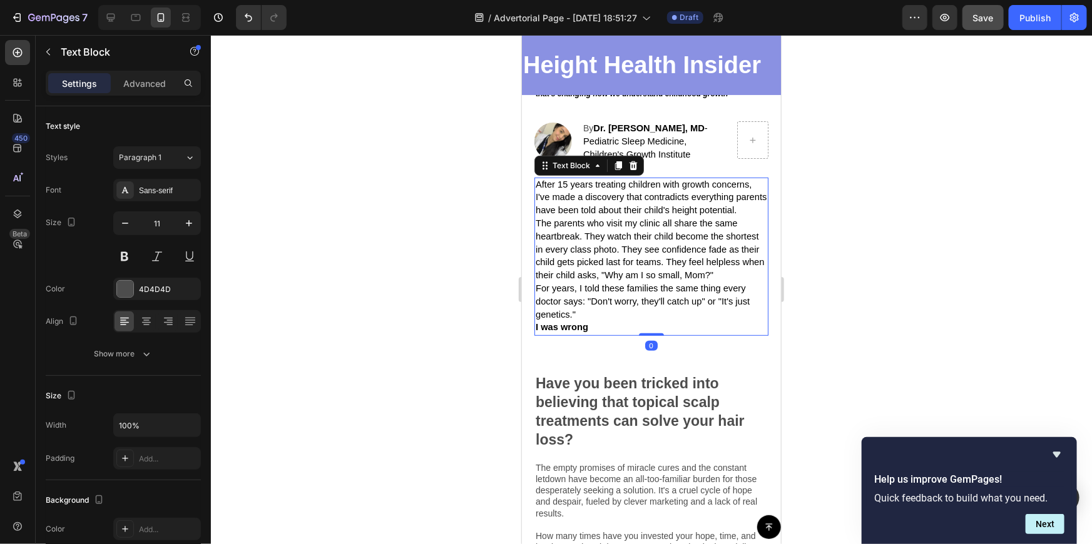
scroll to position [170, 0]
click at [625, 320] on p "For years, I told these families the same thing every doctor says: "Don't worry…" at bounding box center [651, 300] width 232 height 39
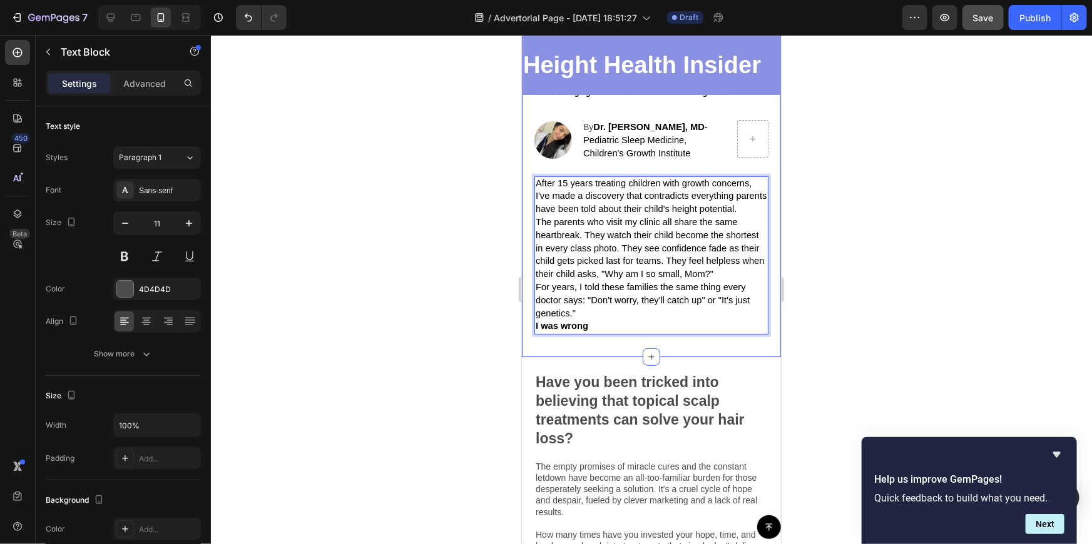
click at [597, 357] on div "The Sleep Discovery That's Helping Children Reach Their True Height Potential A…" at bounding box center [650, 153] width 259 height 407
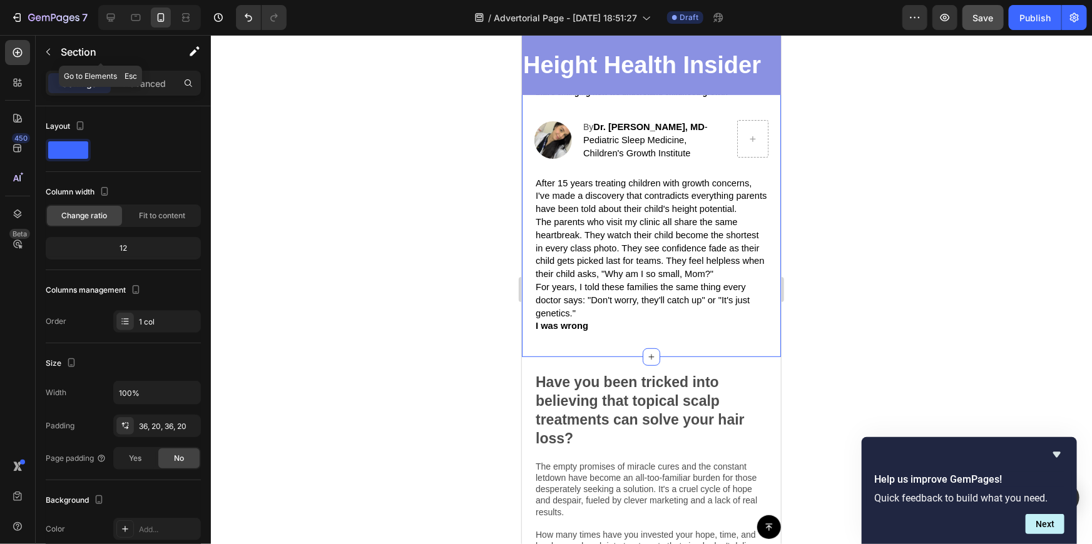
click at [49, 57] on button "button" at bounding box center [48, 52] width 20 height 20
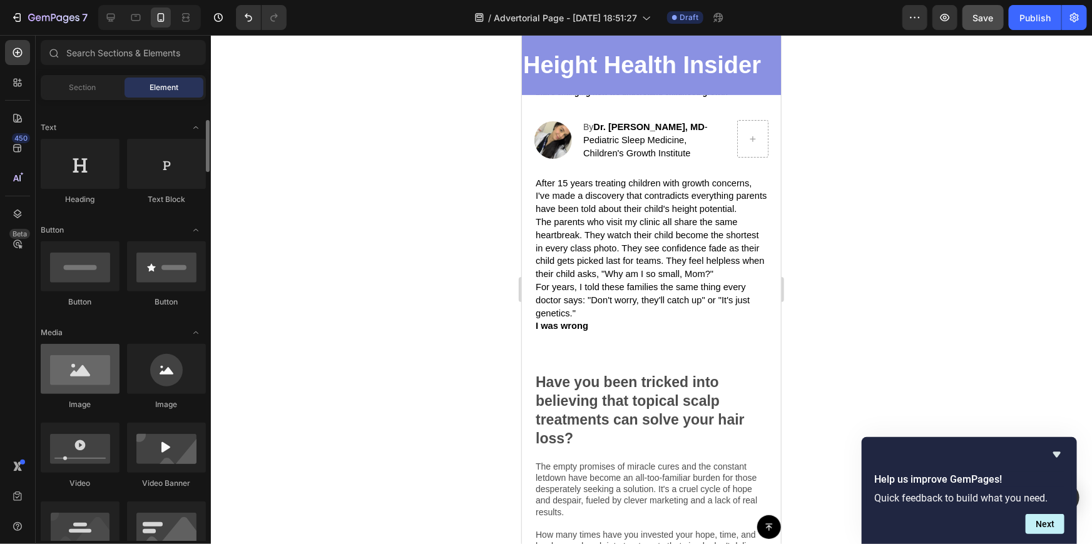
scroll to position [227, 0]
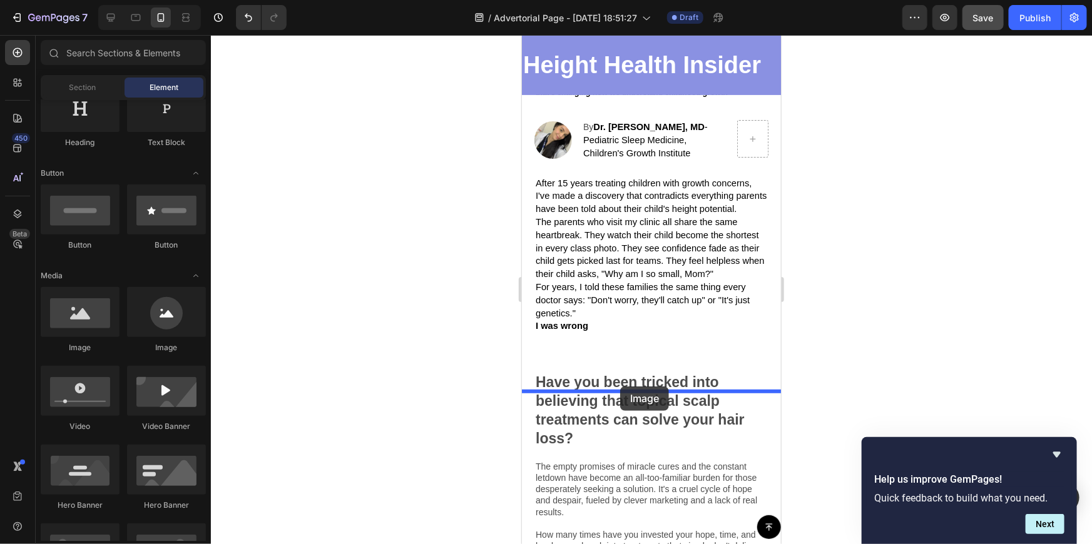
drag, startPoint x: 604, startPoint y: 340, endPoint x: 620, endPoint y: 386, distance: 48.9
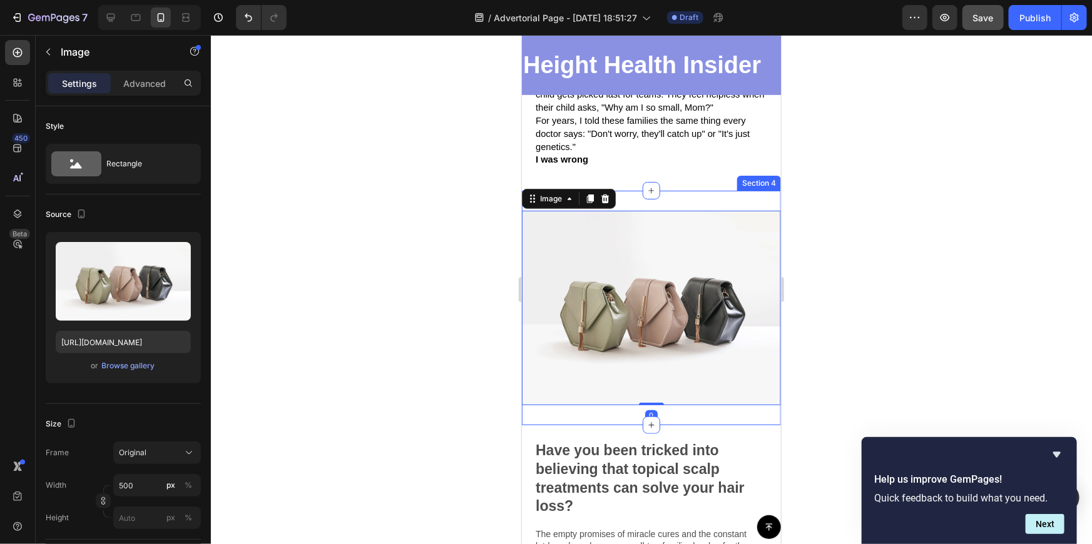
scroll to position [341, 0]
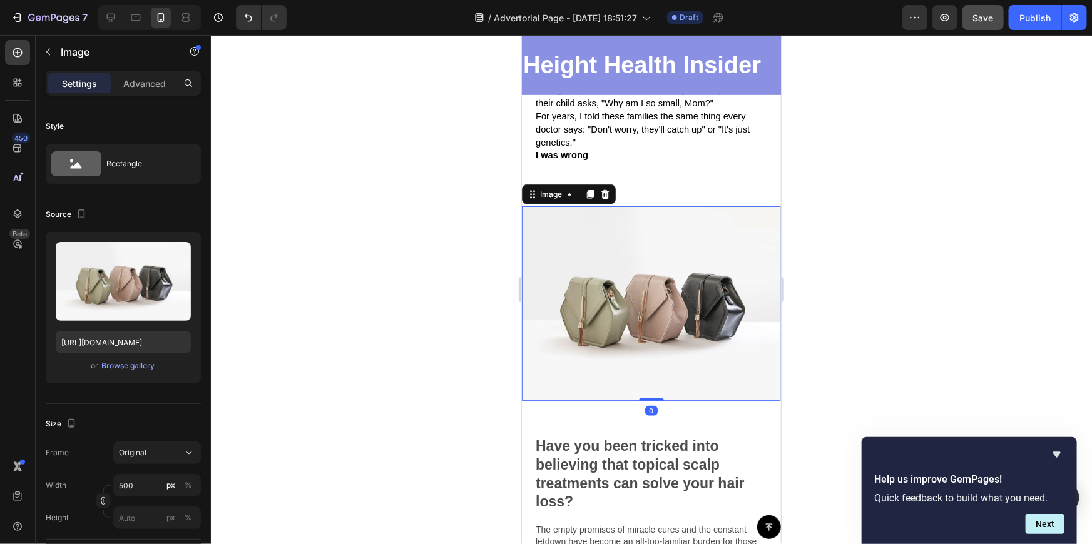
click at [853, 315] on div at bounding box center [651, 289] width 881 height 509
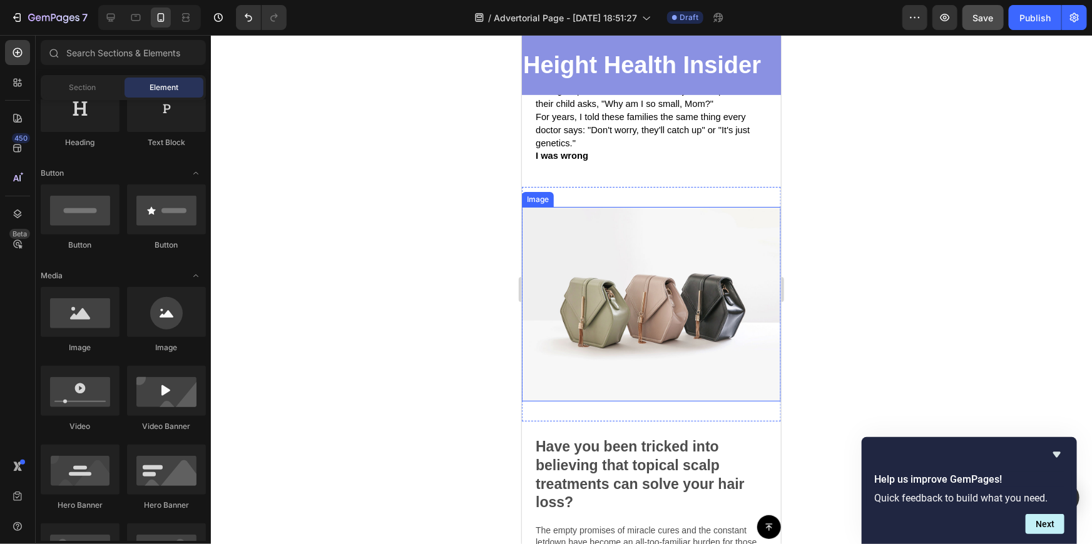
scroll to position [284, 0]
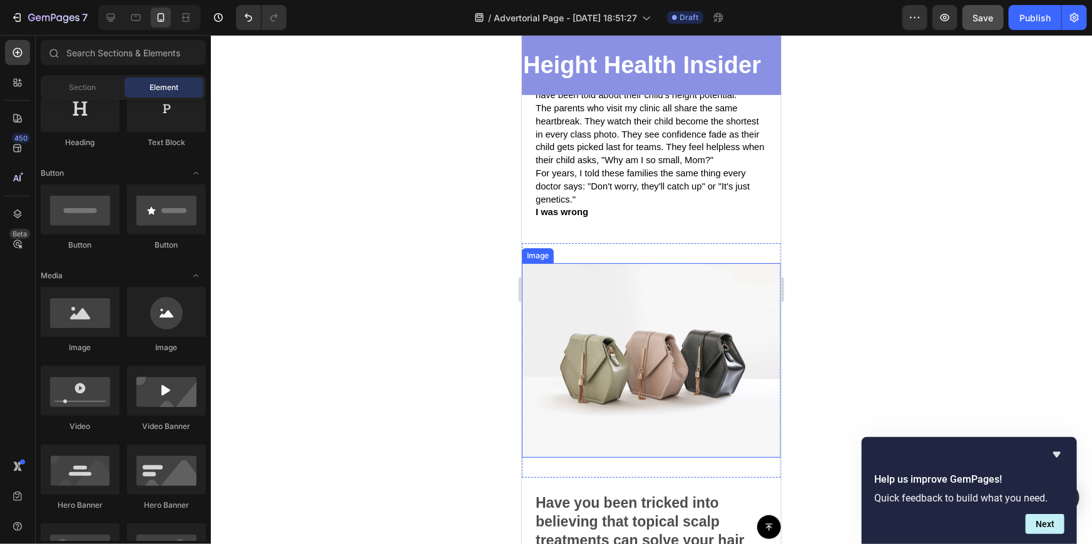
click at [732, 337] on img at bounding box center [650, 360] width 259 height 195
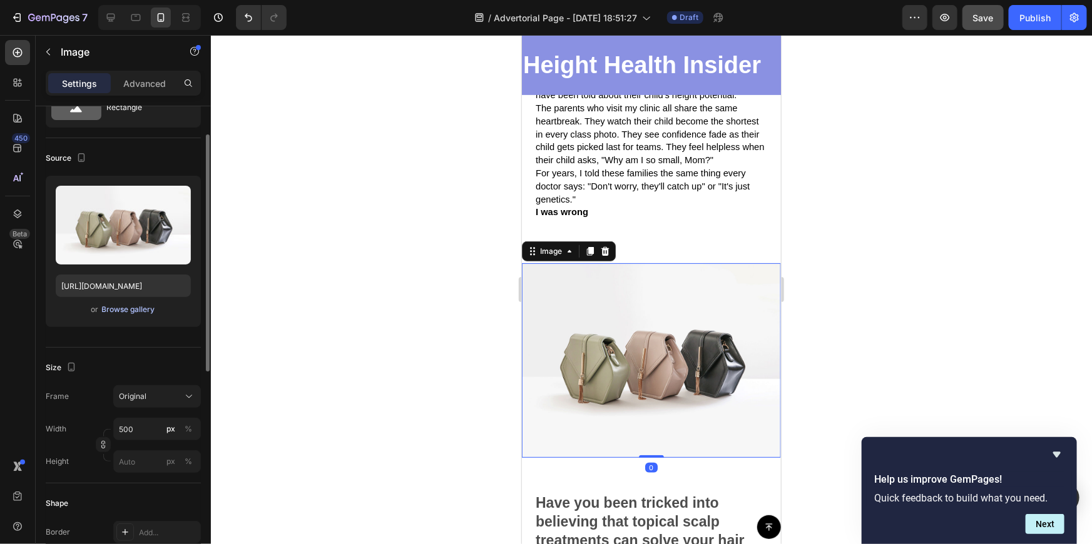
scroll to position [113, 0]
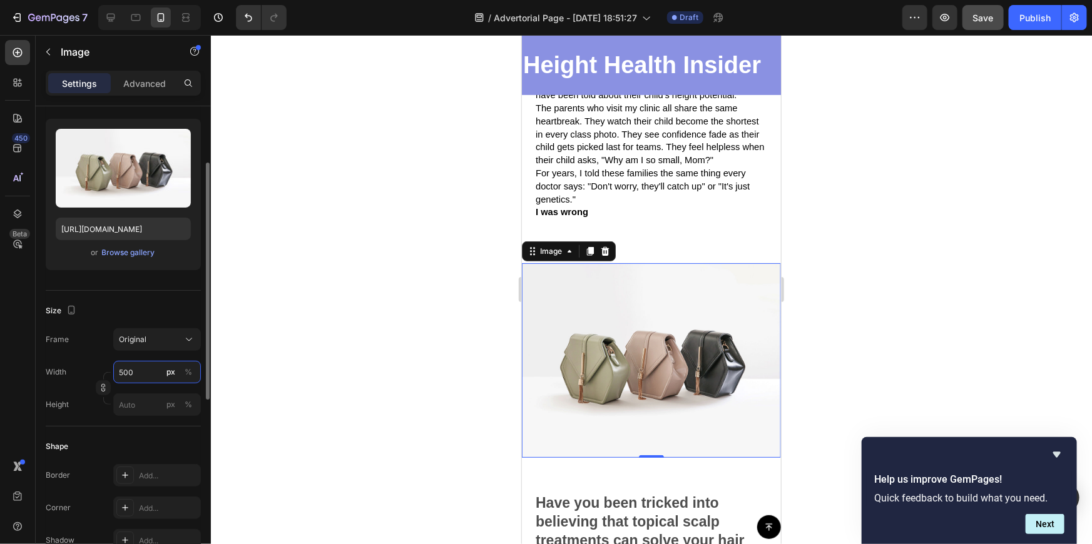
click at [123, 373] on input "500" at bounding box center [157, 372] width 88 height 23
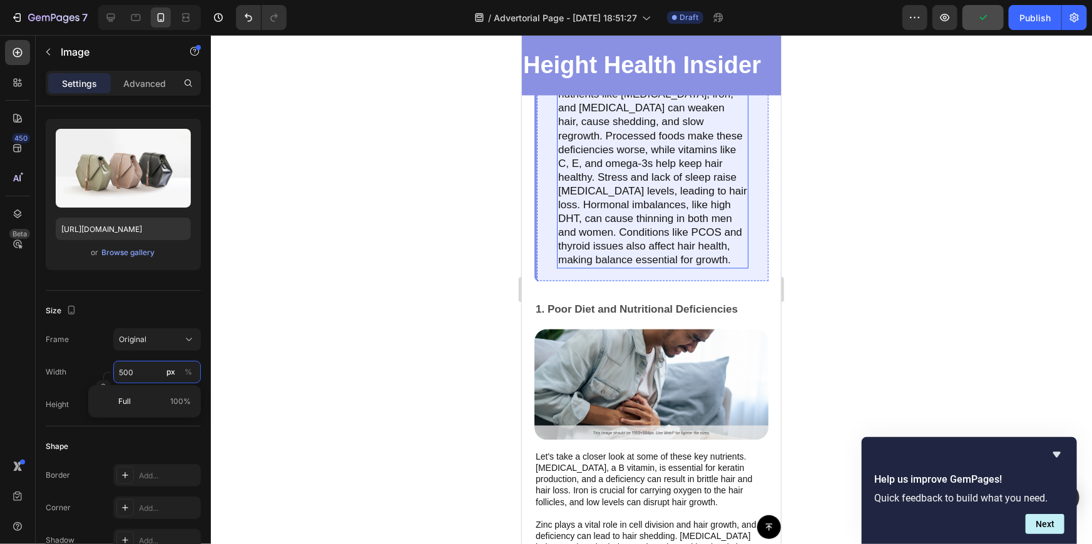
scroll to position [1252, 0]
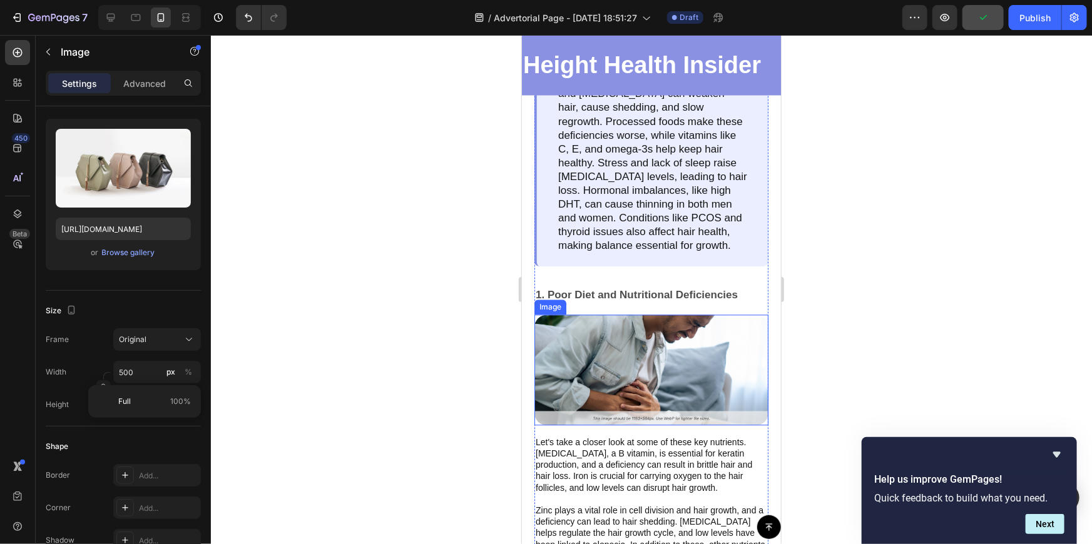
click at [622, 356] on img at bounding box center [651, 369] width 234 height 111
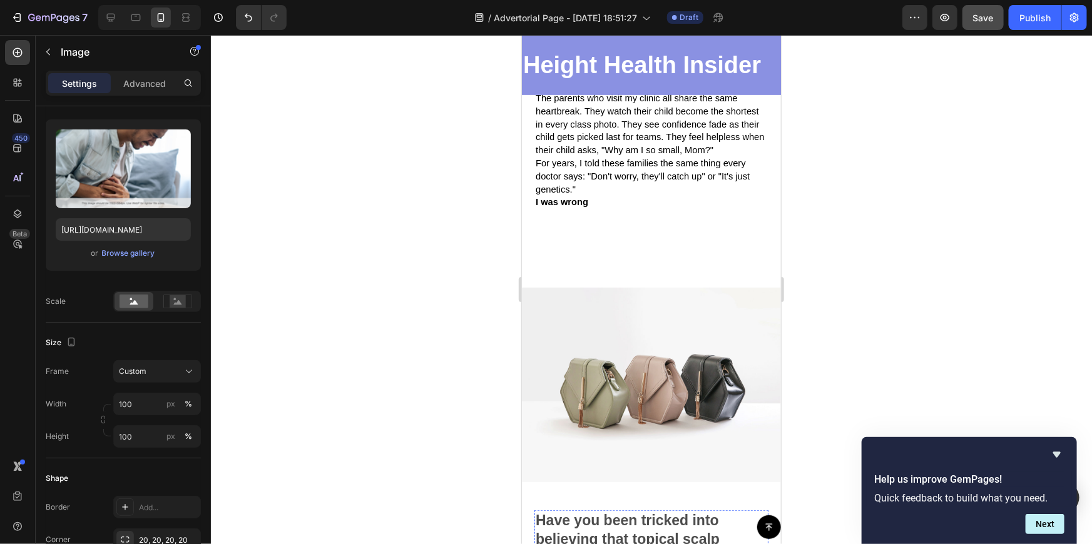
scroll to position [244, 0]
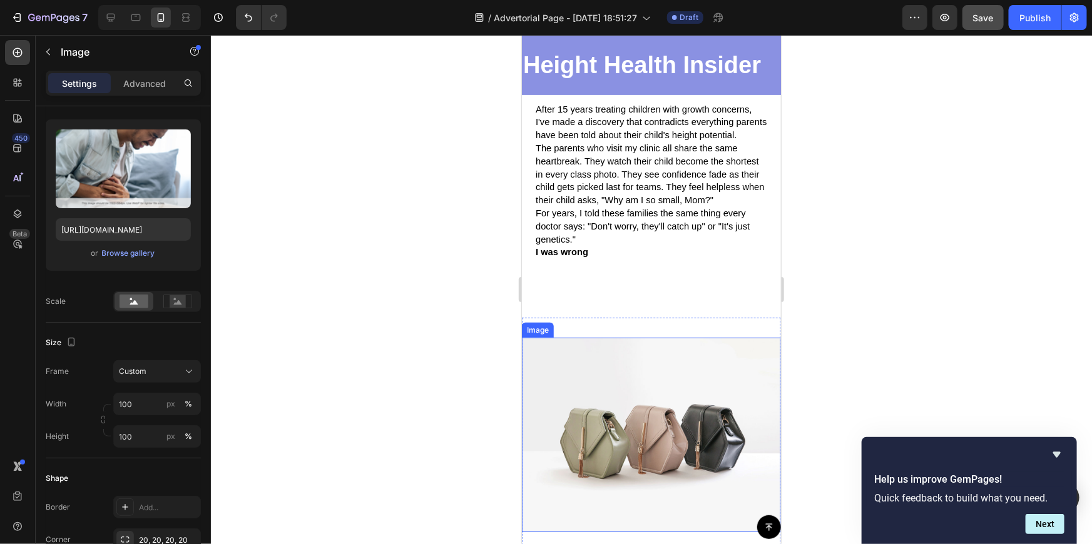
click at [649, 400] on img at bounding box center [650, 434] width 259 height 195
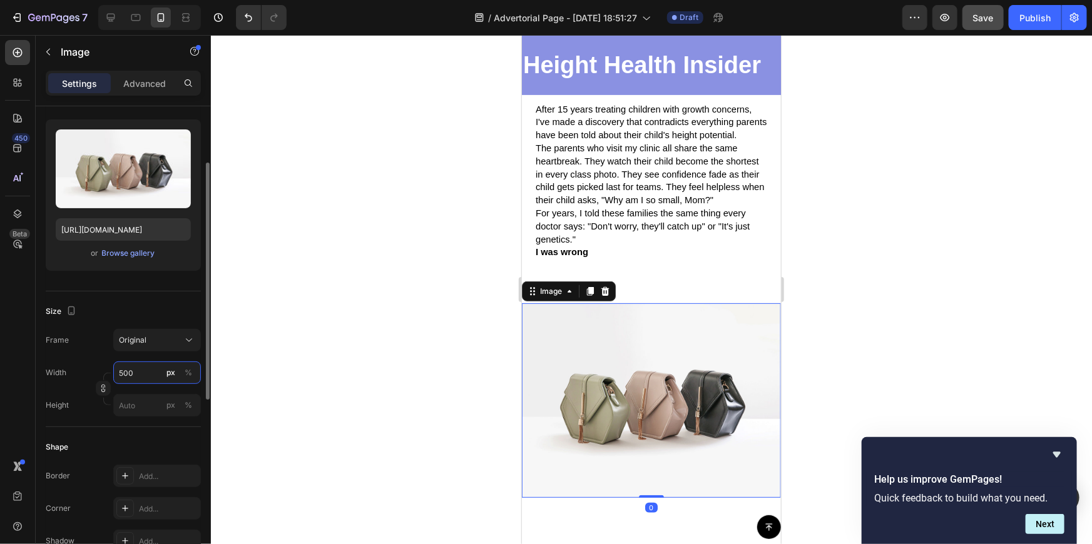
click at [140, 379] on input "500" at bounding box center [157, 373] width 88 height 23
click at [140, 377] on input "500" at bounding box center [157, 373] width 88 height 23
click at [130, 377] on input "500" at bounding box center [157, 373] width 88 height 23
click at [128, 372] on input "500" at bounding box center [157, 373] width 88 height 23
click at [123, 372] on input "500" at bounding box center [157, 373] width 88 height 23
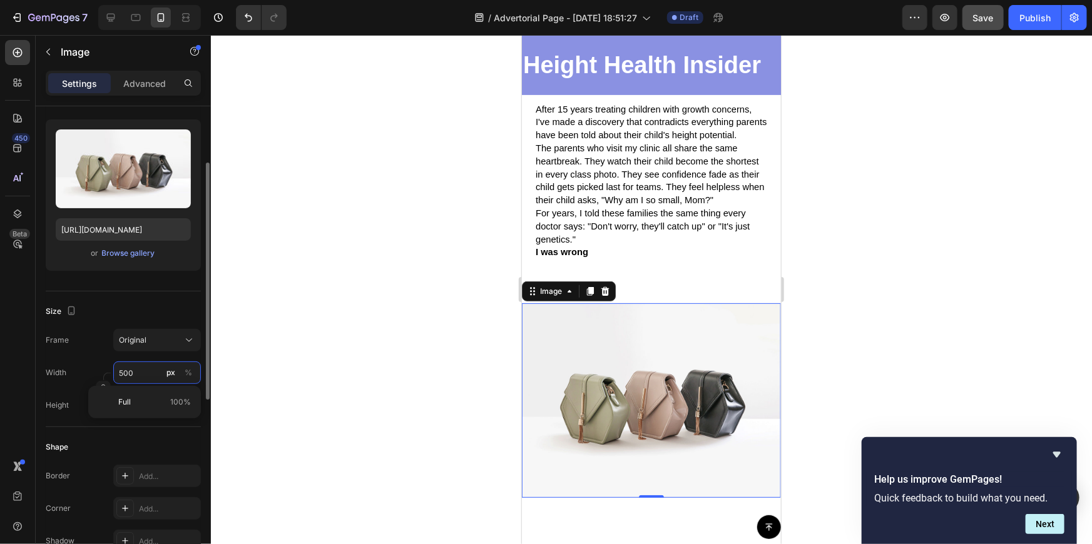
click at [123, 372] on input "500" at bounding box center [157, 373] width 88 height 23
click at [152, 370] on input "500" at bounding box center [157, 373] width 88 height 23
click at [118, 348] on button "Original" at bounding box center [157, 340] width 88 height 23
click at [81, 343] on div "Frame Original Square Vertical Horizontal Original Custom" at bounding box center [123, 340] width 155 height 23
click at [122, 370] on input "500" at bounding box center [157, 373] width 88 height 23
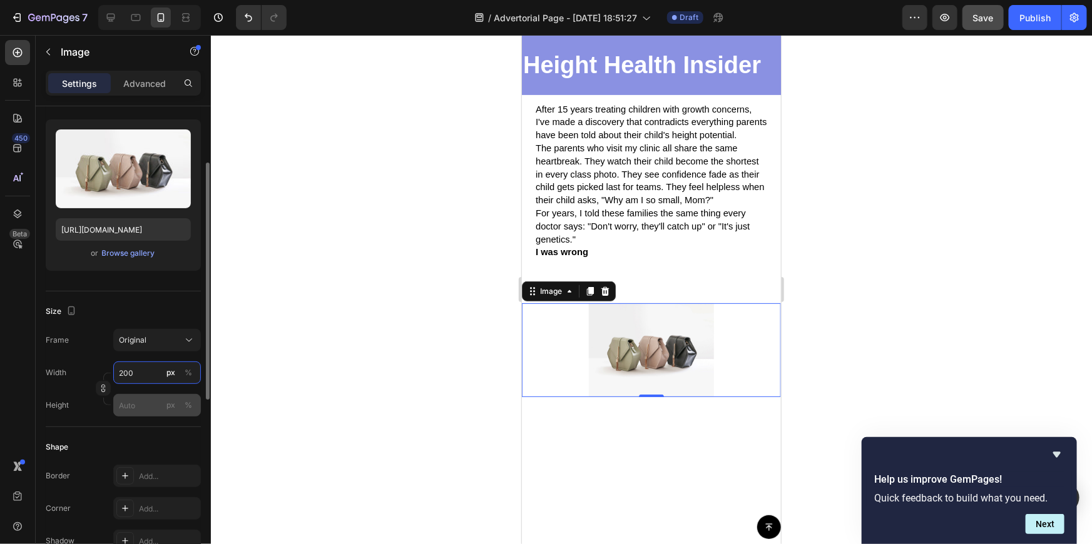
type input "200"
click at [133, 401] on input "px %" at bounding box center [157, 405] width 88 height 23
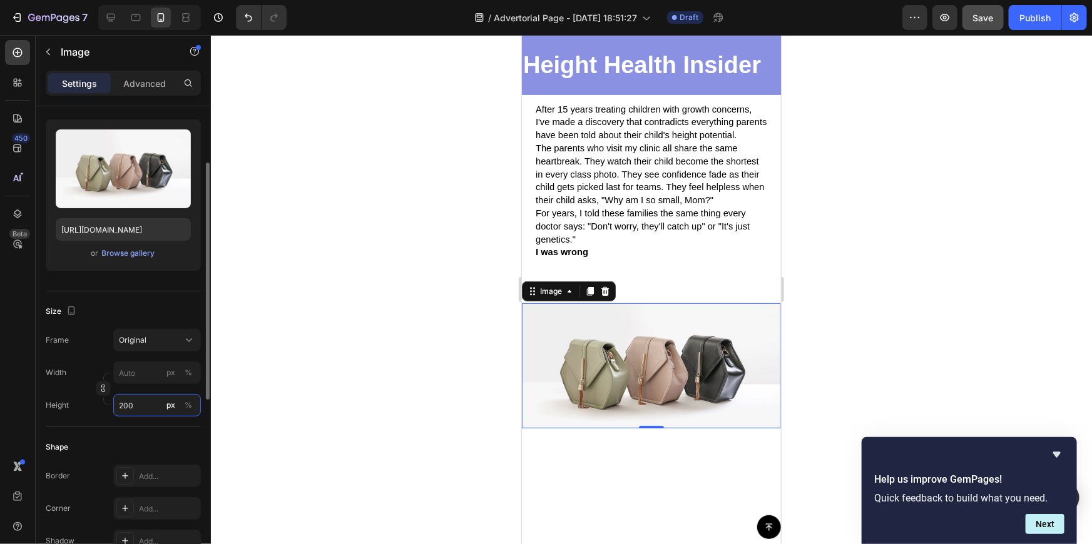
scroll to position [169, 0]
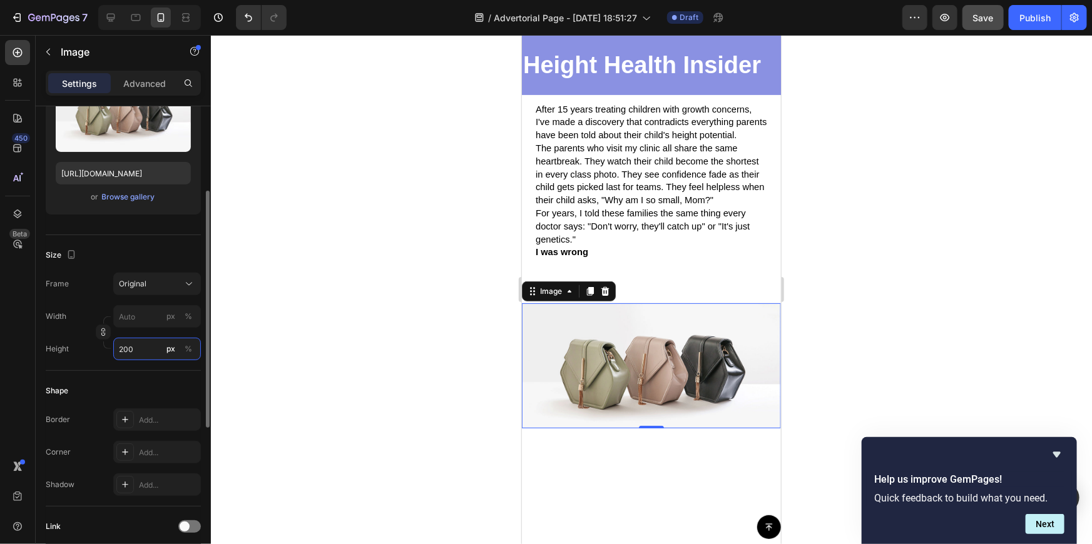
type input "200"
click at [265, 331] on div at bounding box center [651, 289] width 881 height 509
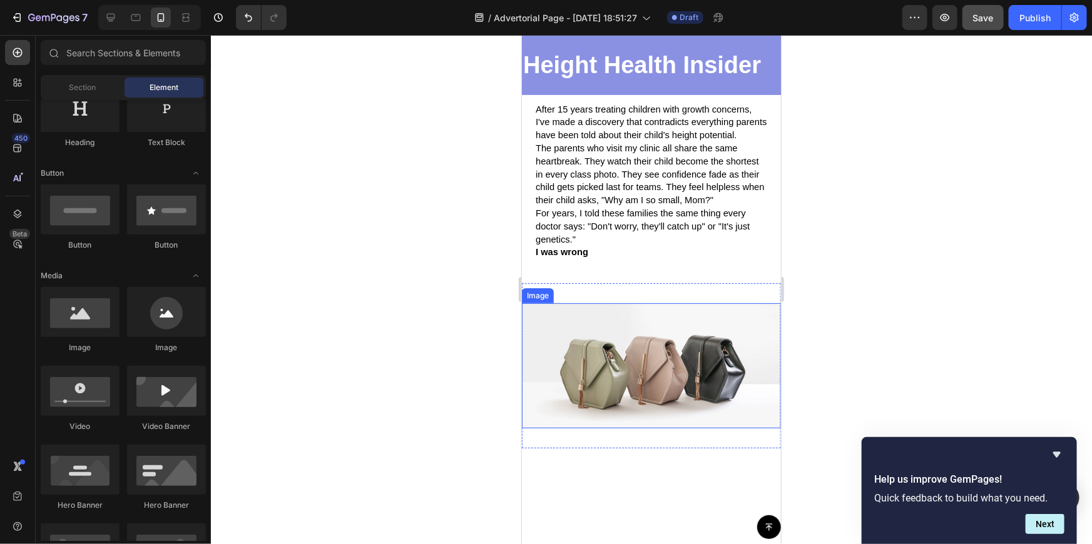
click at [636, 395] on img at bounding box center [650, 365] width 259 height 125
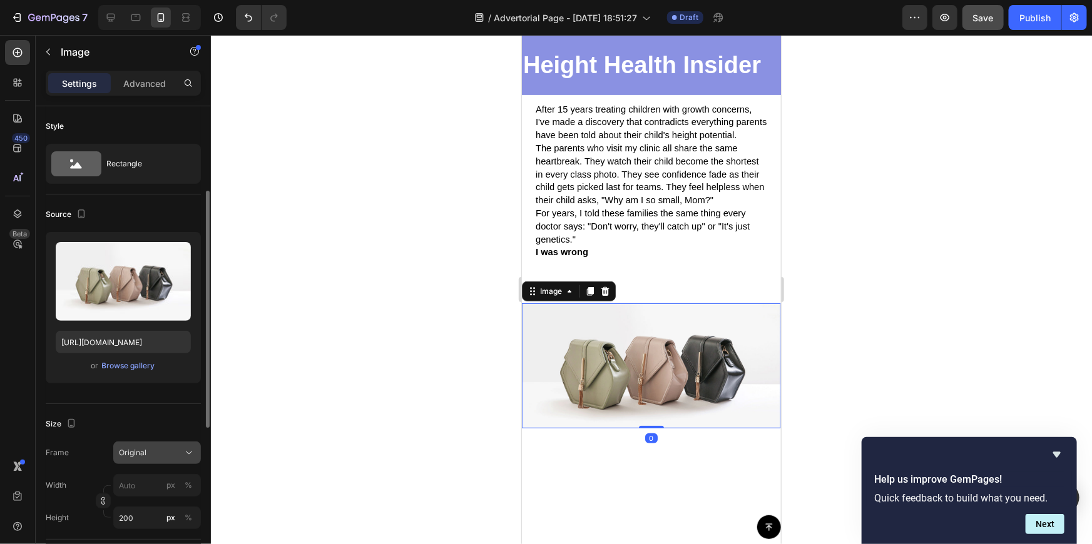
scroll to position [56, 0]
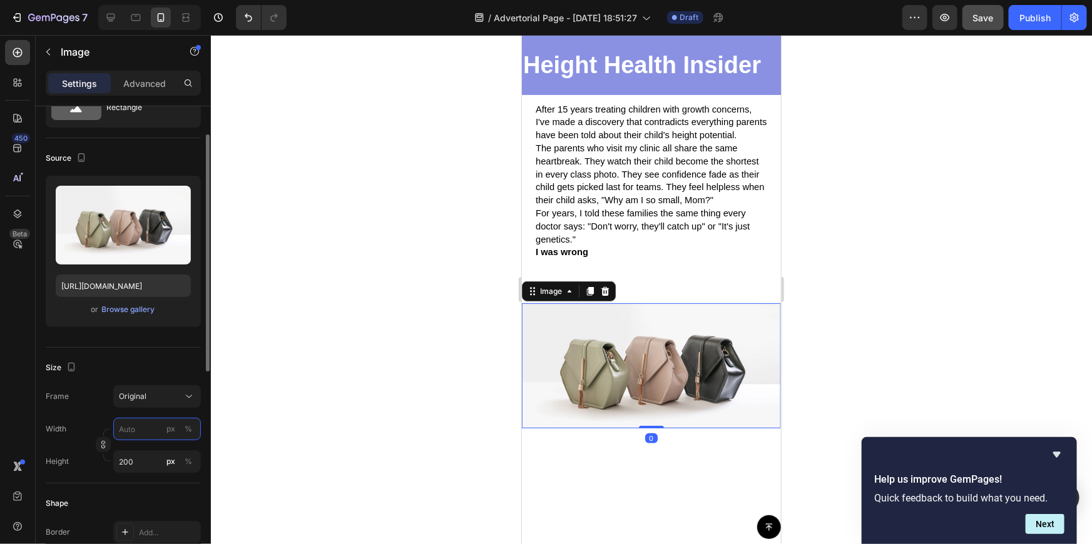
click at [135, 432] on input "px %" at bounding box center [157, 429] width 88 height 23
type input "2"
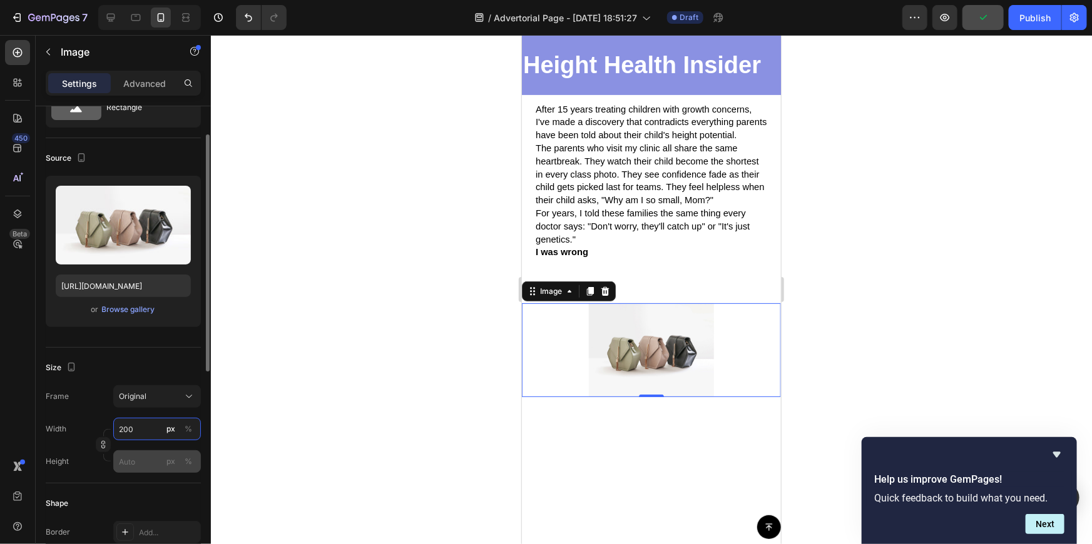
type input "200"
click at [131, 463] on input "px %" at bounding box center [157, 462] width 88 height 23
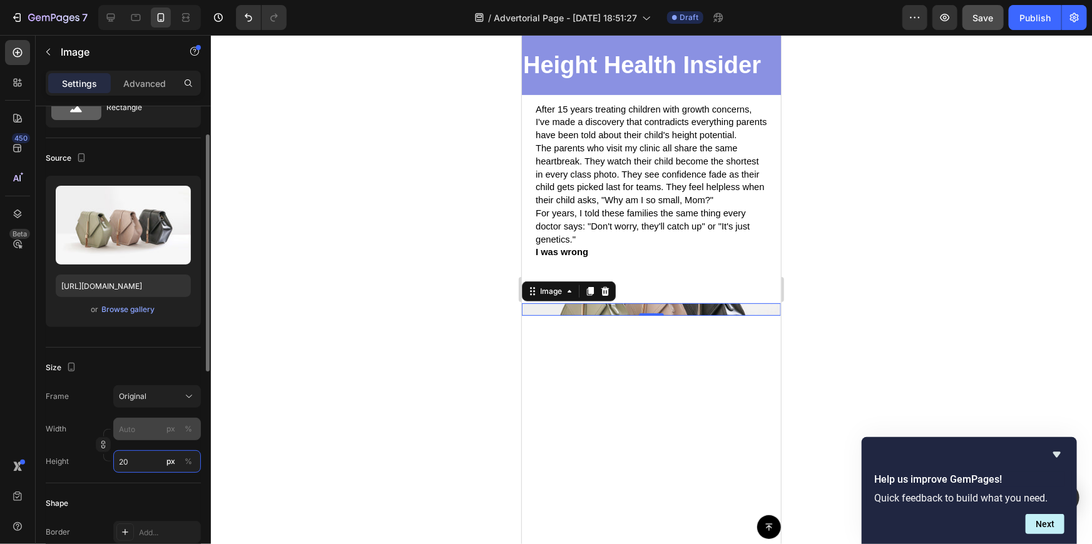
type input "20"
click at [137, 436] on input "px %" at bounding box center [157, 429] width 88 height 23
click at [143, 429] on input "px %" at bounding box center [157, 429] width 88 height 23
click at [251, 452] on div at bounding box center [651, 289] width 881 height 509
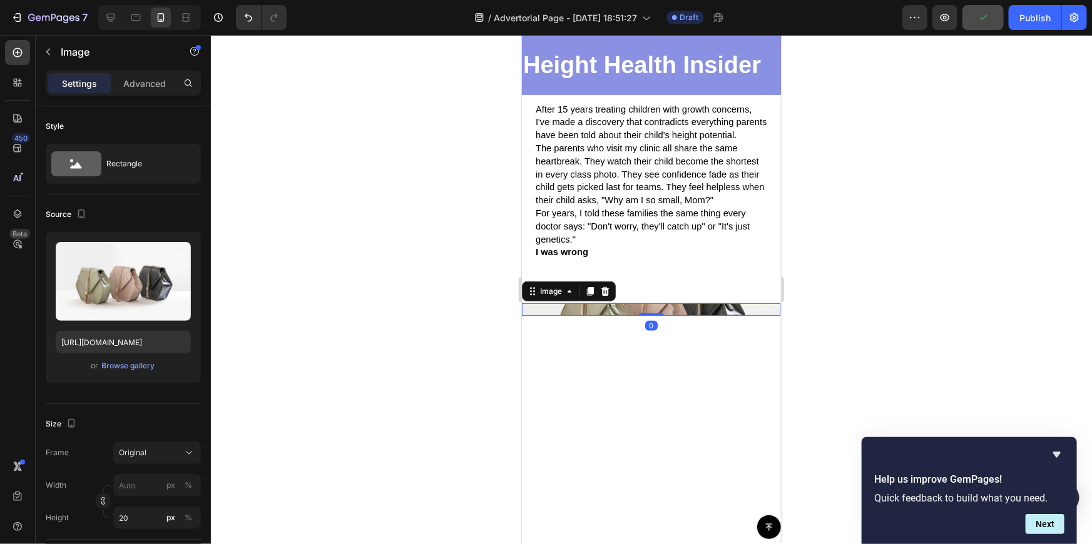
click at [592, 315] on img at bounding box center [650, 309] width 259 height 13
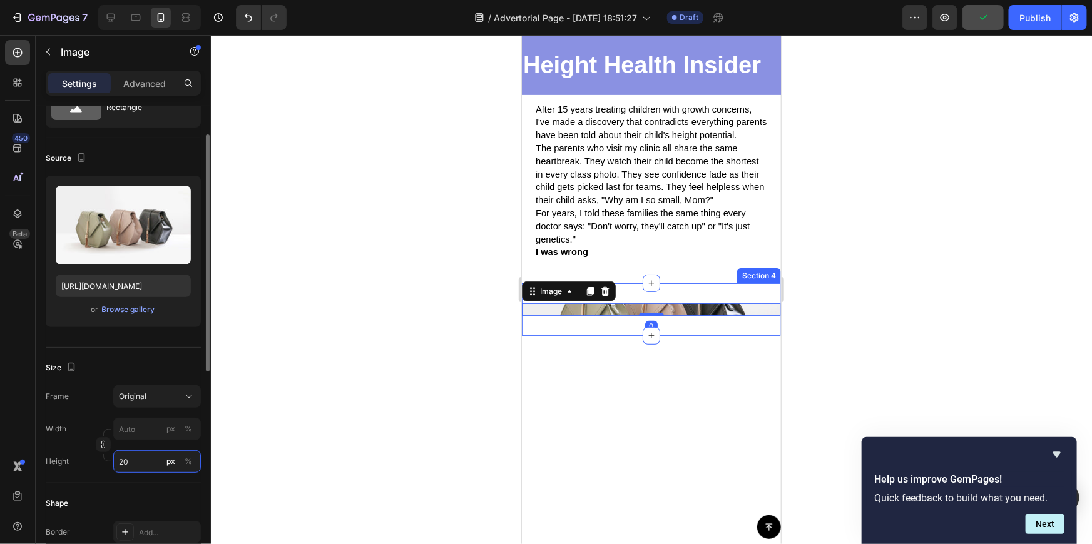
click at [146, 456] on input "20" at bounding box center [157, 462] width 88 height 23
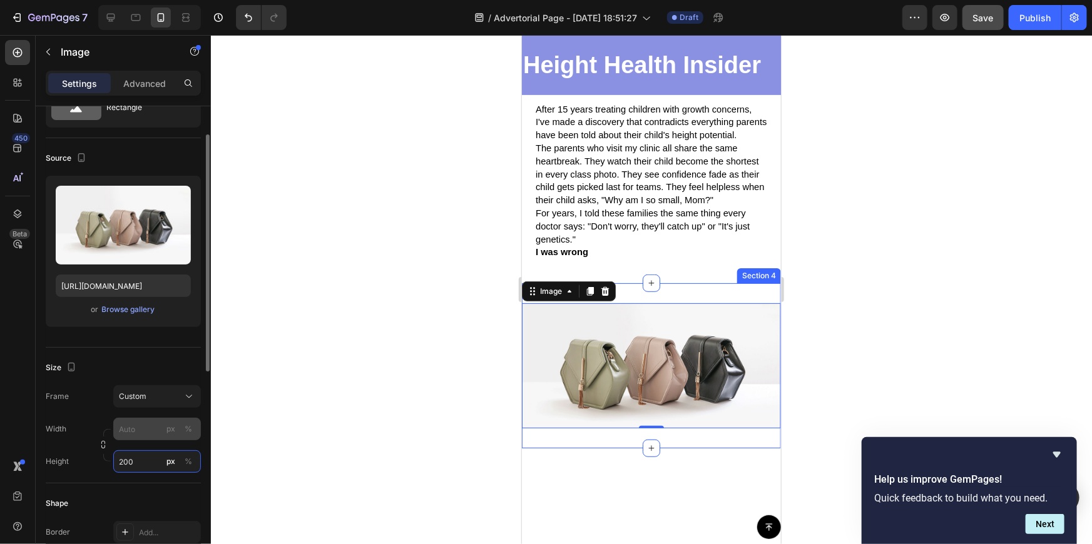
type input "200"
click at [150, 424] on div "Frame Custom Width px % Height 200 px %" at bounding box center [123, 429] width 155 height 88
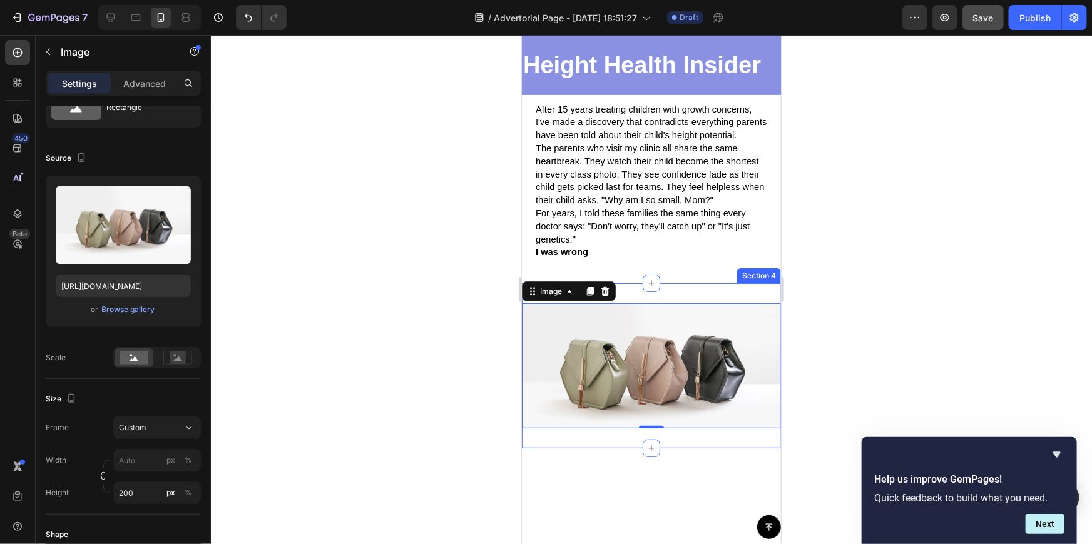
click at [322, 382] on div at bounding box center [651, 289] width 881 height 509
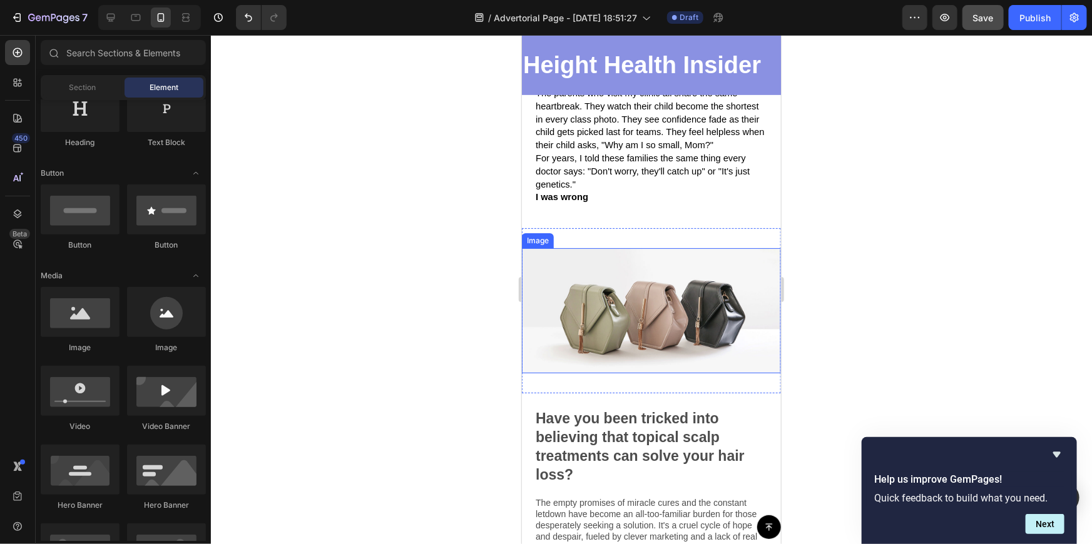
scroll to position [301, 0]
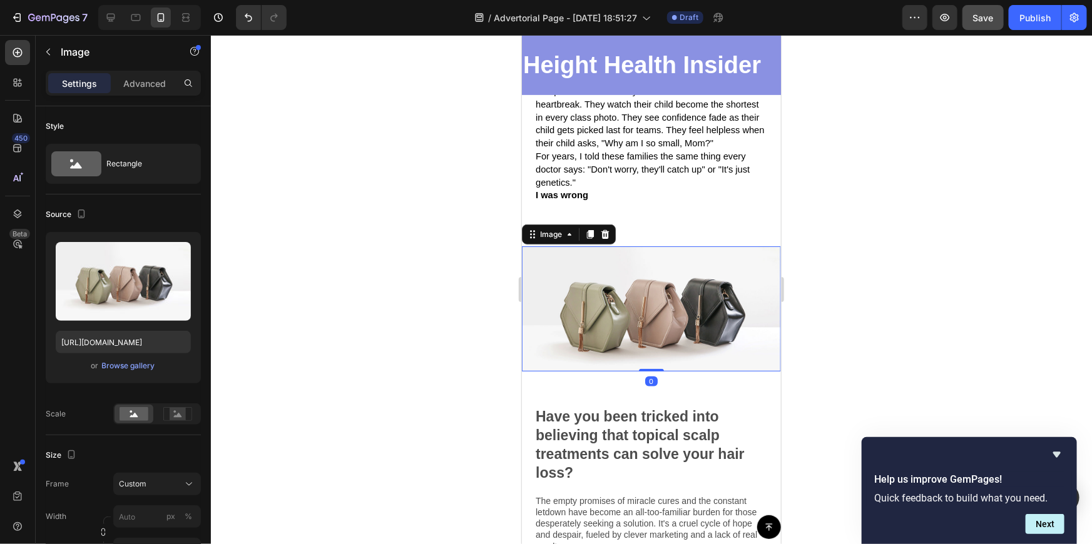
click at [740, 371] on img at bounding box center [650, 308] width 259 height 125
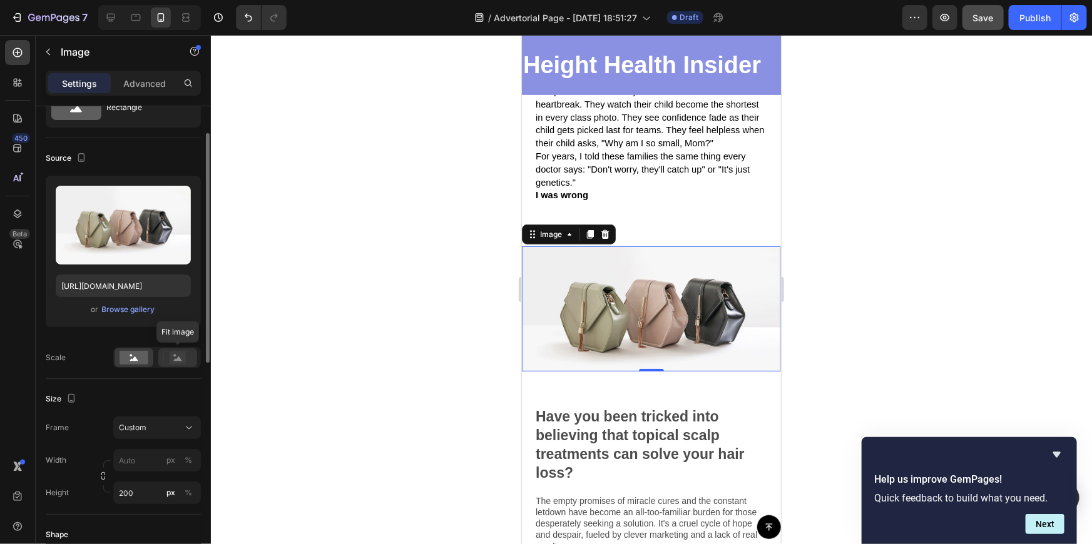
click at [173, 351] on icon at bounding box center [177, 358] width 29 height 14
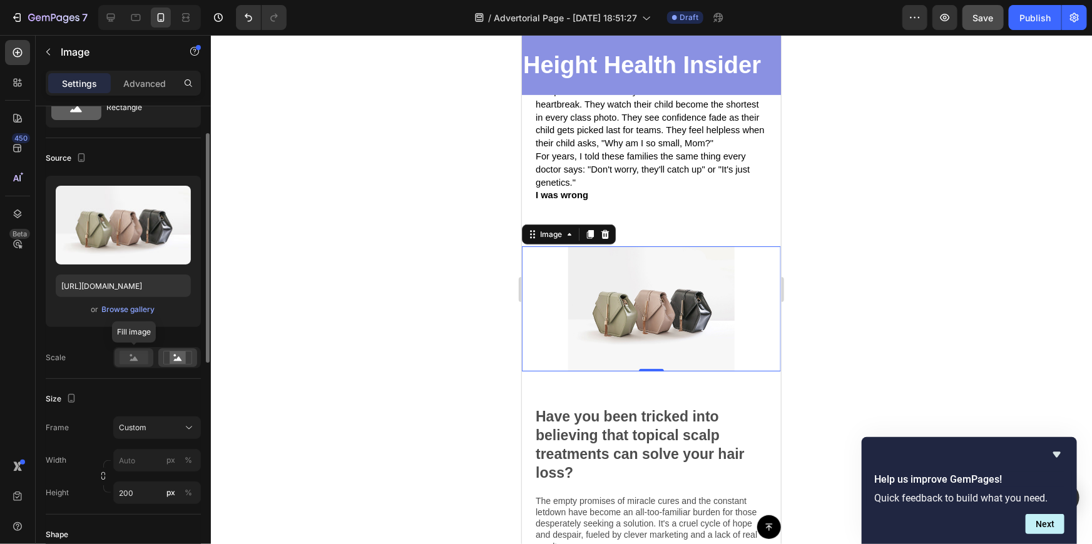
click at [145, 357] on rect at bounding box center [134, 358] width 29 height 14
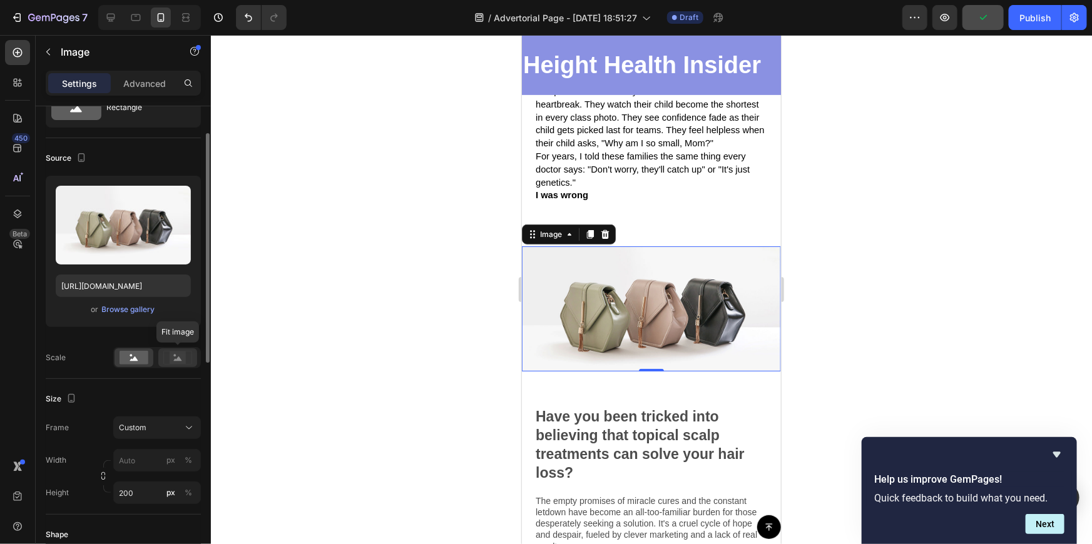
click at [181, 352] on rect at bounding box center [178, 358] width 16 height 13
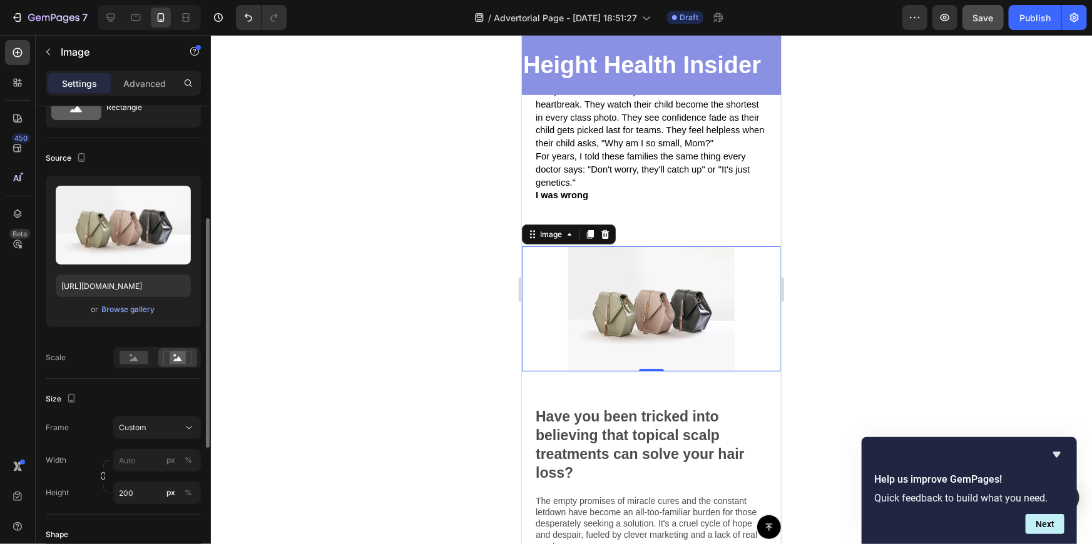
scroll to position [113, 0]
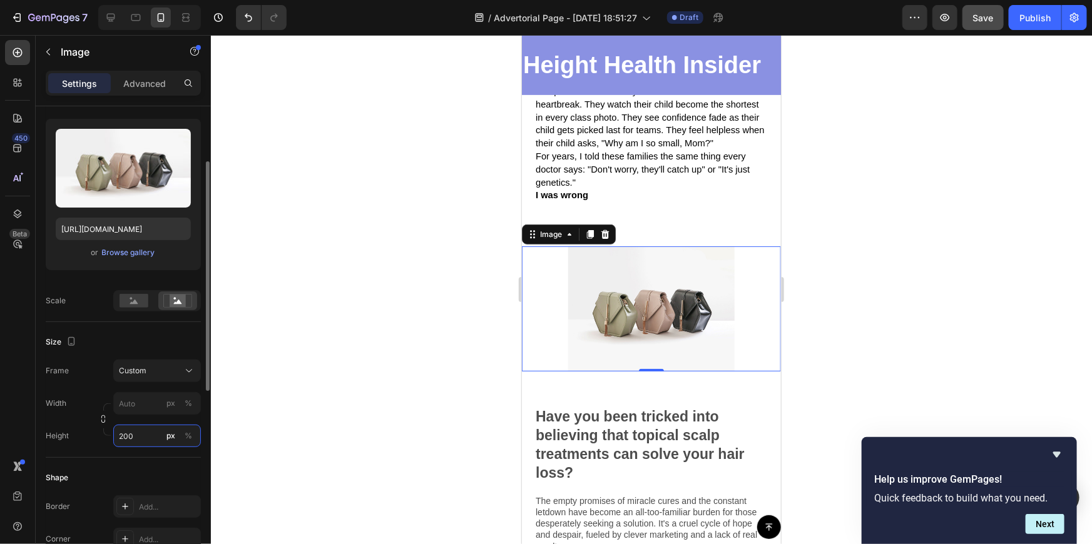
click at [121, 438] on input "200" at bounding box center [157, 436] width 88 height 23
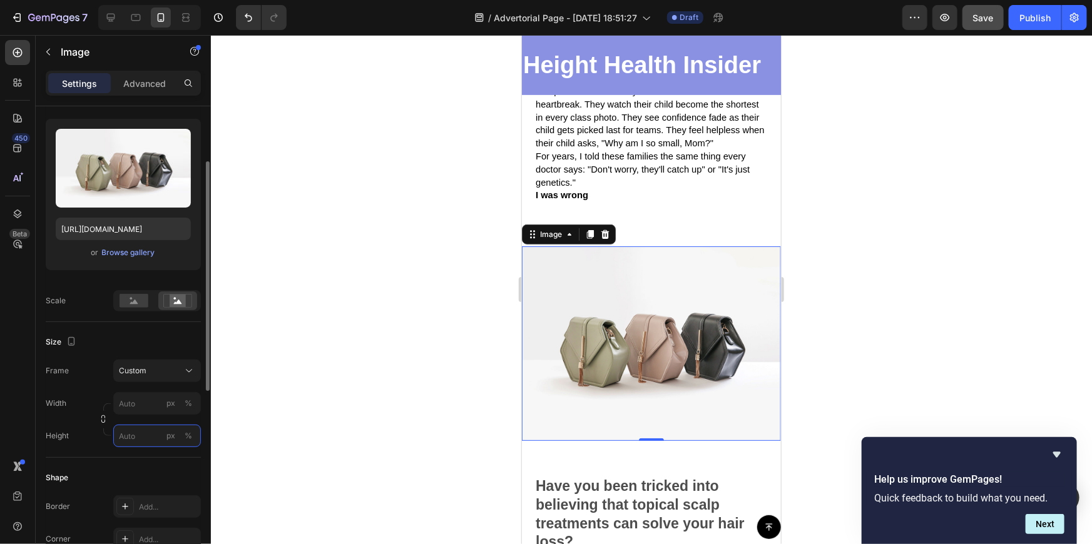
type input "2"
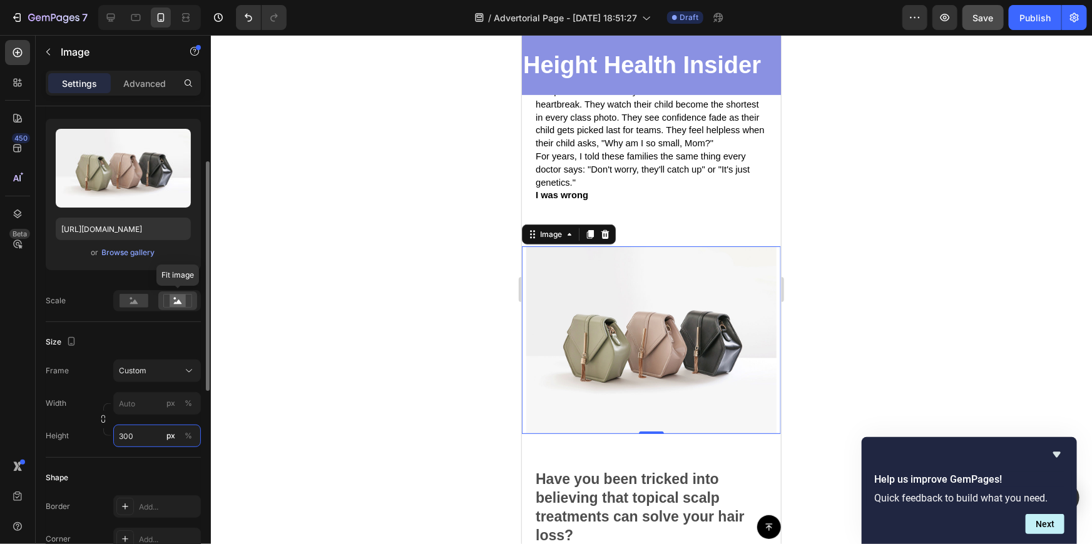
type input "300"
click at [186, 300] on icon at bounding box center [177, 301] width 29 height 14
click at [887, 267] on div at bounding box center [651, 289] width 881 height 509
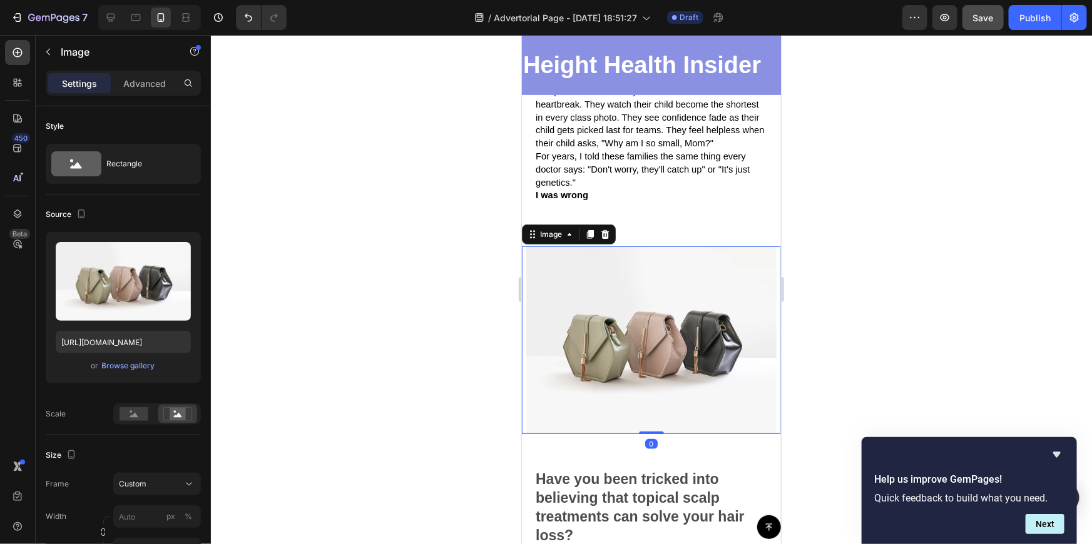
click at [598, 359] on img at bounding box center [650, 340] width 259 height 188
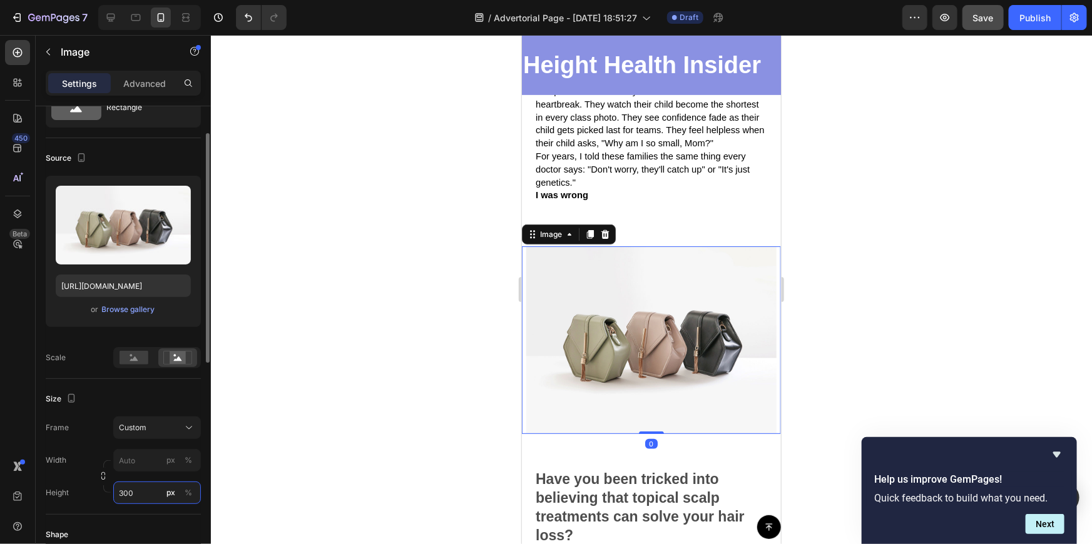
click at [126, 495] on input "300" at bounding box center [157, 493] width 88 height 23
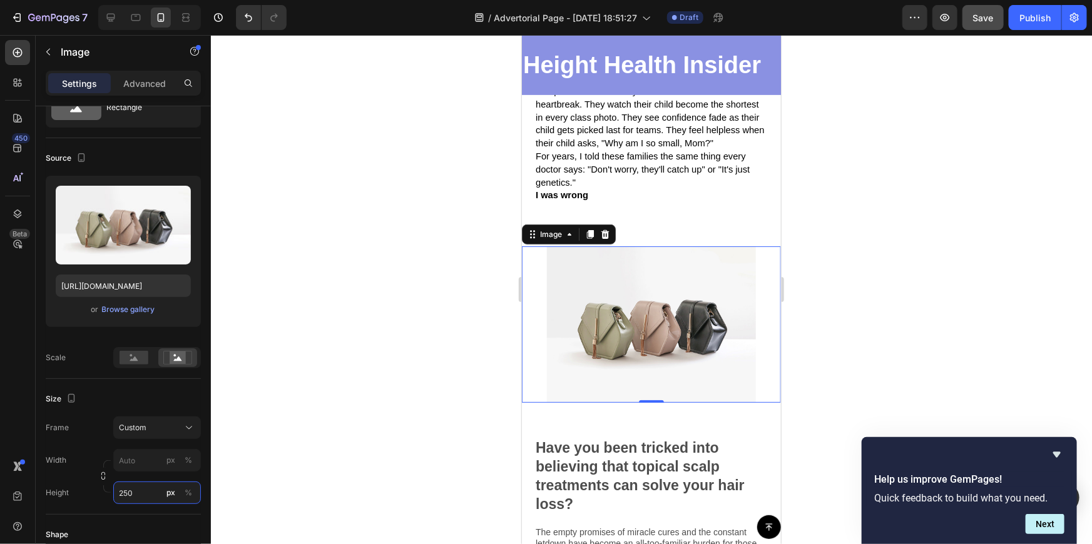
type input "250"
click at [877, 290] on div at bounding box center [651, 289] width 881 height 509
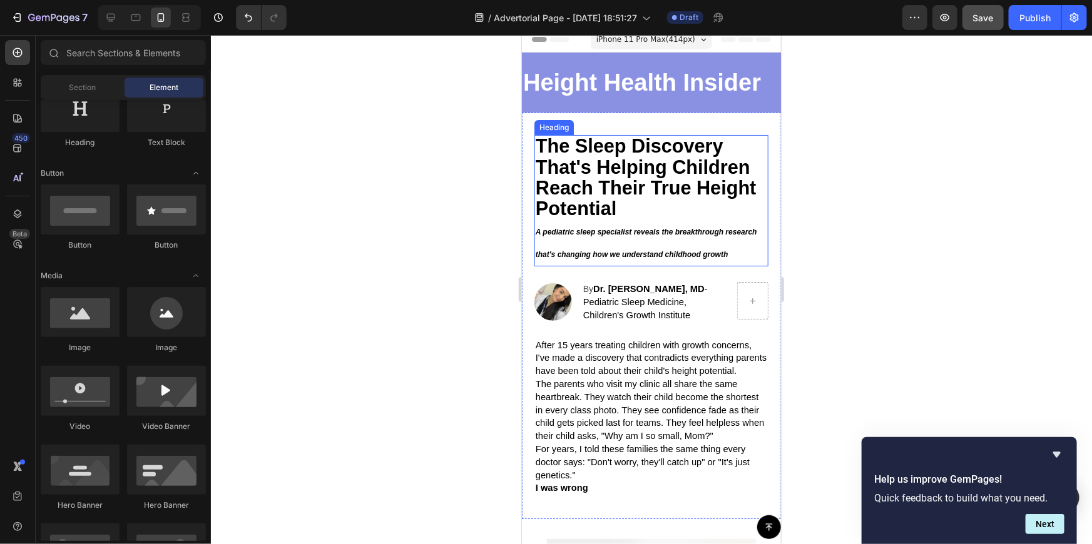
scroll to position [0, 0]
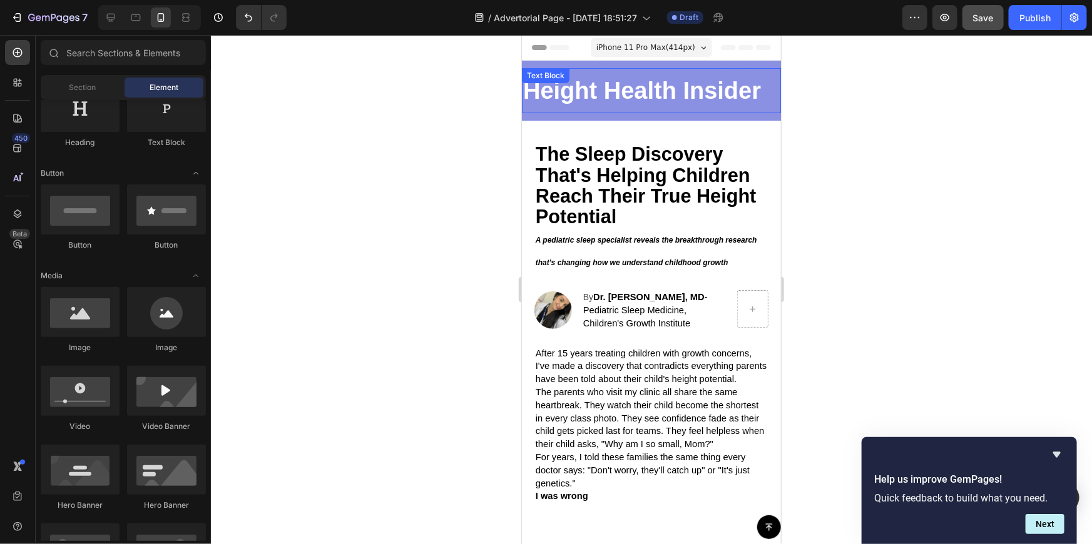
click at [630, 112] on div "Height Health Insider" at bounding box center [650, 90] width 259 height 45
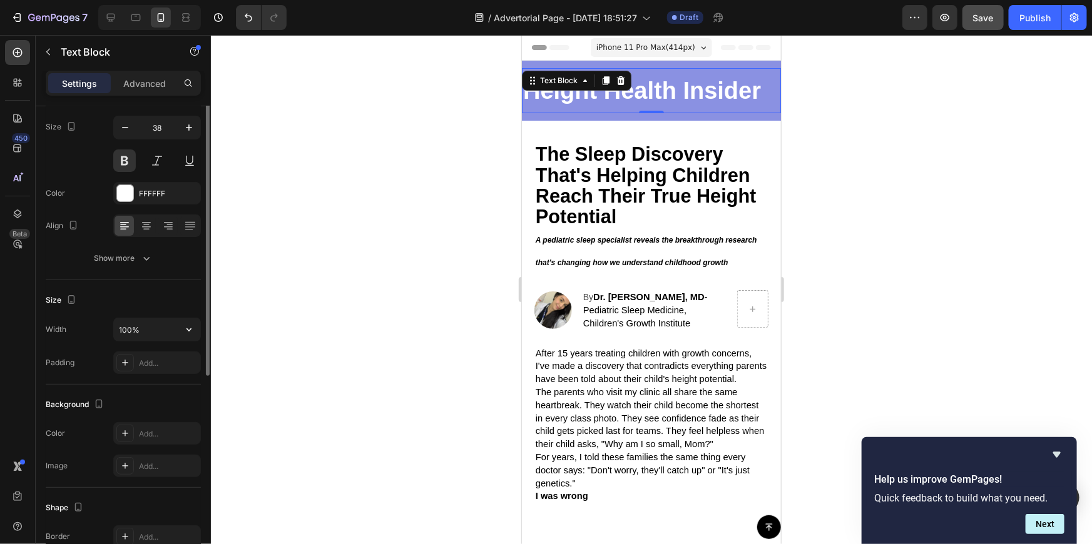
scroll to position [39, 0]
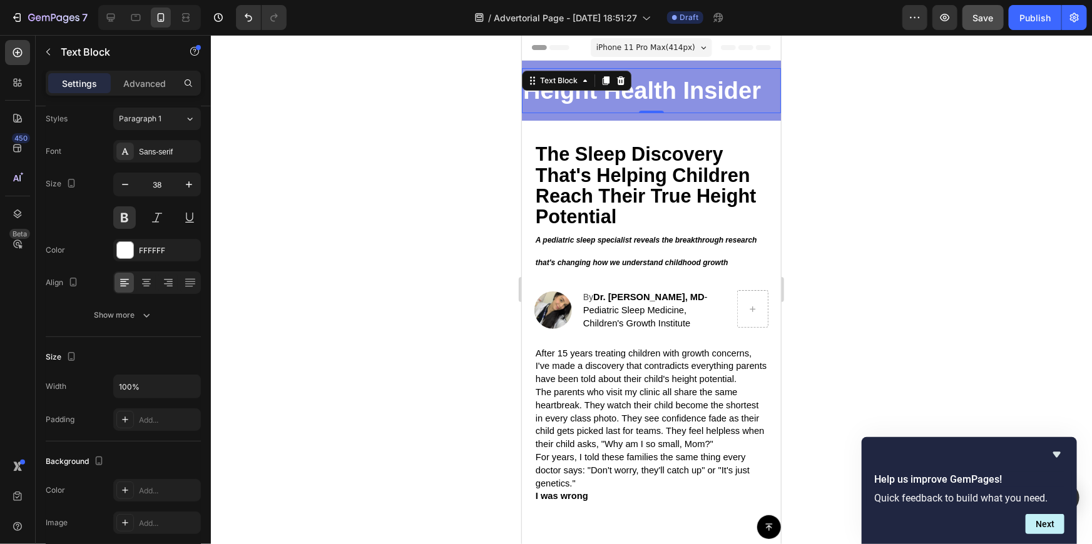
click at [83, 82] on p "Settings" at bounding box center [79, 83] width 35 height 13
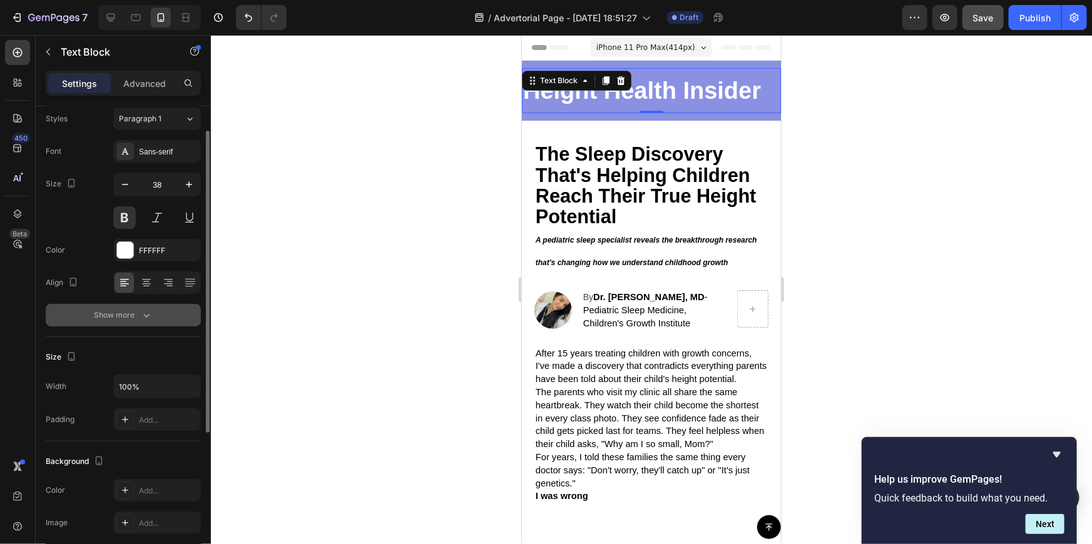
click at [146, 316] on icon "button" at bounding box center [146, 316] width 6 height 4
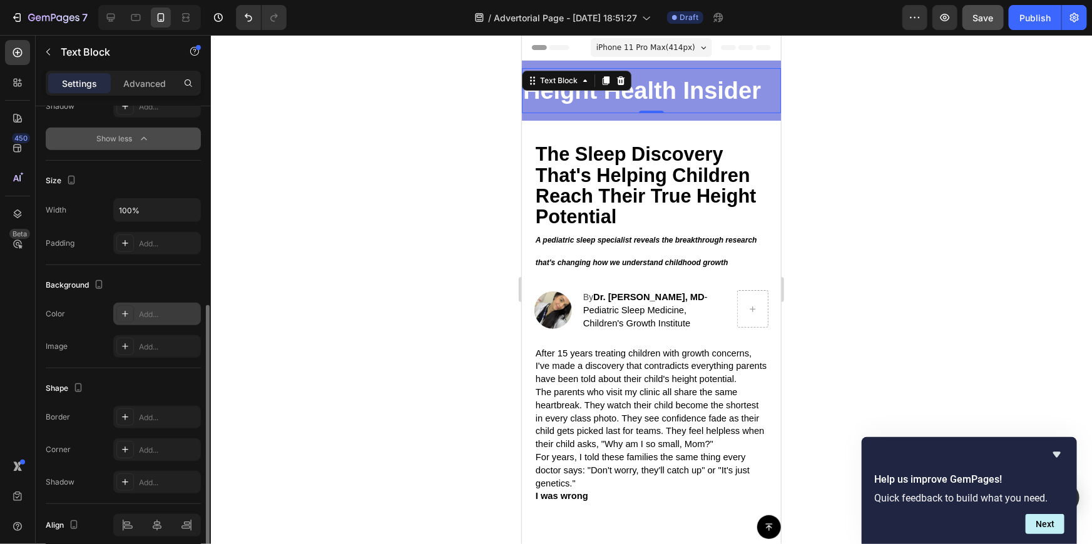
scroll to position [432, 0]
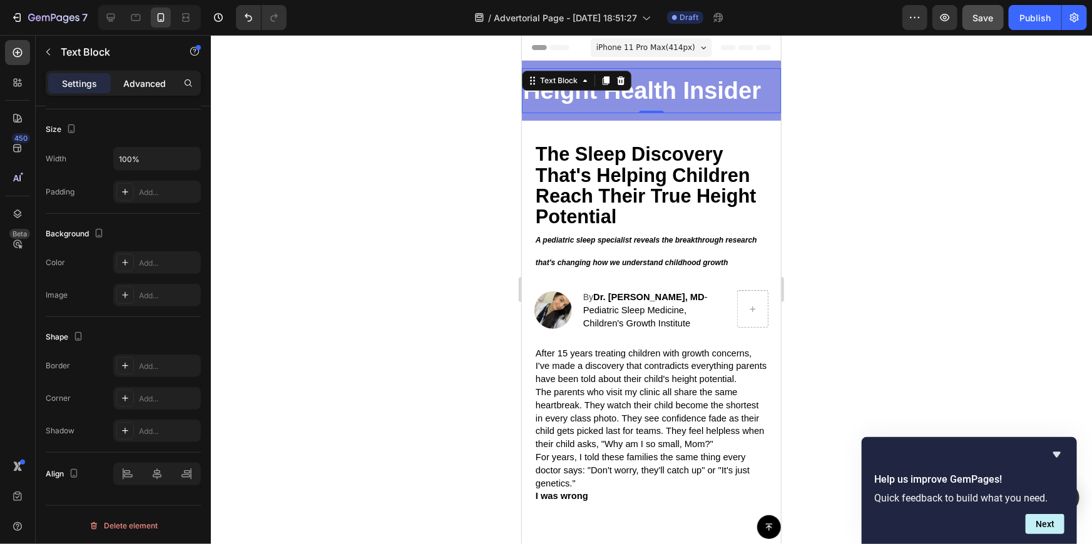
click at [151, 79] on p "Advanced" at bounding box center [144, 83] width 43 height 13
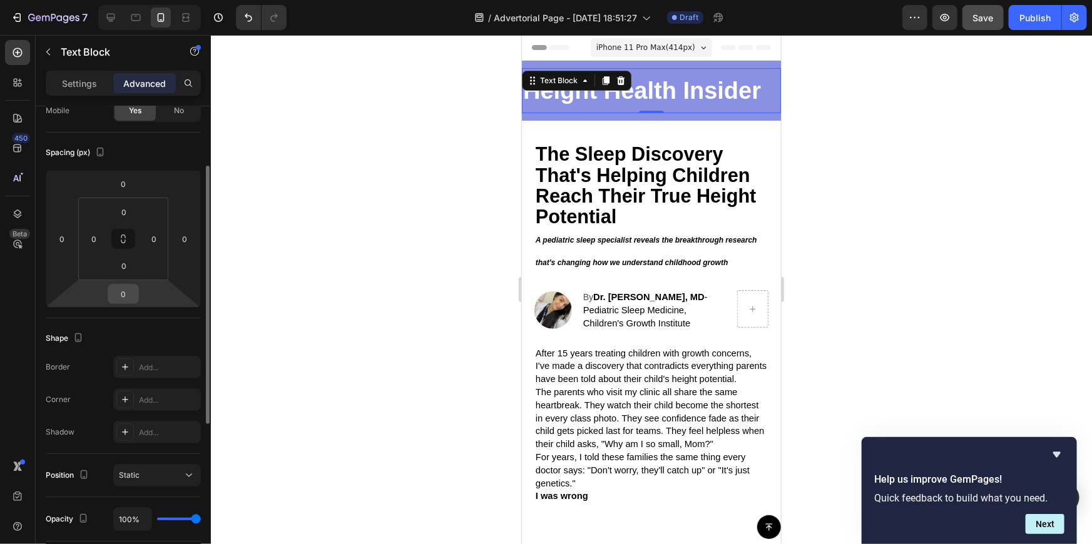
scroll to position [0, 0]
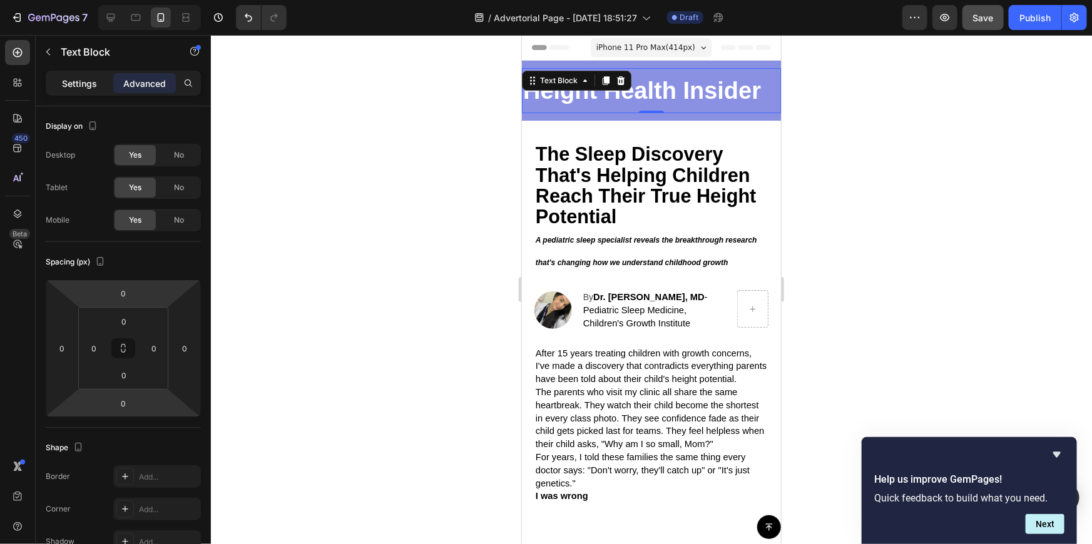
click at [89, 89] on div "Settings" at bounding box center [79, 83] width 63 height 20
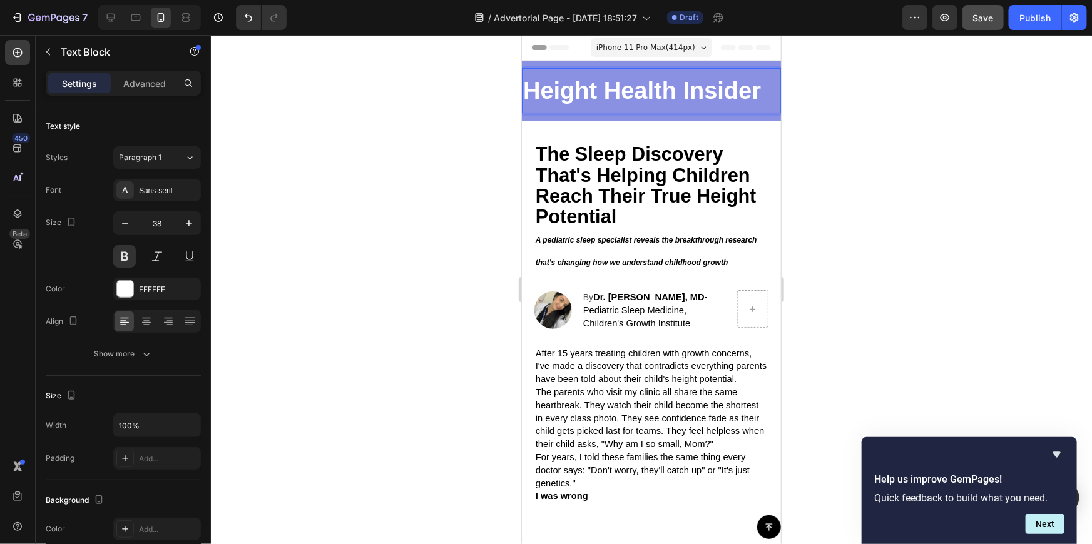
click at [869, 94] on div at bounding box center [651, 289] width 881 height 509
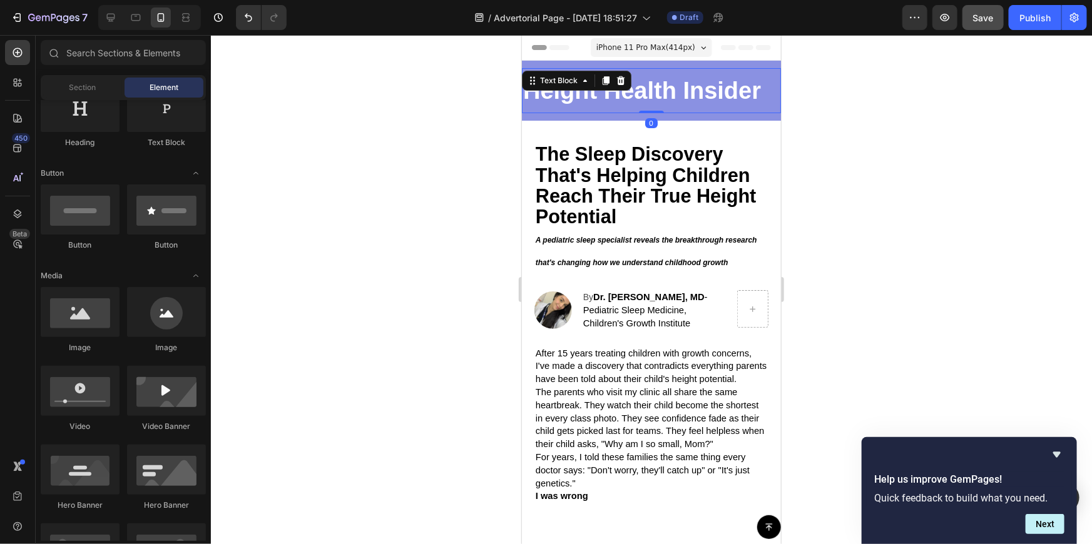
click at [691, 86] on p "Height Health Insider" at bounding box center [651, 90] width 257 height 43
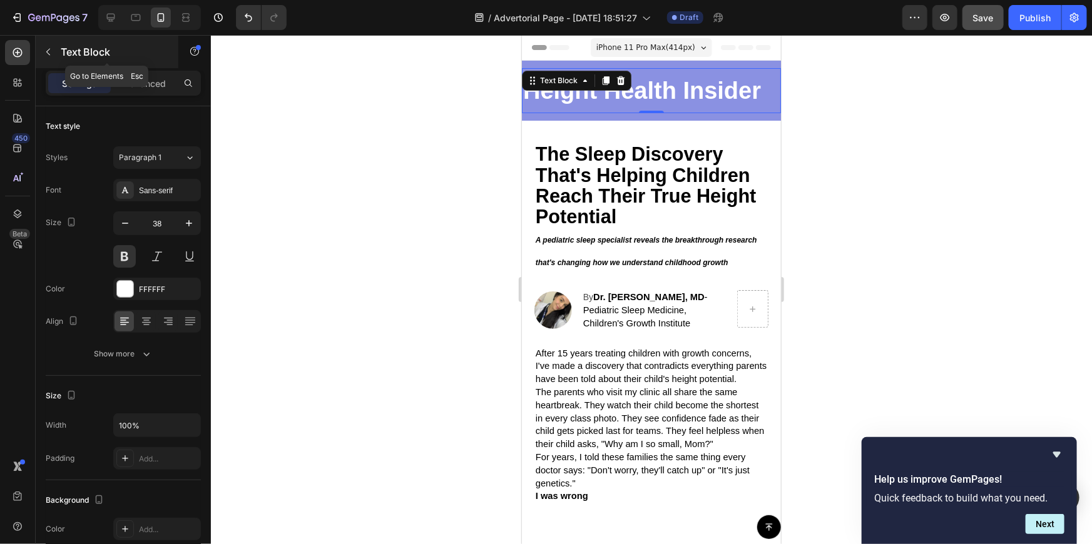
click at [56, 51] on button "button" at bounding box center [48, 52] width 20 height 20
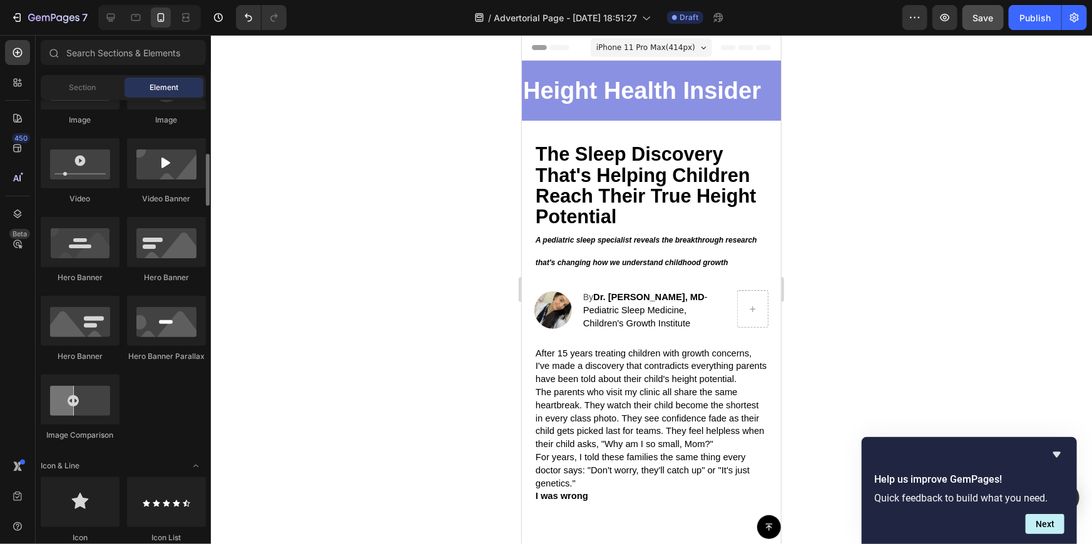
scroll to position [512, 0]
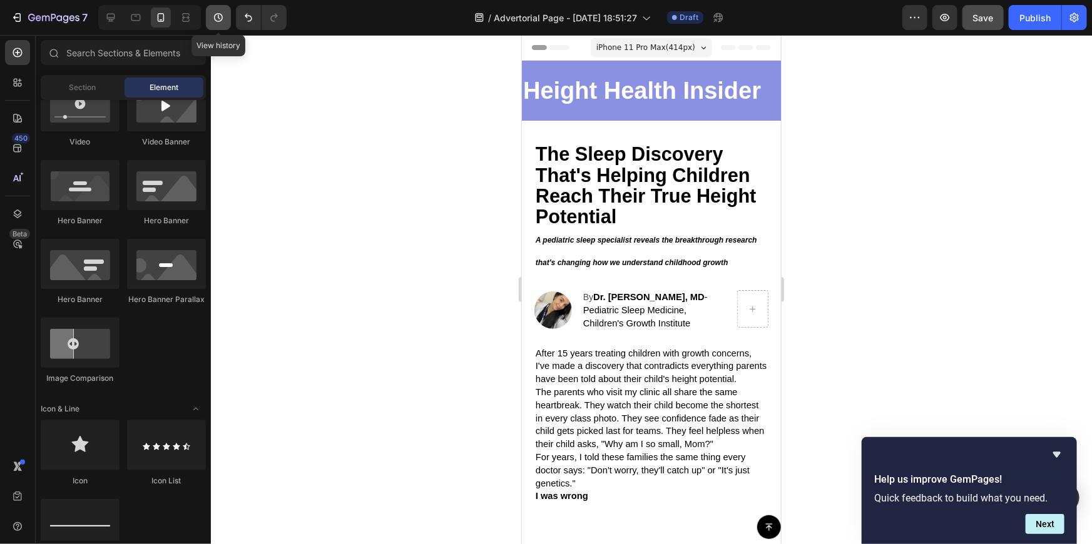
click at [225, 16] on button "button" at bounding box center [218, 17] width 25 height 25
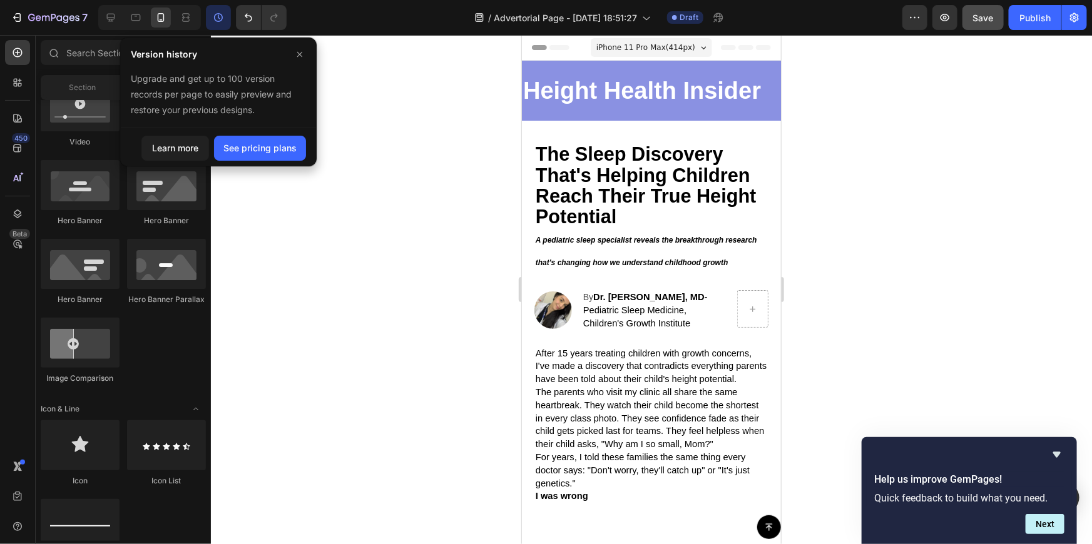
click at [355, 67] on div at bounding box center [651, 289] width 881 height 509
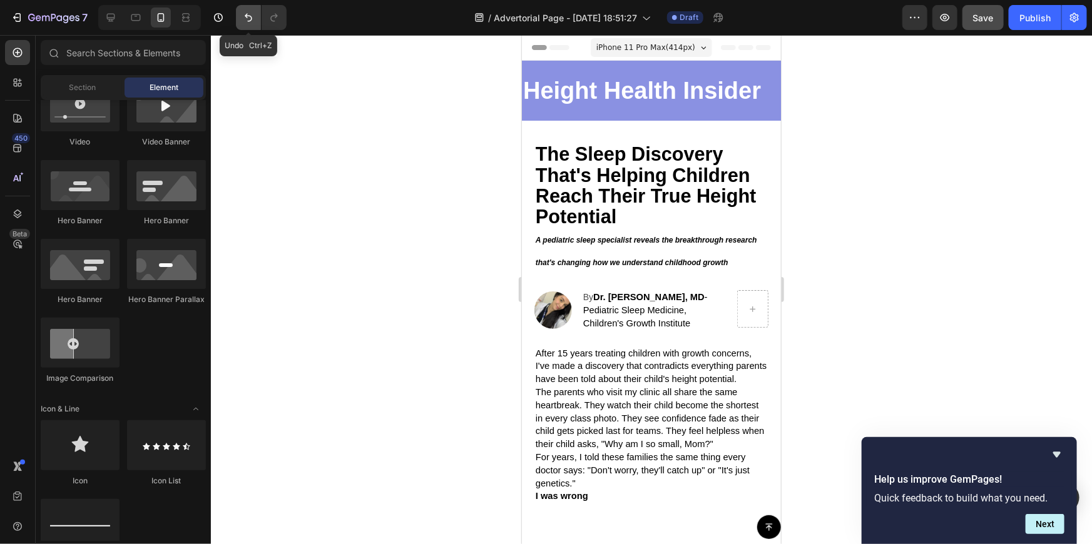
click at [244, 23] on icon "Undo/Redo" at bounding box center [248, 17] width 13 height 13
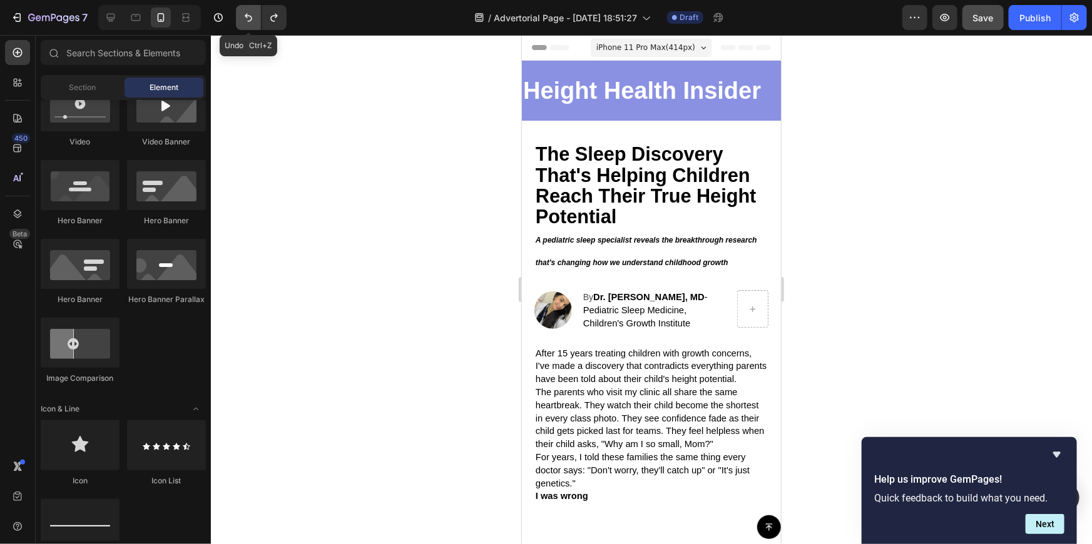
click at [244, 23] on icon "Undo/Redo" at bounding box center [248, 17] width 13 height 13
drag, startPoint x: 244, startPoint y: 23, endPoint x: 263, endPoint y: 26, distance: 19.7
click at [244, 23] on icon "Undo/Redo" at bounding box center [248, 17] width 13 height 13
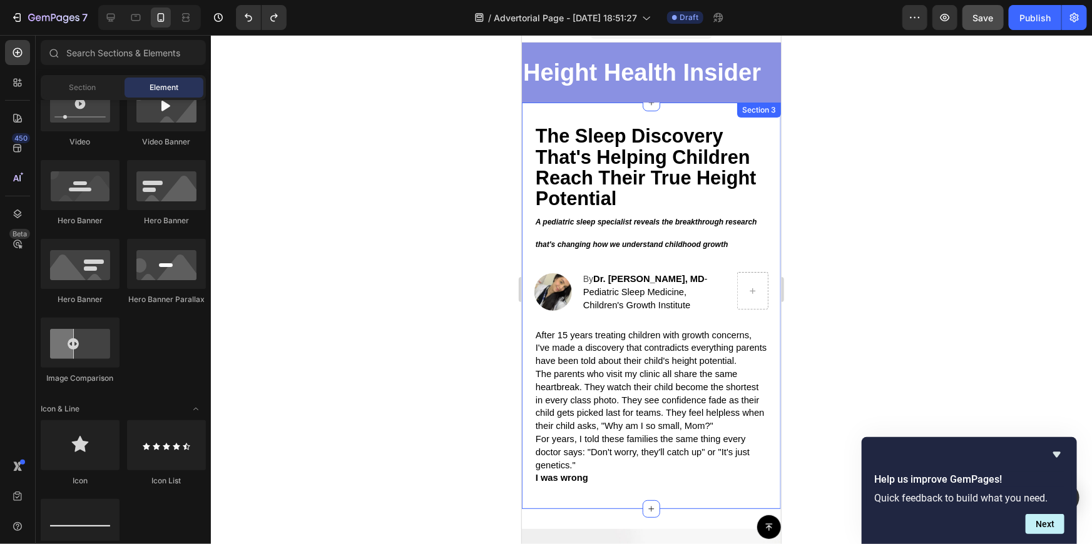
scroll to position [0, 0]
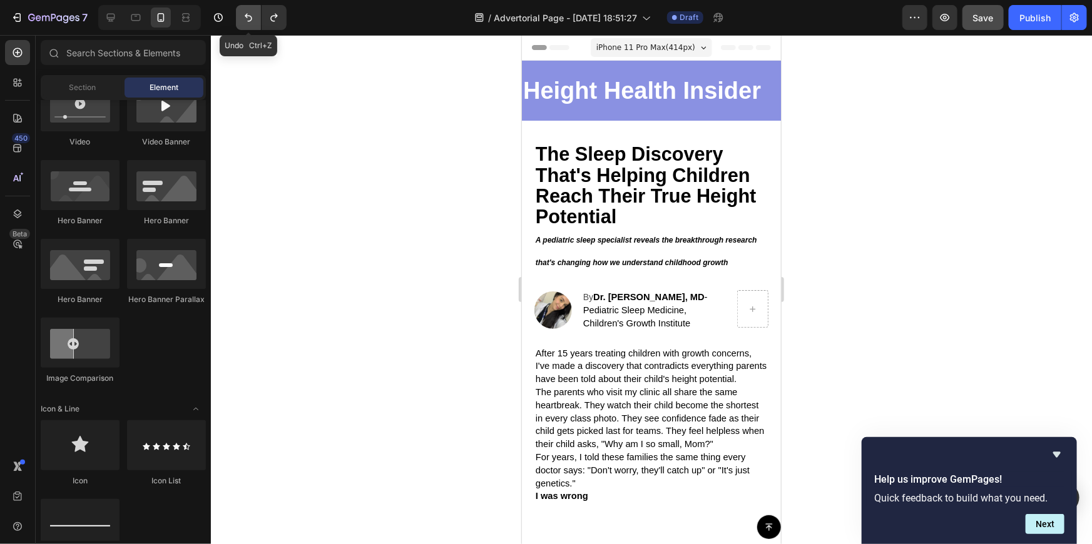
click at [248, 18] on icon "Undo/Redo" at bounding box center [248, 17] width 13 height 13
click at [249, 18] on icon "Undo/Redo" at bounding box center [248, 17] width 13 height 13
click at [250, 18] on icon "Undo/Redo" at bounding box center [248, 17] width 13 height 13
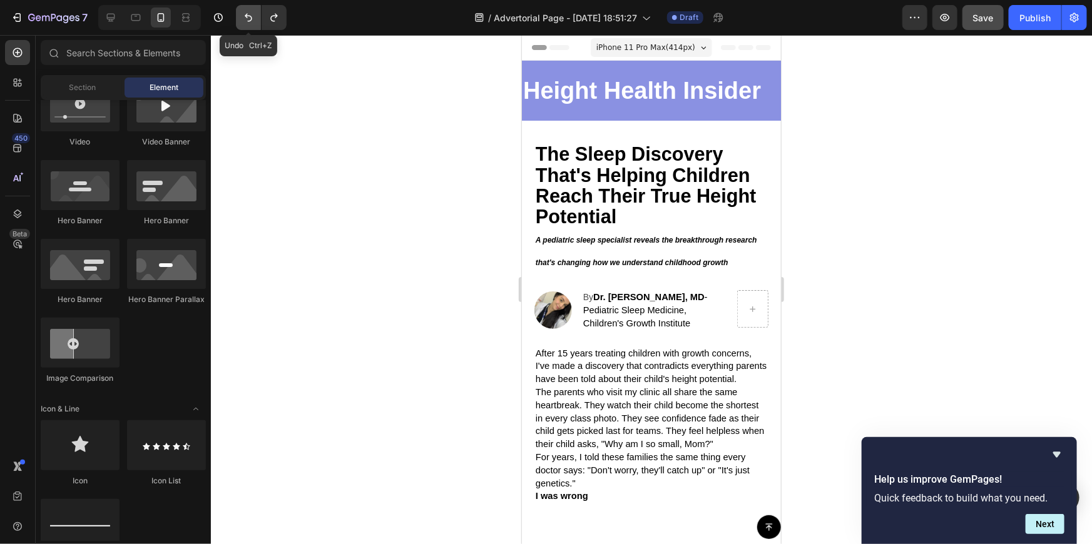
click at [253, 17] on icon "Undo/Redo" at bounding box center [248, 17] width 13 height 13
click at [257, 17] on button "Undo/Redo" at bounding box center [248, 17] width 25 height 25
click at [590, 96] on p "Height Health Insider" at bounding box center [651, 90] width 257 height 43
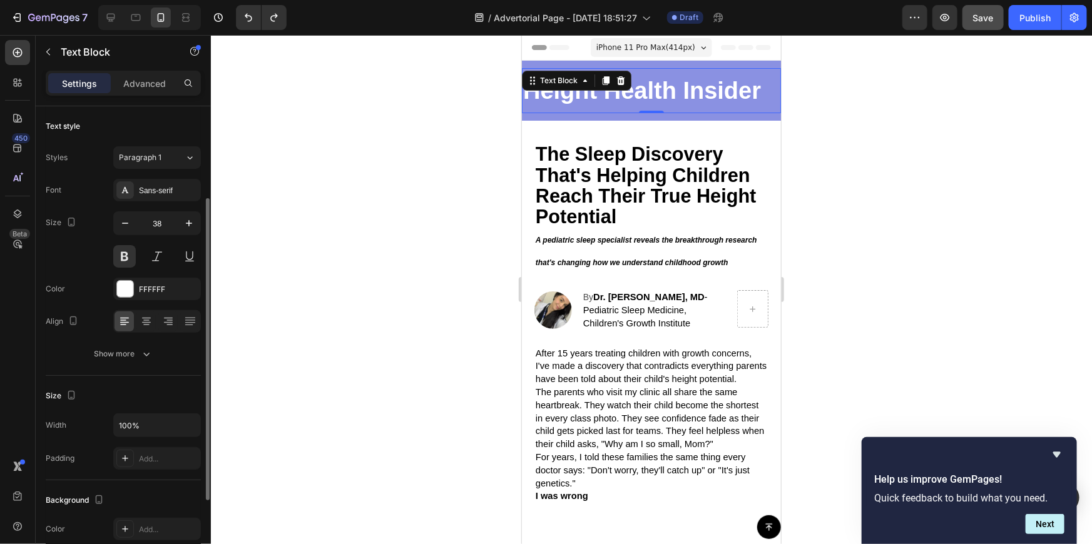
scroll to position [56, 0]
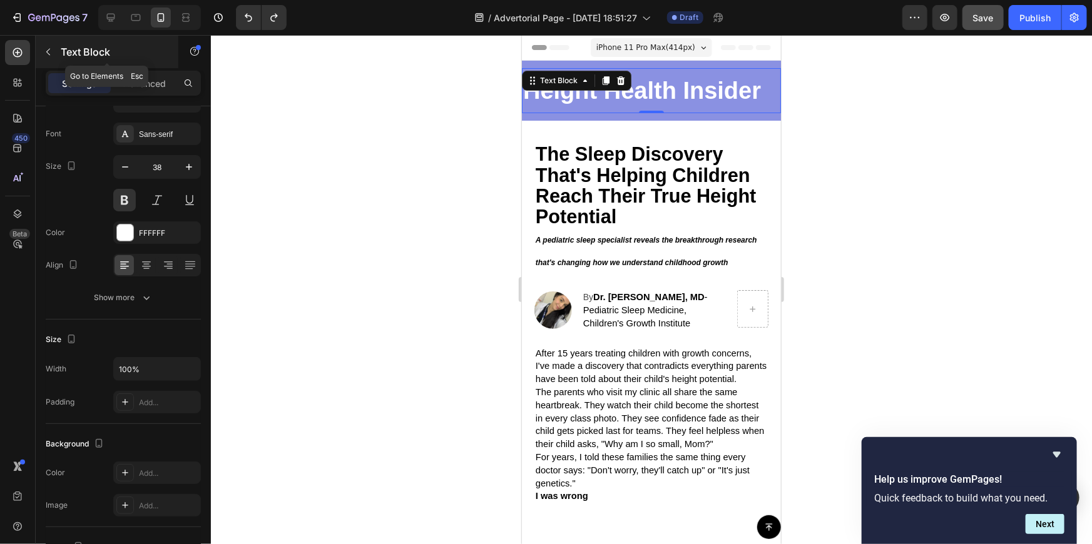
click at [54, 49] on button "button" at bounding box center [48, 52] width 20 height 20
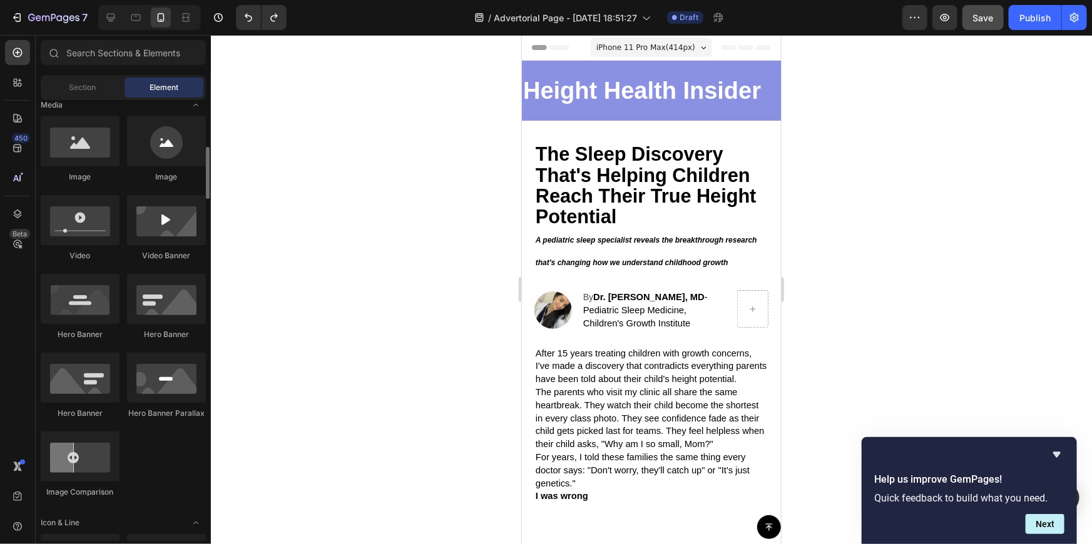
scroll to position [341, 0]
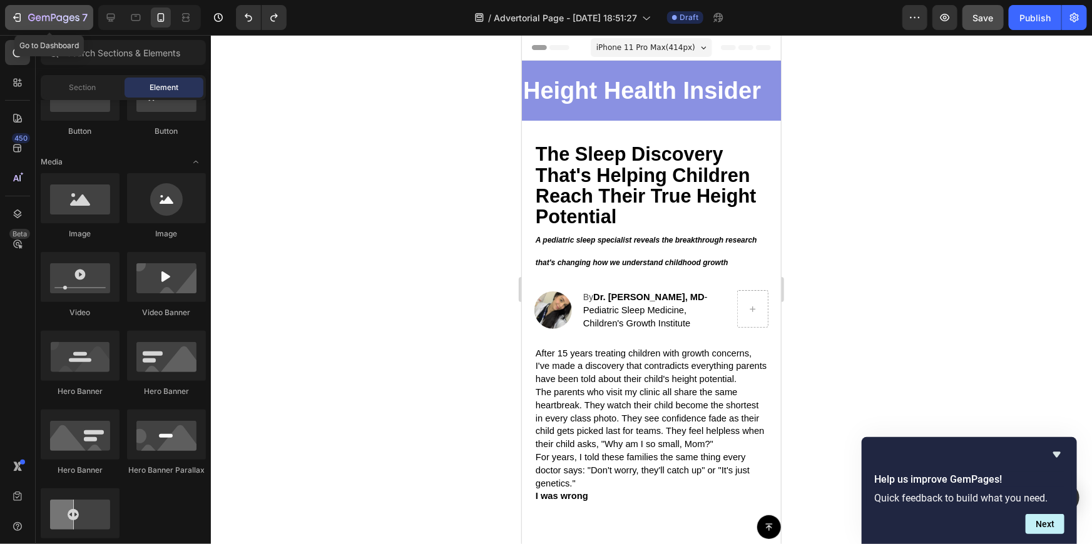
click at [25, 12] on div "7" at bounding box center [49, 17] width 77 height 15
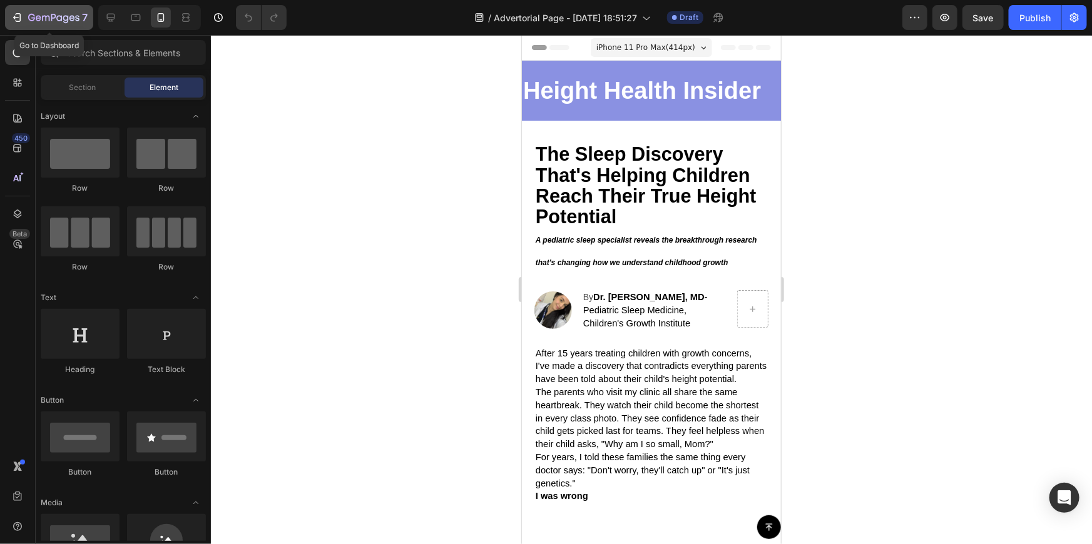
click at [31, 20] on icon "button" at bounding box center [31, 18] width 7 height 8
